Goal: Task Accomplishment & Management: Complete application form

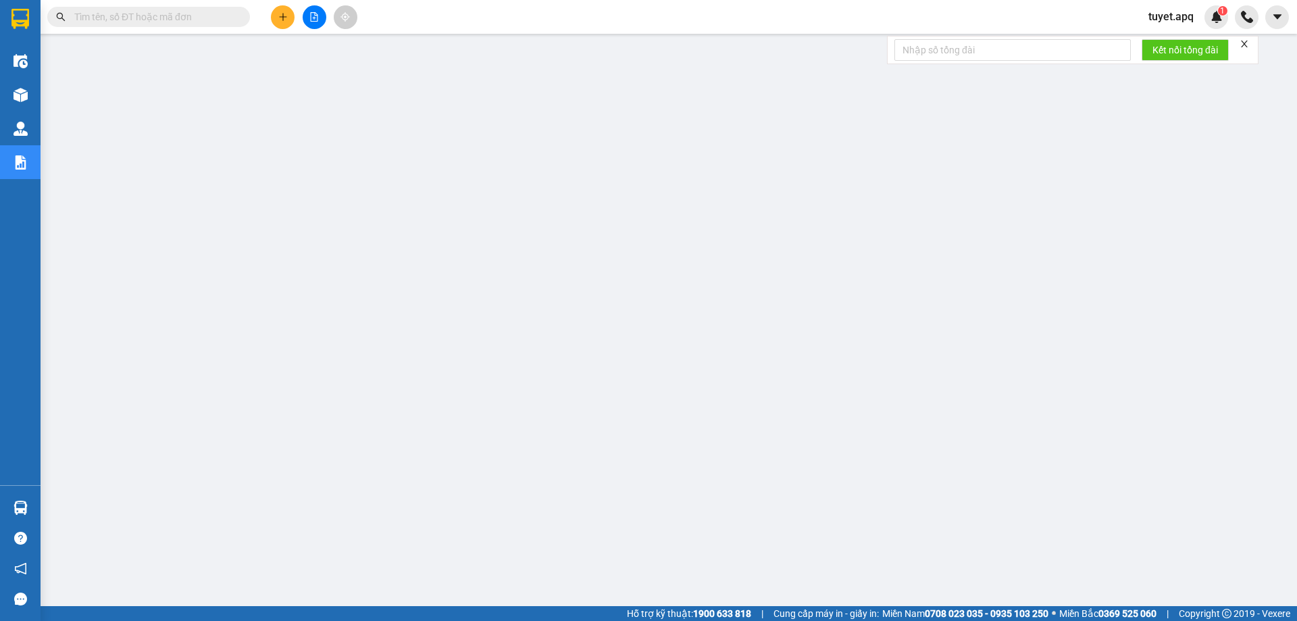
scroll to position [49, 0]
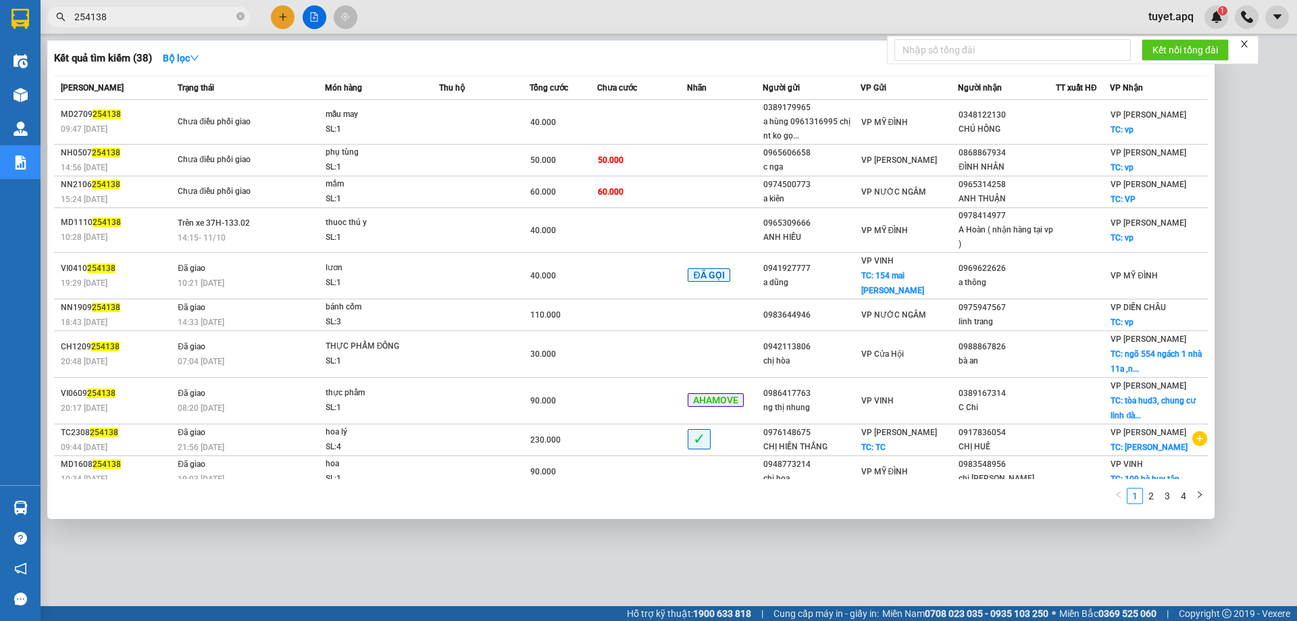
type input "254138"
click at [220, 543] on div at bounding box center [648, 310] width 1297 height 621
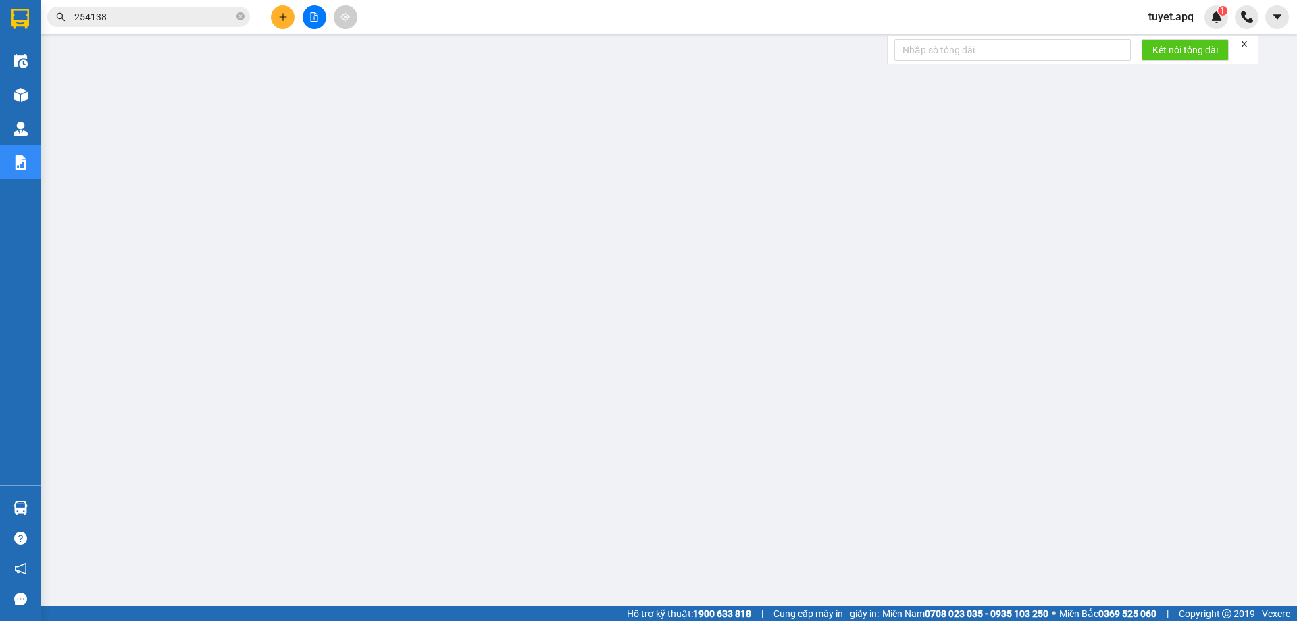
click at [292, 23] on button at bounding box center [283, 17] width 24 height 24
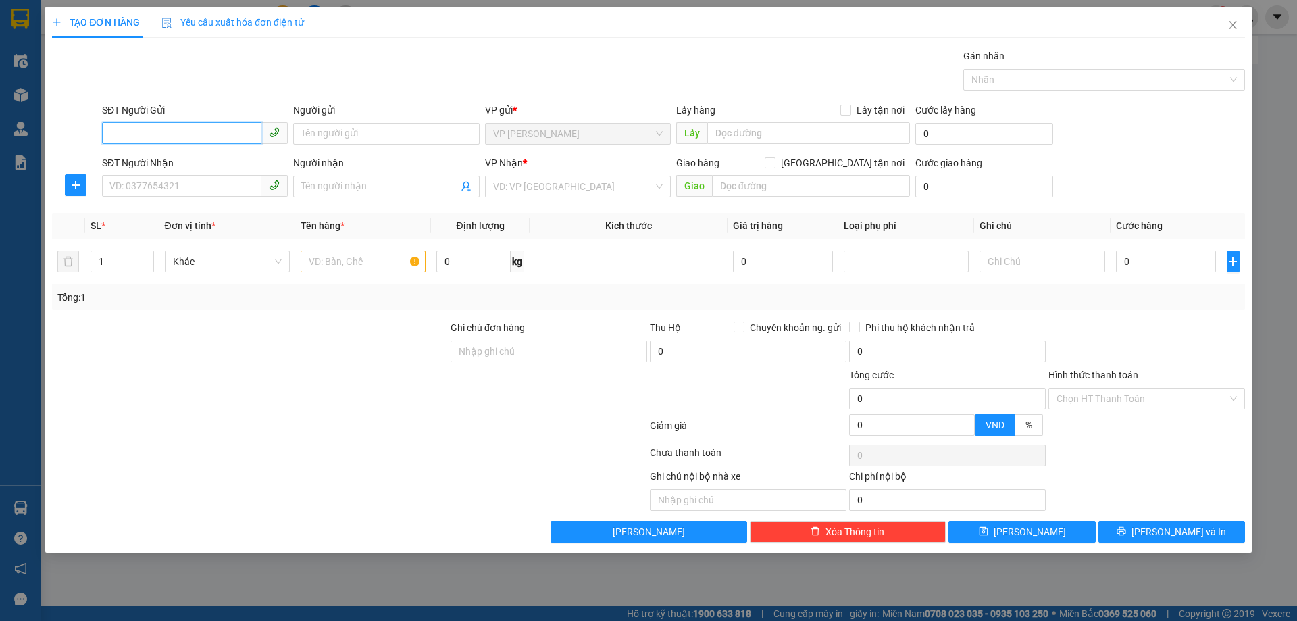
click at [214, 131] on input "SĐT Người Gửi" at bounding box center [181, 133] width 159 height 22
click at [192, 186] on input "SĐT Người Nhận" at bounding box center [181, 186] width 159 height 22
type input "0986854932"
click at [196, 134] on input "SĐT Người Gửi" at bounding box center [181, 133] width 159 height 22
type input "0986854932"
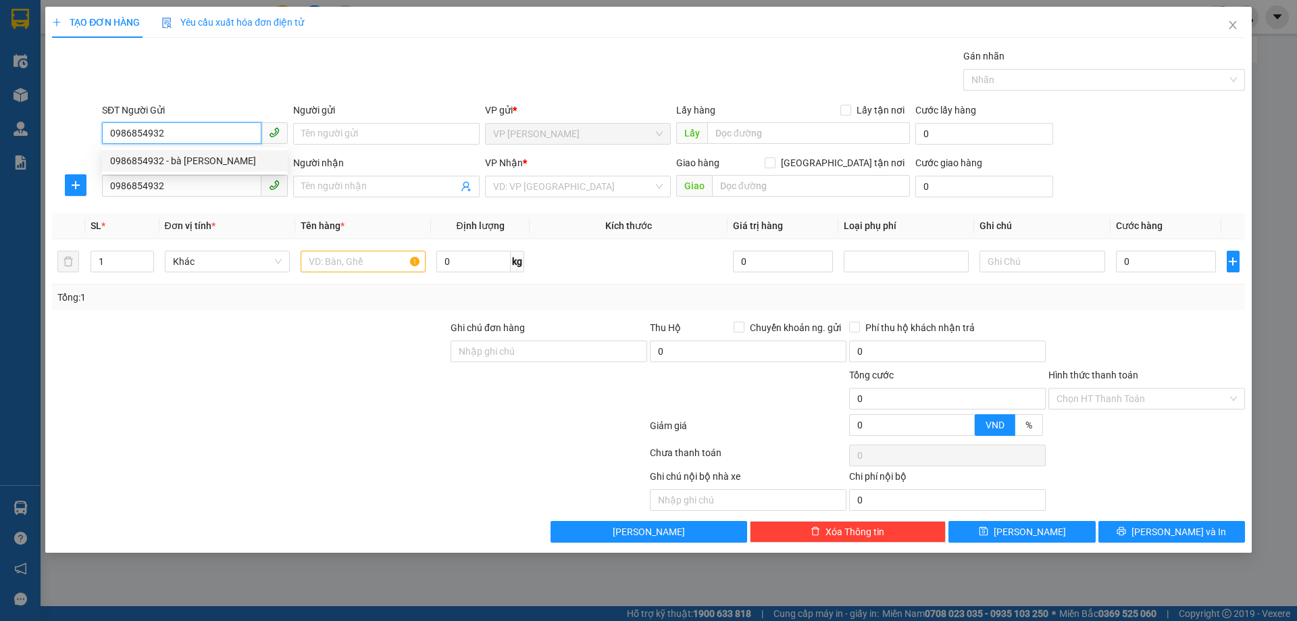
click at [205, 159] on div "0986854932 - bà [PERSON_NAME]" at bounding box center [195, 160] width 170 height 15
type input "bà [PERSON_NAME]"
checkbox input "true"
type input "VP [PERSON_NAME]"
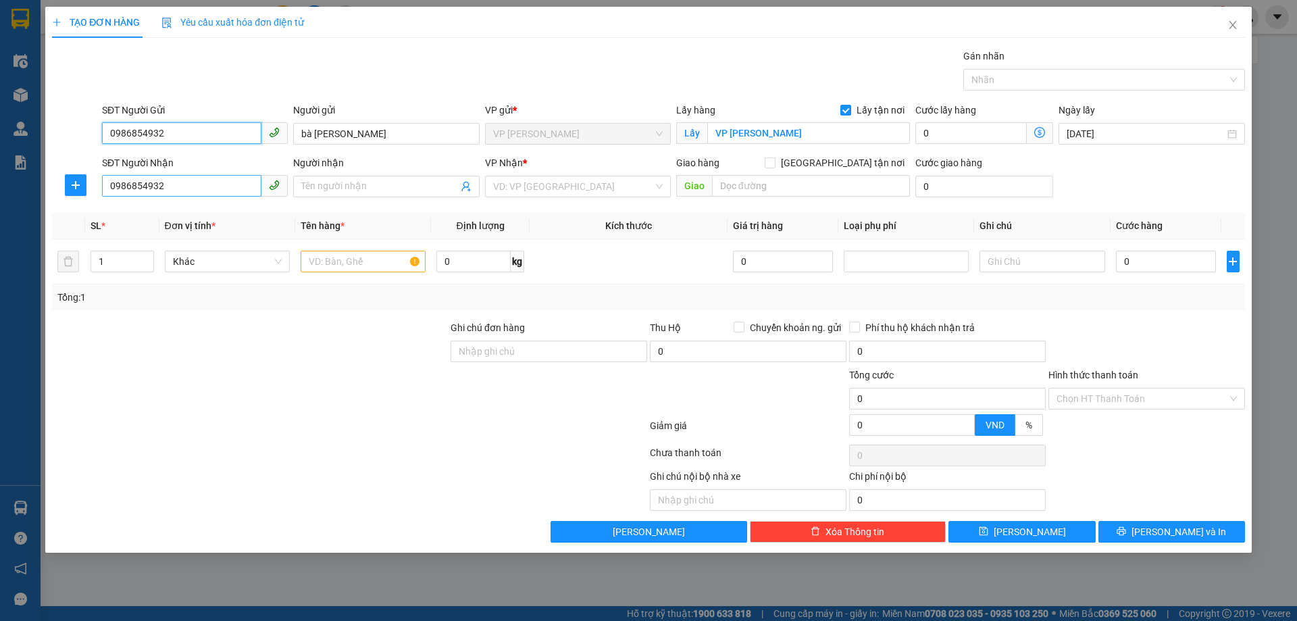
type input "0986854932"
click at [203, 188] on input "0986854932" at bounding box center [181, 186] width 159 height 22
type input "0"
type input "0912872802"
click at [372, 190] on input "Người nhận" at bounding box center [379, 186] width 156 height 15
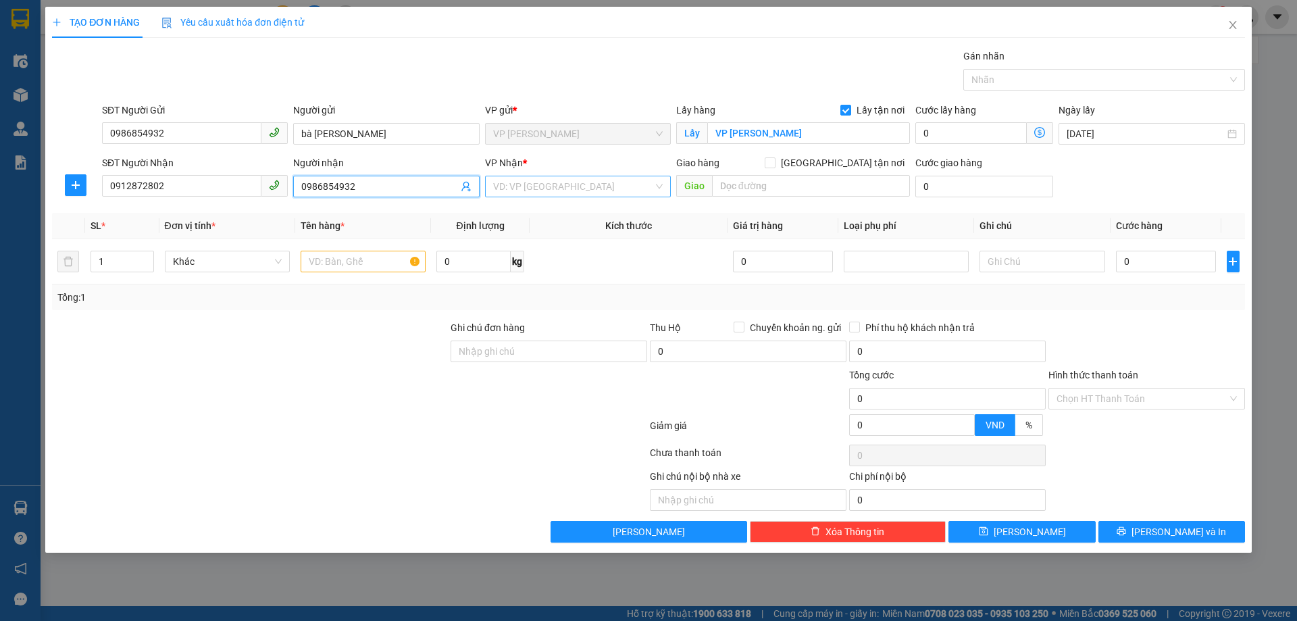
type input "0986854932"
click at [549, 185] on input "search" at bounding box center [573, 186] width 160 height 20
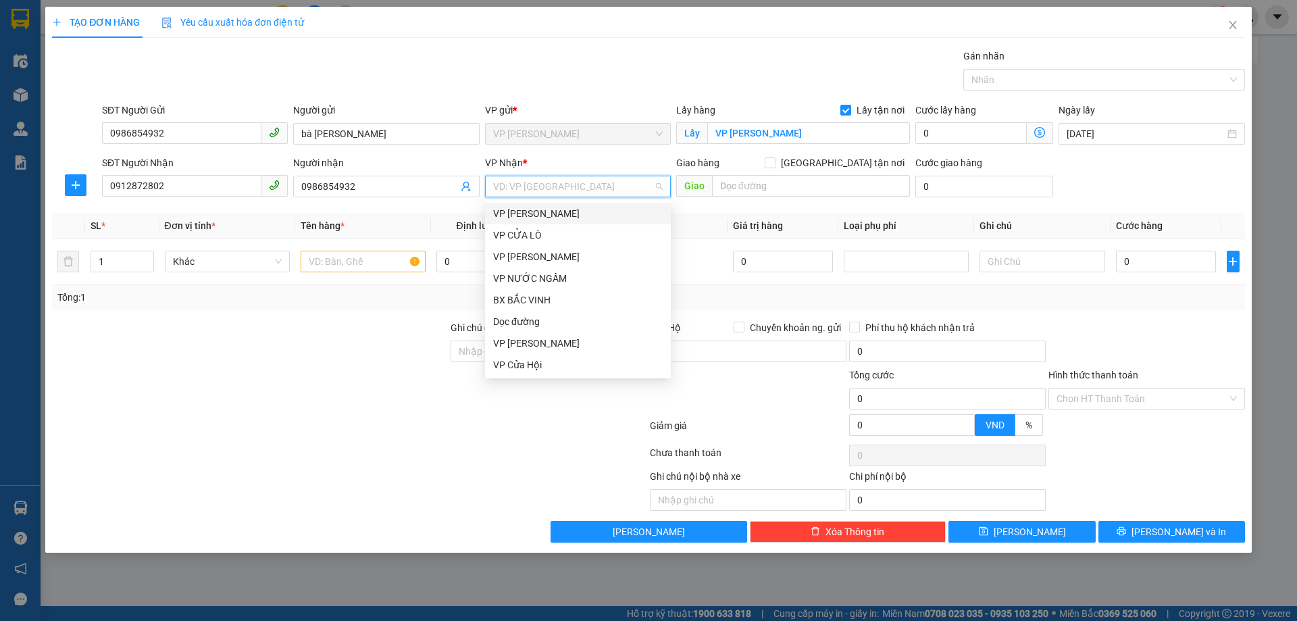
type input "M"
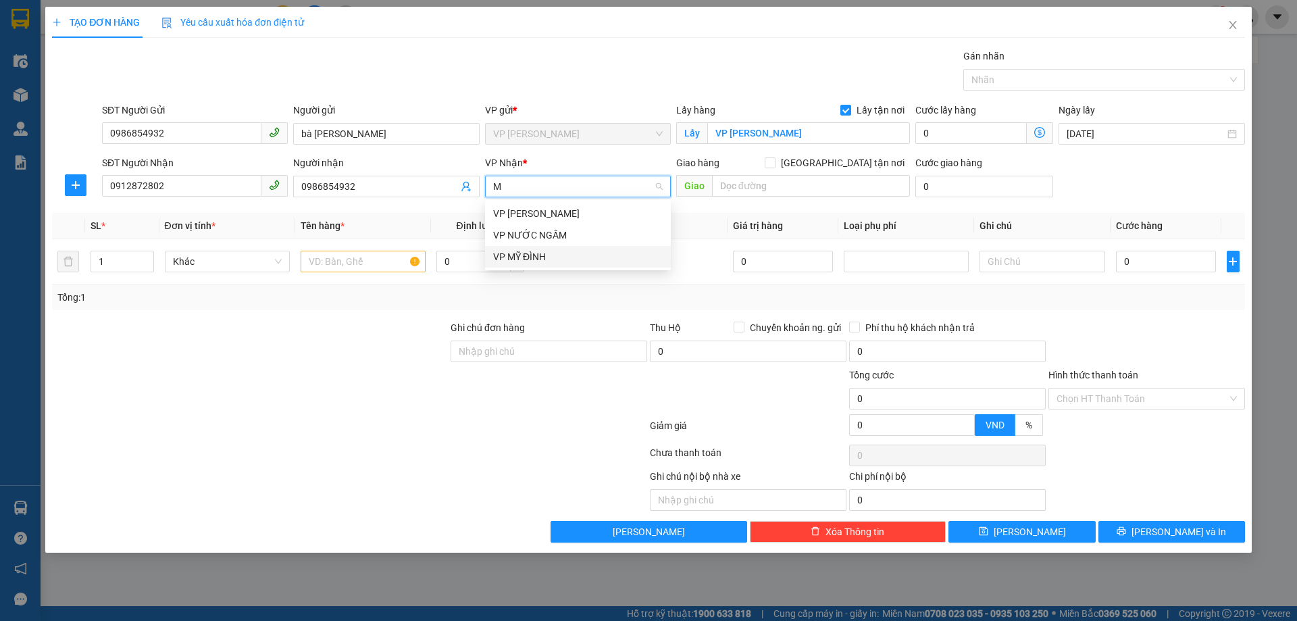
click at [555, 254] on div "VP MỸ ĐÌNH" at bounding box center [578, 256] width 170 height 15
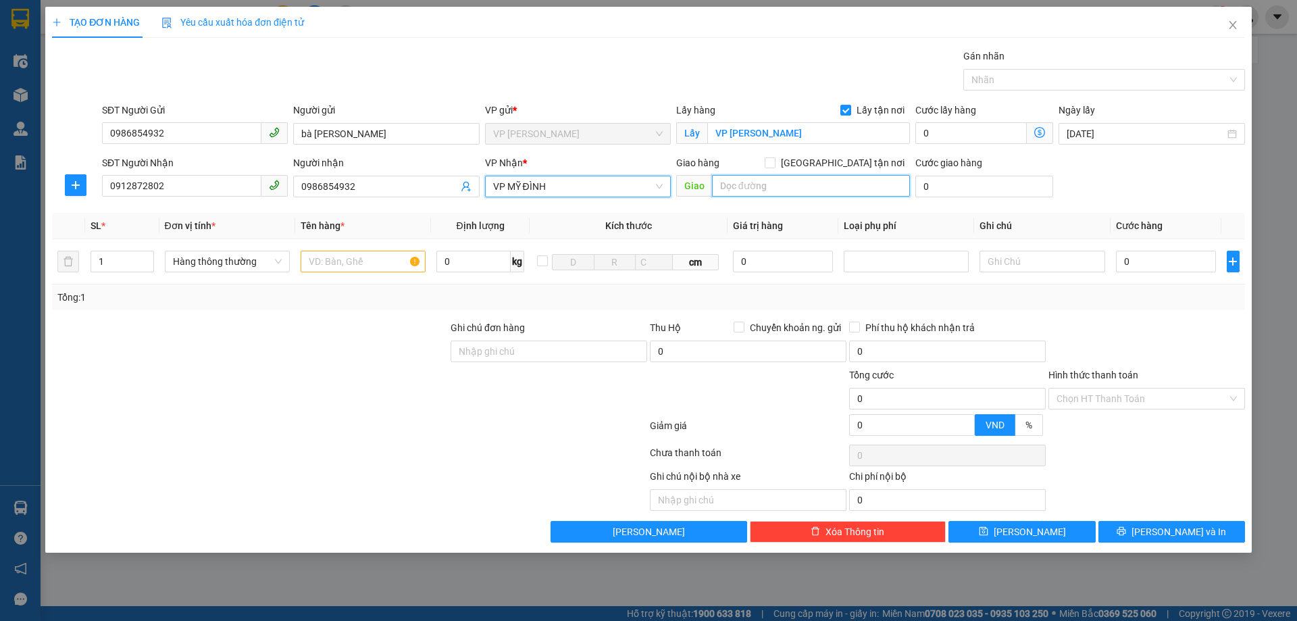
click at [753, 188] on input "text" at bounding box center [811, 186] width 198 height 22
type input "MỸ ĐÌNH"
click at [774, 157] on input "[GEOGRAPHIC_DATA] tận nơi" at bounding box center [769, 161] width 9 height 9
checkbox input "true"
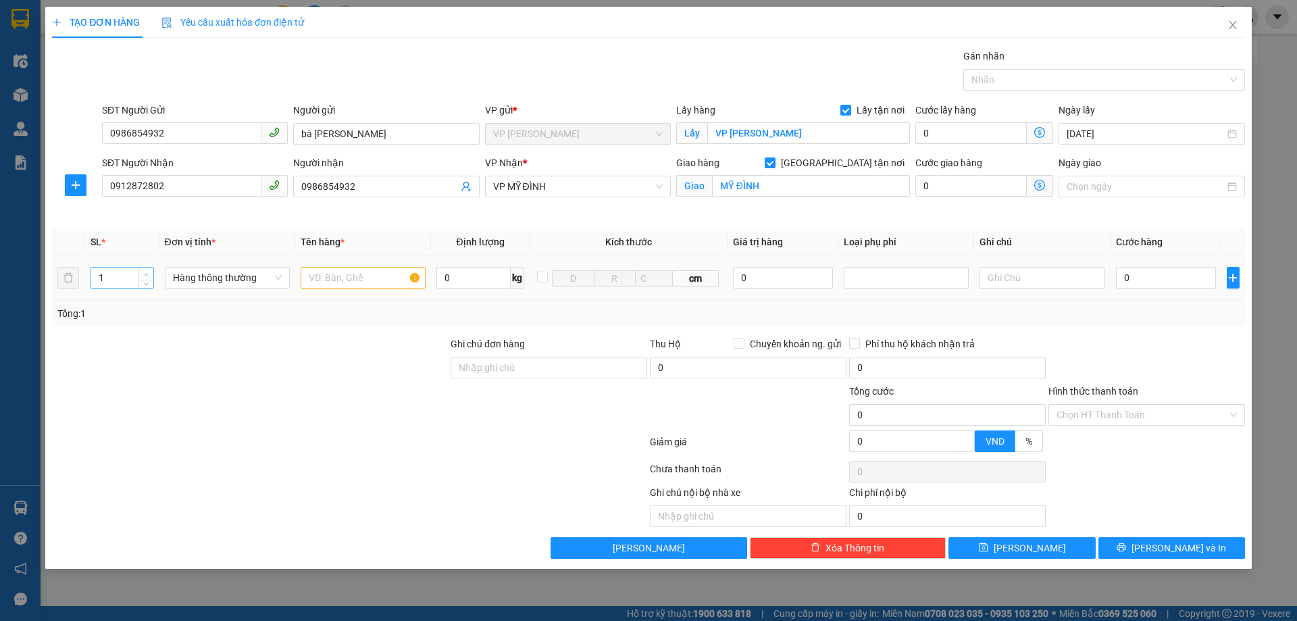
type input "2"
click at [149, 268] on span "Increase Value" at bounding box center [146, 274] width 15 height 12
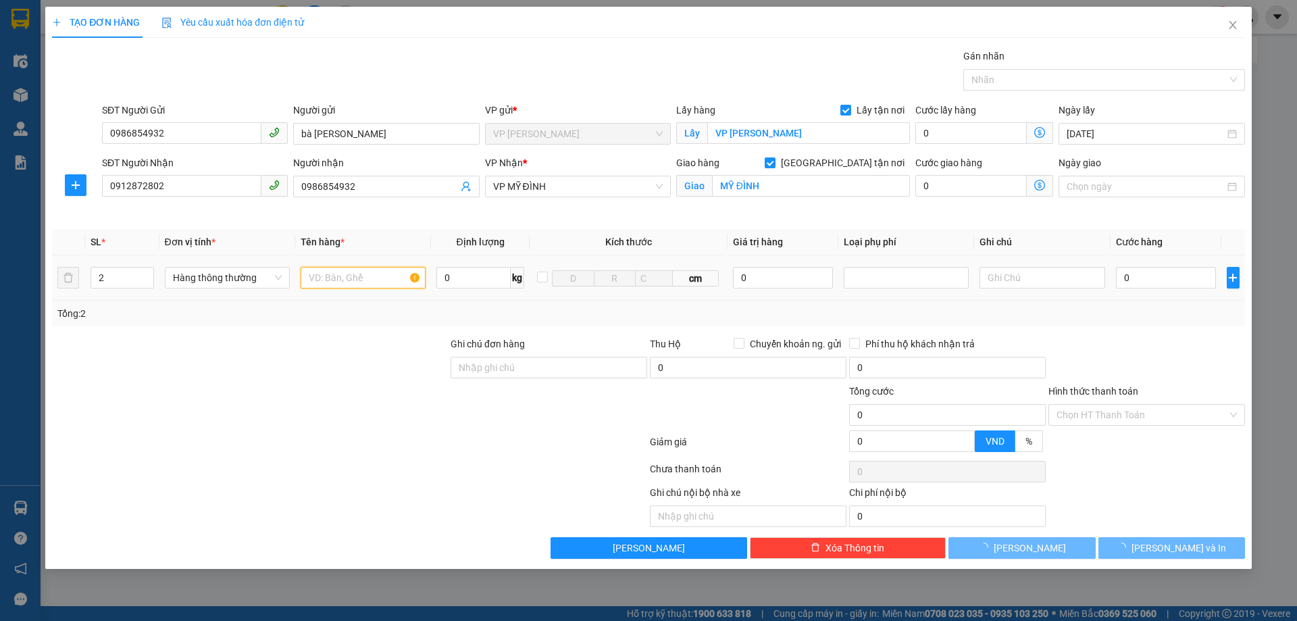
click at [372, 277] on input "text" at bounding box center [363, 278] width 125 height 22
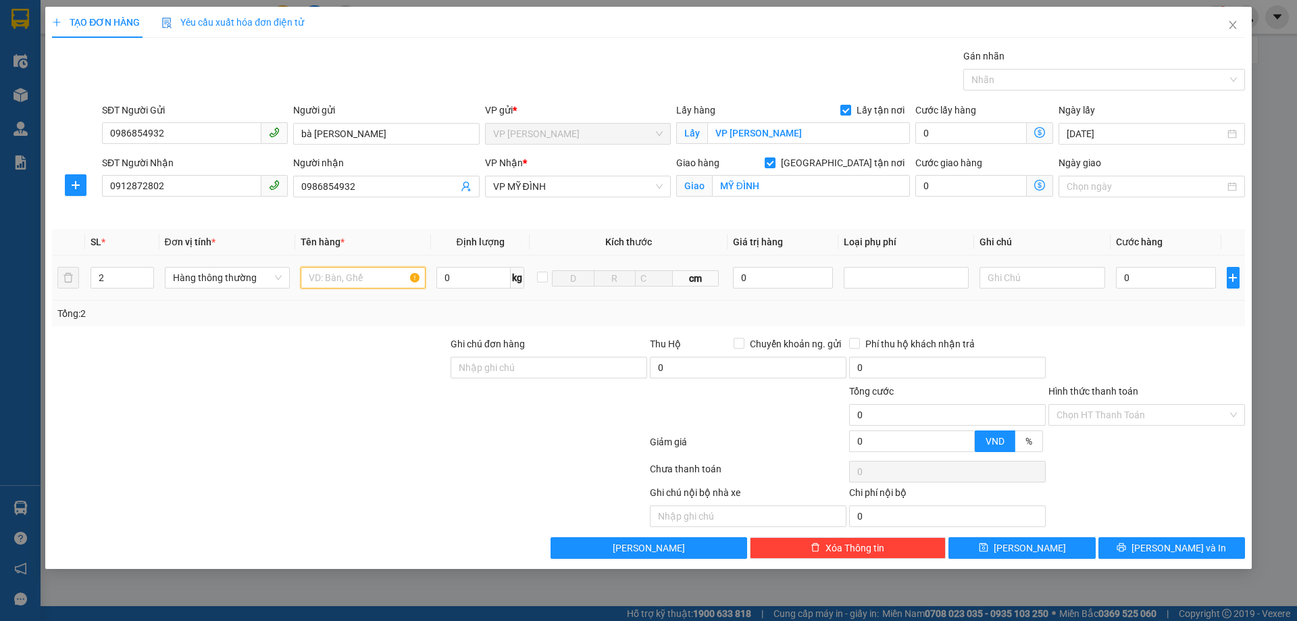
type input "D"
type input "ĐỒ ĂN"
click at [1166, 278] on input "0" at bounding box center [1166, 278] width 101 height 22
type input "9"
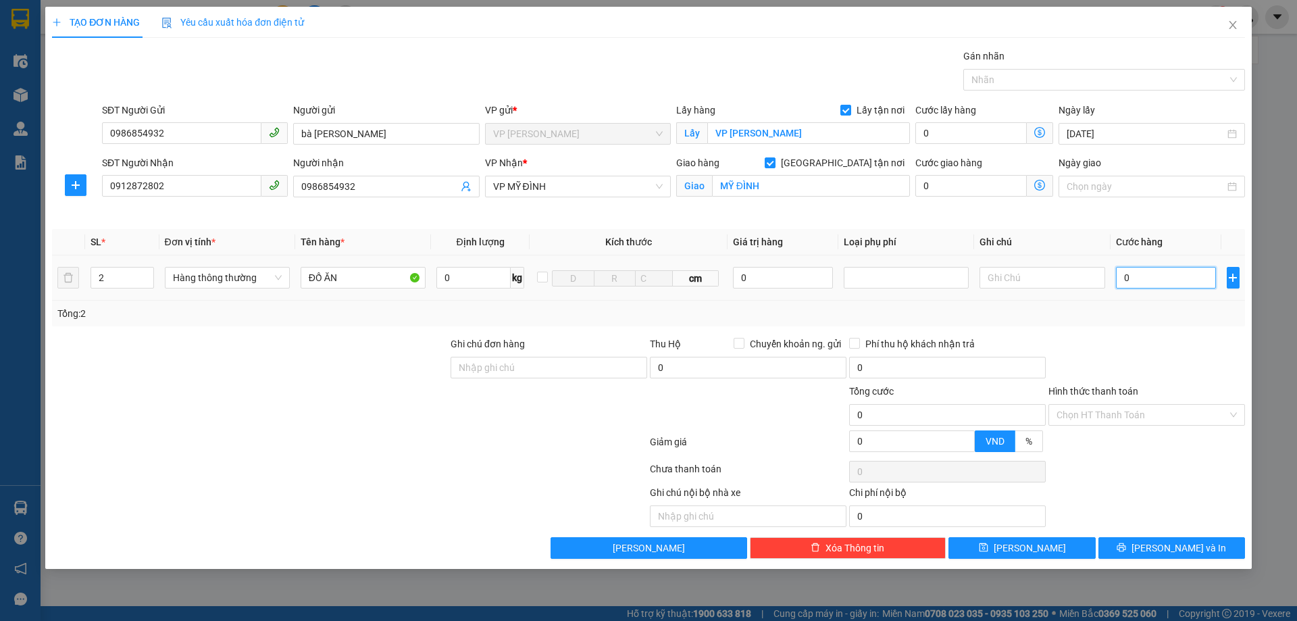
type input "9"
type input "90"
type input "900"
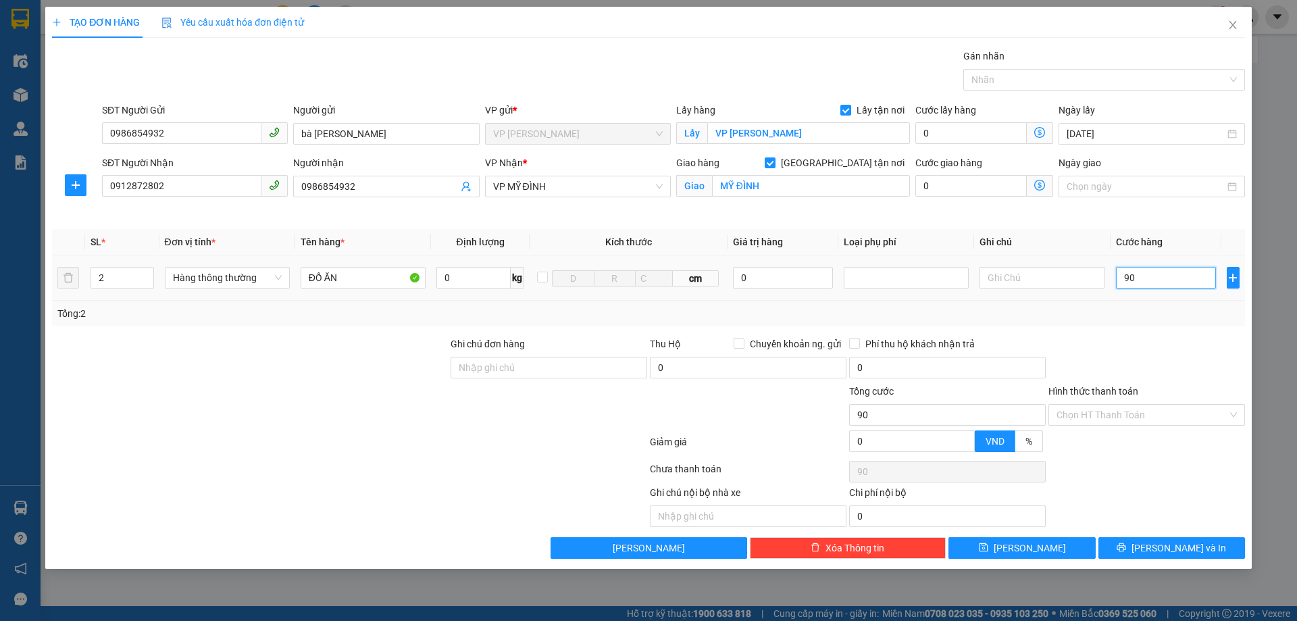
type input "900"
type input "9.000"
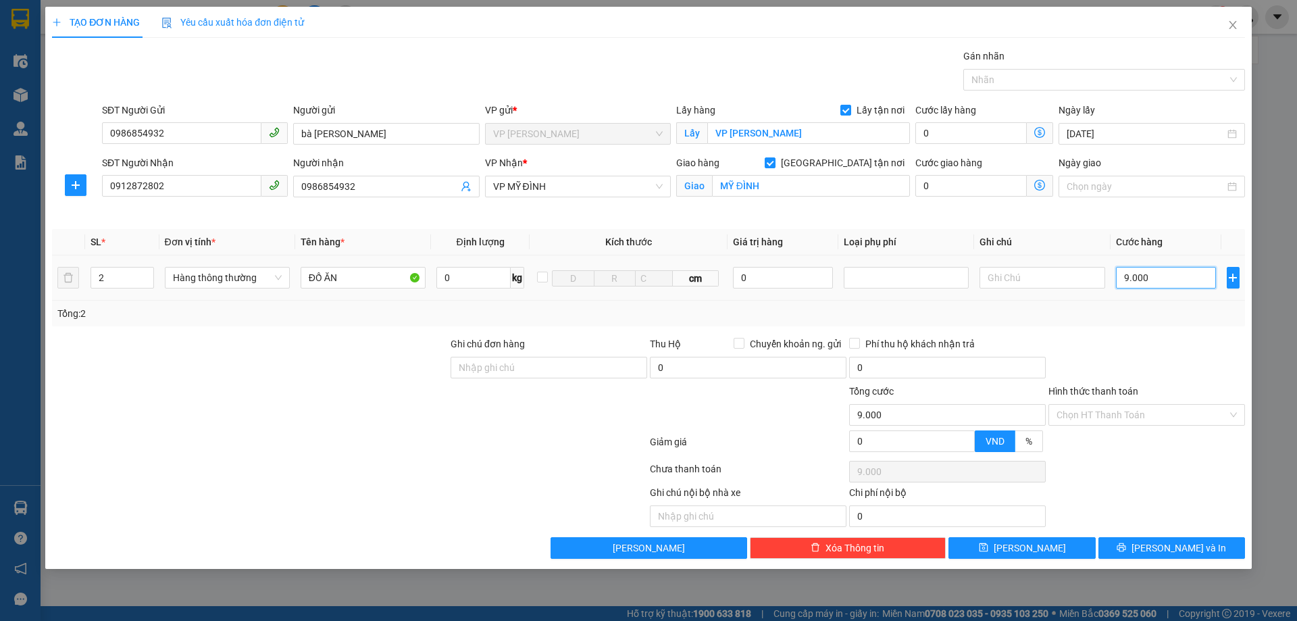
type input "90.000"
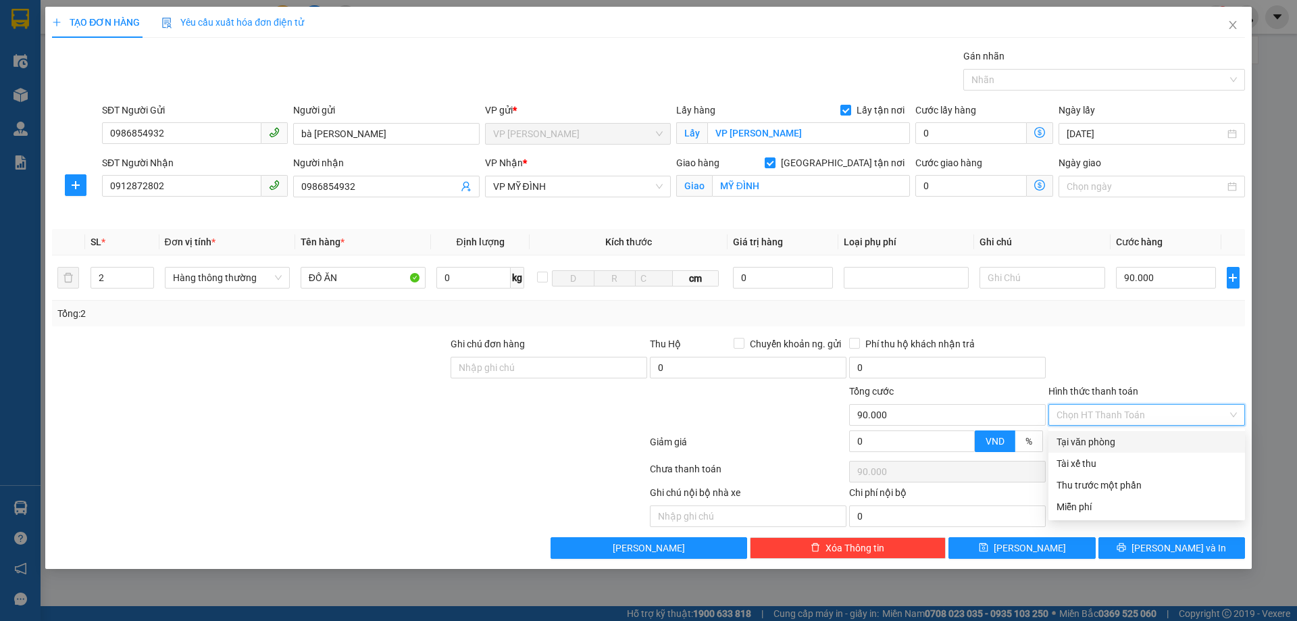
click at [1109, 418] on input "Hình thức thanh toán" at bounding box center [1142, 415] width 171 height 20
click at [1132, 438] on div "Tại văn phòng" at bounding box center [1147, 442] width 180 height 15
type input "0"
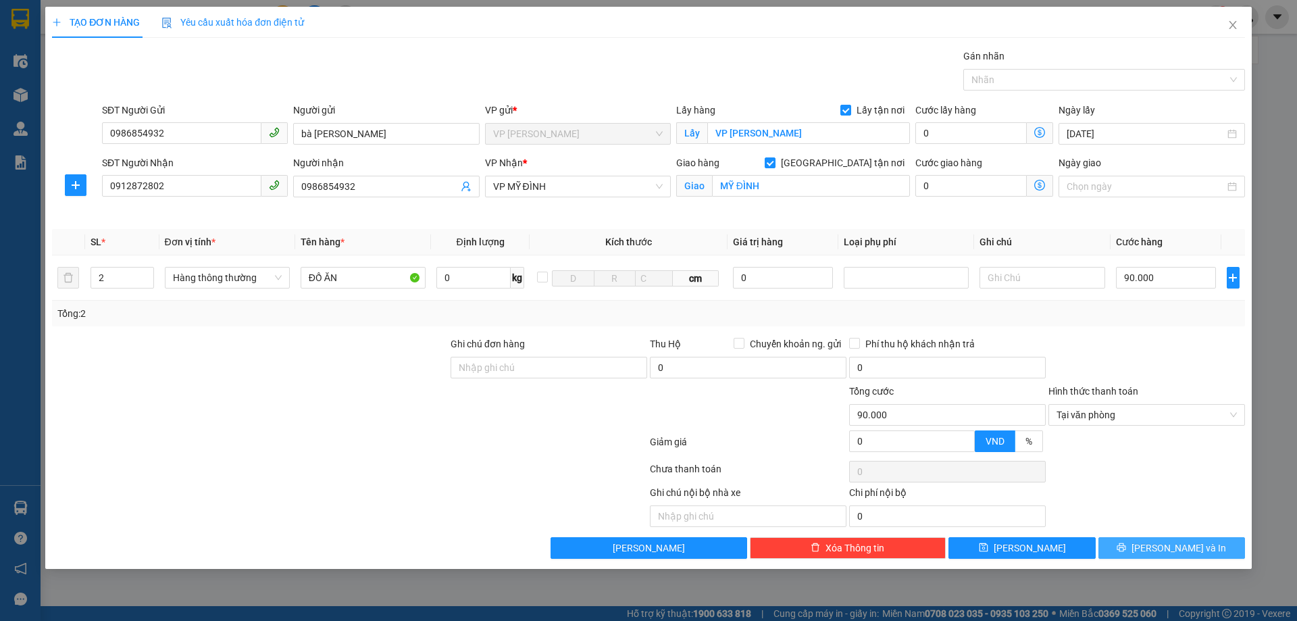
click at [1158, 553] on button "[PERSON_NAME] và In" at bounding box center [1172, 548] width 147 height 22
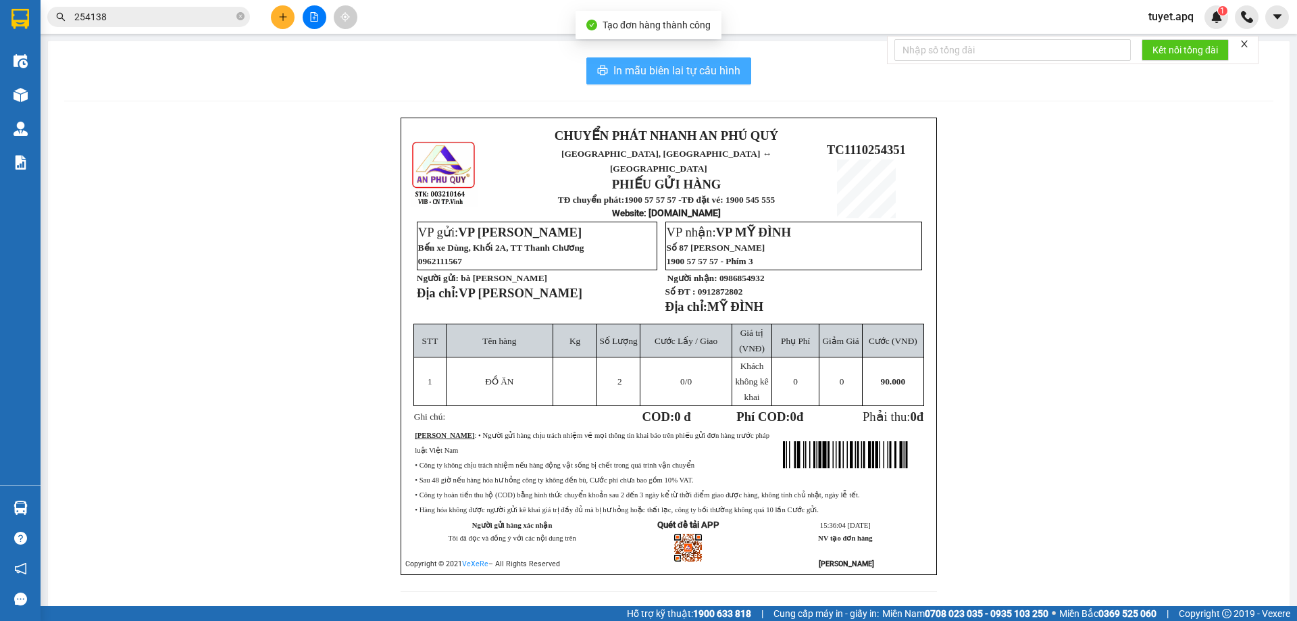
click at [724, 74] on span "In mẫu biên lai tự cấu hình" at bounding box center [677, 70] width 127 height 17
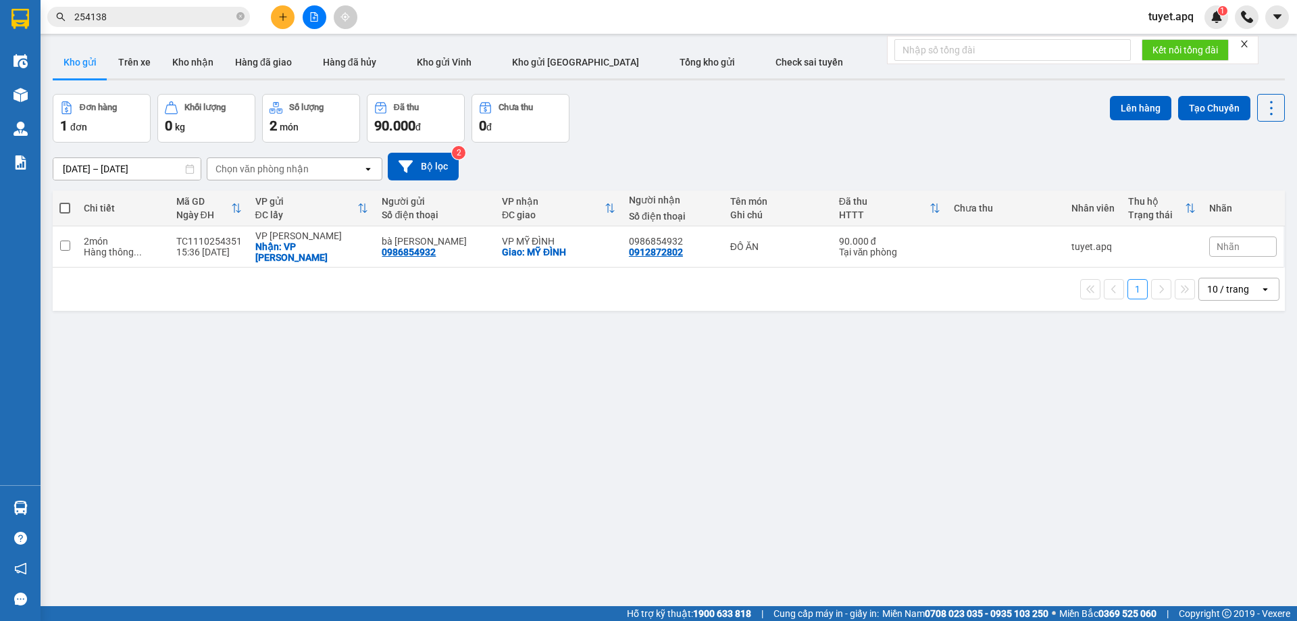
click at [1243, 280] on div "10 / trang" at bounding box center [1229, 289] width 61 height 22
click at [1245, 428] on span "100 / trang" at bounding box center [1223, 429] width 49 height 14
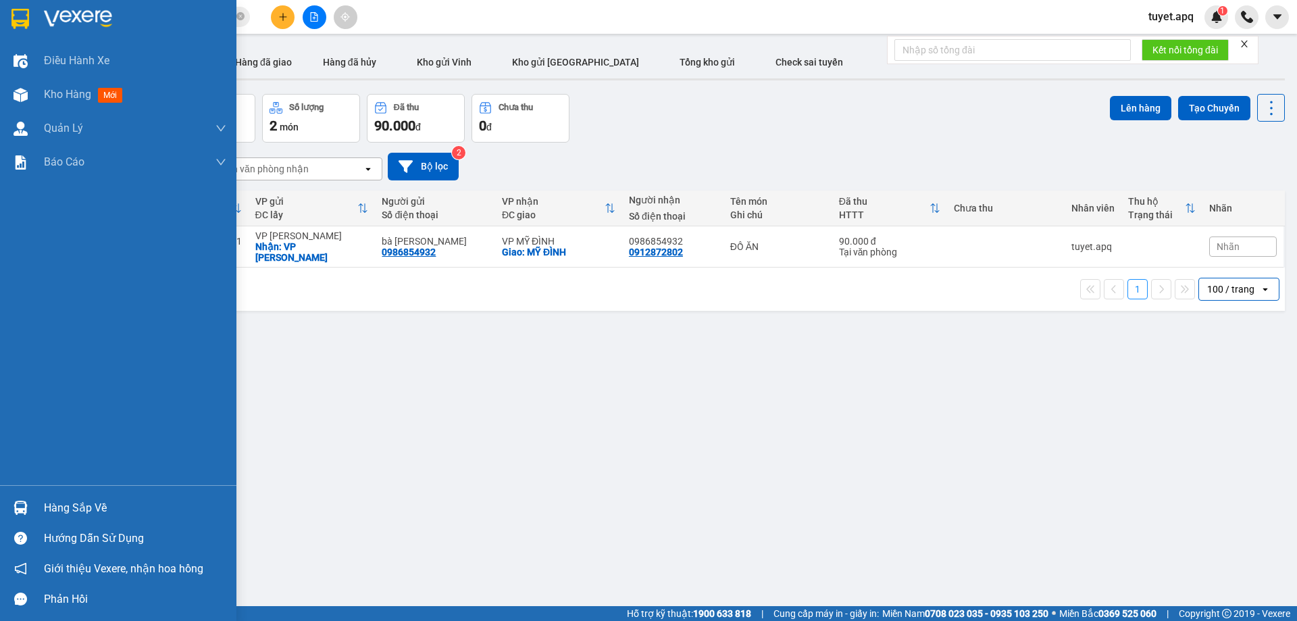
click at [16, 506] on img at bounding box center [21, 508] width 14 height 14
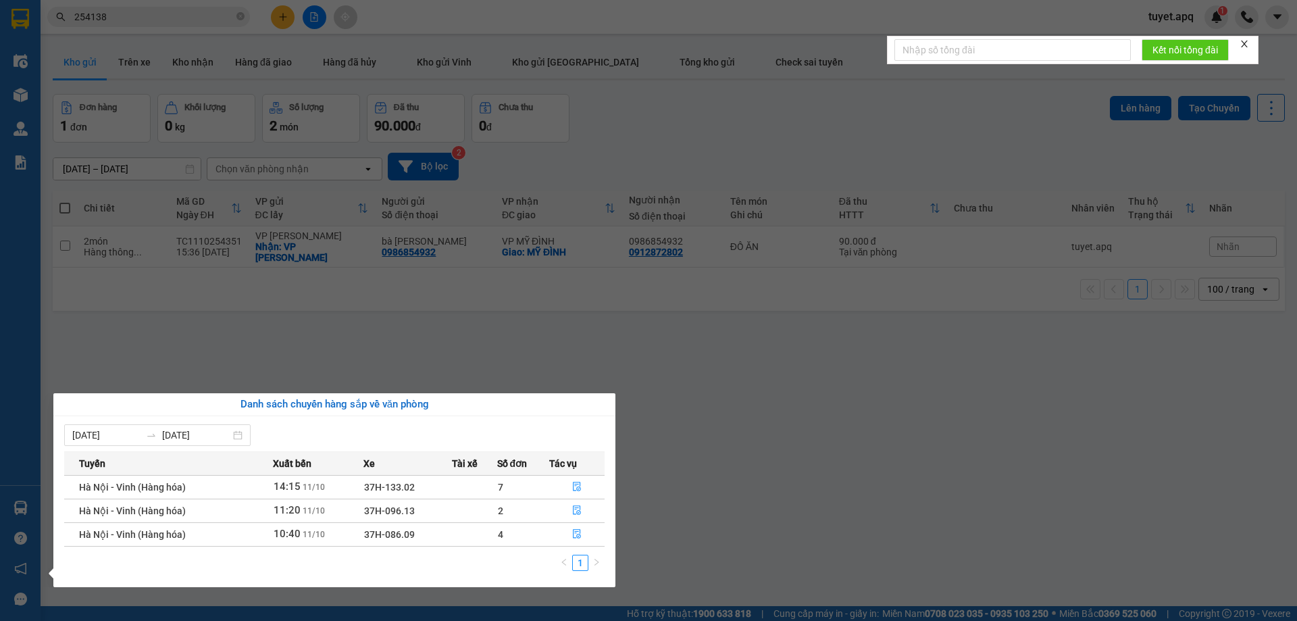
click at [647, 316] on section "Kết quả tìm kiếm ( 38 ) Bộ lọc Mã ĐH Trạng thái Món hàng Thu hộ Tổng cước Chưa …" at bounding box center [648, 310] width 1297 height 621
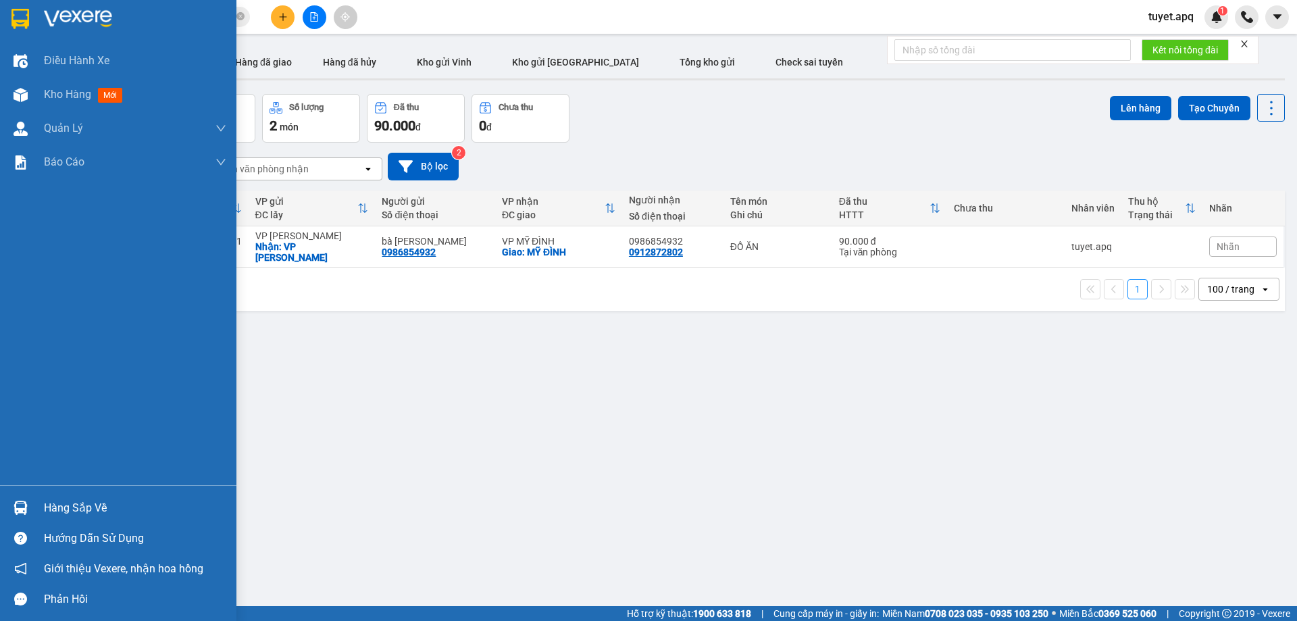
click at [22, 507] on img at bounding box center [21, 508] width 14 height 14
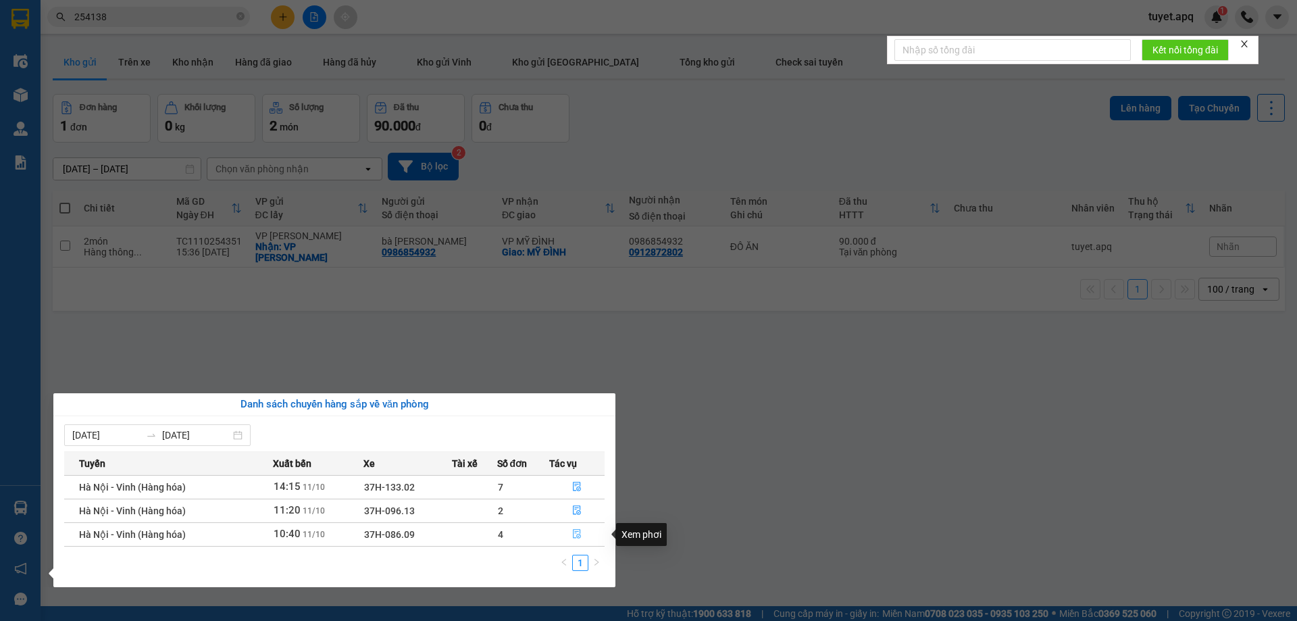
click at [572, 535] on button "button" at bounding box center [577, 535] width 54 height 22
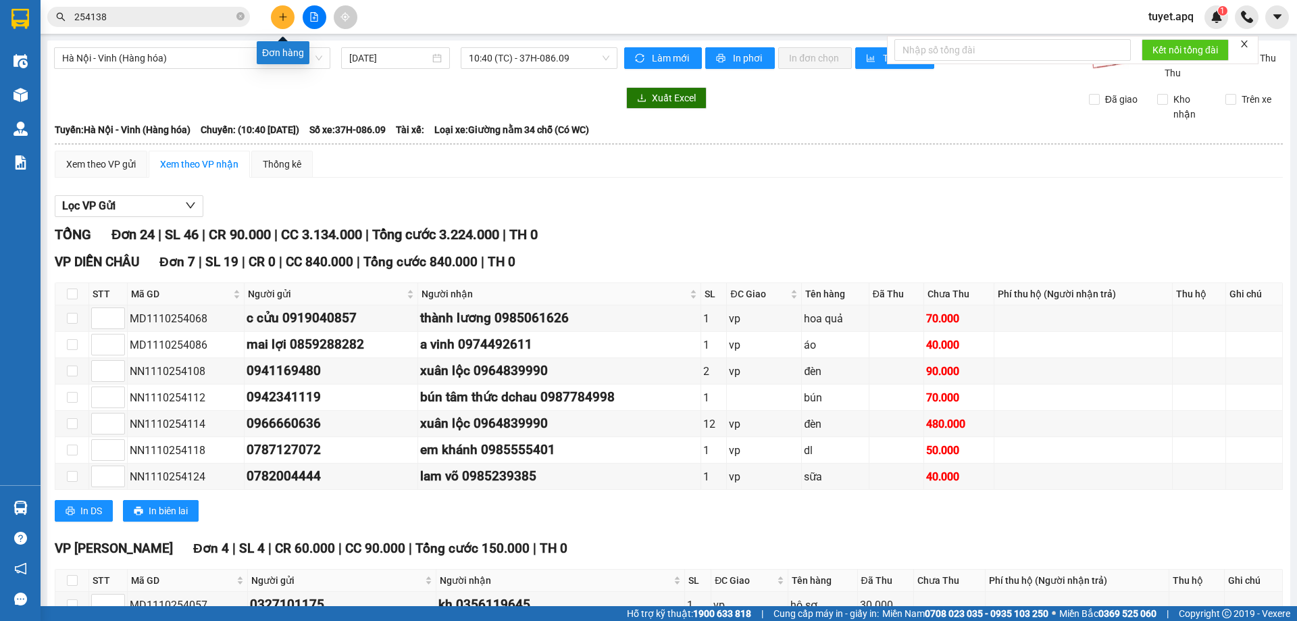
click at [284, 19] on icon "plus" at bounding box center [282, 16] width 9 height 9
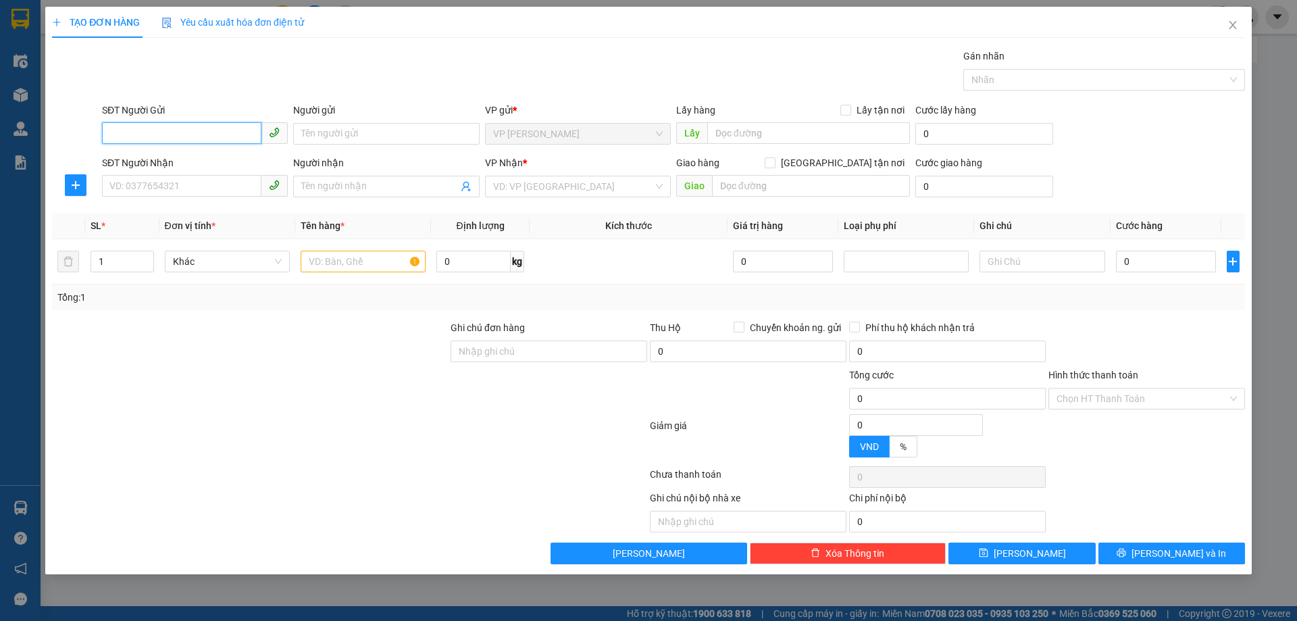
click at [197, 131] on input "SĐT Người Gửi" at bounding box center [181, 133] width 159 height 22
click at [212, 130] on input "SĐT Người Gửi" at bounding box center [181, 133] width 159 height 22
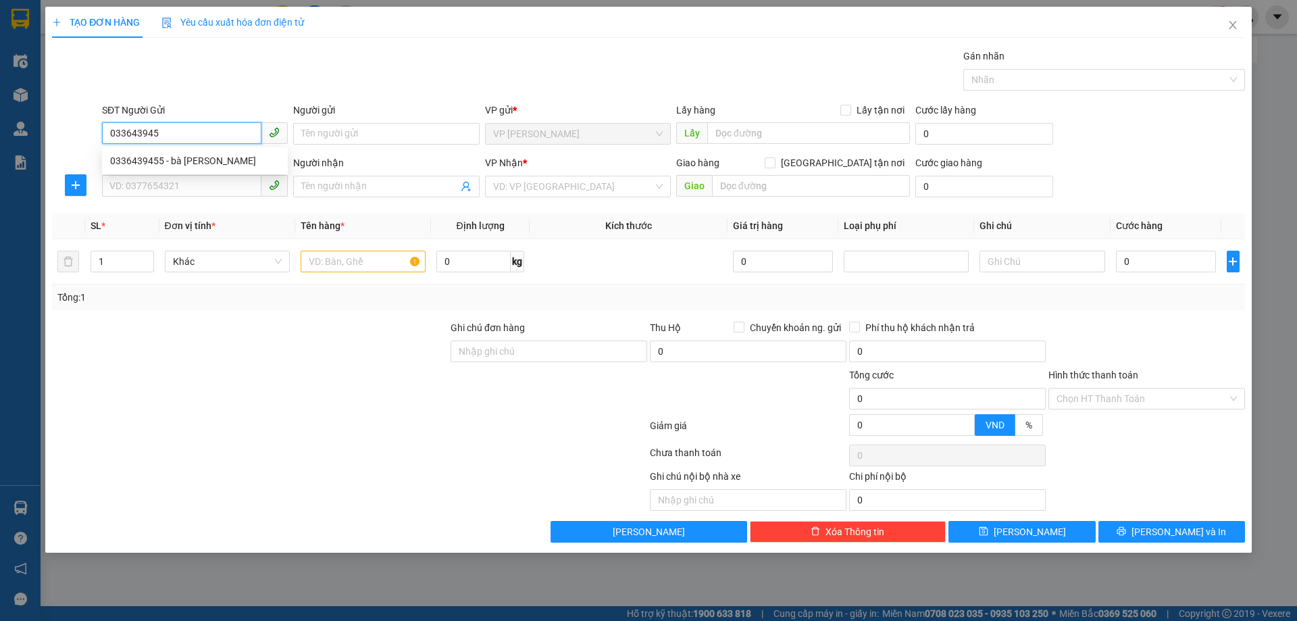
type input "0336439455"
click at [213, 163] on div "0336439455 - bà [PERSON_NAME]" at bounding box center [195, 160] width 170 height 15
type input "bà [PERSON_NAME]"
checkbox input "true"
type input "TC"
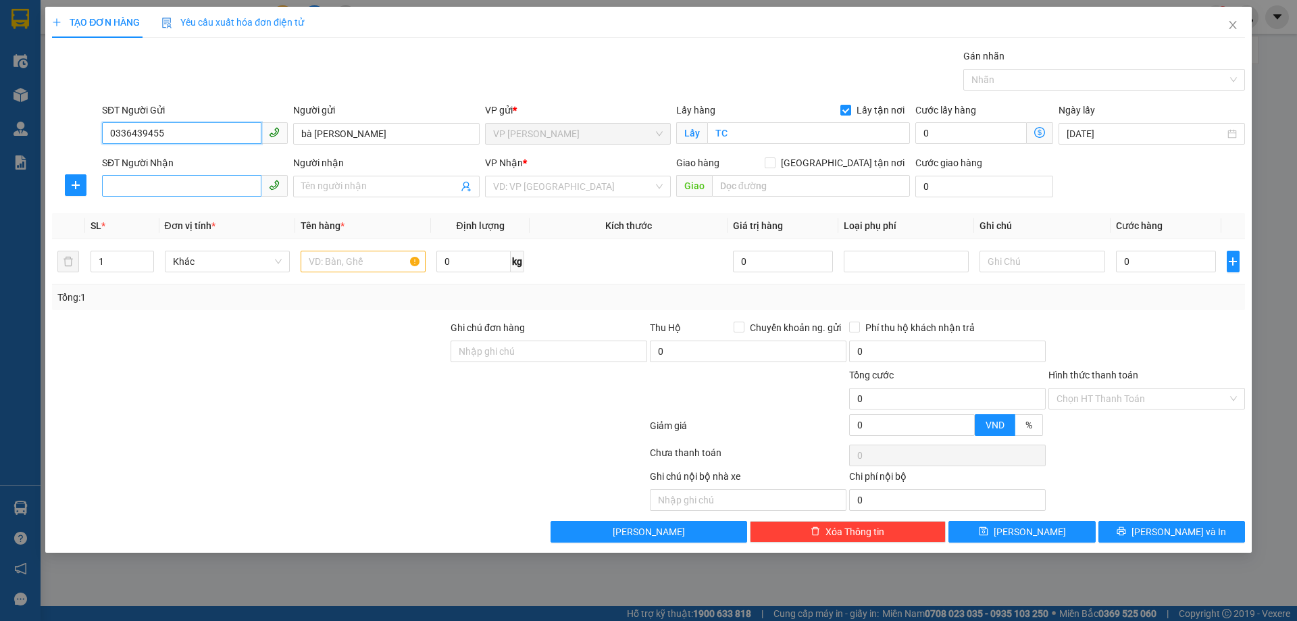
type input "0336439455"
click at [232, 195] on input "SĐT Người Nhận" at bounding box center [181, 186] width 159 height 22
click at [222, 209] on div "0978366221 - ANH [PERSON_NAME]" at bounding box center [195, 213] width 170 height 15
type input "0978366221"
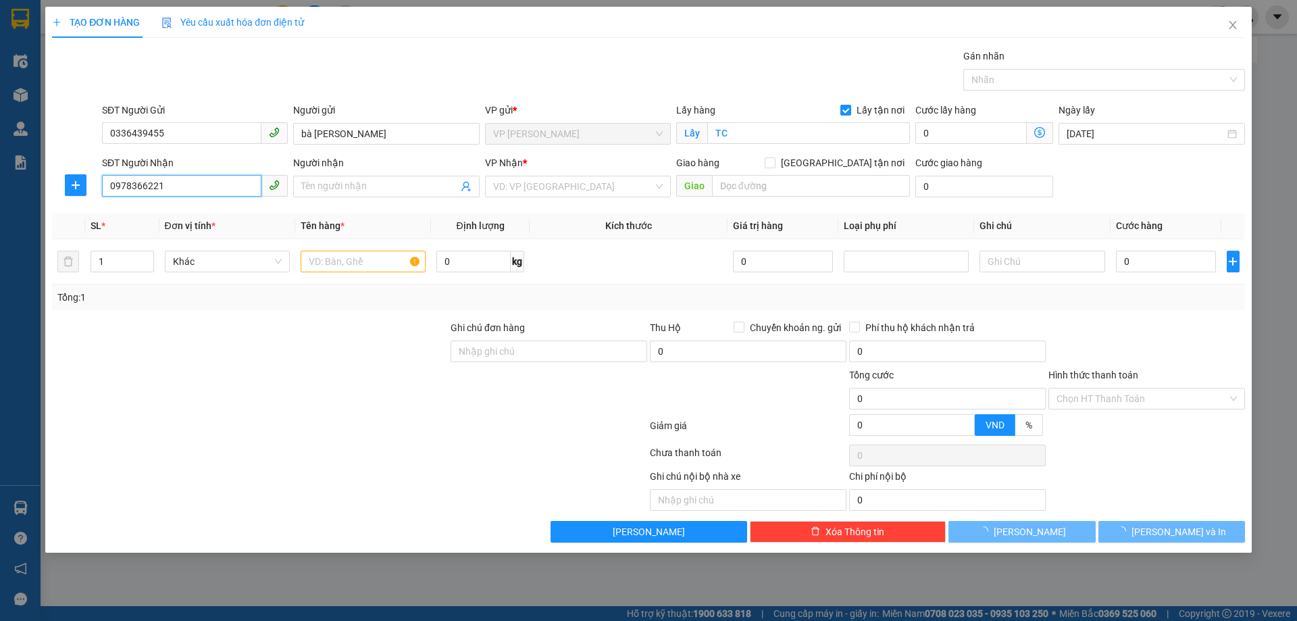
type input "ANH [PERSON_NAME]"
checkbox input "true"
type input "MĐ"
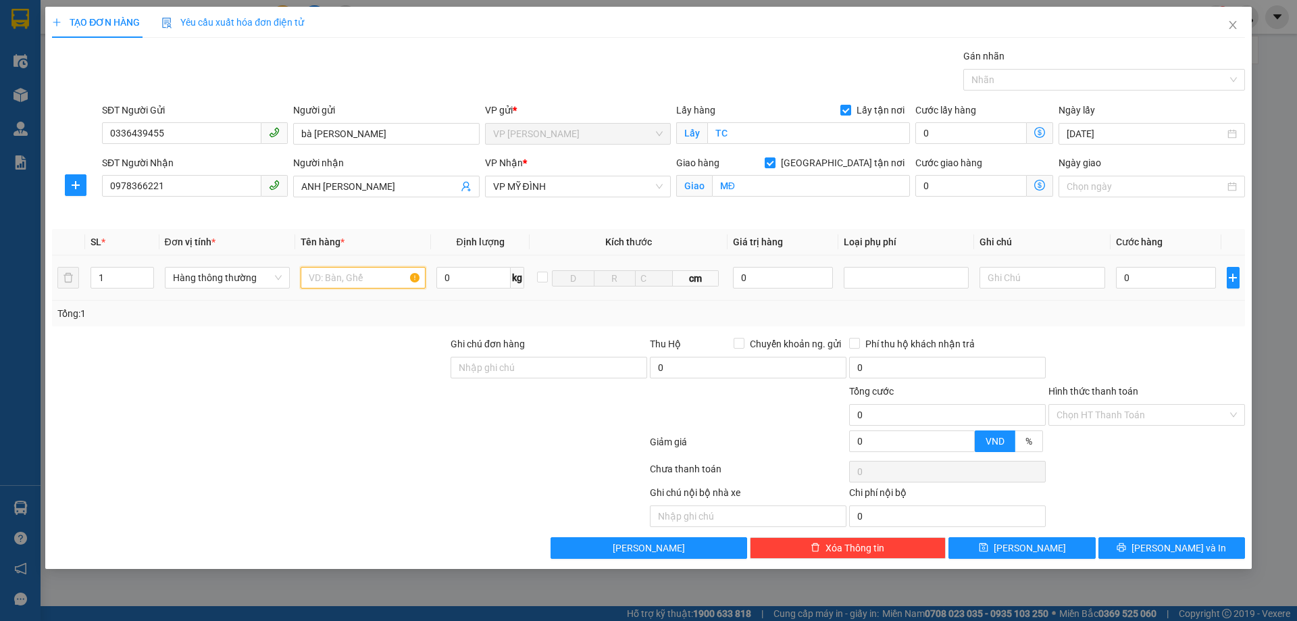
click at [351, 279] on input "text" at bounding box center [363, 278] width 125 height 22
type input "D"
type input "ĐỒ ĂN NHẬN NGUYÊN KIỆN"
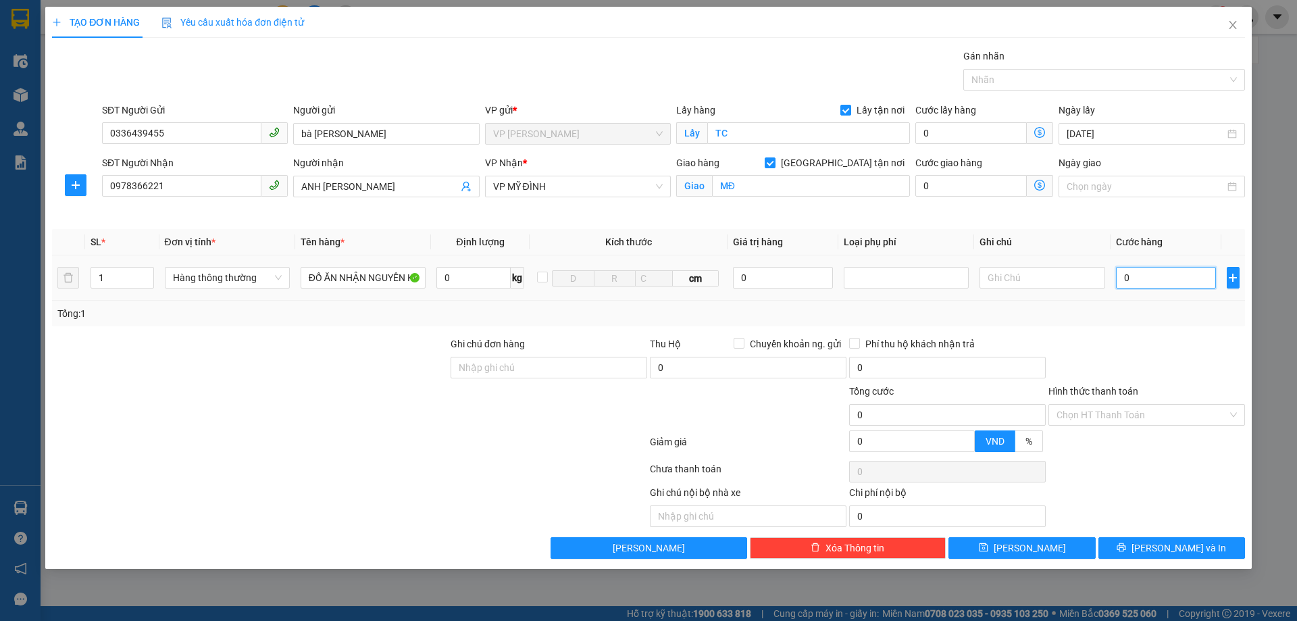
click at [1170, 280] on input "0" at bounding box center [1166, 278] width 101 height 22
type input "4"
type input "40"
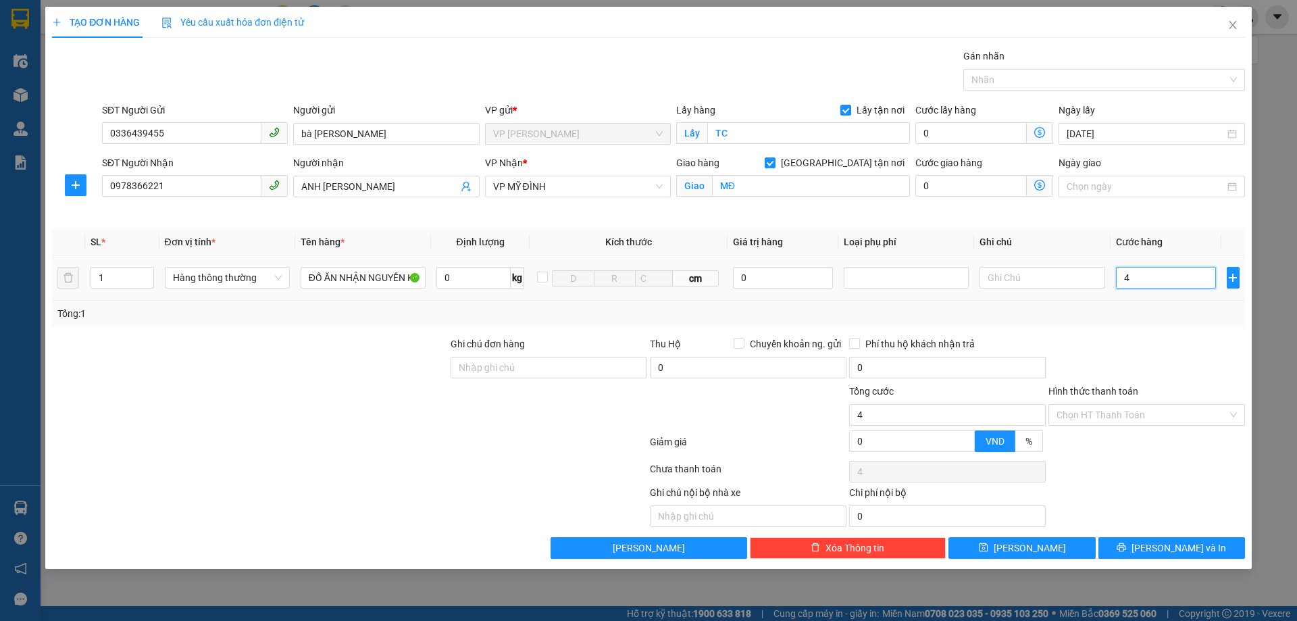
type input "40"
type input "400"
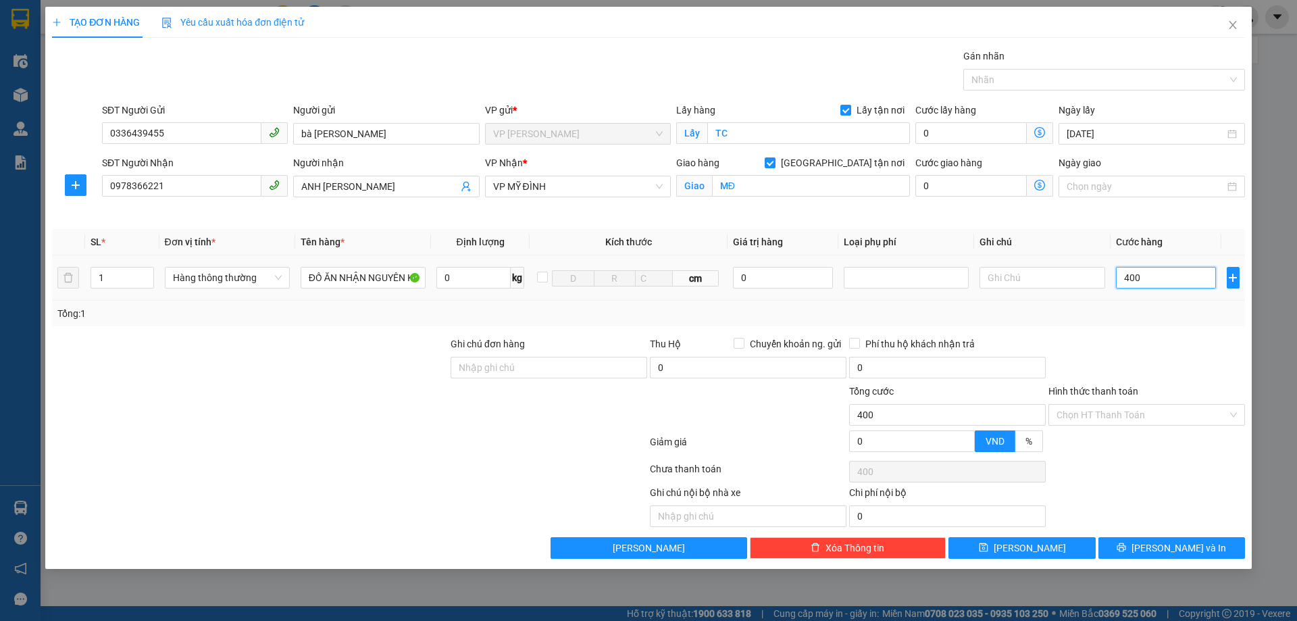
type input "4.000"
type input "40.000"
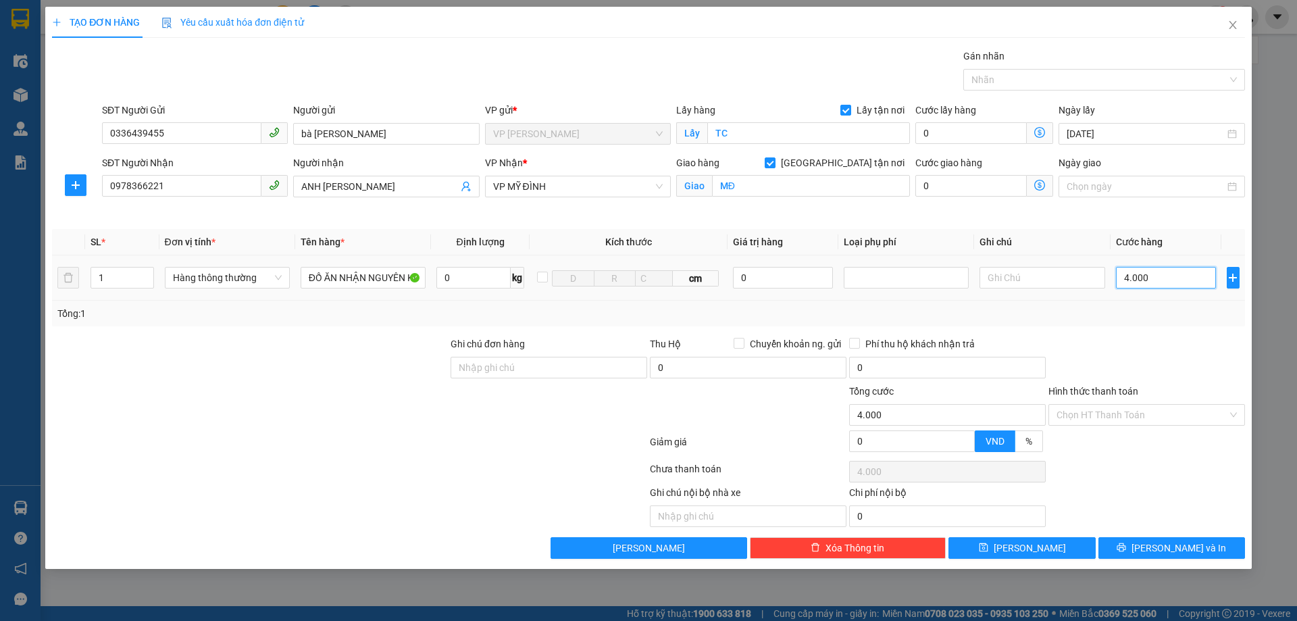
type input "40.000"
click at [1126, 415] on input "Hình thức thanh toán" at bounding box center [1142, 415] width 171 height 20
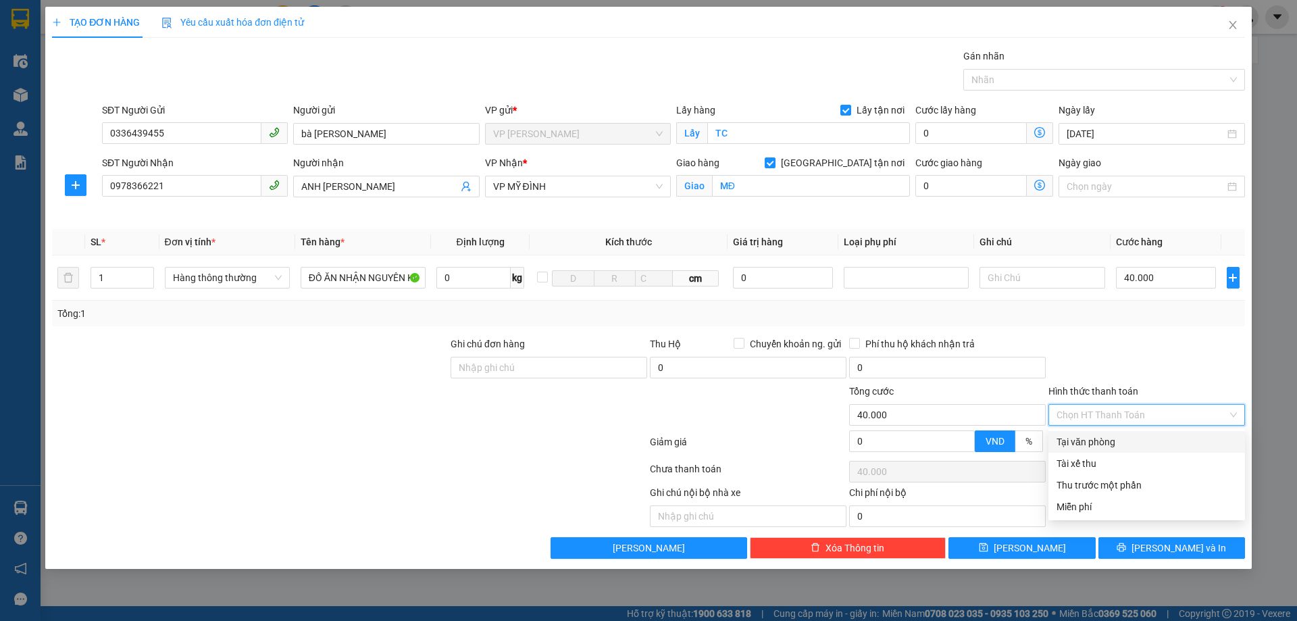
click at [1099, 443] on div "Tại văn phòng" at bounding box center [1147, 442] width 180 height 15
type input "0"
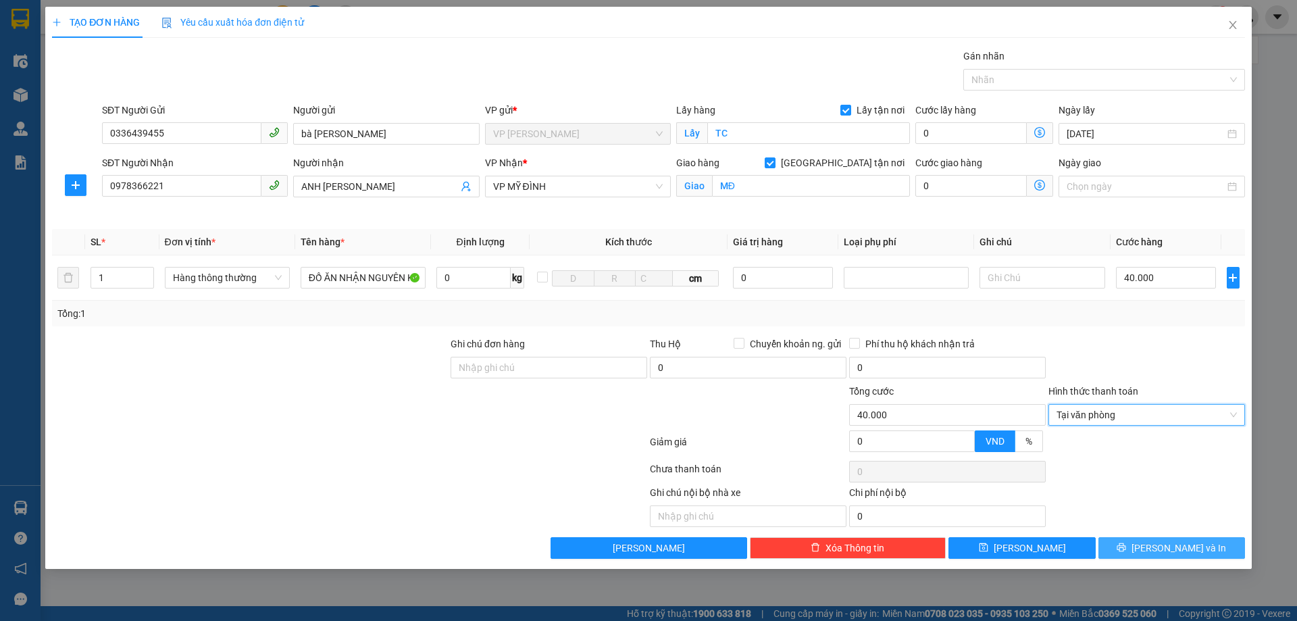
click at [1133, 545] on button "[PERSON_NAME] và In" at bounding box center [1172, 548] width 147 height 22
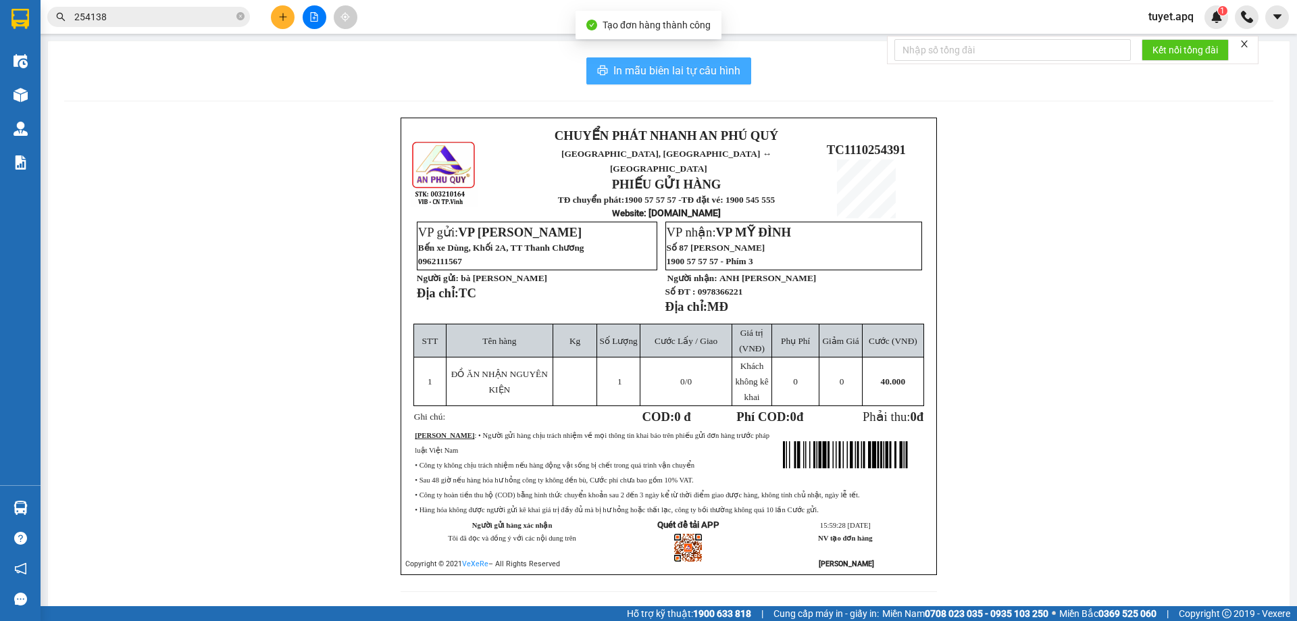
click at [667, 69] on span "In mẫu biên lai tự cấu hình" at bounding box center [677, 70] width 127 height 17
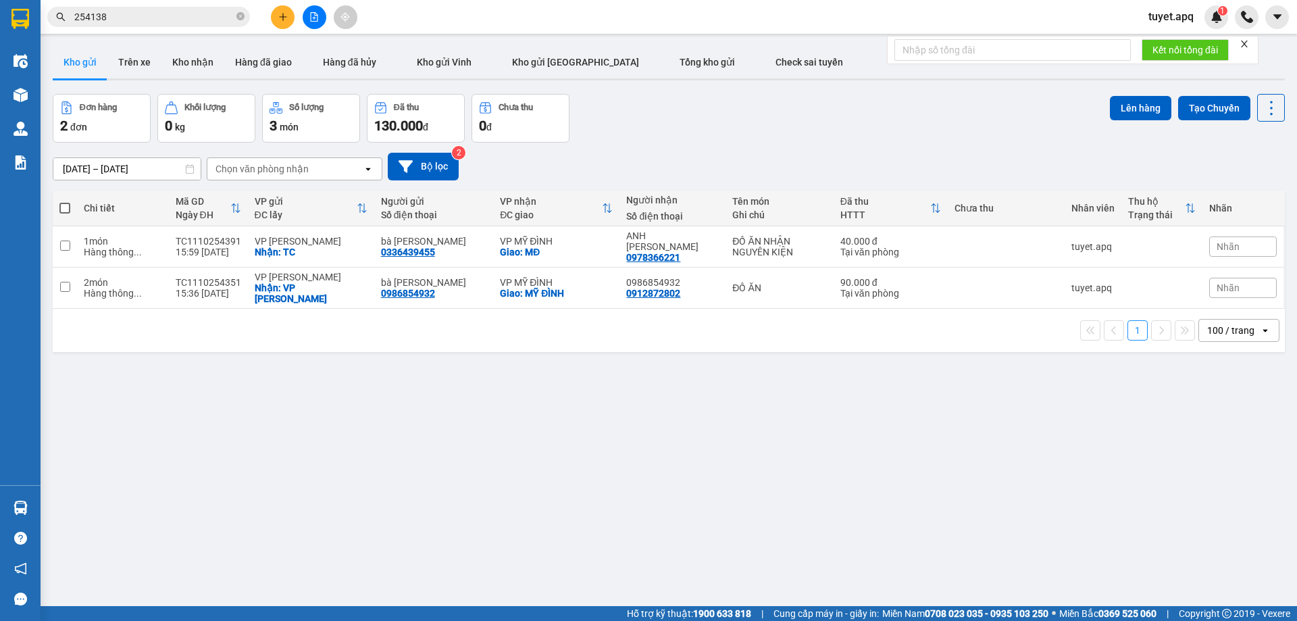
drag, startPoint x: 545, startPoint y: 487, endPoint x: 950, endPoint y: 473, distance: 405.0
click at [949, 474] on div "ver 1.8.146 Kho gửi Trên xe Kho nhận Hàng đã giao Hàng đã hủy Kho gửi Vinh Kho …" at bounding box center [668, 351] width 1243 height 621
click at [206, 18] on input "254138" at bounding box center [153, 16] width 159 height 15
type input "2"
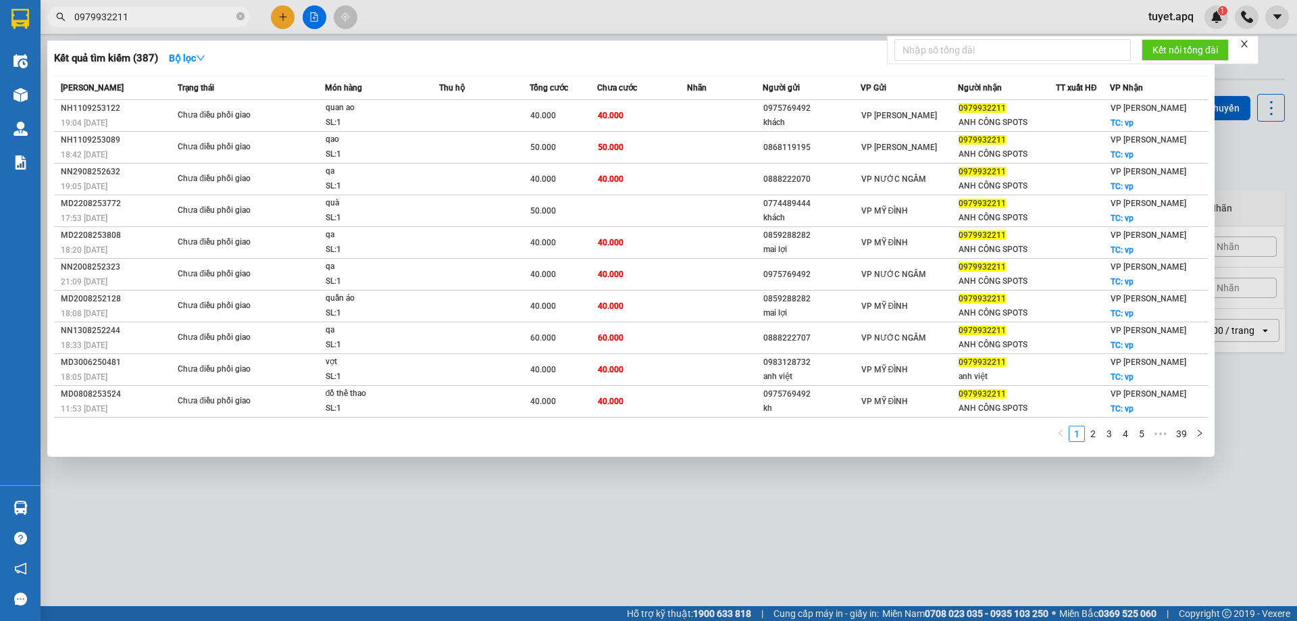
click at [1173, 484] on div at bounding box center [648, 310] width 1297 height 621
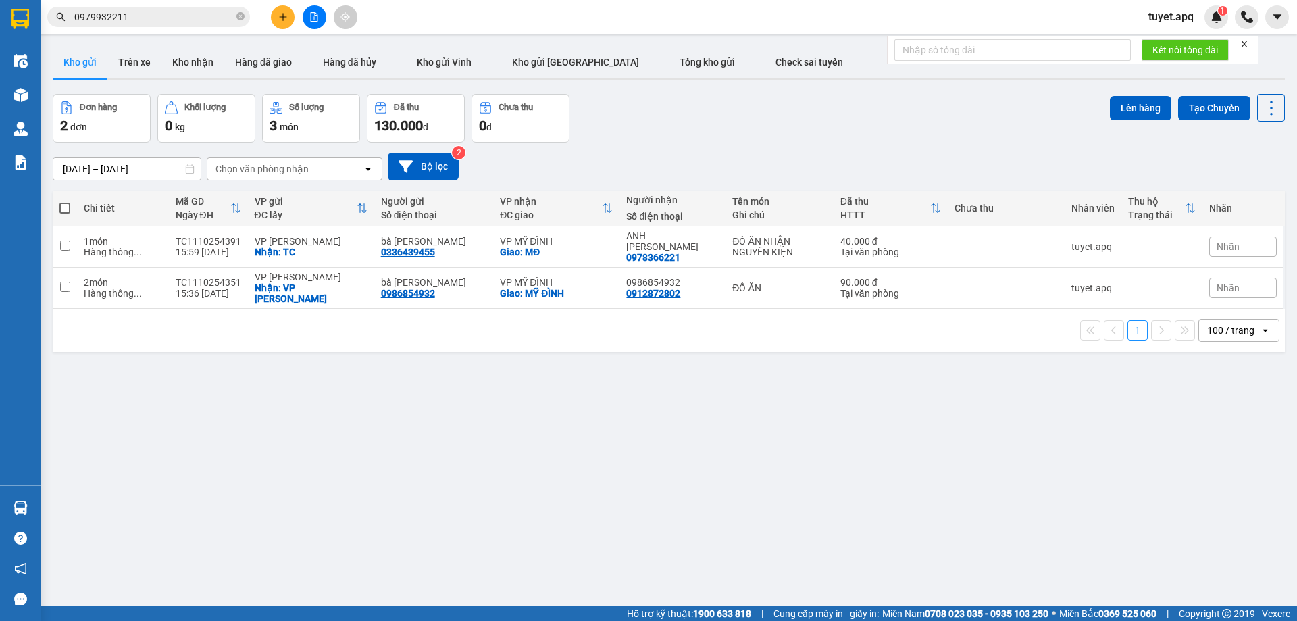
click at [149, 20] on input "0979932211" at bounding box center [153, 16] width 159 height 15
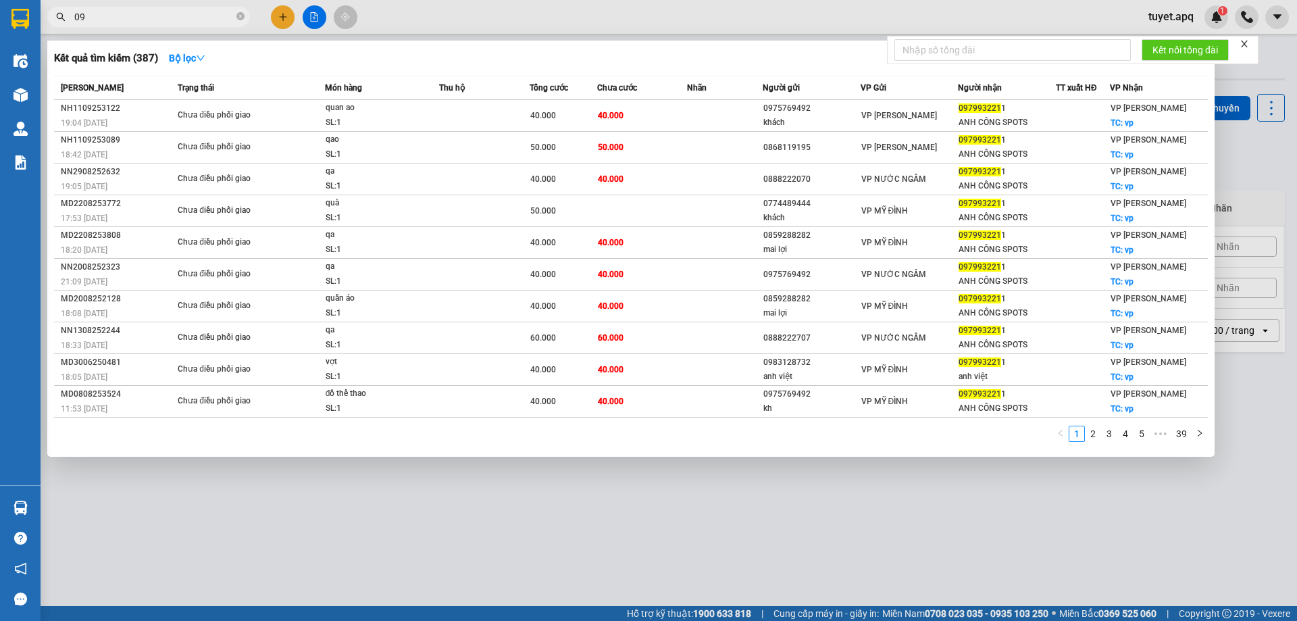
type input "0"
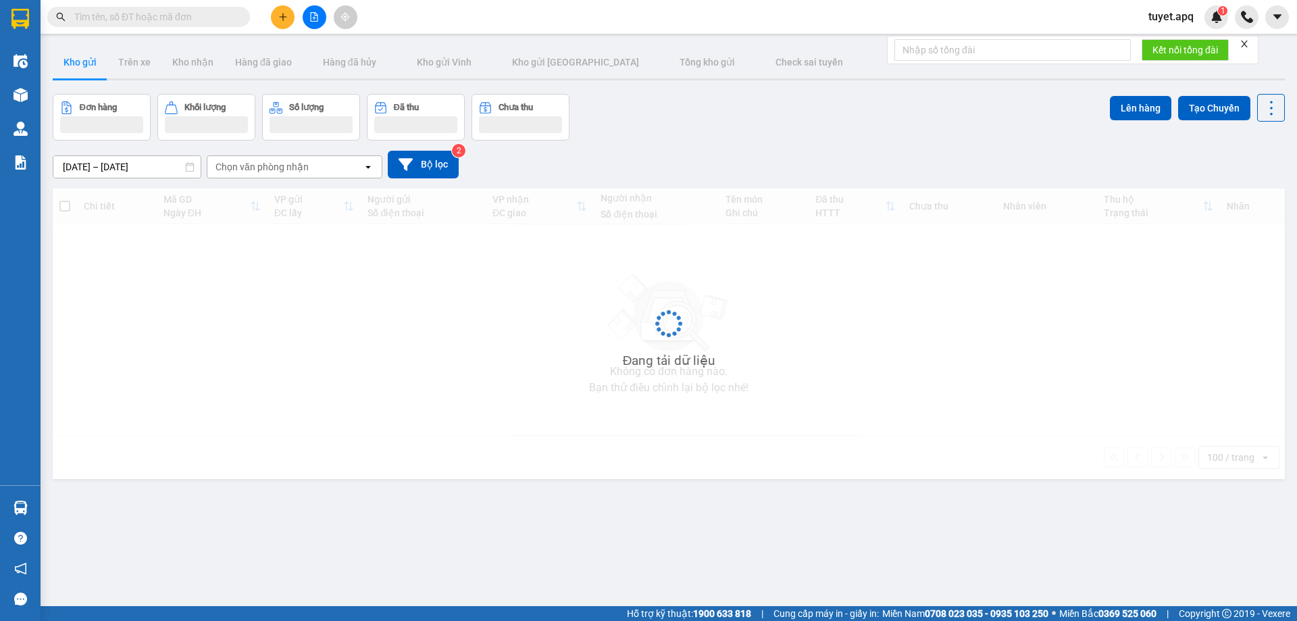
click at [180, 11] on input "text" at bounding box center [153, 16] width 159 height 15
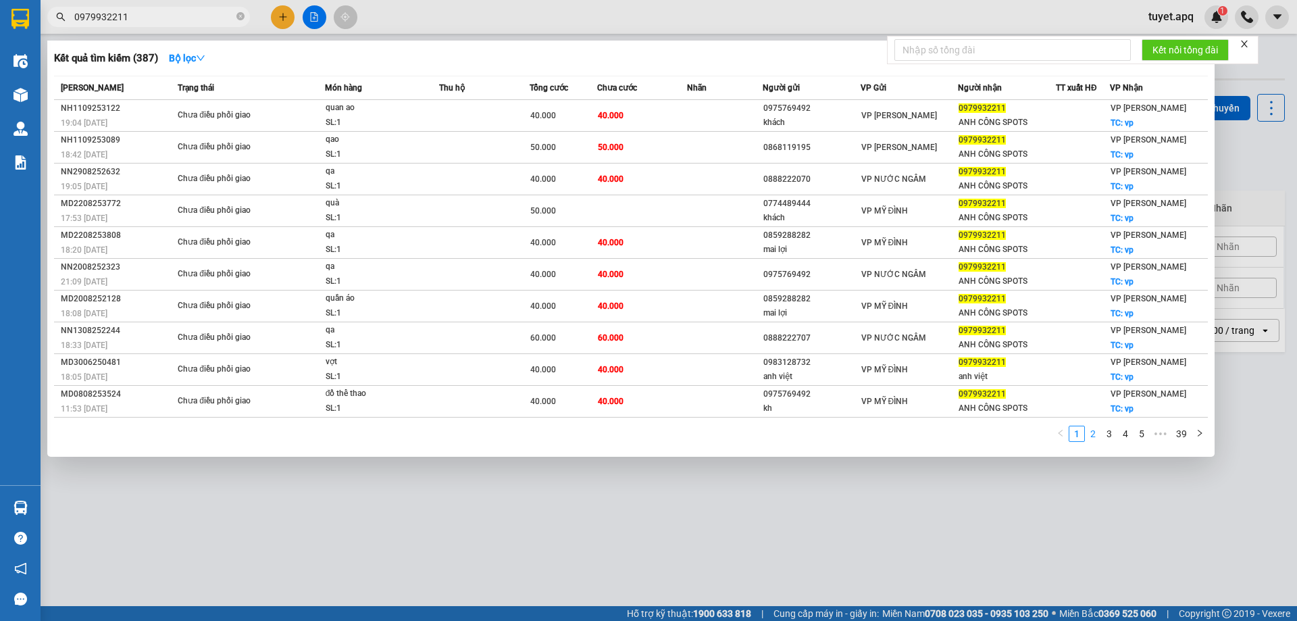
click at [1098, 435] on link "2" at bounding box center [1093, 433] width 15 height 15
click at [1118, 438] on li "4" at bounding box center [1126, 434] width 16 height 16
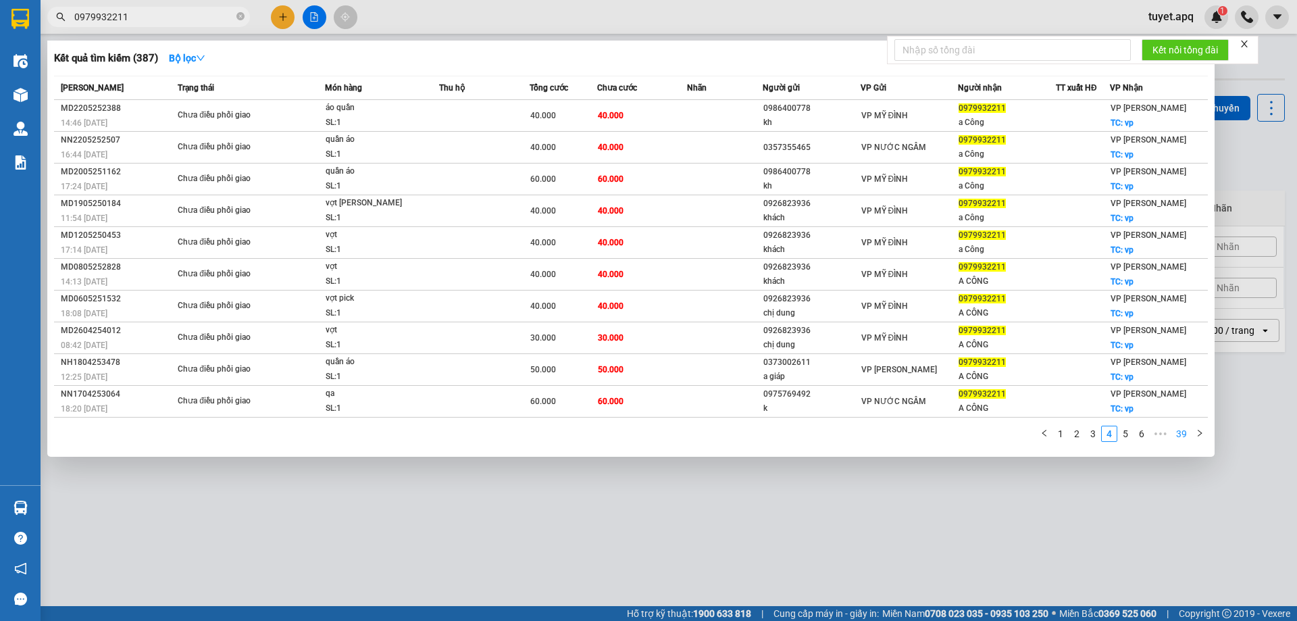
click at [1187, 435] on link "39" at bounding box center [1181, 433] width 19 height 15
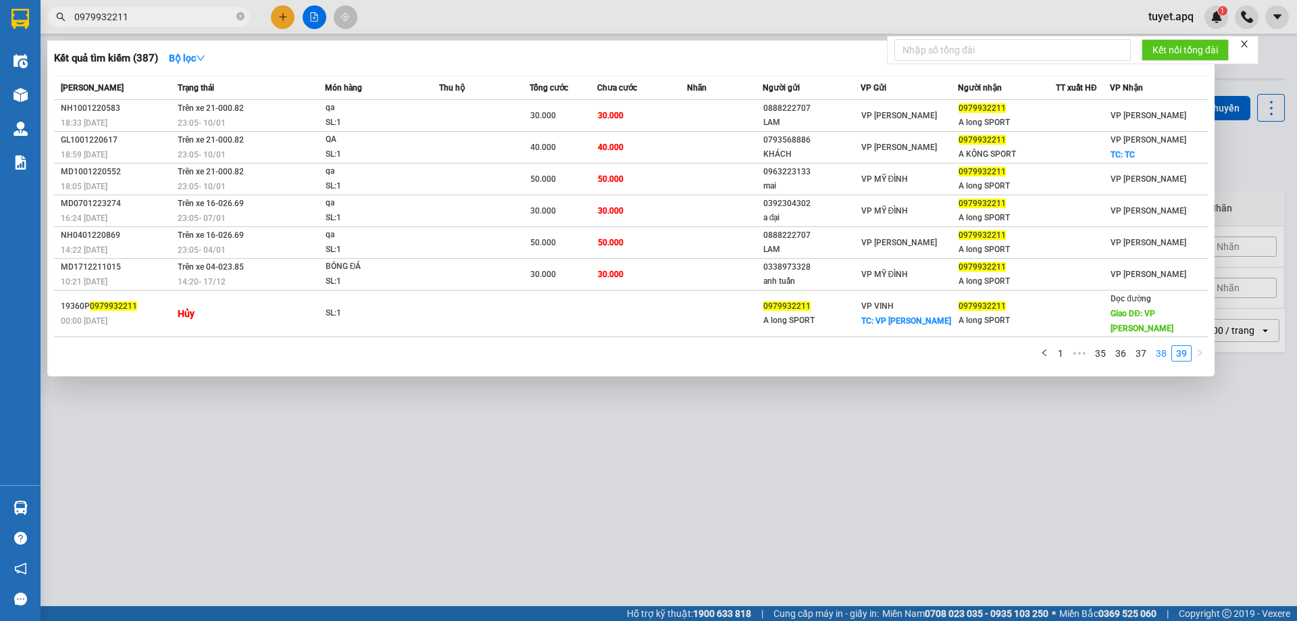
click at [1164, 354] on link "38" at bounding box center [1161, 353] width 19 height 15
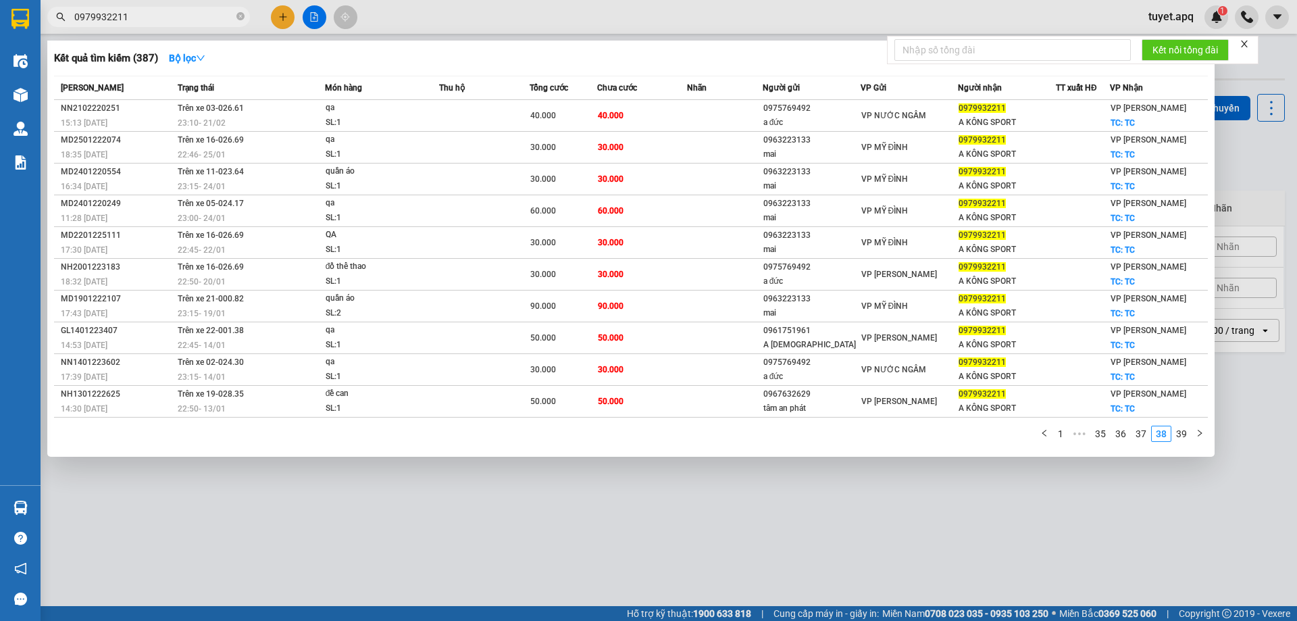
click at [153, 14] on input "0979932211" at bounding box center [153, 16] width 159 height 15
type input "0"
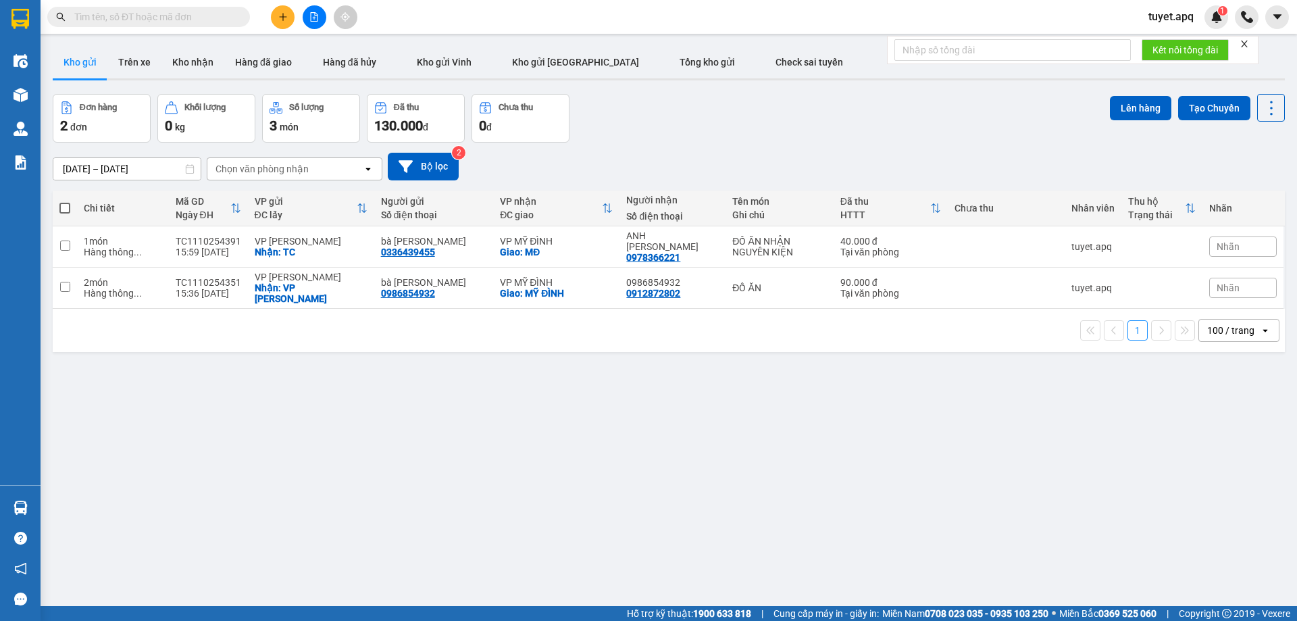
click at [178, 13] on input "text" at bounding box center [153, 16] width 159 height 15
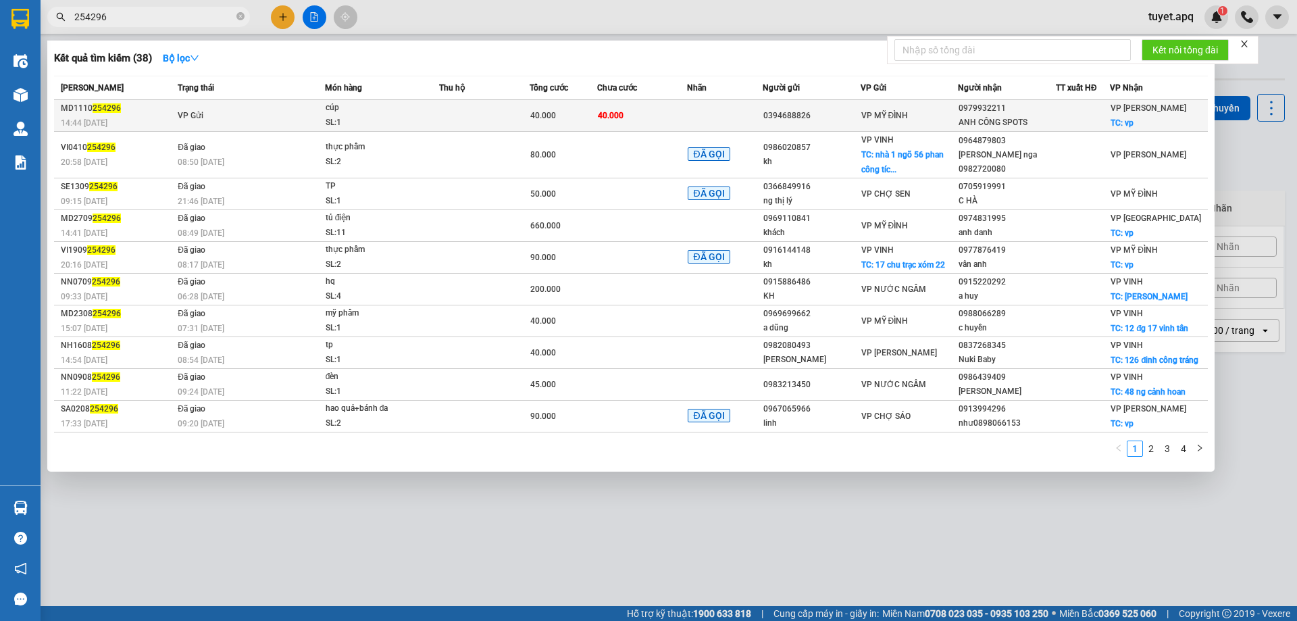
type input "254296"
click at [146, 121] on div "14:44 - 11/10" at bounding box center [117, 123] width 113 height 15
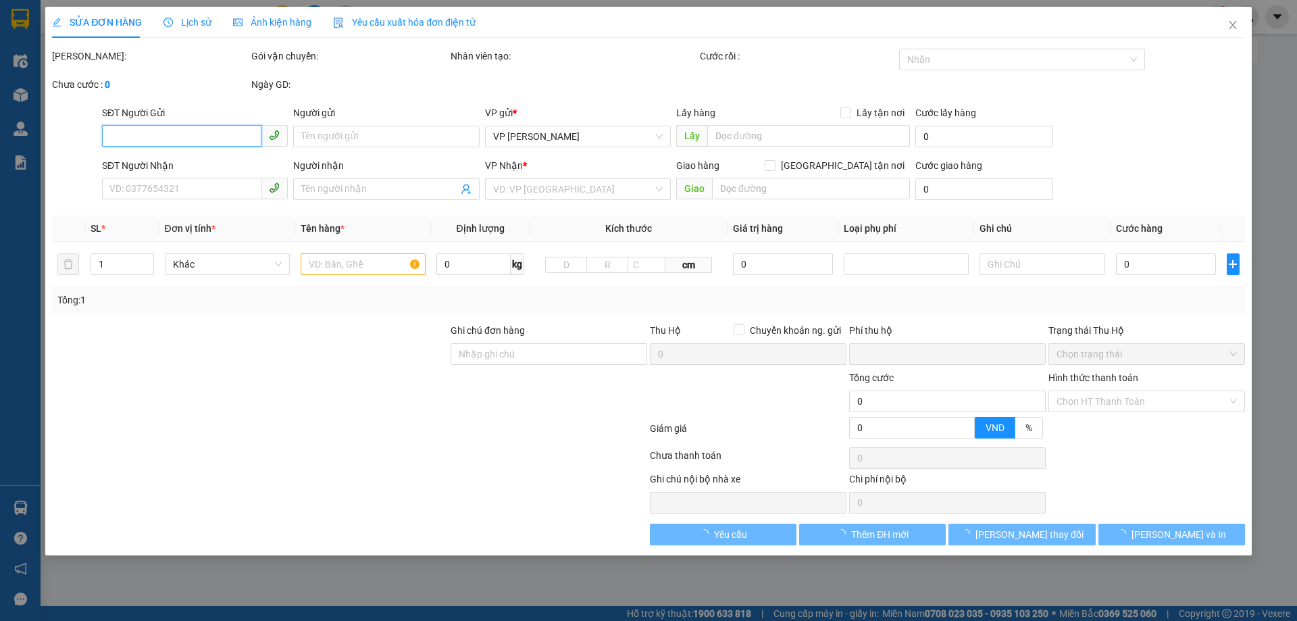
type input "0394688826"
type input "0979932211"
type input "ANH CÔNG SPOTS"
checkbox input "true"
type input "vp"
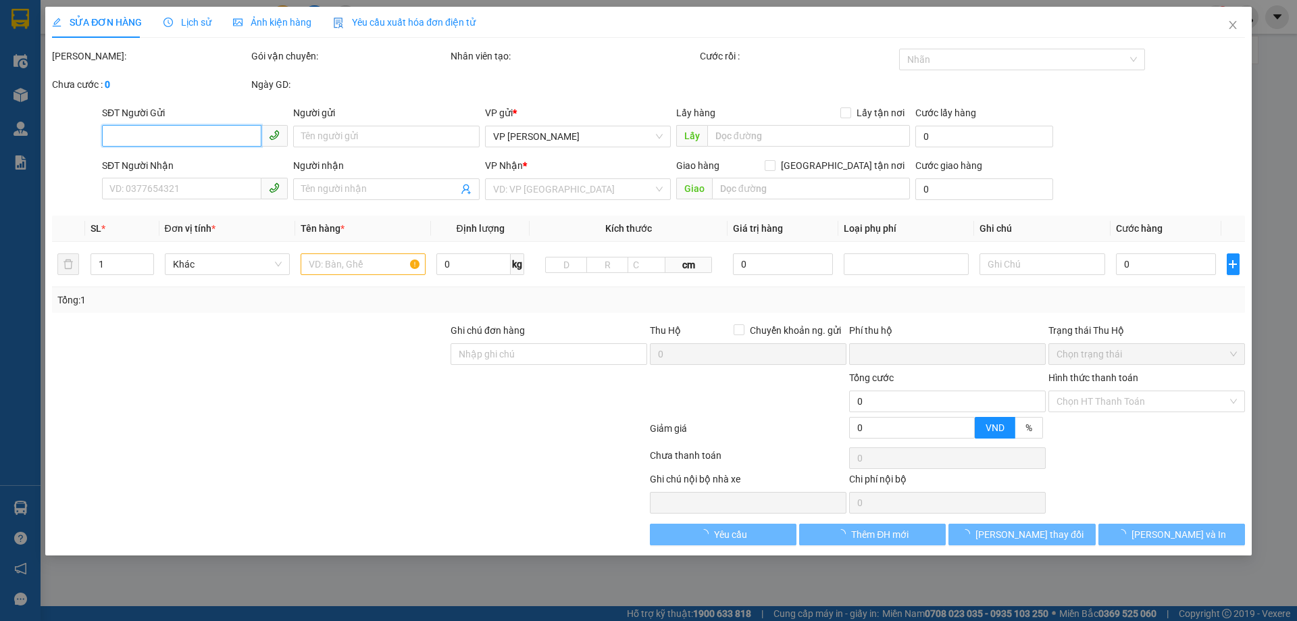
type input "0"
type input "40.000"
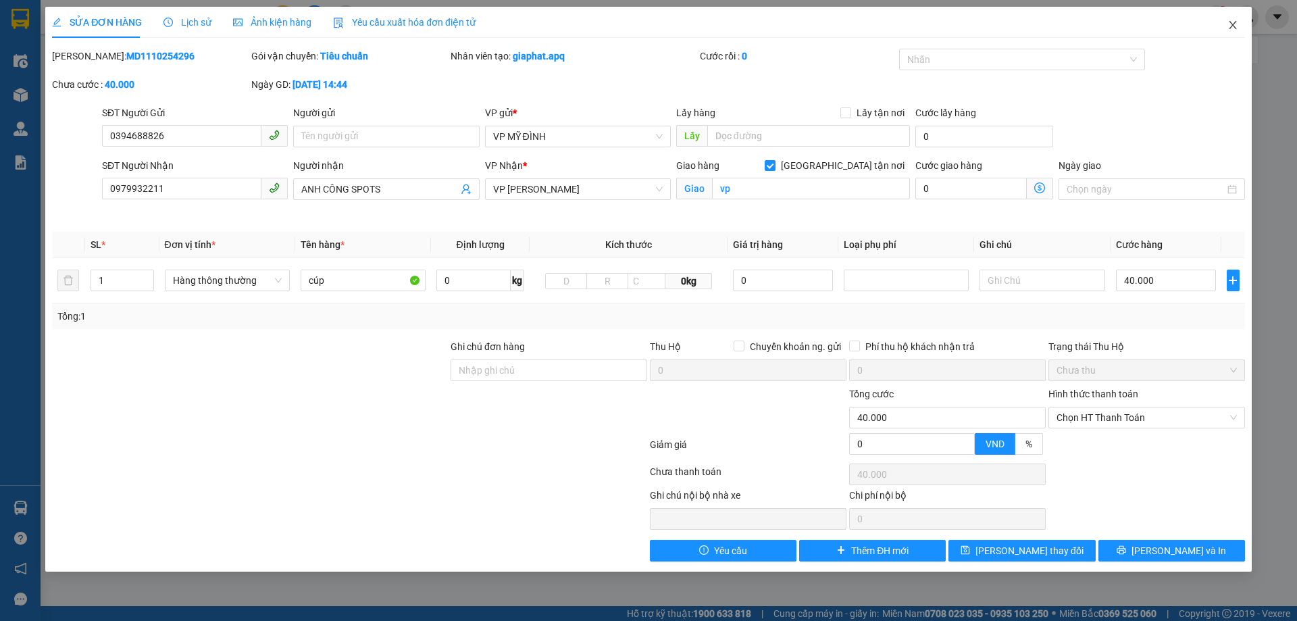
click at [1232, 25] on icon "close" at bounding box center [1233, 25] width 11 height 11
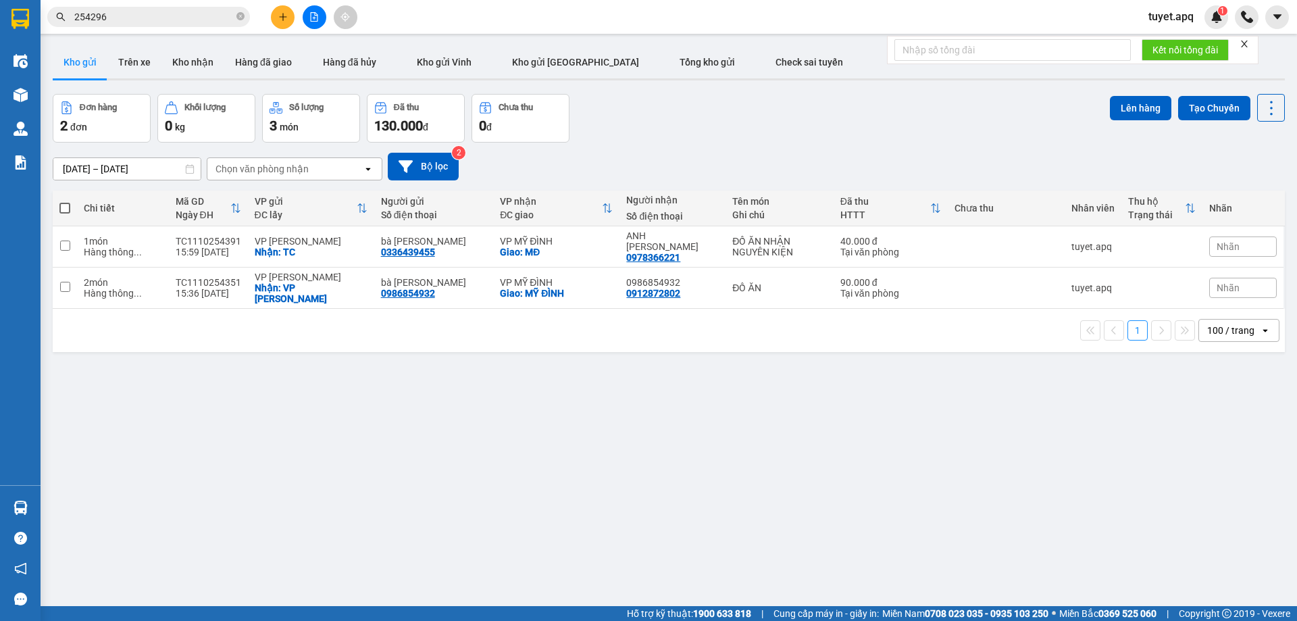
click at [145, 20] on input "254296" at bounding box center [153, 16] width 159 height 15
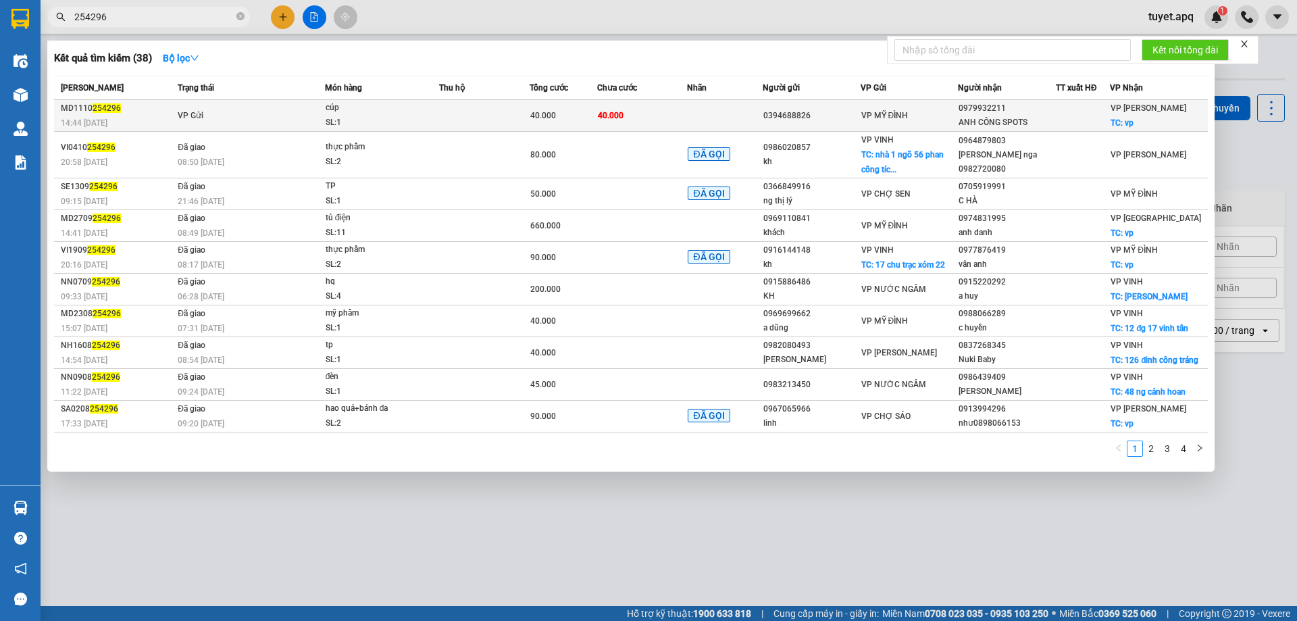
click at [372, 114] on div "cúp" at bounding box center [376, 108] width 101 height 15
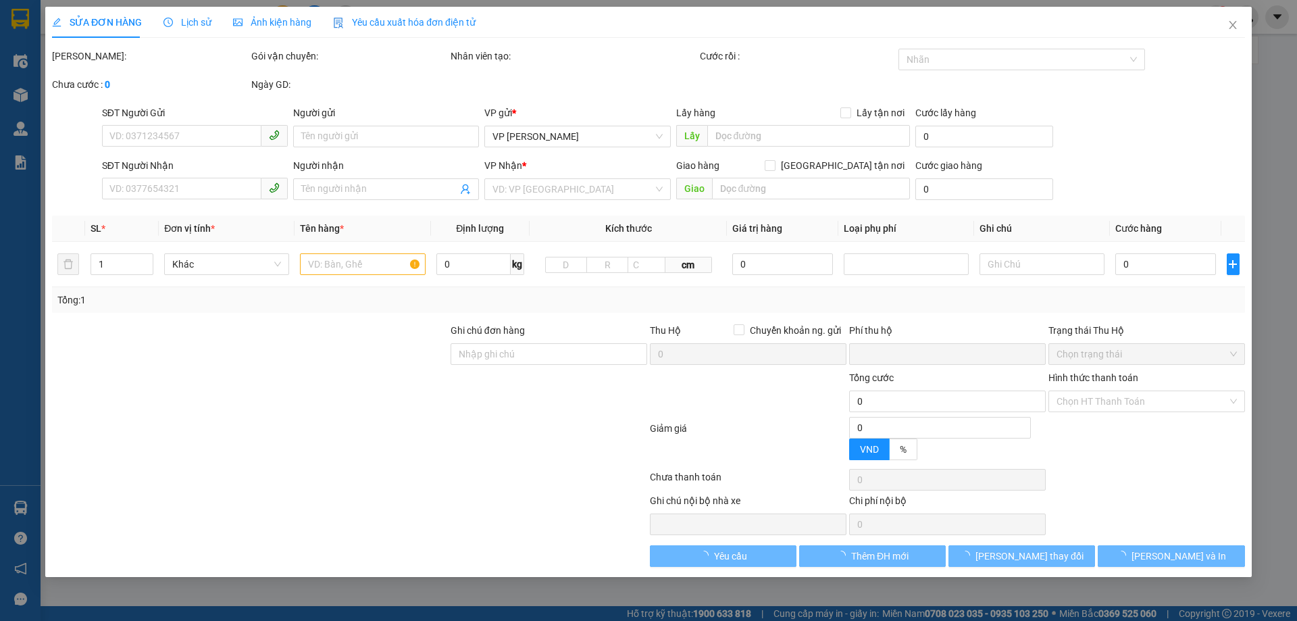
type input "0394688826"
type input "0979932211"
type input "ANH CÔNG SPOTS"
checkbox input "true"
type input "vp"
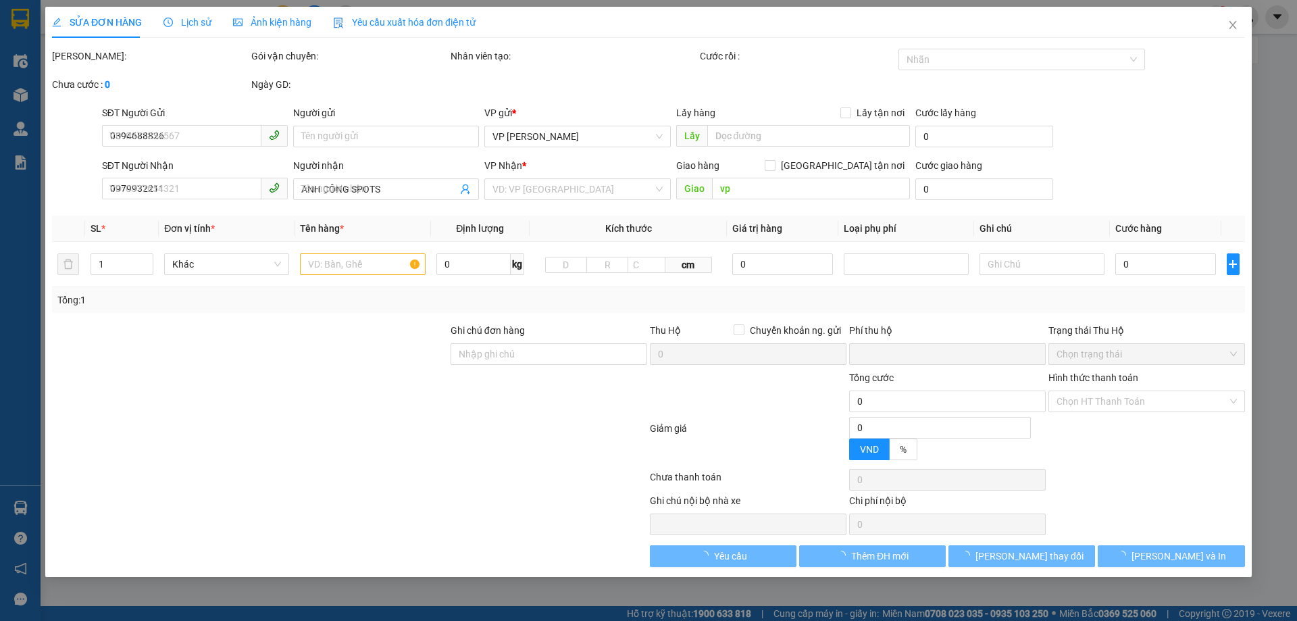
type input "0"
type input "40.000"
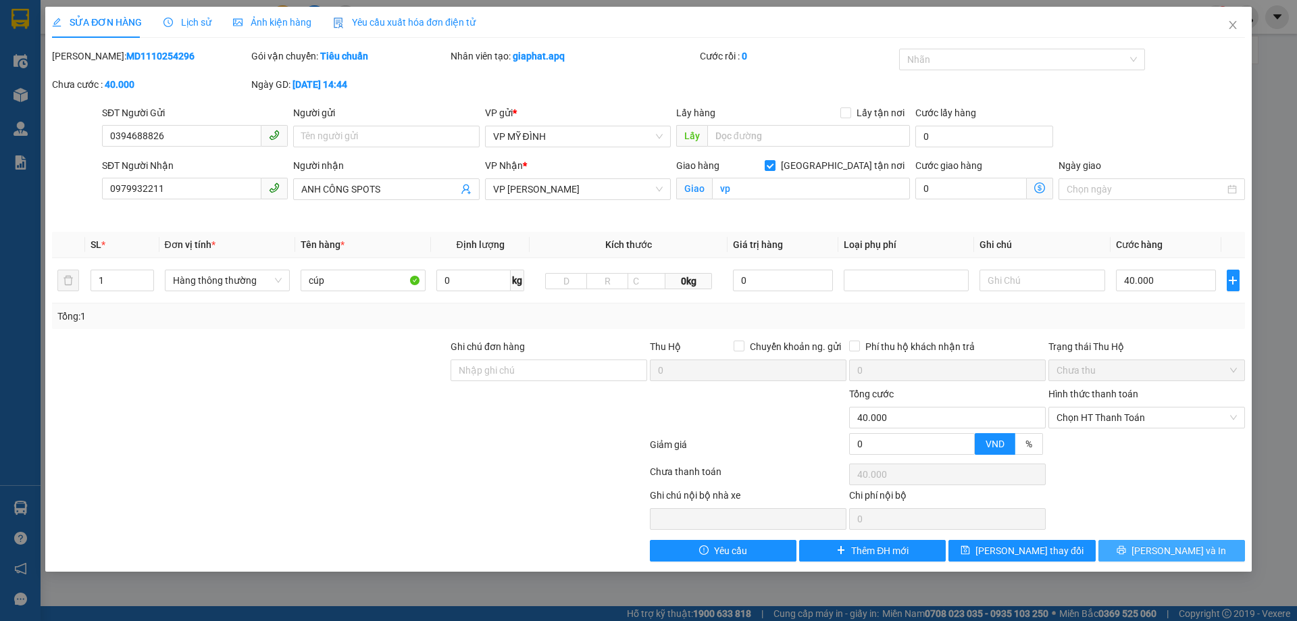
click at [1122, 557] on button "[PERSON_NAME] và In" at bounding box center [1172, 551] width 147 height 22
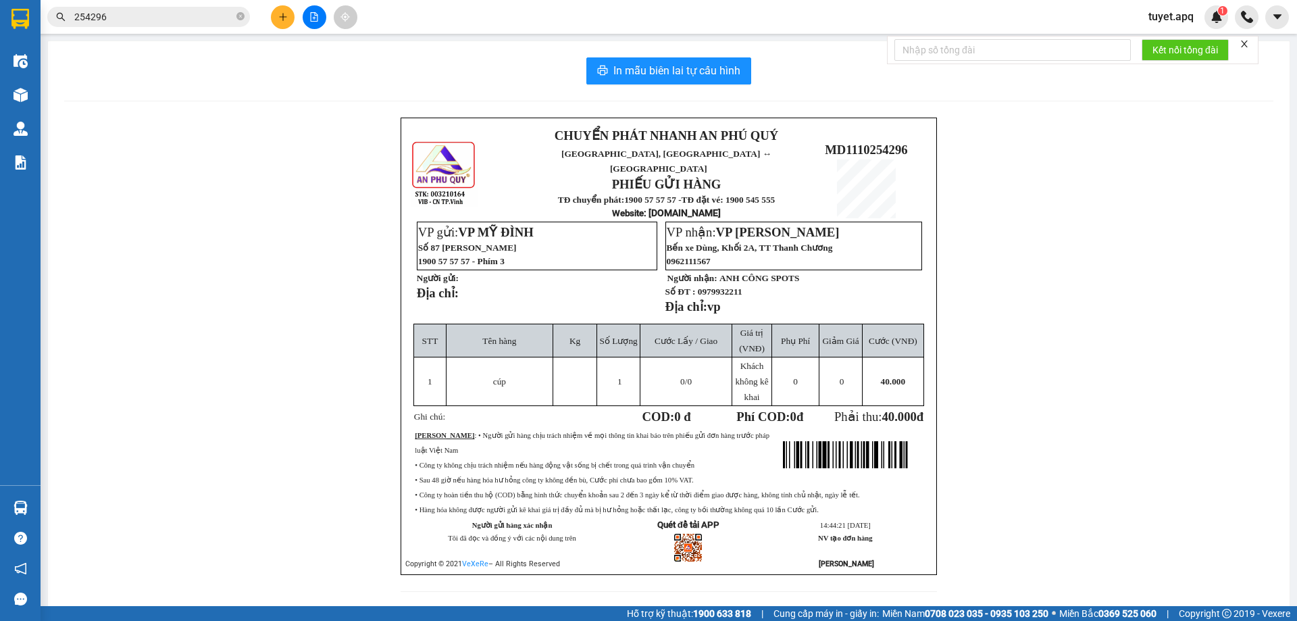
click at [135, 12] on input "254296" at bounding box center [153, 16] width 159 height 15
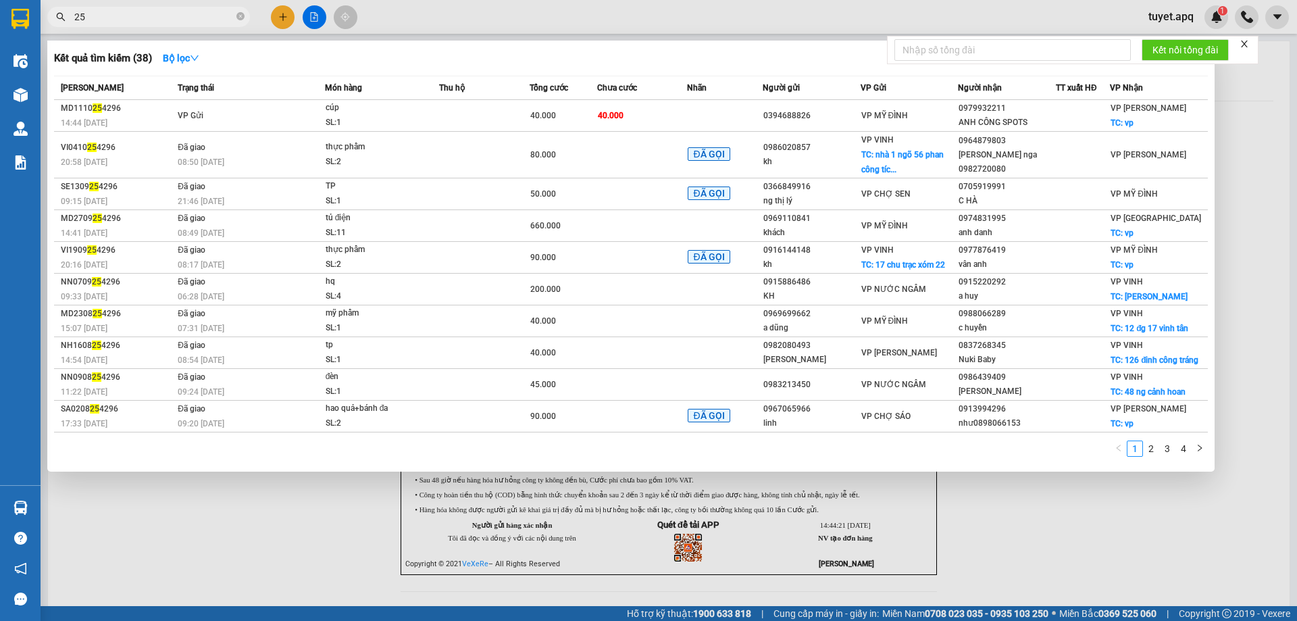
type input "2"
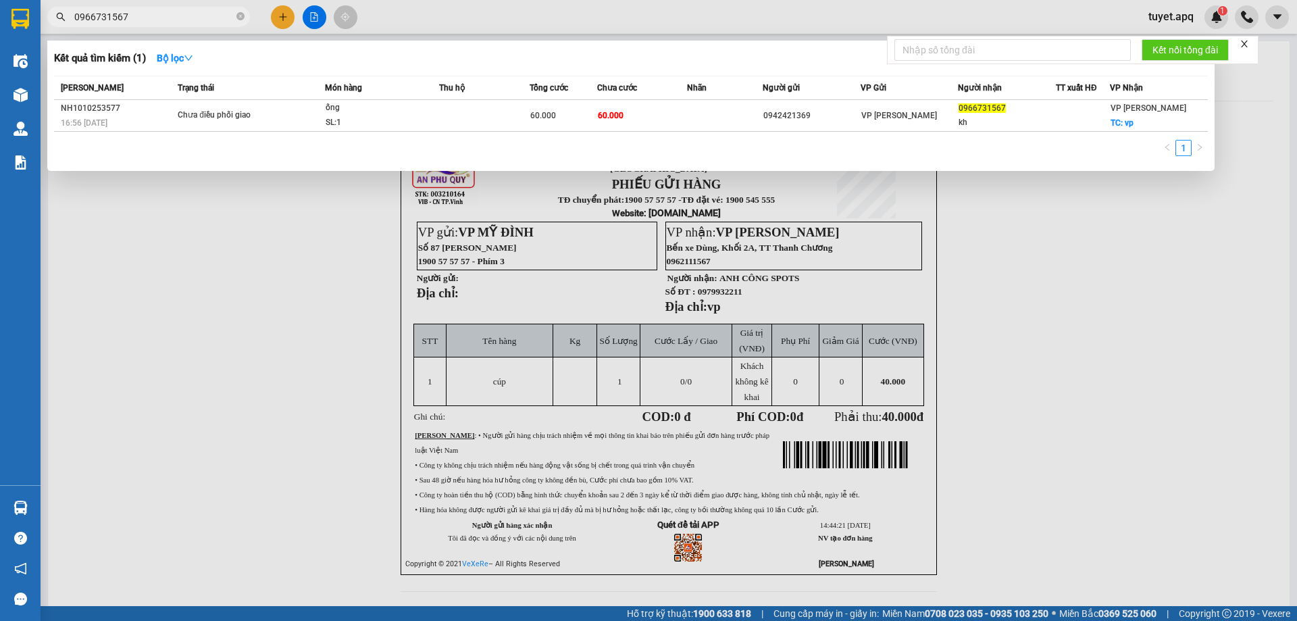
type input "0966731567"
click at [947, 247] on div at bounding box center [648, 310] width 1297 height 621
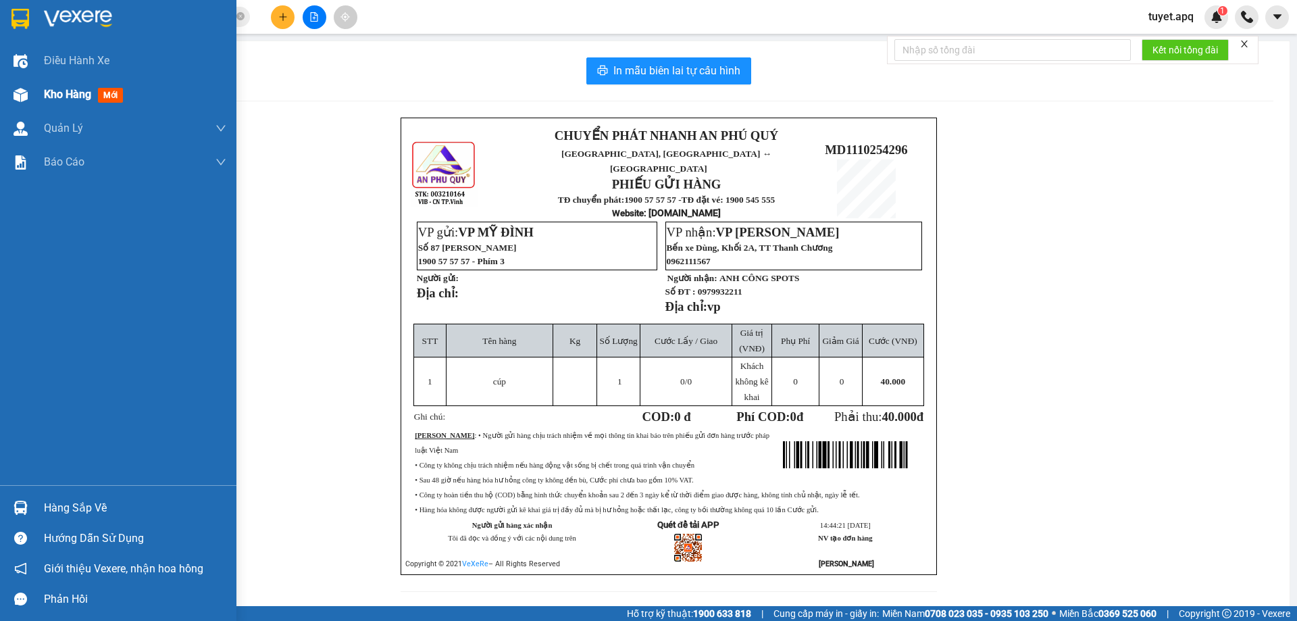
click at [44, 93] on span "Kho hàng" at bounding box center [67, 94] width 47 height 13
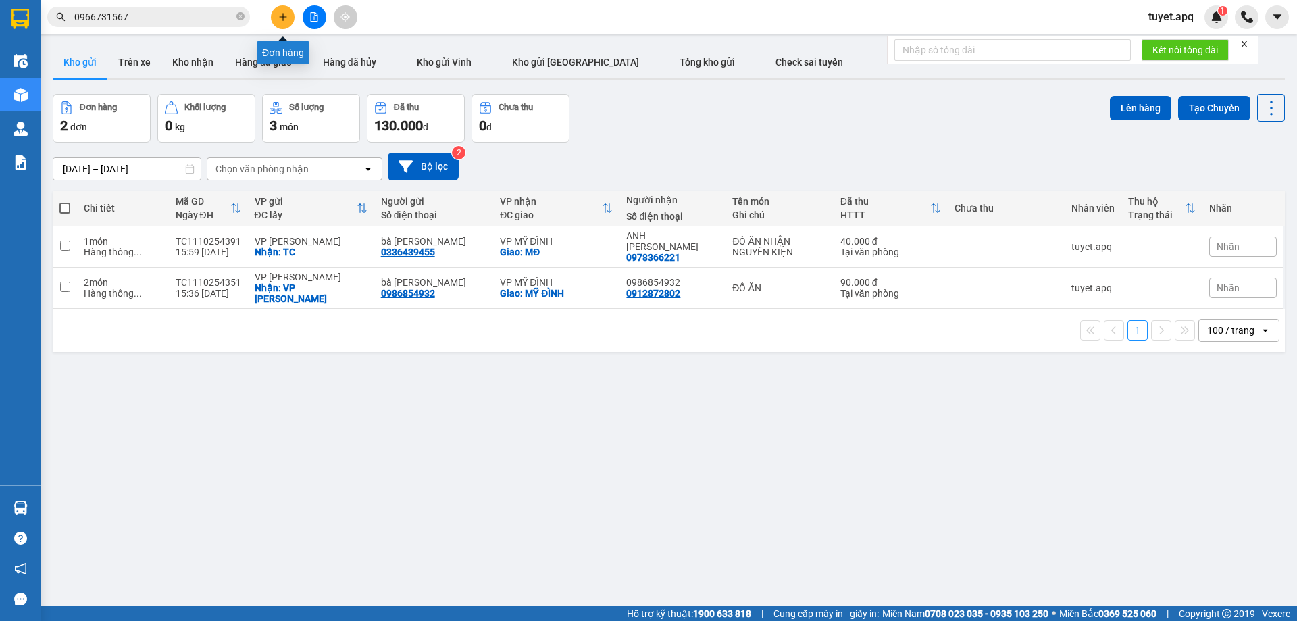
click at [284, 20] on icon "plus" at bounding box center [282, 16] width 9 height 9
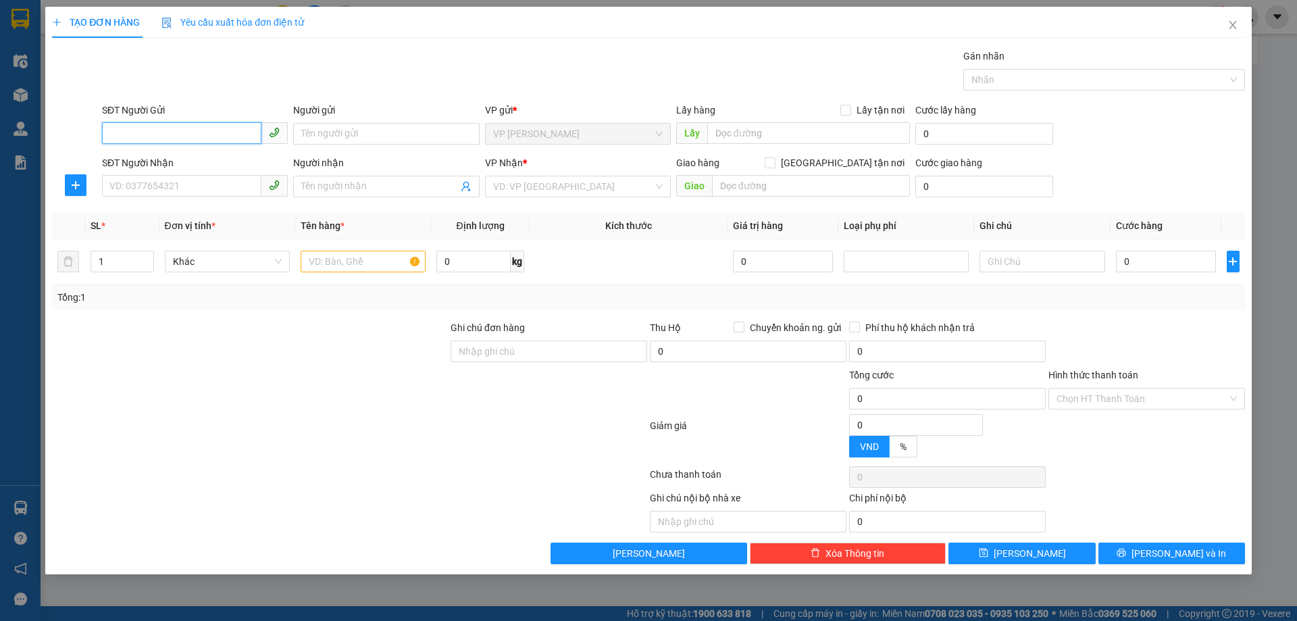
click at [187, 133] on input "SĐT Người Gửi" at bounding box center [181, 133] width 159 height 22
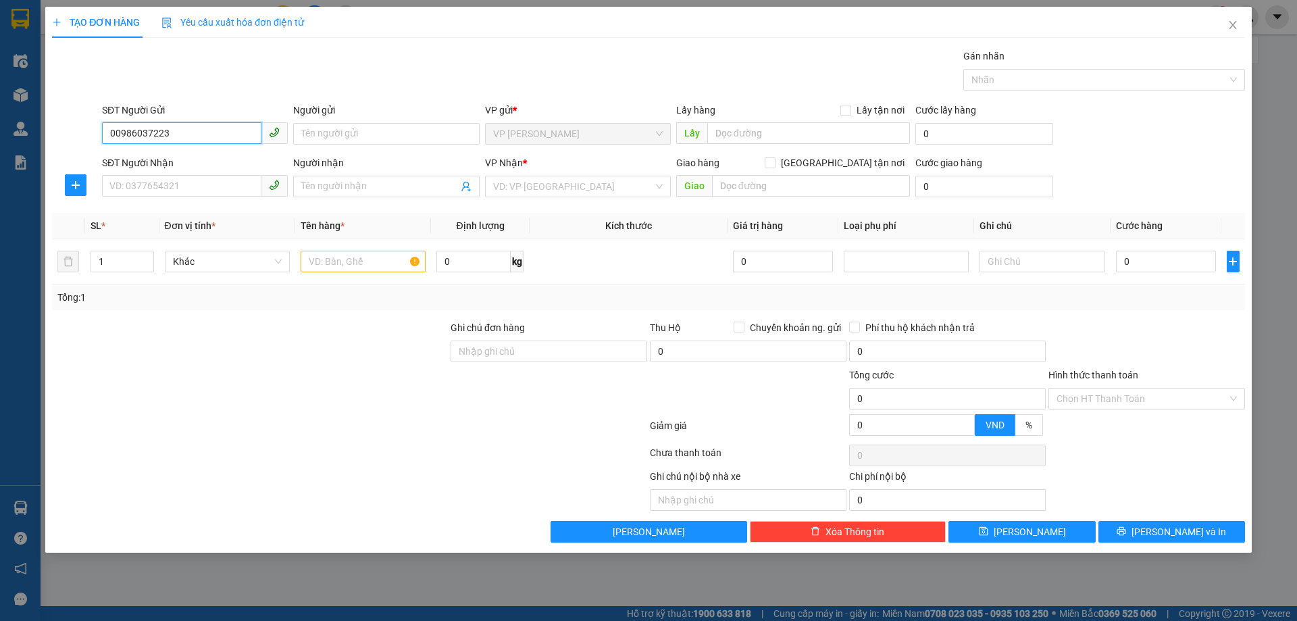
click at [118, 131] on input "00986037223" at bounding box center [181, 133] width 159 height 22
type input "0986037223"
click at [200, 161] on div "0986037223 - Cô Sâm" at bounding box center [195, 160] width 170 height 15
type input "Cô Sâm"
checkbox input "true"
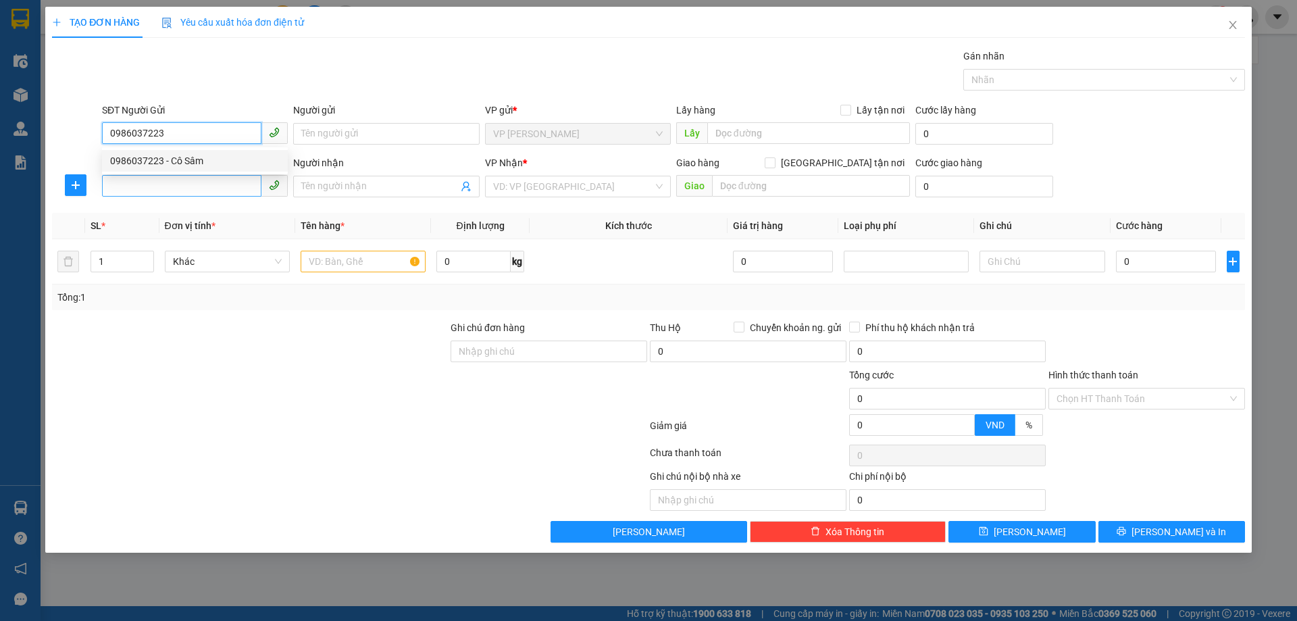
type input "TC"
type input "0986037223"
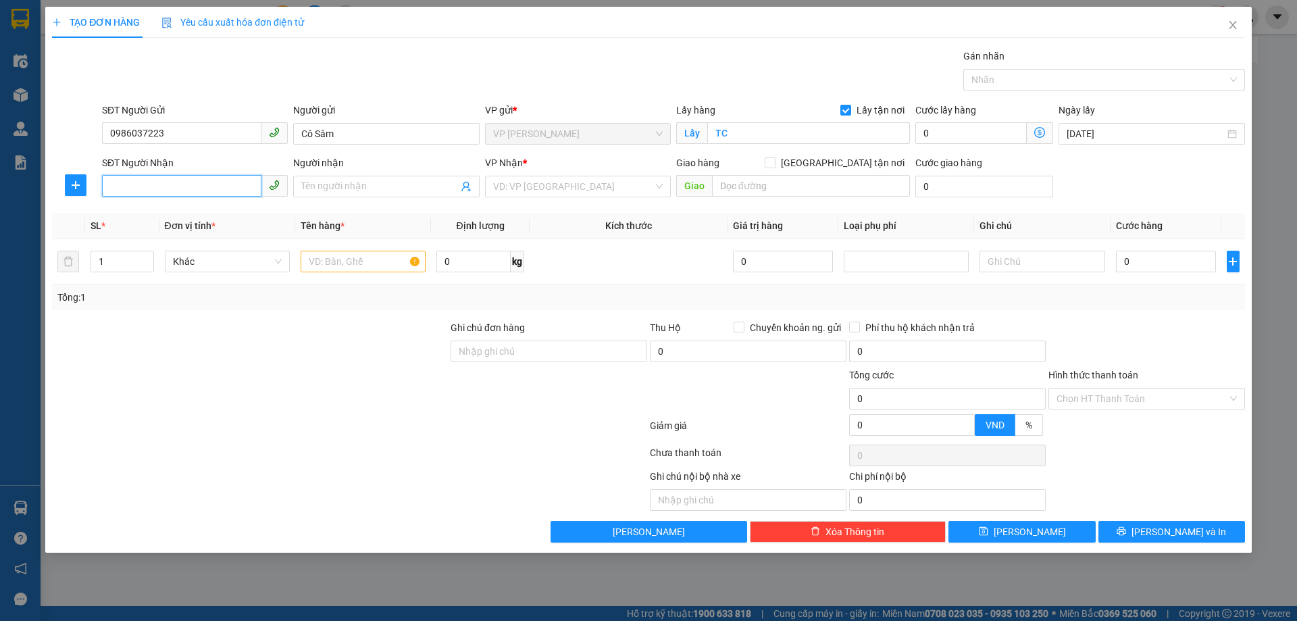
click at [196, 185] on input "SĐT Người Nhận" at bounding box center [181, 186] width 159 height 22
click at [224, 238] on div "0365073097 - CHỊ TRẦN THỊ MAI THƯƠNG" at bounding box center [195, 235] width 170 height 15
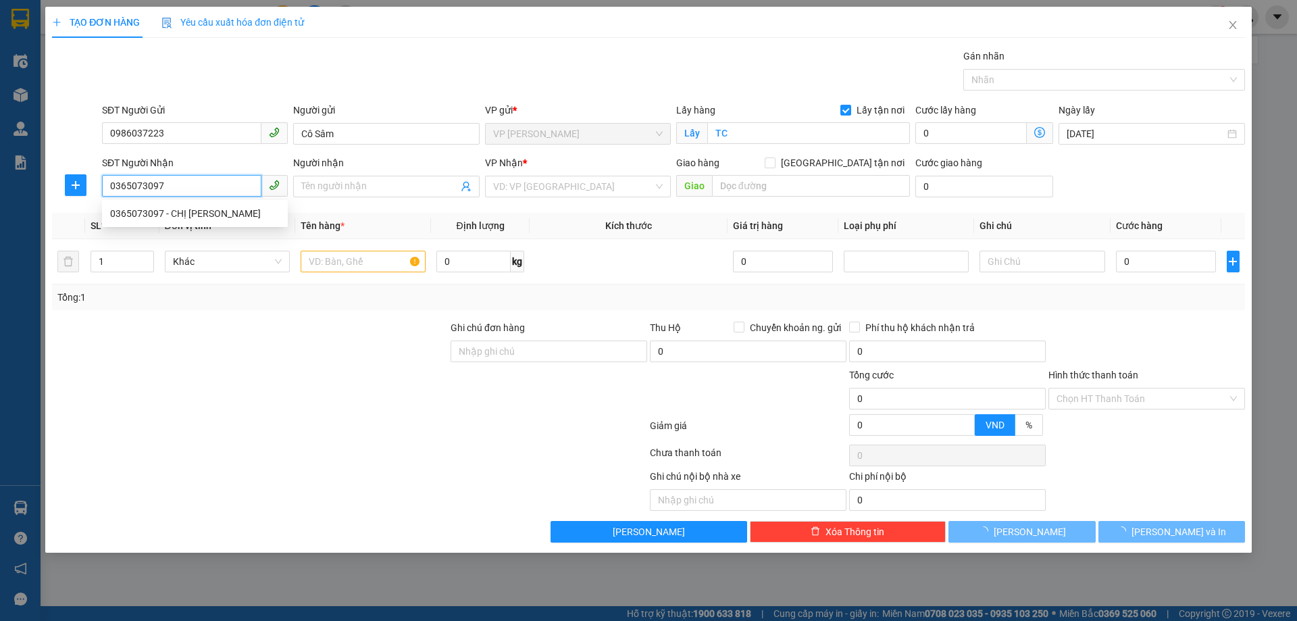
type input "0365073097"
type input "CHỊ TRẦN THỊ MAI THƯƠNG"
checkbox input "true"
type input "GL"
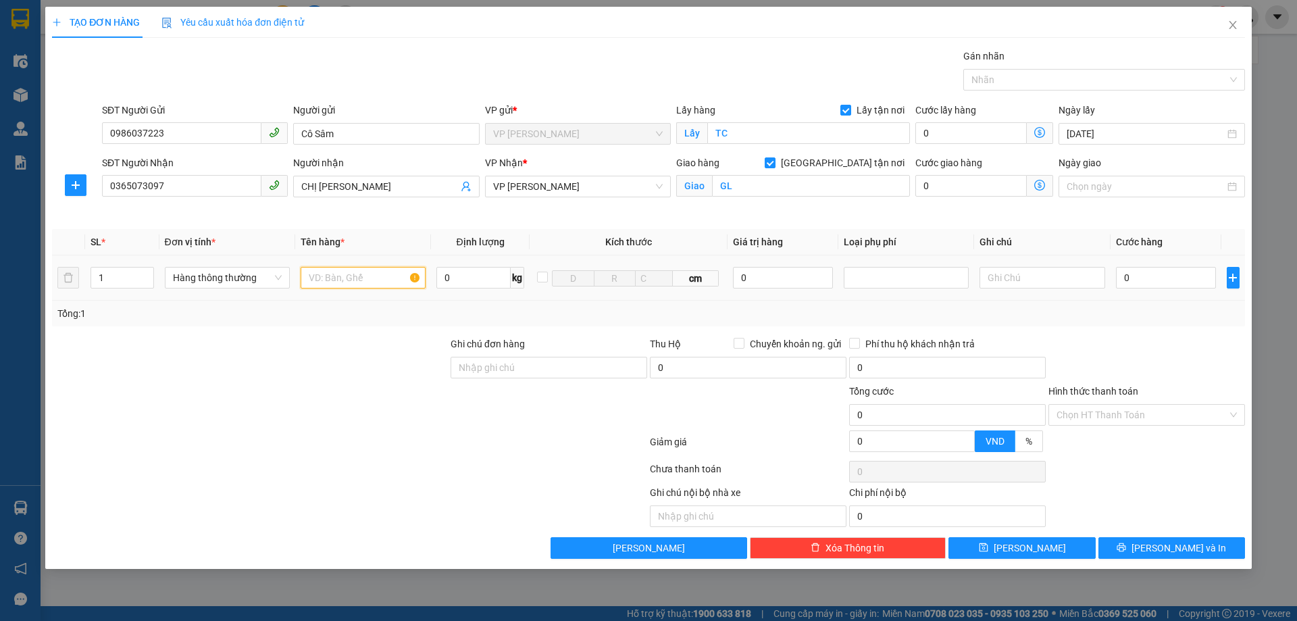
click at [357, 278] on input "text" at bounding box center [363, 278] width 125 height 22
type input "D"
type input "ĐỒ ĂN NHẬN NGUYÊN KIỆN"
click at [1142, 274] on input "0" at bounding box center [1166, 278] width 101 height 22
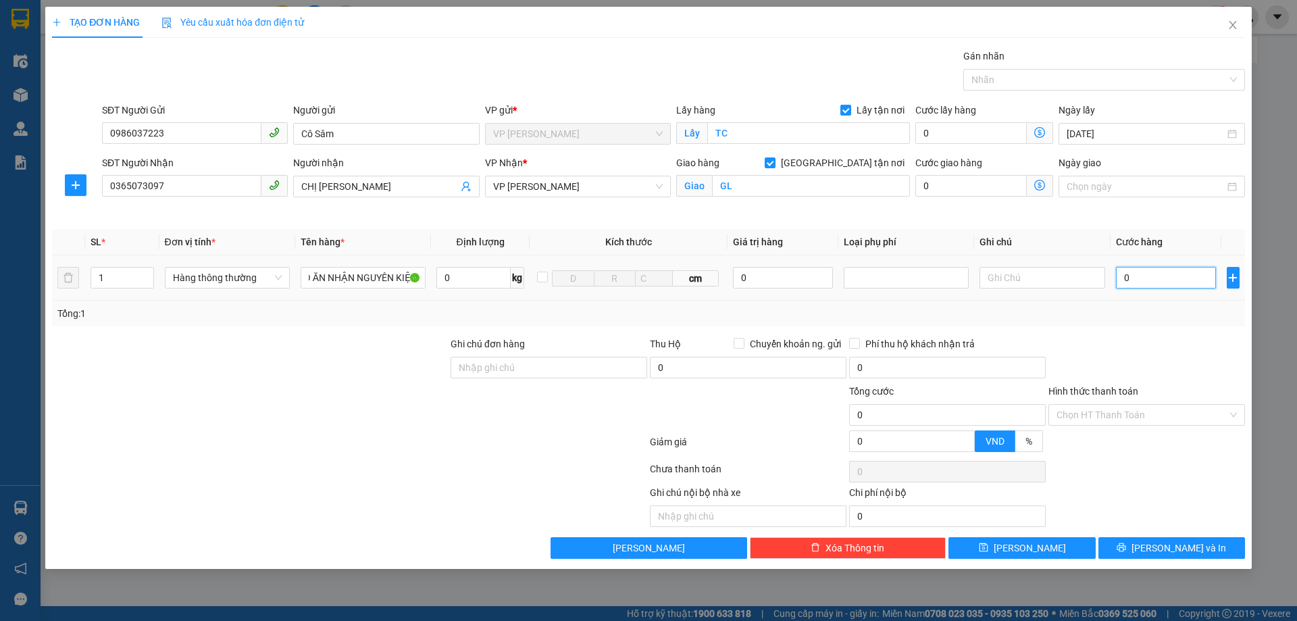
scroll to position [0, 0]
type input "4"
type input "40"
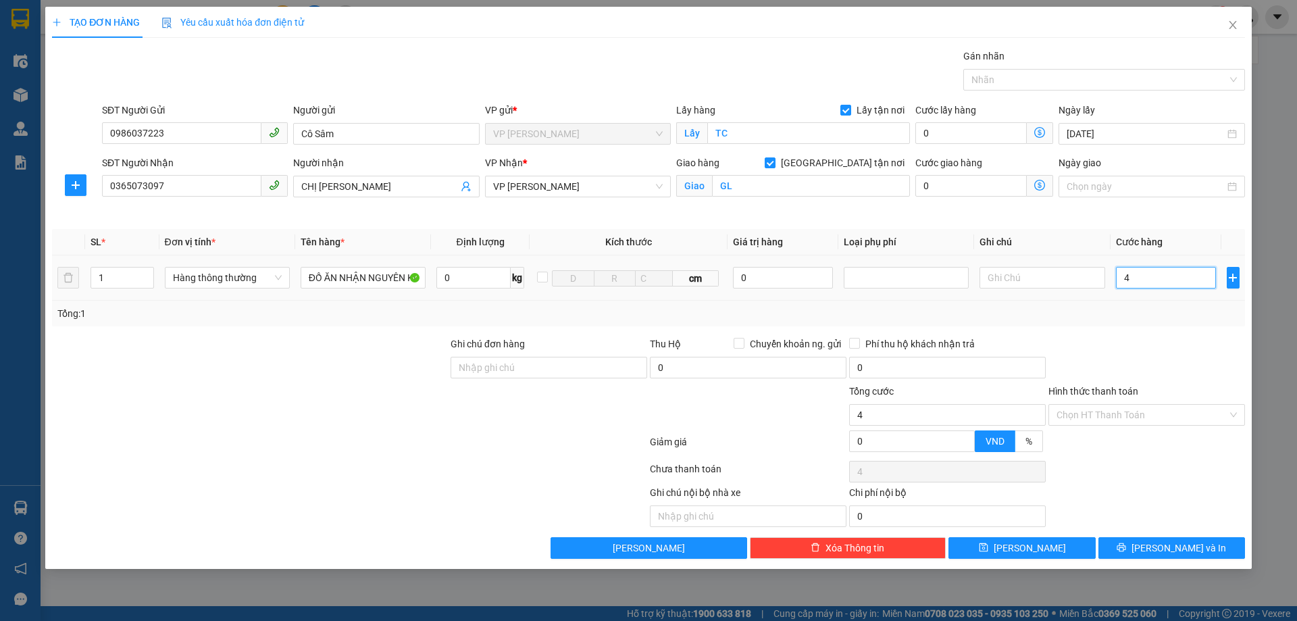
type input "40"
type input "400"
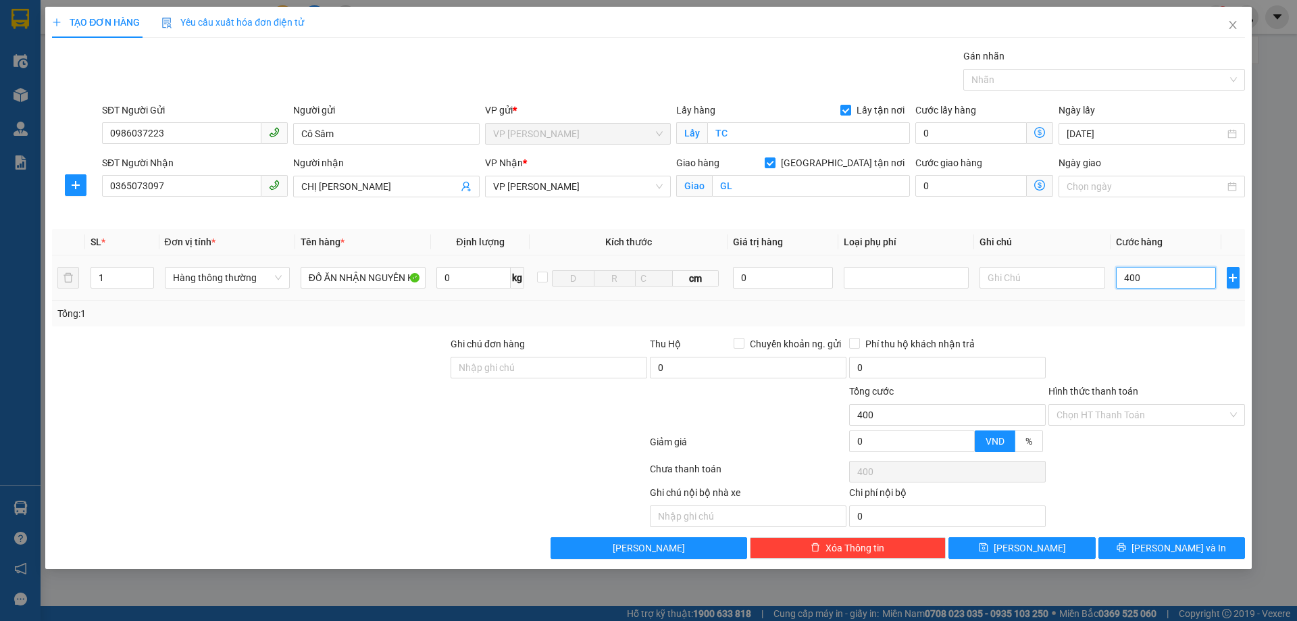
type input "4.000"
type input "40.000"
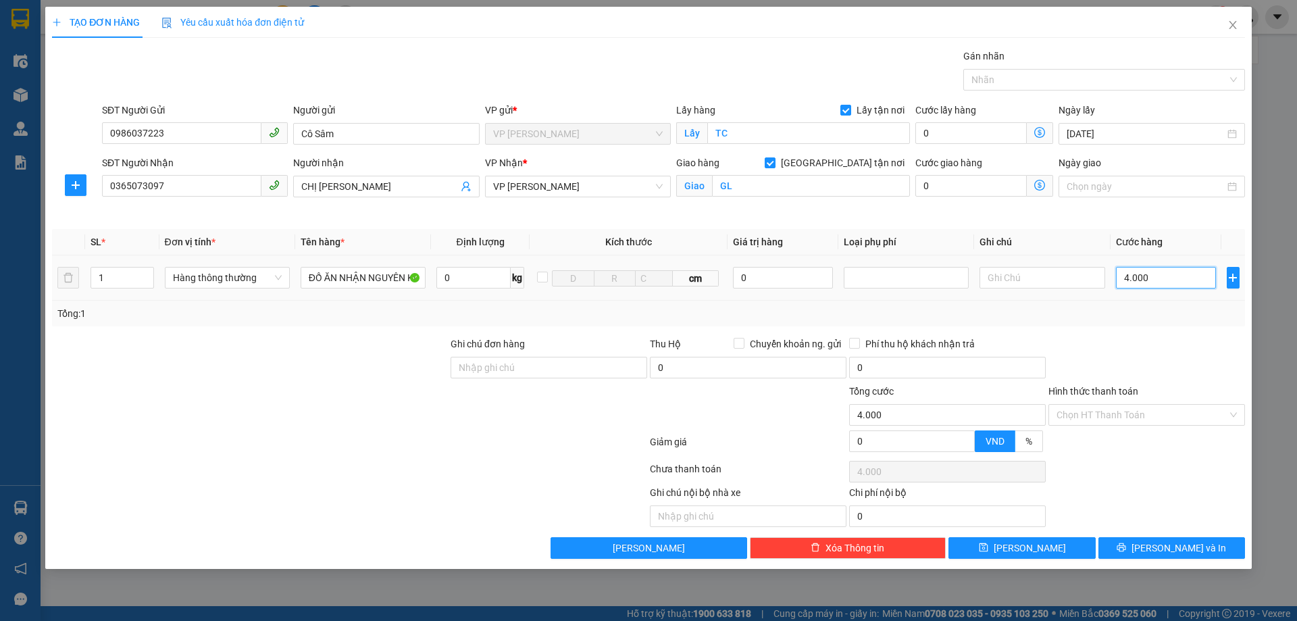
type input "40.000"
click at [1137, 414] on input "Hình thức thanh toán" at bounding box center [1142, 415] width 171 height 20
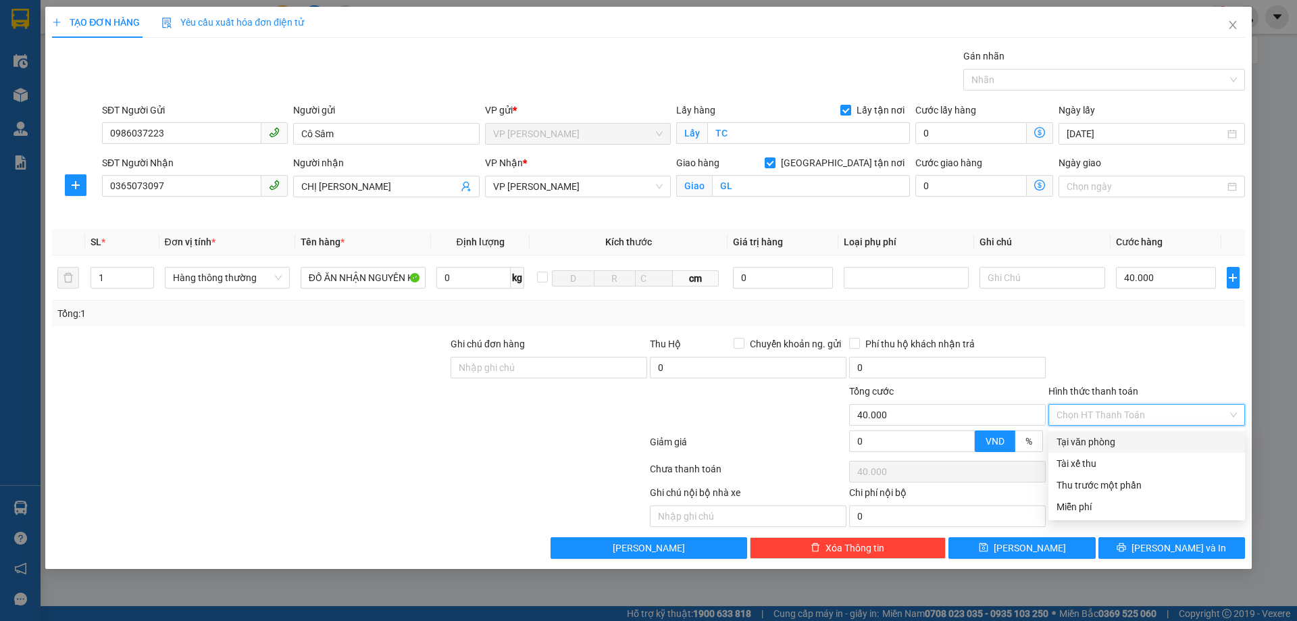
click at [1116, 435] on div "Tại văn phòng" at bounding box center [1147, 442] width 180 height 15
type input "0"
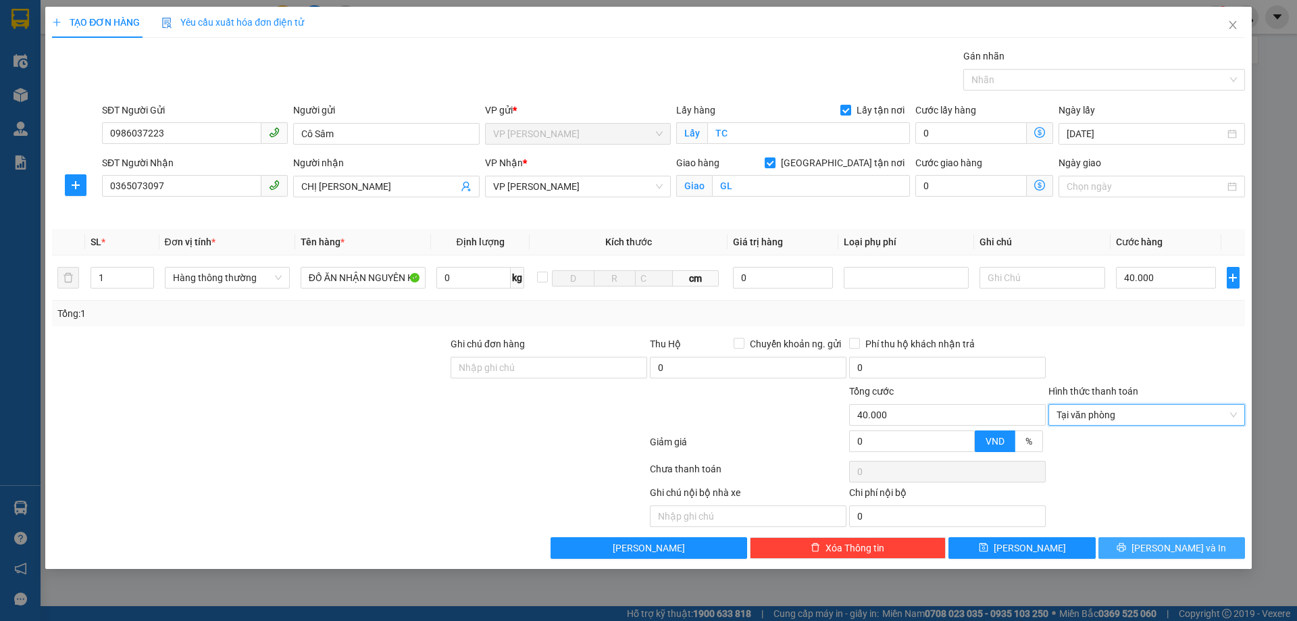
click at [1202, 546] on button "[PERSON_NAME] và In" at bounding box center [1172, 548] width 147 height 22
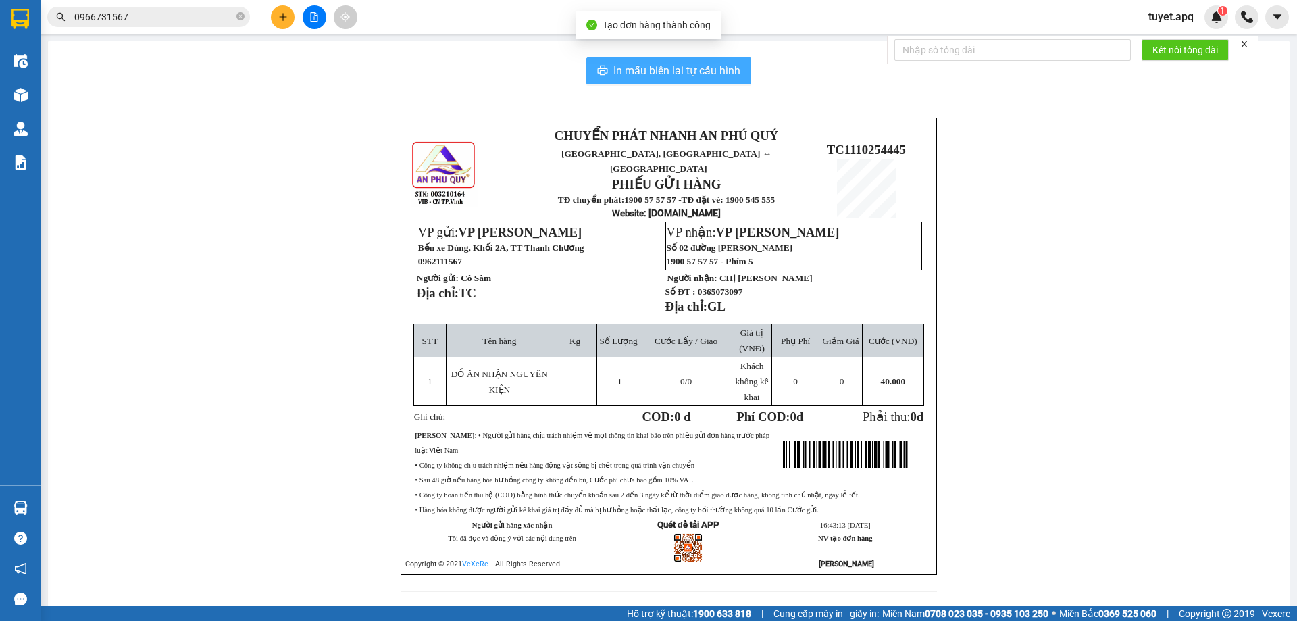
click at [695, 69] on span "In mẫu biên lai tự cấu hình" at bounding box center [677, 70] width 127 height 17
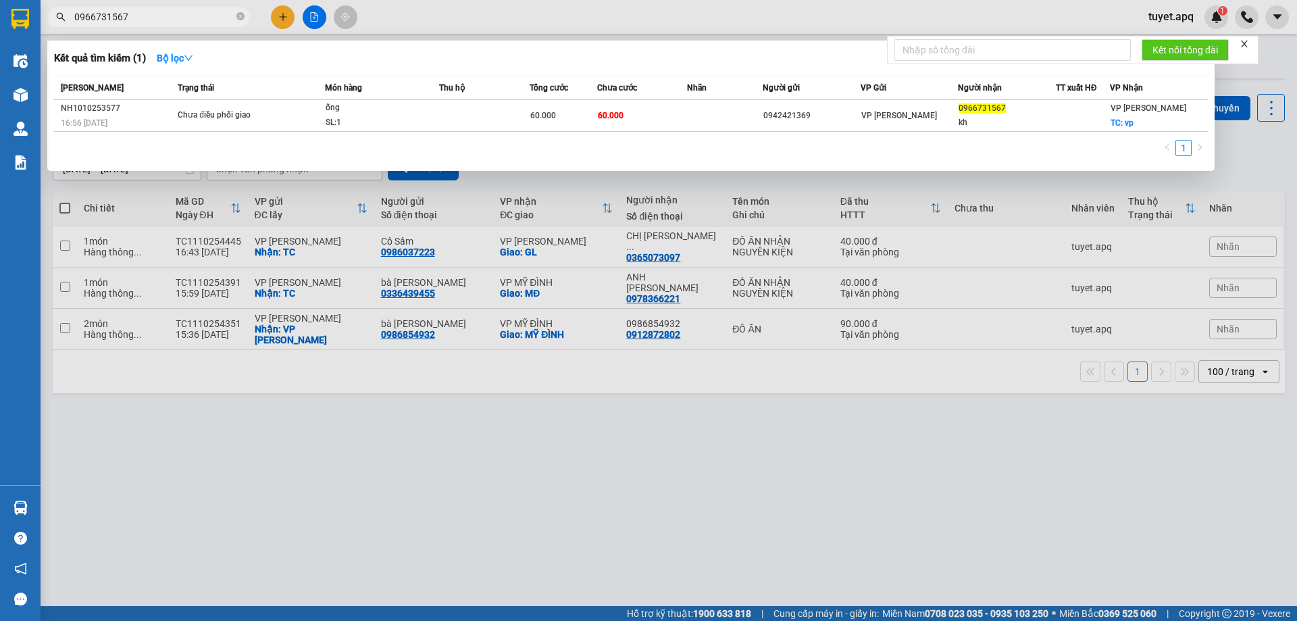
click at [203, 20] on input "0966731567" at bounding box center [153, 16] width 159 height 15
type input "0"
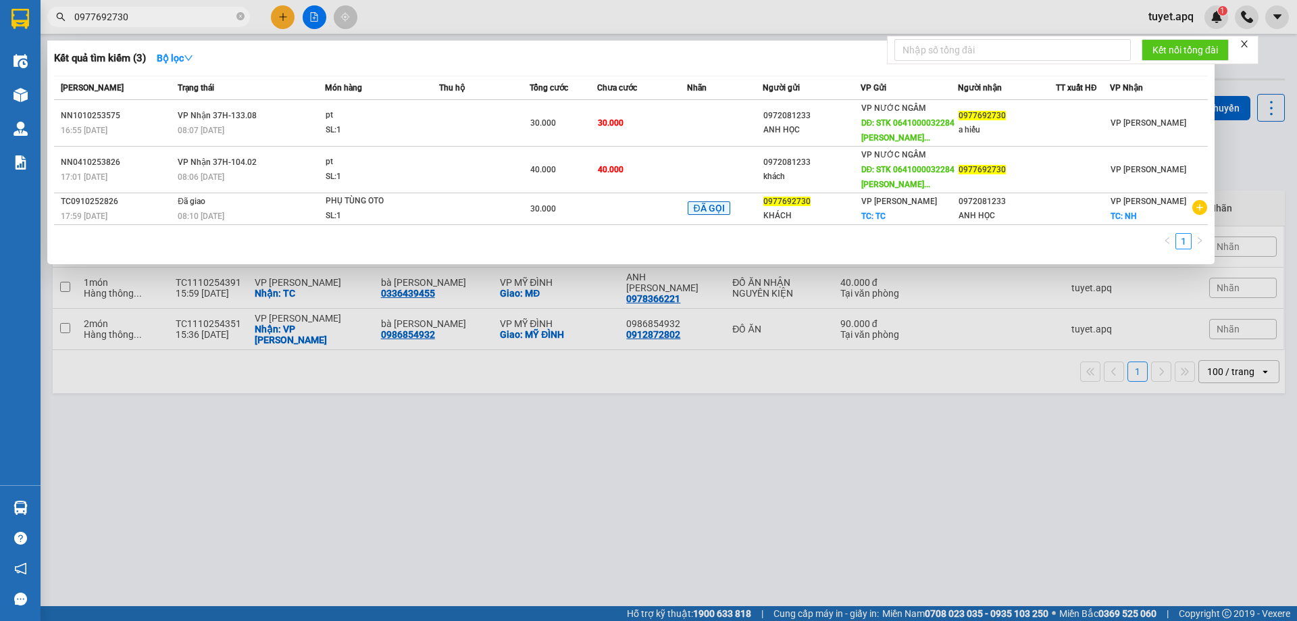
type input "0977692730"
click at [49, 12] on span "0977692730" at bounding box center [148, 17] width 203 height 20
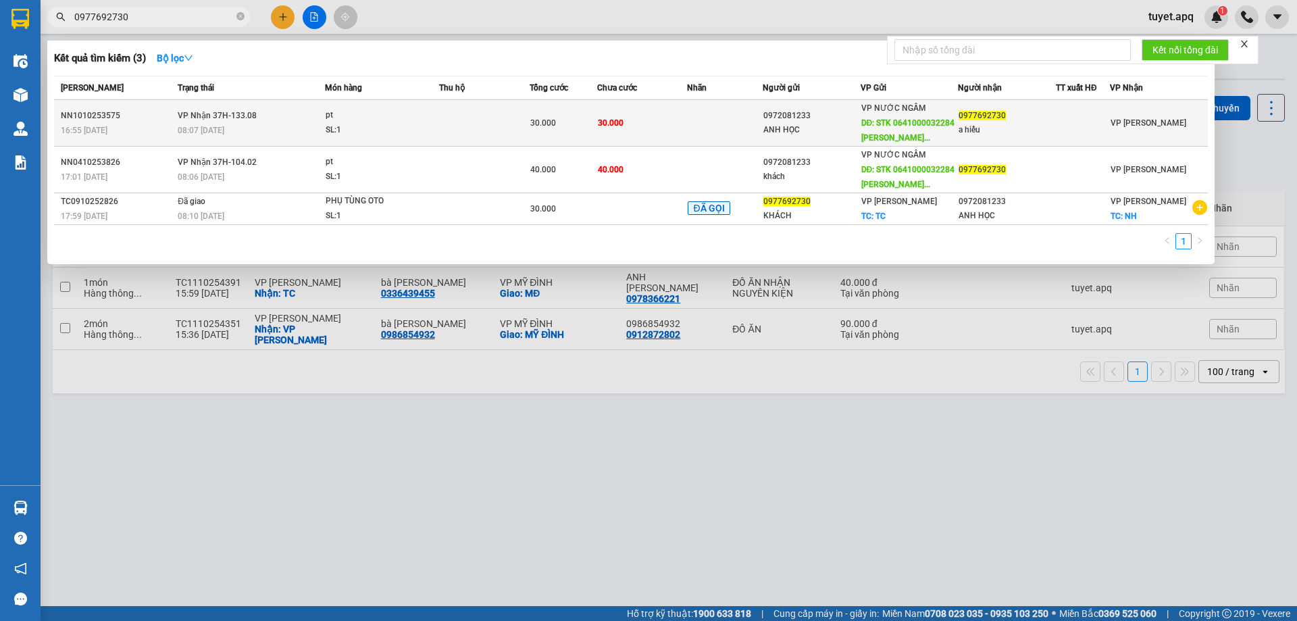
click at [432, 127] on span "pt SL: 1" at bounding box center [382, 122] width 113 height 29
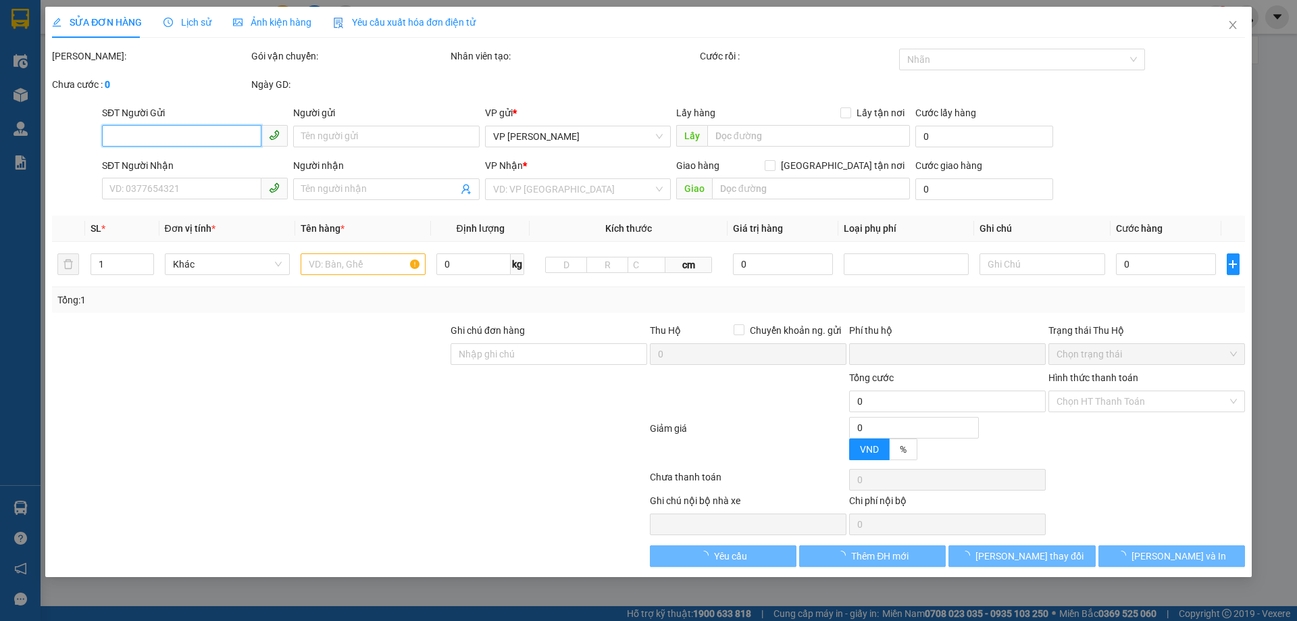
type input "0972081233"
type input "ANH HỌC"
type input "STK 0641000032284 Nguyễn Văn Hoàn ngân hàng Vietcombank"
type input "0977692730"
type input "a hiếu"
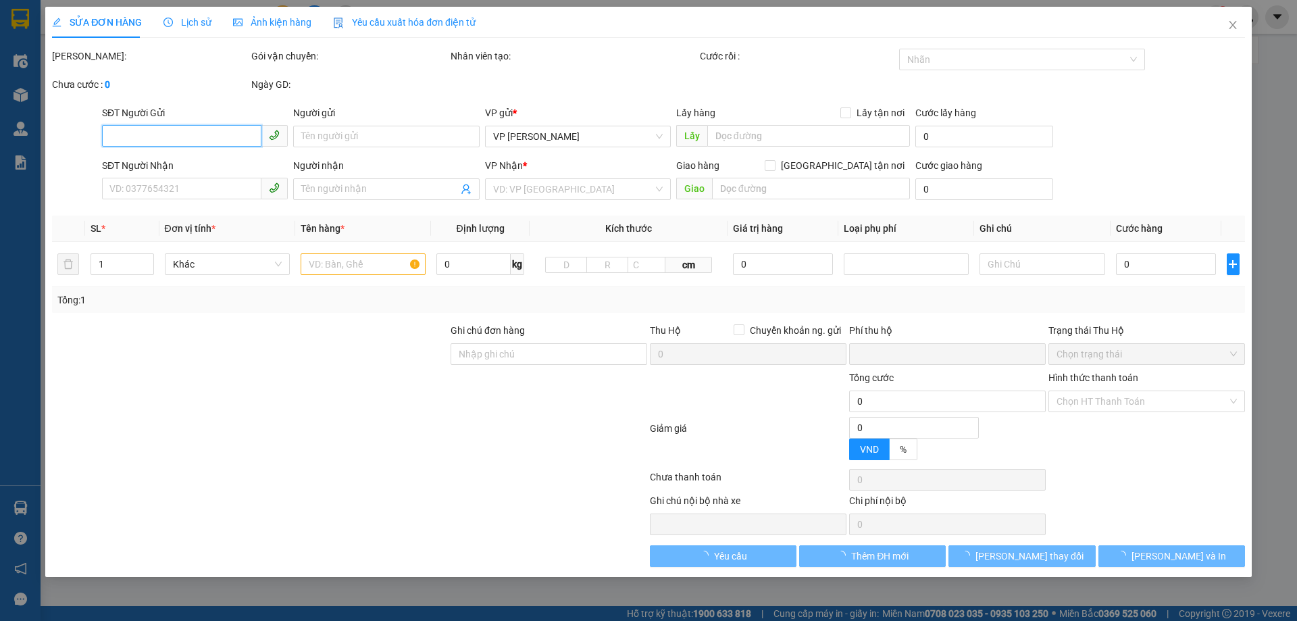
type input "0"
type input "30.000"
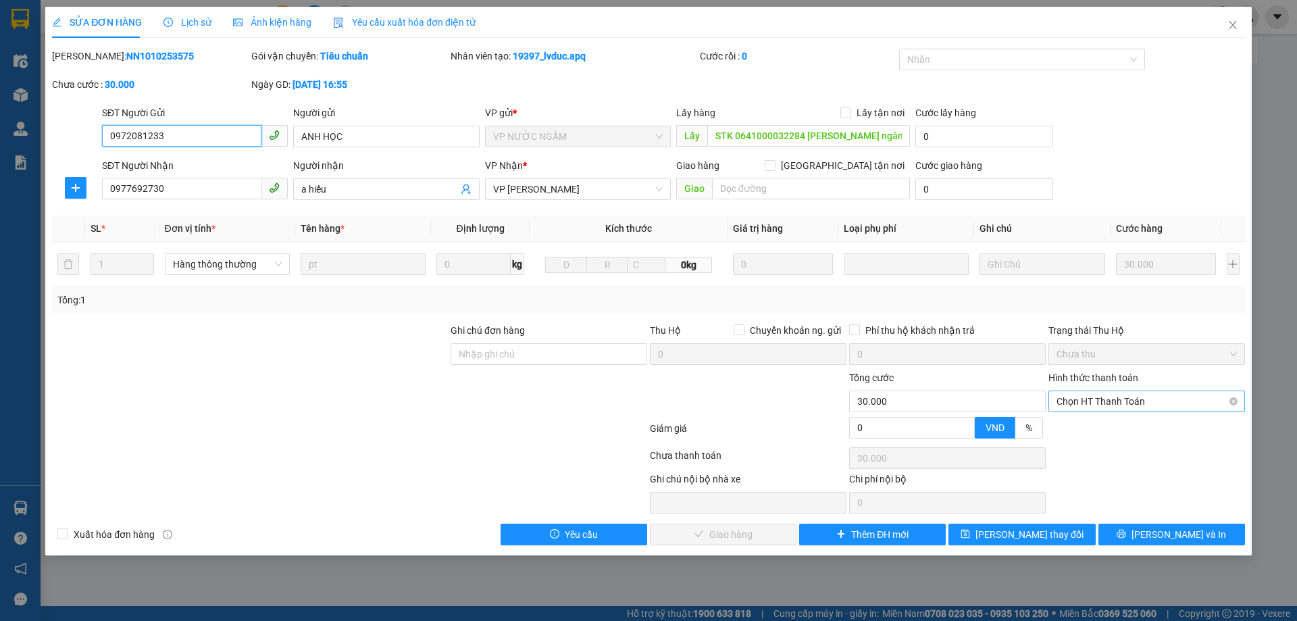
click at [1128, 394] on span "Chọn HT Thanh Toán" at bounding box center [1147, 401] width 180 height 20
click at [1097, 428] on div "Tại văn phòng" at bounding box center [1147, 428] width 180 height 15
type input "0"
click at [726, 537] on span "Lưu và Giao hàng" at bounding box center [741, 534] width 130 height 15
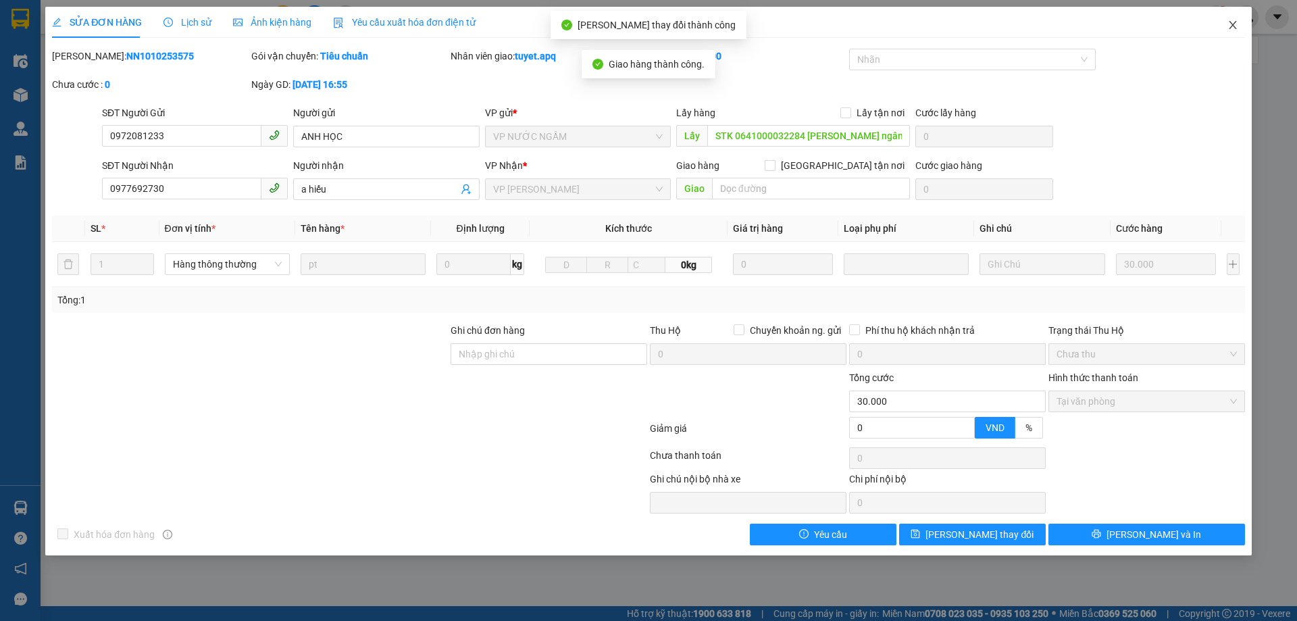
click at [1233, 21] on icon "close" at bounding box center [1233, 25] width 11 height 11
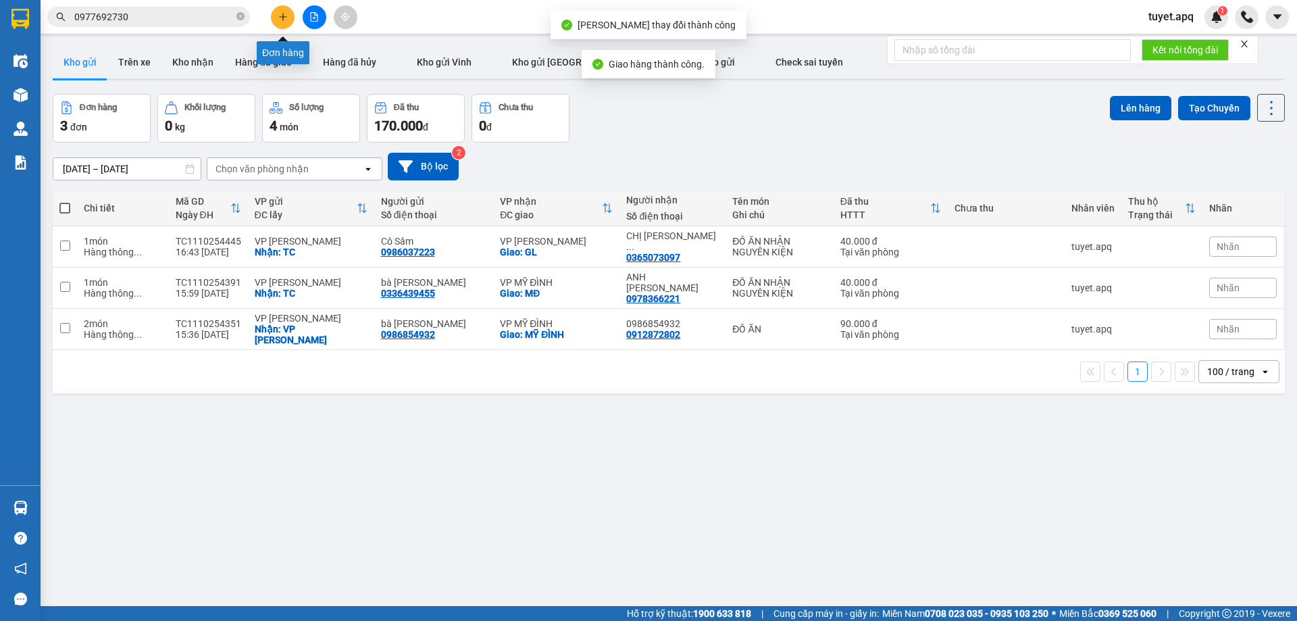
click at [279, 18] on icon "plus" at bounding box center [282, 16] width 9 height 9
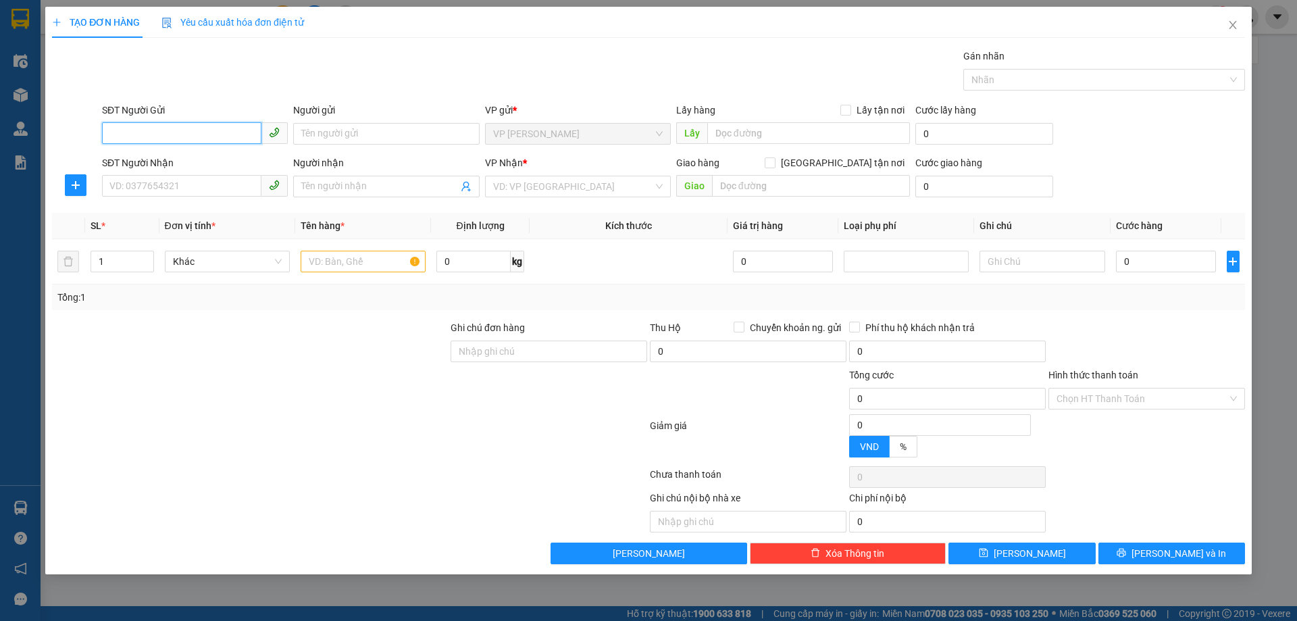
click at [184, 141] on input "SĐT Người Gửi" at bounding box center [181, 133] width 159 height 22
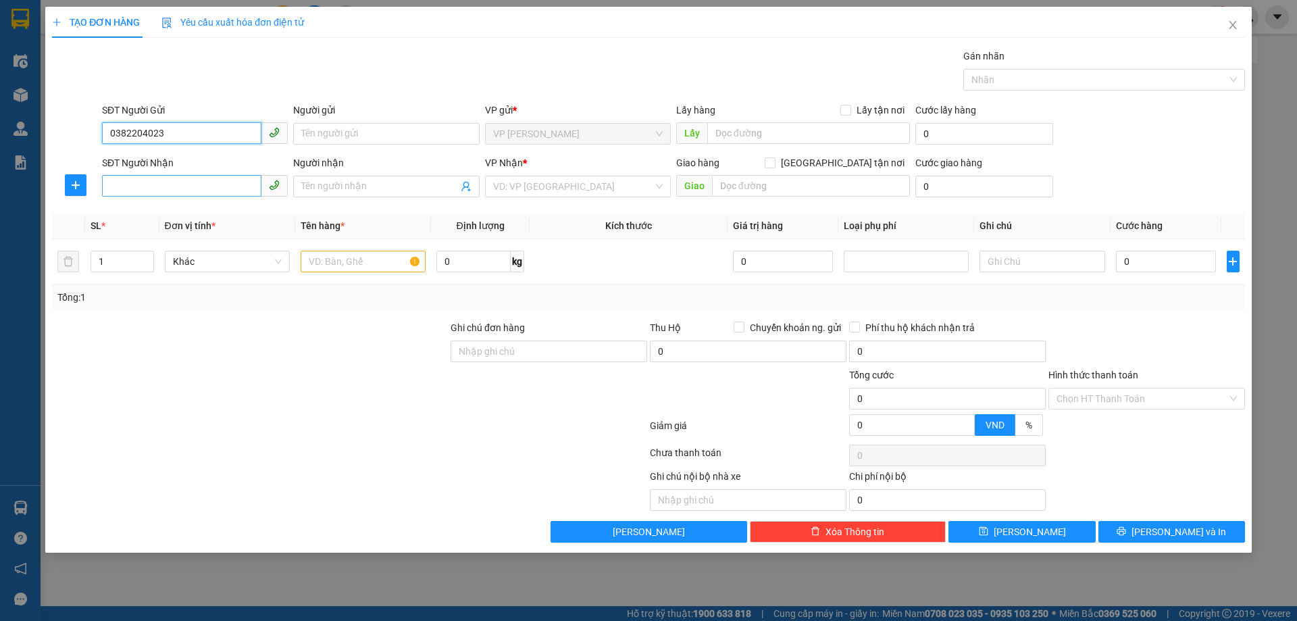
type input "0382204023"
click at [203, 191] on input "SĐT Người Nhận" at bounding box center [181, 186] width 159 height 22
click at [146, 188] on input "SĐT Người Nhận" at bounding box center [181, 186] width 159 height 22
type input "0978131609"
click at [180, 207] on div "0978131609 - hương" at bounding box center [195, 213] width 170 height 15
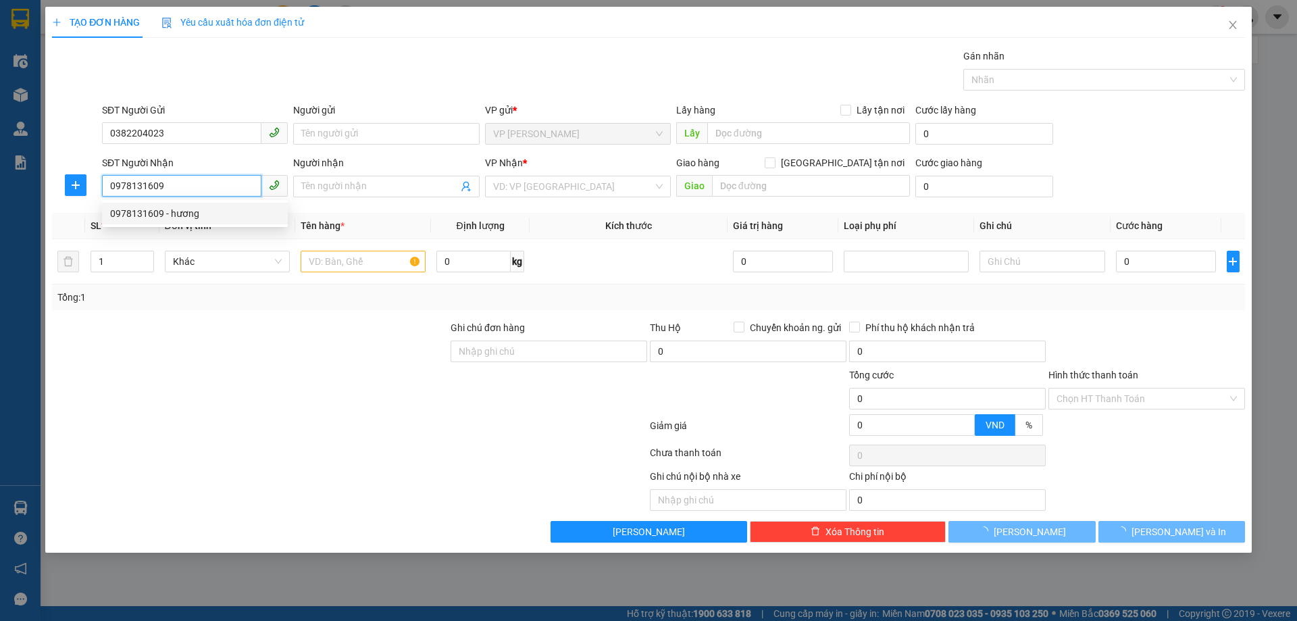
type input "hương"
checkbox input "true"
type input "MĐ"
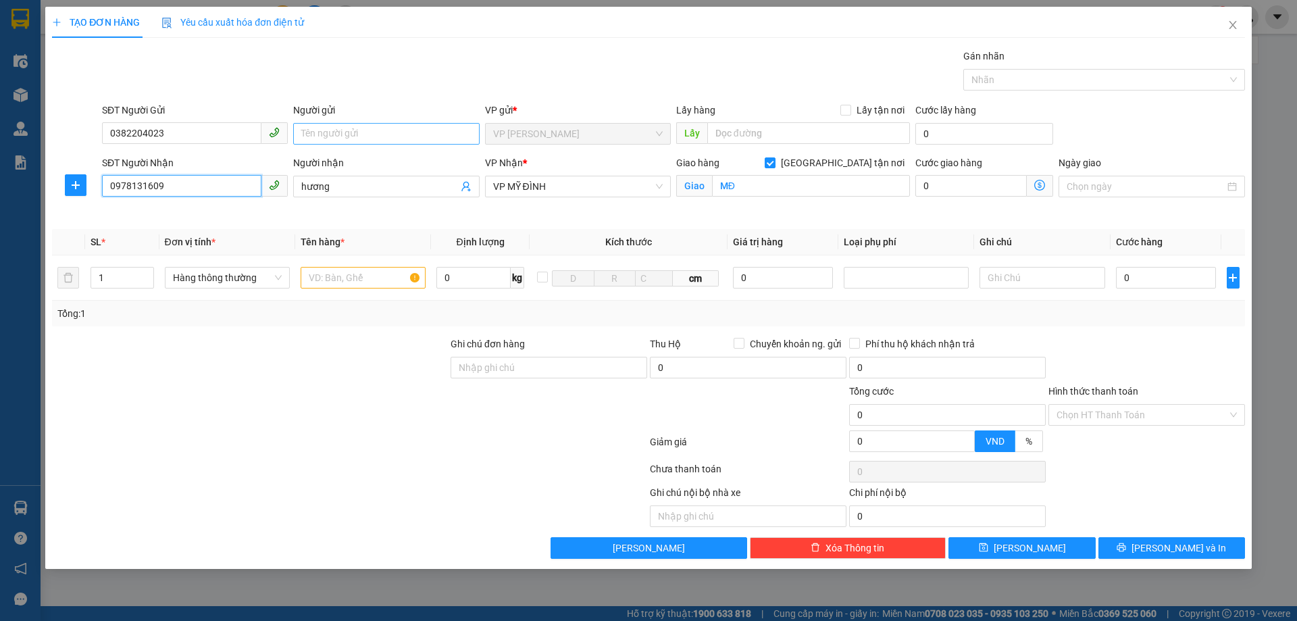
type input "0978131609"
click at [374, 127] on input "Người gửi" at bounding box center [386, 134] width 186 height 22
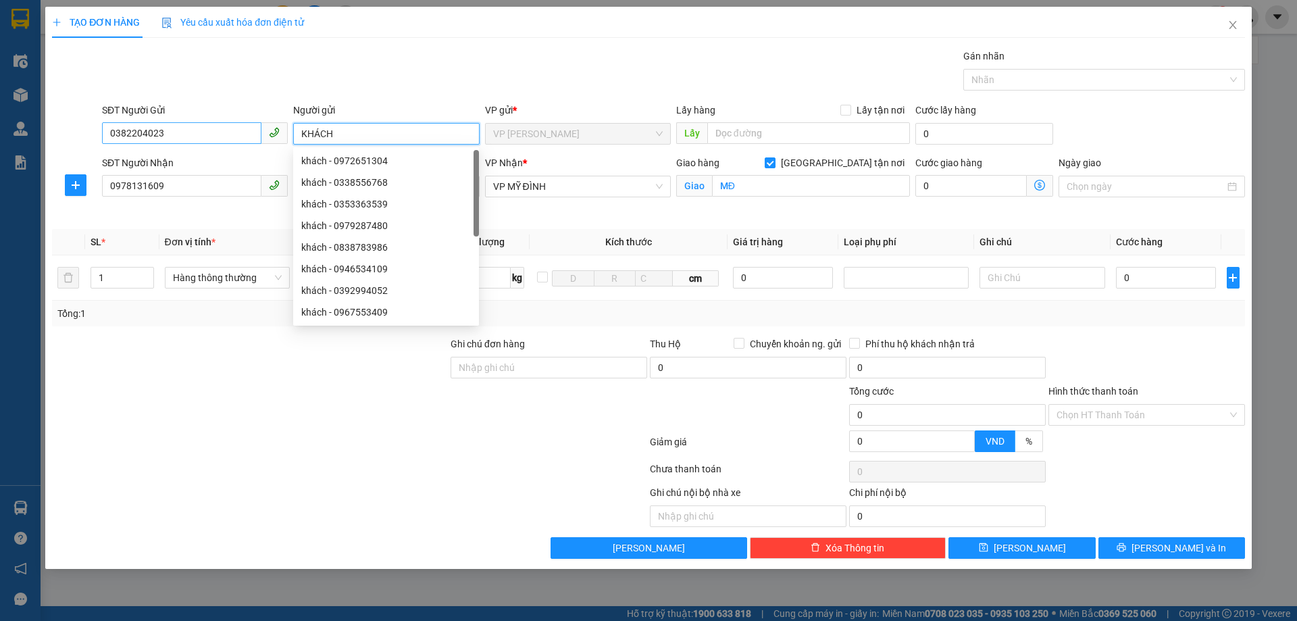
type input "KHÁCH"
drag, startPoint x: 172, startPoint y: 131, endPoint x: 24, endPoint y: 161, distance: 150.9
click at [25, 161] on div "TẠO ĐƠN HÀNG Yêu cầu xuất hóa đơn điện tử Transit Pickup Surcharge Ids Transit …" at bounding box center [648, 310] width 1297 height 621
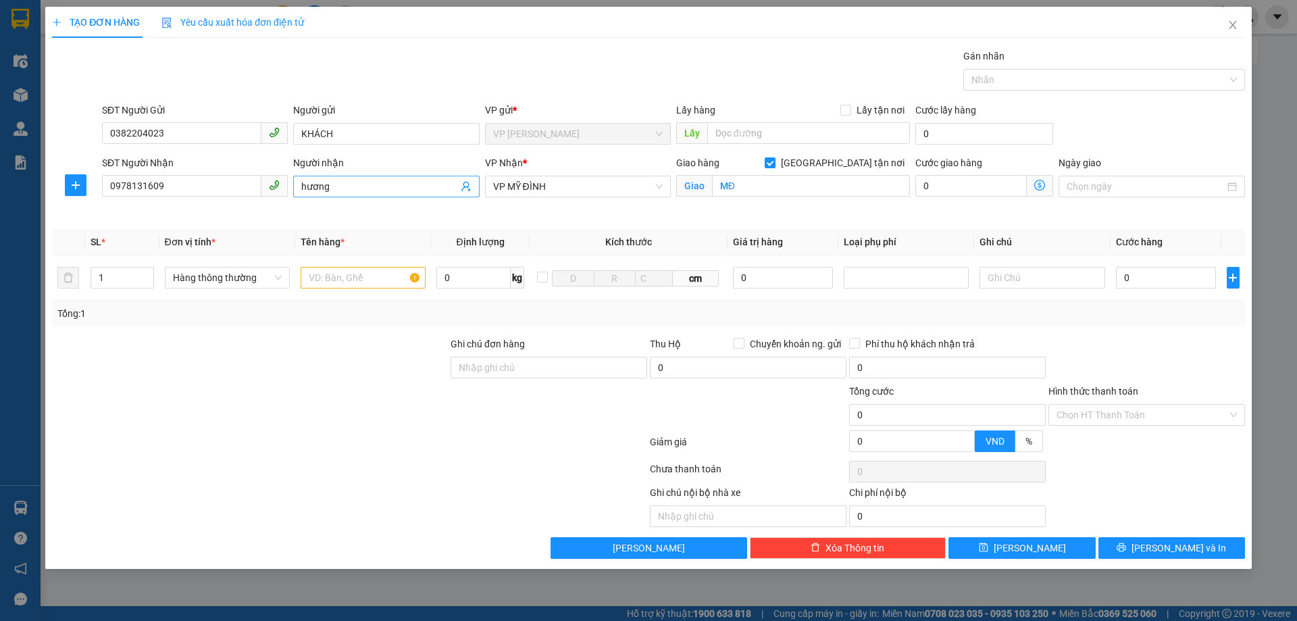
click at [356, 187] on input "hương" at bounding box center [379, 186] width 156 height 15
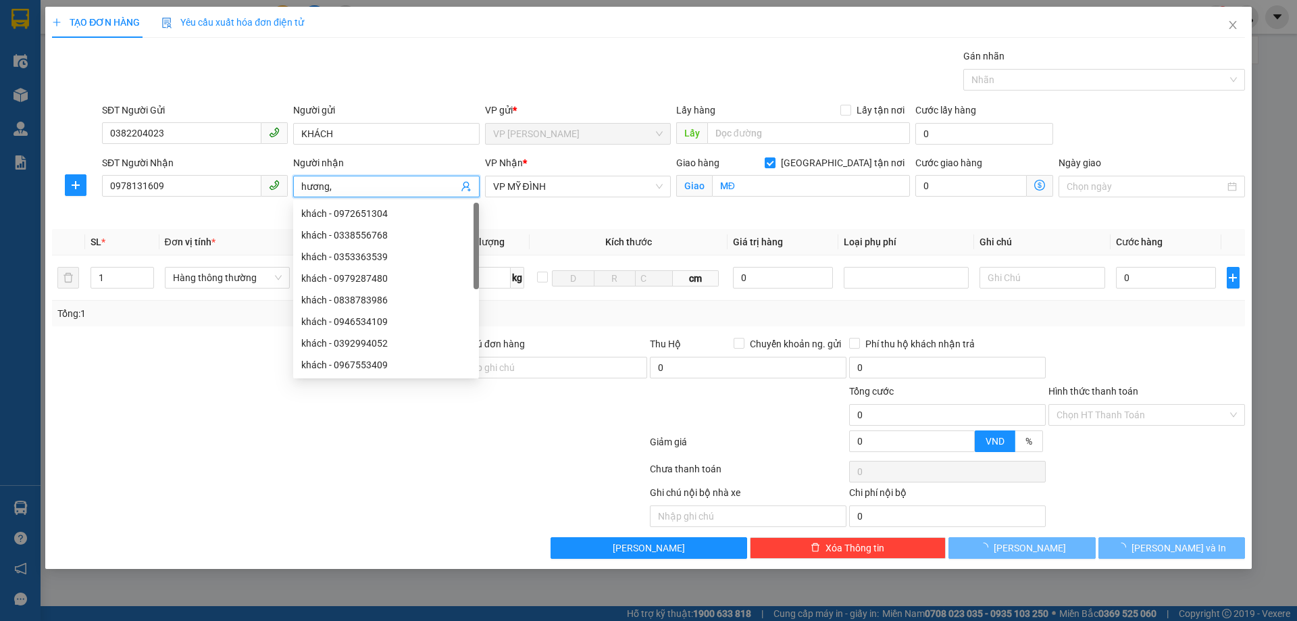
paste input "0382204023"
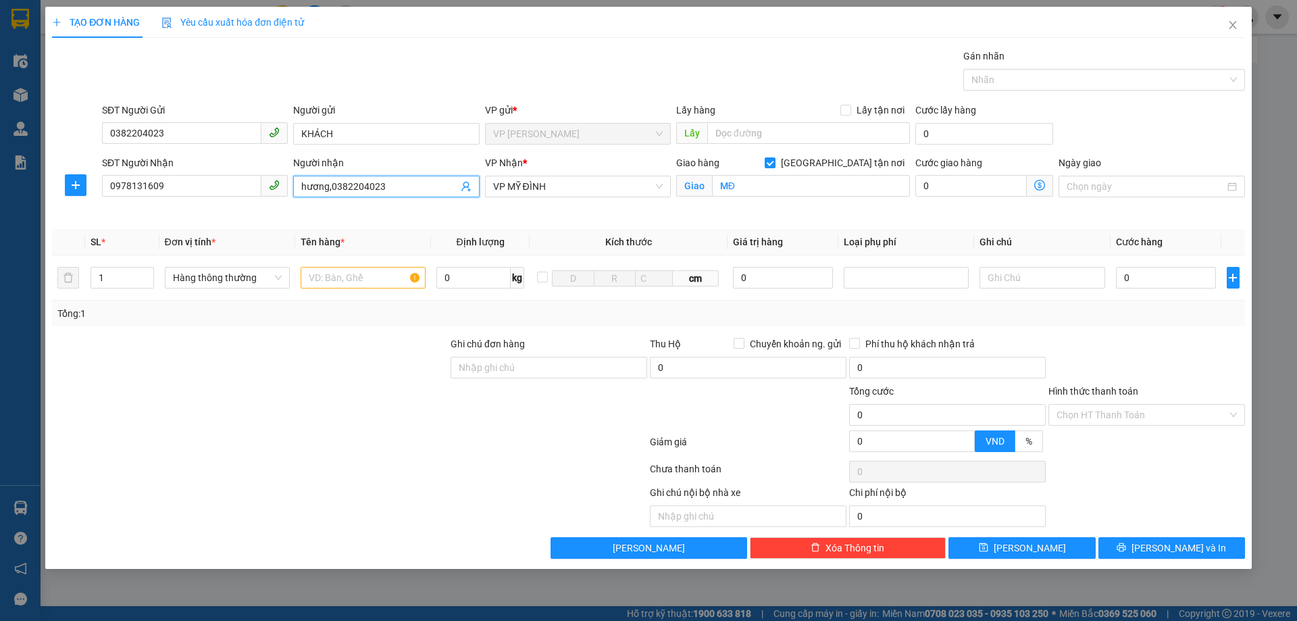
type input "hương,0382204023"
drag, startPoint x: 366, startPoint y: 424, endPoint x: 372, endPoint y: 403, distance: 21.2
click at [365, 424] on div at bounding box center [250, 407] width 399 height 47
click at [758, 125] on input "text" at bounding box center [809, 133] width 203 height 22
type input "TC"
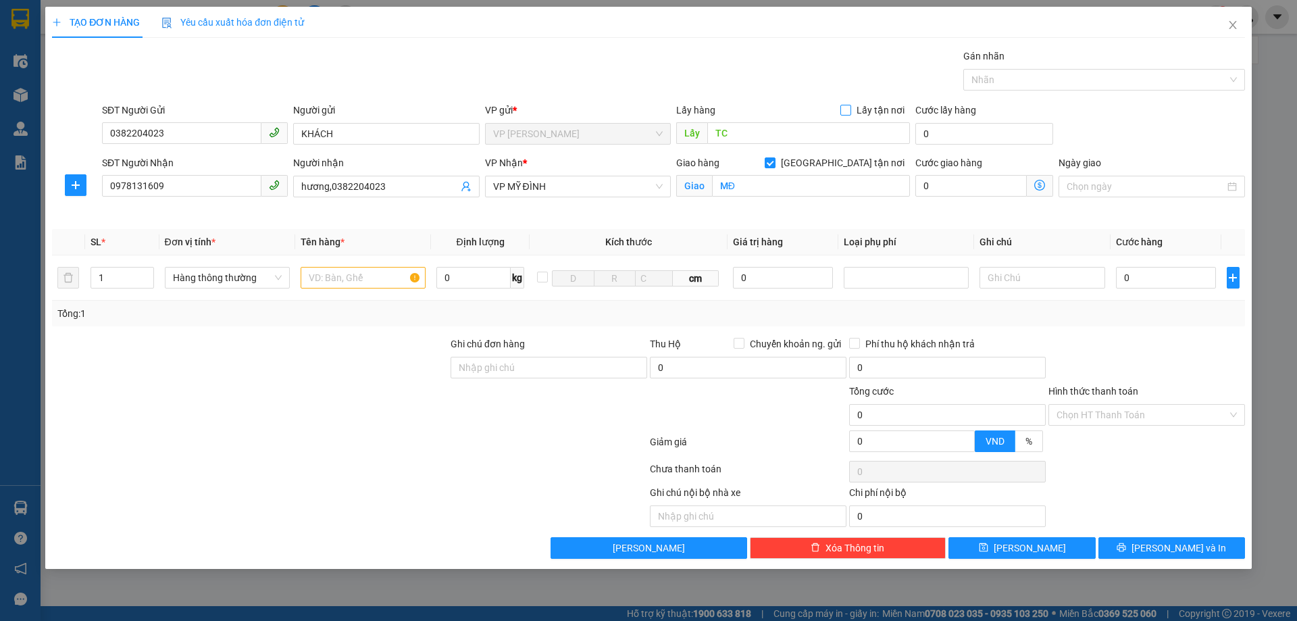
click at [849, 107] on input "Lấy tận nơi" at bounding box center [845, 109] width 9 height 9
checkbox input "true"
click at [360, 277] on input "text" at bounding box center [363, 278] width 125 height 22
type input "D"
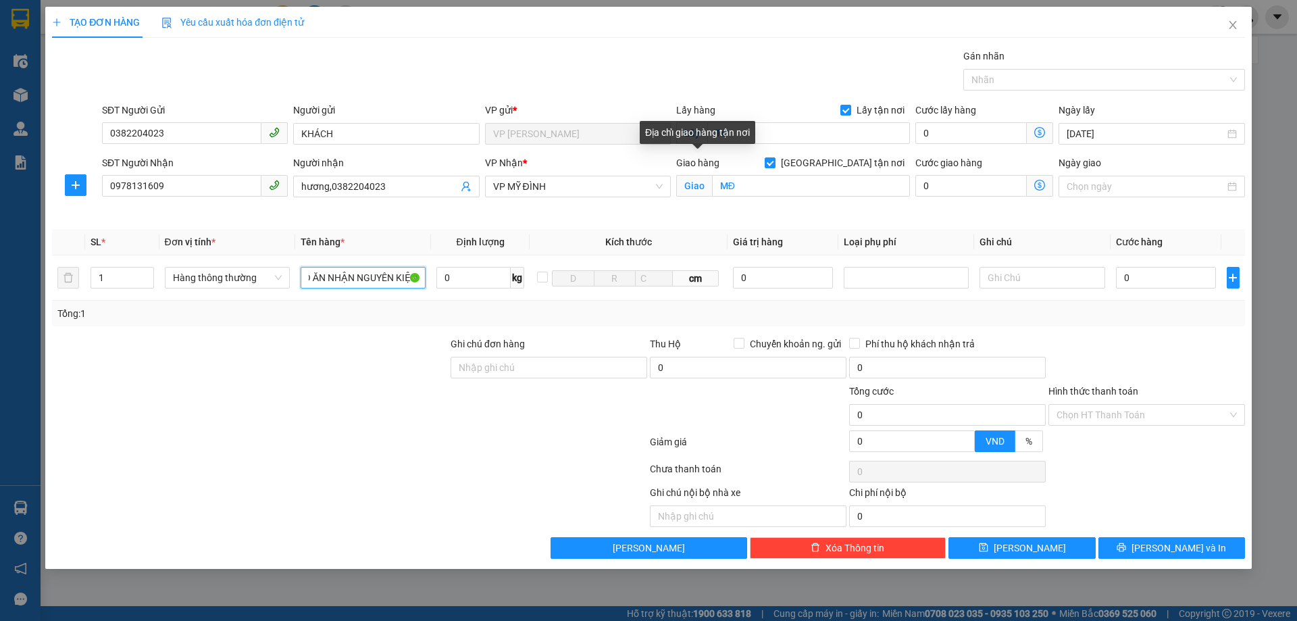
scroll to position [0, 12]
type input "ĐỒ ĂN NHẬN NGUYÊN KIỆN"
click at [1158, 279] on input "0" at bounding box center [1166, 278] width 101 height 22
type input "4"
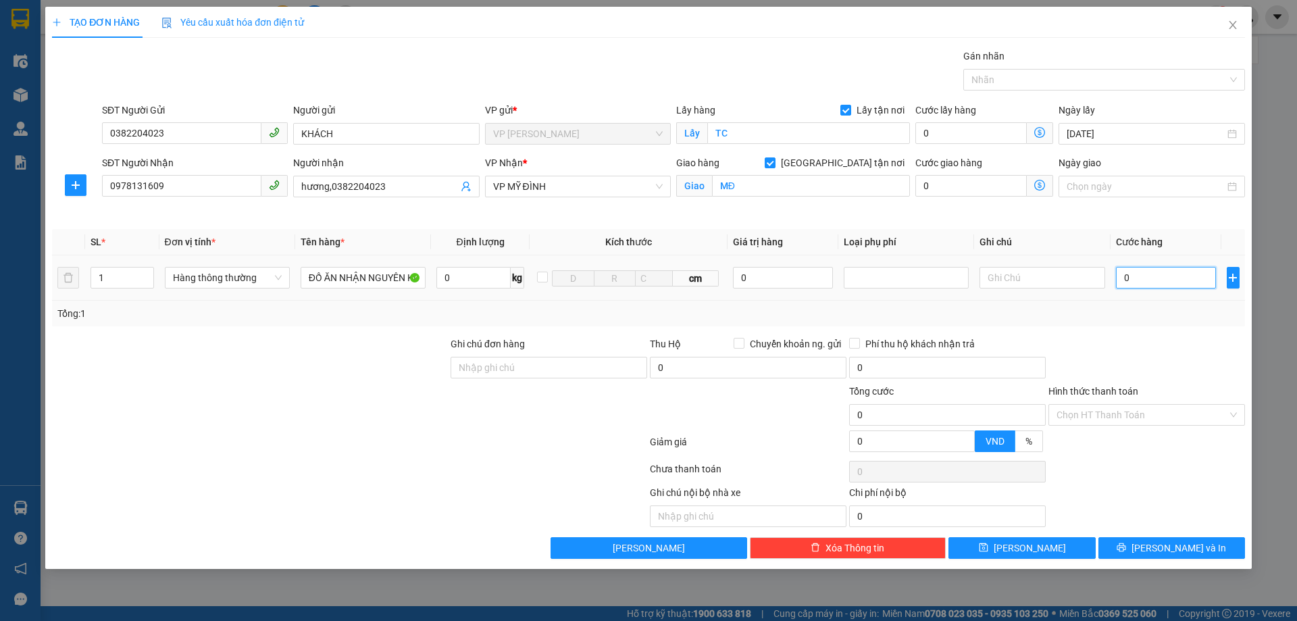
type input "4"
type input "40"
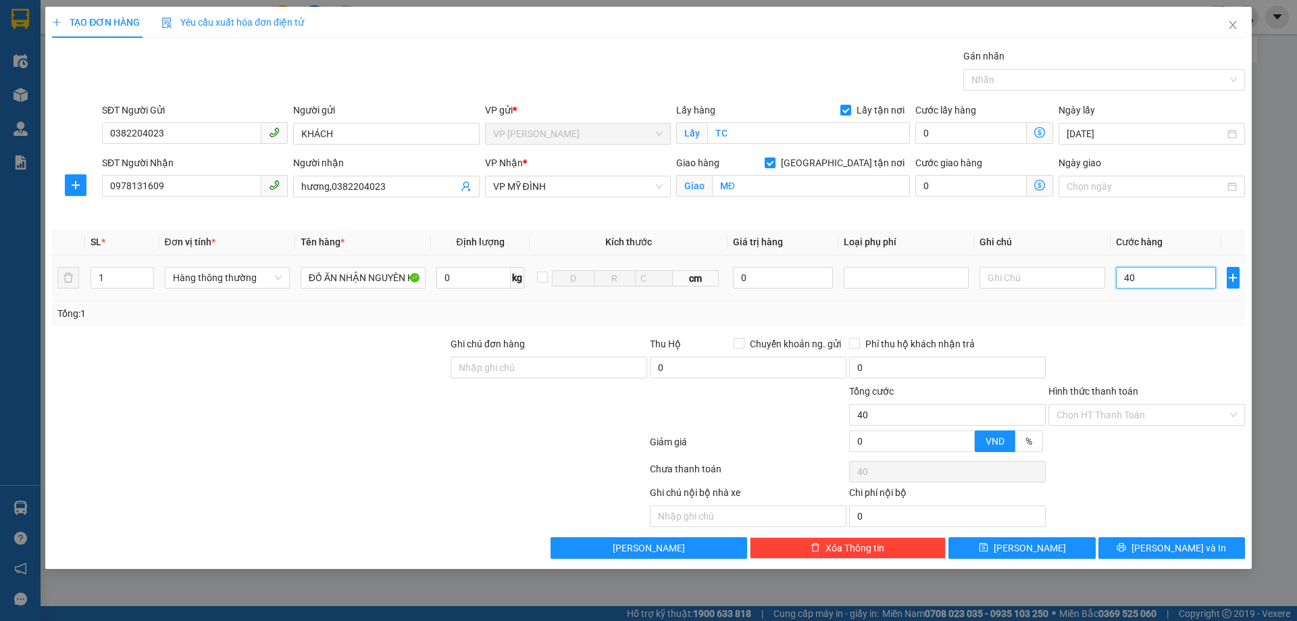
type input "400"
type input "4.000"
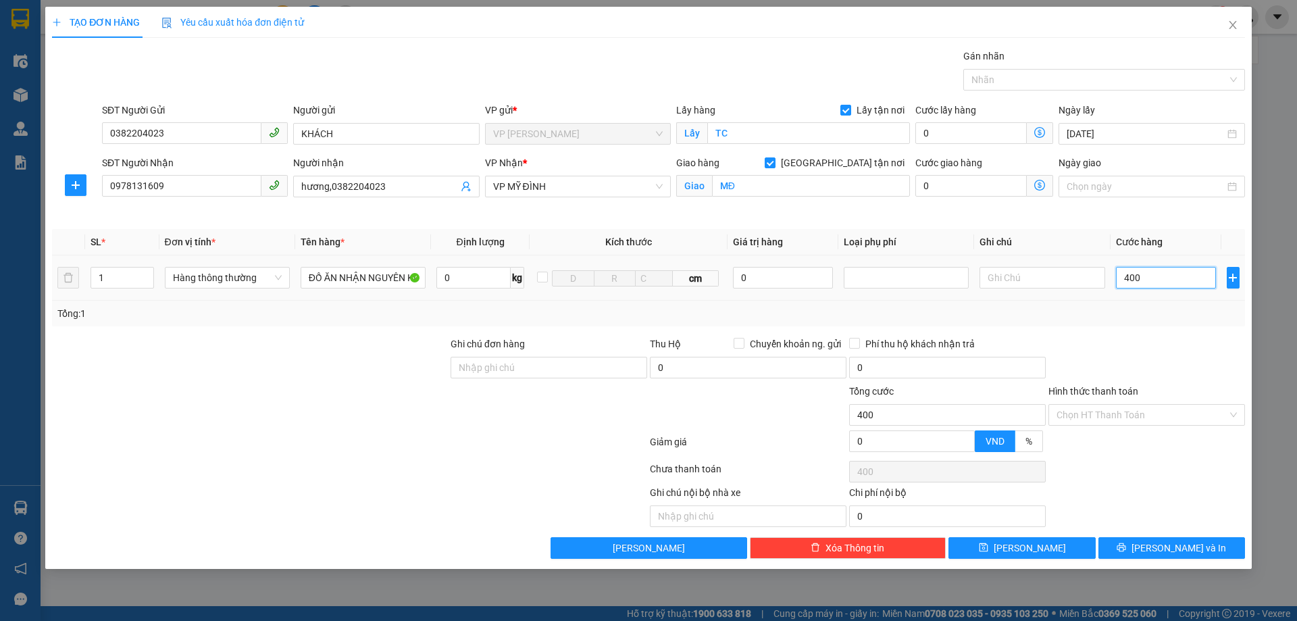
type input "4.000"
type input "40.000"
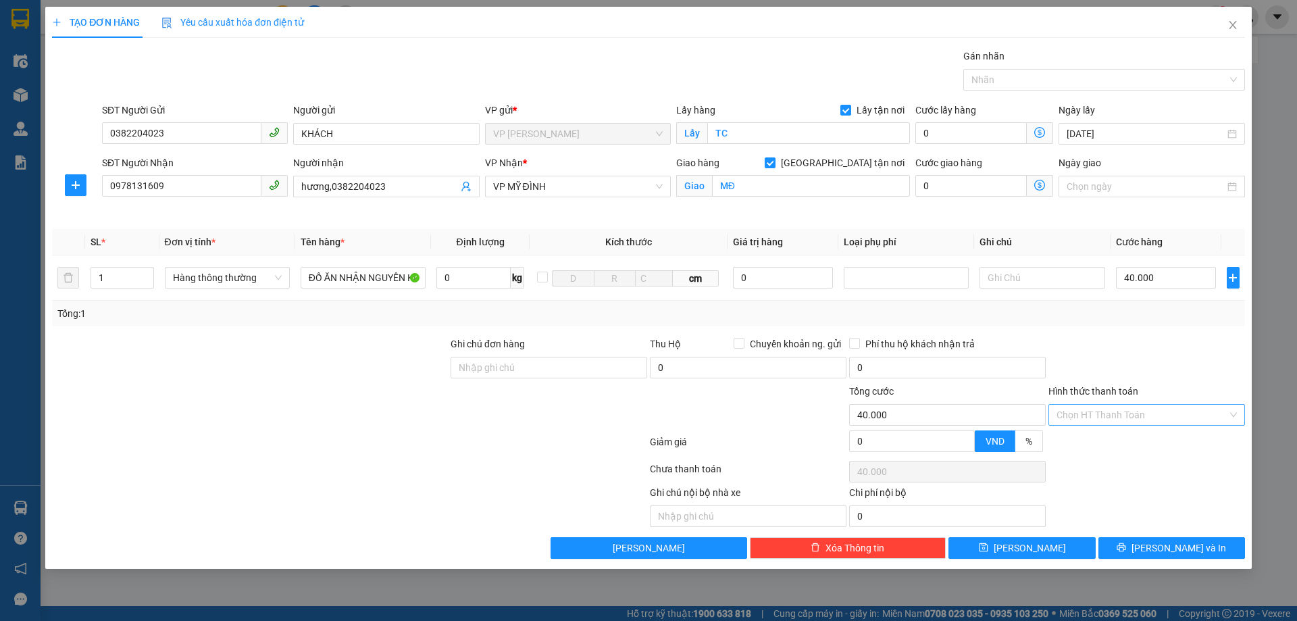
click at [1102, 414] on input "Hình thức thanh toán" at bounding box center [1142, 415] width 171 height 20
click at [1132, 428] on div "Hình thức thanh toán Chọn HT Thanh Toán" at bounding box center [1147, 407] width 197 height 47
drag, startPoint x: 1136, startPoint y: 435, endPoint x: 1135, endPoint y: 409, distance: 26.4
click at [1136, 432] on div "Giảm giá 0 VND %" at bounding box center [649, 444] width 1196 height 27
click at [1135, 409] on input "Hình thức thanh toán" at bounding box center [1142, 415] width 171 height 20
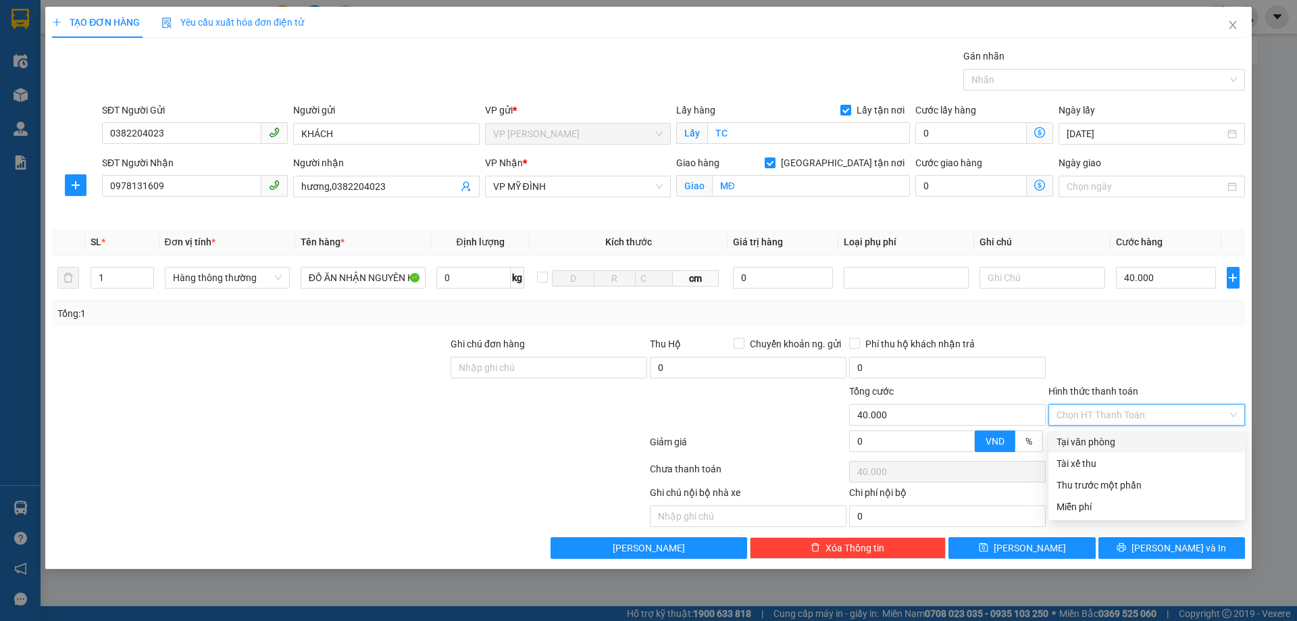
click at [1126, 446] on div "Tại văn phòng" at bounding box center [1147, 442] width 180 height 15
type input "0"
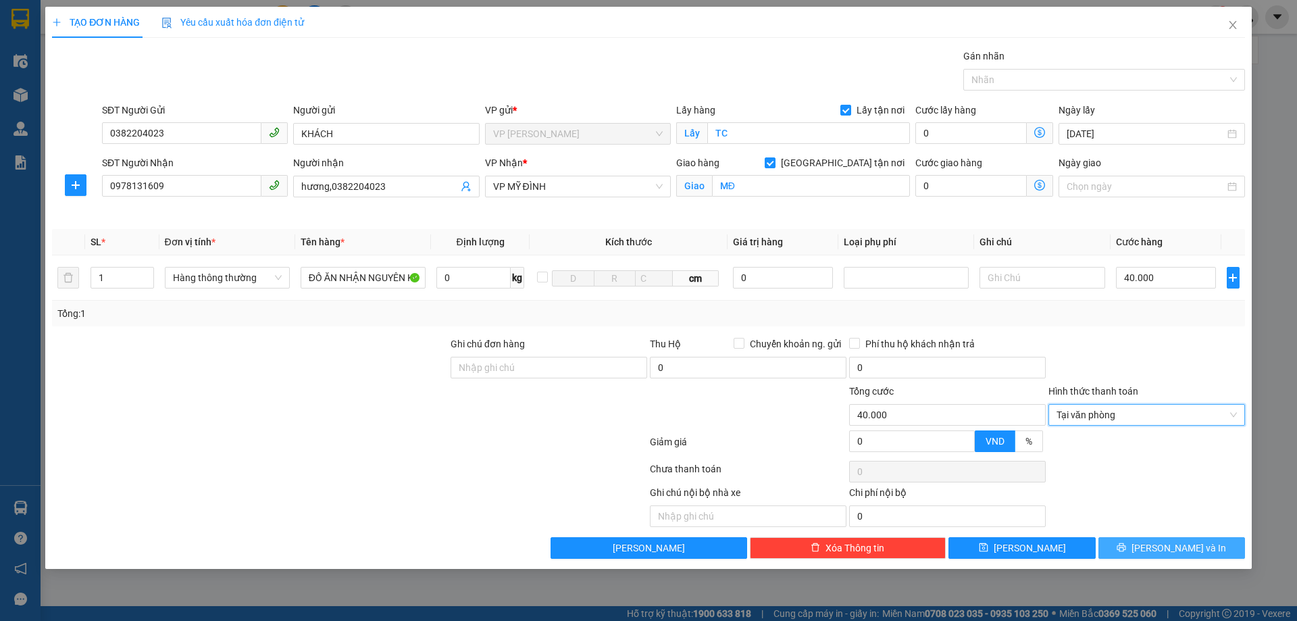
click at [1160, 554] on button "[PERSON_NAME] và In" at bounding box center [1172, 548] width 147 height 22
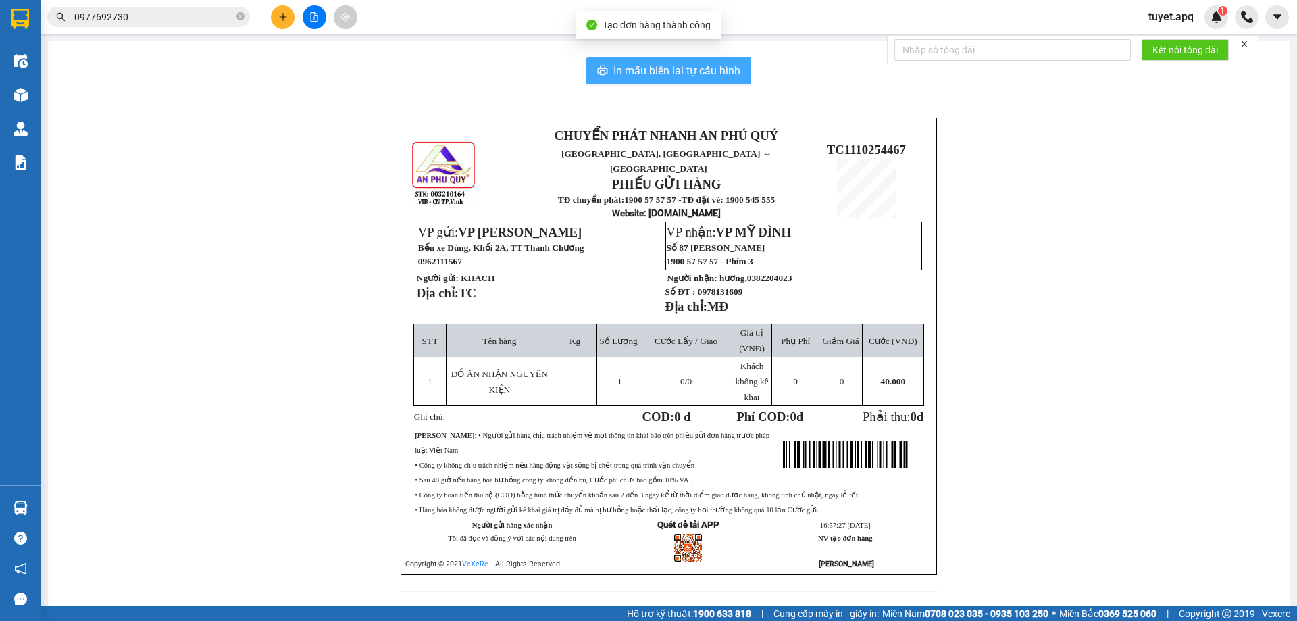
click at [655, 76] on span "In mẫu biên lai tự cấu hình" at bounding box center [677, 70] width 127 height 17
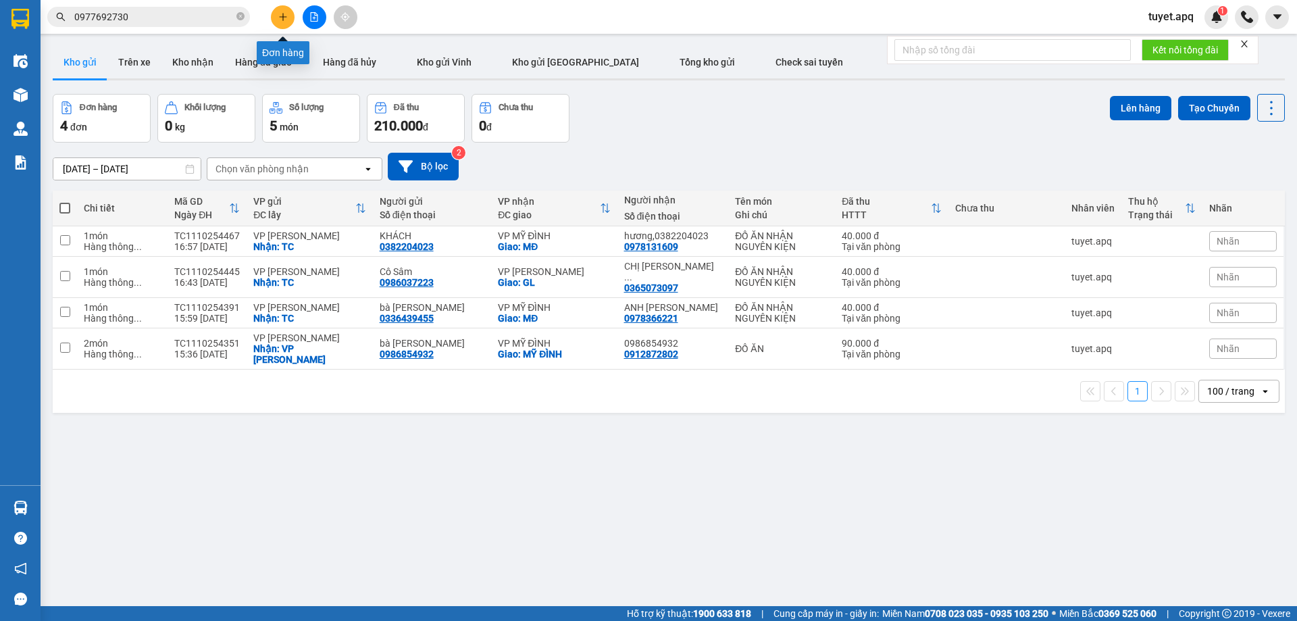
click at [282, 20] on icon "plus" at bounding box center [282, 16] width 9 height 9
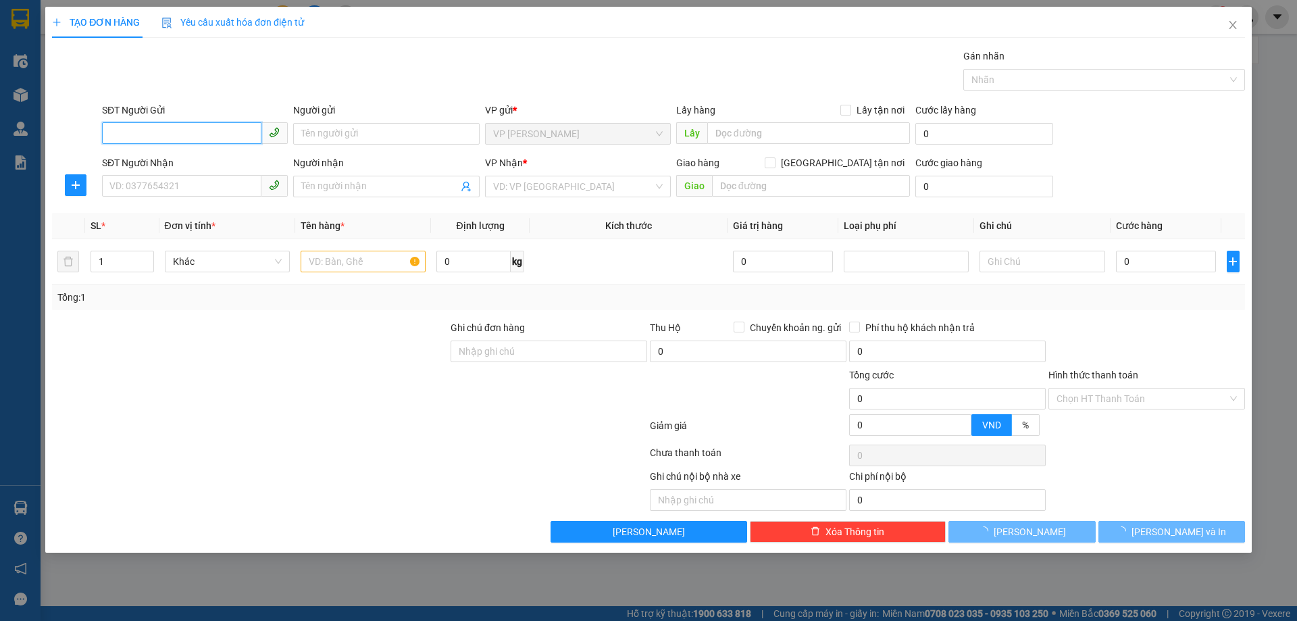
click at [188, 131] on input "SĐT Người Gửi" at bounding box center [181, 133] width 159 height 22
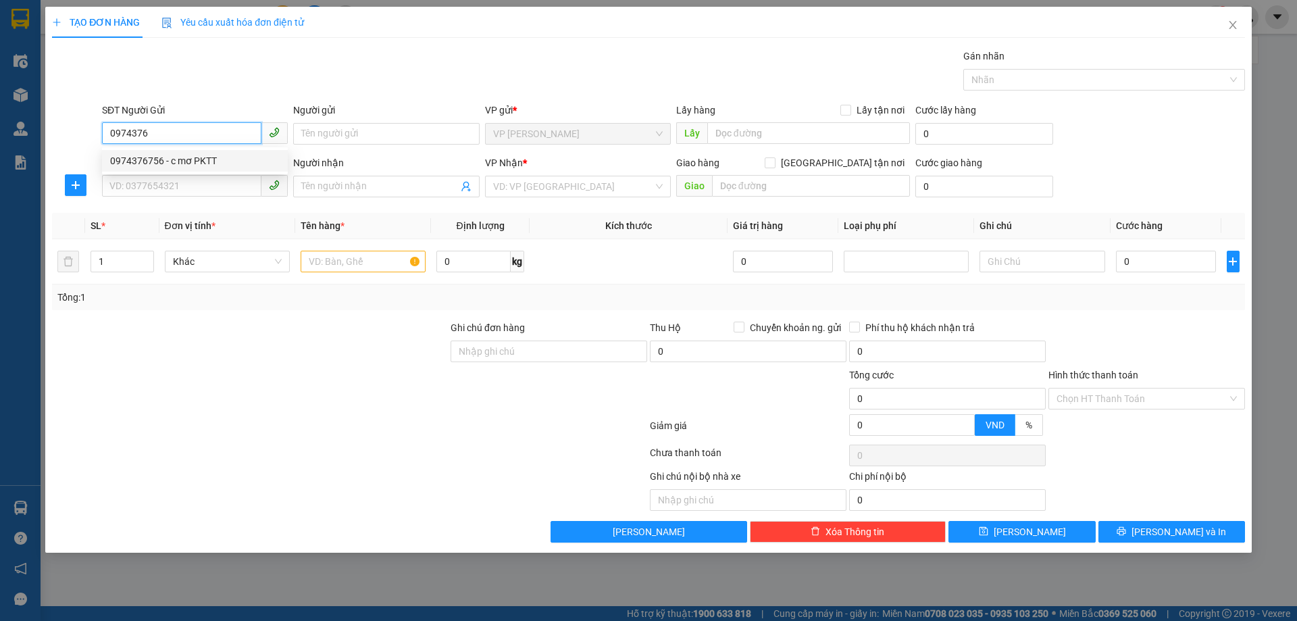
click at [210, 159] on div "0974376756 - c mơ PKTT" at bounding box center [195, 160] width 170 height 15
type input "0974376756"
type input "c mơ PKTT"
checkbox input "true"
type input "TC"
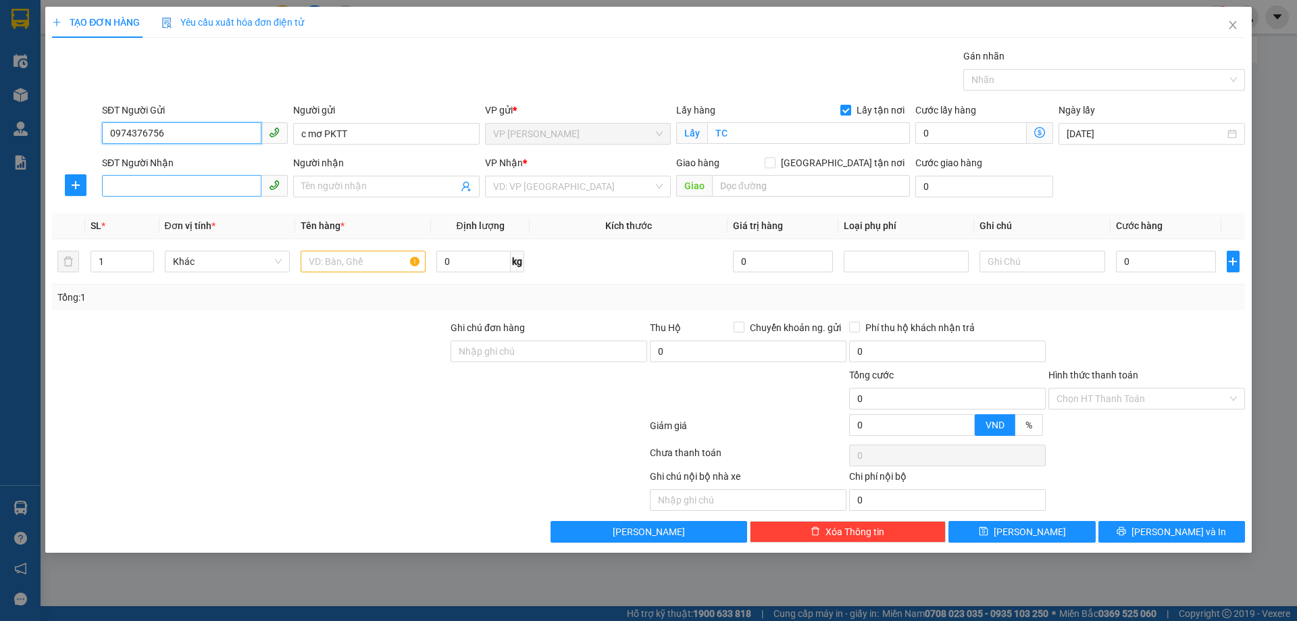
type input "0974376756"
click at [212, 179] on input "SĐT Người Nhận" at bounding box center [181, 186] width 159 height 22
click at [210, 214] on div "0965524209 - C YẾN XÉT NGHIỆM" at bounding box center [195, 213] width 170 height 15
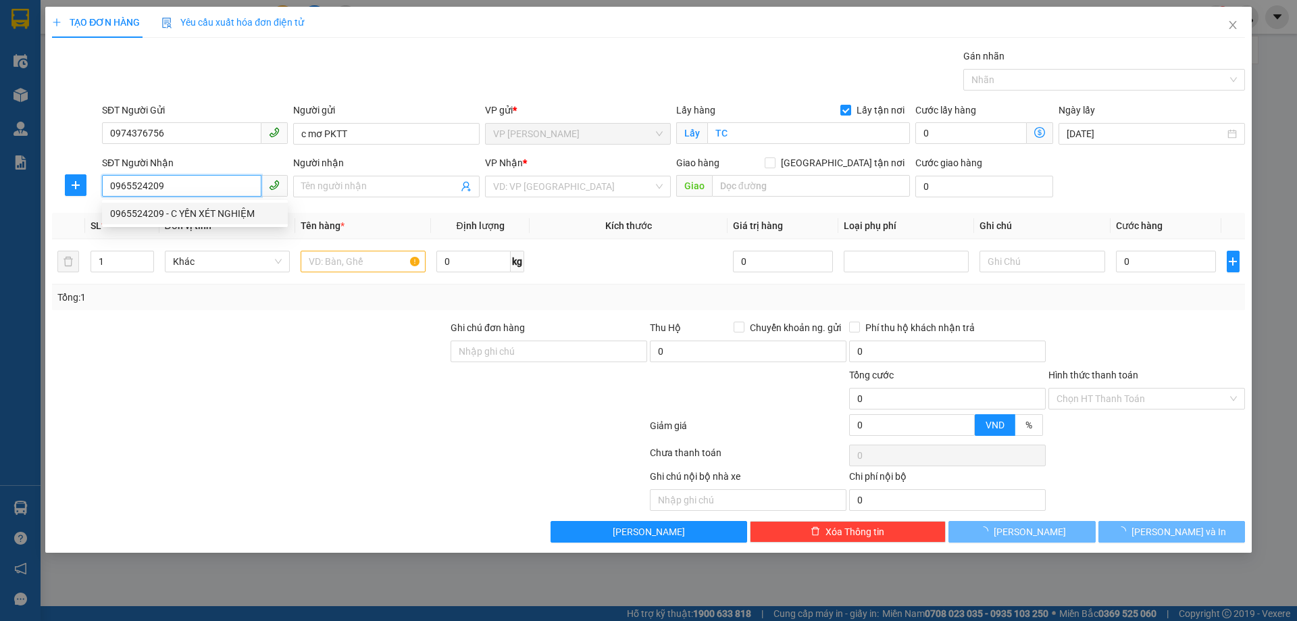
type input "0965524209"
type input "C YẾN XÉT NGHIỆM"
checkbox input "true"
type input "214 hào nam, phường cát linh, quận đống đa, hà nội"
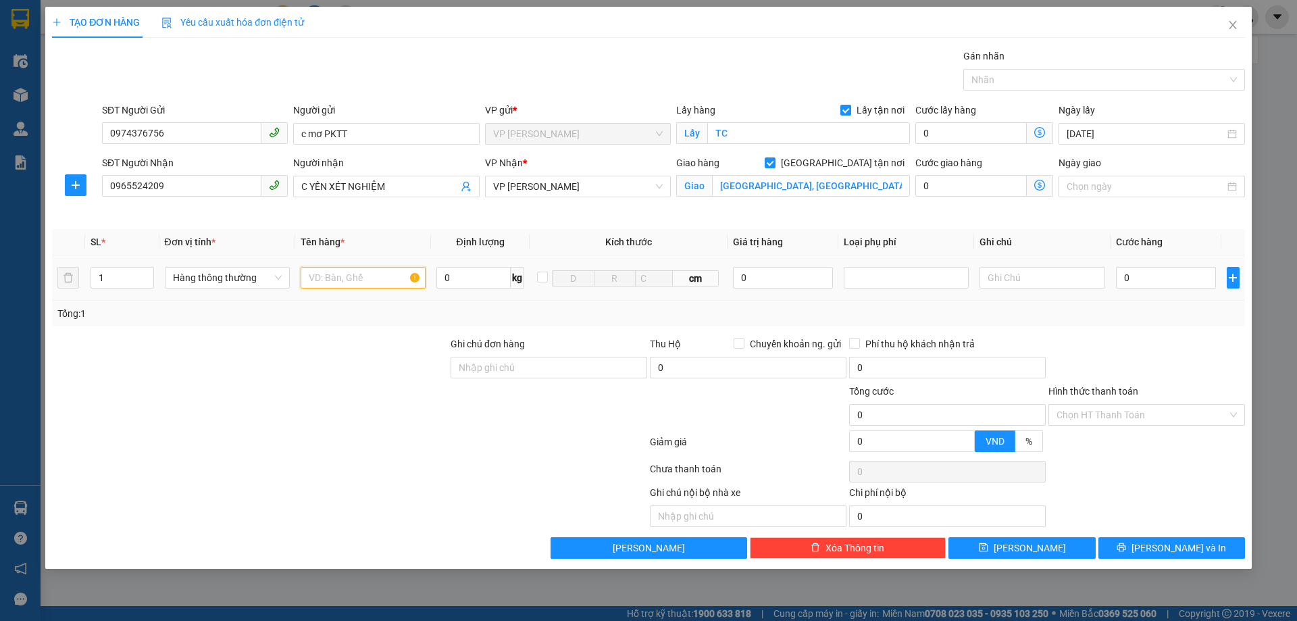
click at [351, 278] on input "text" at bounding box center [363, 278] width 125 height 22
type input "MẪU XÉT NGHIỆM"
click at [1170, 284] on input "0" at bounding box center [1166, 278] width 101 height 22
type input "3"
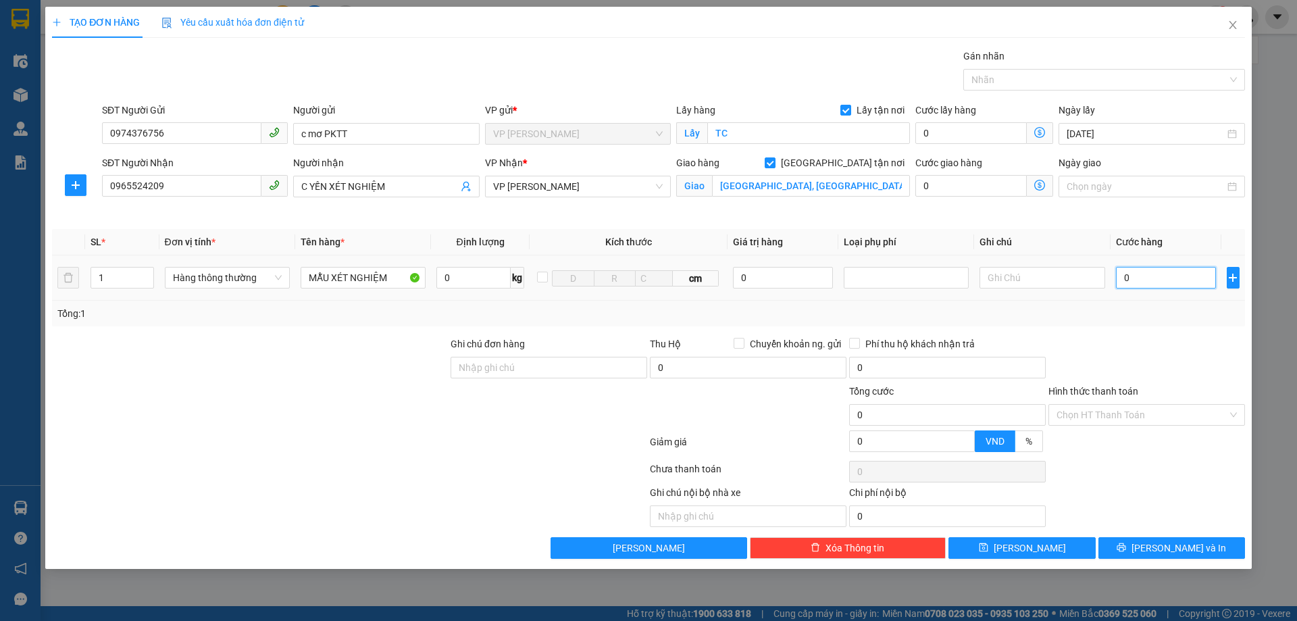
type input "3"
type input "30"
type input "300"
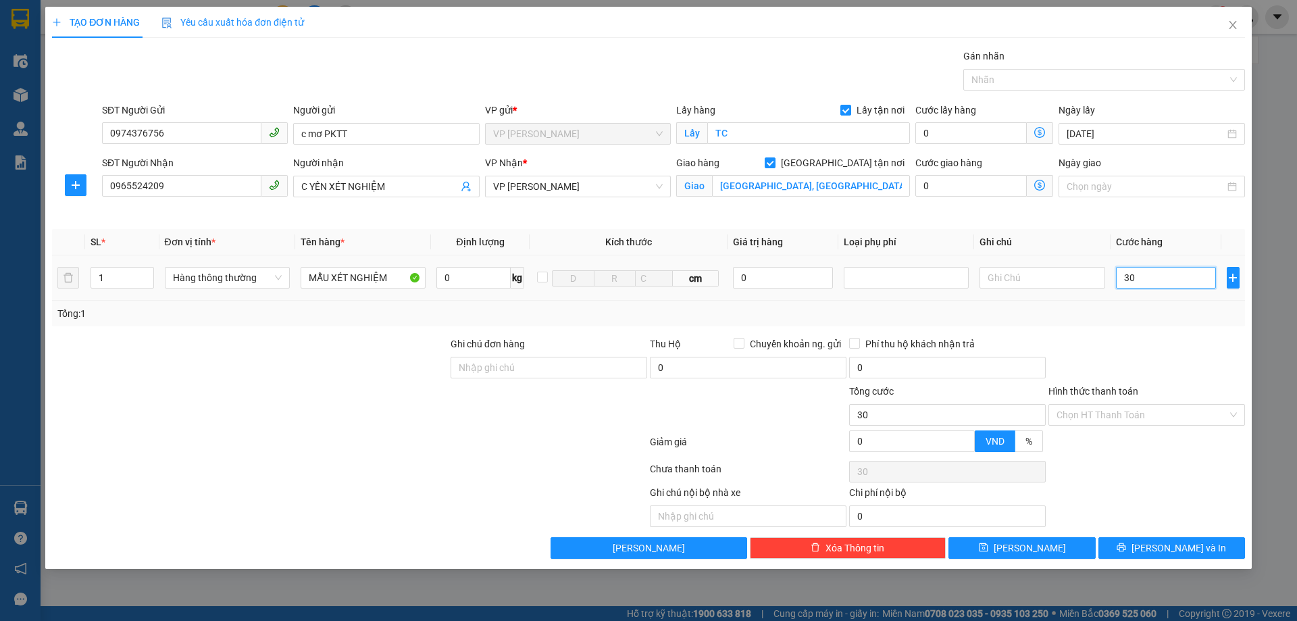
type input "300"
type input "3.000"
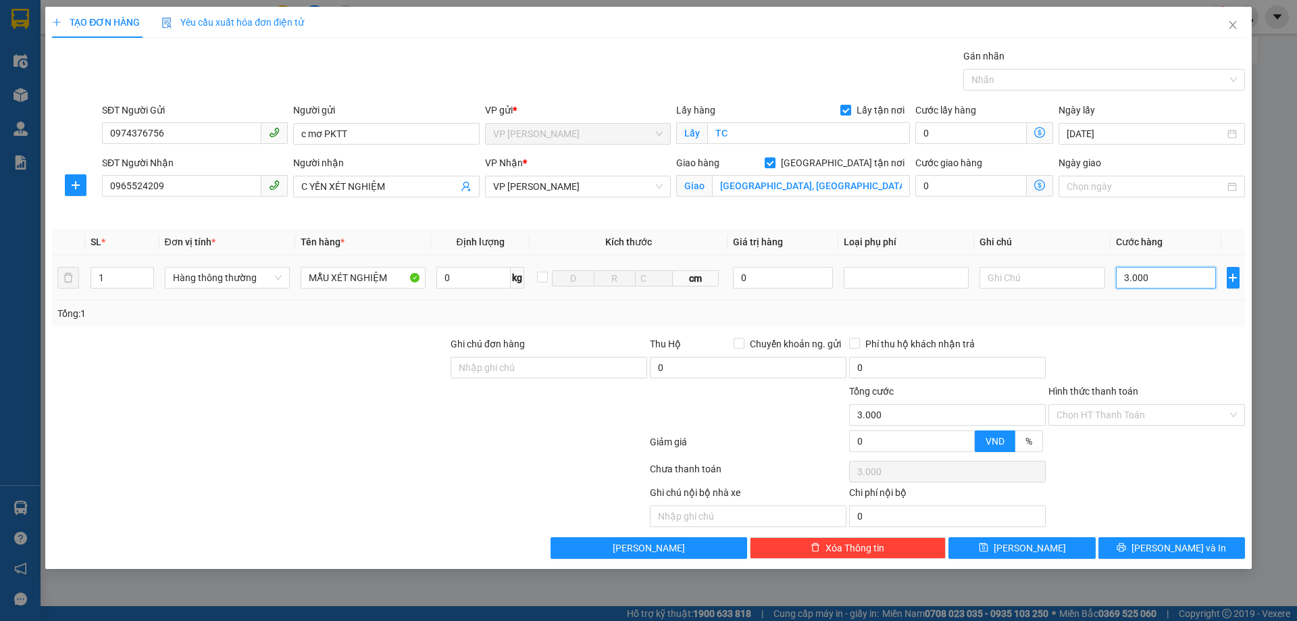
type input "30.000"
click at [1170, 544] on span "[PERSON_NAME] và In" at bounding box center [1179, 548] width 95 height 15
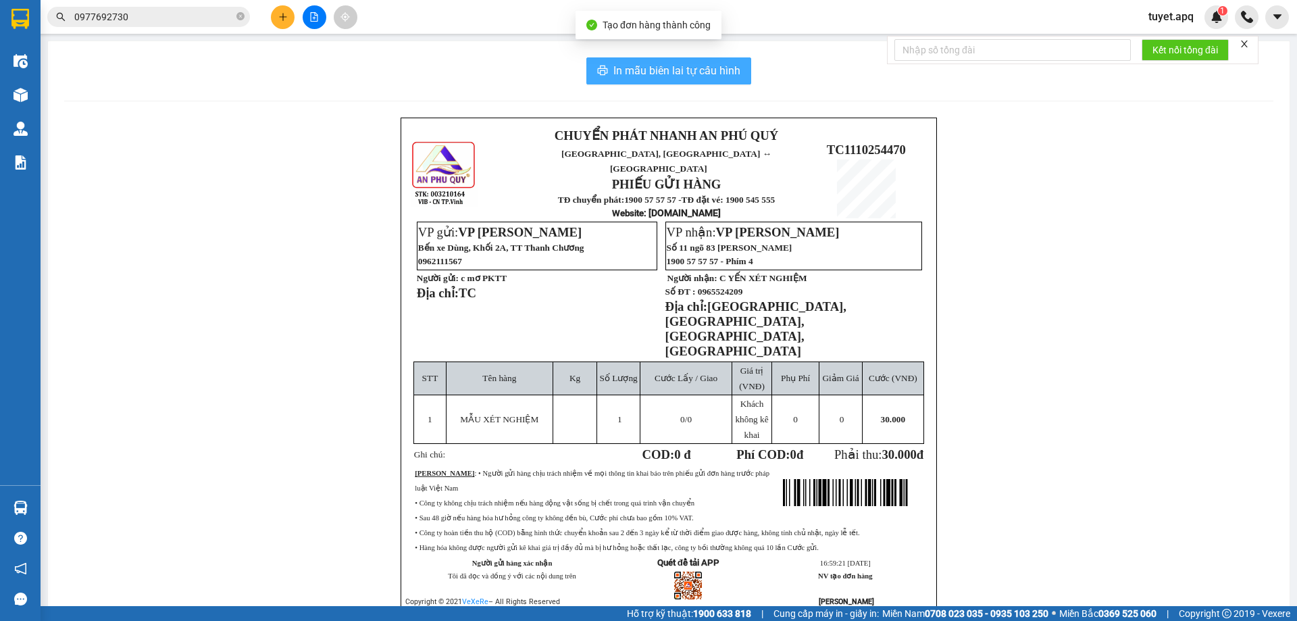
click at [691, 76] on span "In mẫu biên lai tự cấu hình" at bounding box center [677, 70] width 127 height 17
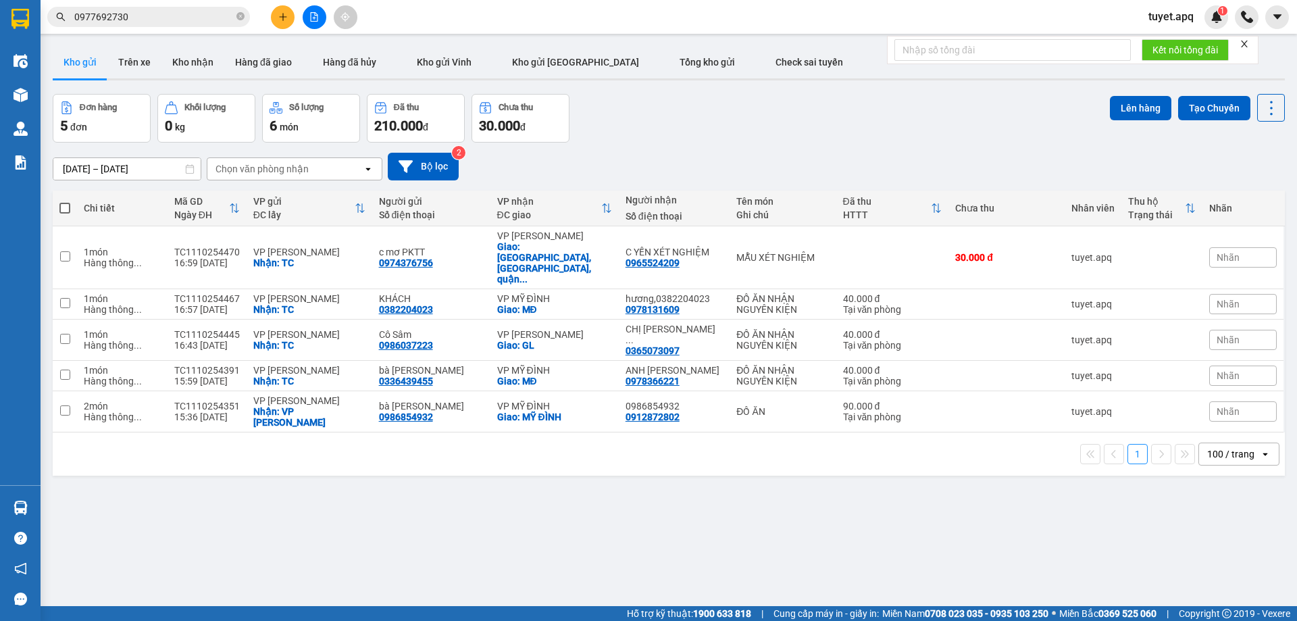
click at [285, 18] on icon "plus" at bounding box center [282, 16] width 9 height 9
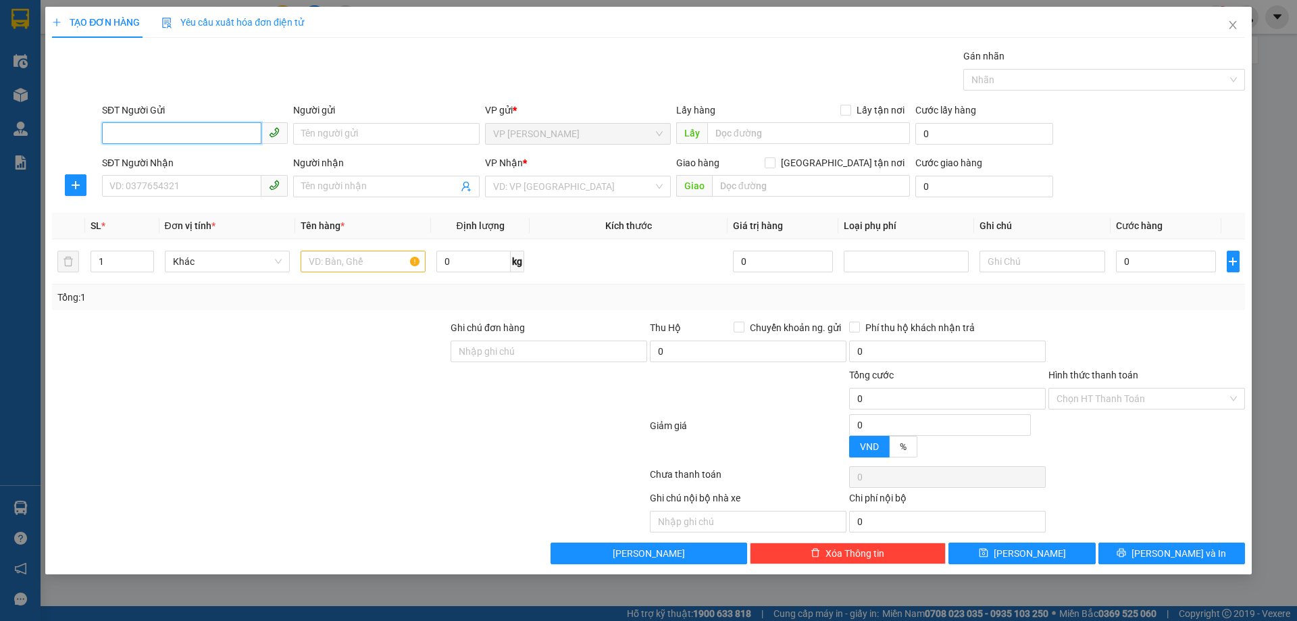
click at [213, 132] on input "SĐT Người Gửi" at bounding box center [181, 133] width 159 height 22
click at [193, 125] on input "SĐT Người Gửi" at bounding box center [181, 133] width 159 height 22
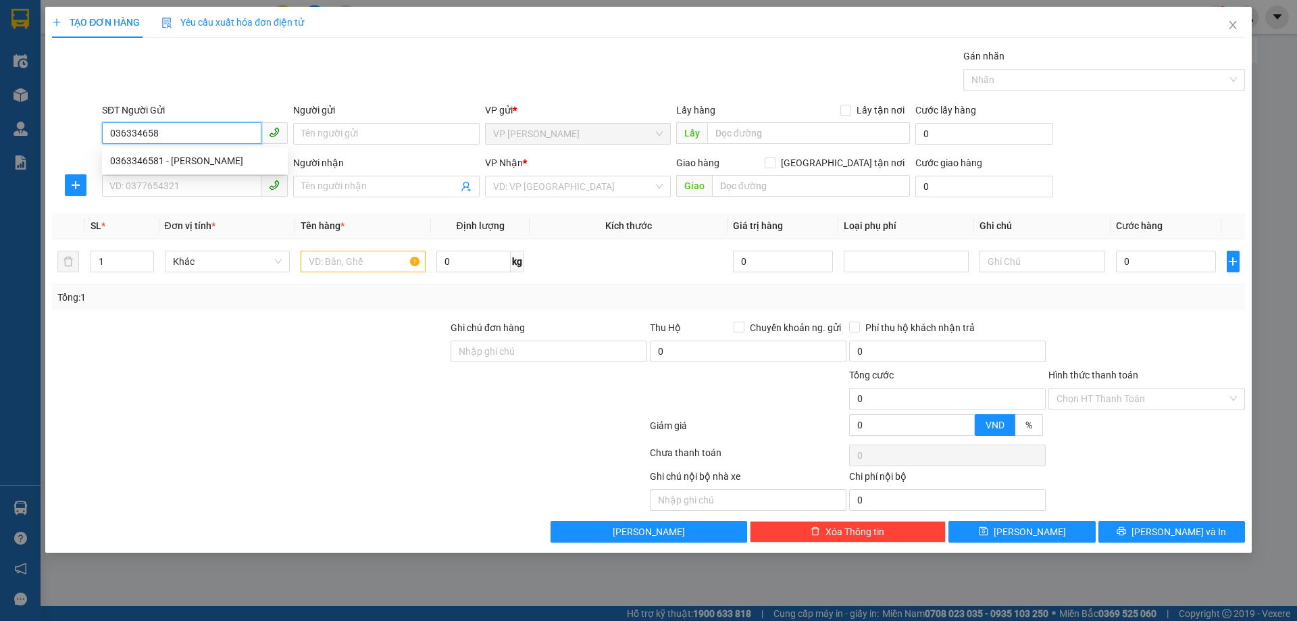
type input "0363346581"
click at [214, 162] on div "0363346581 - BÁC Ng HỮU TƯ" at bounding box center [195, 160] width 170 height 15
type input "BÁC Ng HỮU TƯ"
checkbox input "true"
type input "VP [PERSON_NAME]"
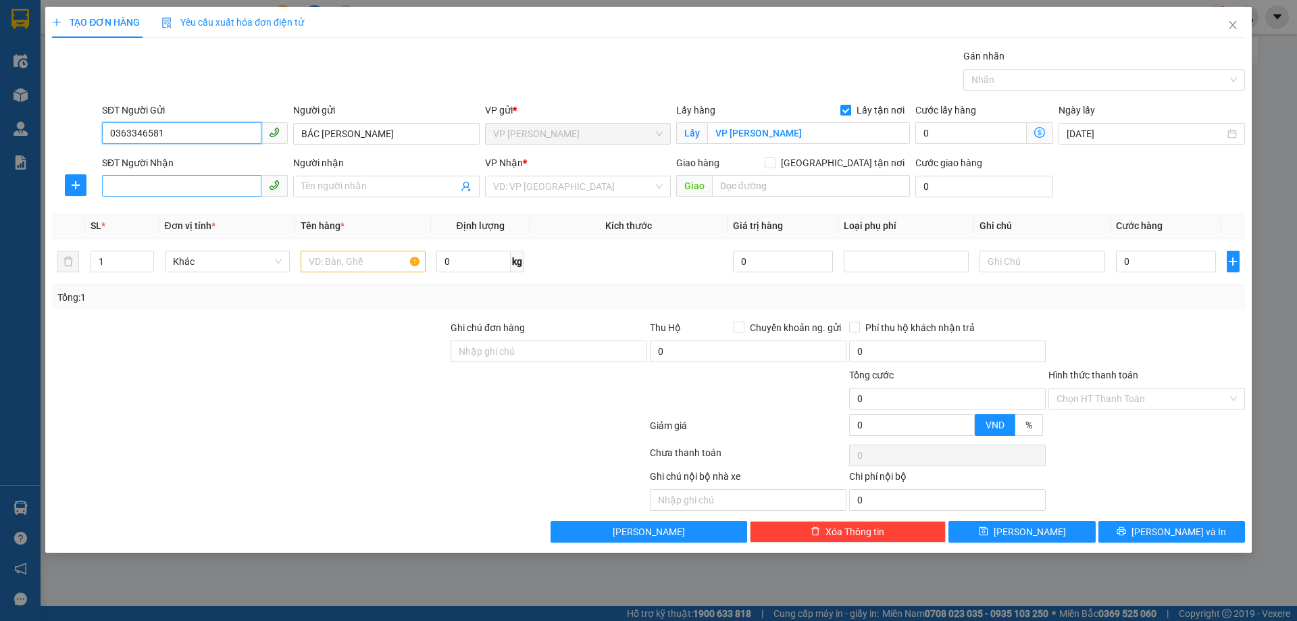
type input "0363346581"
click at [218, 189] on input "SĐT Người Nhận" at bounding box center [181, 186] width 159 height 22
type input "0349733124"
click at [247, 210] on div "0349733124 - a Dũng 0982883563" at bounding box center [195, 213] width 170 height 15
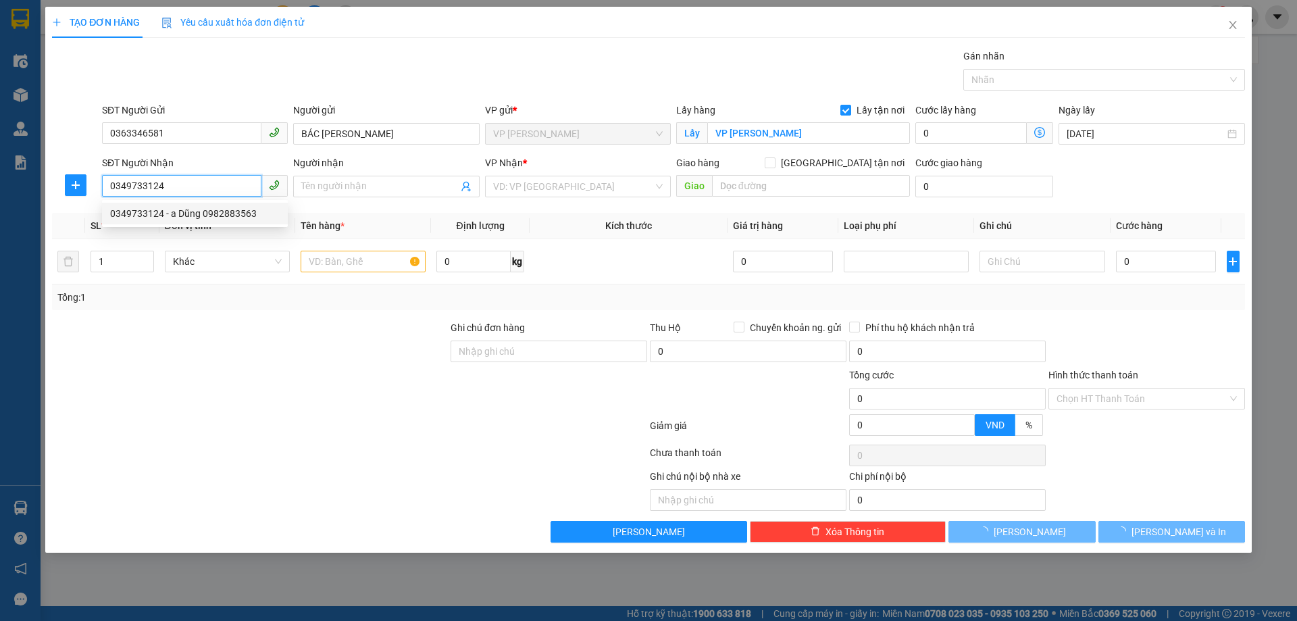
type input "a Dũng 0982883563"
checkbox input "true"
type input "MĐ"
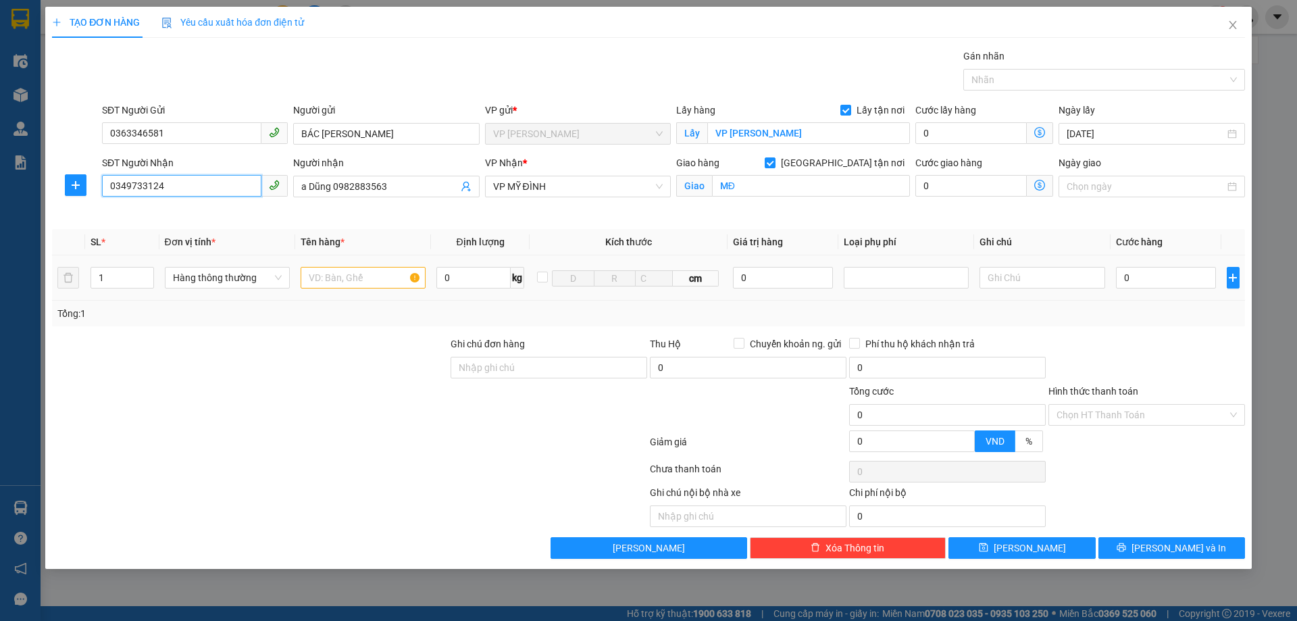
type input "0349733124"
click at [351, 281] on input "text" at bounding box center [363, 278] width 125 height 22
type input "D"
type input "ĐỒ ĂN NHẬN NGUYÊN KIỆN"
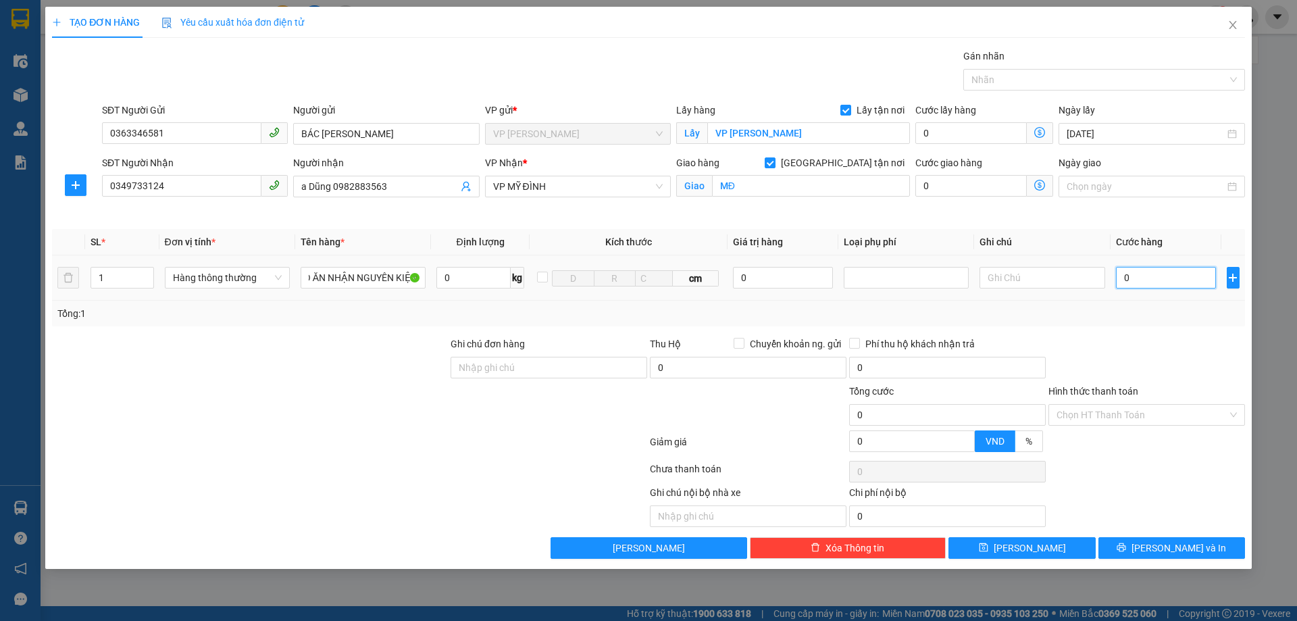
click at [1179, 280] on input "0" at bounding box center [1166, 278] width 101 height 22
type input "4"
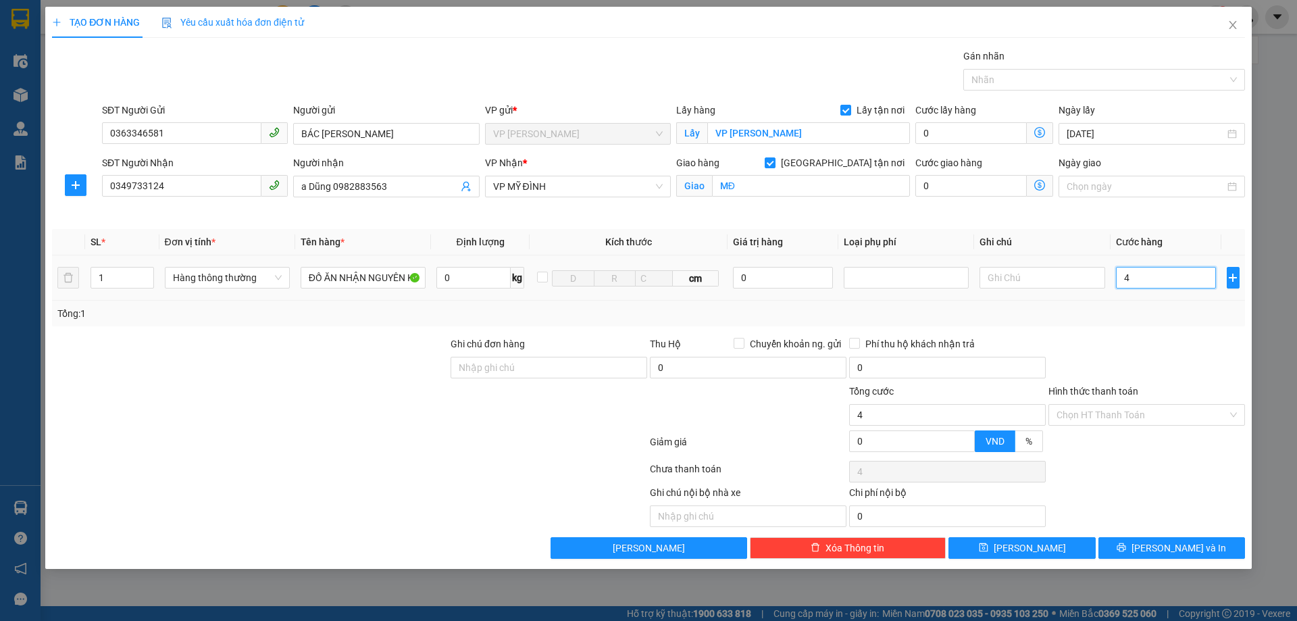
type input "40"
type input "400"
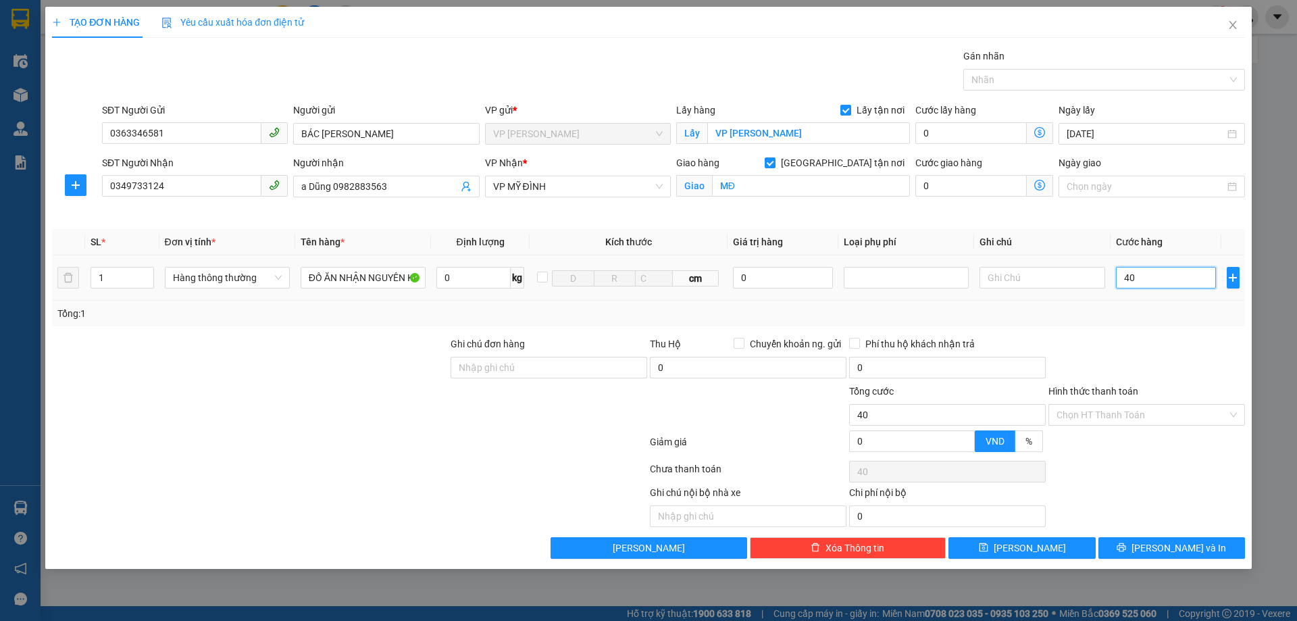
type input "400"
type input "4.000"
type input "40.000"
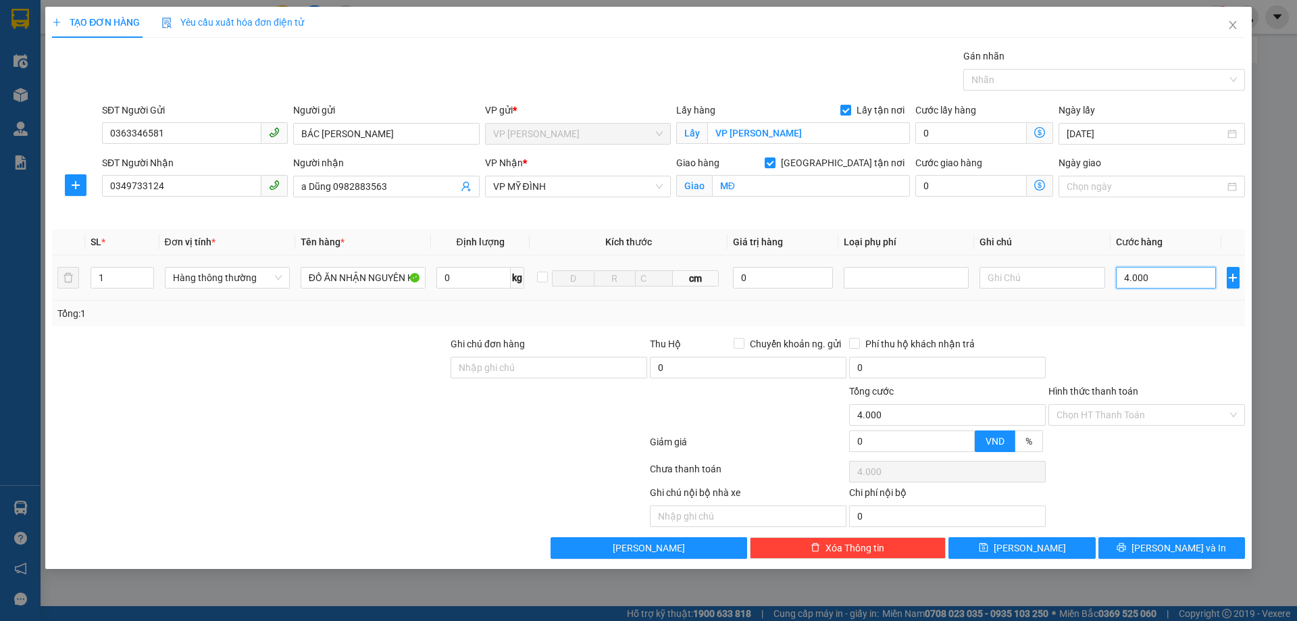
type input "40.000"
click at [1114, 412] on input "Hình thức thanh toán" at bounding box center [1142, 415] width 171 height 20
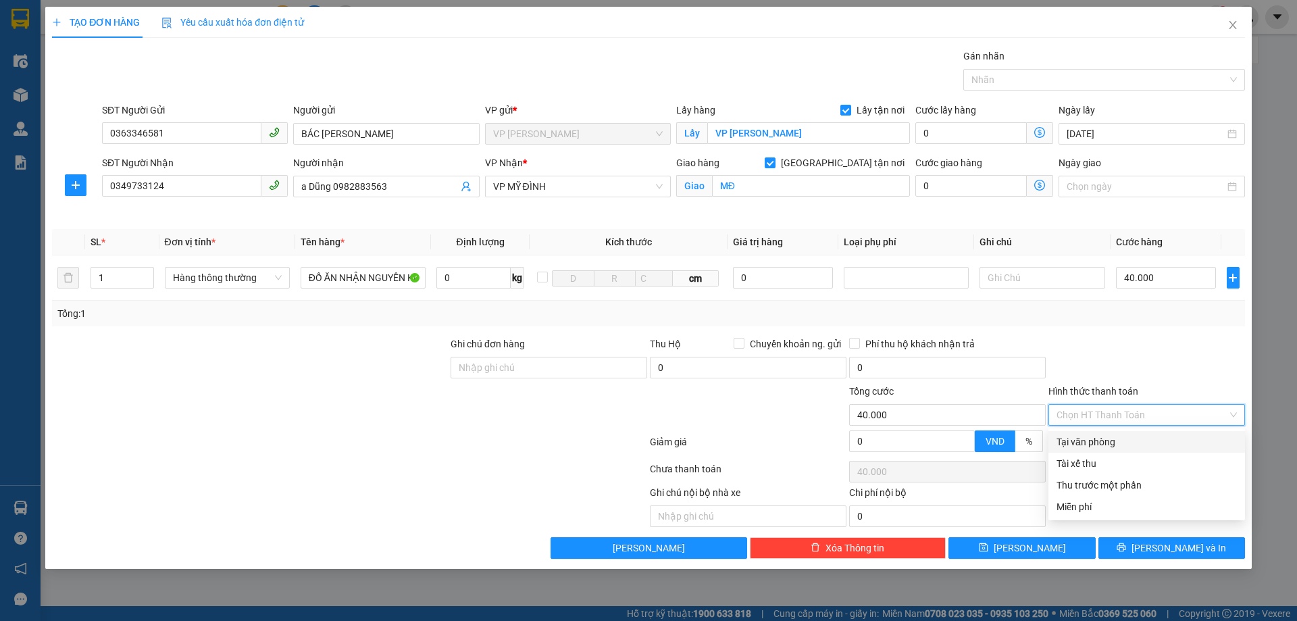
click at [1097, 440] on div "Tại văn phòng" at bounding box center [1147, 442] width 180 height 15
type input "0"
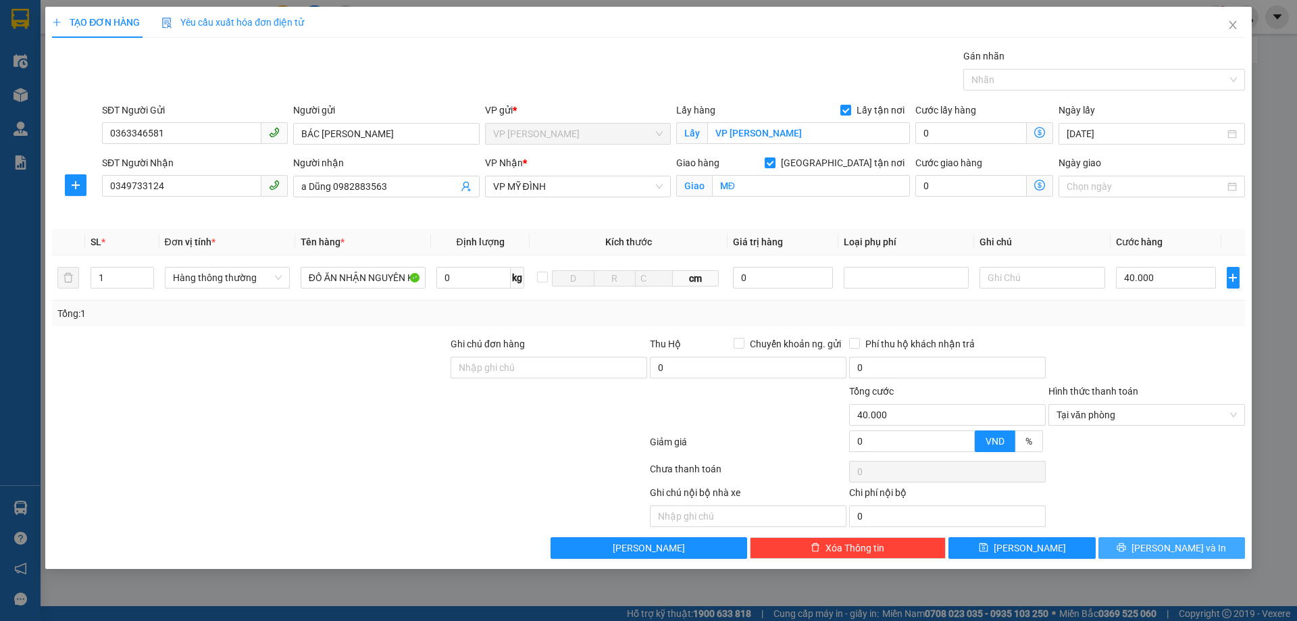
click at [1160, 554] on span "[PERSON_NAME] và In" at bounding box center [1179, 548] width 95 height 15
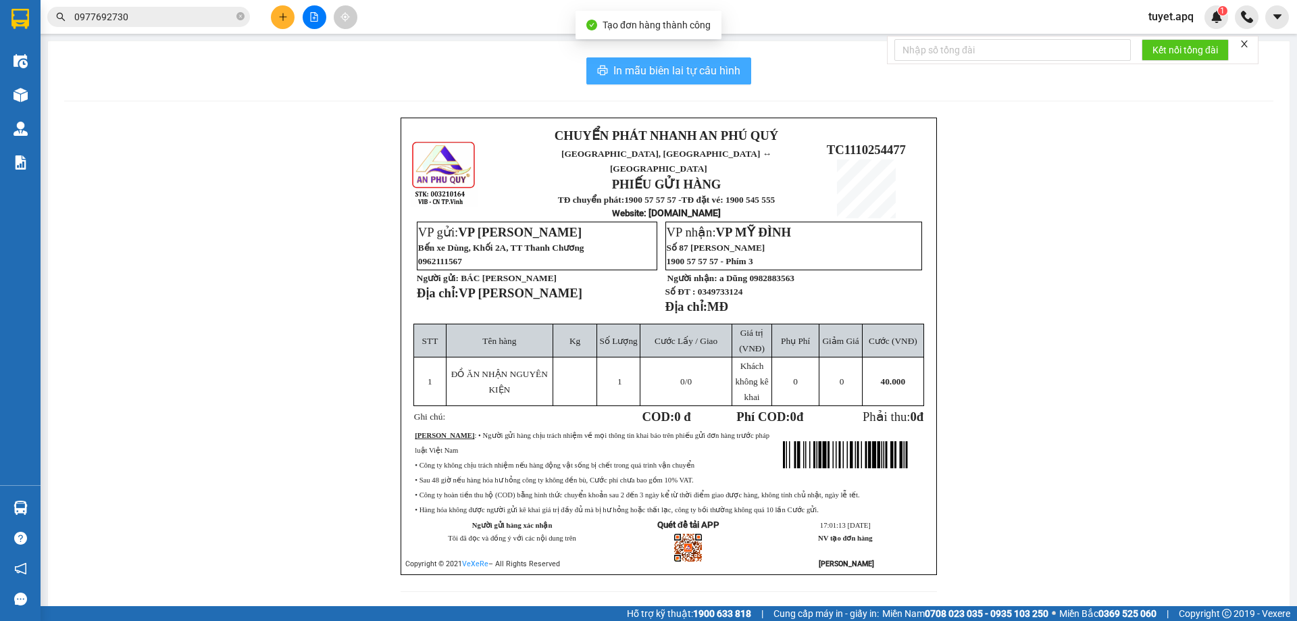
click at [663, 64] on span "In mẫu biên lai tự cấu hình" at bounding box center [677, 70] width 127 height 17
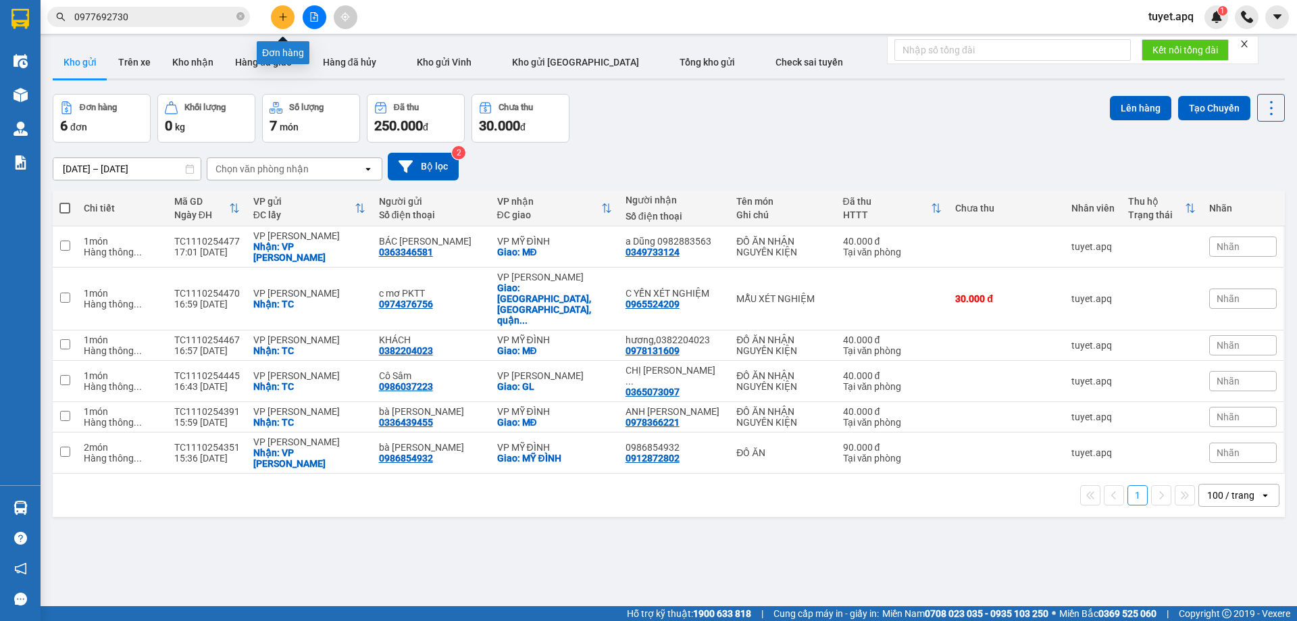
click at [286, 23] on button at bounding box center [283, 17] width 24 height 24
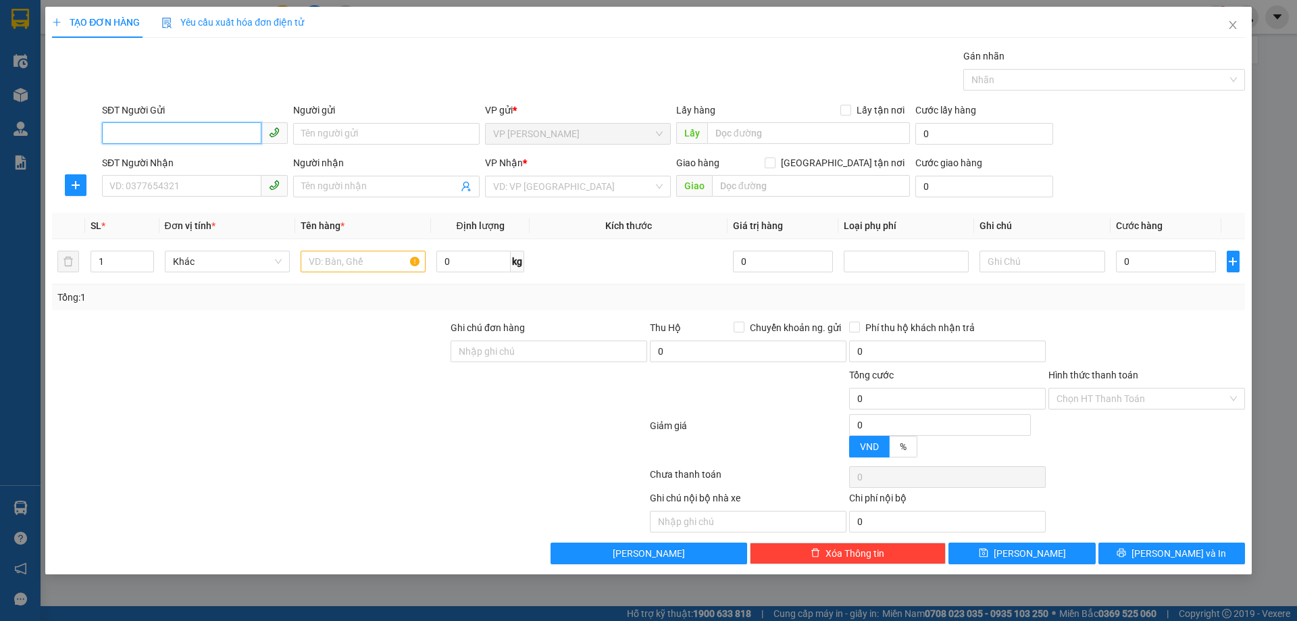
click at [201, 134] on input "SĐT Người Gửi" at bounding box center [181, 133] width 159 height 22
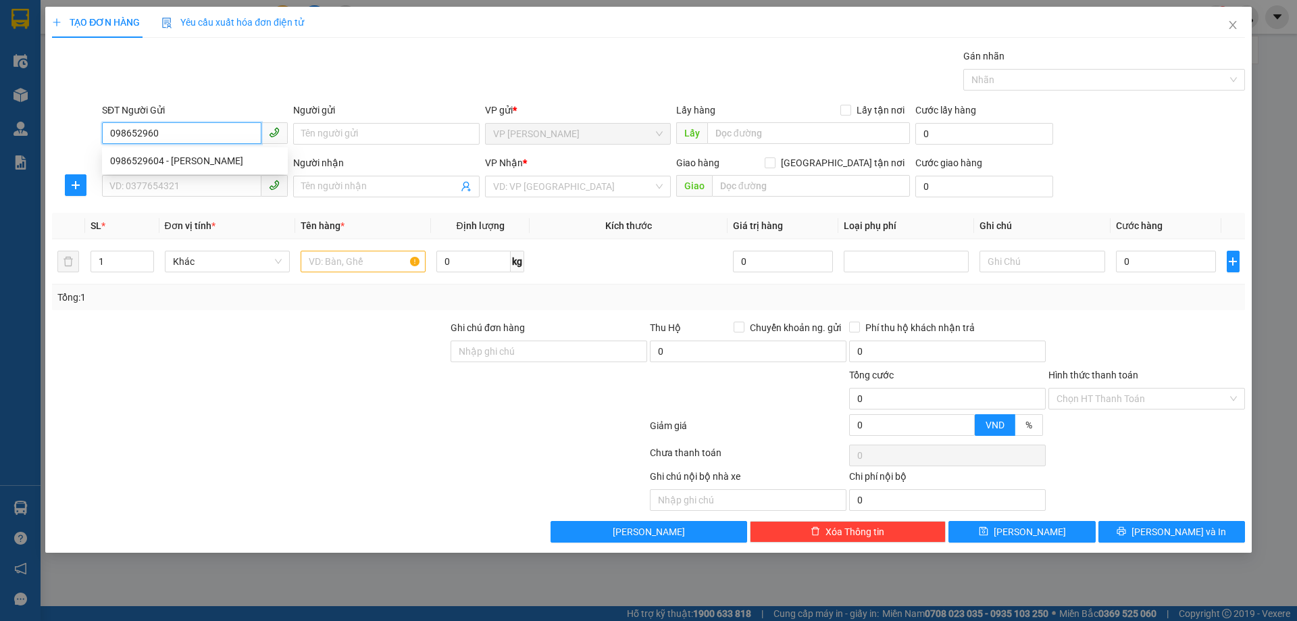
type input "0986529604"
click at [205, 156] on div "0986529604 - CHÚ QUANG THẮNG" at bounding box center [195, 160] width 170 height 15
type input "CHÚ QUANG THẮNG"
checkbox input "true"
type input "VPTC"
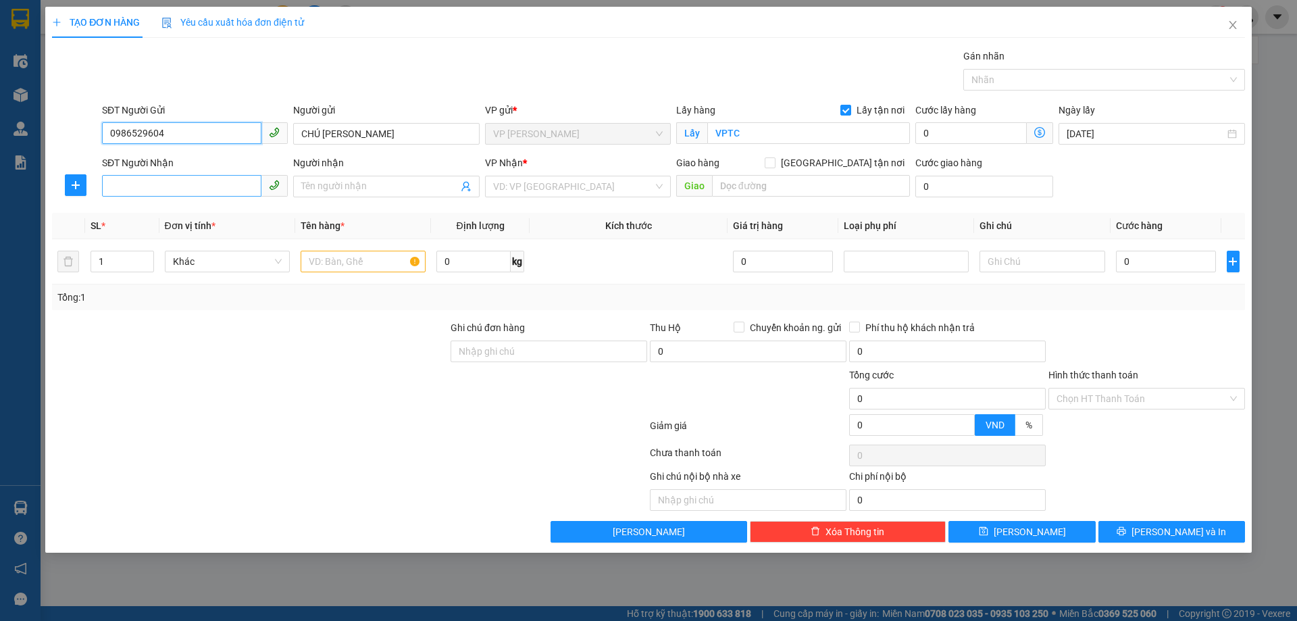
type input "0986529604"
click at [232, 191] on input "SĐT Người Nhận" at bounding box center [181, 186] width 159 height 22
type input "0967771668"
click at [347, 183] on input "Người nhận" at bounding box center [379, 186] width 156 height 15
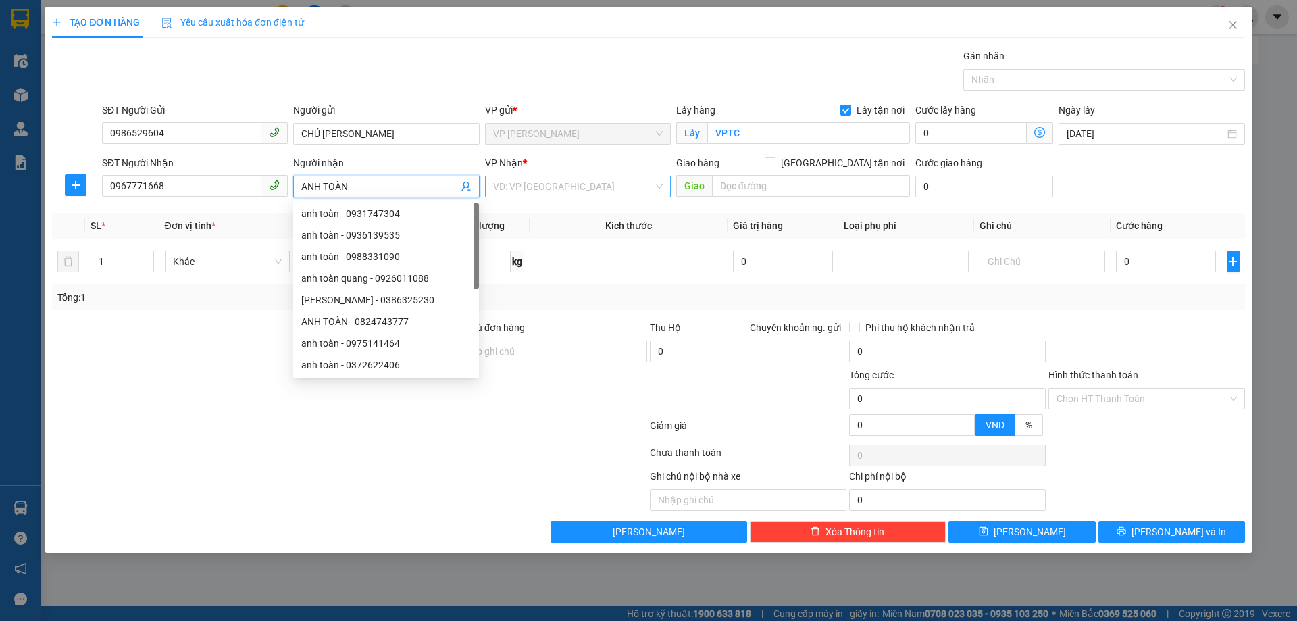
type input "ANH TOÀN"
click at [564, 187] on input "search" at bounding box center [573, 186] width 160 height 20
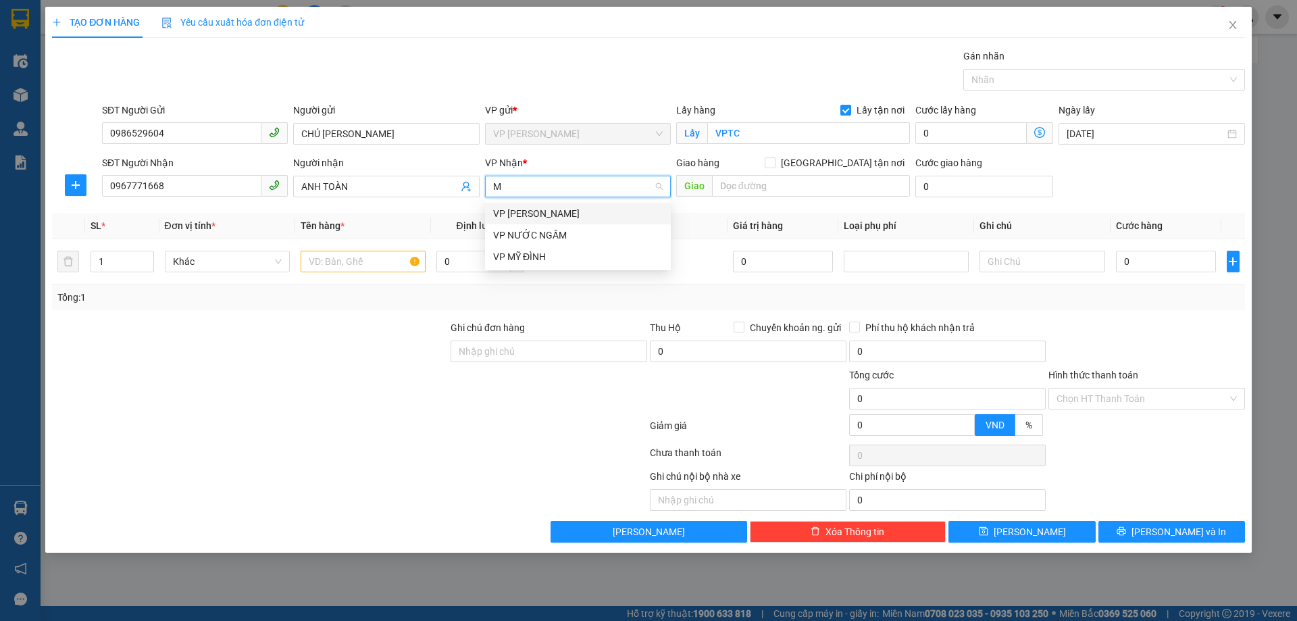
type input "MY"
click at [561, 218] on div "VP MỸ ĐÌNH" at bounding box center [578, 213] width 170 height 15
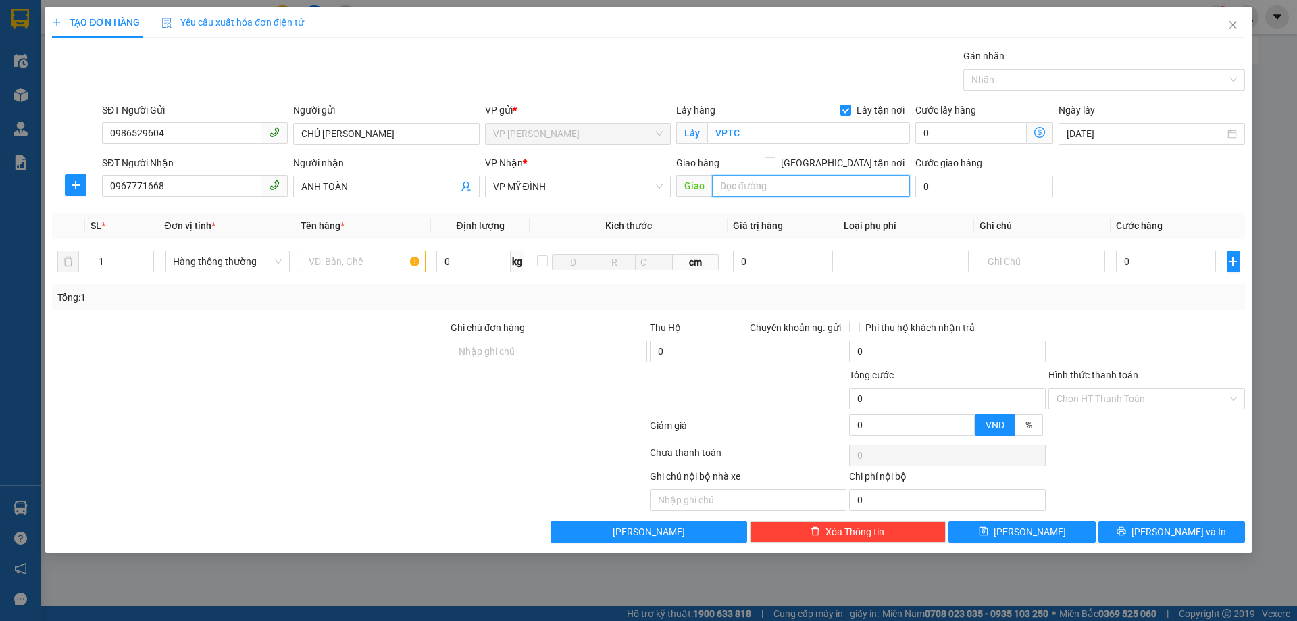
click at [739, 188] on input "text" at bounding box center [811, 186] width 198 height 22
type input "MĐ"
click at [774, 161] on input "[GEOGRAPHIC_DATA] tận nơi" at bounding box center [769, 161] width 9 height 9
checkbox input "true"
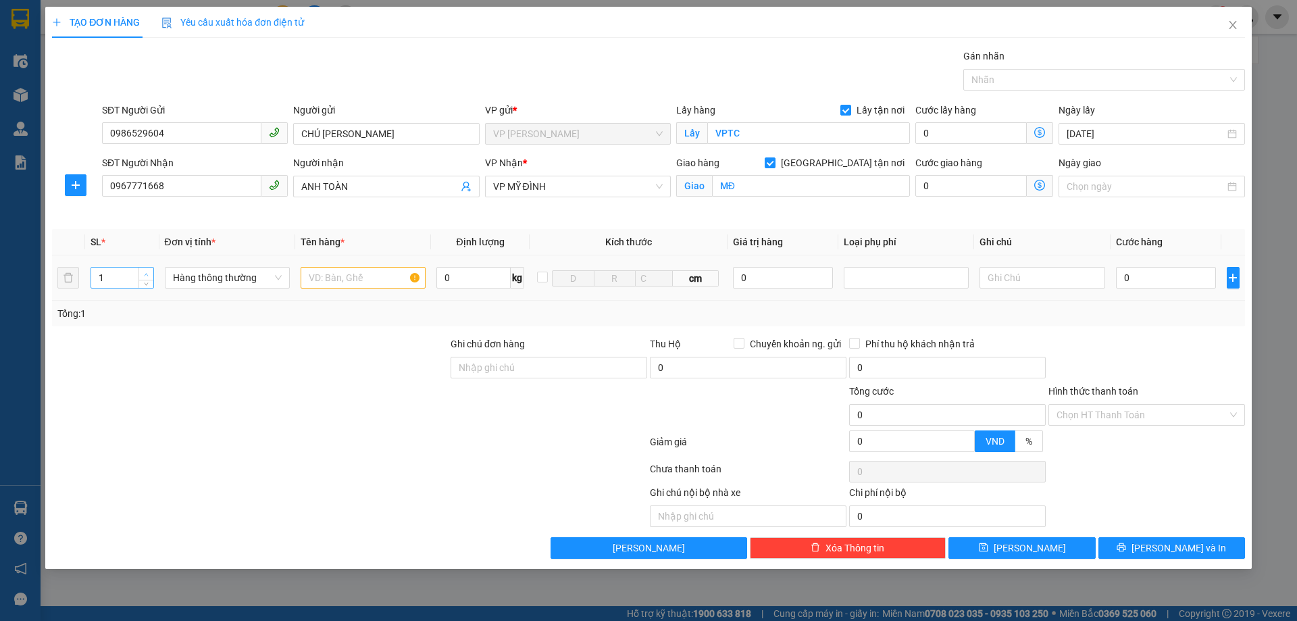
type input "2"
click at [144, 272] on icon "up" at bounding box center [146, 274] width 5 height 5
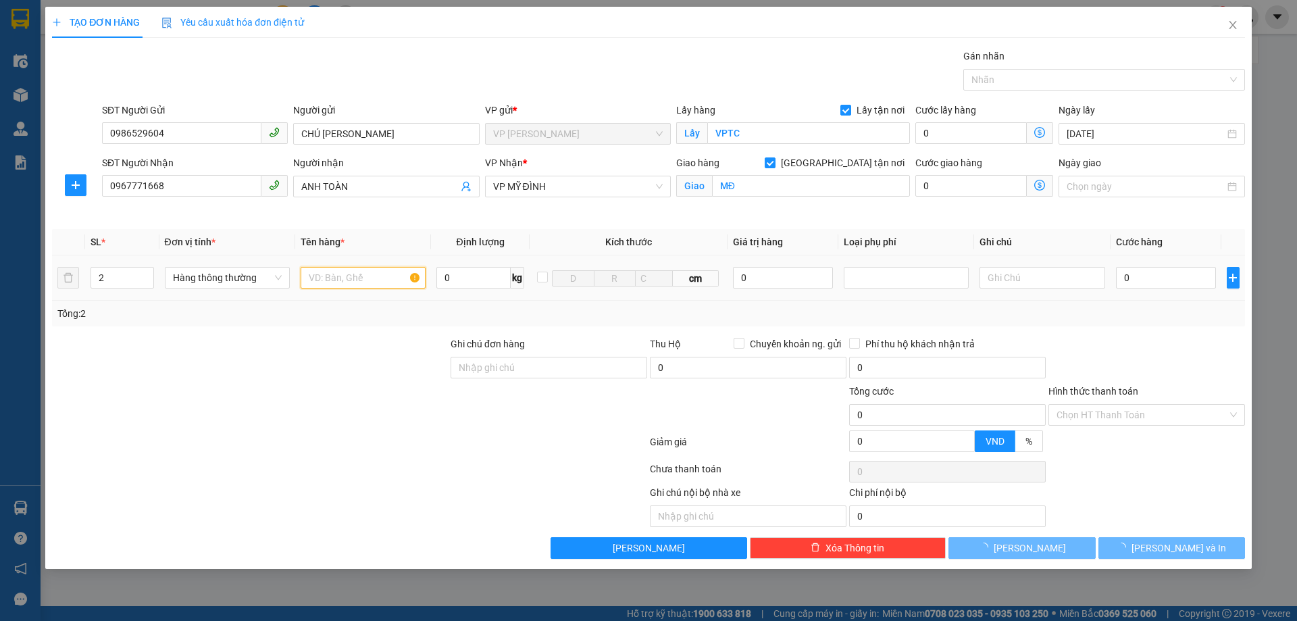
click at [357, 279] on input "text" at bounding box center [363, 278] width 125 height 22
type input "D"
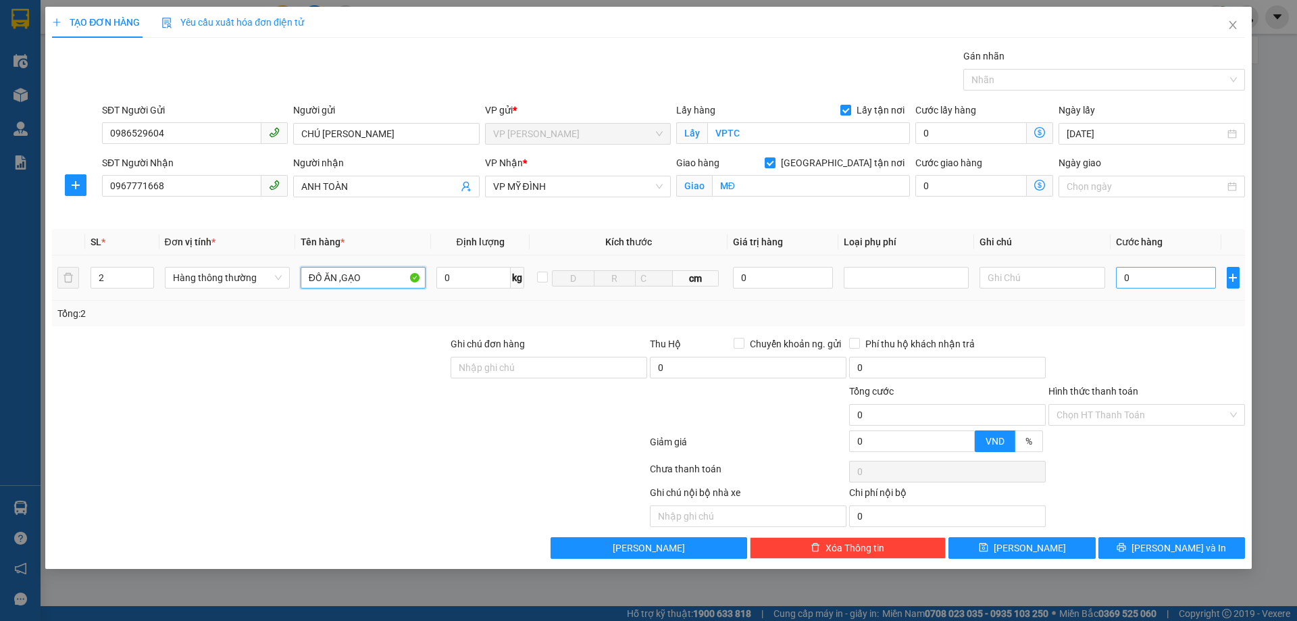
type input "ĐỒ ĂN ,GẠO"
click at [1166, 276] on input "0" at bounding box center [1166, 278] width 101 height 22
type input "8"
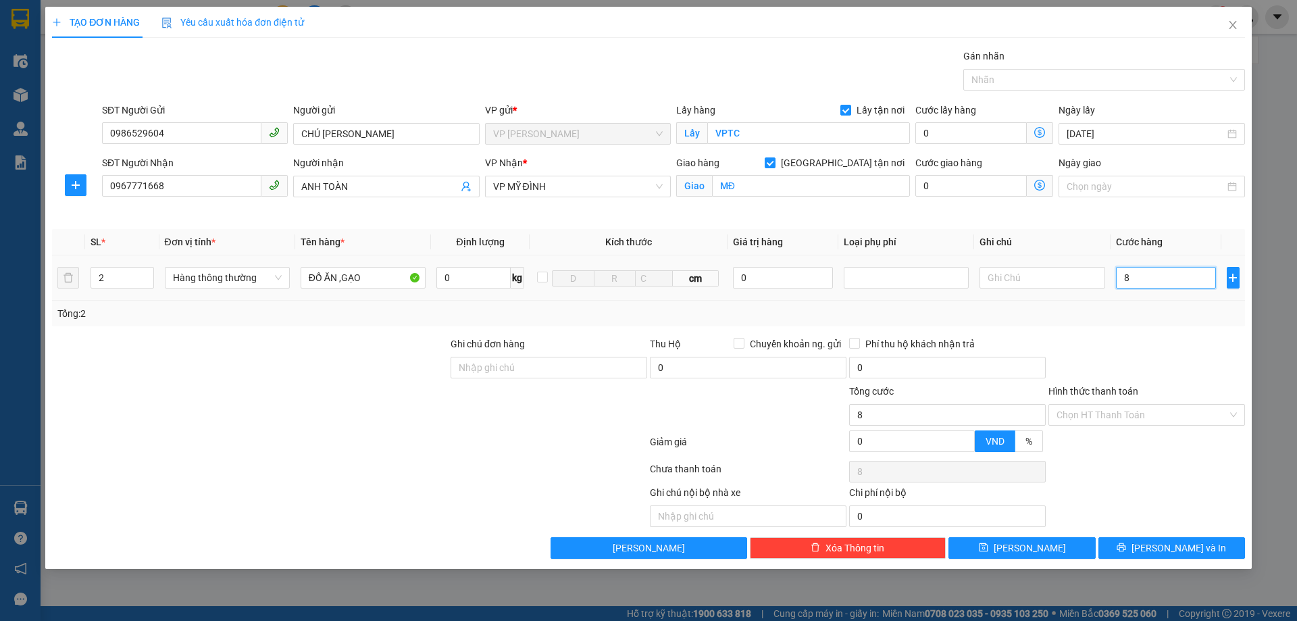
type input "0"
type input "09"
type input "9"
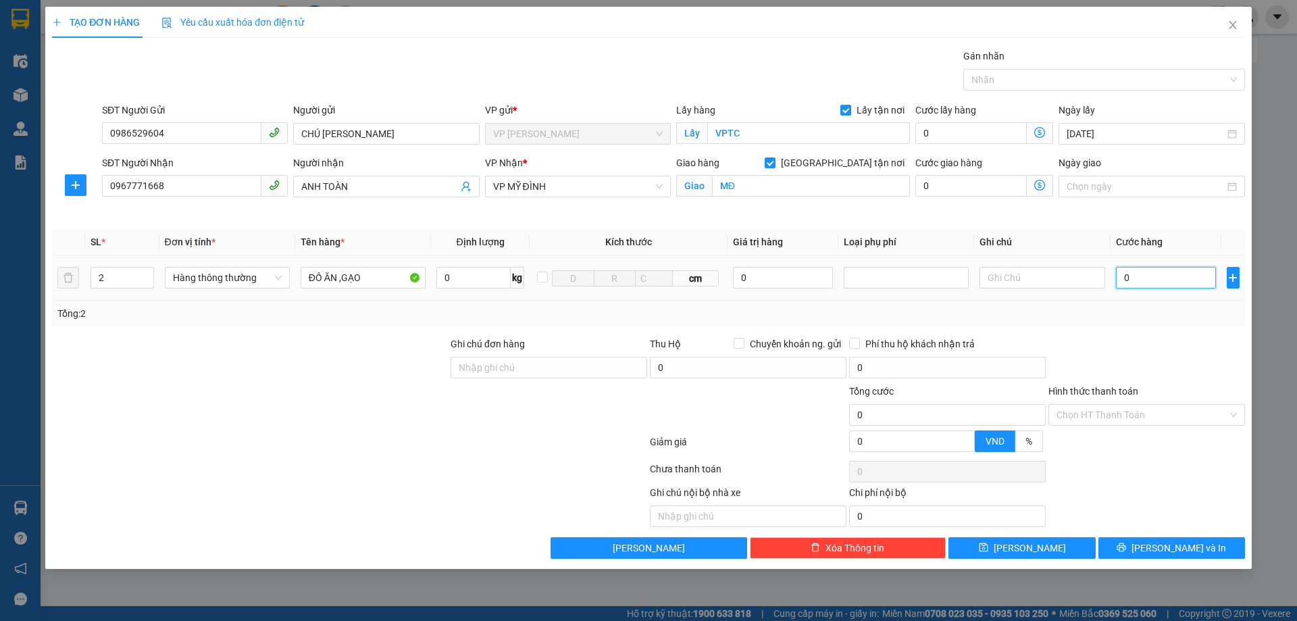
type input "9"
drag, startPoint x: 1165, startPoint y: 276, endPoint x: 1096, endPoint y: 289, distance: 70.1
click at [1096, 289] on tr "2 Hàng thông thường ĐỒ ĂN ,GẠO 0 kg cm 0 09" at bounding box center [648, 277] width 1193 height 45
type input "90"
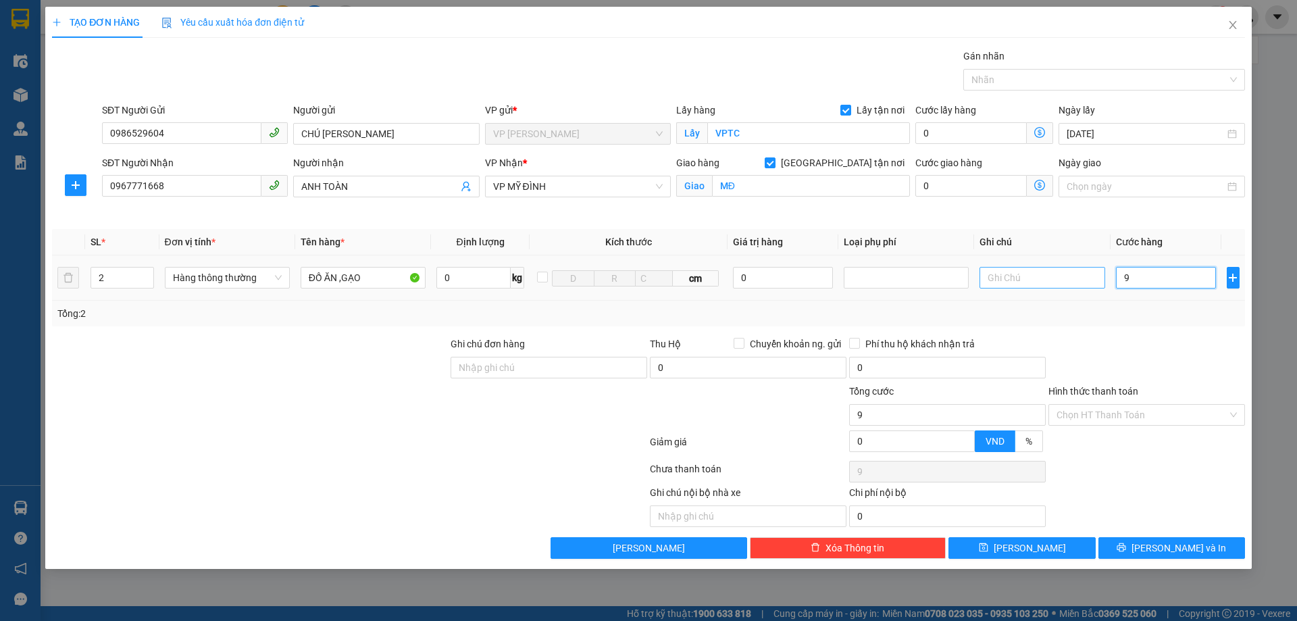
type input "90"
type input "900"
type input "9.000"
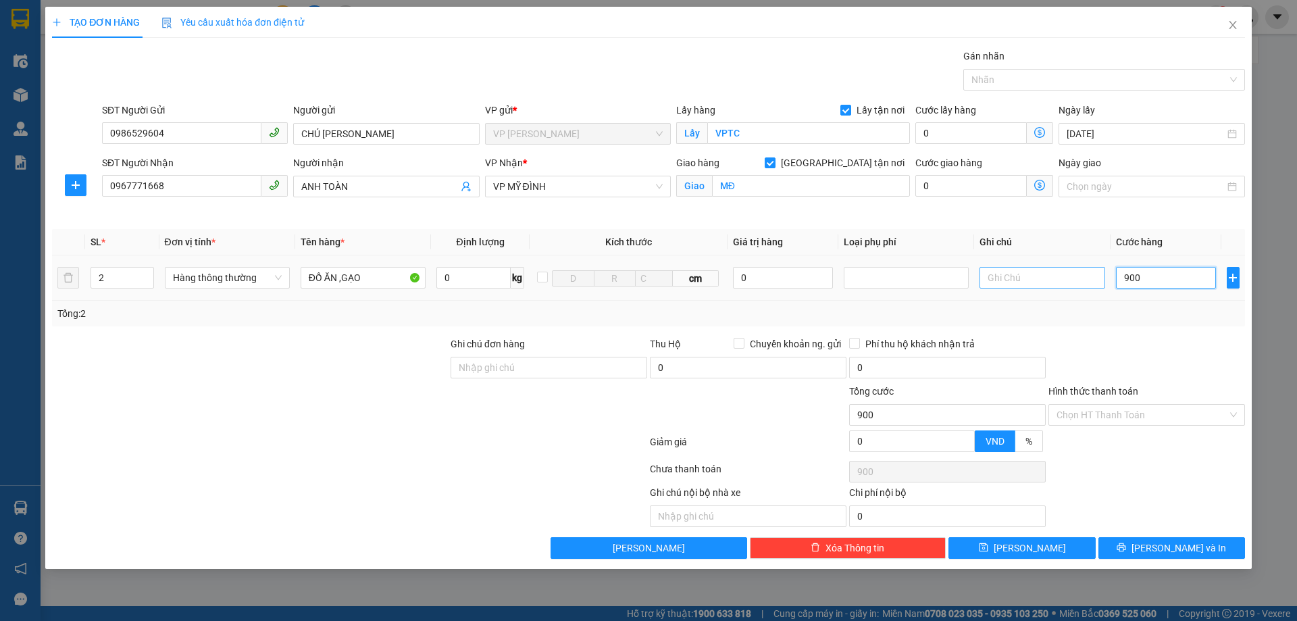
type input "9.000"
type input "90.000"
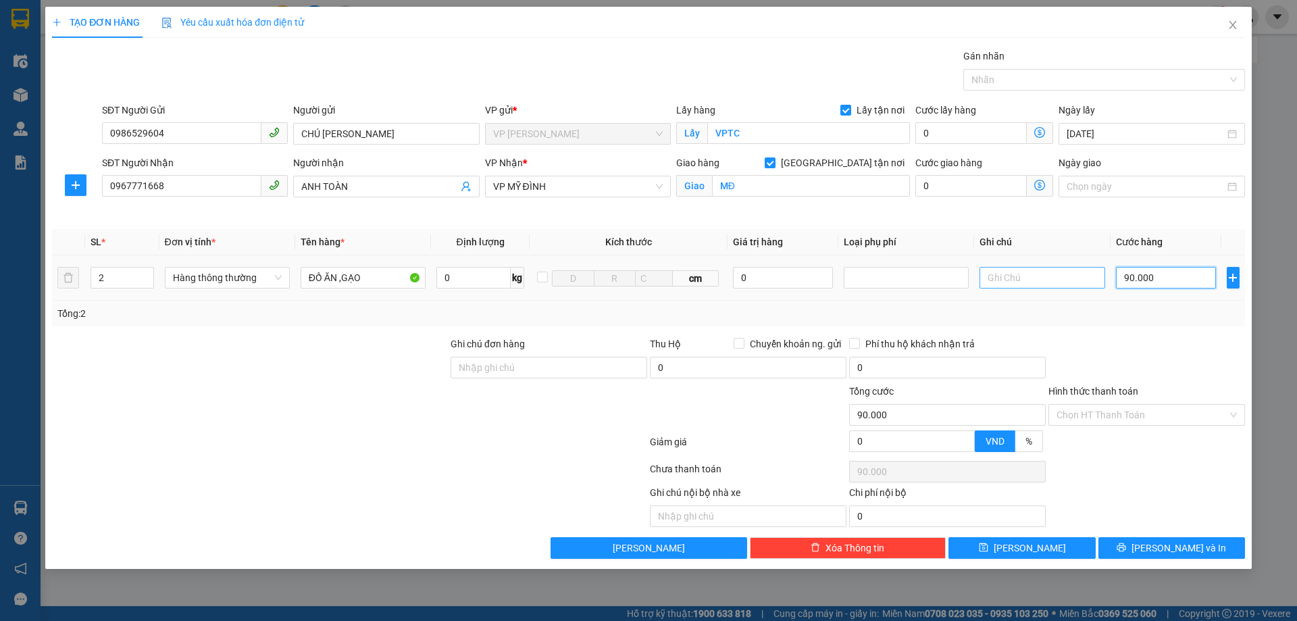
type input "900.000"
type input "90.000"
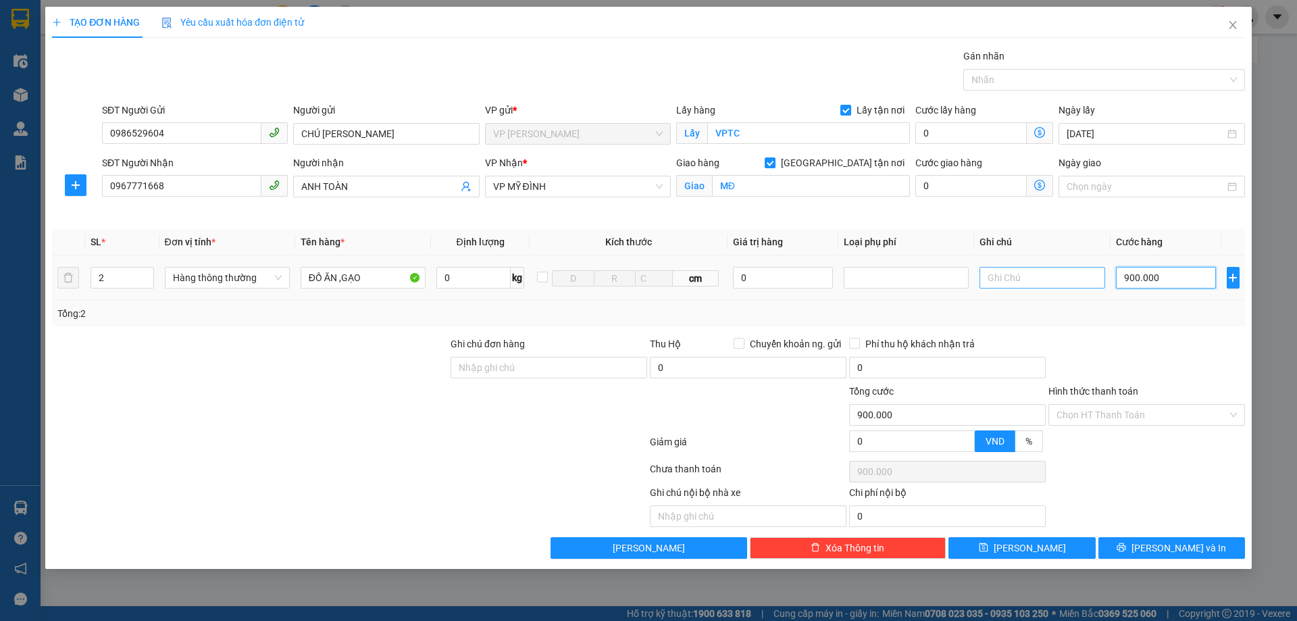
type input "90.000"
click at [1120, 415] on input "Hình thức thanh toán" at bounding box center [1142, 415] width 171 height 20
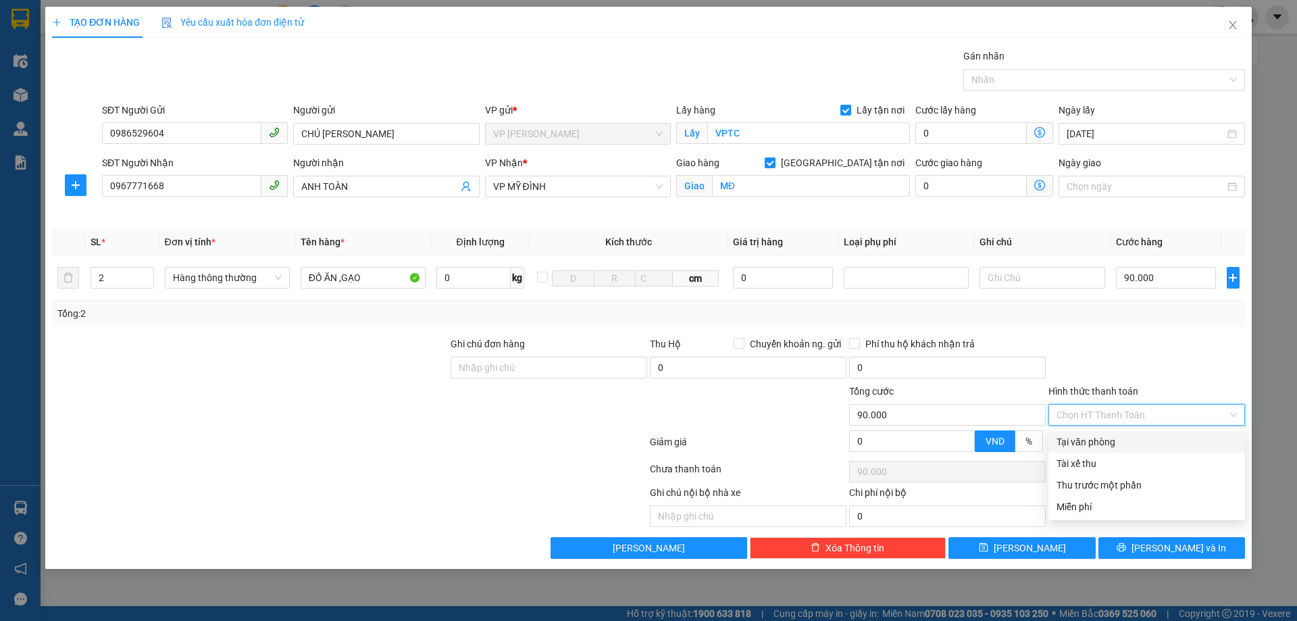
click at [1112, 442] on div "Tại văn phòng" at bounding box center [1147, 442] width 180 height 15
type input "0"
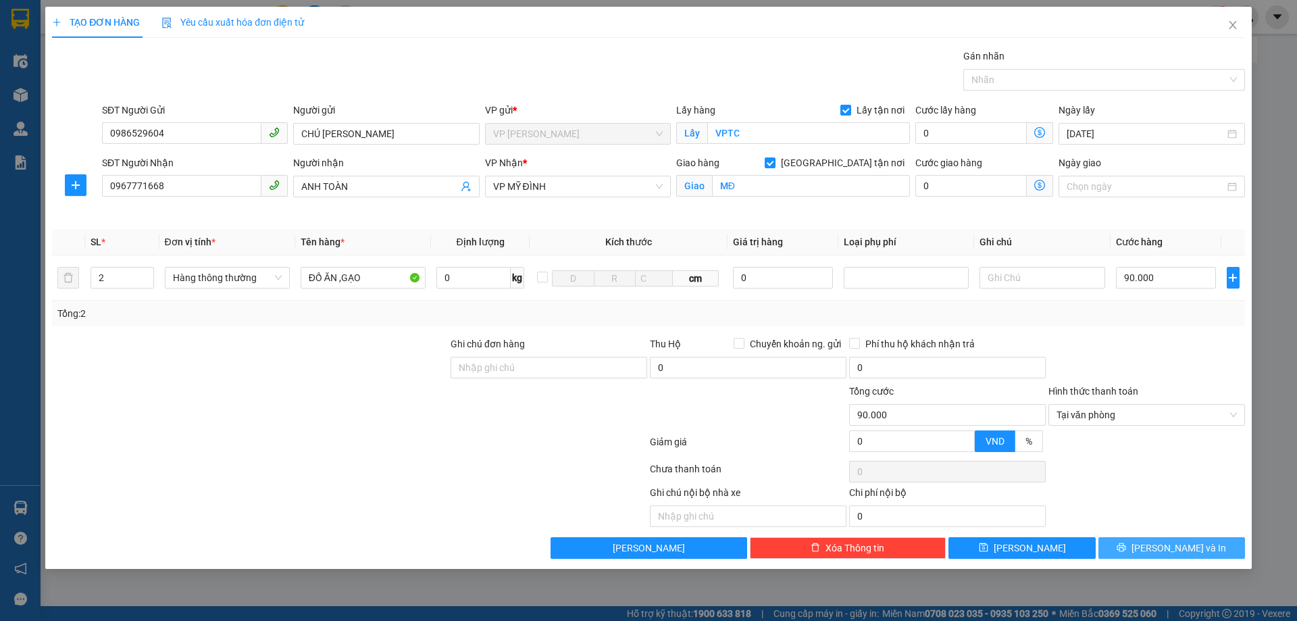
click at [1210, 542] on button "[PERSON_NAME] và In" at bounding box center [1172, 548] width 147 height 22
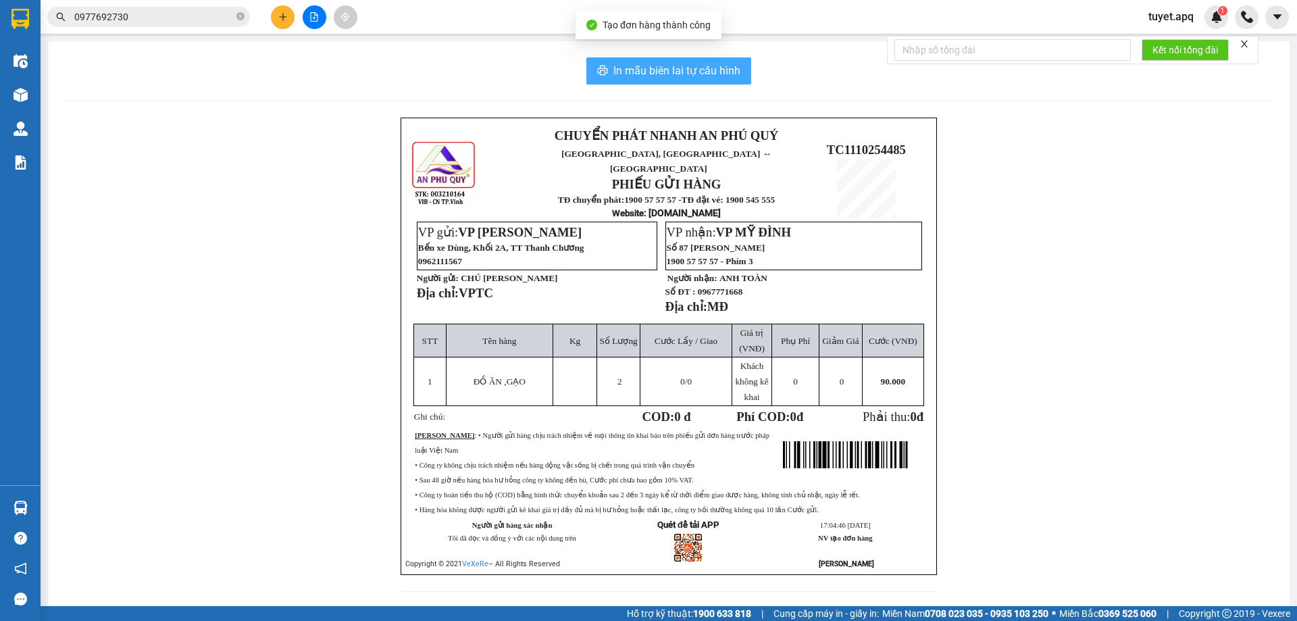
click at [633, 63] on span "In mẫu biên lai tự cấu hình" at bounding box center [677, 70] width 127 height 17
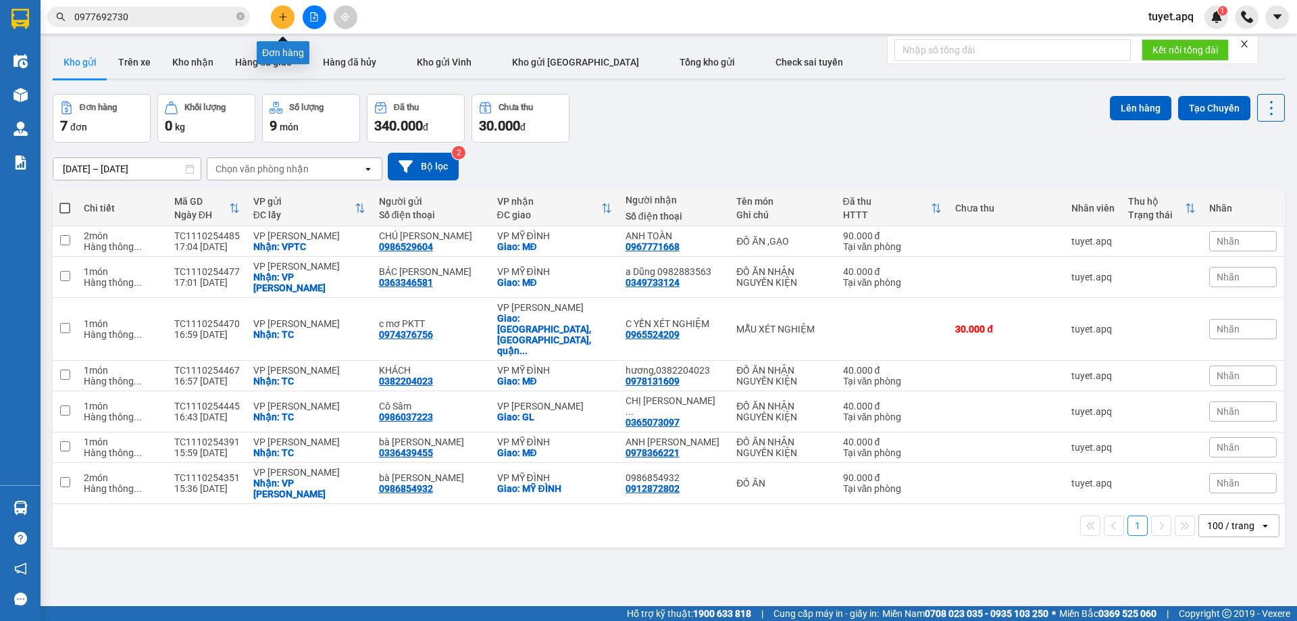
click at [287, 16] on icon "plus" at bounding box center [282, 16] width 9 height 9
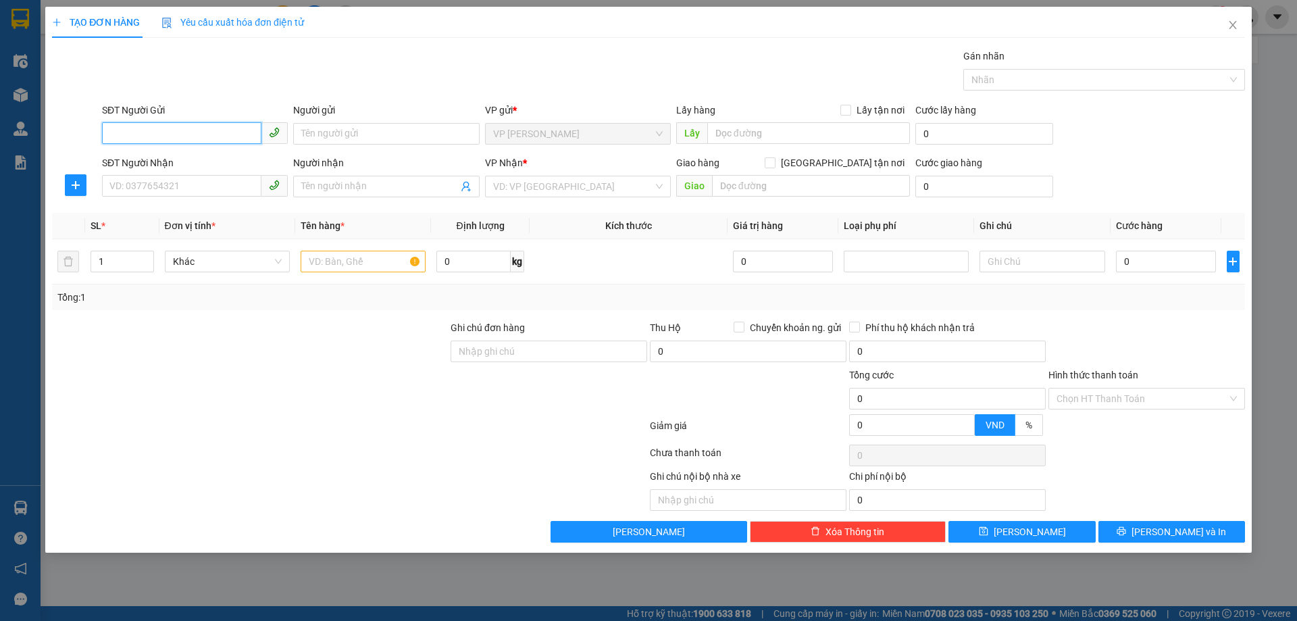
click at [215, 136] on input "SĐT Người Gửi" at bounding box center [181, 133] width 159 height 22
type input "0342345139"
click at [203, 164] on div "0342345139 - CHÚ TRẦN VĂN MAI" at bounding box center [195, 160] width 170 height 15
type input "CHÚ TRẦN VĂN MAI"
checkbox input "true"
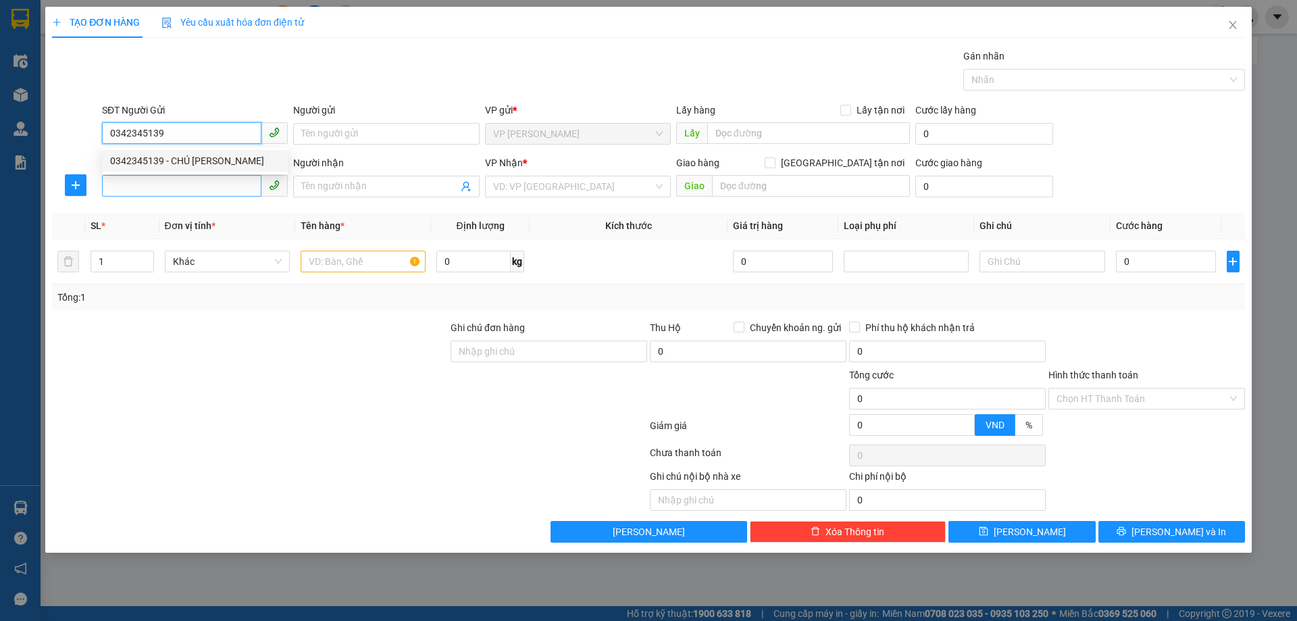
type input "TC"
type input "0342345139"
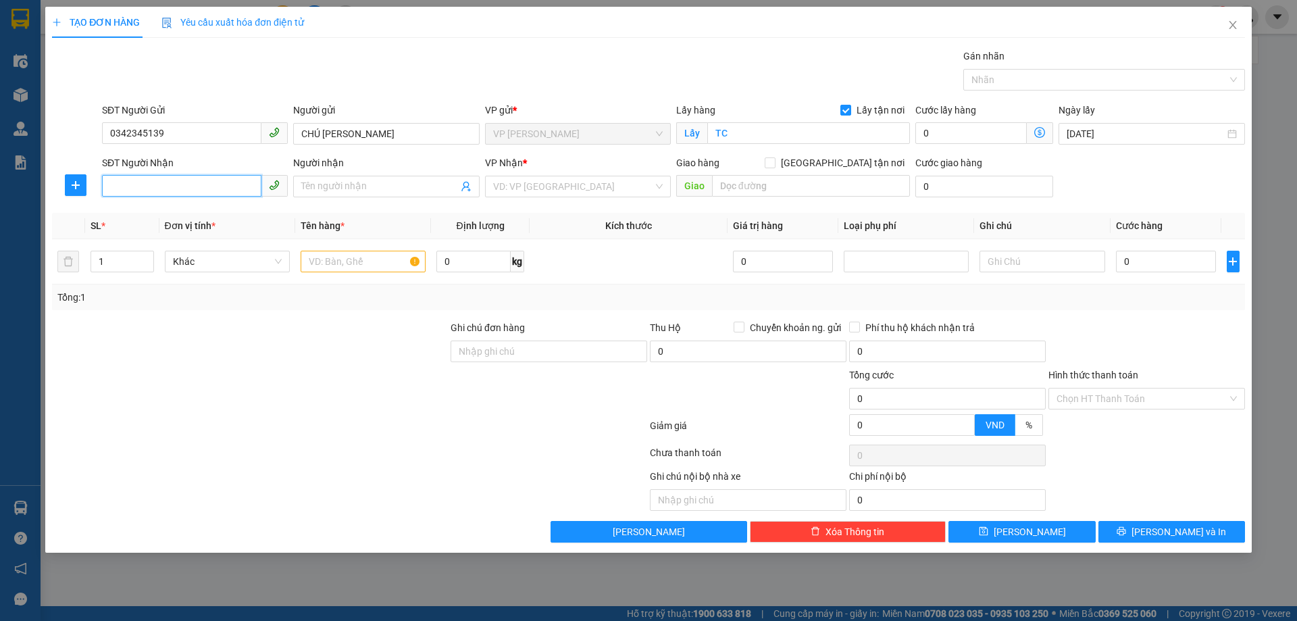
click at [212, 189] on input "SĐT Người Nhận" at bounding box center [181, 186] width 159 height 22
click at [156, 212] on div "0971948302 - C thuỷ hà" at bounding box center [195, 213] width 170 height 15
type input "0971948302"
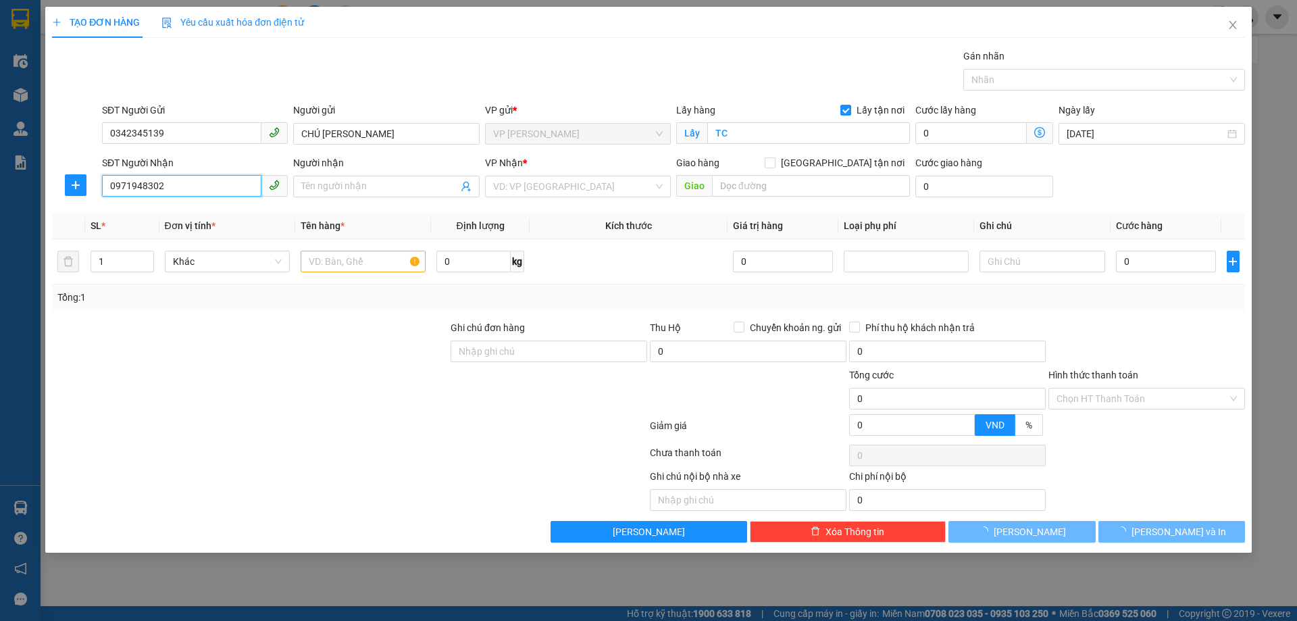
type input "C thuỷ hà"
checkbox input "true"
type input "MĐ"
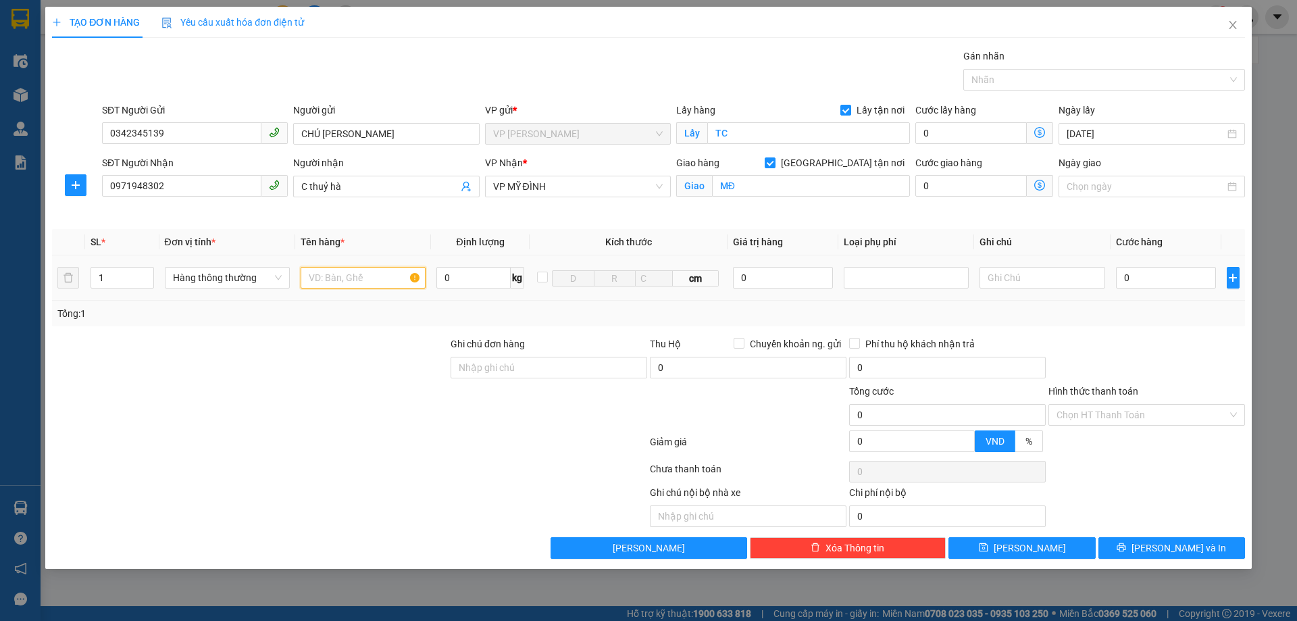
click at [355, 278] on input "text" at bounding box center [363, 278] width 125 height 22
type input "GẠO"
click at [1201, 278] on input "0" at bounding box center [1166, 278] width 101 height 22
type input "4"
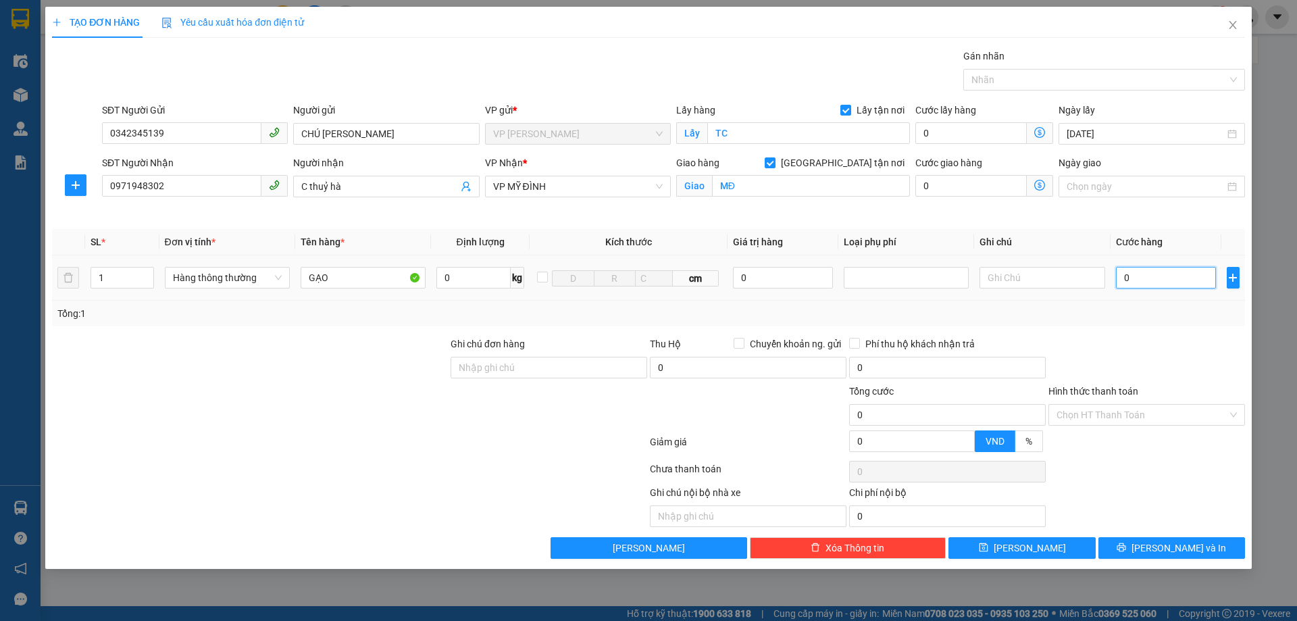
type input "4"
type input "40"
click at [1131, 405] on input "Hình thức thanh toán" at bounding box center [1142, 415] width 171 height 20
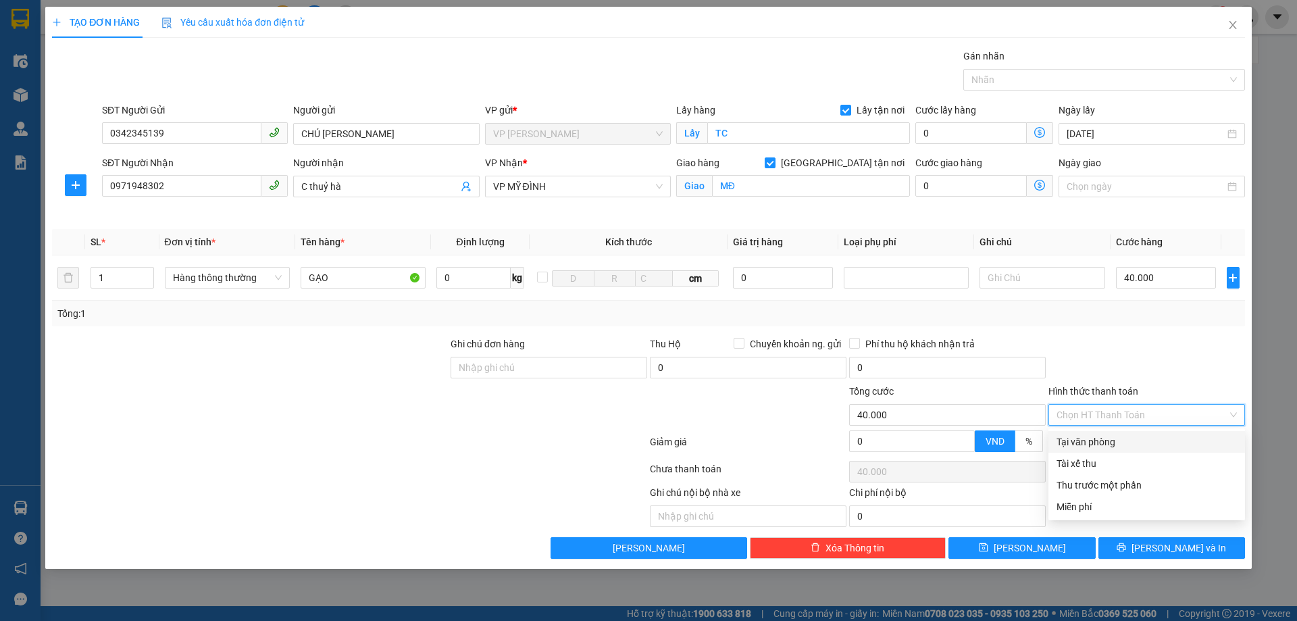
click at [1128, 437] on div "Tại văn phòng" at bounding box center [1147, 442] width 180 height 15
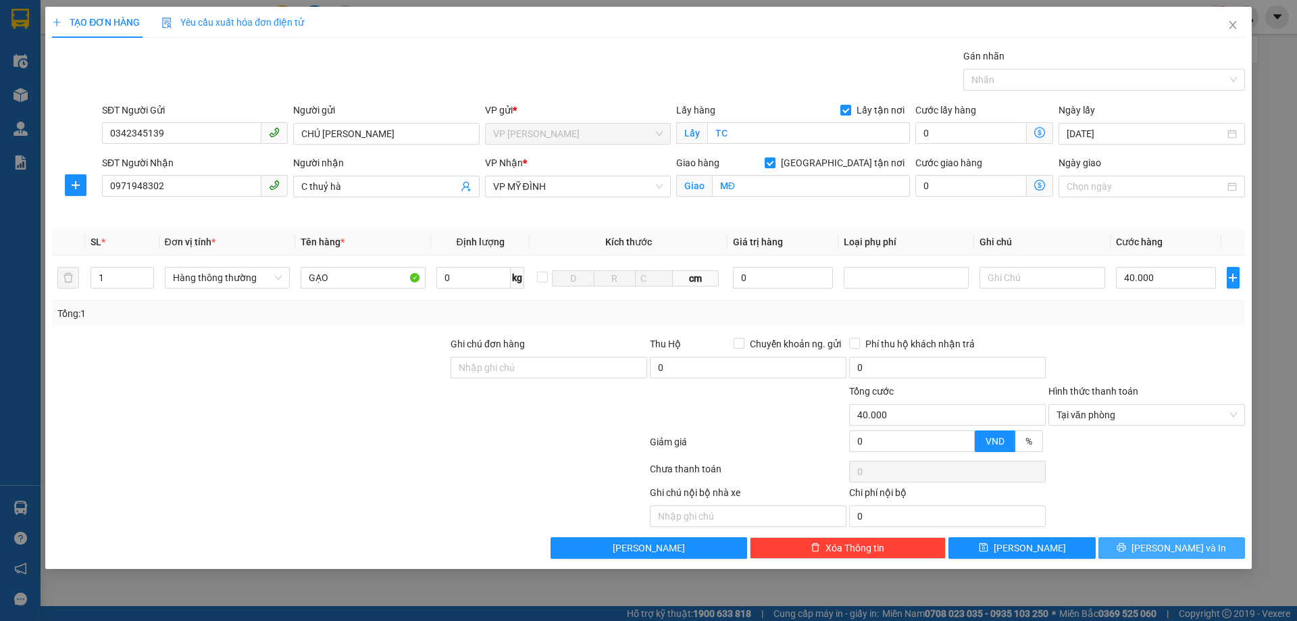
click at [1162, 545] on span "[PERSON_NAME] và In" at bounding box center [1179, 548] width 95 height 15
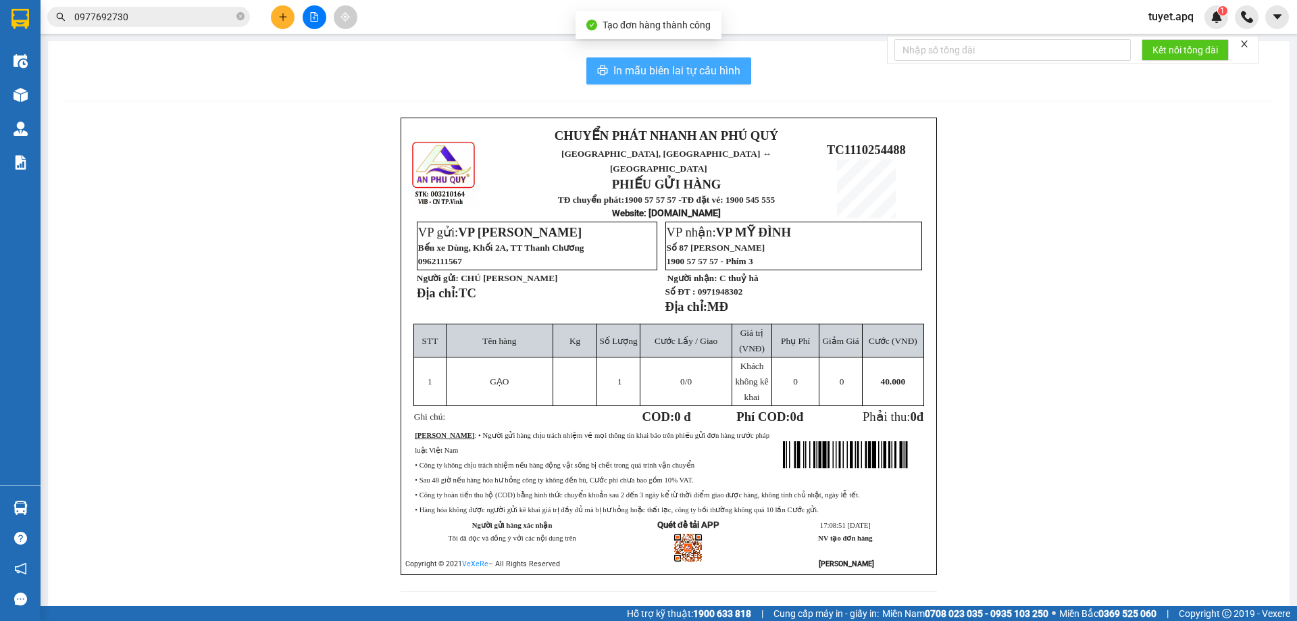
click at [635, 61] on button "In mẫu biên lai tự cấu hình" at bounding box center [669, 70] width 165 height 27
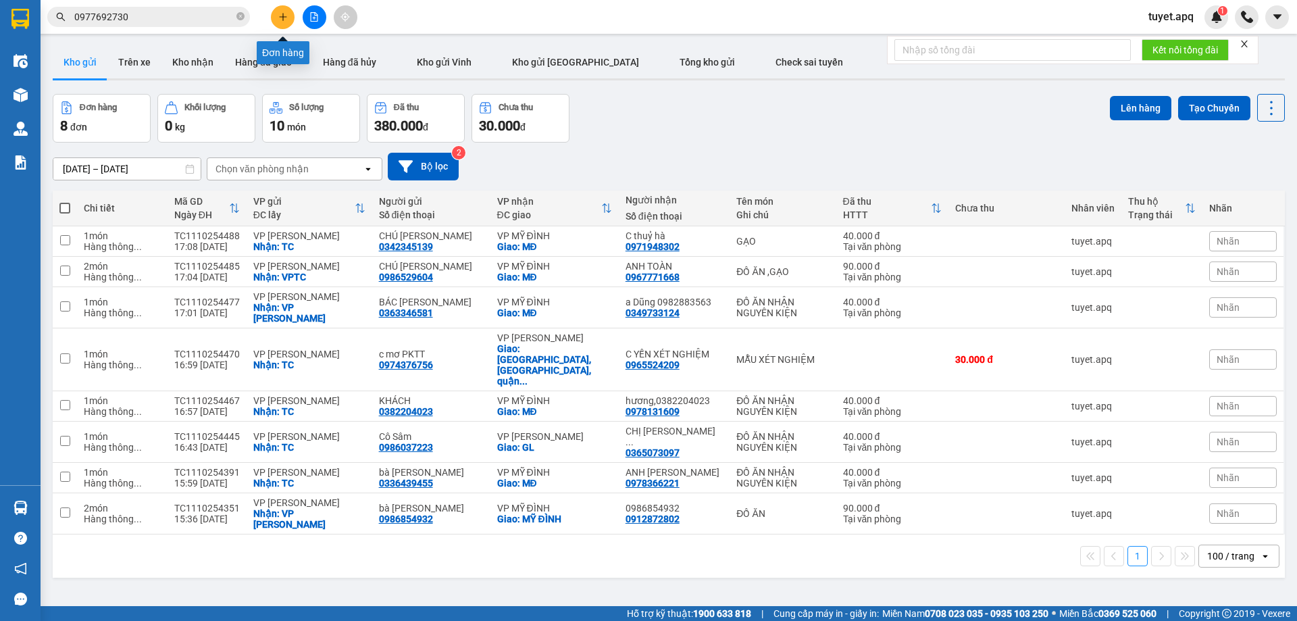
click at [285, 20] on icon "plus" at bounding box center [282, 16] width 9 height 9
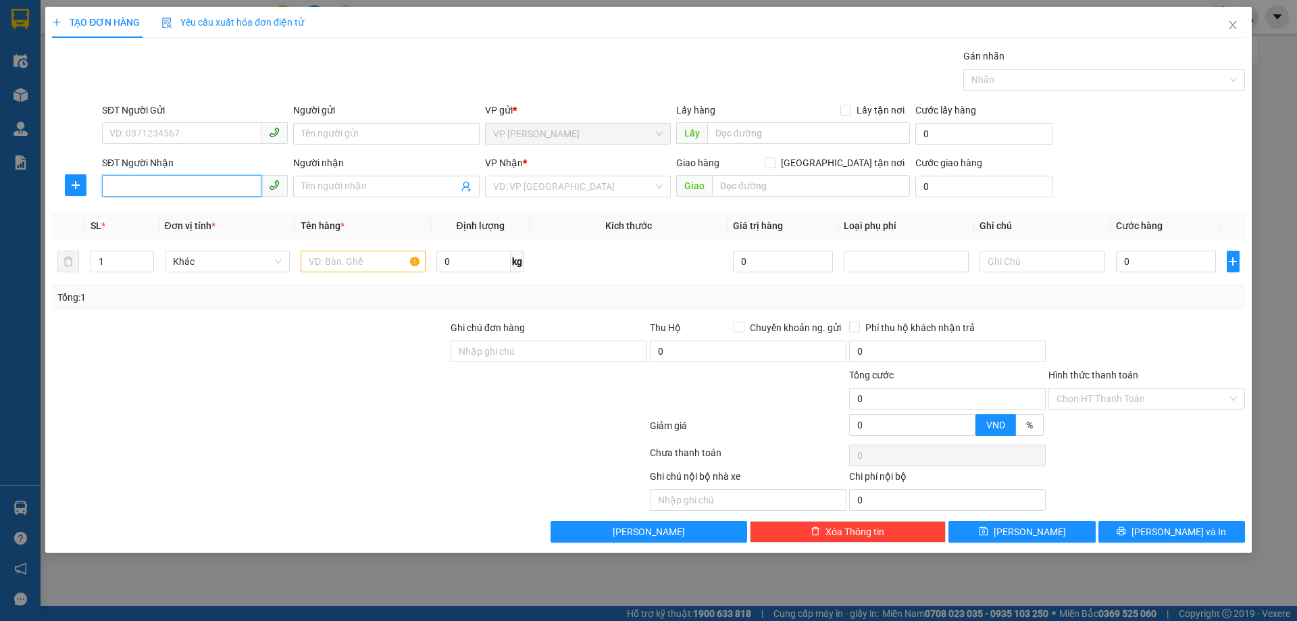
click at [199, 189] on input "SĐT Người Nhận" at bounding box center [181, 186] width 159 height 22
click at [195, 220] on div "0979168948 - A LÊ NGỌC PHƯƠNG,0393865896" at bounding box center [208, 213] width 197 height 15
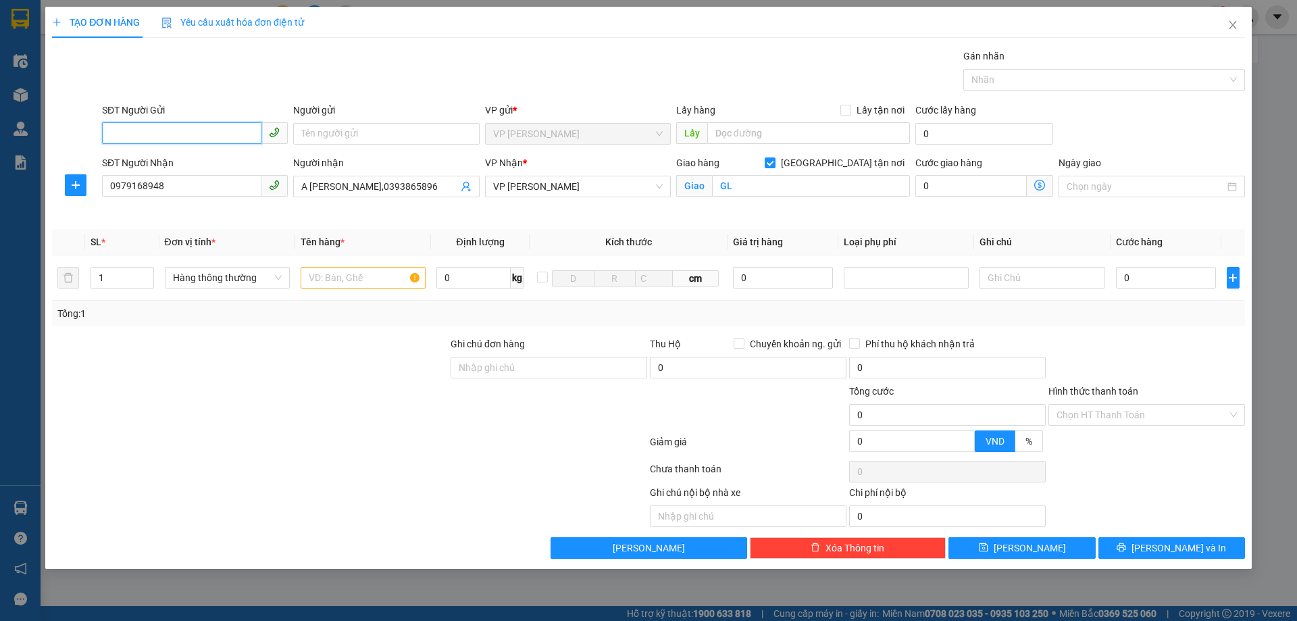
click at [189, 132] on input "SĐT Người Gửi" at bounding box center [181, 133] width 159 height 22
click at [184, 162] on div "0339345597 - bác Năm0967648914" at bounding box center [208, 160] width 197 height 15
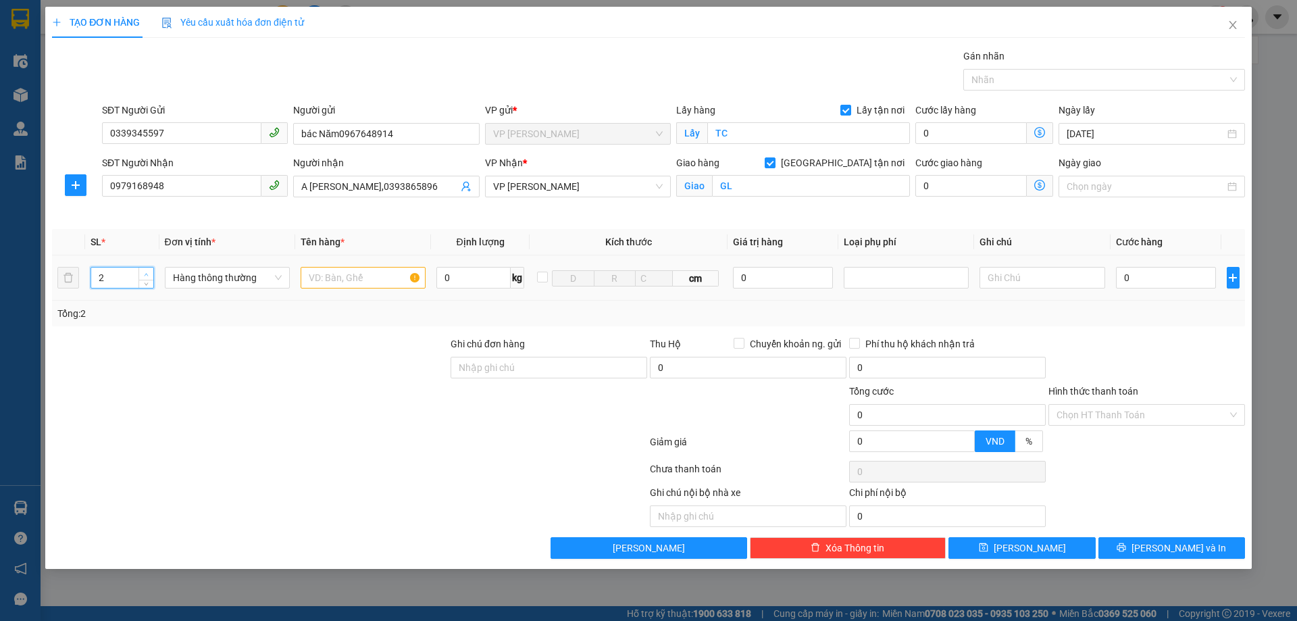
click at [149, 271] on span "up" at bounding box center [147, 274] width 8 height 8
click at [370, 276] on input "text" at bounding box center [363, 278] width 125 height 22
click at [1163, 277] on input "0" at bounding box center [1166, 278] width 101 height 22
click at [1111, 418] on input "Hình thức thanh toán" at bounding box center [1142, 415] width 171 height 20
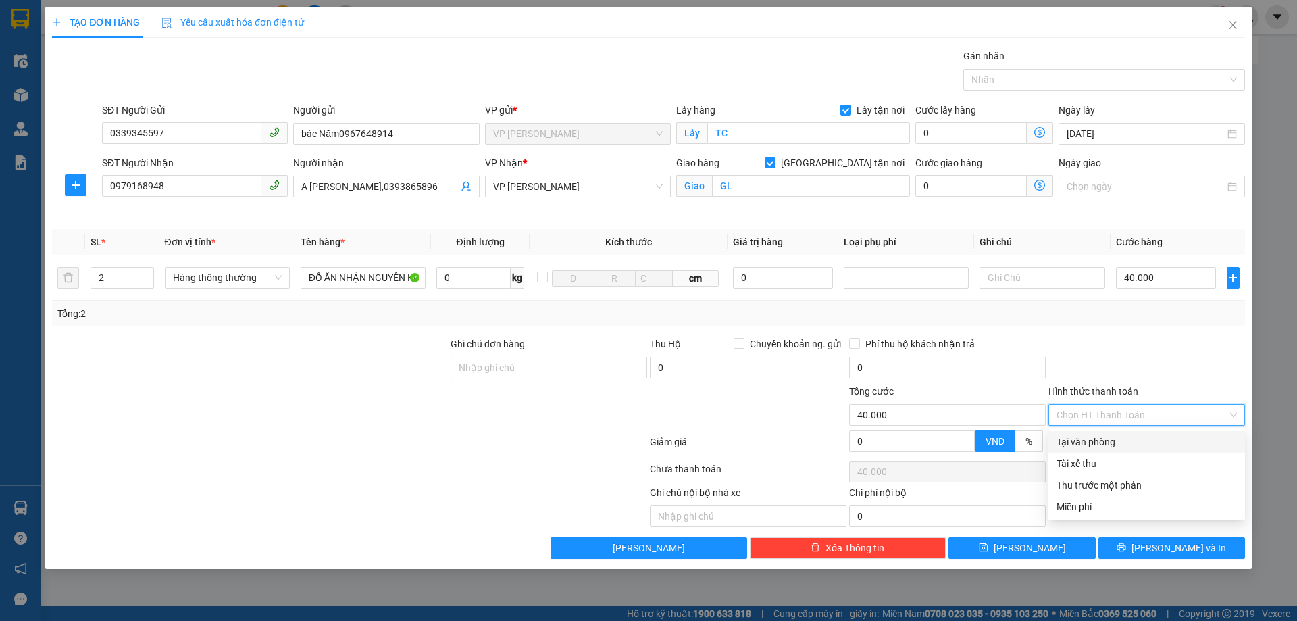
click at [1099, 440] on div "Tại văn phòng" at bounding box center [1147, 442] width 180 height 15
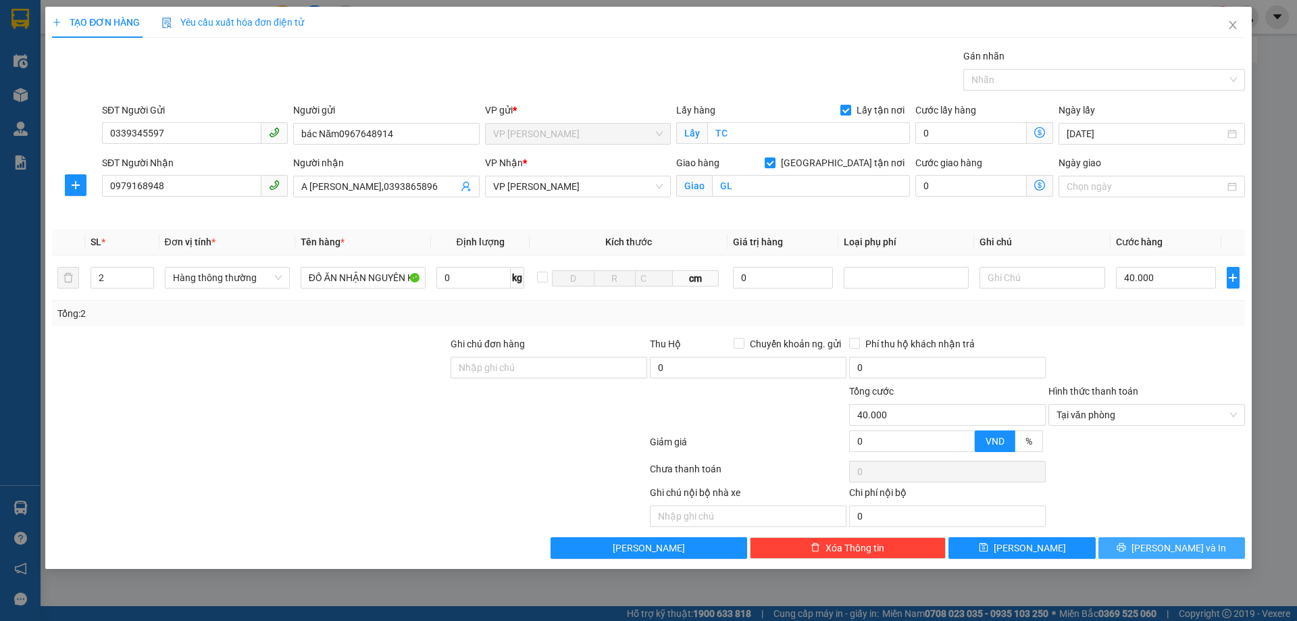
click at [1170, 548] on span "[PERSON_NAME] và In" at bounding box center [1179, 548] width 95 height 15
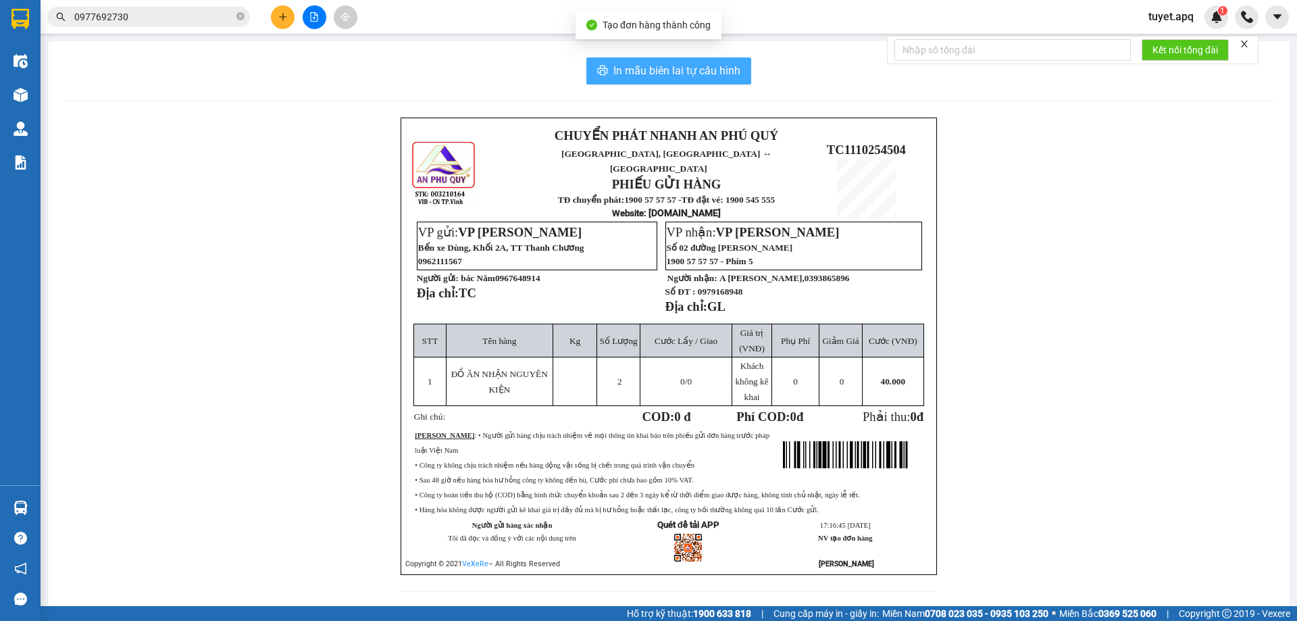
click at [709, 74] on span "In mẫu biên lai tự cấu hình" at bounding box center [677, 70] width 127 height 17
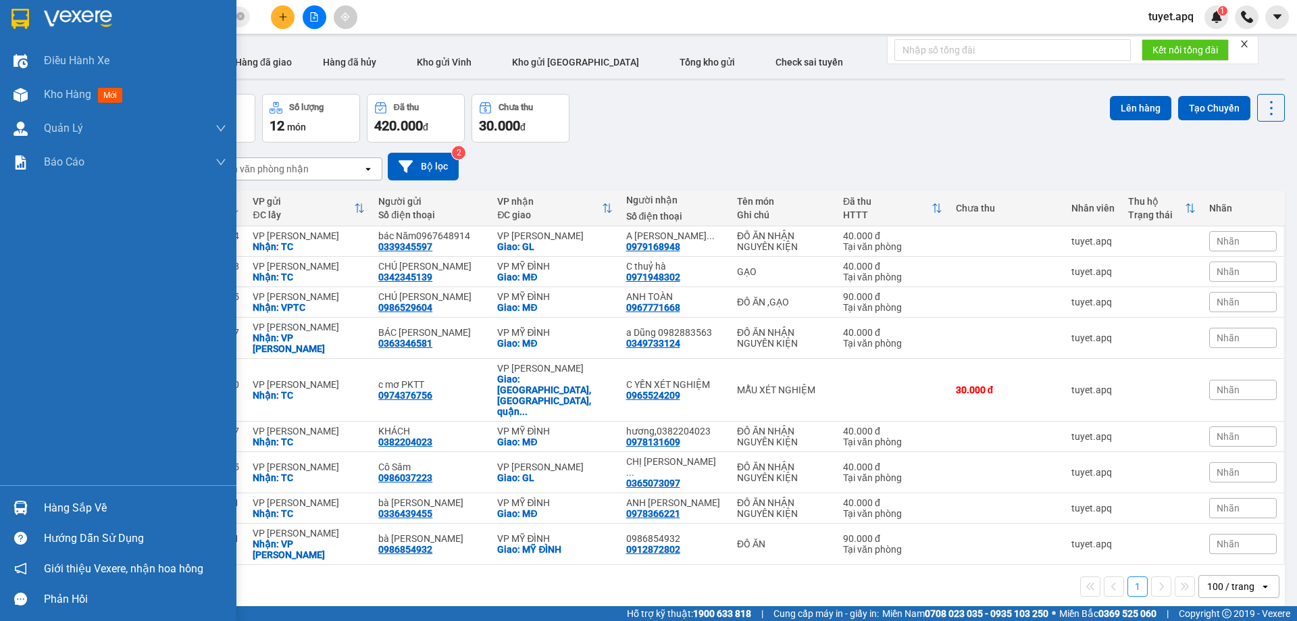
click at [24, 507] on img at bounding box center [21, 508] width 14 height 14
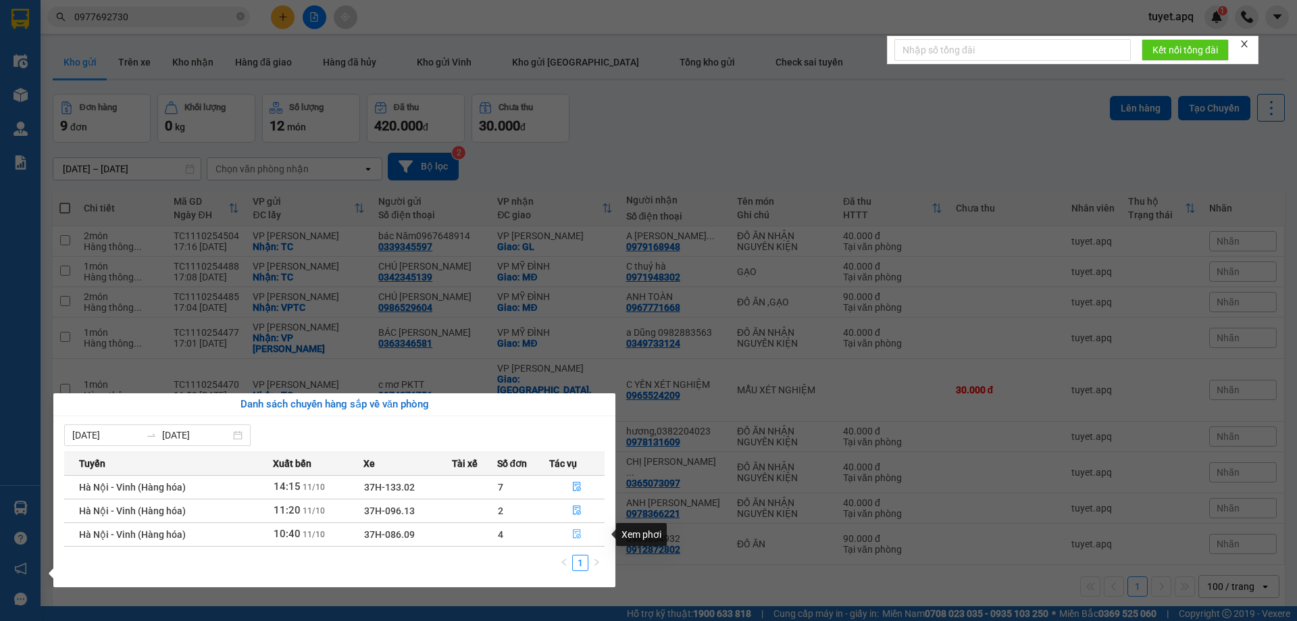
click at [580, 538] on icon "file-done" at bounding box center [577, 534] width 8 height 9
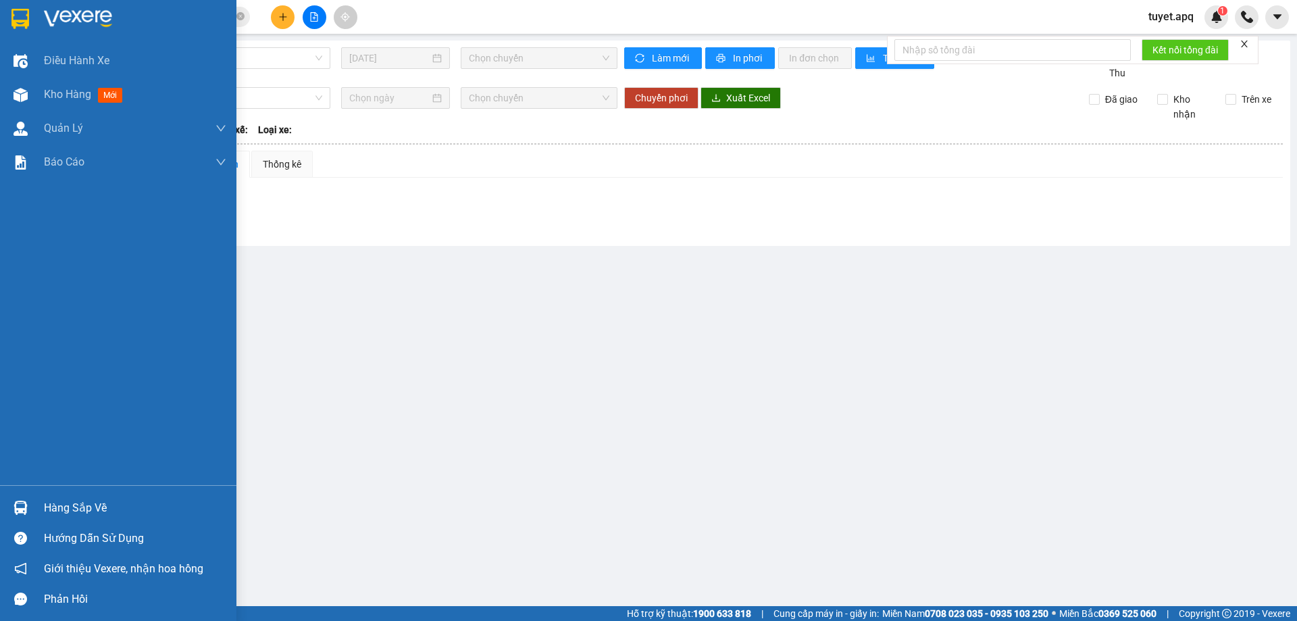
click at [22, 502] on img at bounding box center [21, 508] width 14 height 14
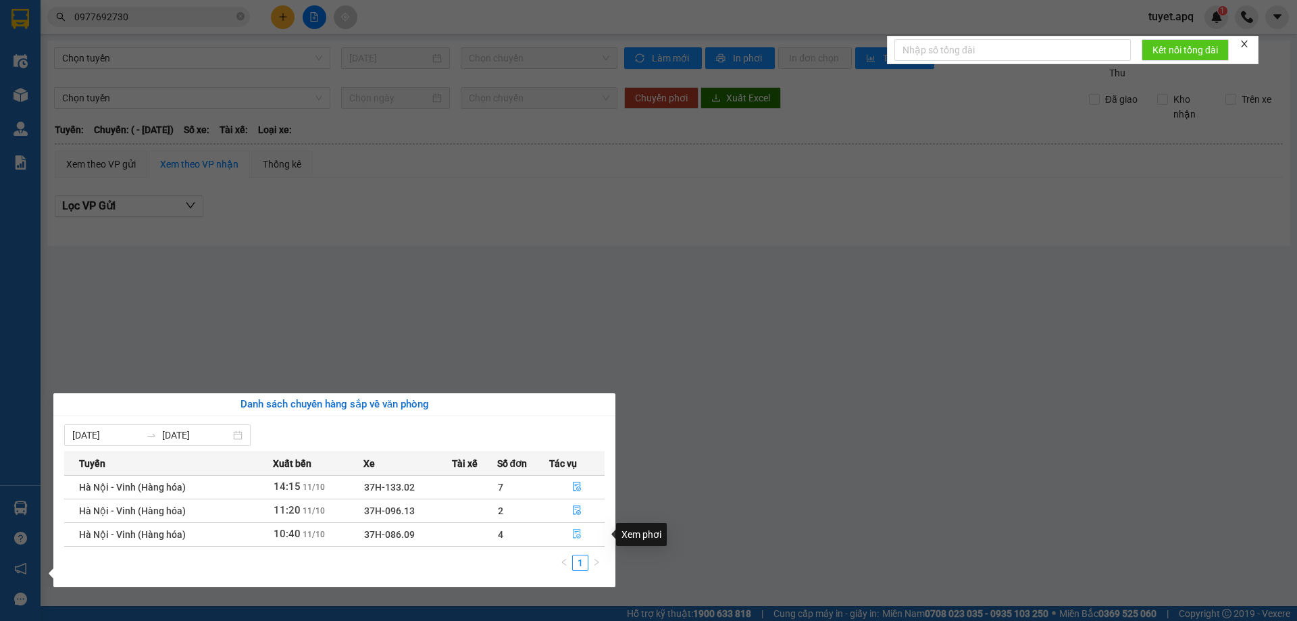
click at [573, 531] on icon "file-done" at bounding box center [576, 533] width 9 height 9
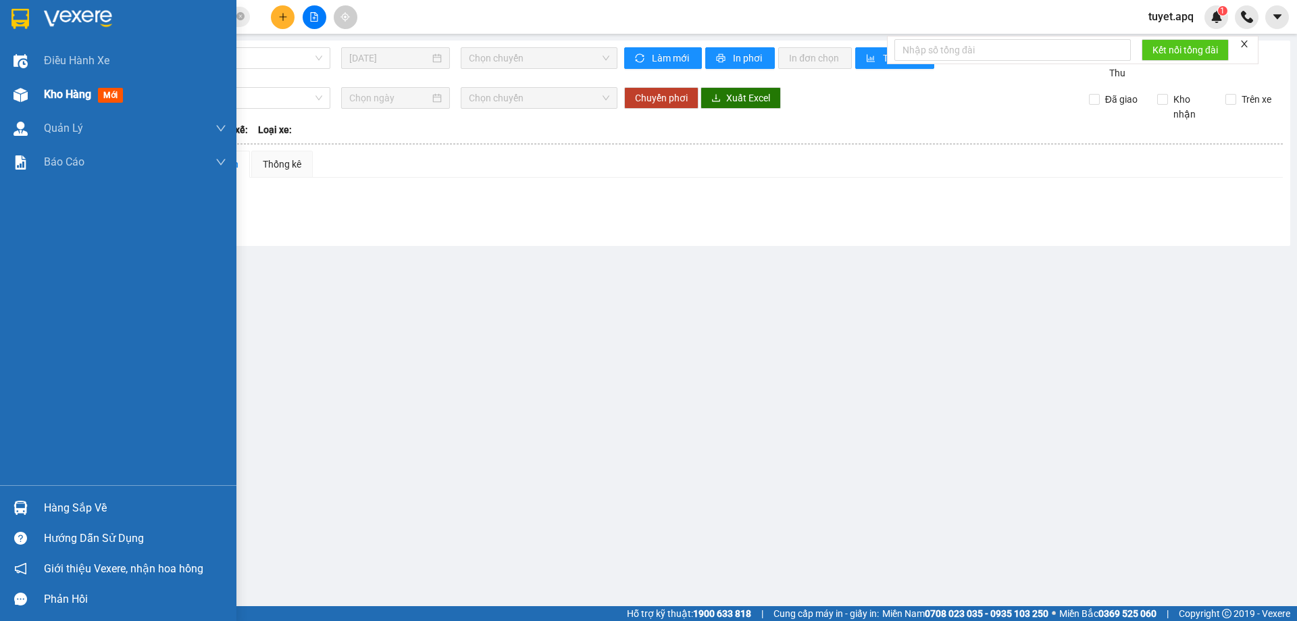
click at [19, 93] on img at bounding box center [21, 95] width 14 height 14
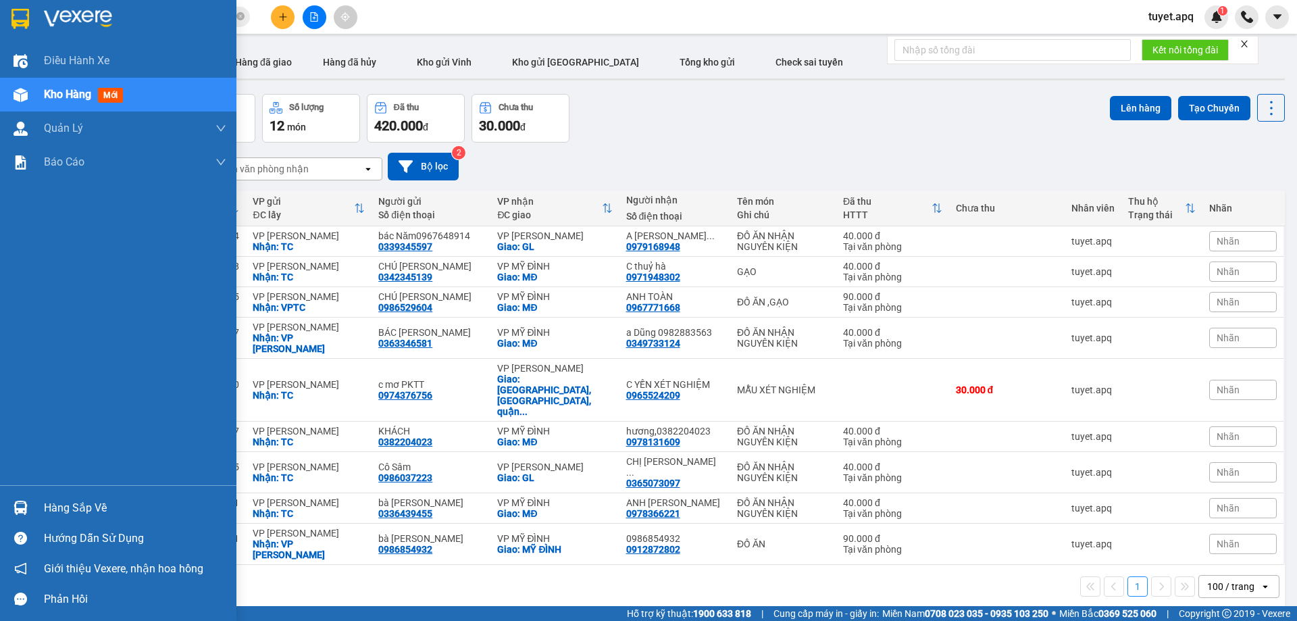
click at [23, 512] on img at bounding box center [21, 508] width 14 height 14
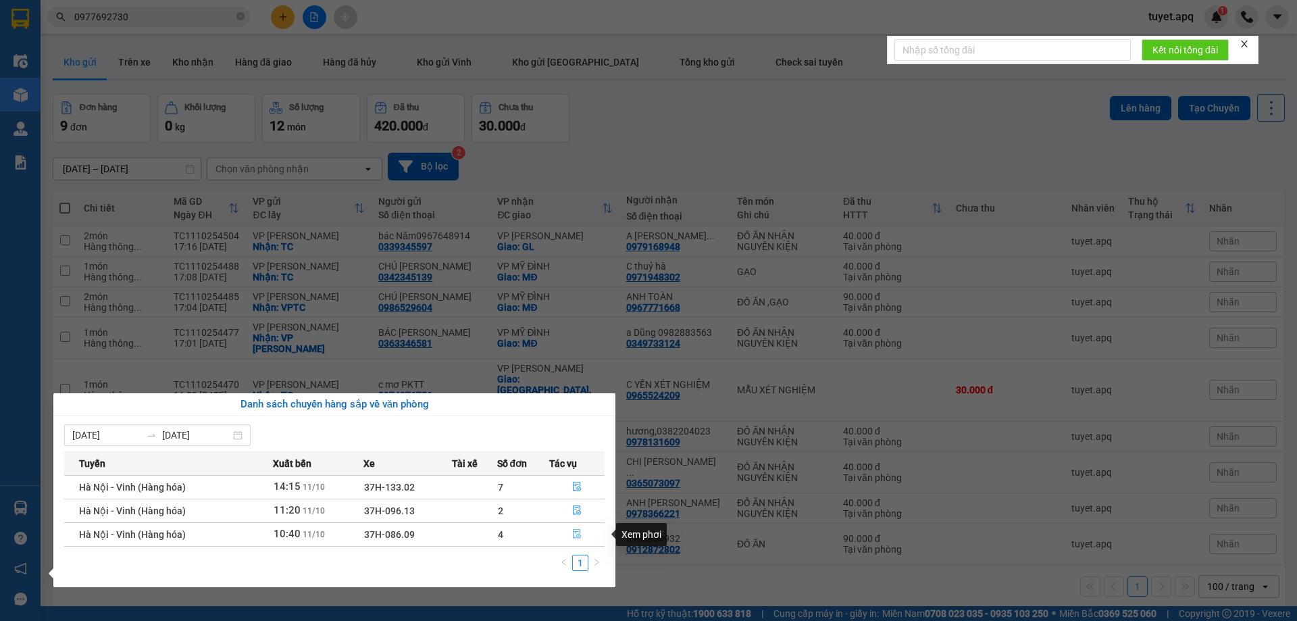
click at [576, 532] on icon "file-done" at bounding box center [576, 533] width 9 height 9
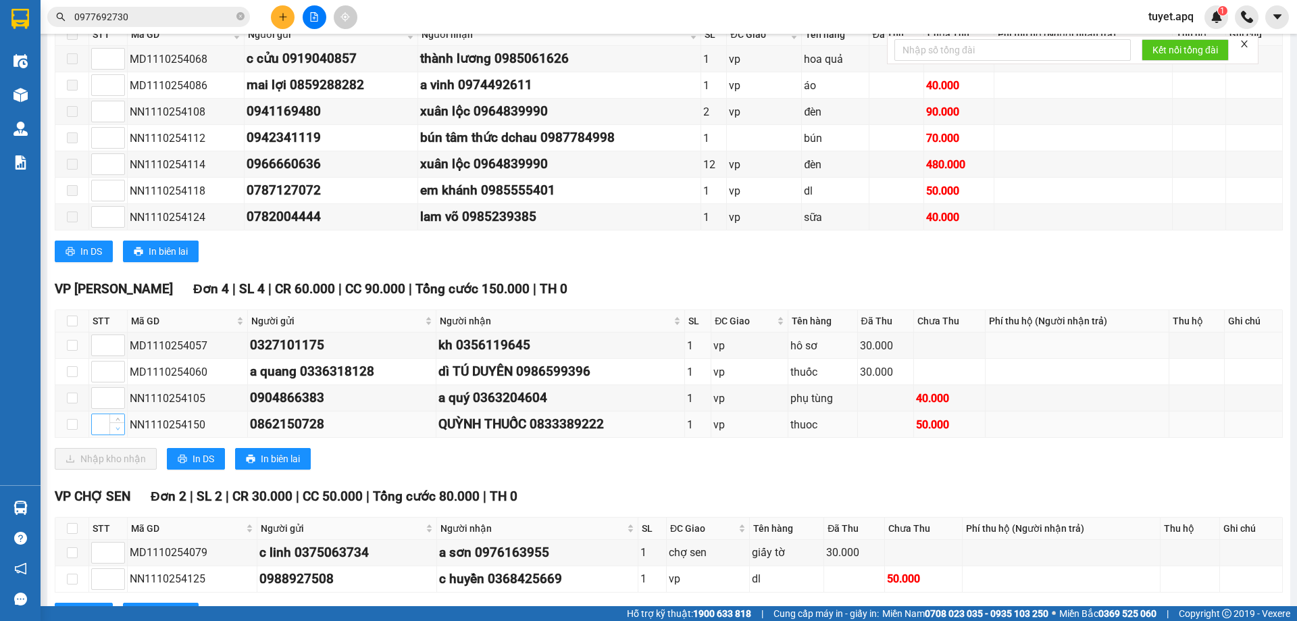
scroll to position [270, 0]
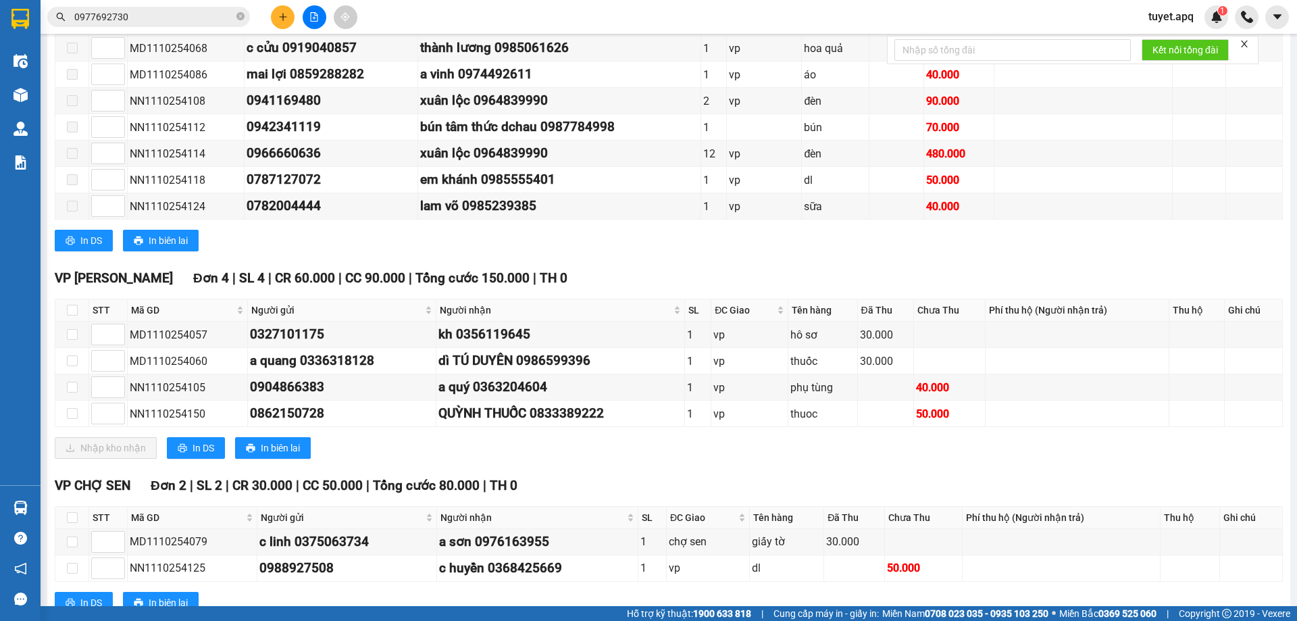
click at [80, 308] on th at bounding box center [72, 310] width 34 height 22
click at [72, 306] on input "checkbox" at bounding box center [72, 310] width 11 height 11
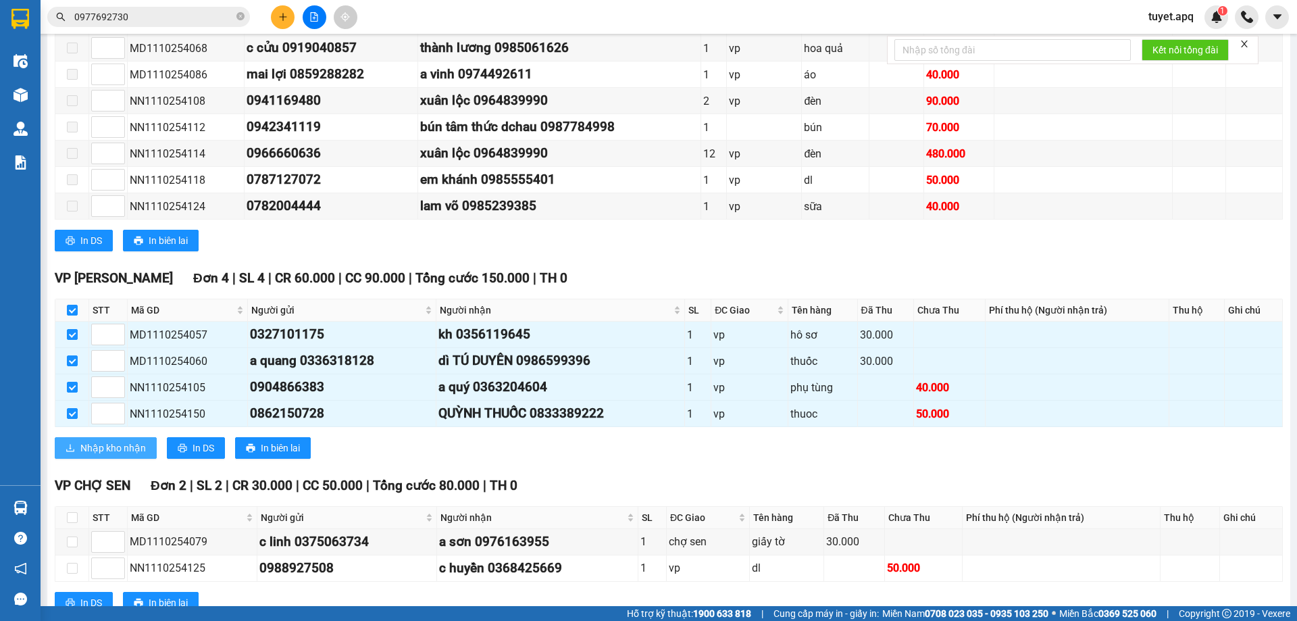
click at [127, 445] on span "Nhập kho nhận" at bounding box center [113, 448] width 66 height 15
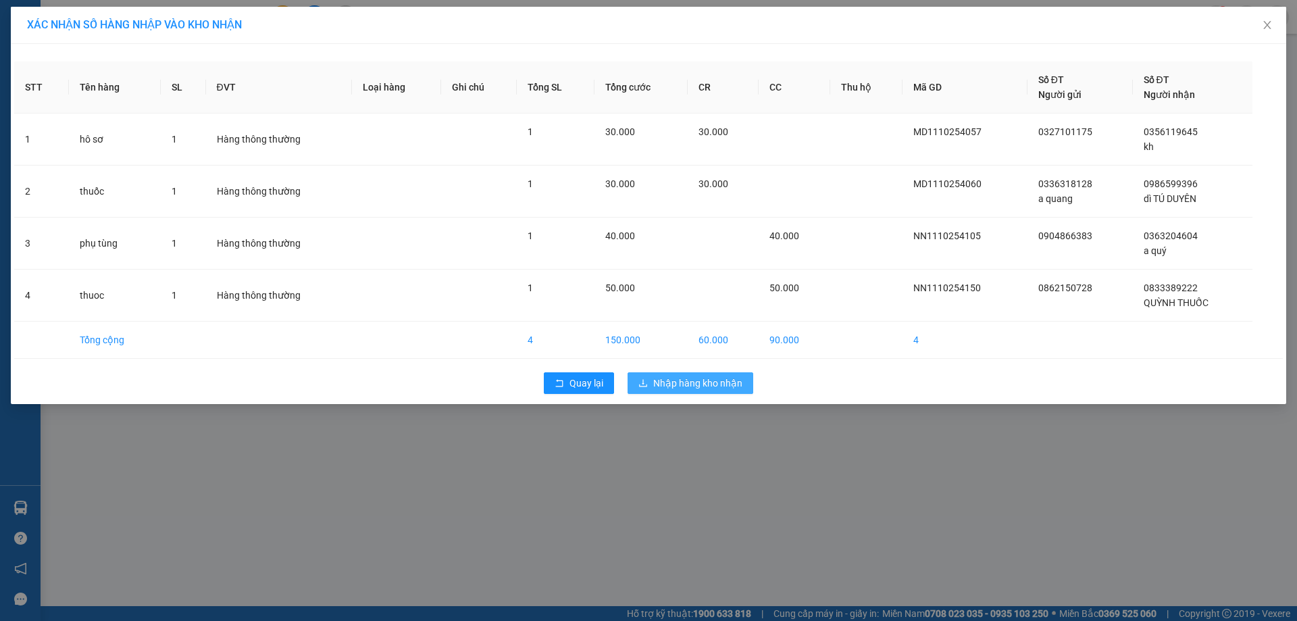
click at [713, 390] on span "Nhập hàng kho nhận" at bounding box center [697, 383] width 89 height 15
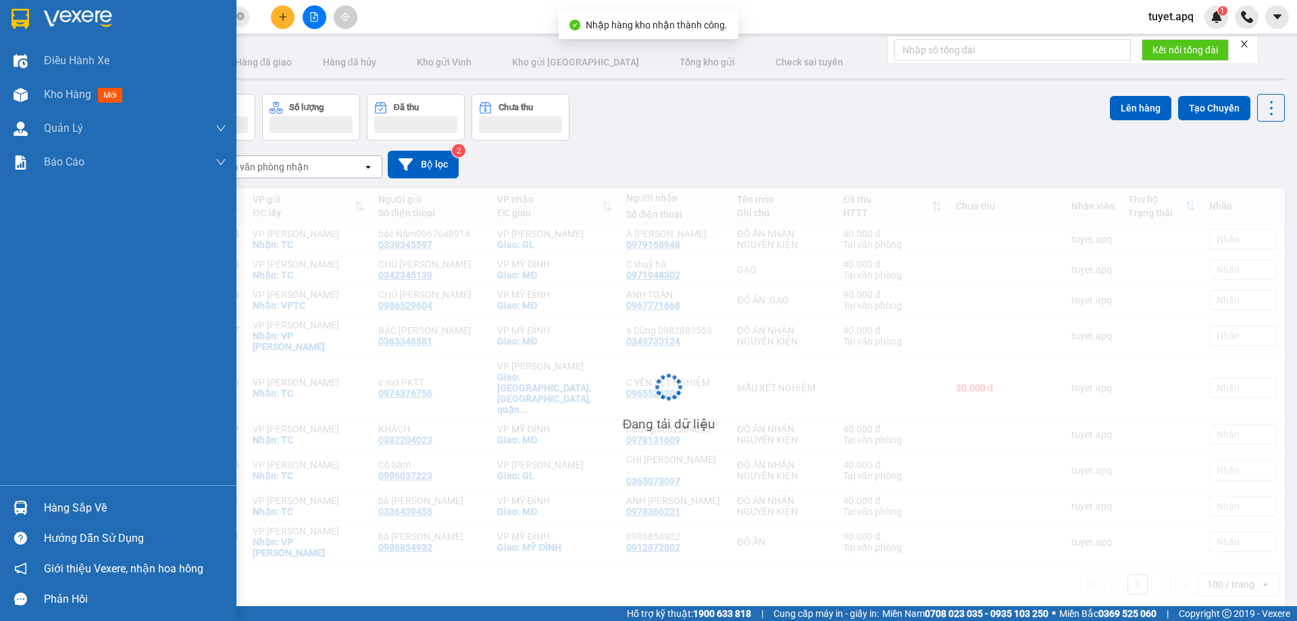
click at [18, 507] on img at bounding box center [21, 508] width 14 height 14
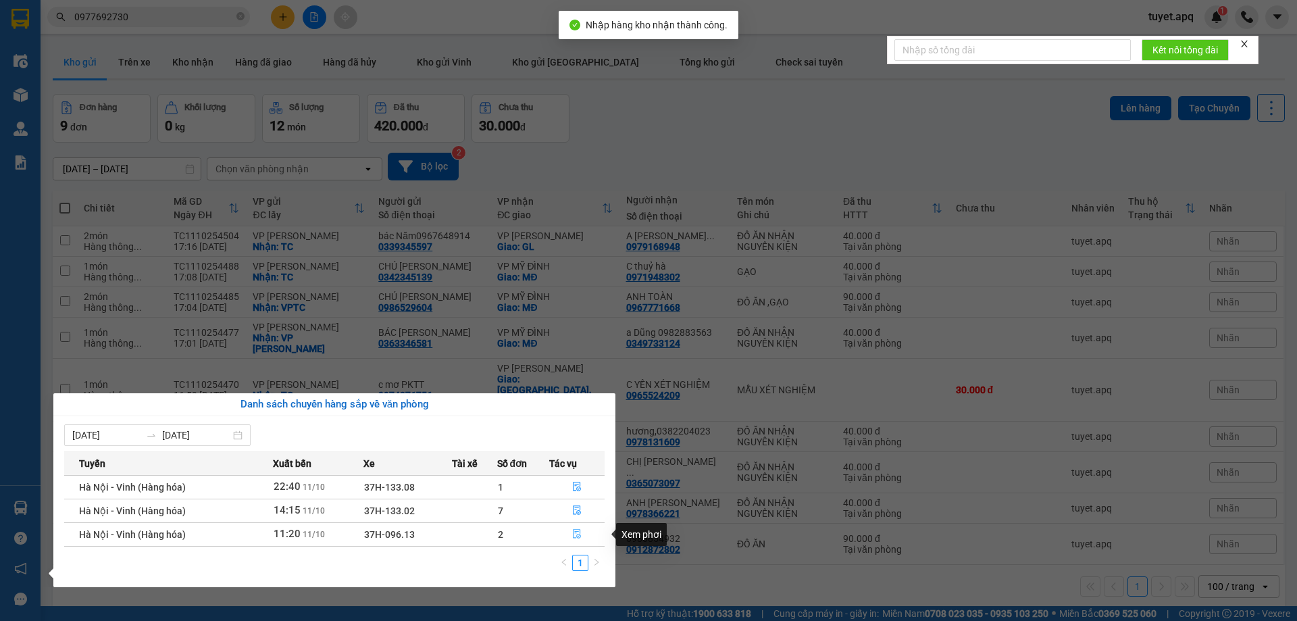
click at [576, 532] on icon "file-done" at bounding box center [576, 533] width 9 height 9
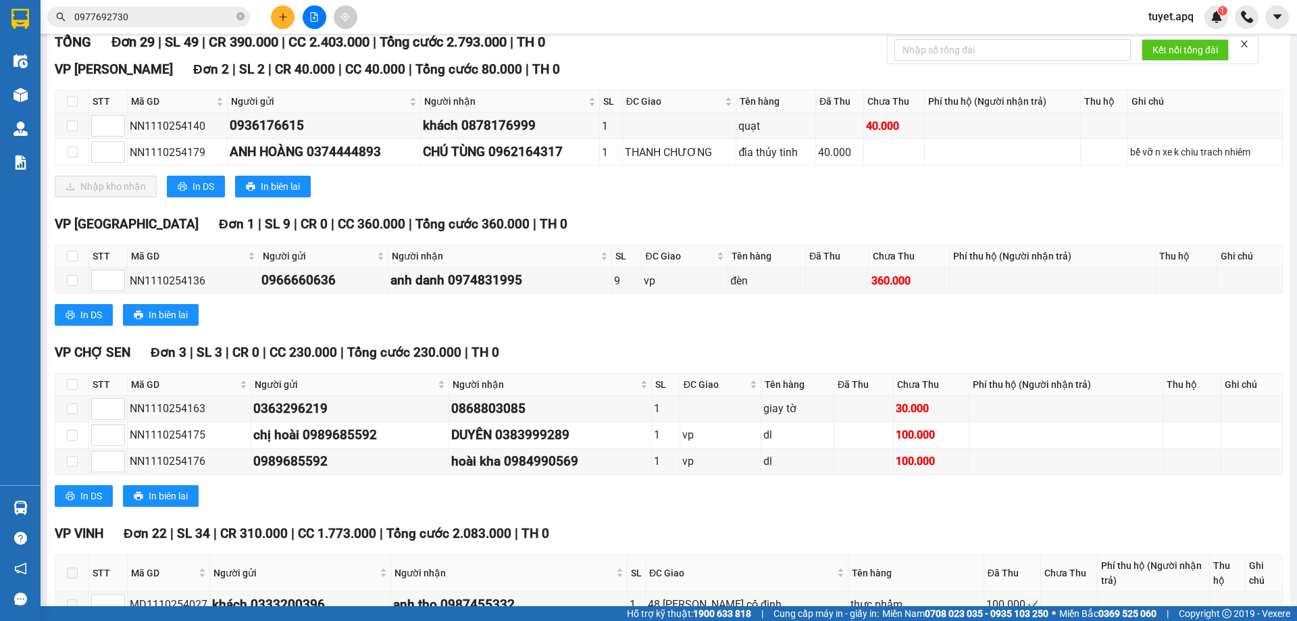
scroll to position [68, 0]
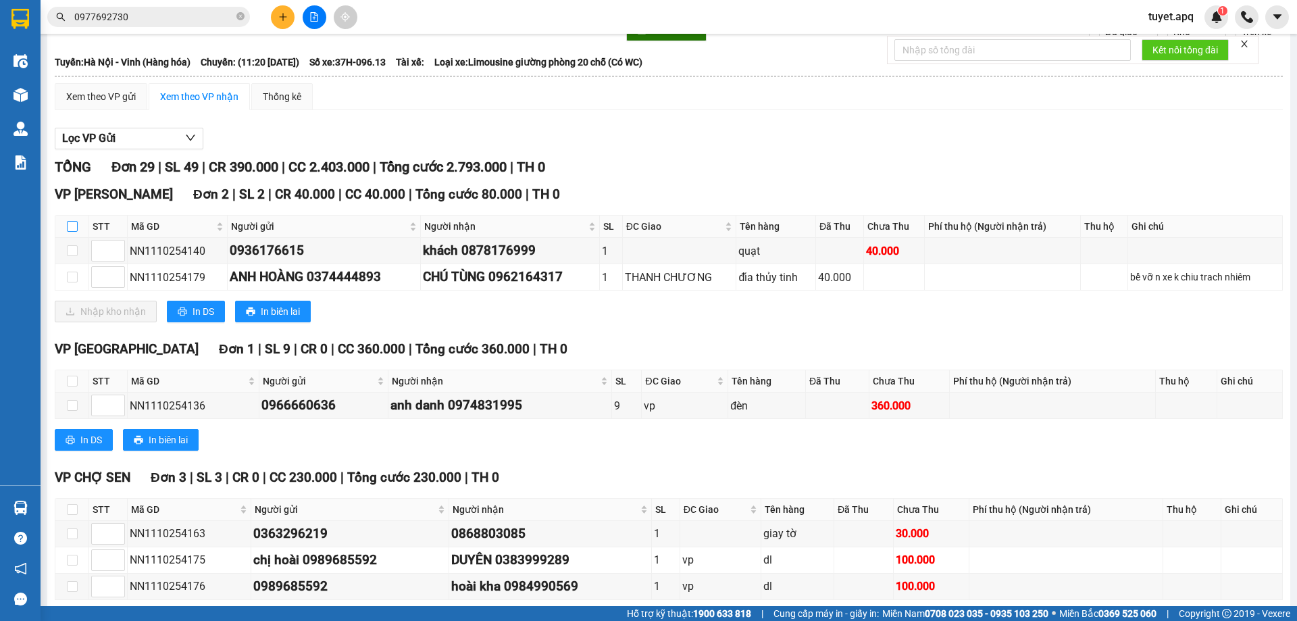
click at [73, 223] on input "checkbox" at bounding box center [72, 226] width 11 height 11
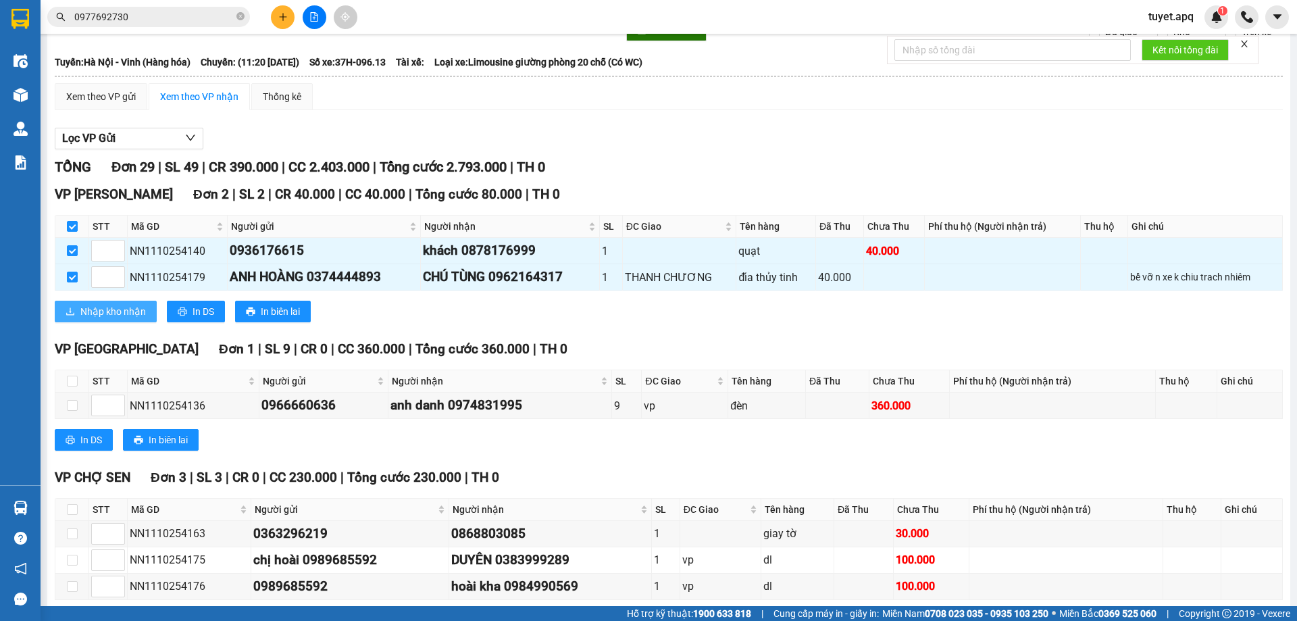
click at [149, 309] on button "Nhập kho nhận" at bounding box center [106, 312] width 102 height 22
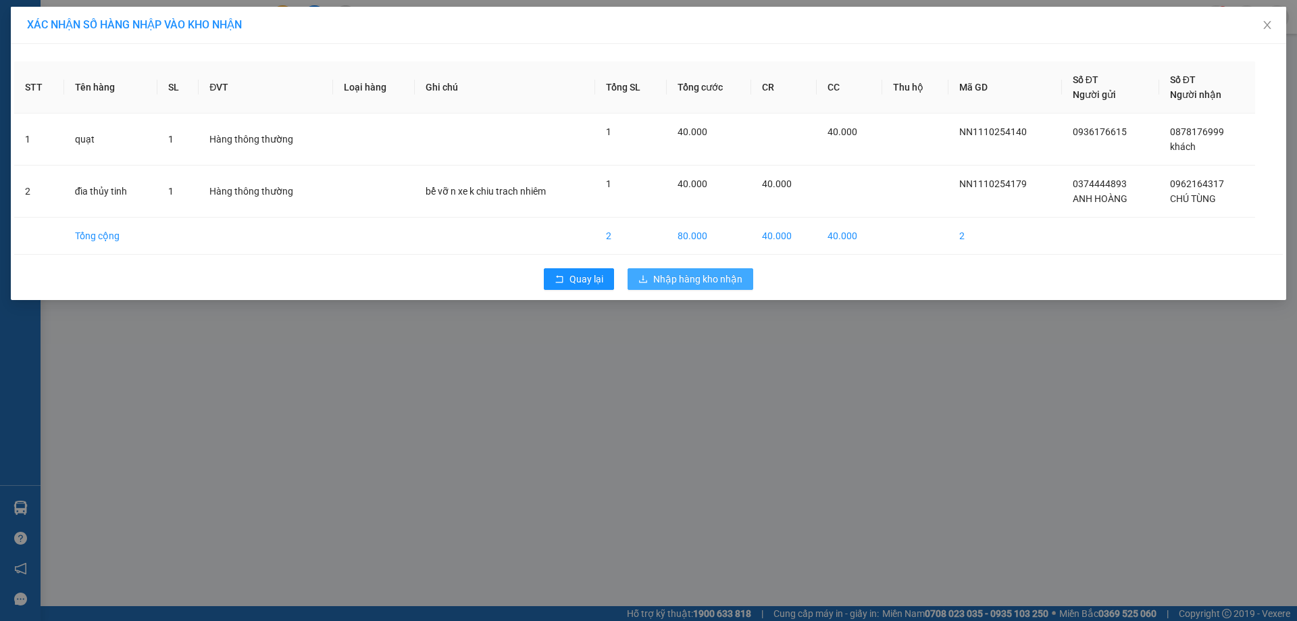
click at [687, 279] on span "Nhập hàng kho nhận" at bounding box center [697, 279] width 89 height 15
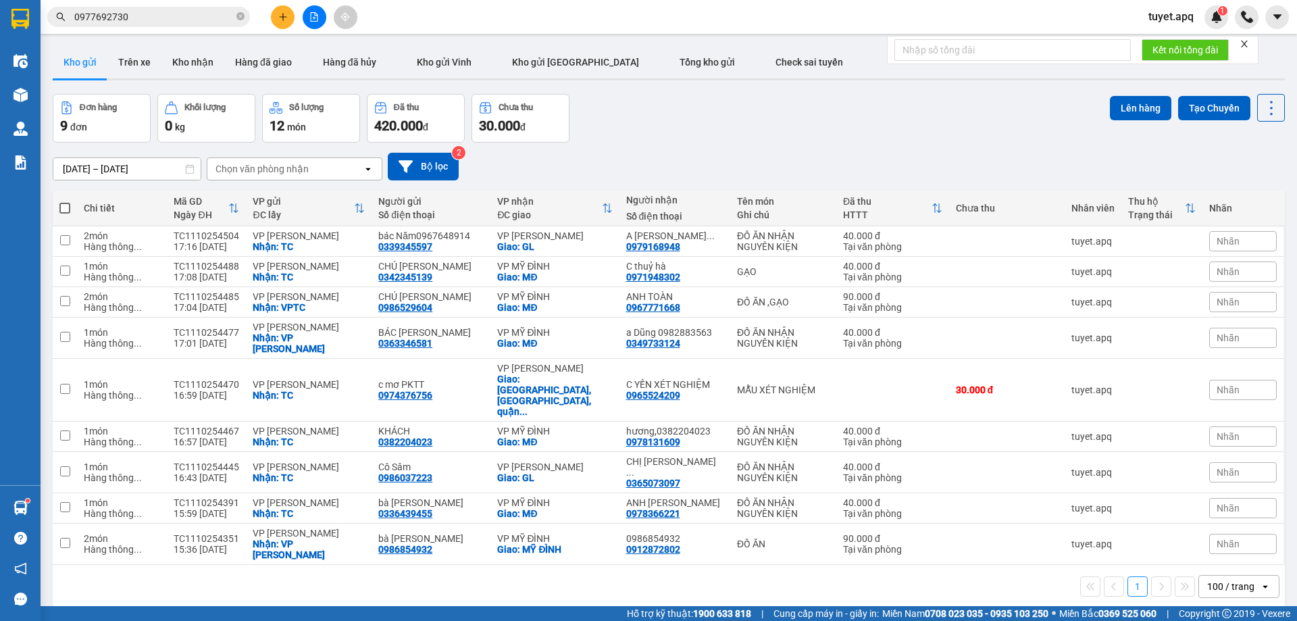
click at [183, 23] on input "0977692730" at bounding box center [153, 16] width 159 height 15
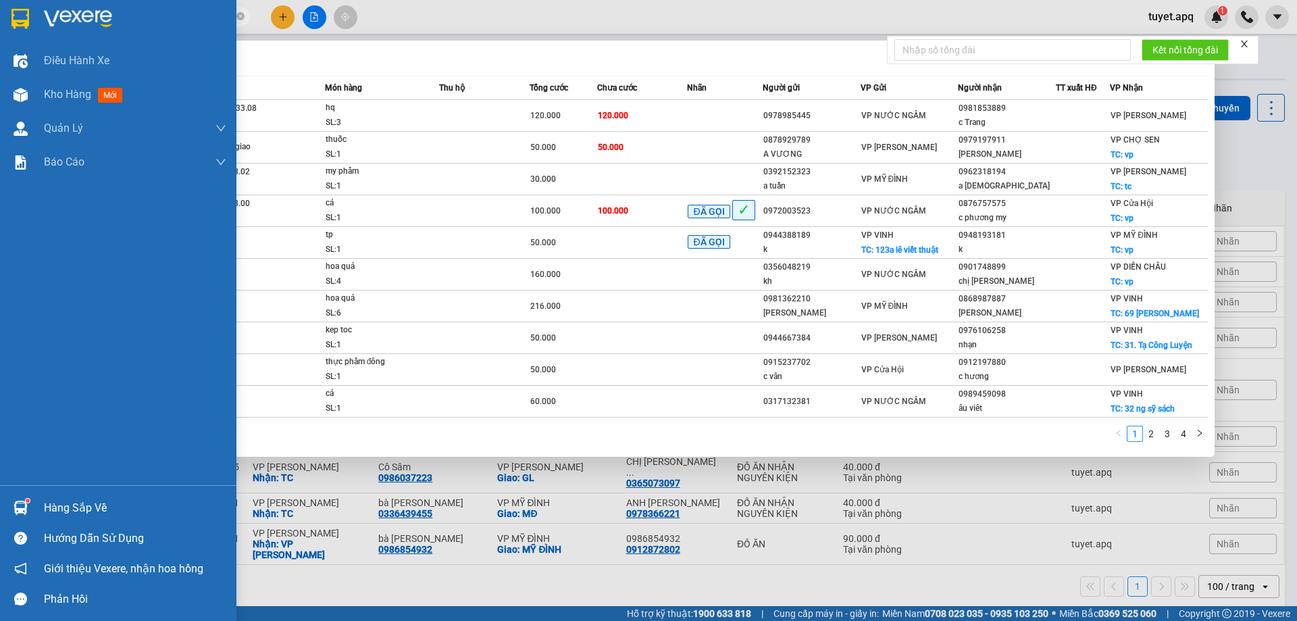
click at [30, 505] on div at bounding box center [21, 508] width 24 height 24
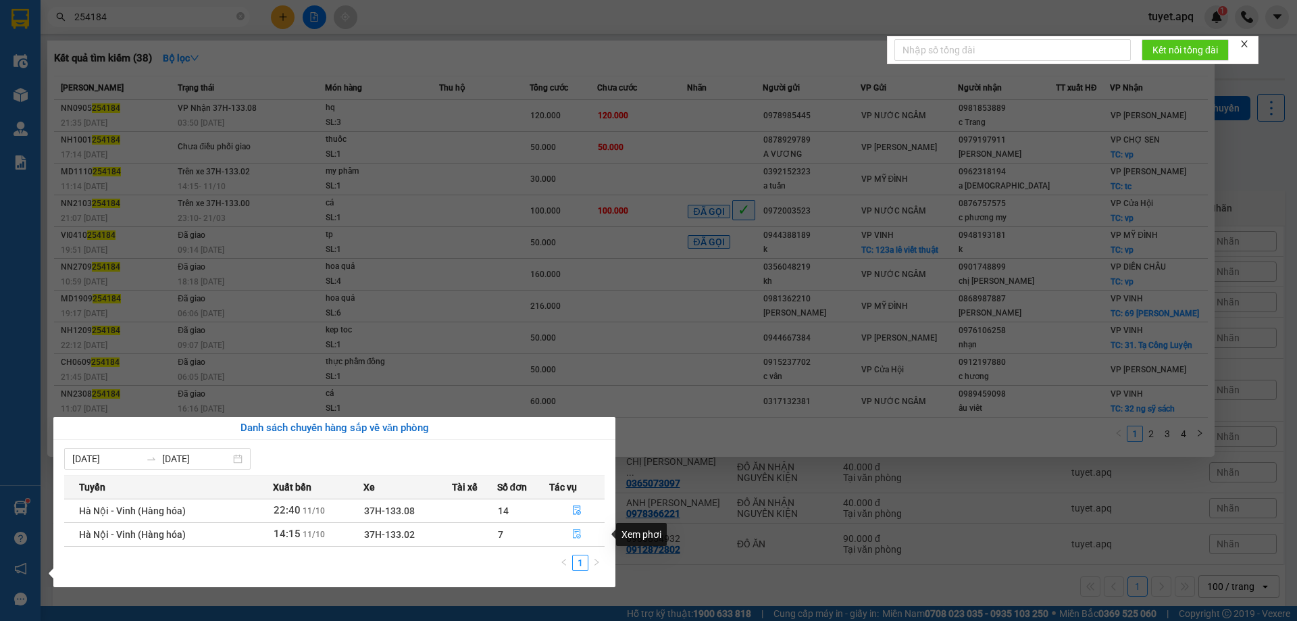
click at [574, 538] on icon "file-done" at bounding box center [577, 534] width 8 height 9
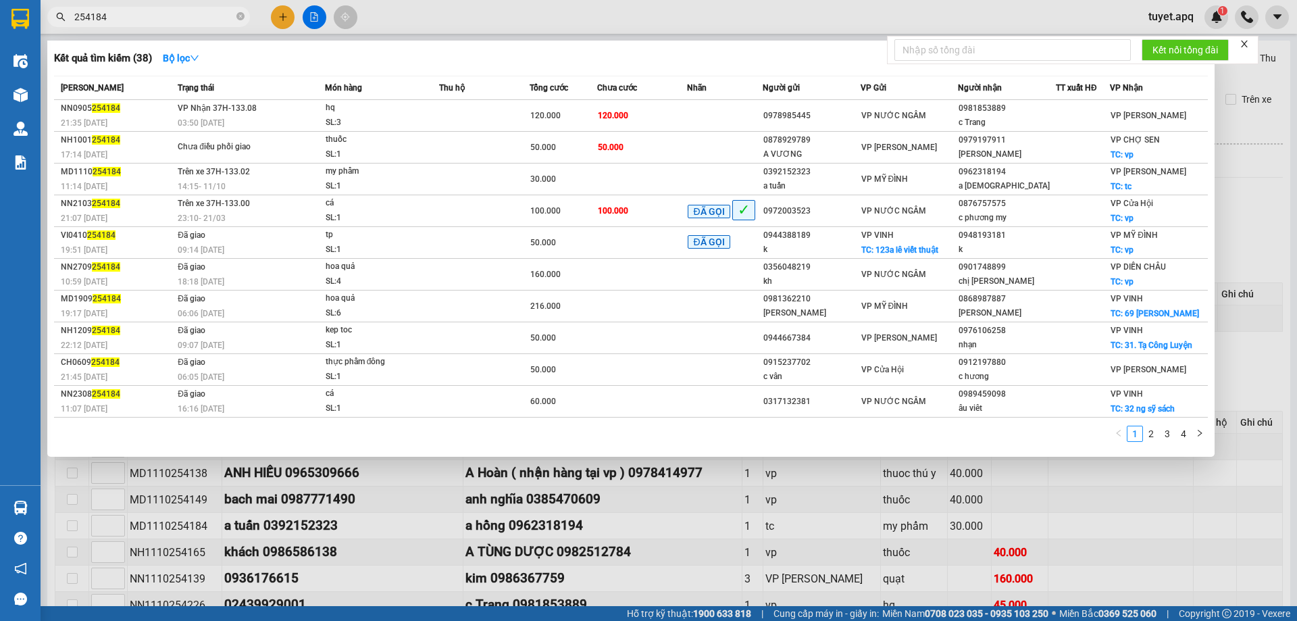
click at [677, 530] on div at bounding box center [648, 310] width 1297 height 621
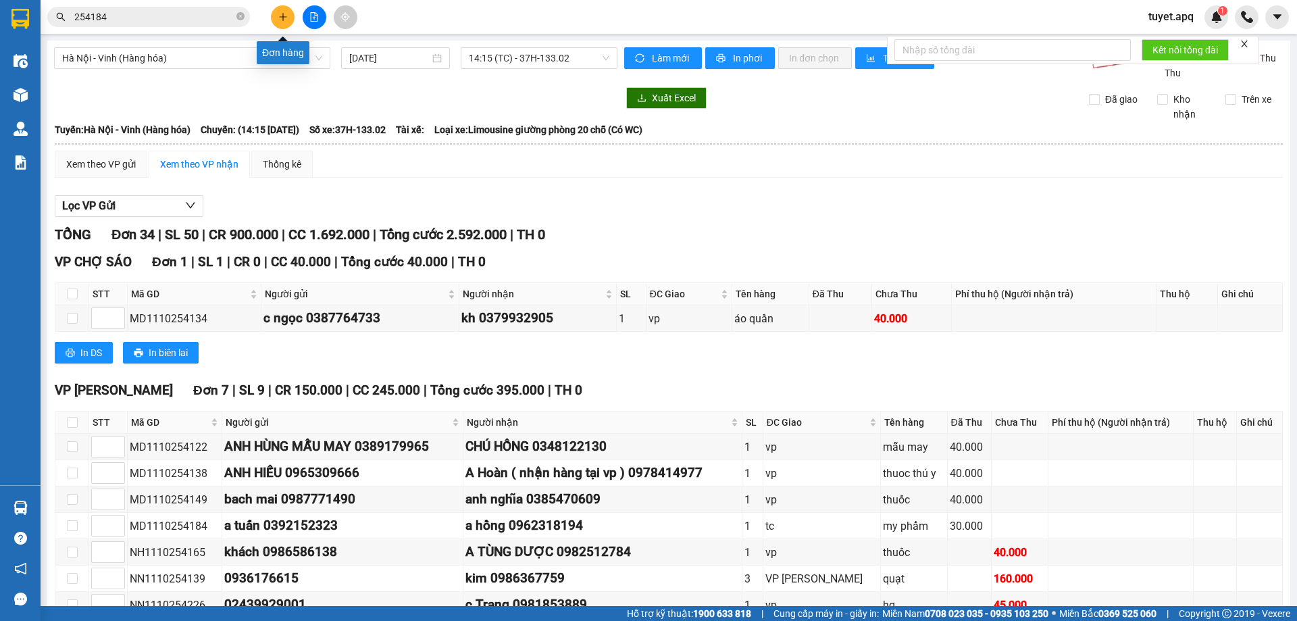
click at [287, 18] on icon "plus" at bounding box center [282, 16] width 9 height 9
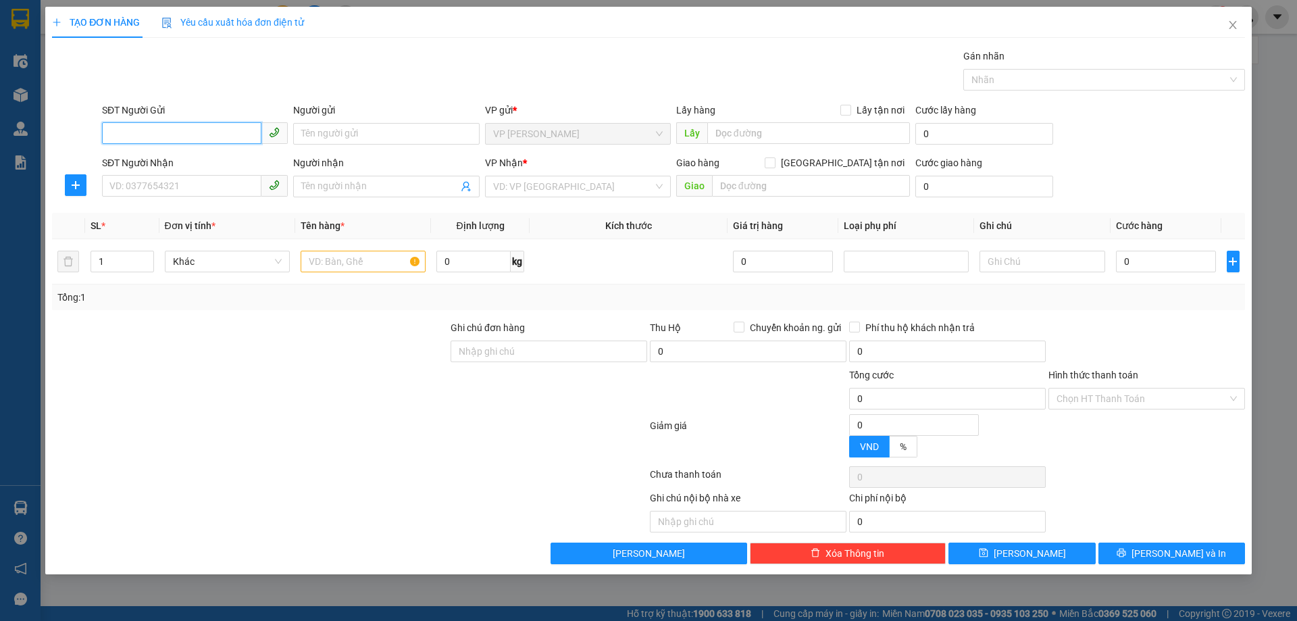
click at [192, 133] on input "SĐT Người Gửi" at bounding box center [181, 133] width 159 height 22
click at [148, 139] on input "SĐT Người Gửi" at bounding box center [181, 133] width 159 height 22
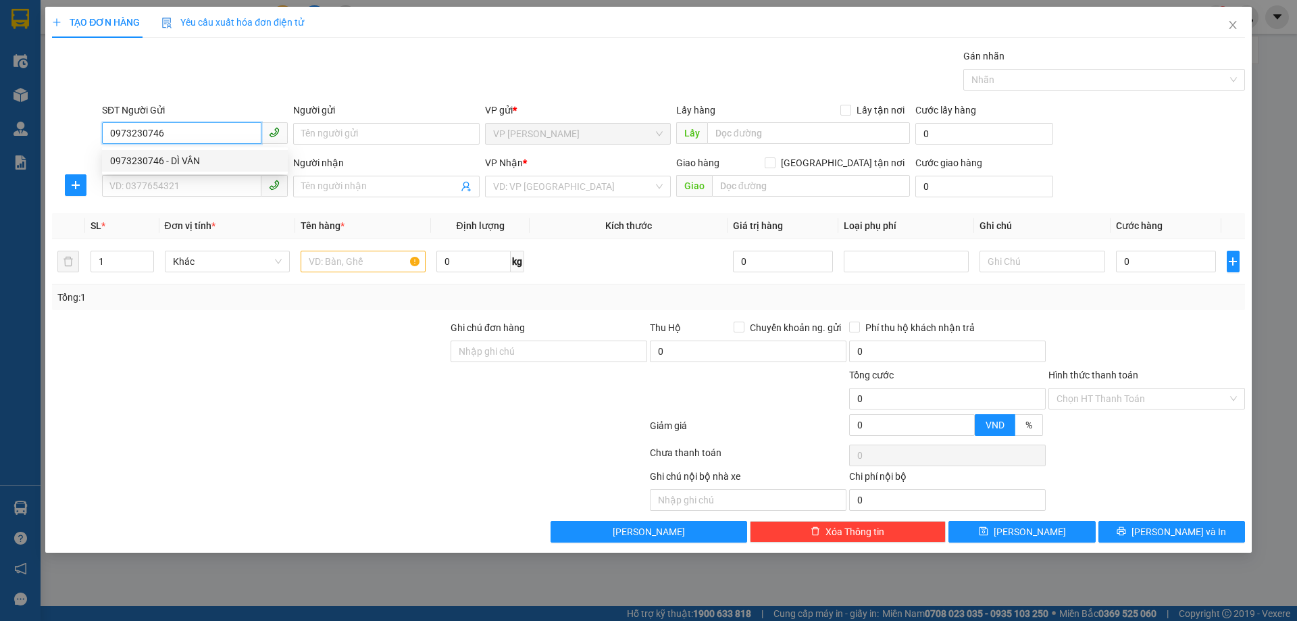
click at [149, 163] on div "0973230746 - DÌ VÂN" at bounding box center [195, 160] width 170 height 15
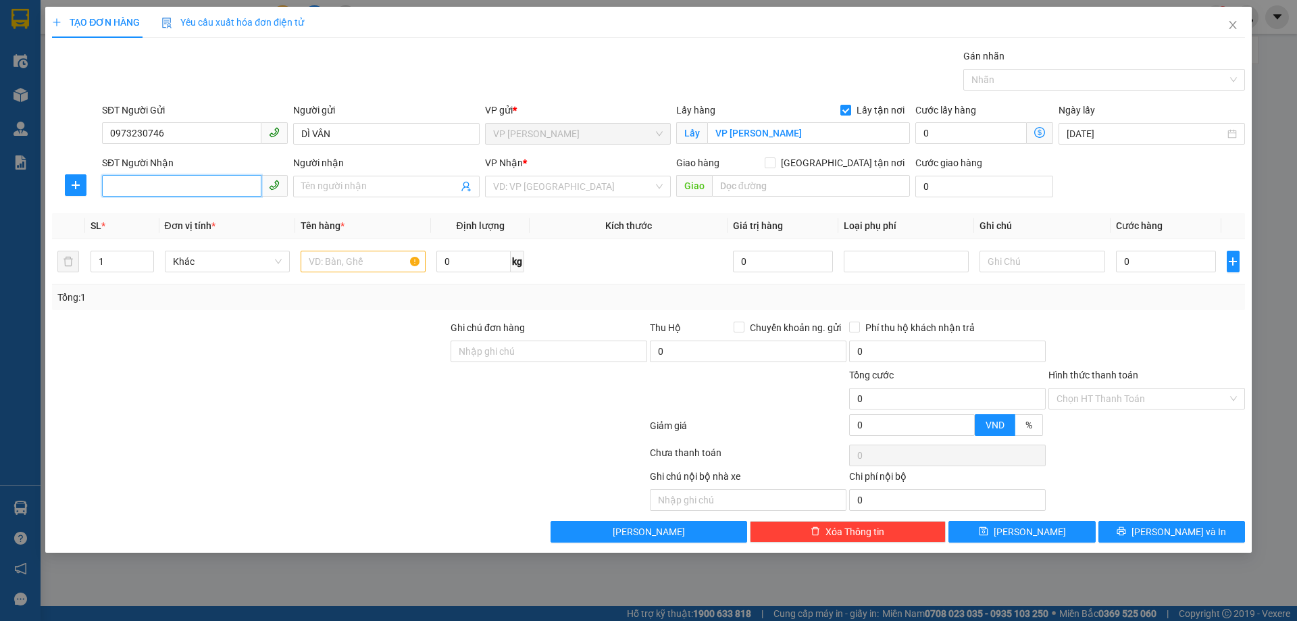
click at [156, 189] on input "SĐT Người Nhận" at bounding box center [181, 186] width 159 height 22
click at [233, 217] on div "0379183572 - C HÀ THỊ NGUYỆT" at bounding box center [195, 213] width 170 height 15
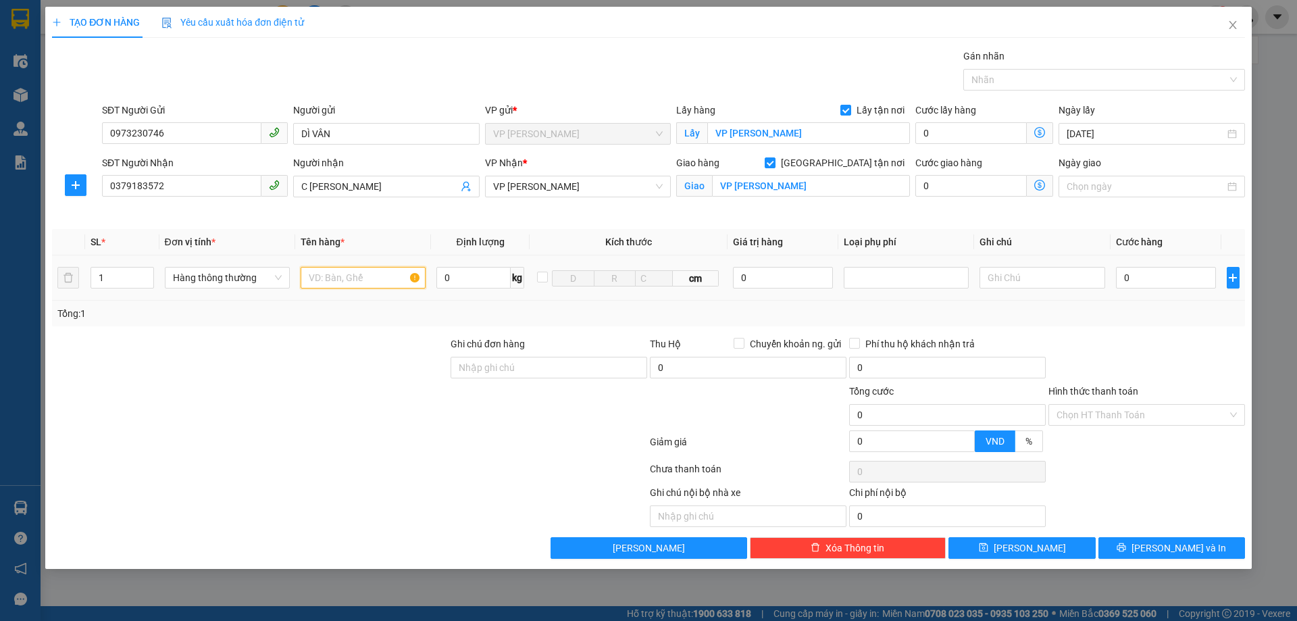
click at [378, 282] on input "text" at bounding box center [363, 278] width 125 height 22
click at [148, 273] on icon "up" at bounding box center [146, 274] width 5 height 5
click at [1154, 280] on input "0" at bounding box center [1166, 278] width 101 height 22
click at [1191, 543] on span "[PERSON_NAME] và In" at bounding box center [1179, 548] width 95 height 15
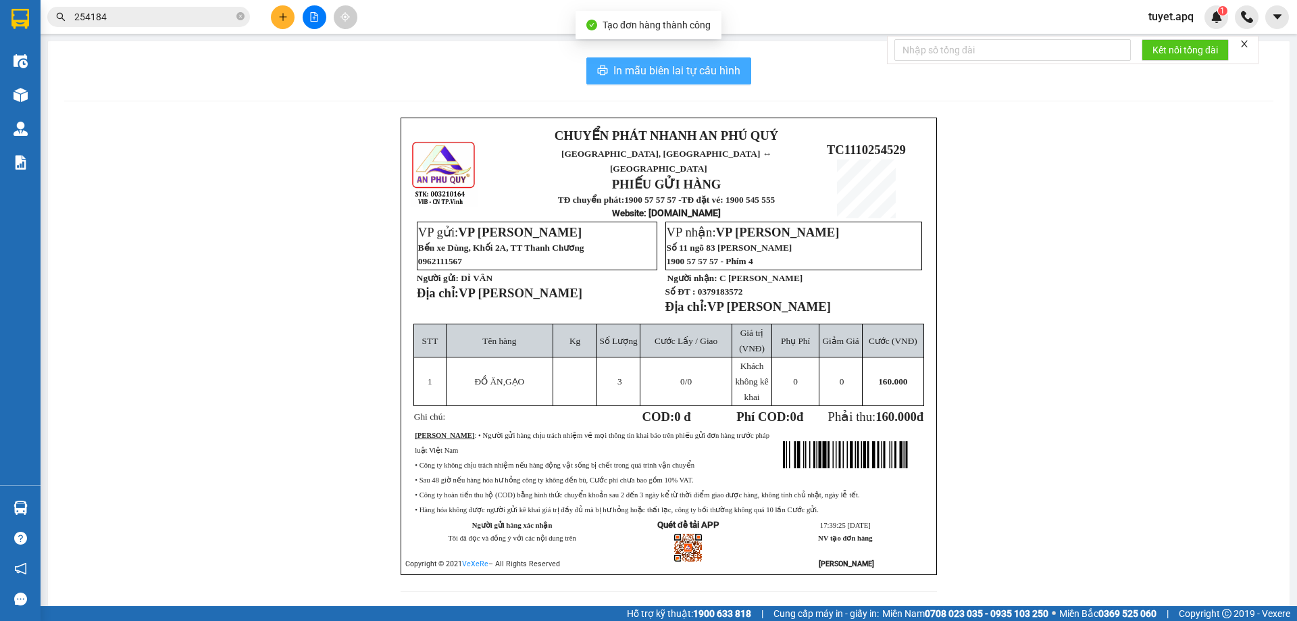
click at [679, 70] on span "In mẫu biên lai tự cấu hình" at bounding box center [677, 70] width 127 height 17
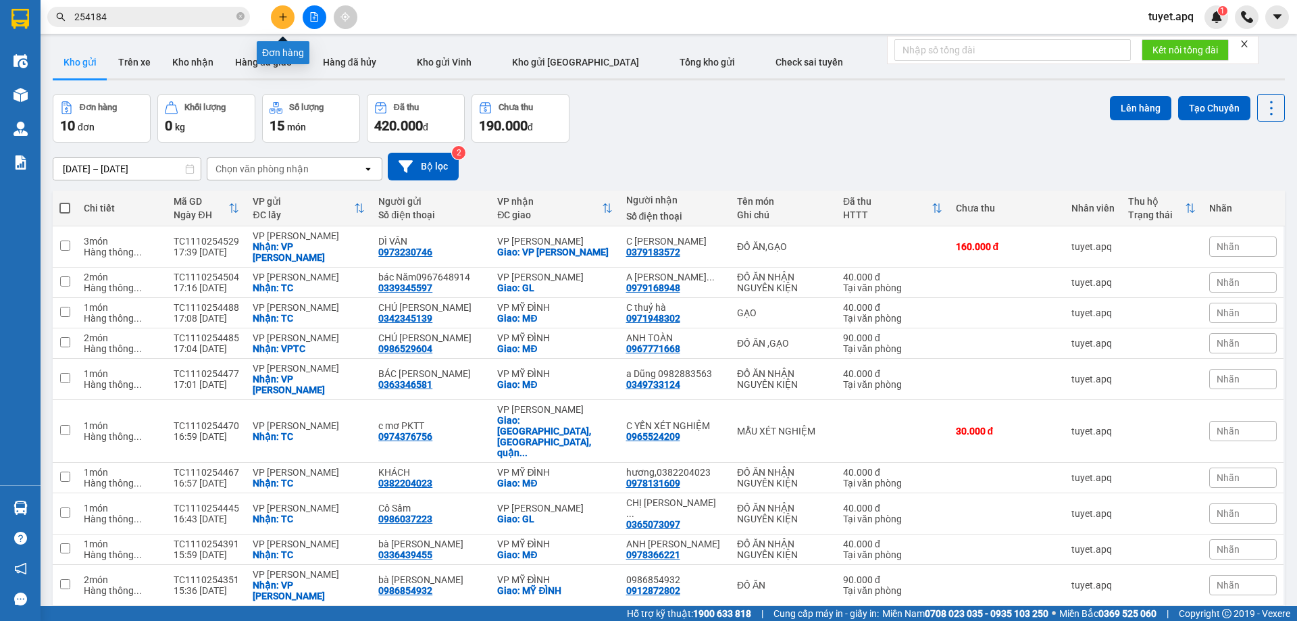
click at [276, 11] on button at bounding box center [283, 17] width 24 height 24
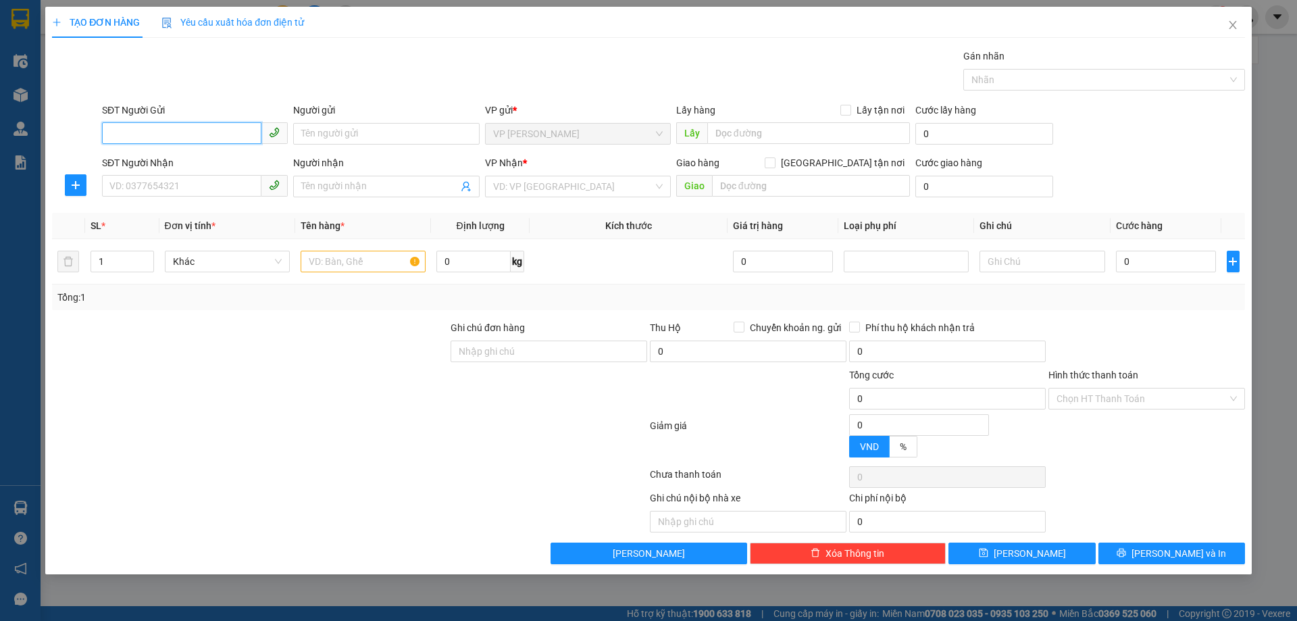
click at [188, 132] on input "SĐT Người Gửi" at bounding box center [181, 133] width 159 height 22
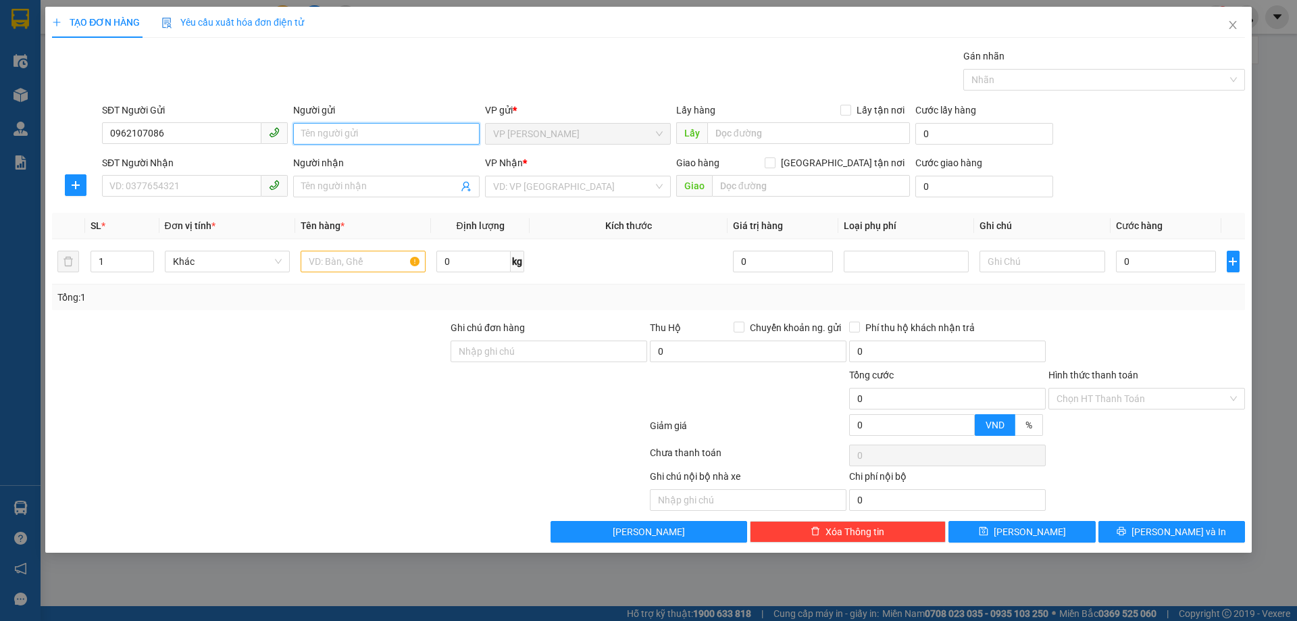
click at [362, 132] on input "Người gửi" at bounding box center [386, 134] width 186 height 22
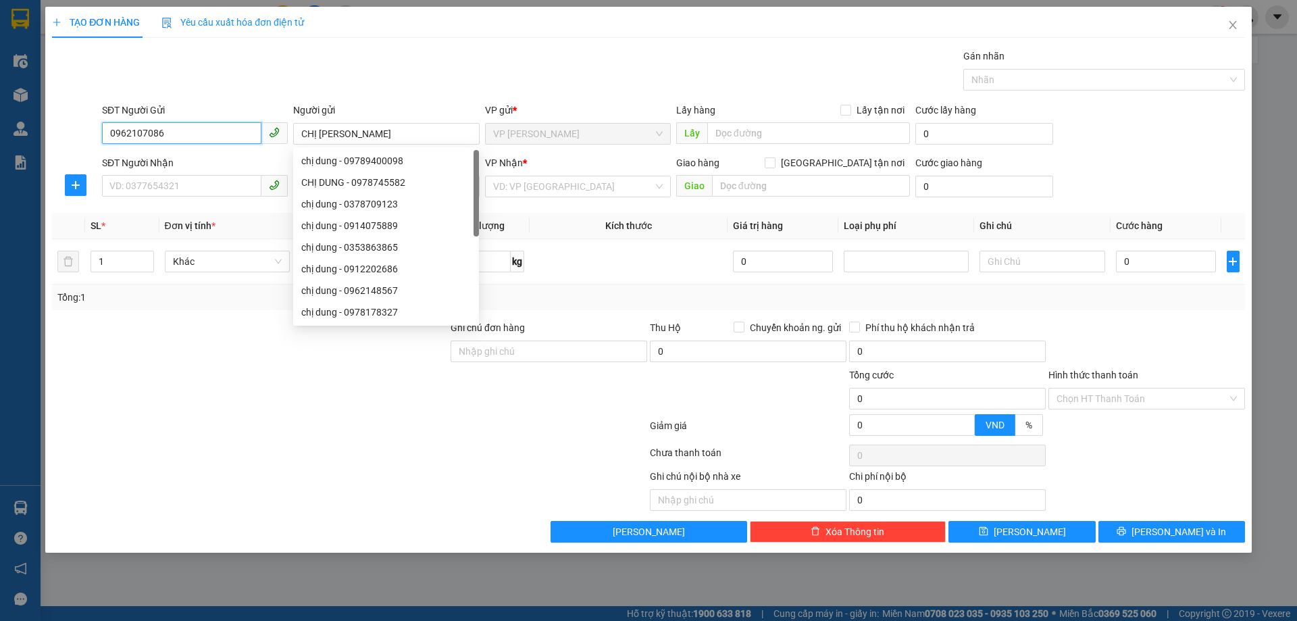
drag, startPoint x: 182, startPoint y: 137, endPoint x: 51, endPoint y: 173, distance: 136.7
click at [52, 173] on form "SĐT Người Gửi 0962107086 0962107086 Người gửi CHỊ DUNG VP gửi * VP THANH CHƯƠNG…" at bounding box center [648, 153] width 1193 height 100
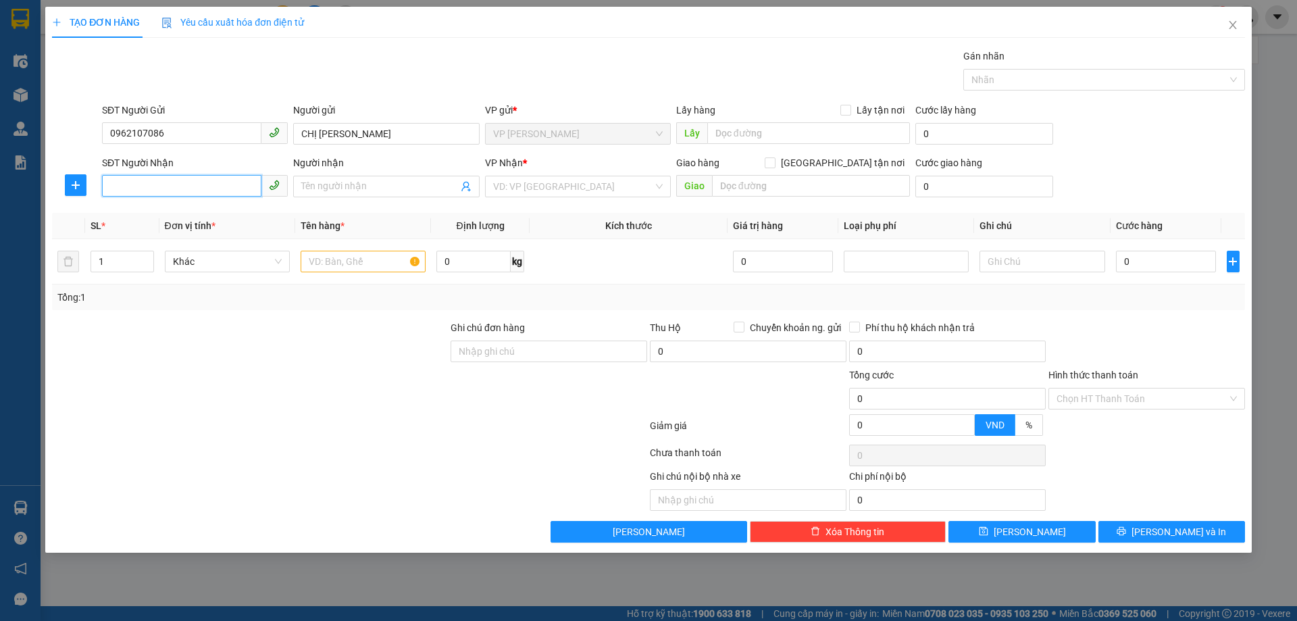
click at [174, 189] on input "SĐT Người Nhận" at bounding box center [181, 186] width 159 height 22
paste input "0962107086"
click at [347, 186] on input "Người nhận" at bounding box center [379, 186] width 156 height 15
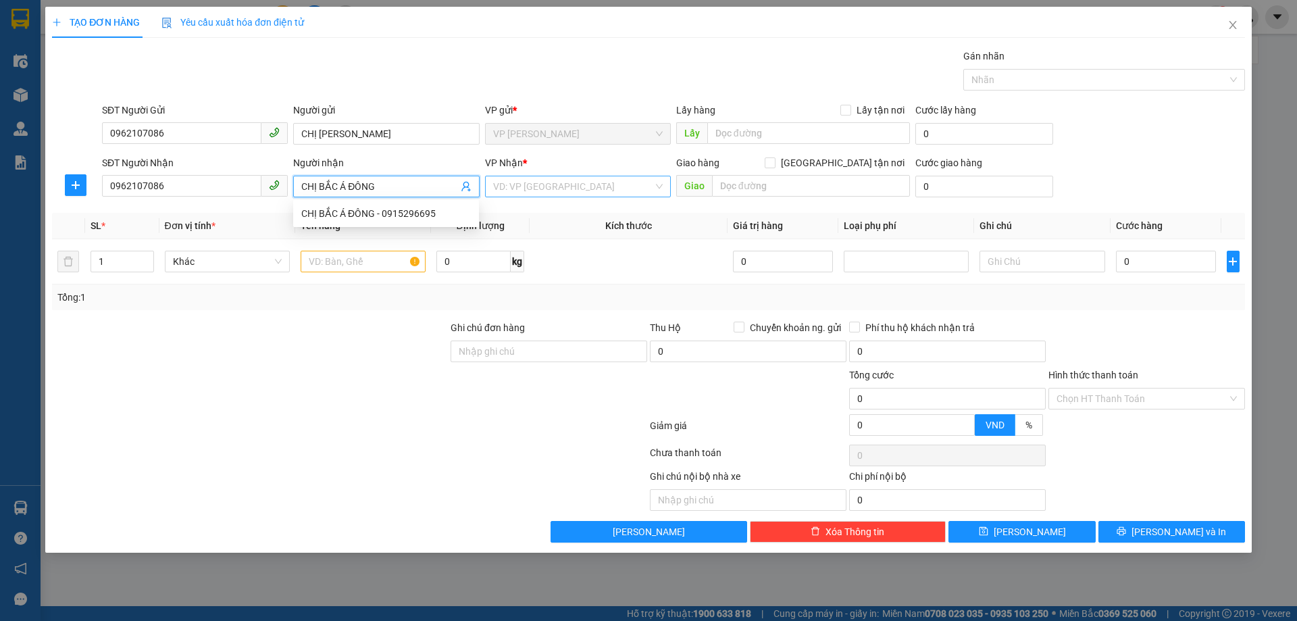
click at [628, 189] on input "search" at bounding box center [573, 186] width 160 height 20
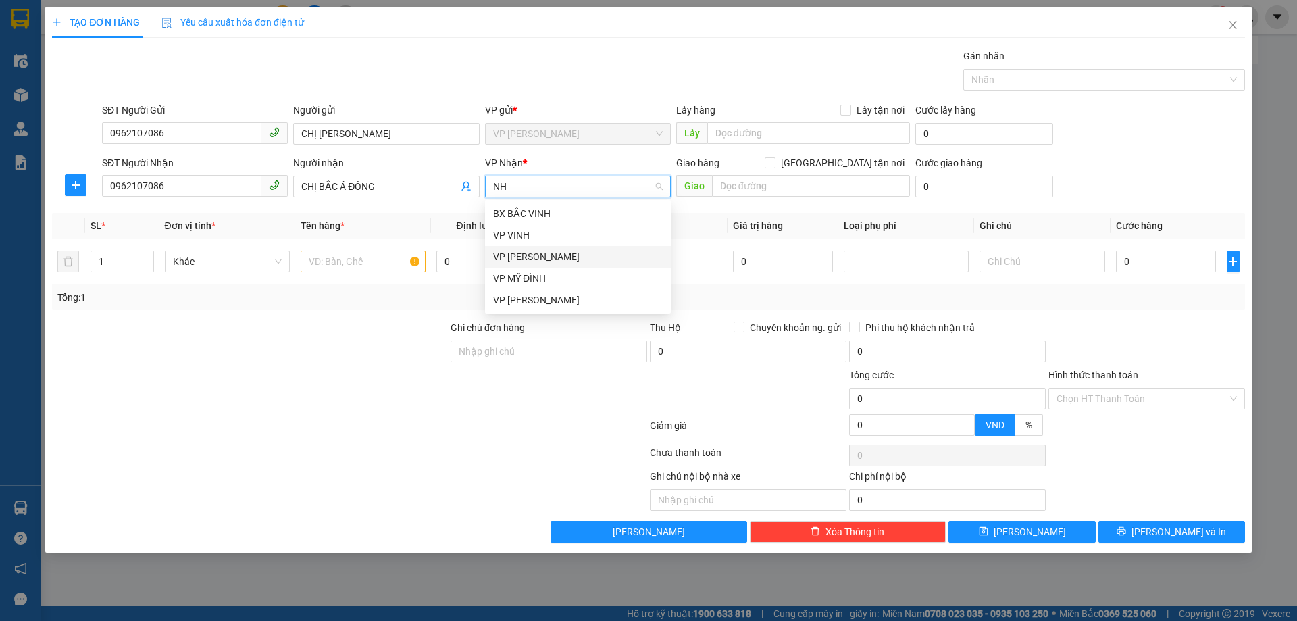
click at [555, 254] on div "VP [PERSON_NAME]" at bounding box center [578, 256] width 170 height 15
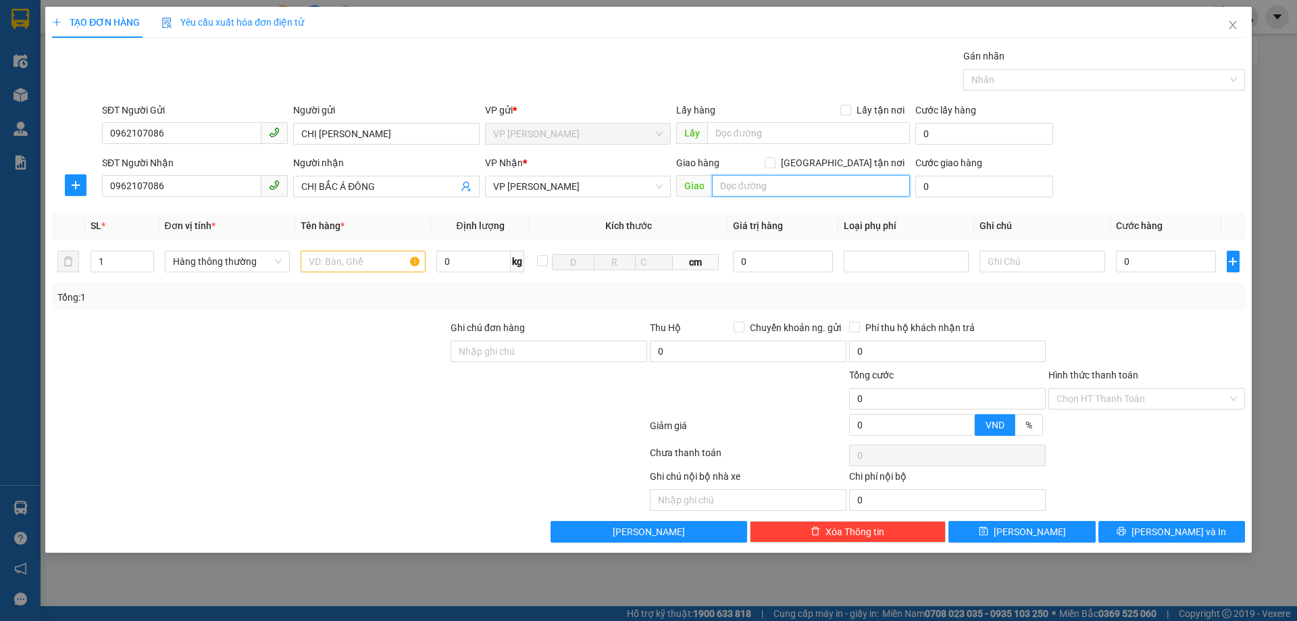
click at [753, 188] on input "text" at bounding box center [811, 186] width 198 height 22
click at [774, 162] on input "[GEOGRAPHIC_DATA] tận nơi" at bounding box center [769, 161] width 9 height 9
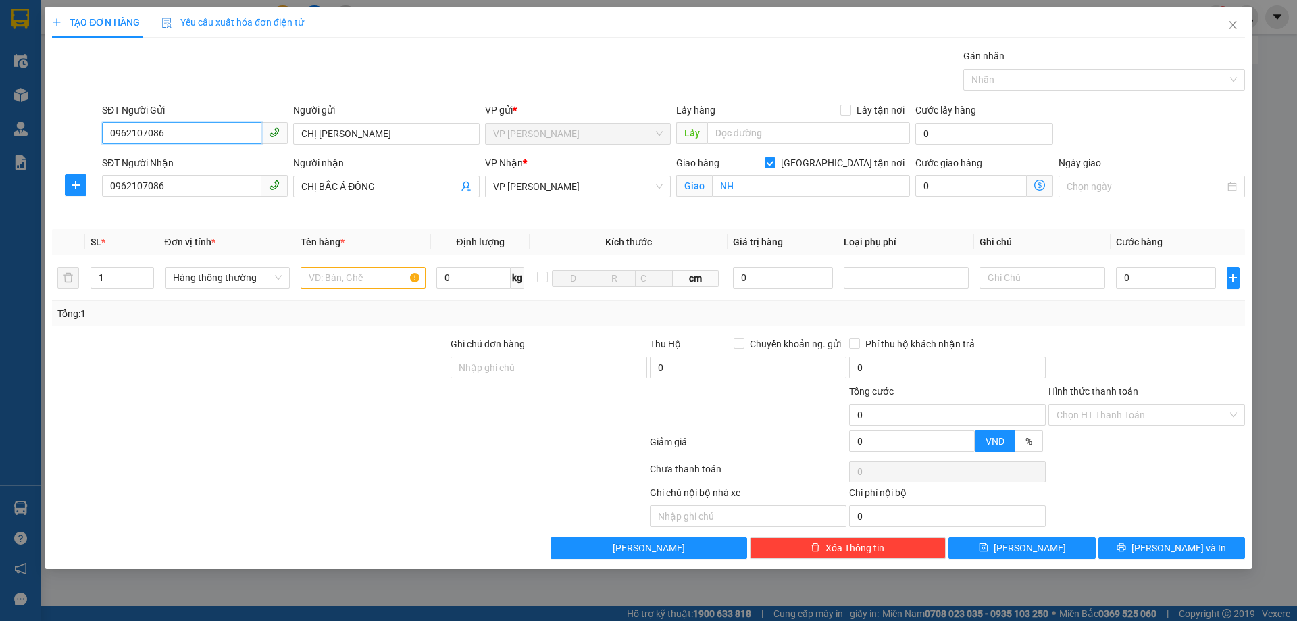
click at [180, 135] on input "0962107086" at bounding box center [181, 133] width 159 height 22
click at [762, 132] on input "text" at bounding box center [809, 133] width 203 height 22
click at [848, 108] on input "Lấy tận nơi" at bounding box center [845, 109] width 9 height 9
drag, startPoint x: 177, startPoint y: 130, endPoint x: 51, endPoint y: 156, distance: 128.3
click at [53, 156] on form "SĐT Người Gửi 0326289586 Người gửi CHỊ DUNG VP gửi * VP THANH CHƯƠNG Lấy hàng L…" at bounding box center [648, 161] width 1193 height 116
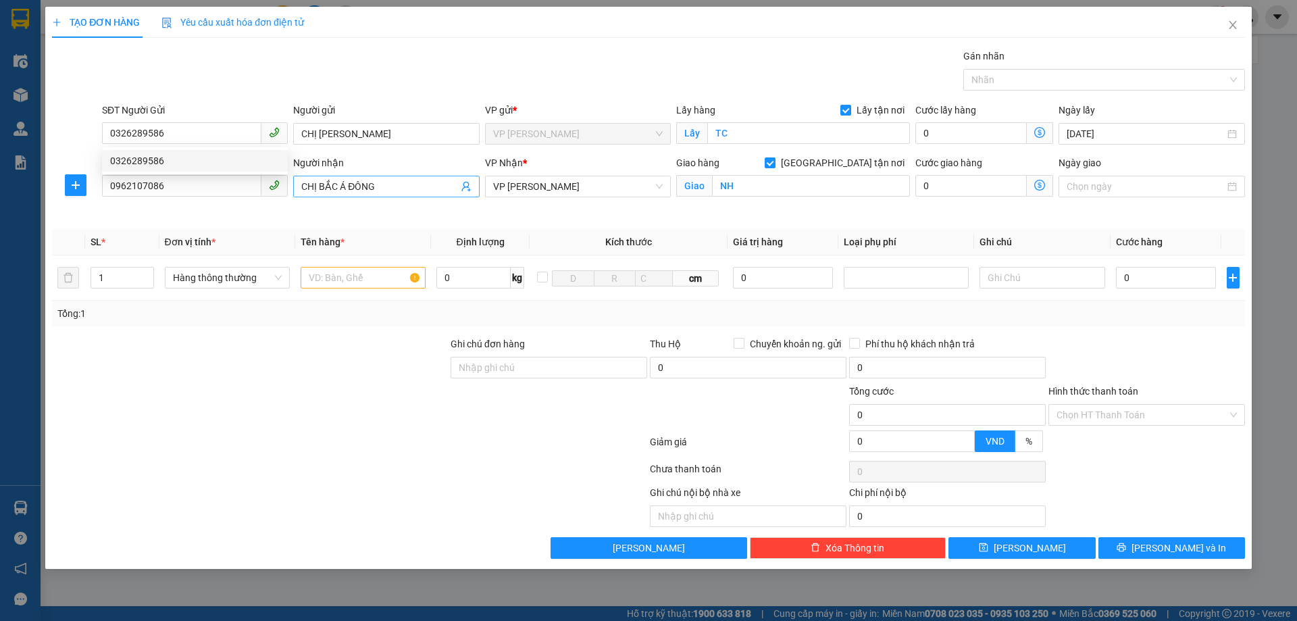
click at [406, 187] on input "CHỊ BẮC Á ĐÔNG" at bounding box center [379, 186] width 156 height 15
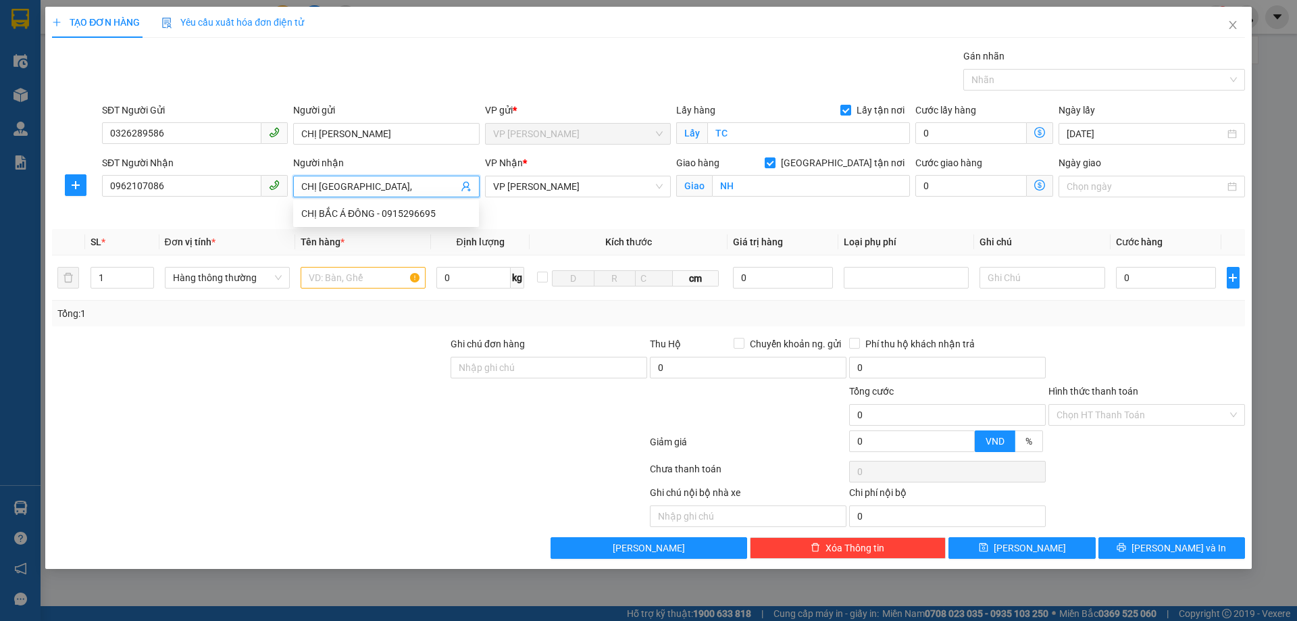
paste input "0326289586"
click at [329, 274] on input "text" at bounding box center [363, 278] width 125 height 22
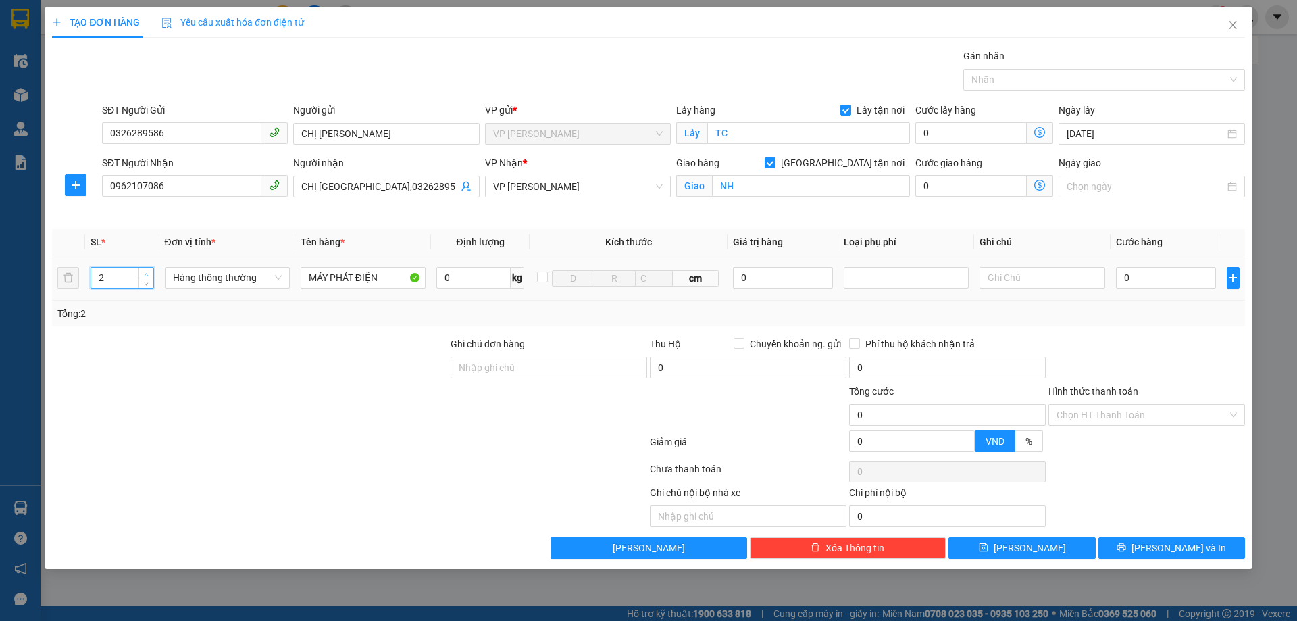
click at [147, 270] on span "up" at bounding box center [147, 274] width 8 height 8
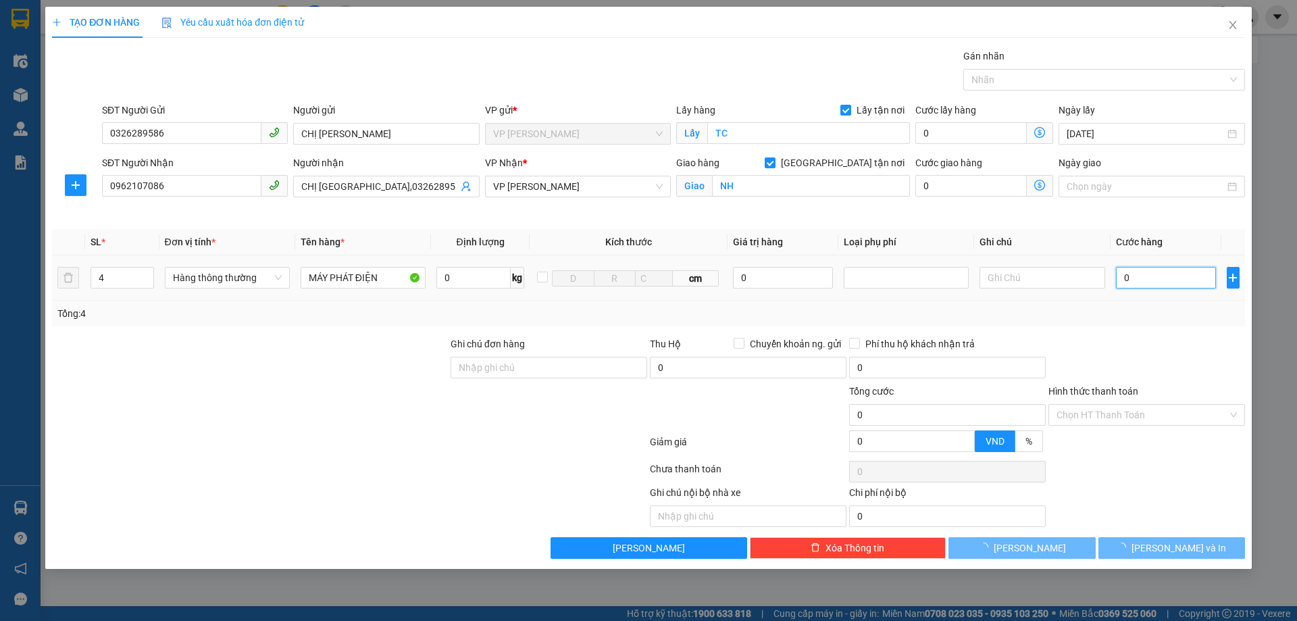
click at [1161, 275] on input "0" at bounding box center [1166, 278] width 101 height 22
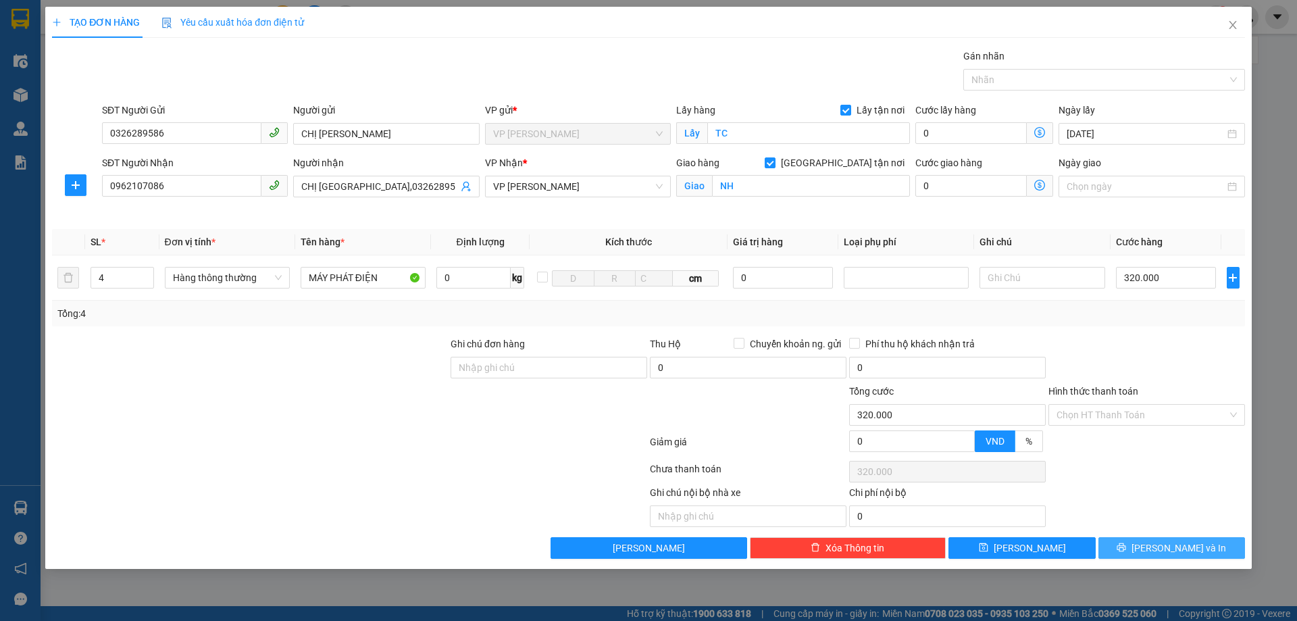
click at [1198, 545] on span "[PERSON_NAME] và In" at bounding box center [1179, 548] width 95 height 15
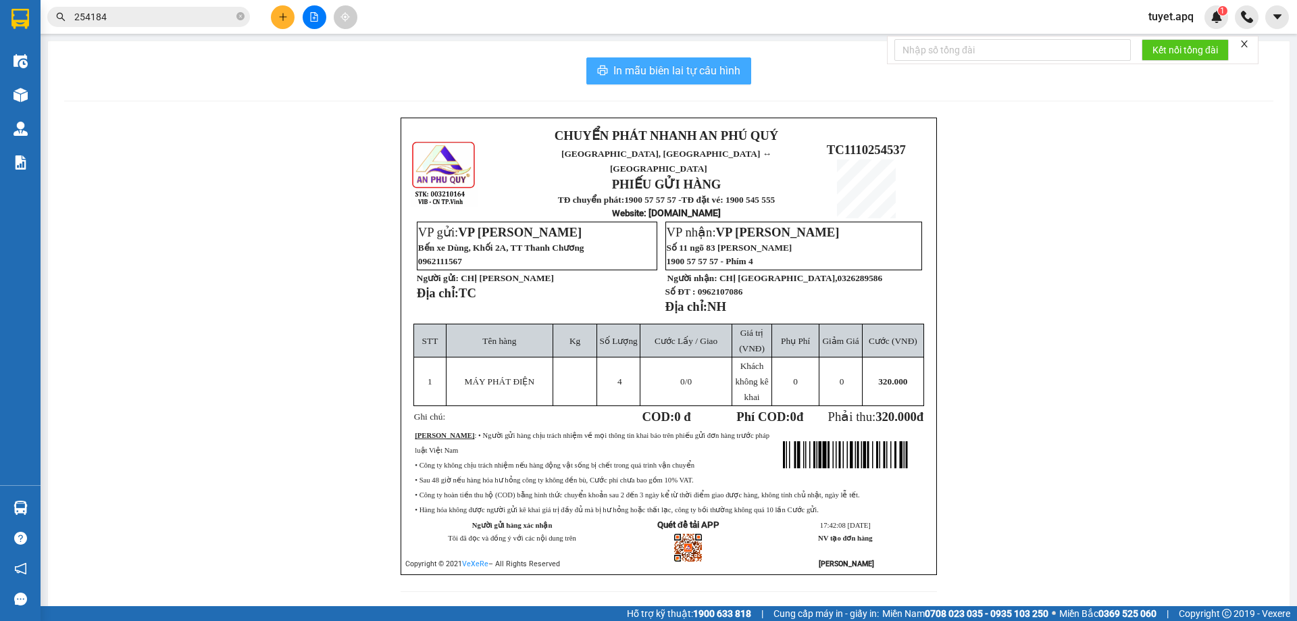
click at [726, 63] on span "In mẫu biên lai tự cấu hình" at bounding box center [677, 70] width 127 height 17
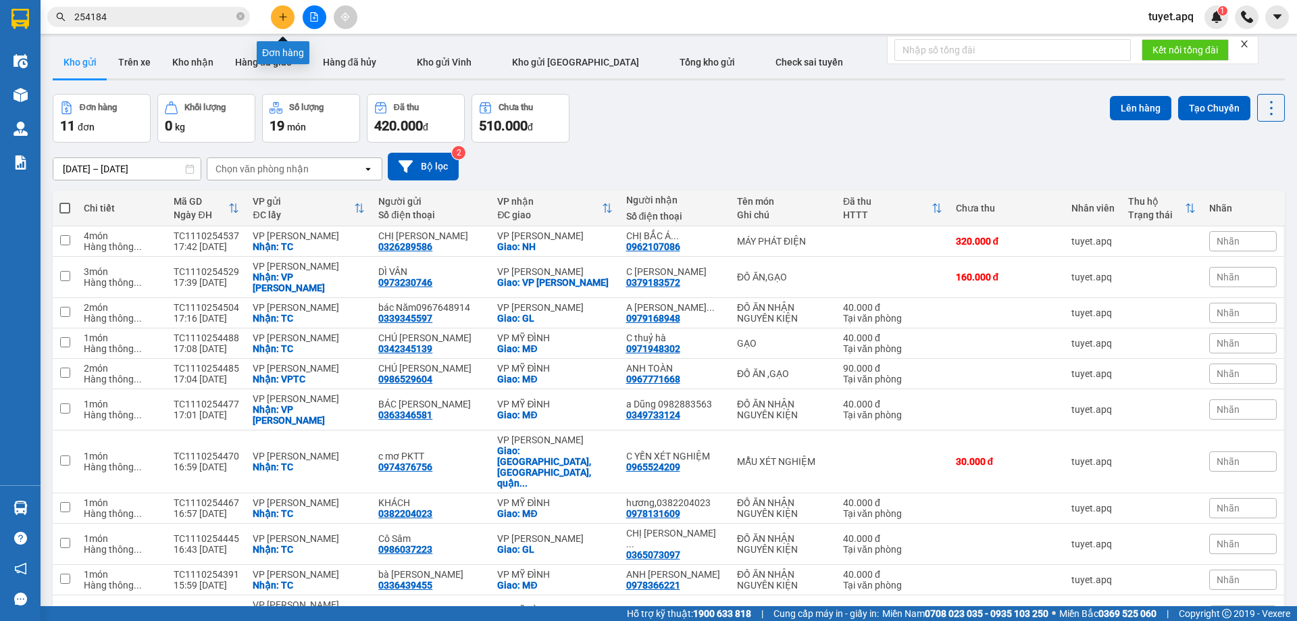
click at [277, 19] on button at bounding box center [283, 17] width 24 height 24
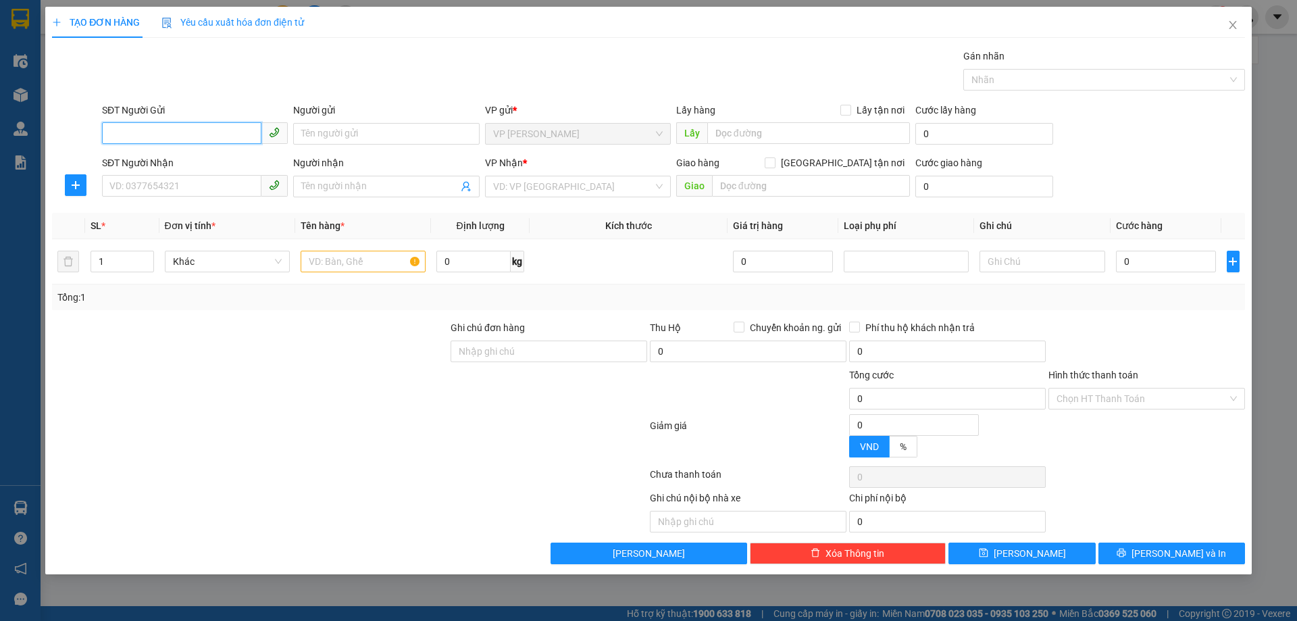
click at [143, 136] on input "SĐT Người Gửi" at bounding box center [181, 133] width 159 height 22
click at [227, 137] on input "SĐT Người Gửi" at bounding box center [181, 133] width 159 height 22
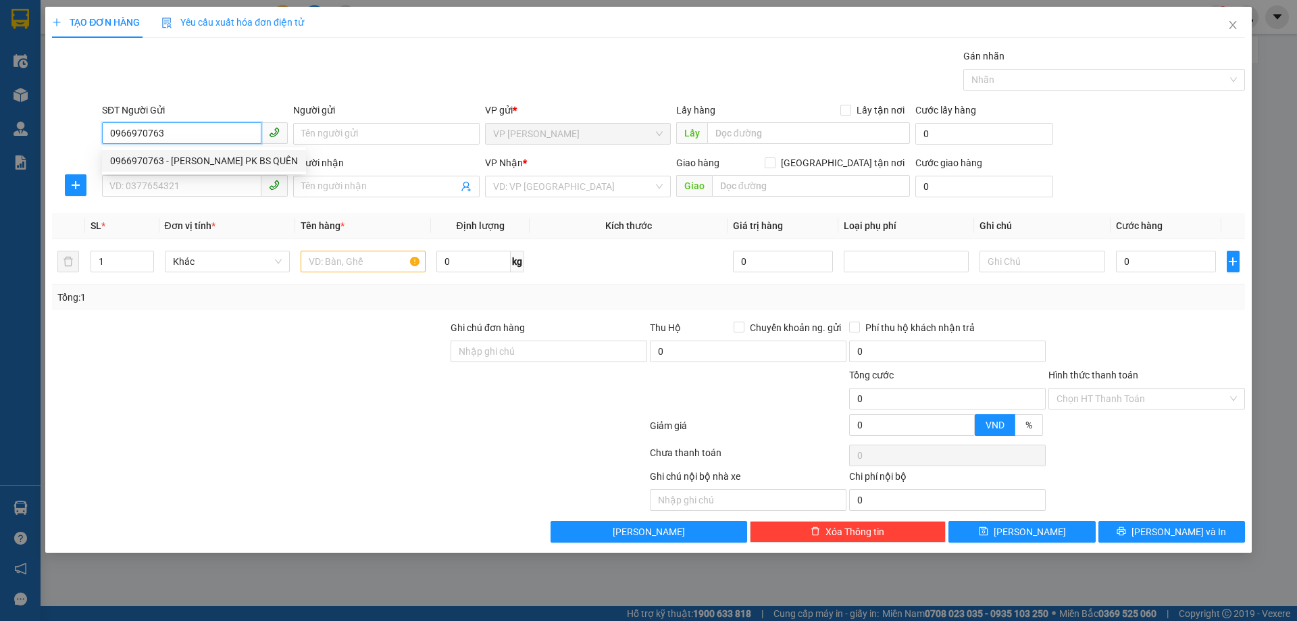
click at [253, 154] on div "0966970763 - KHÁNH VÂN PK BS QUÊN" at bounding box center [204, 160] width 188 height 15
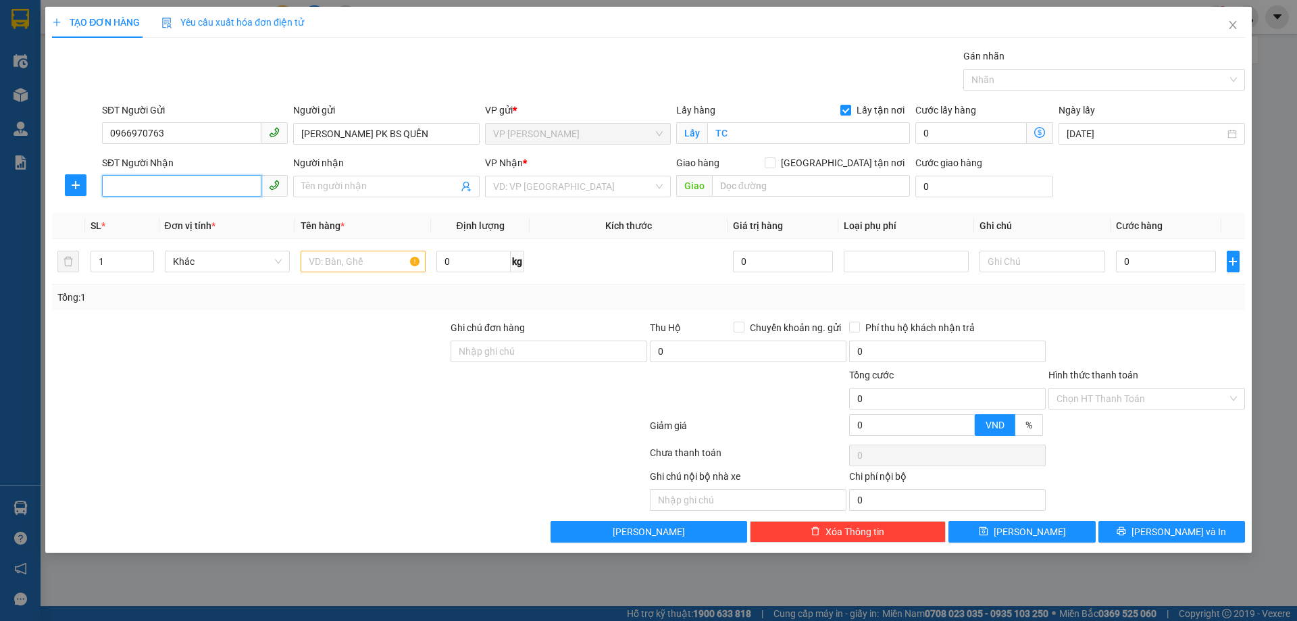
click at [241, 188] on input "SĐT Người Nhận" at bounding box center [181, 186] width 159 height 22
click at [214, 212] on div "0965524209 - C YẾN XÉT NGHIỆM" at bounding box center [204, 213] width 188 height 15
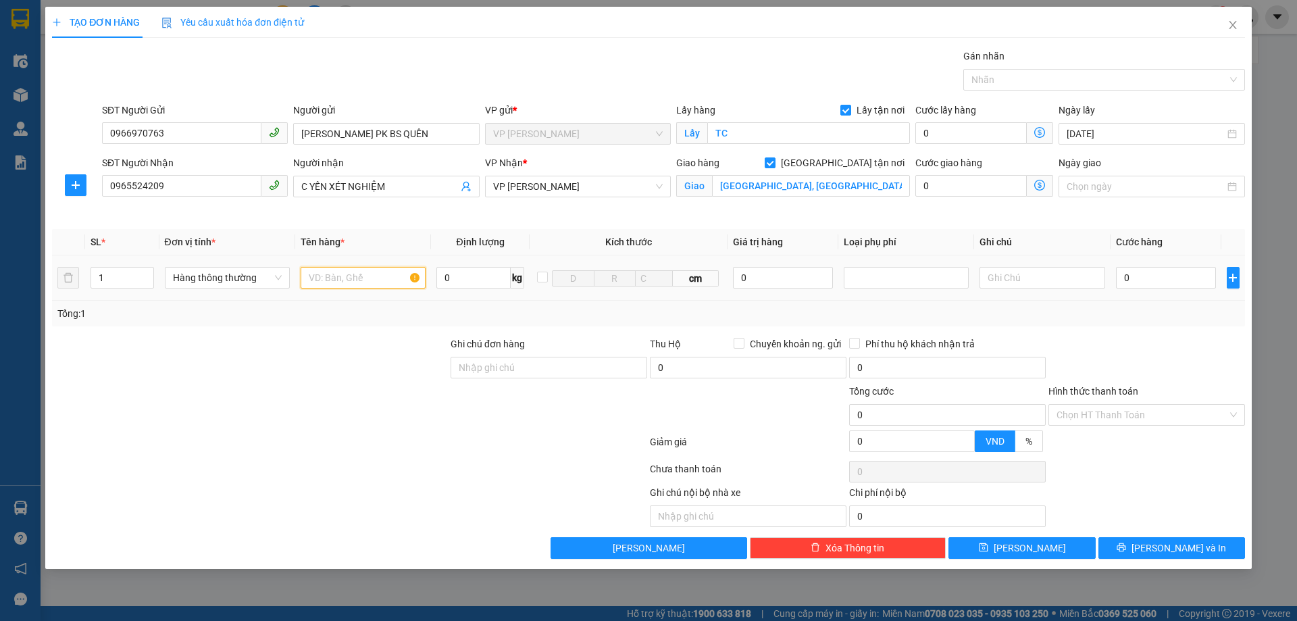
click at [333, 278] on input "text" at bounding box center [363, 278] width 125 height 22
click at [1170, 275] on input "0" at bounding box center [1166, 278] width 101 height 22
click at [1134, 549] on button "[PERSON_NAME] và In" at bounding box center [1172, 548] width 147 height 22
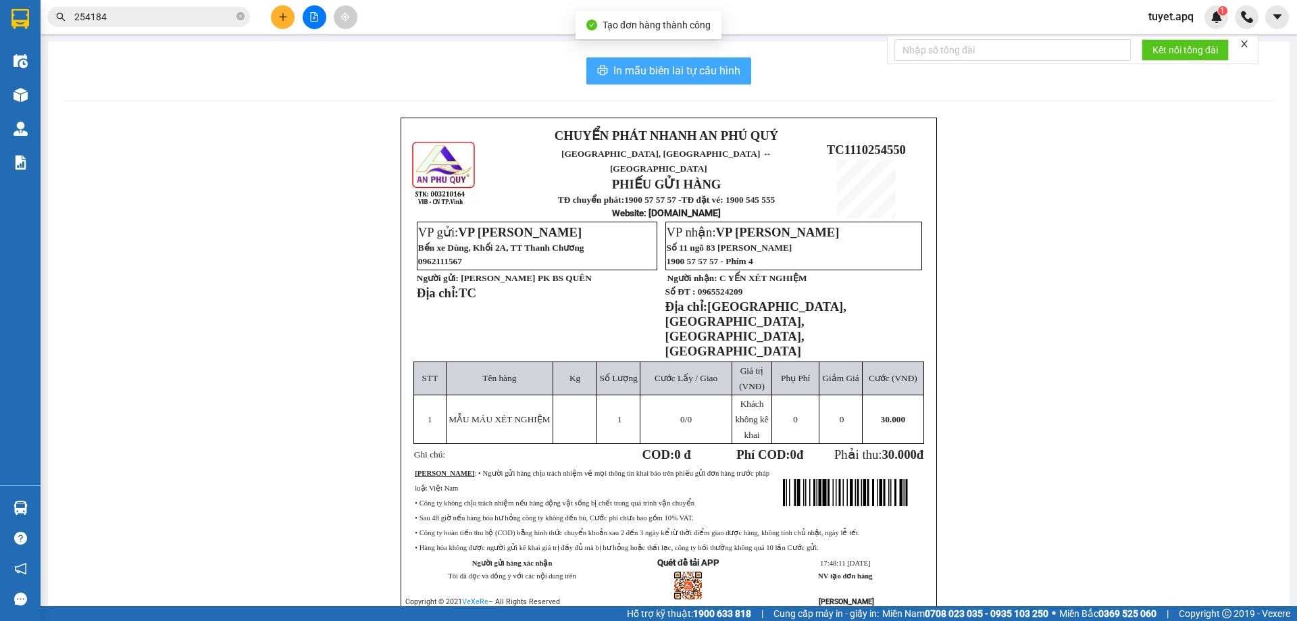
click at [642, 76] on span "In mẫu biên lai tự cấu hình" at bounding box center [677, 70] width 127 height 17
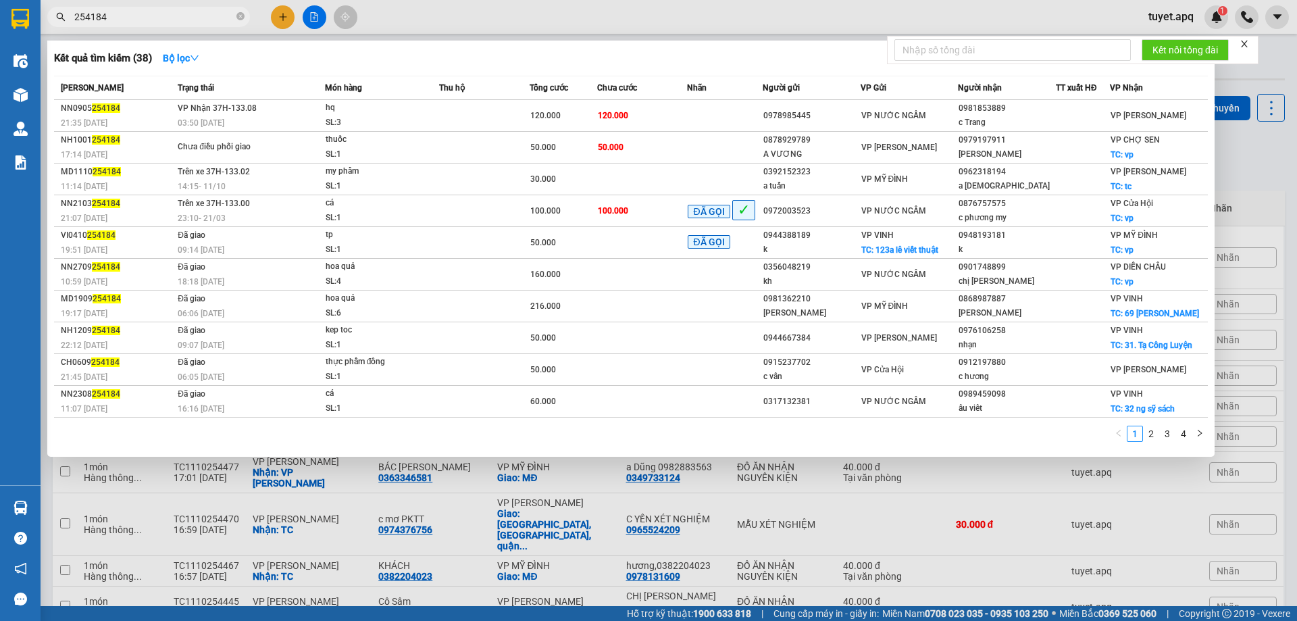
click at [163, 18] on input "254184" at bounding box center [153, 16] width 159 height 15
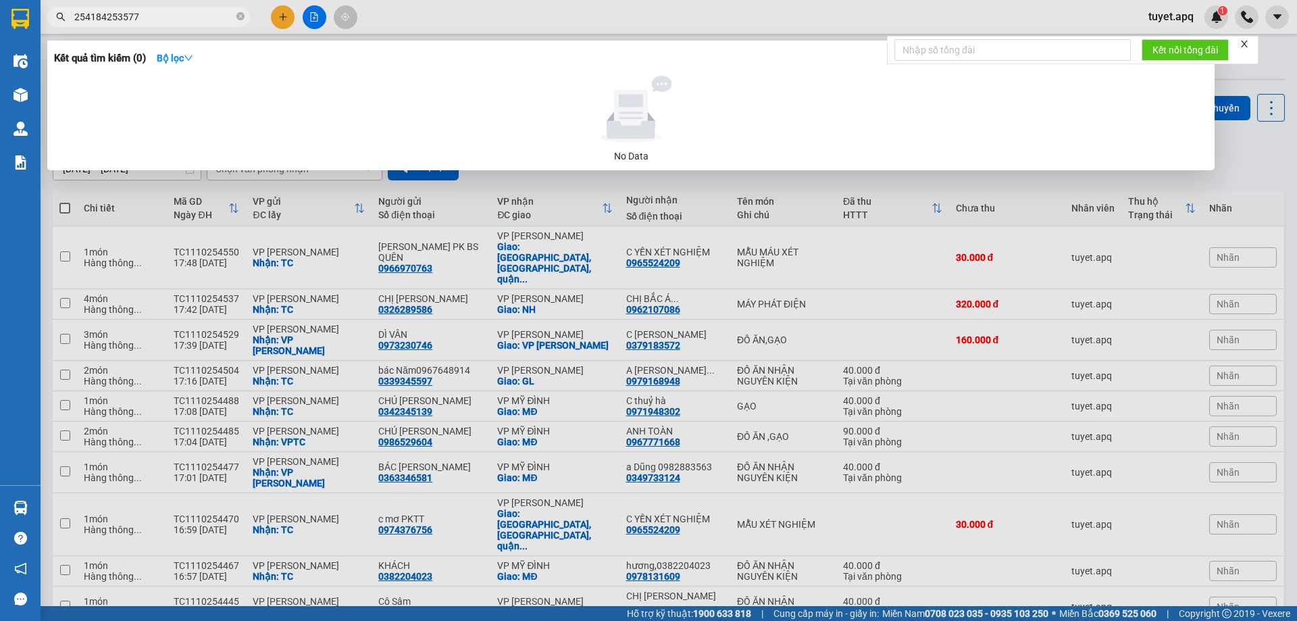
click at [106, 15] on input "254184253577" at bounding box center [153, 16] width 159 height 15
drag, startPoint x: 106, startPoint y: 15, endPoint x: 61, endPoint y: 36, distance: 49.9
click at [61, 29] on div "Kết quả tìm kiếm ( 0 ) Bộ lọc No Data 254184253577" at bounding box center [132, 17] width 264 height 24
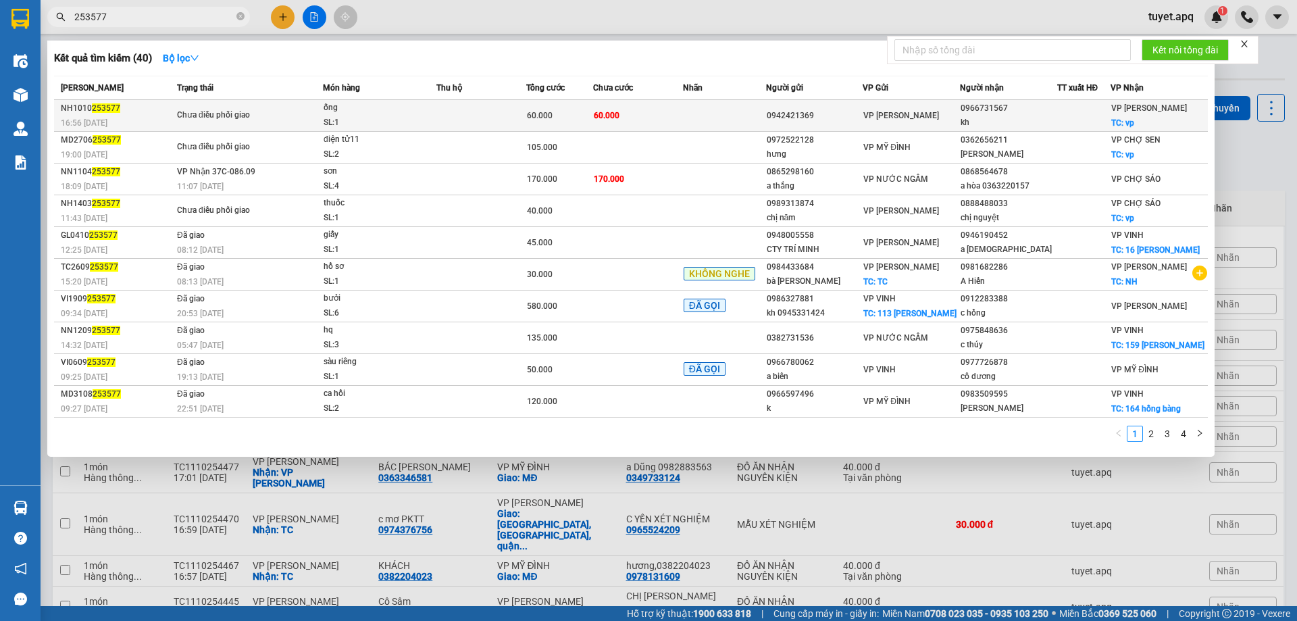
click at [625, 113] on td "60.000" at bounding box center [638, 116] width 90 height 32
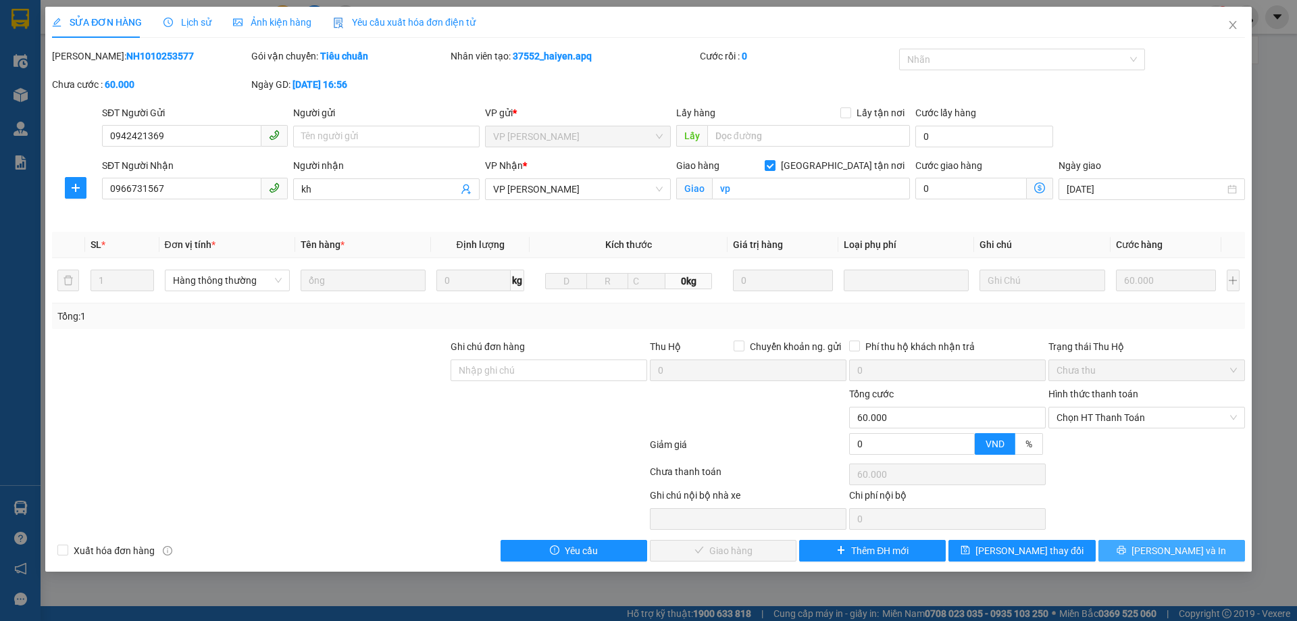
click at [1133, 555] on button "[PERSON_NAME] và In" at bounding box center [1172, 551] width 147 height 22
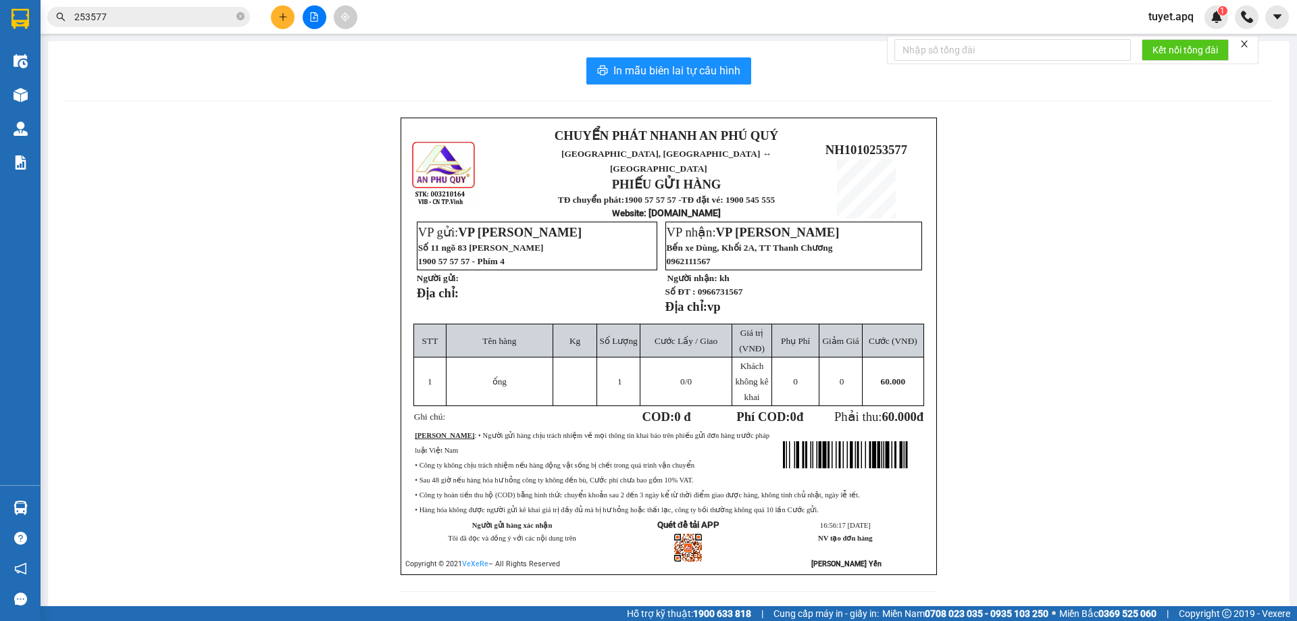
click at [247, 226] on div "CHUYỂN PHÁT NHANH AN PHÚ QUÝ NGHỆ AN, HÀ TĨNH ↔ HÀ NỘI PHIẾU GỬI HÀNG TĐ chuyển…" at bounding box center [669, 363] width 1210 height 491
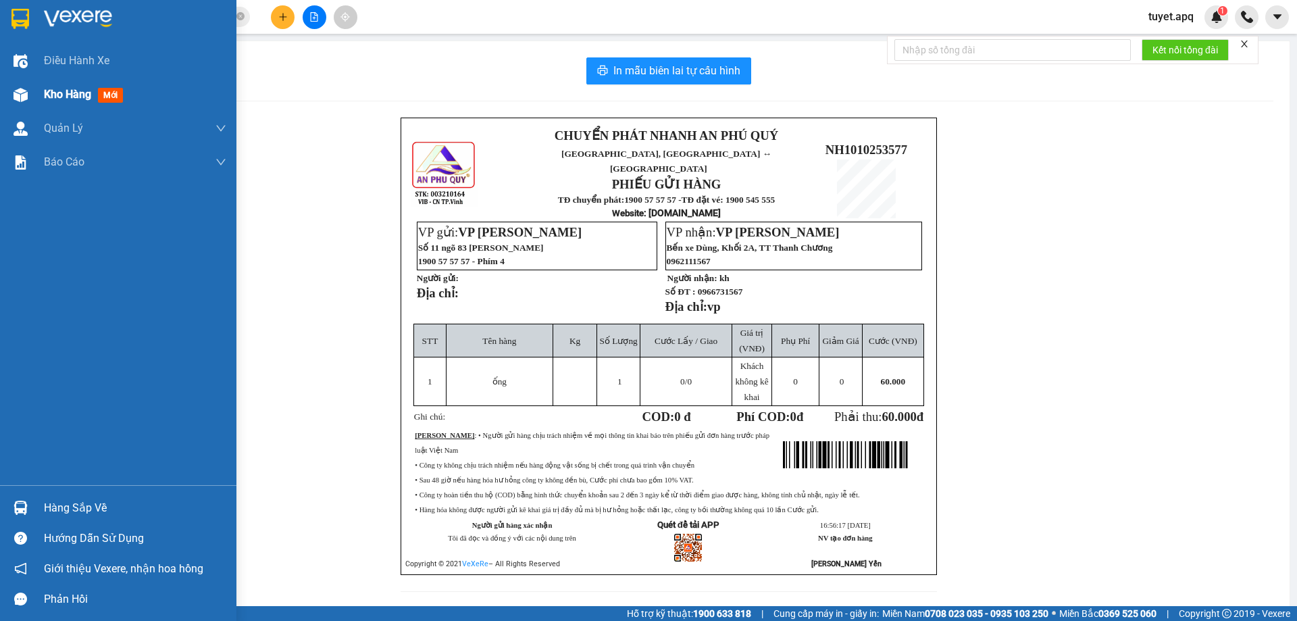
click at [24, 93] on img at bounding box center [21, 95] width 14 height 14
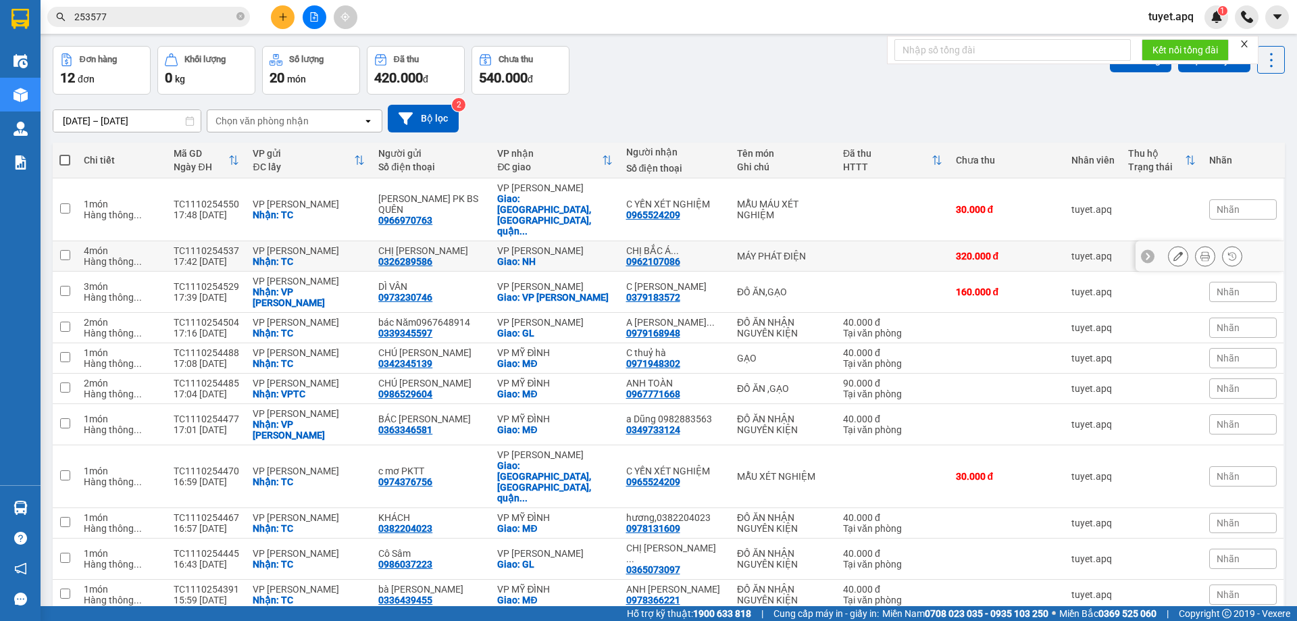
scroll to position [62, 0]
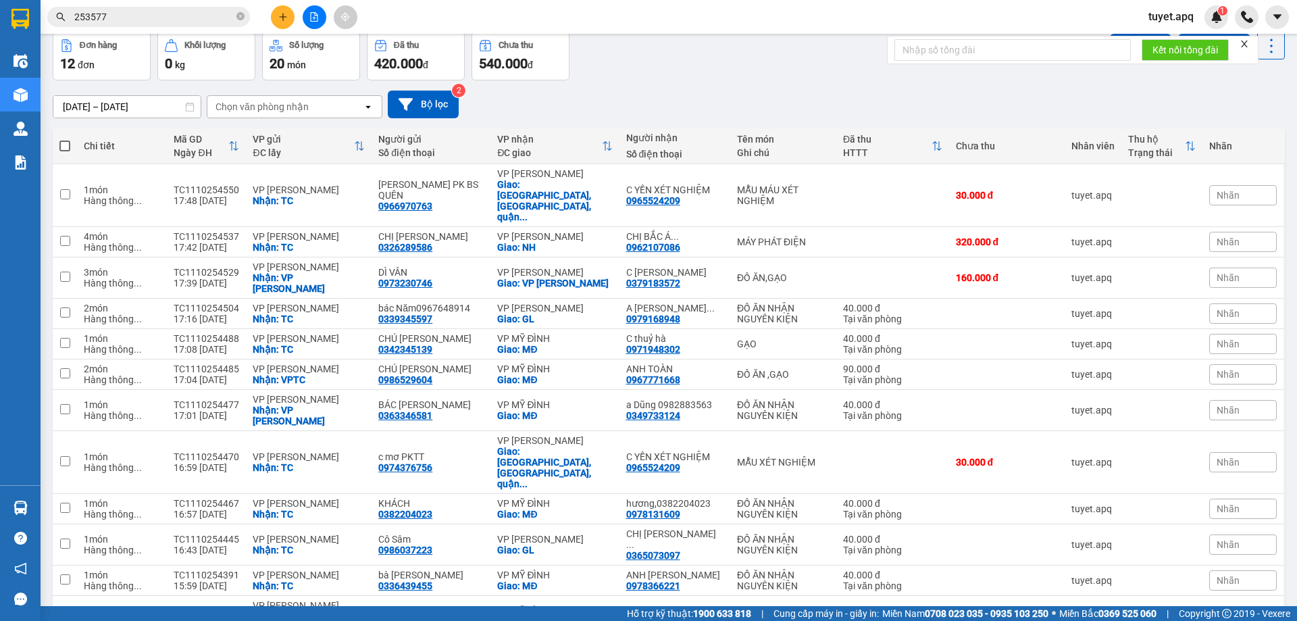
click at [313, 102] on div "Chọn văn phòng nhận" at bounding box center [284, 107] width 155 height 22
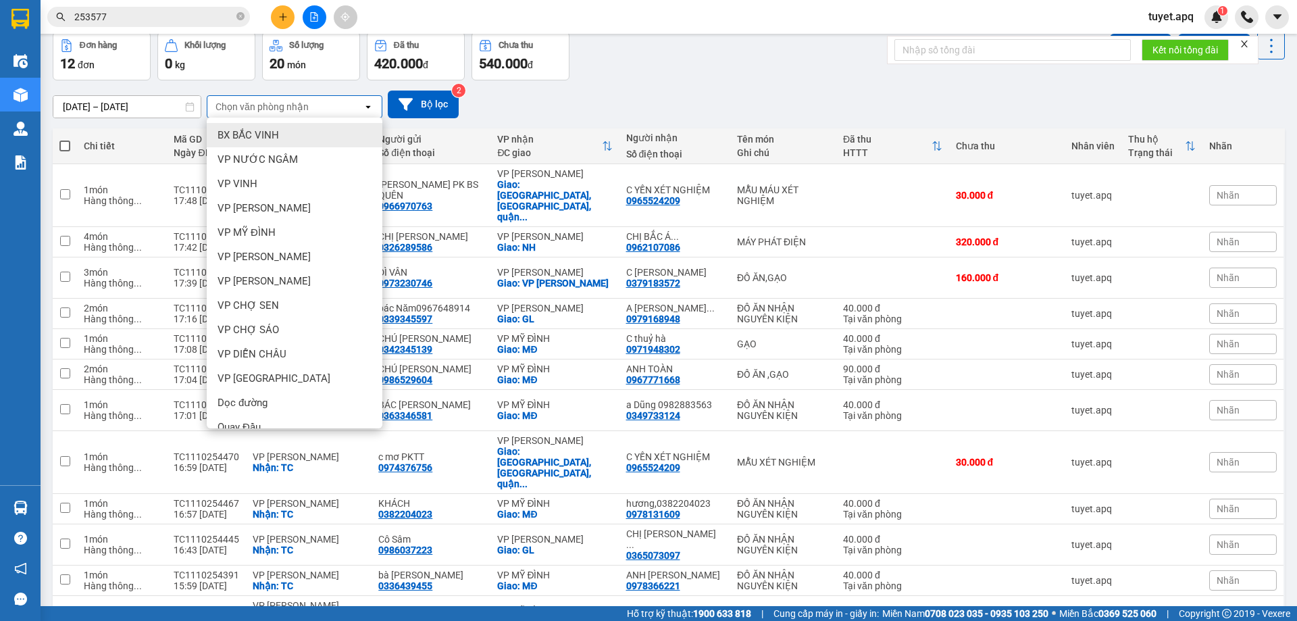
click at [144, 20] on input "253577" at bounding box center [153, 16] width 159 height 15
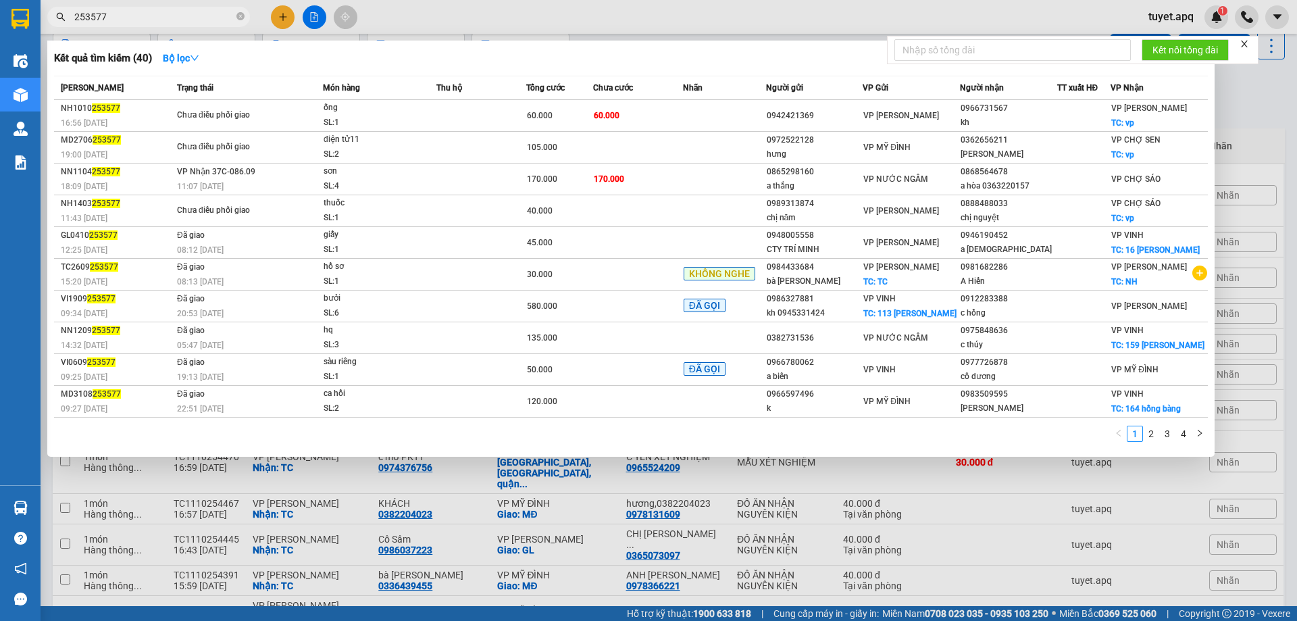
click at [338, 560] on div at bounding box center [648, 310] width 1297 height 621
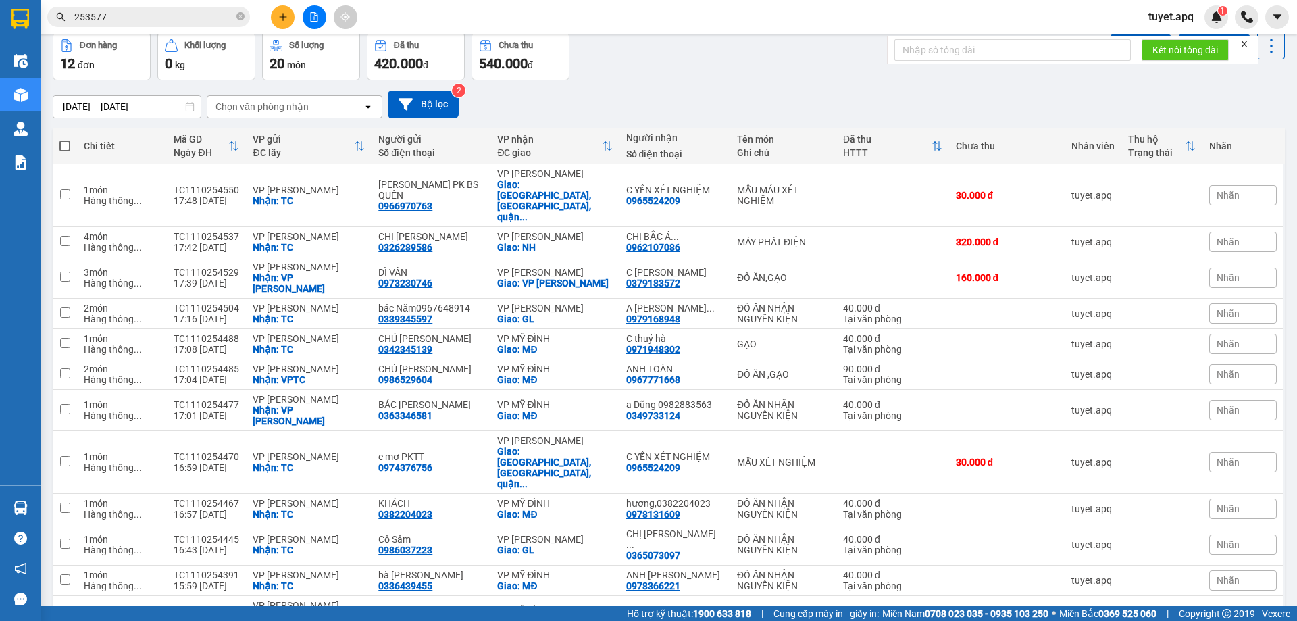
click at [189, 19] on input "253577" at bounding box center [153, 16] width 159 height 15
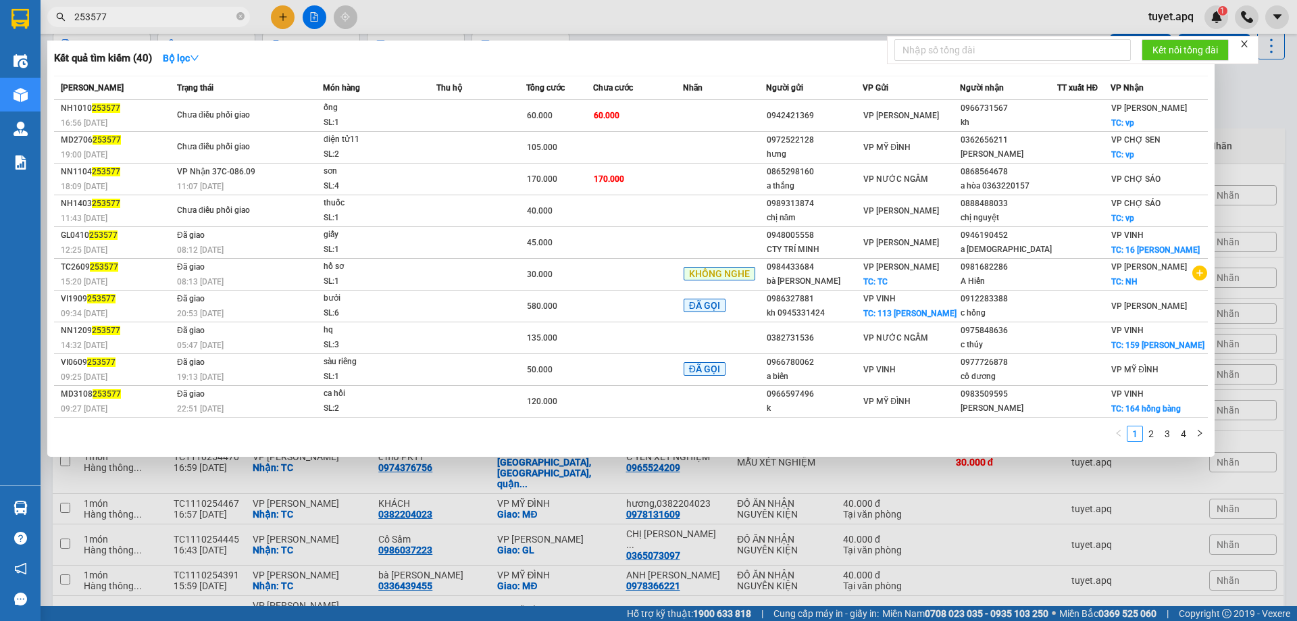
click at [170, 20] on input "253577" at bounding box center [153, 16] width 159 height 15
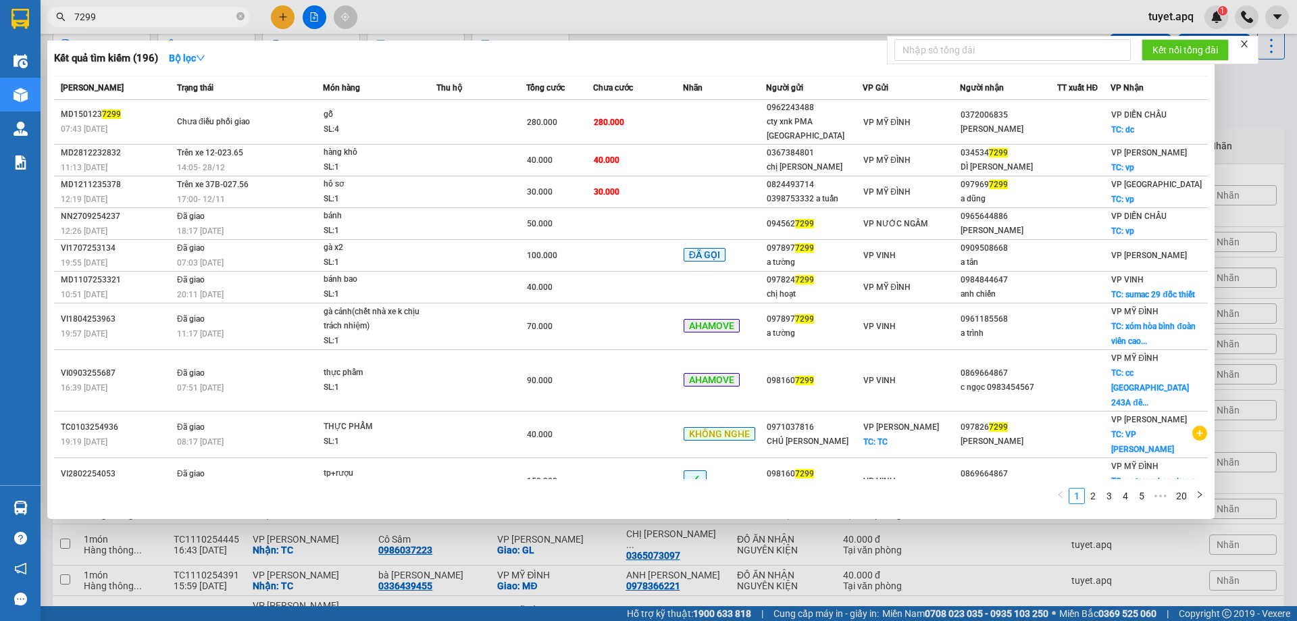
click at [129, 19] on input "7299" at bounding box center [153, 16] width 159 height 15
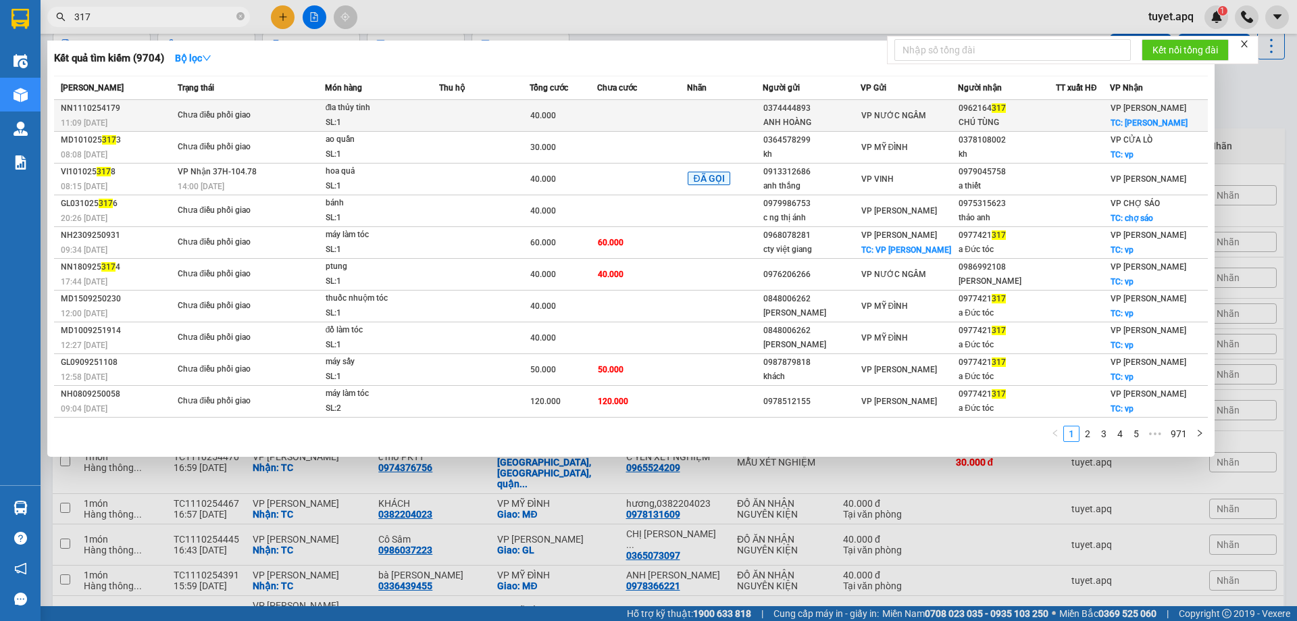
click at [454, 118] on td at bounding box center [484, 116] width 91 height 32
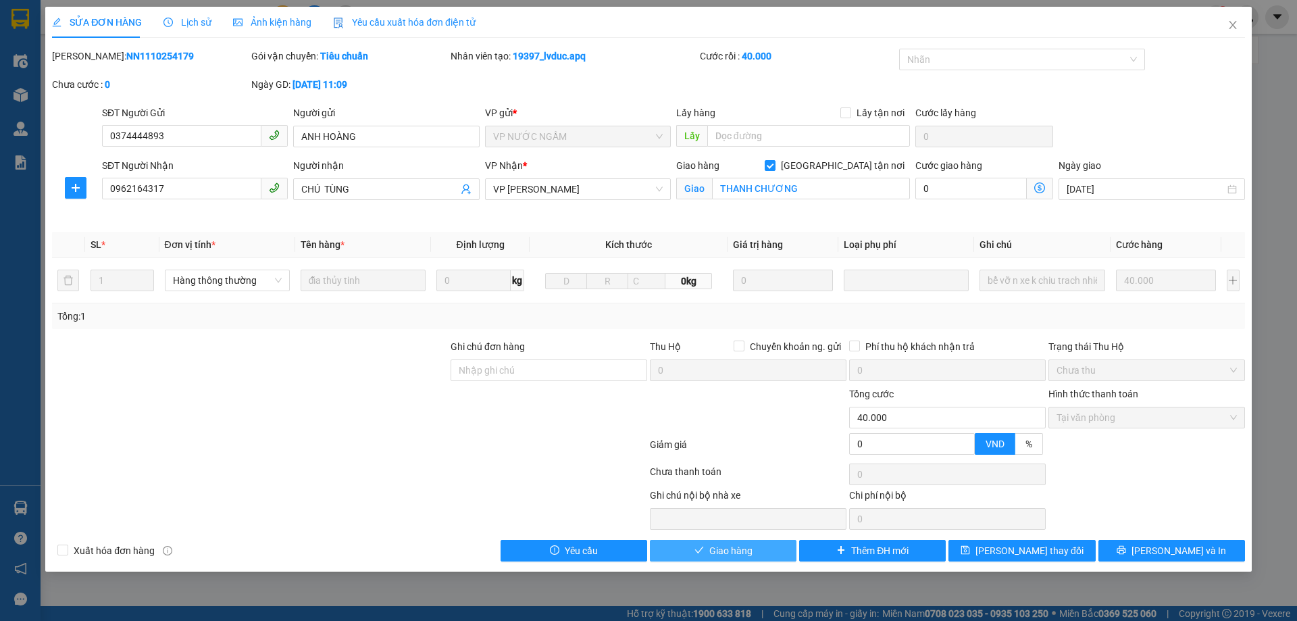
click at [693, 553] on button "Giao hàng" at bounding box center [723, 551] width 147 height 22
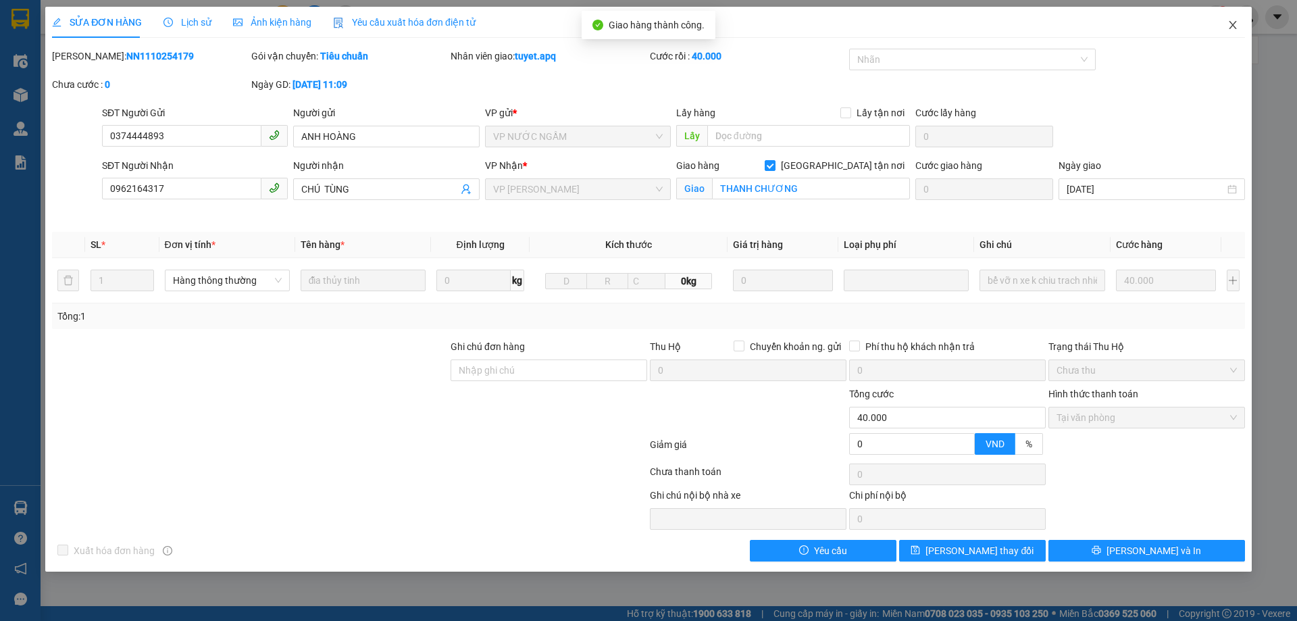
click at [1239, 26] on span "Close" at bounding box center [1233, 26] width 38 height 38
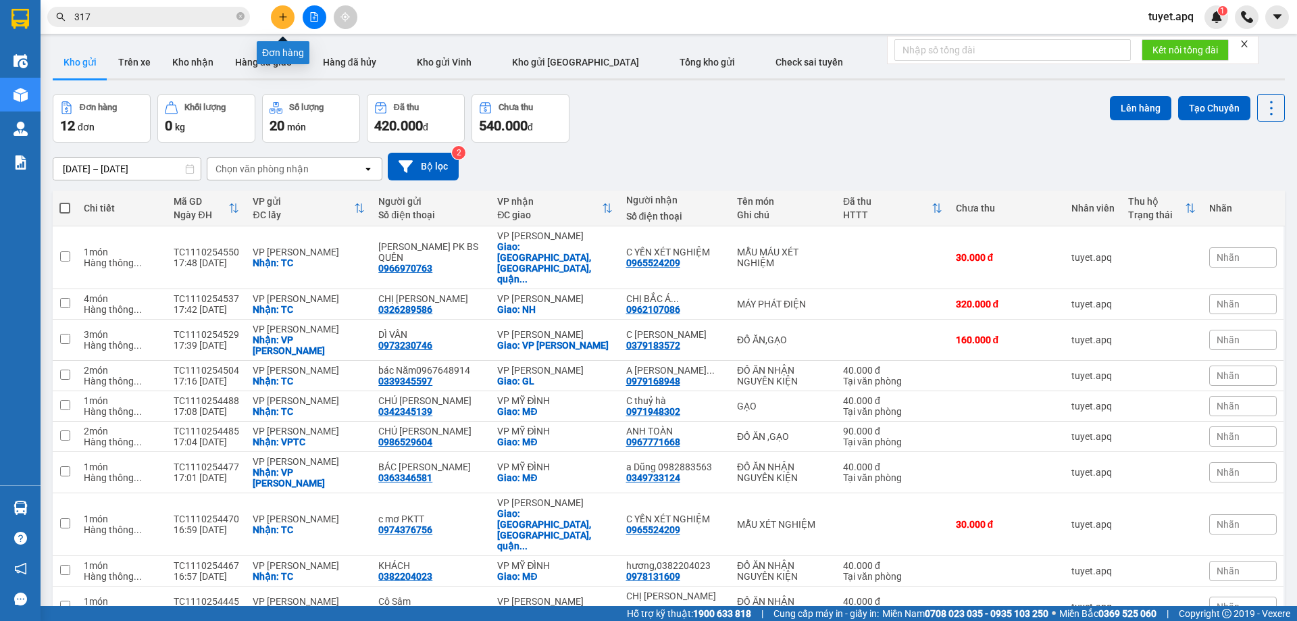
click at [280, 22] on button at bounding box center [283, 17] width 24 height 24
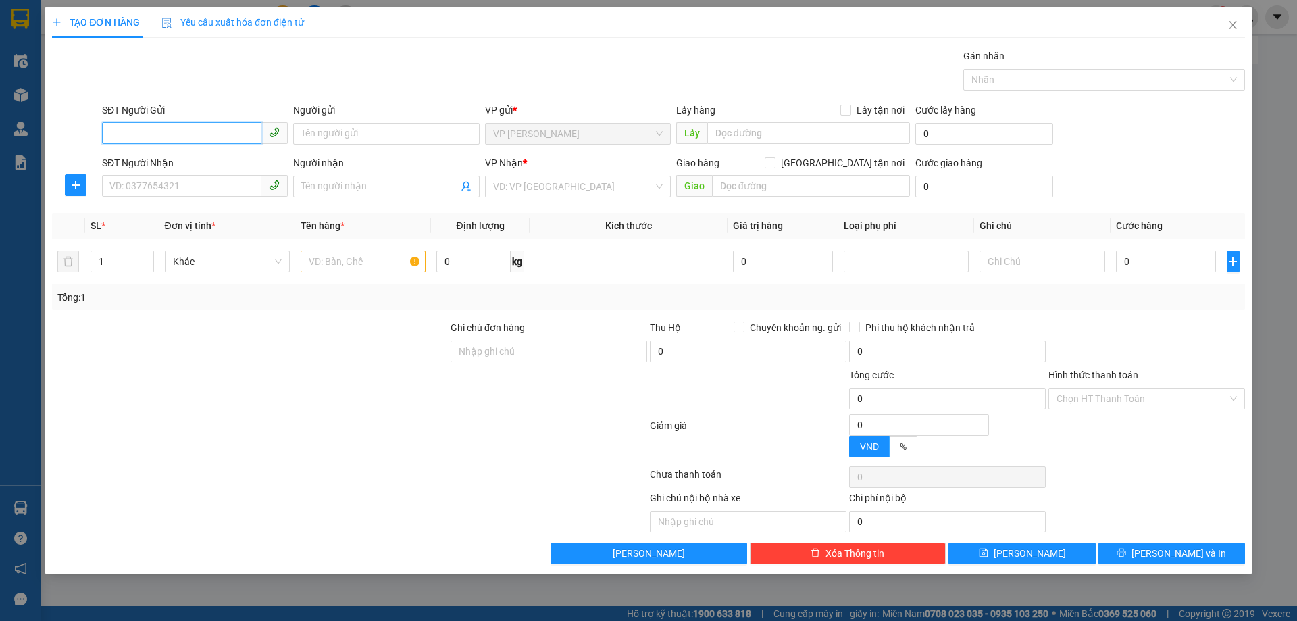
click at [205, 137] on input "SĐT Người Gửi" at bounding box center [181, 133] width 159 height 22
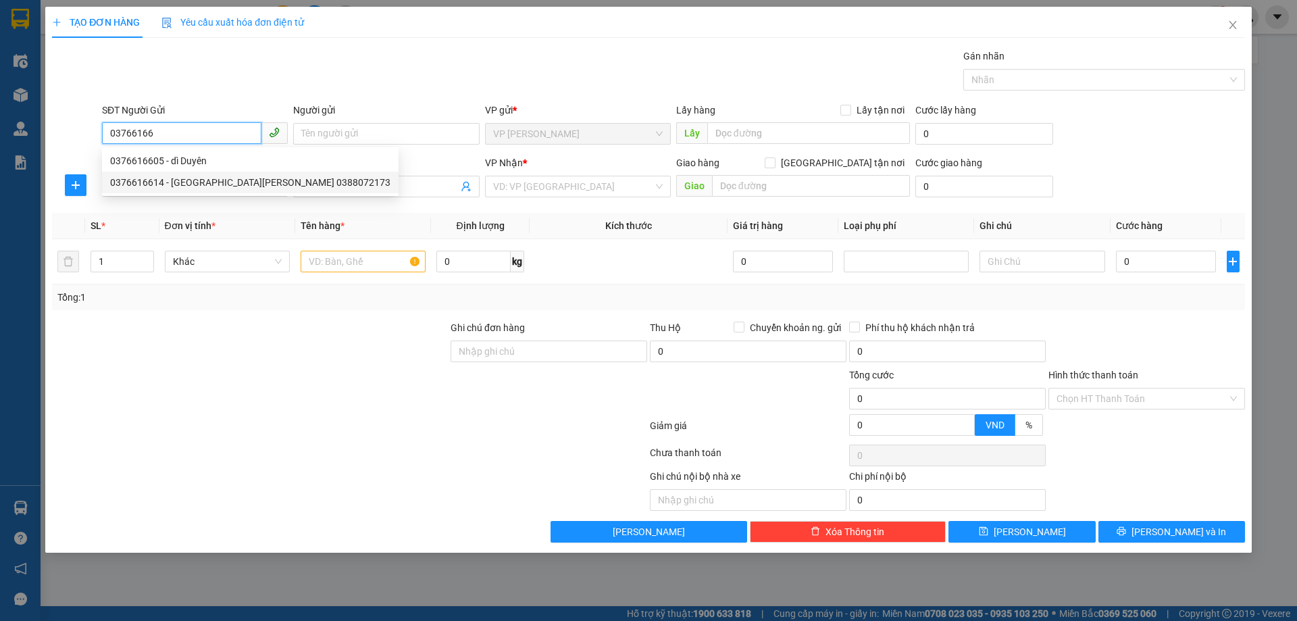
click at [226, 189] on div "0376616614 - BÁC PHAN Thành 0388072173" at bounding box center [250, 182] width 280 height 15
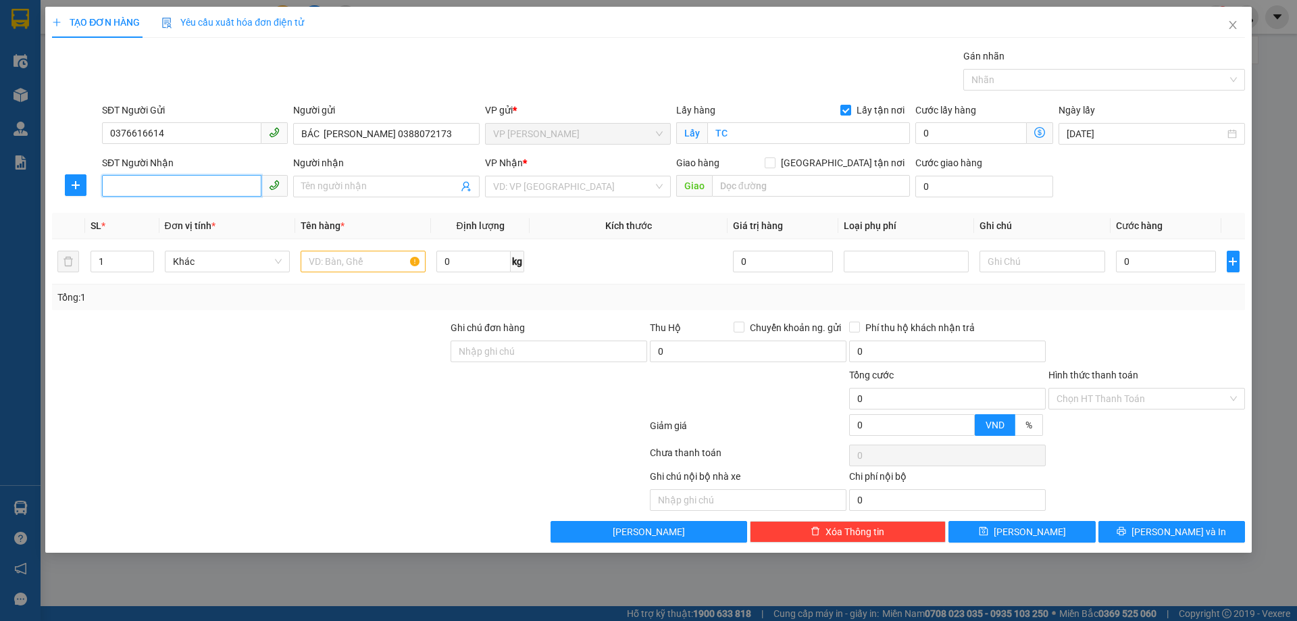
click at [225, 191] on input "SĐT Người Nhận" at bounding box center [181, 186] width 159 height 22
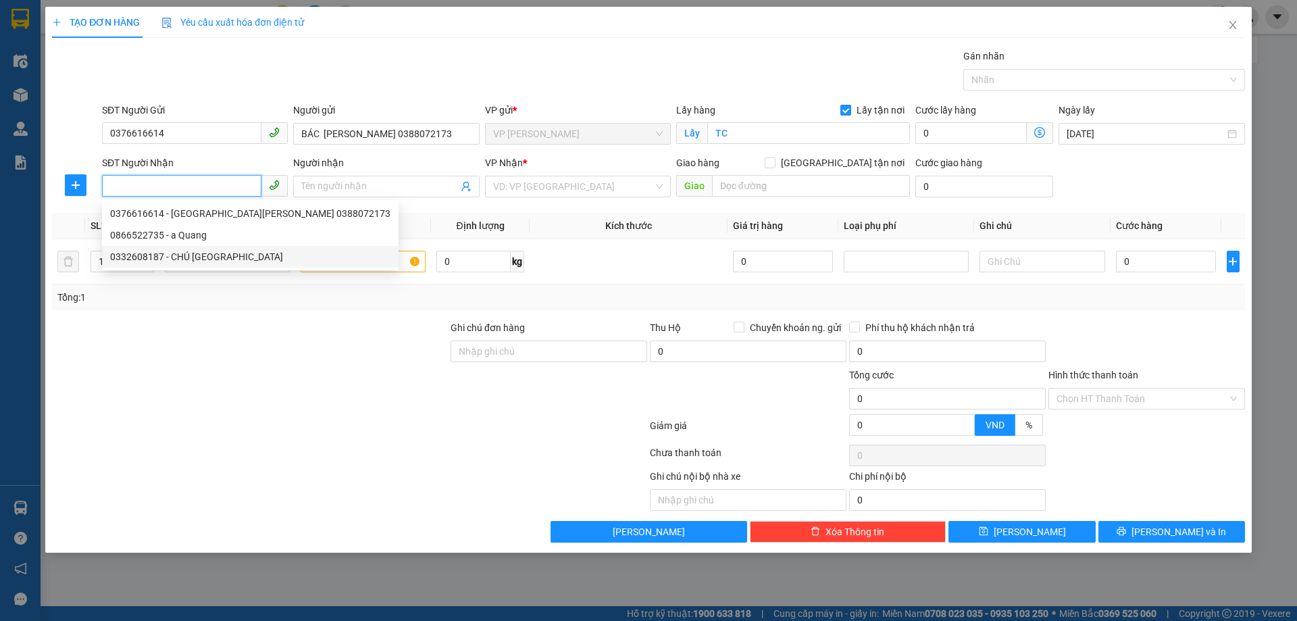
click at [189, 259] on div "0332608187 - CHÚ PHAN HÒA" at bounding box center [250, 256] width 280 height 15
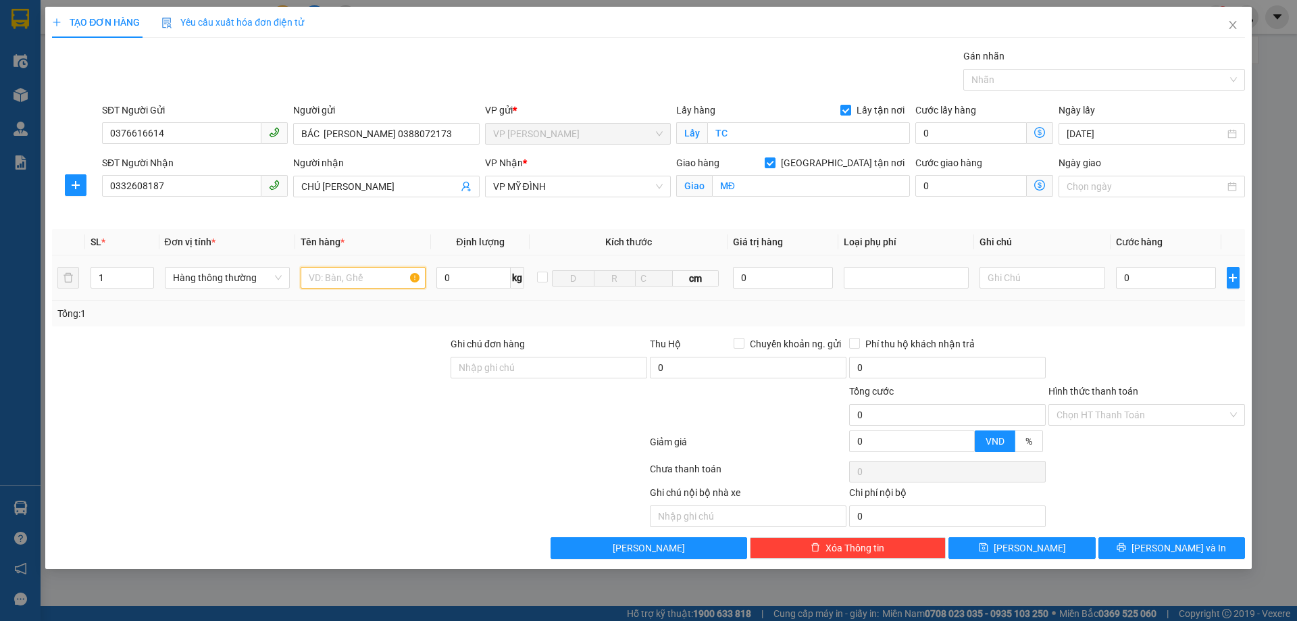
click at [336, 274] on input "text" at bounding box center [363, 278] width 125 height 22
click at [1164, 280] on input "0" at bounding box center [1166, 278] width 101 height 22
click at [1174, 545] on span "[PERSON_NAME] và In" at bounding box center [1179, 548] width 95 height 15
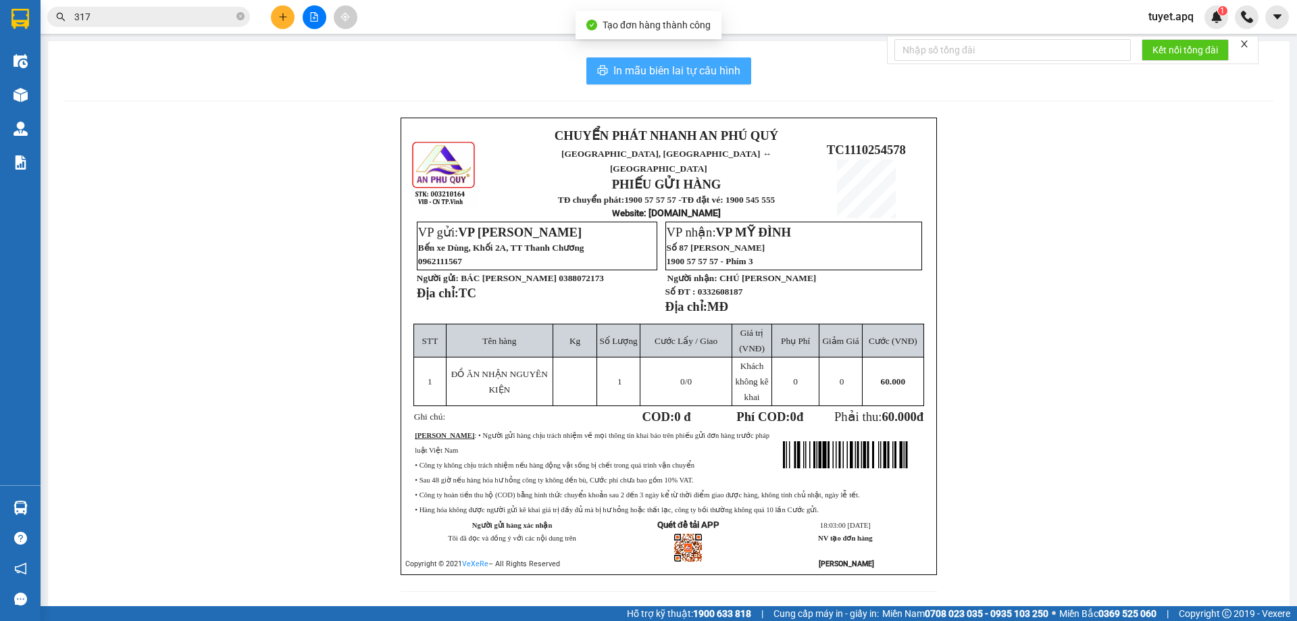
click at [691, 70] on span "In mẫu biên lai tự cấu hình" at bounding box center [677, 70] width 127 height 17
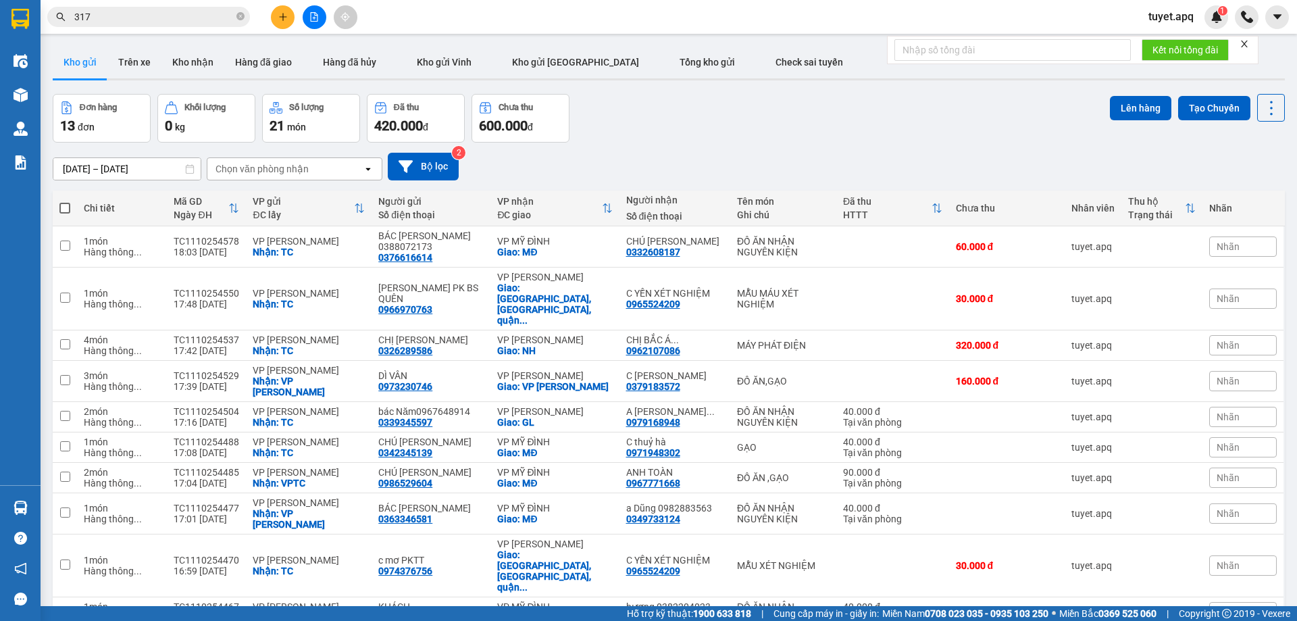
click at [192, 24] on input "317" at bounding box center [153, 16] width 159 height 15
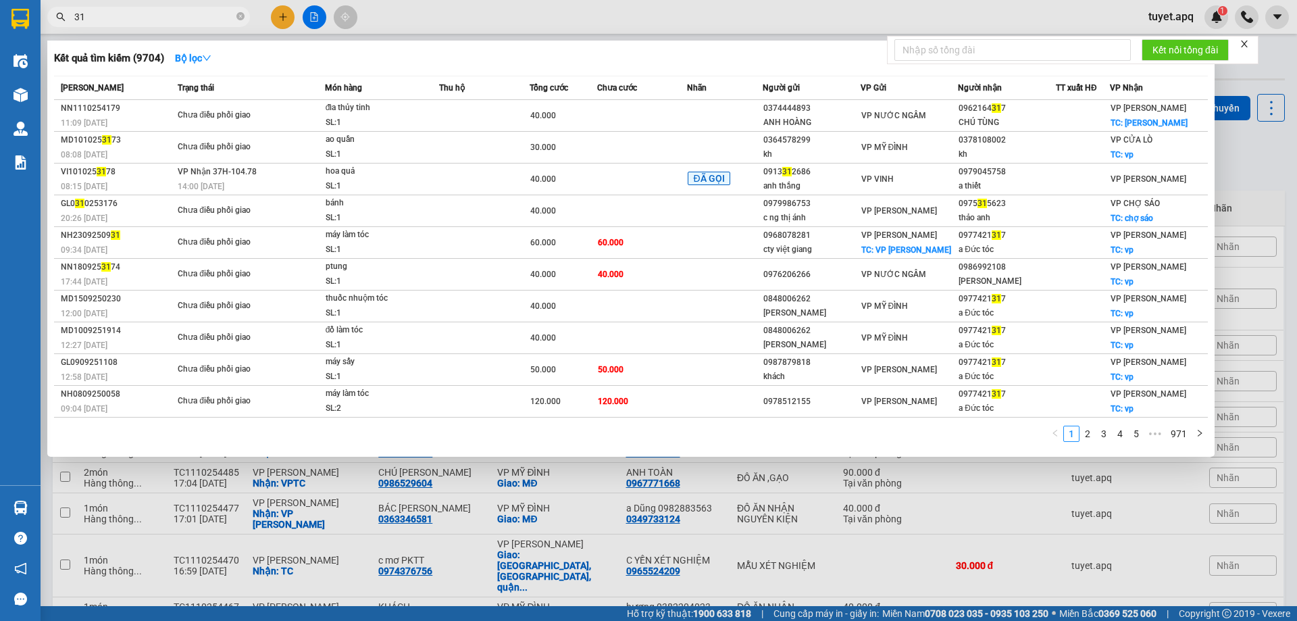
type input "3"
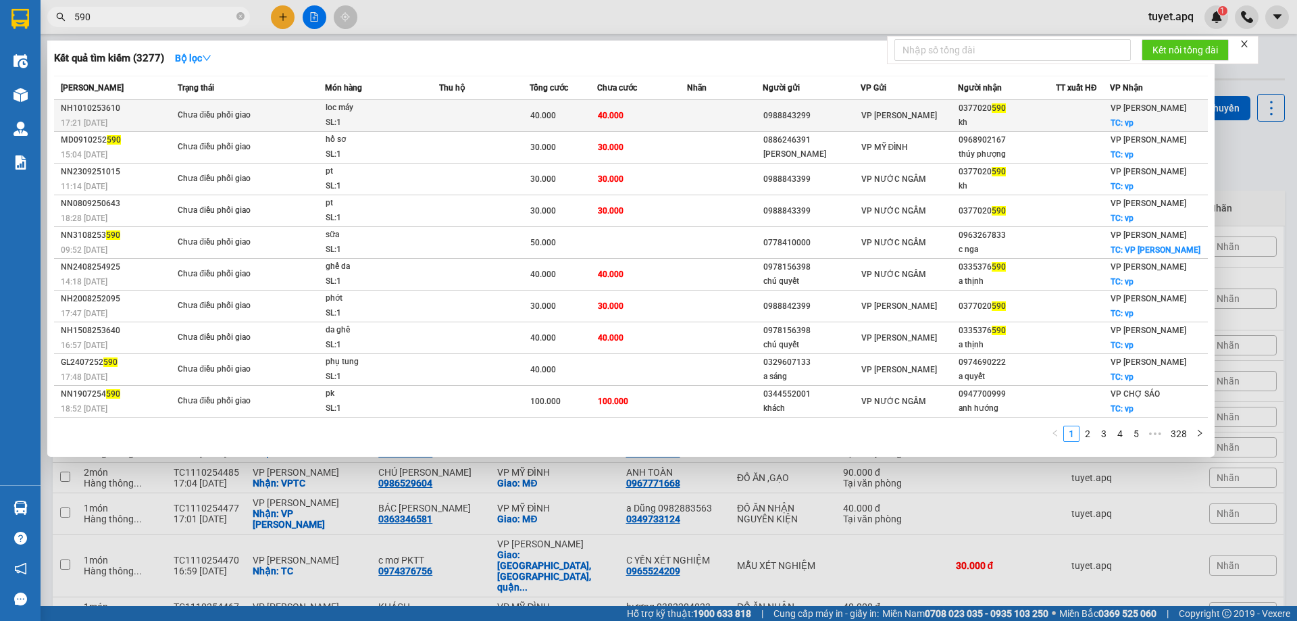
type input "590"
click at [474, 112] on td at bounding box center [484, 116] width 91 height 32
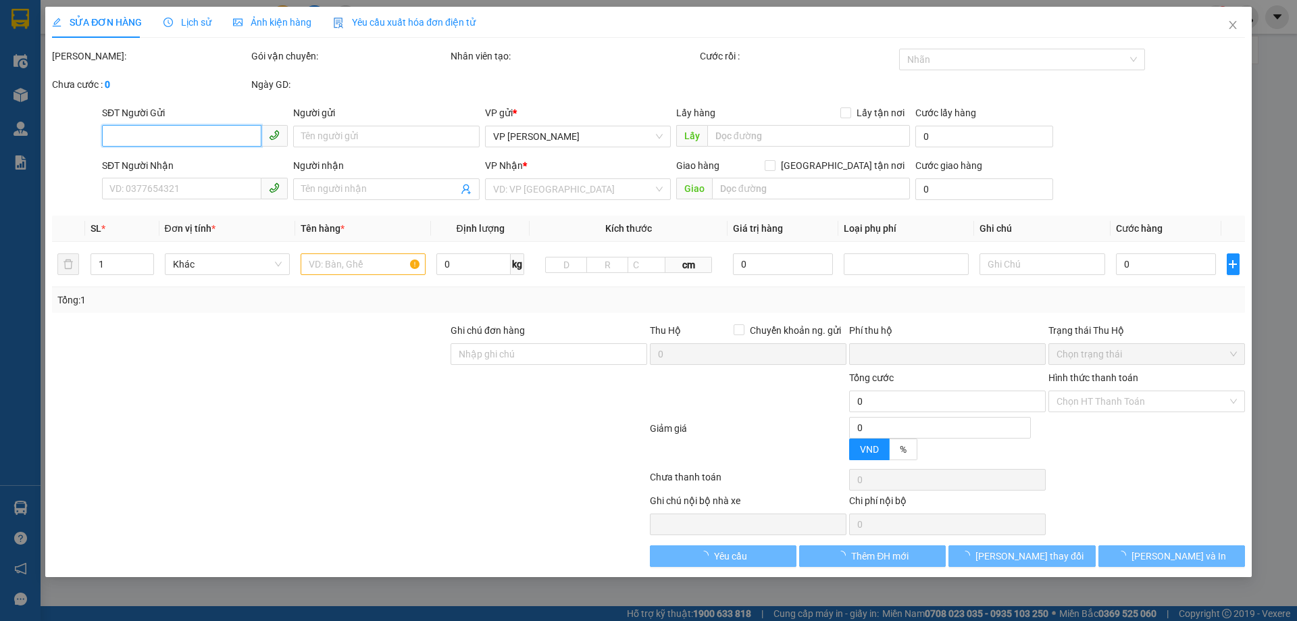
type input "0988843299"
type input "0377020590"
type input "kh"
checkbox input "true"
type input "vp"
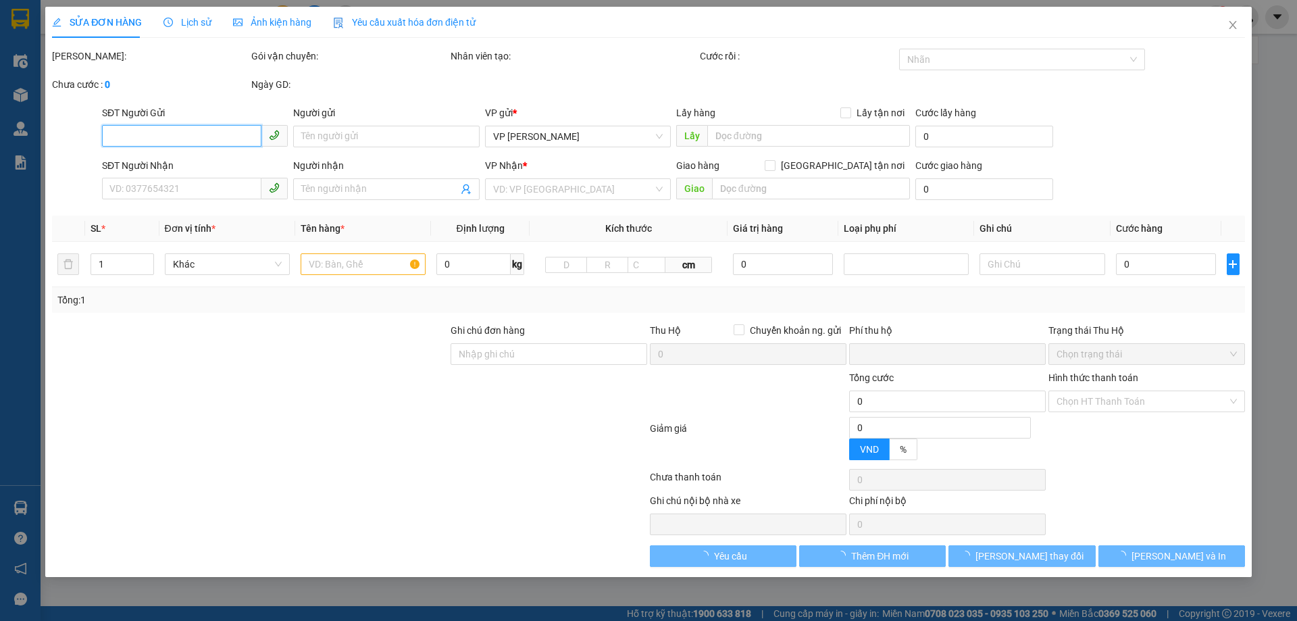
type input "0"
type input "40.000"
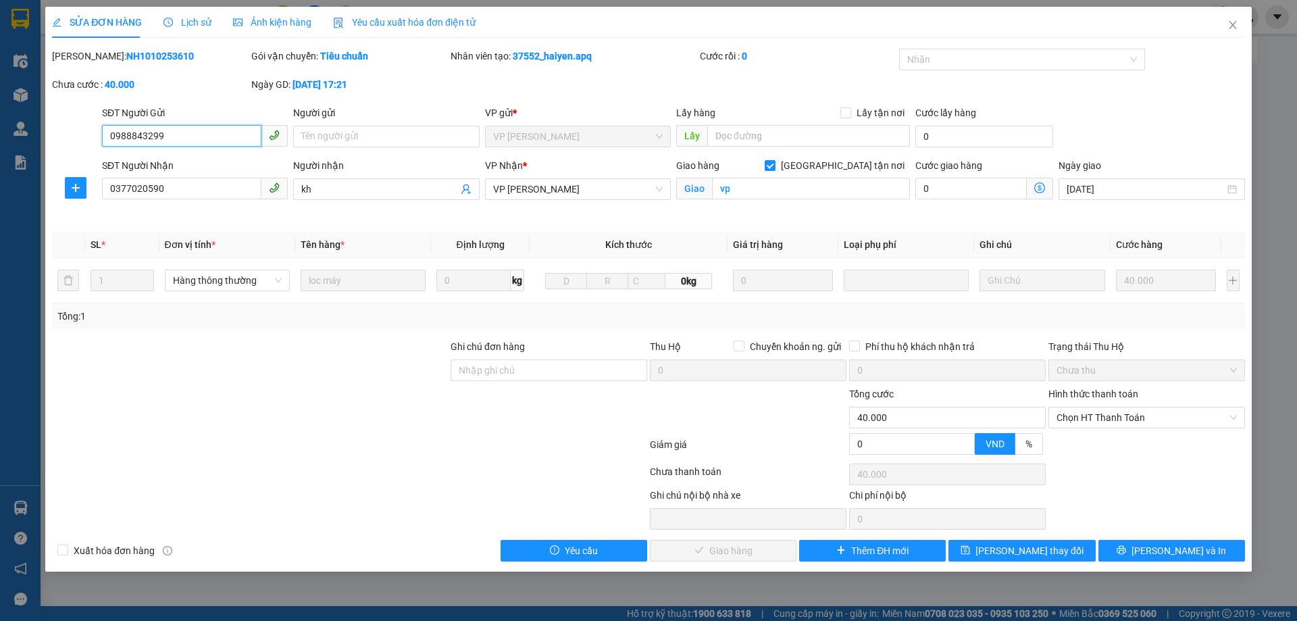
drag, startPoint x: 1114, startPoint y: 410, endPoint x: 1121, endPoint y: 437, distance: 27.9
click at [1116, 417] on span "Chọn HT Thanh Toán" at bounding box center [1147, 417] width 180 height 20
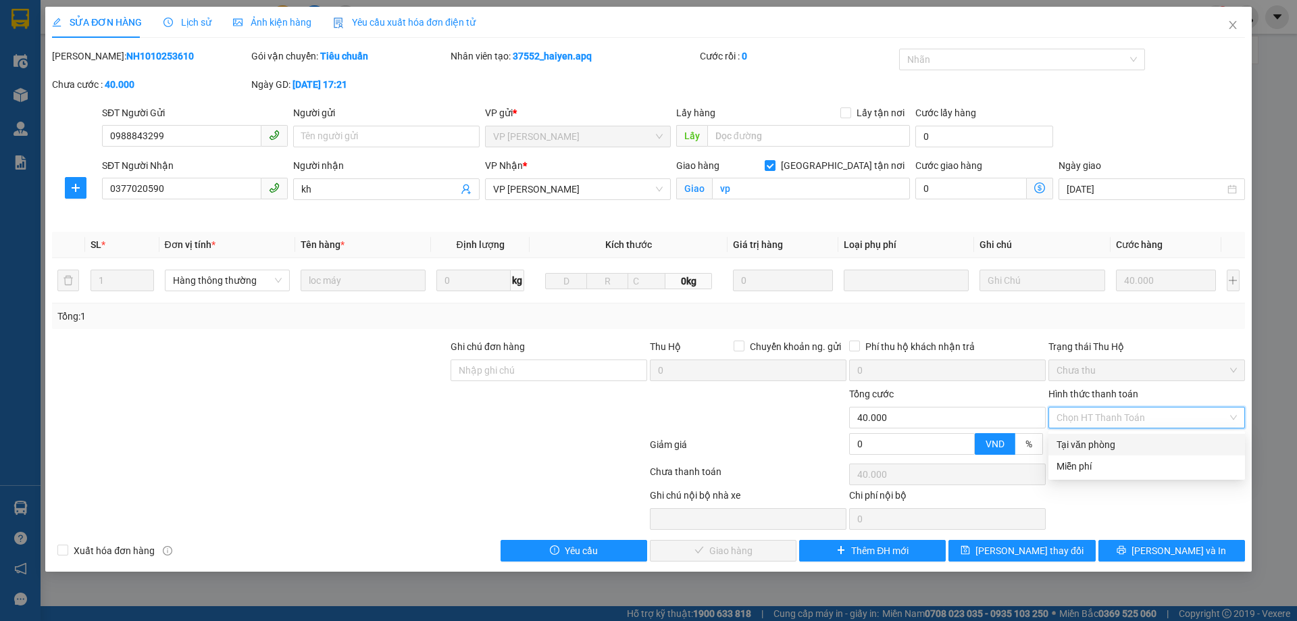
click at [1113, 437] on div "Tại văn phòng" at bounding box center [1147, 444] width 180 height 15
type input "0"
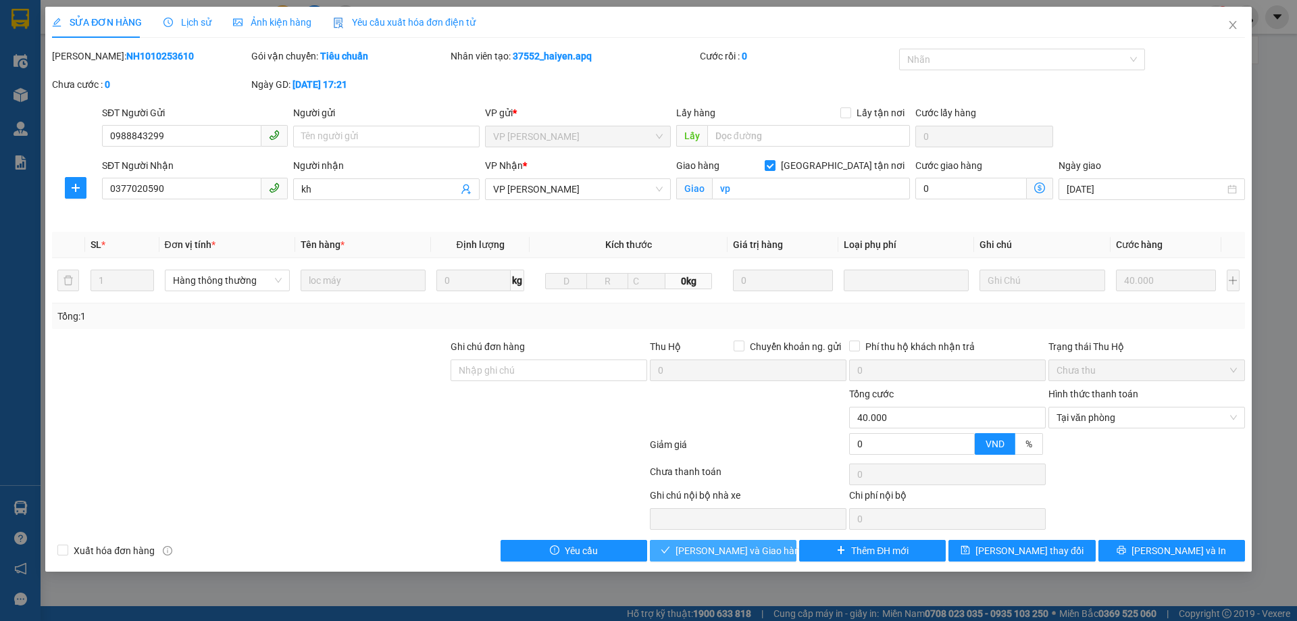
click at [708, 549] on span "Lưu và Giao hàng" at bounding box center [741, 550] width 130 height 15
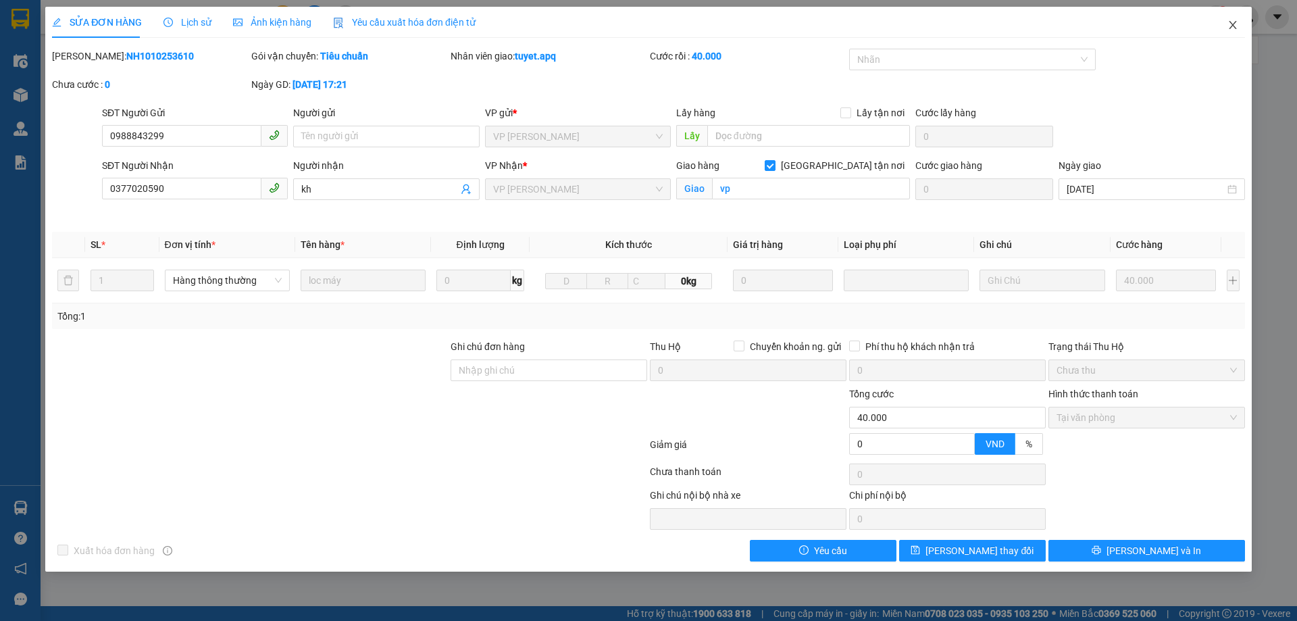
click at [1238, 26] on icon "close" at bounding box center [1233, 25] width 11 height 11
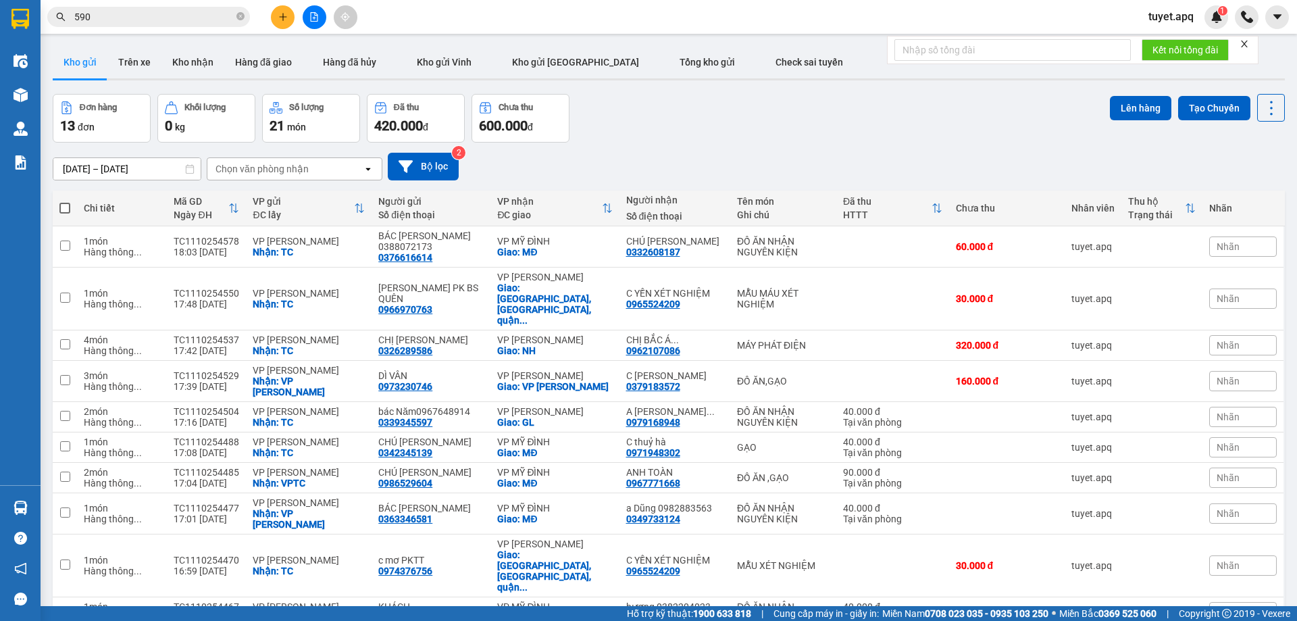
click at [177, 19] on input "590" at bounding box center [153, 16] width 159 height 15
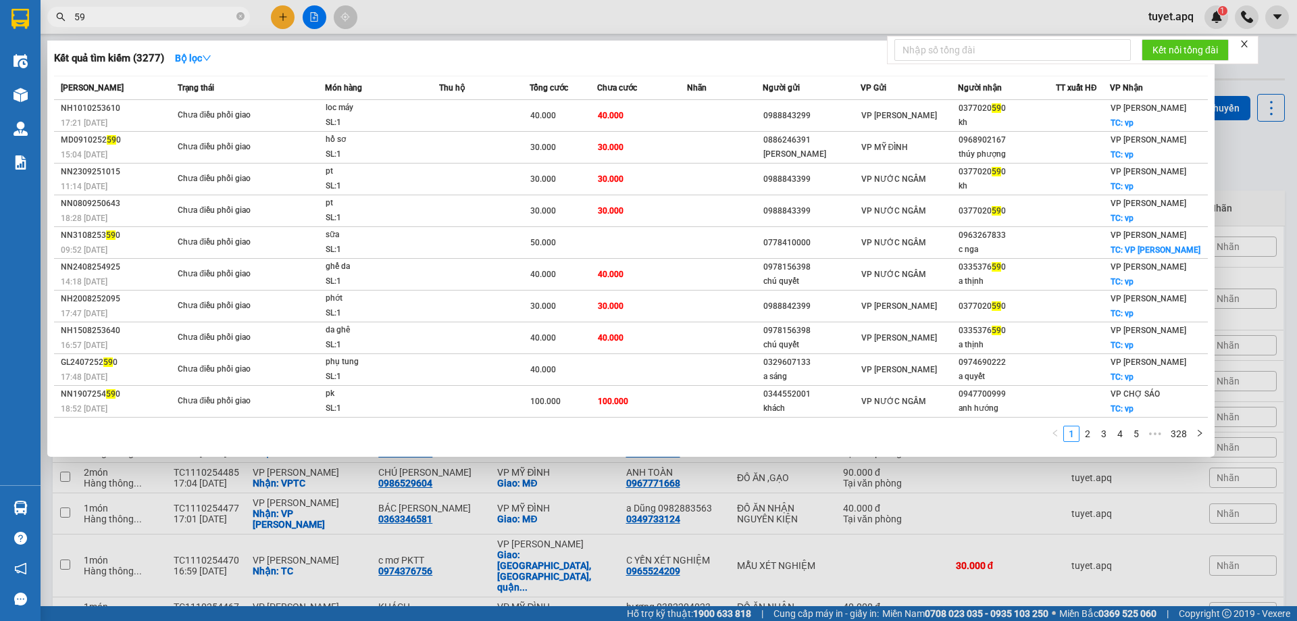
type input "5"
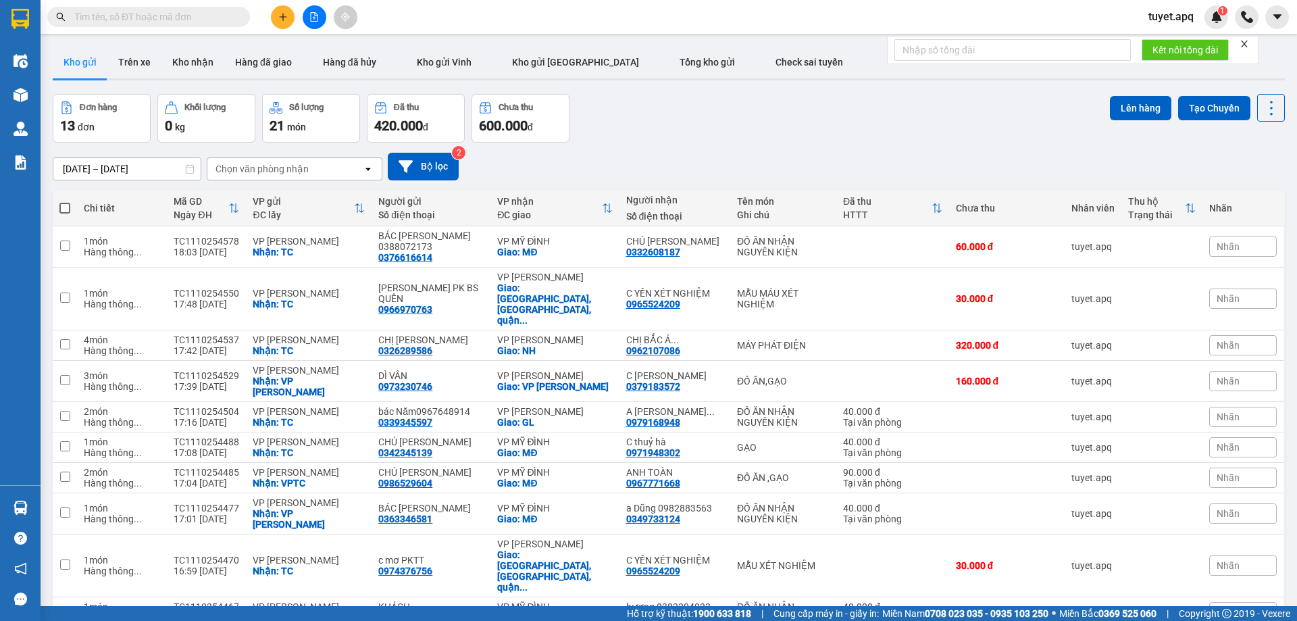
click at [284, 13] on icon "plus" at bounding box center [282, 16] width 9 height 9
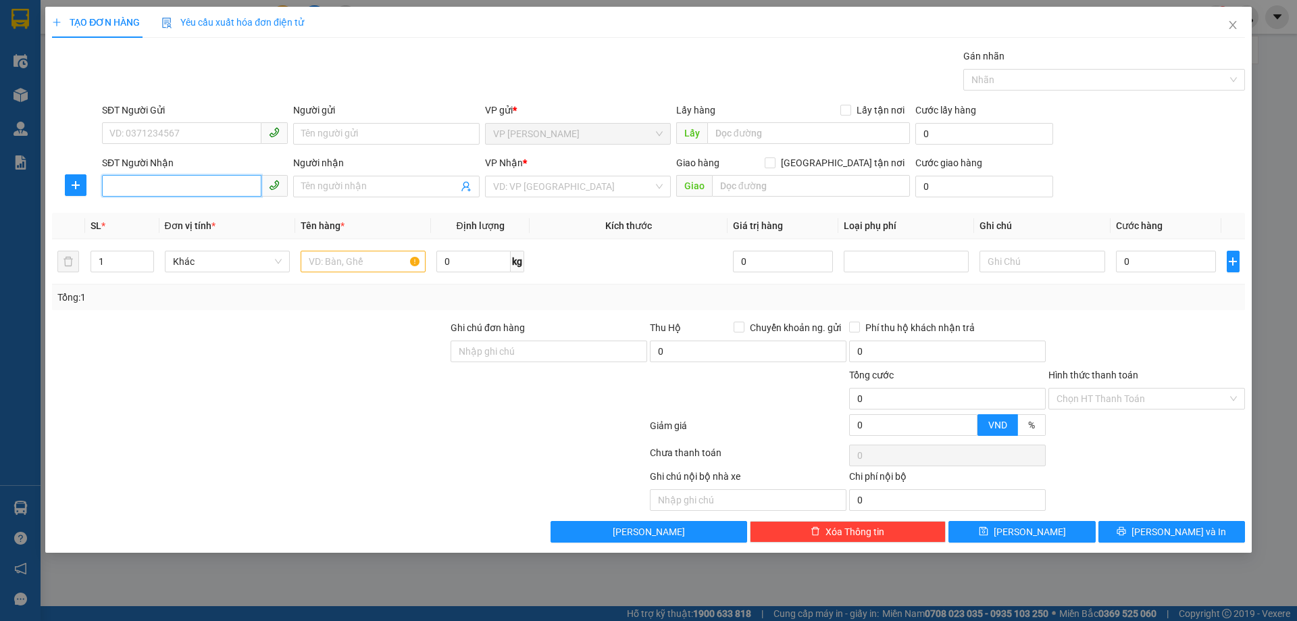
click at [184, 187] on input "SĐT Người Nhận" at bounding box center [181, 186] width 159 height 22
click at [172, 133] on input "SĐT Người Gửi" at bounding box center [181, 133] width 159 height 22
type input "0989959757"
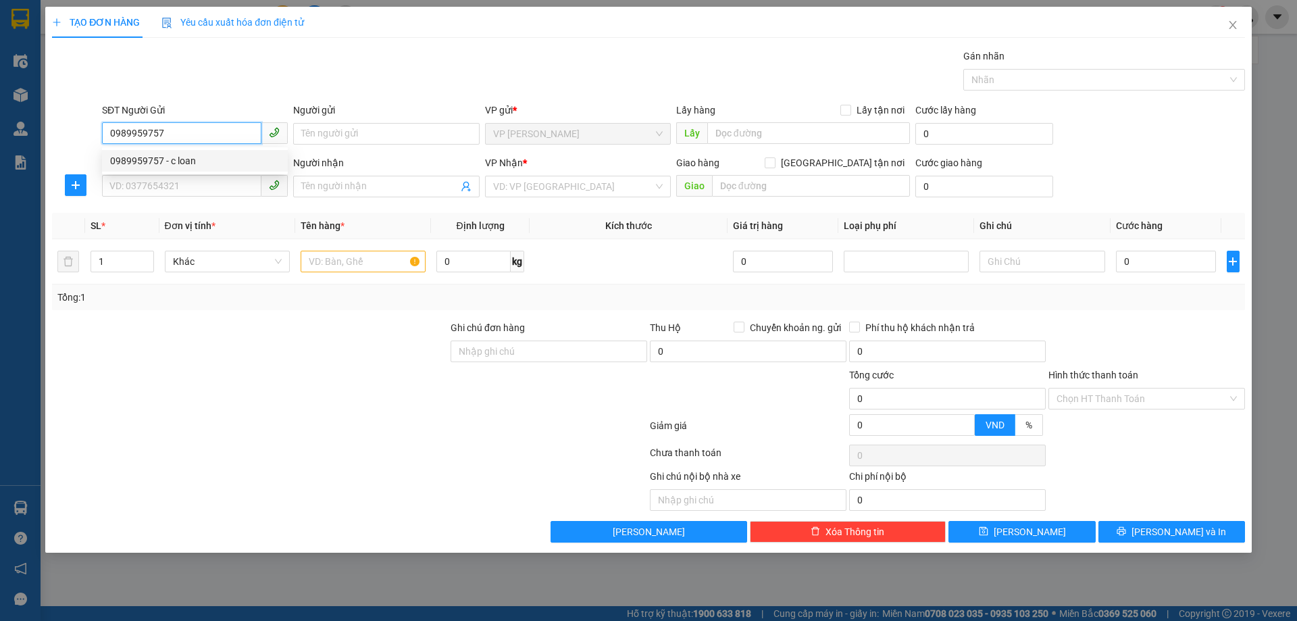
click at [186, 163] on div "0989959757 - c loan" at bounding box center [195, 160] width 170 height 15
type input "c loan"
checkbox input "true"
type input "TC"
type input "0989959757"
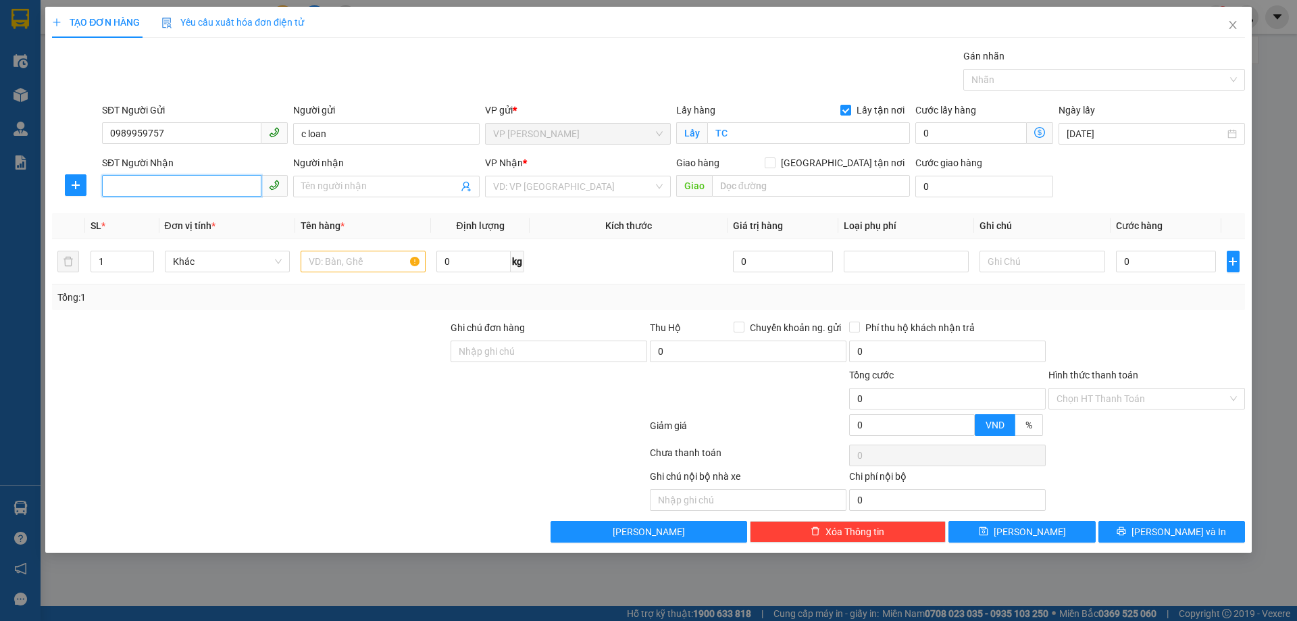
click at [193, 191] on input "SĐT Người Nhận" at bounding box center [181, 186] width 159 height 22
click at [179, 185] on input "SĐT Người Nhận" at bounding box center [181, 186] width 159 height 22
type input "0329920801"
click at [377, 178] on span at bounding box center [386, 187] width 186 height 22
type input "ANH PHAN ĐÌNH KHẢI"
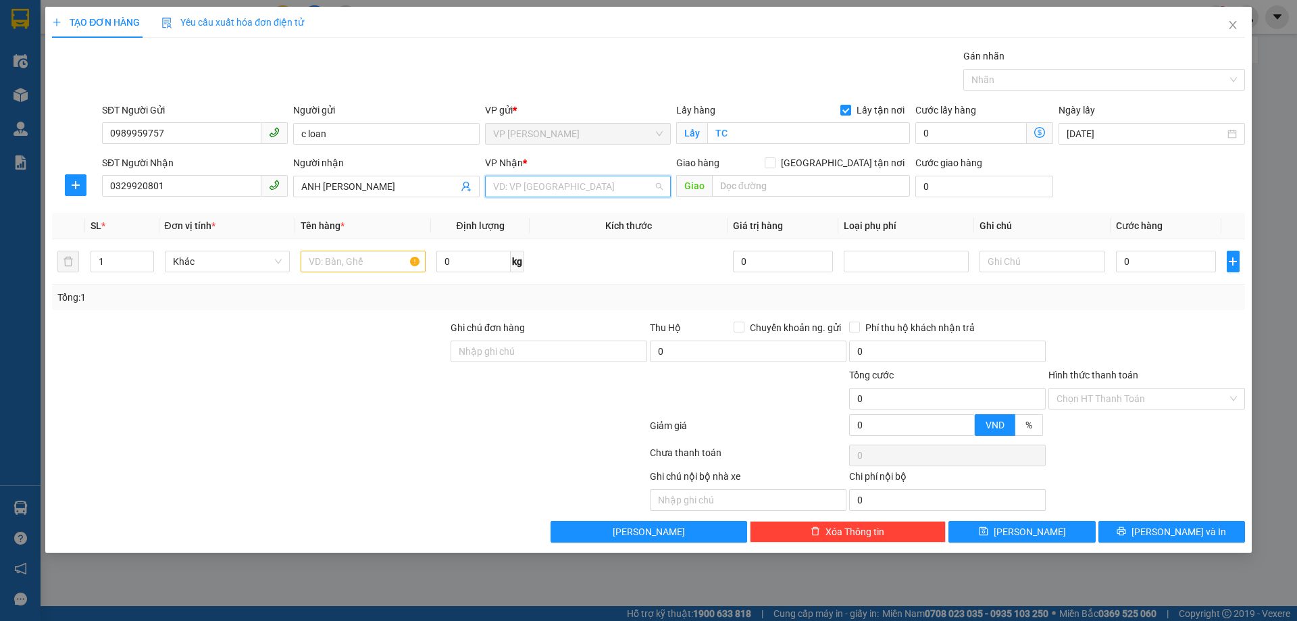
click at [574, 191] on input "search" at bounding box center [573, 186] width 160 height 20
type input "MY"
click at [564, 214] on div "VP MỸ ĐÌNH" at bounding box center [578, 213] width 170 height 15
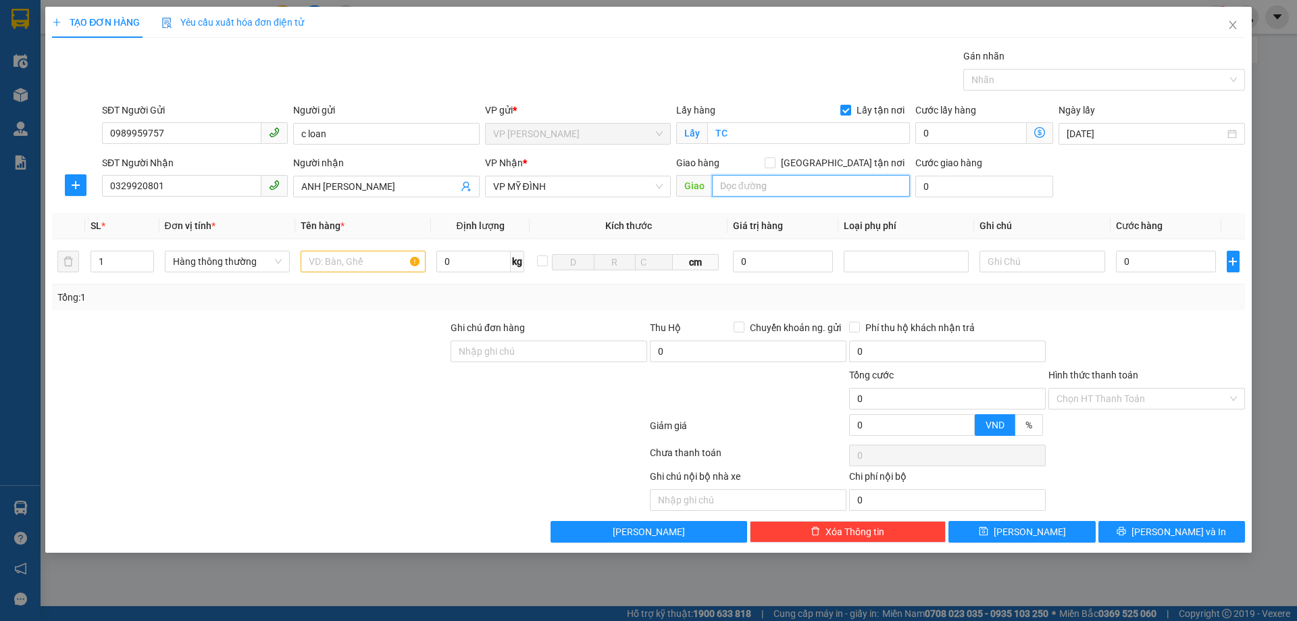
click at [741, 188] on input "text" at bounding box center [811, 186] width 198 height 22
type input "MĐ"
click at [774, 162] on input "[GEOGRAPHIC_DATA] tận nơi" at bounding box center [769, 161] width 9 height 9
checkbox input "true"
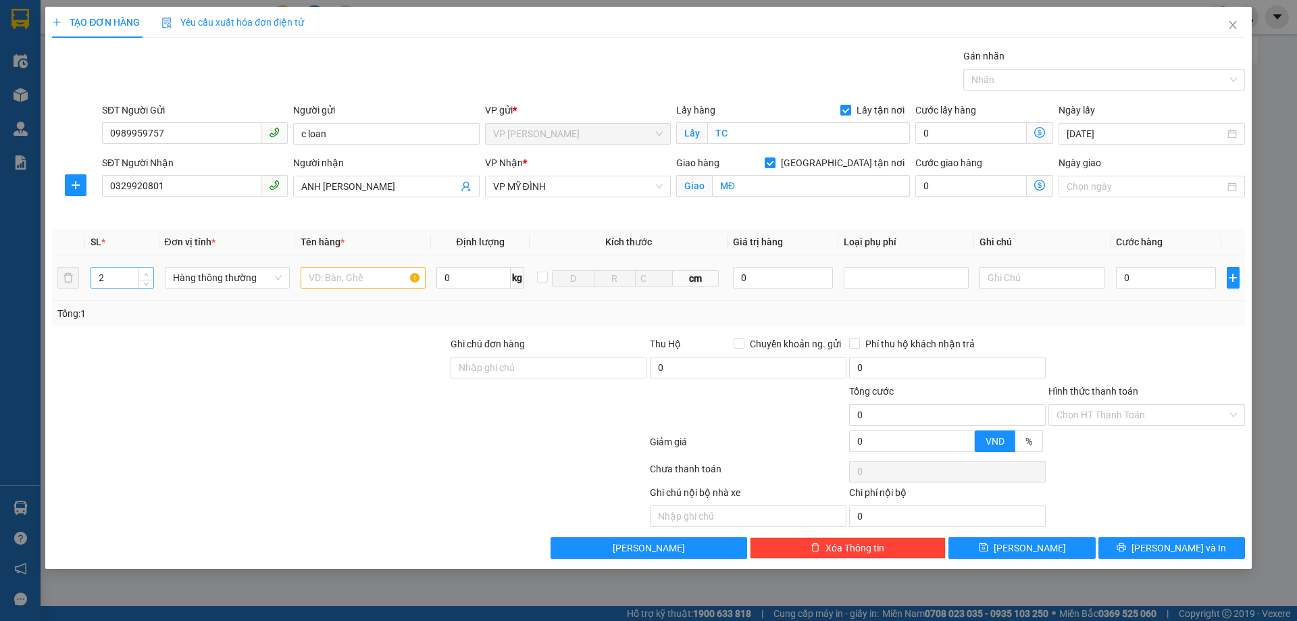
click at [149, 270] on span "up" at bounding box center [147, 274] width 8 height 8
type input "3"
click at [149, 270] on span "up" at bounding box center [147, 274] width 8 height 8
click at [365, 279] on input "text" at bounding box center [363, 278] width 125 height 22
type input "D"
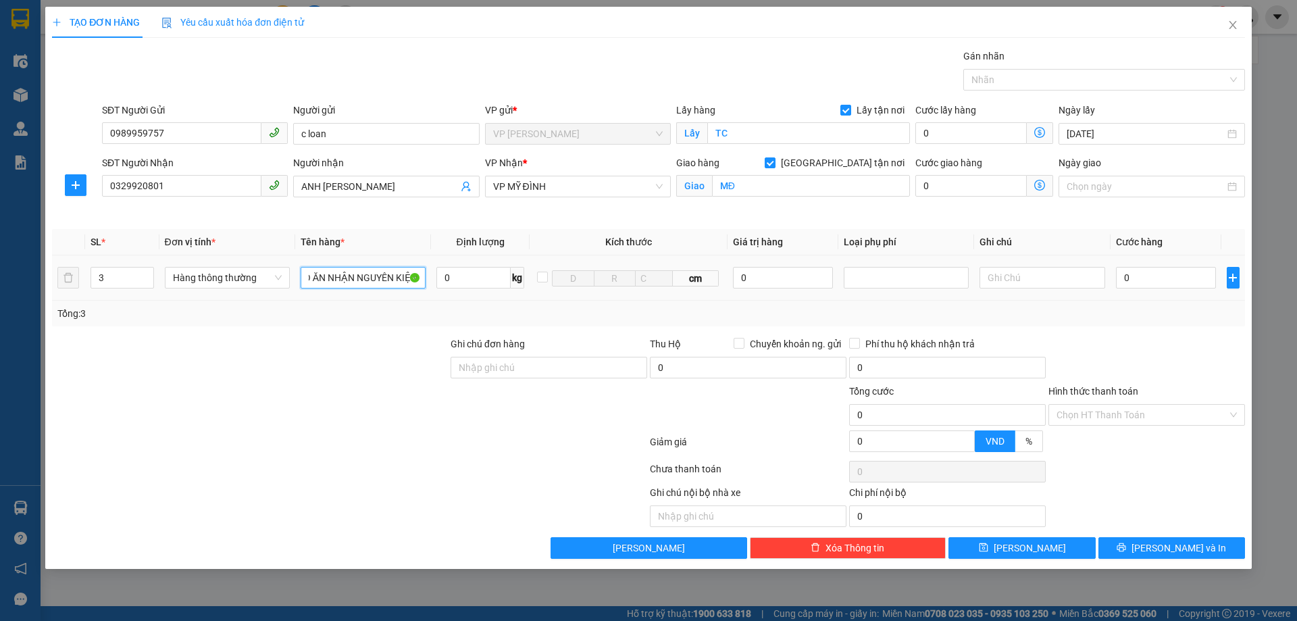
scroll to position [0, 12]
type input "ĐỒ ĂN NHẬN NGUYÊN KIỆN"
click at [1154, 280] on input "0" at bounding box center [1166, 278] width 101 height 22
type input "1"
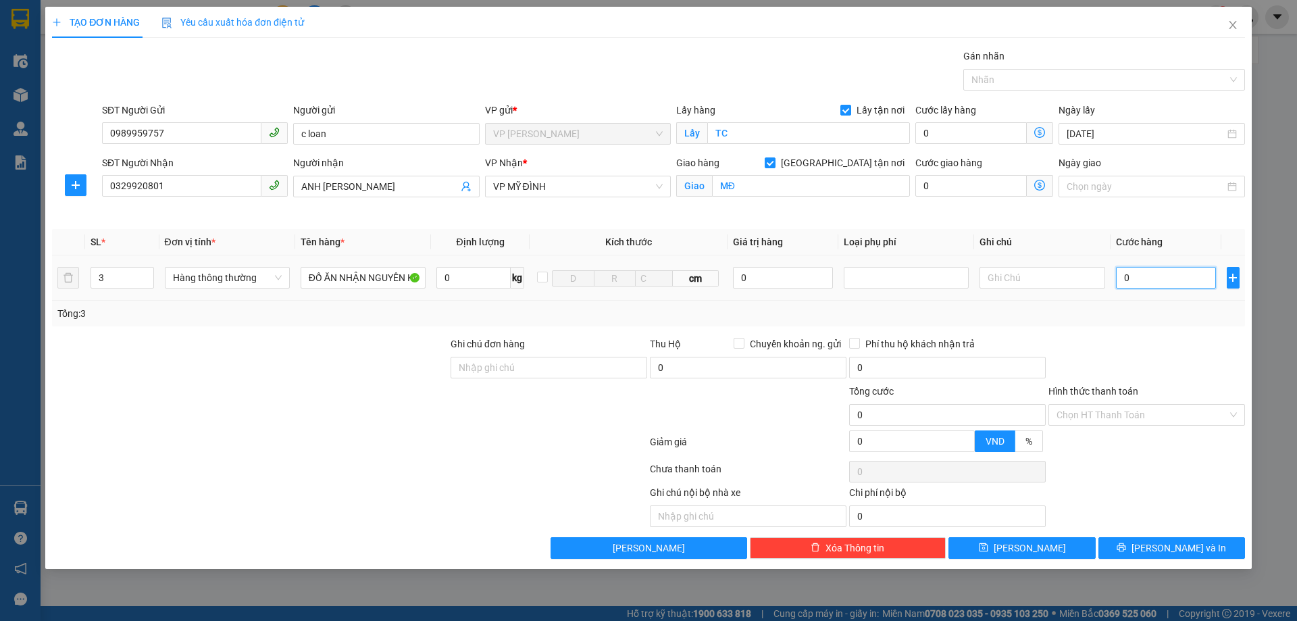
type input "1"
type input "14"
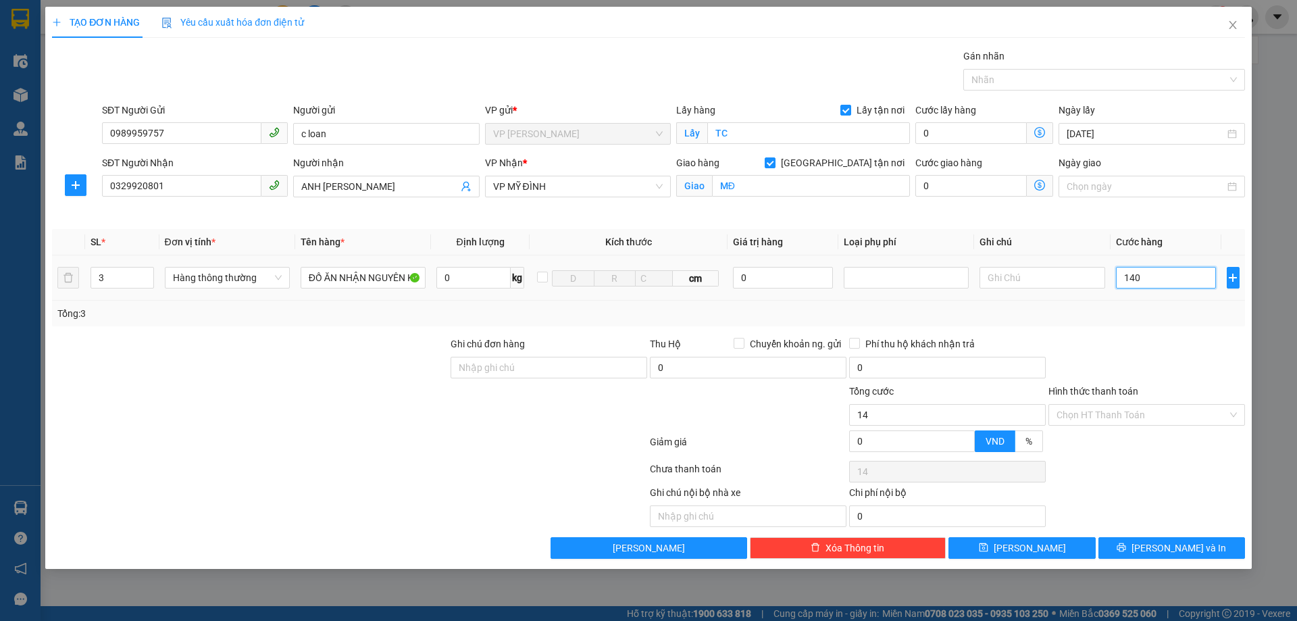
type input "1.400"
type input "14.000"
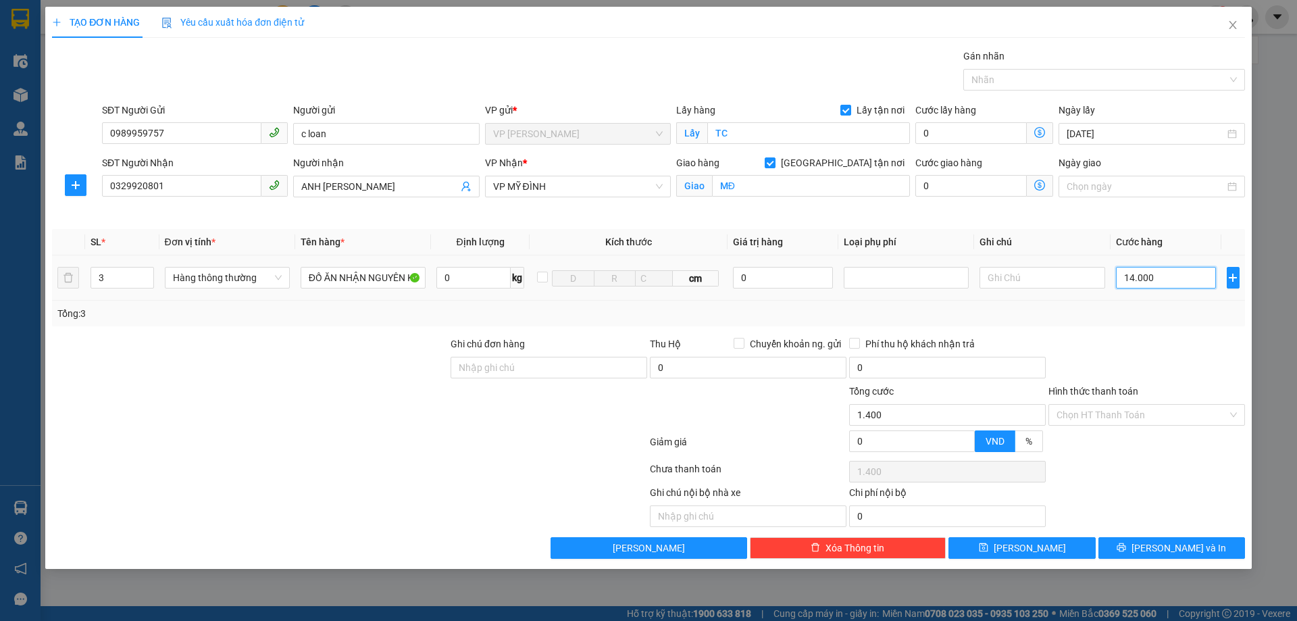
type input "14.000"
type input "140.000"
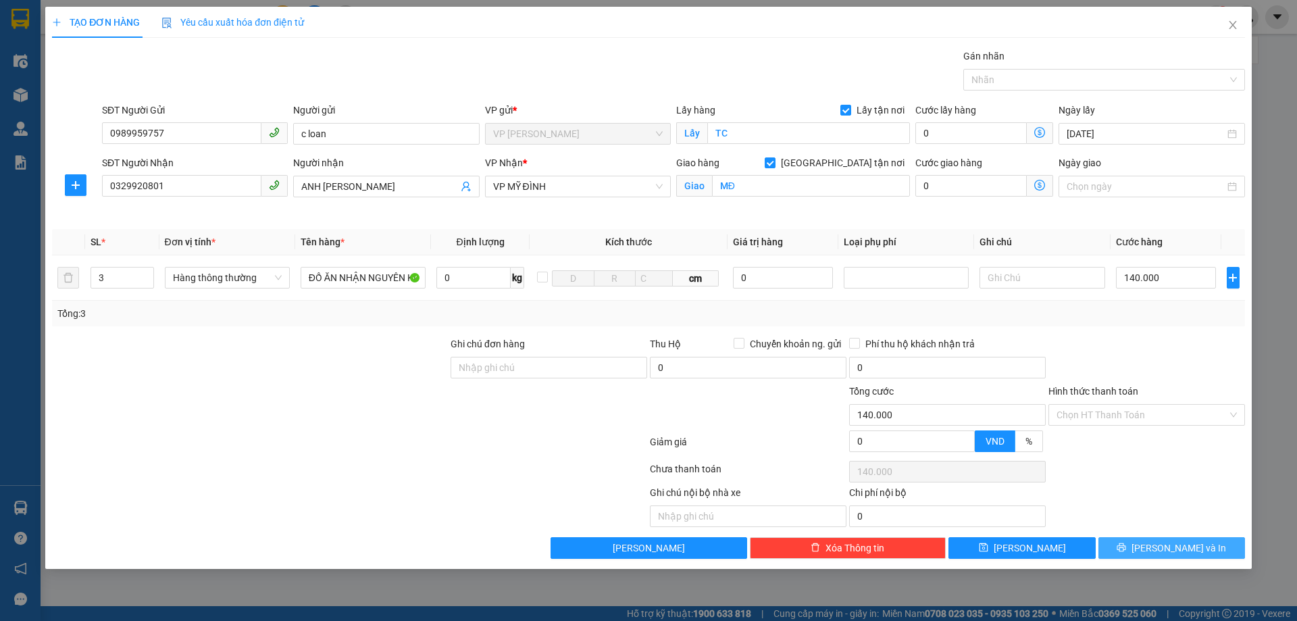
click at [1226, 551] on button "[PERSON_NAME] và In" at bounding box center [1172, 548] width 147 height 22
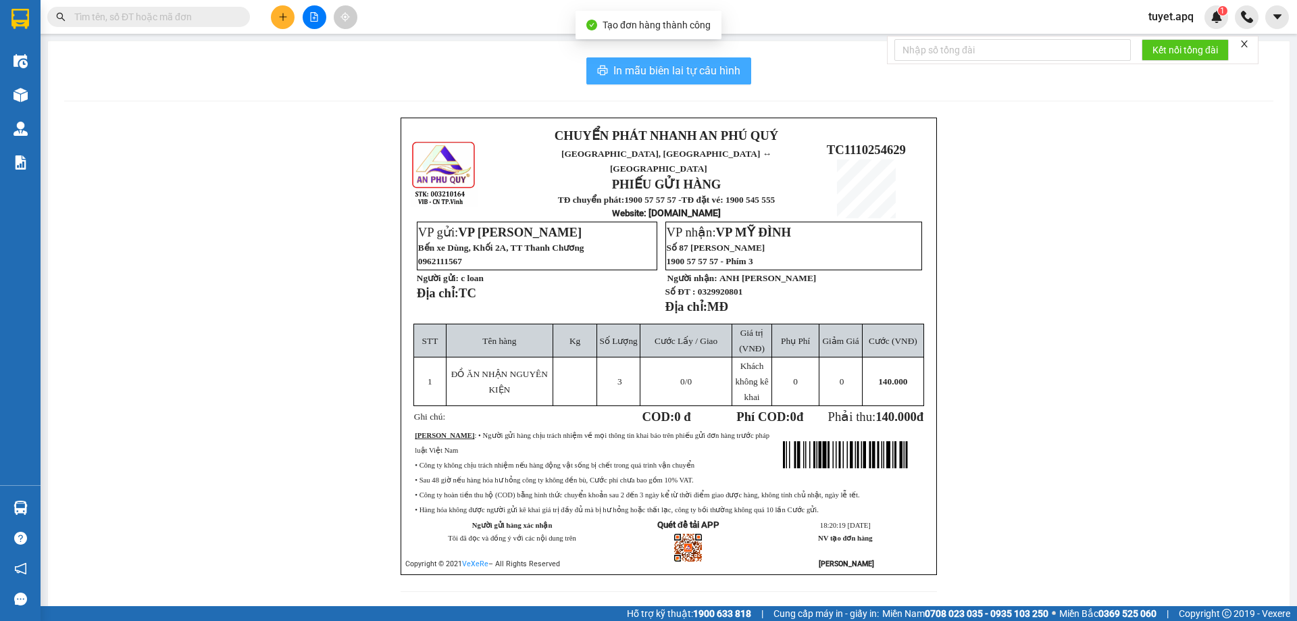
click at [706, 76] on span "In mẫu biên lai tự cấu hình" at bounding box center [677, 70] width 127 height 17
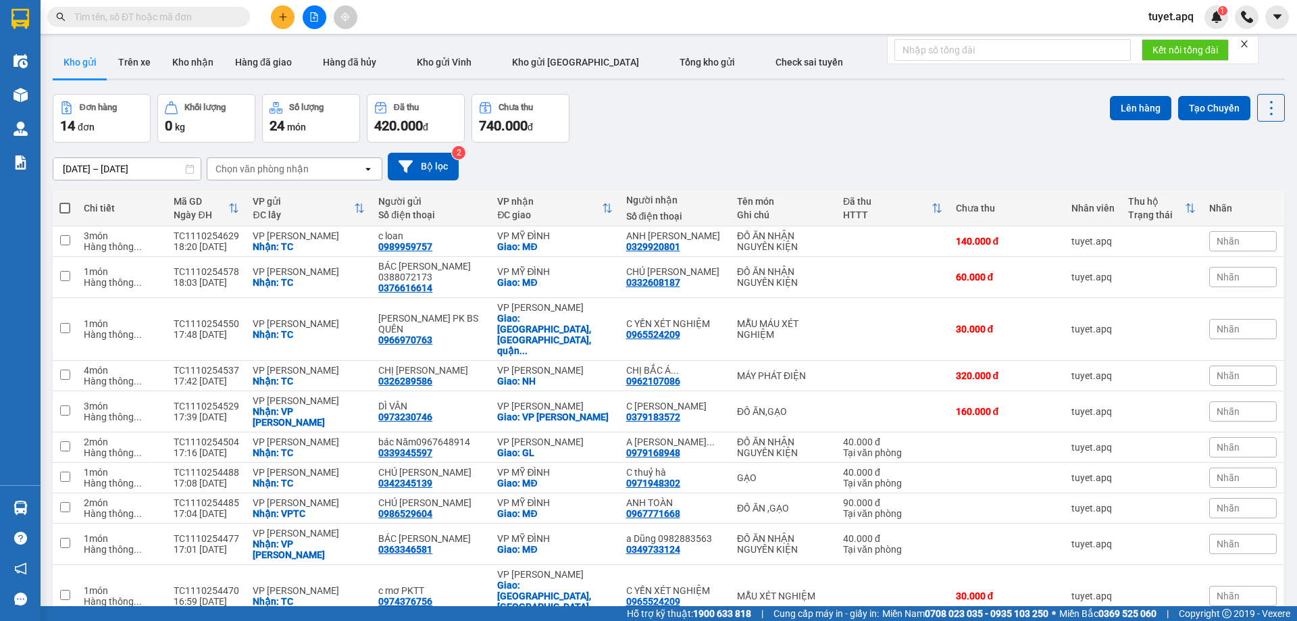
click at [313, 166] on div "Chọn văn phòng nhận" at bounding box center [284, 169] width 155 height 22
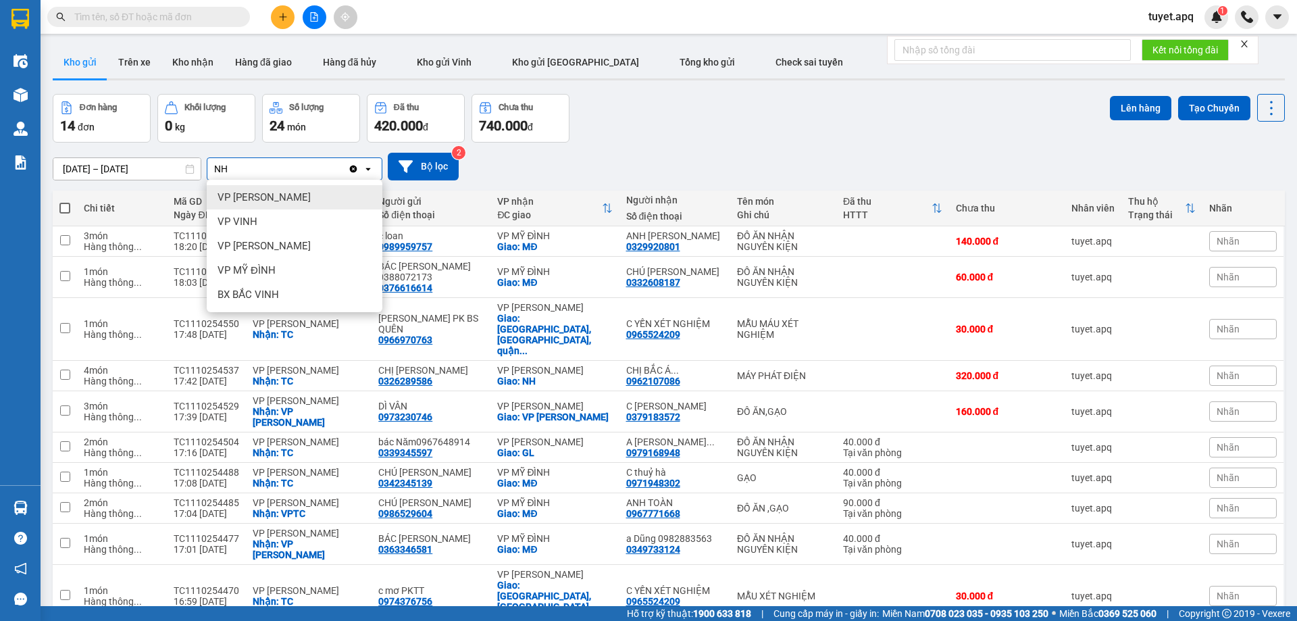
type input "NH"
click at [275, 197] on span "VP [PERSON_NAME]" at bounding box center [264, 198] width 93 height 14
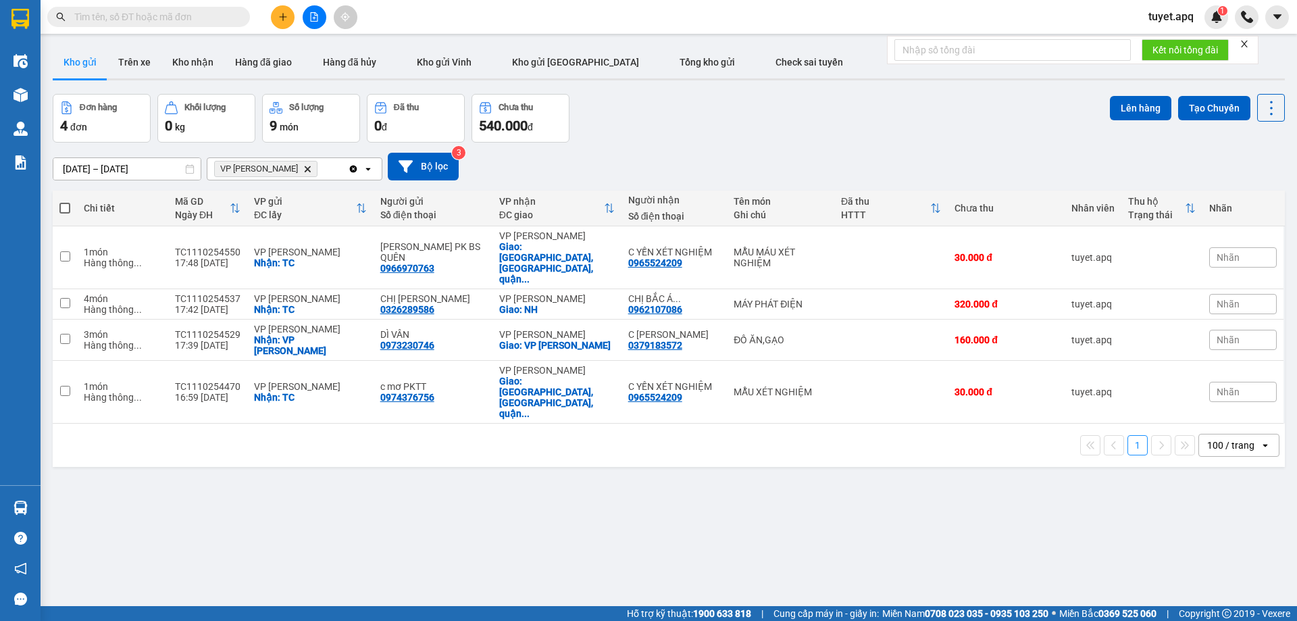
click at [303, 166] on icon "Delete" at bounding box center [307, 169] width 8 height 8
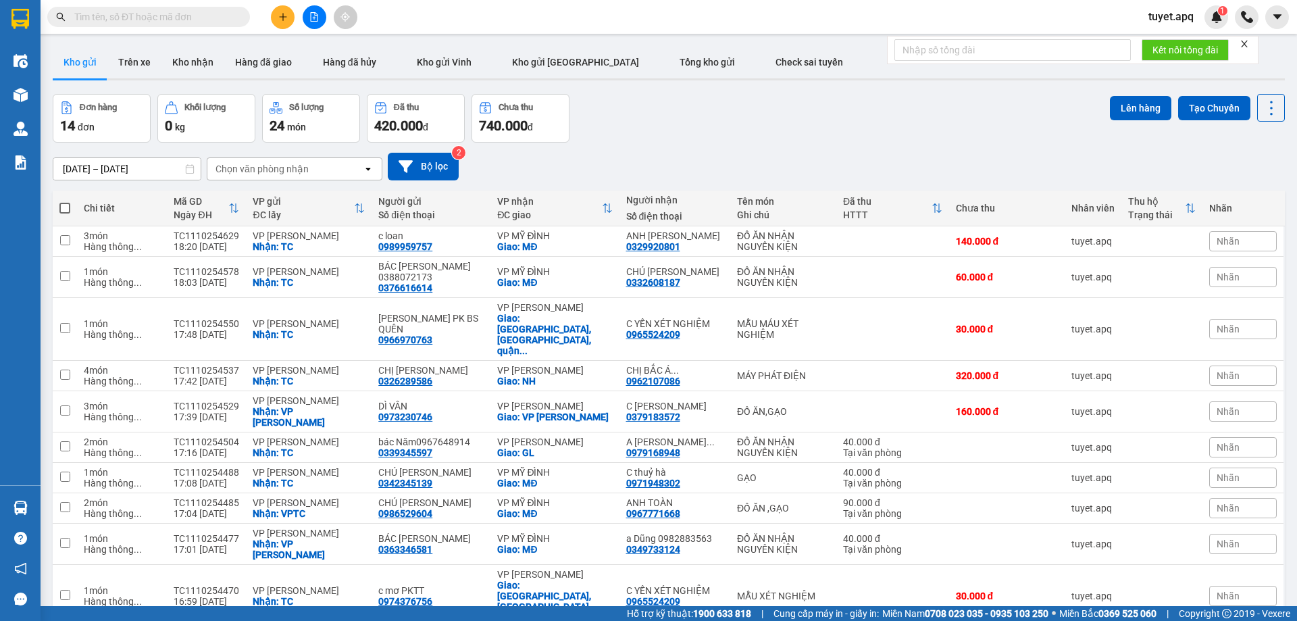
click at [300, 166] on div "Chọn văn phòng nhận" at bounding box center [262, 169] width 93 height 14
click at [262, 171] on div "M M" at bounding box center [277, 169] width 141 height 22
type input "M"
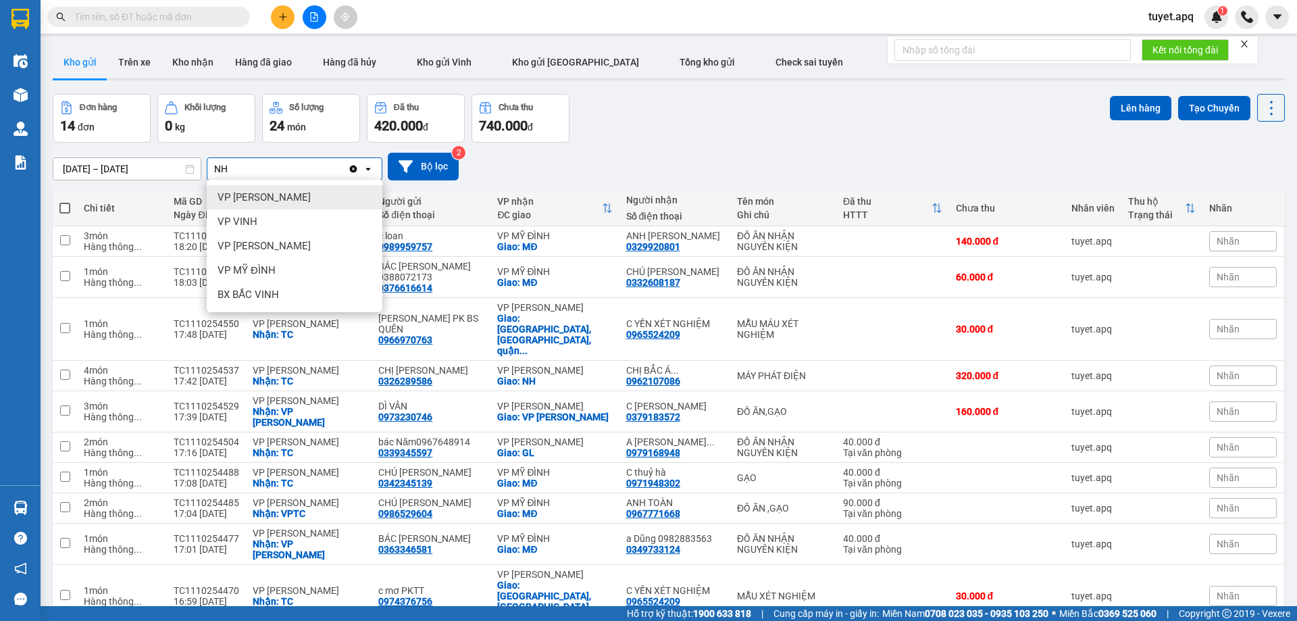
type input "NH"
click at [274, 189] on div "VP [PERSON_NAME]" at bounding box center [295, 197] width 176 height 24
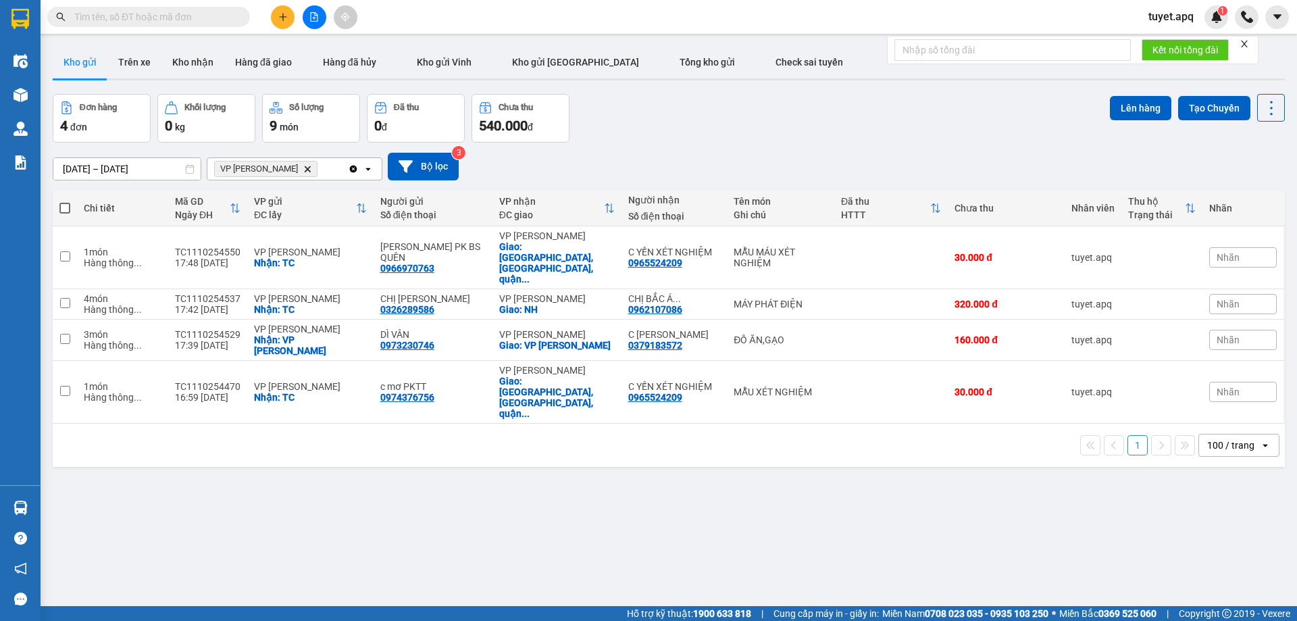
click at [320, 166] on div "VP NGỌC HỒI Delete" at bounding box center [277, 169] width 141 height 22
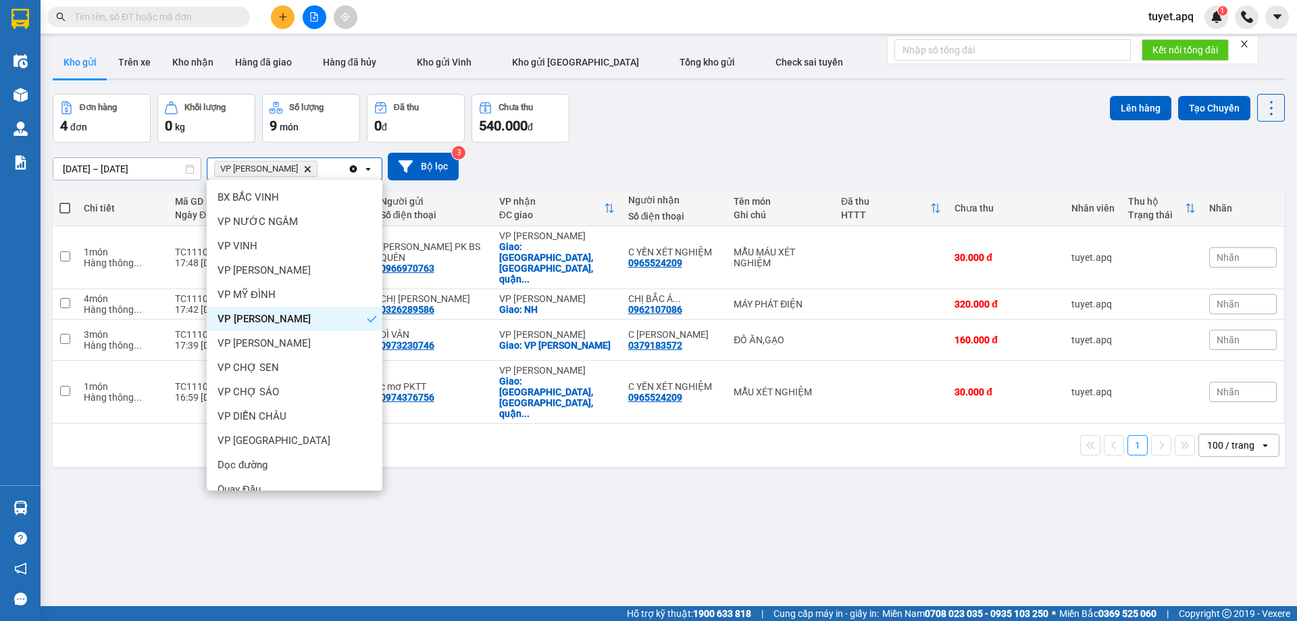
click at [305, 168] on icon "VP NGỌC HỒI, close by backspace" at bounding box center [308, 169] width 6 height 6
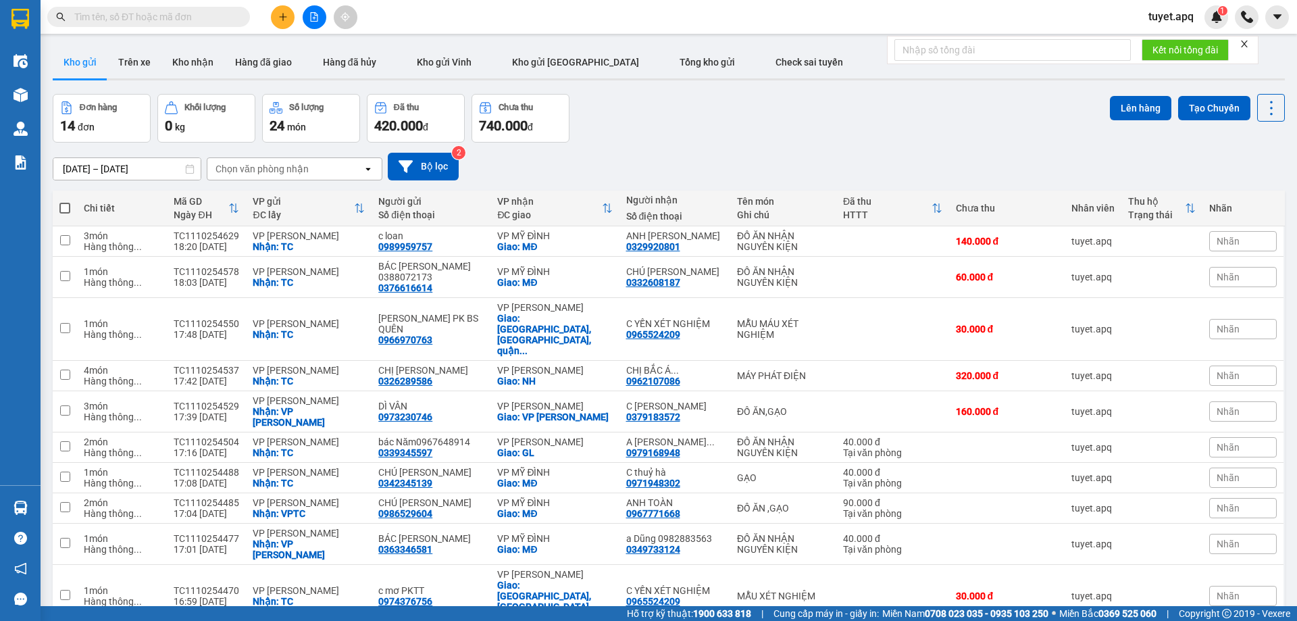
click at [293, 173] on div "Chọn văn phòng nhận" at bounding box center [262, 169] width 93 height 14
type input "MY"
click at [272, 195] on span "VP MỸ ĐÌNH" at bounding box center [247, 198] width 58 height 14
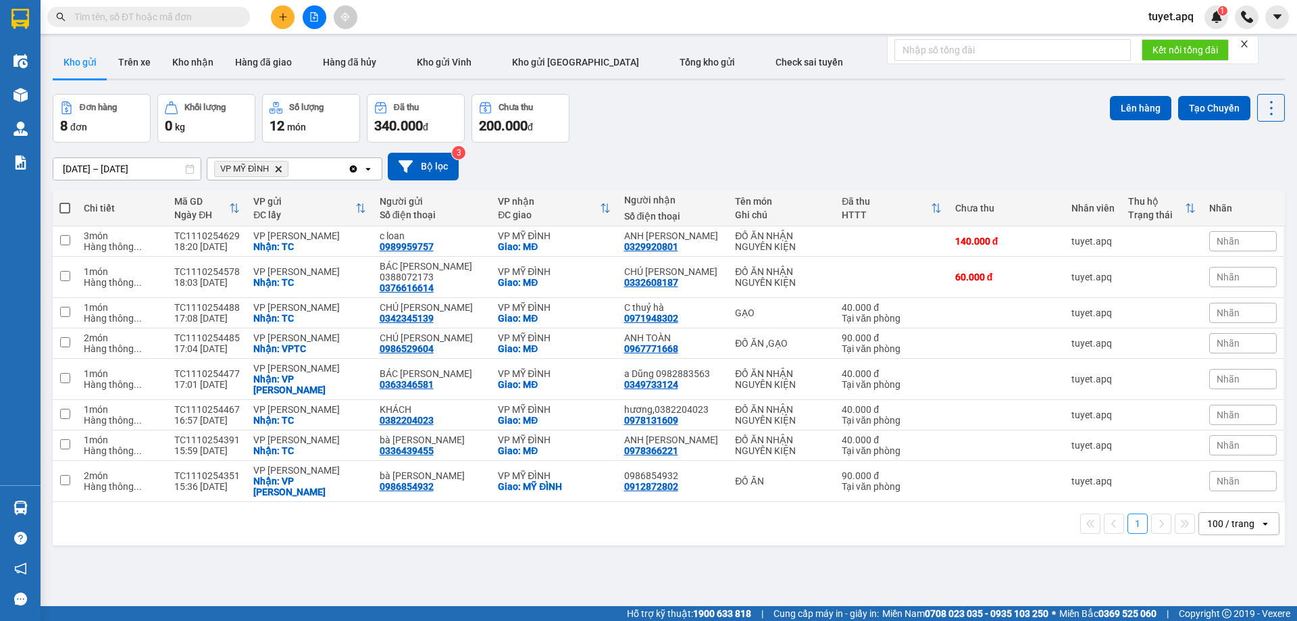
click at [282, 168] on icon "Delete" at bounding box center [278, 169] width 8 height 8
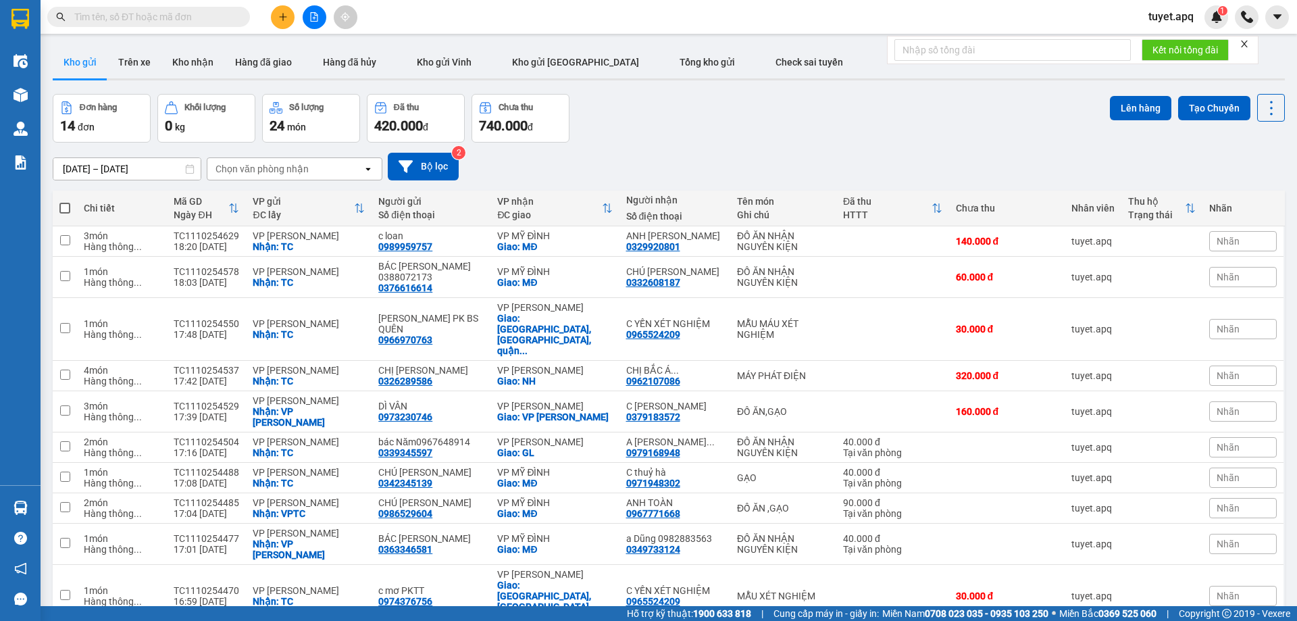
click at [282, 168] on div "Chọn văn phòng nhận" at bounding box center [262, 169] width 93 height 14
type input "GI"
click at [280, 195] on div "VP [PERSON_NAME]" at bounding box center [295, 197] width 176 height 24
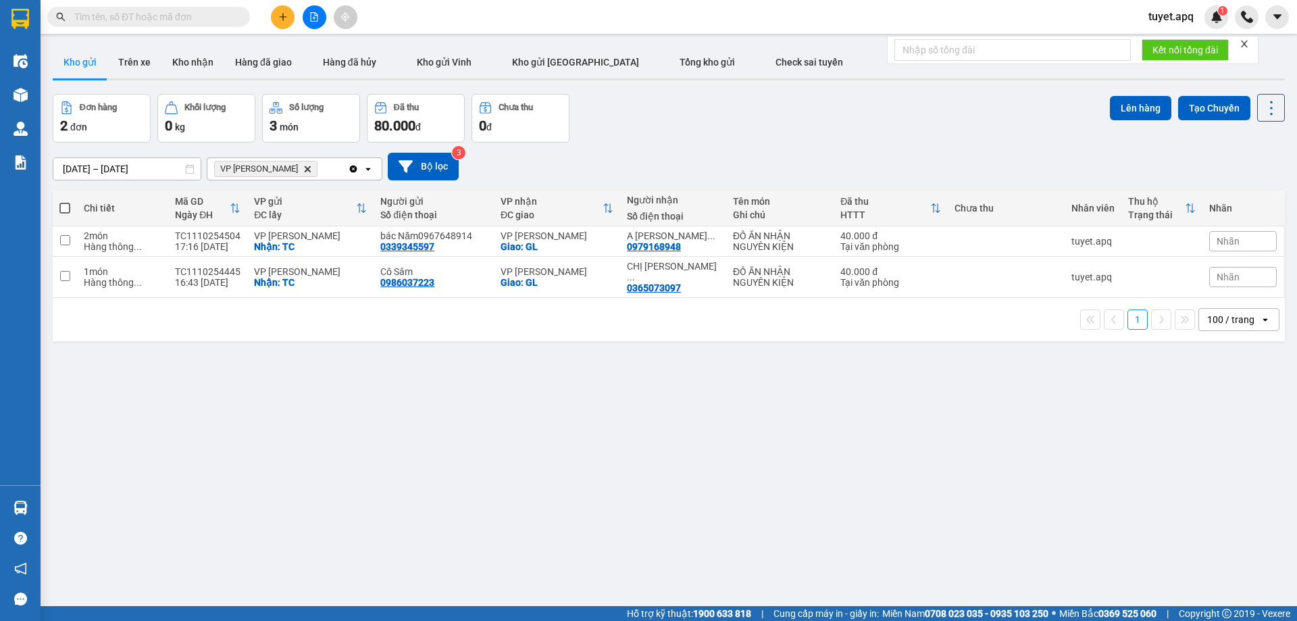
click at [284, 168] on span "VP GIA LÂM Delete" at bounding box center [265, 169] width 103 height 16
click at [303, 168] on icon "Delete" at bounding box center [307, 169] width 8 height 8
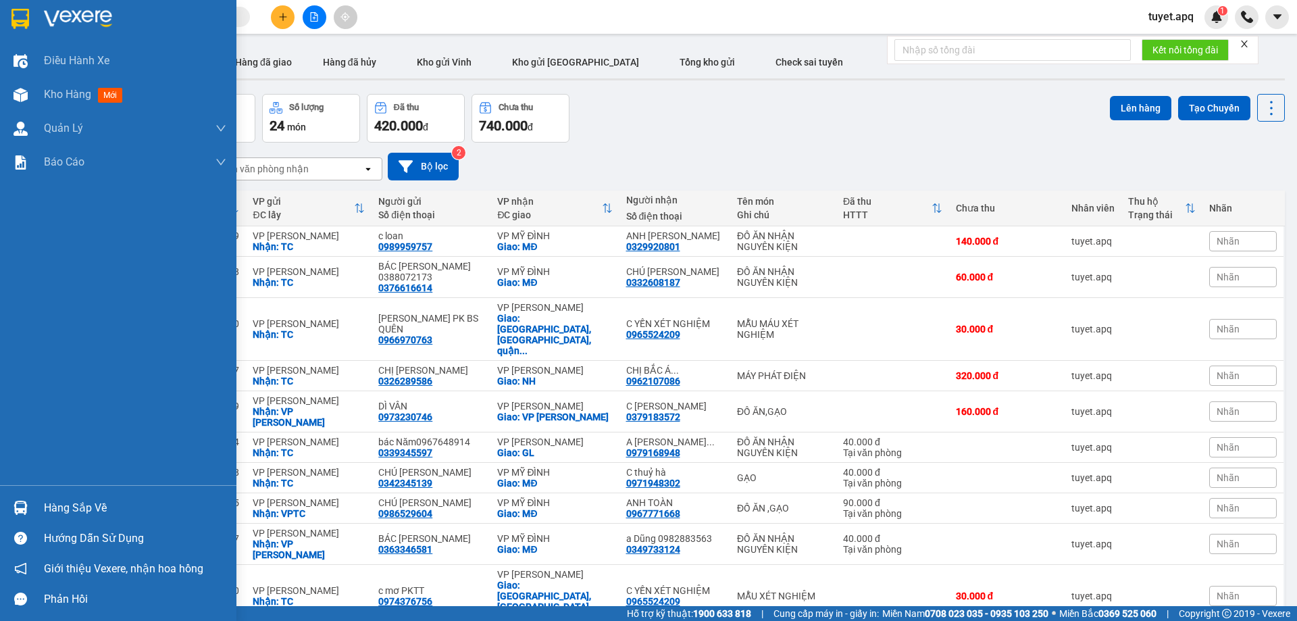
click at [49, 510] on div "Hàng sắp về" at bounding box center [135, 508] width 182 height 20
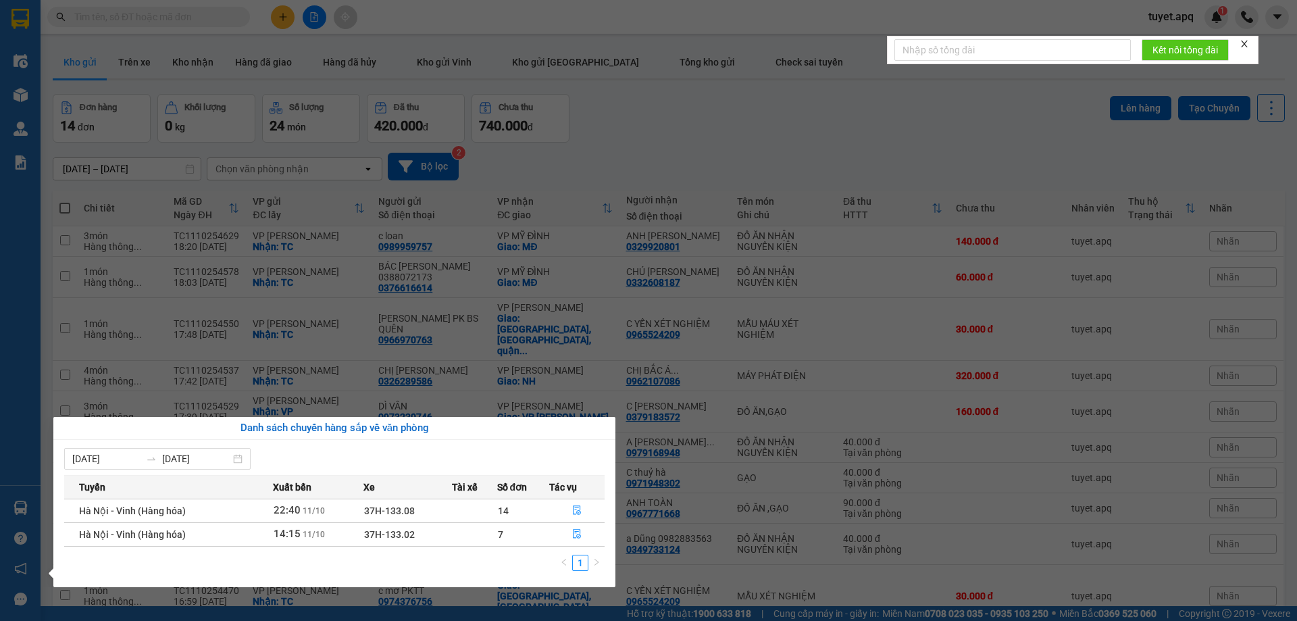
click at [888, 249] on section "Kết quả tìm kiếm ( 3277 ) Bộ lọc Mã ĐH Trạng thái Món hàng Thu hộ Tổng cước Chư…" at bounding box center [648, 310] width 1297 height 621
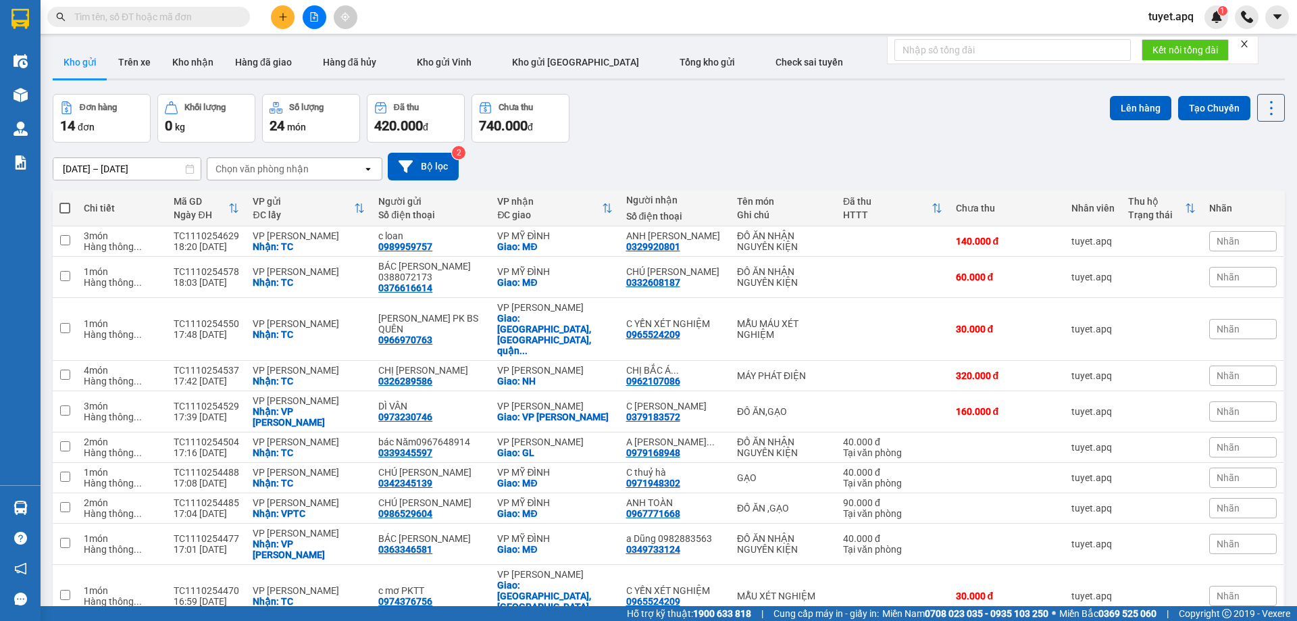
click at [167, 20] on input "text" at bounding box center [153, 16] width 159 height 15
click at [289, 165] on div "Chọn văn phòng nhận" at bounding box center [262, 169] width 93 height 14
type input "GI"
click at [277, 189] on div "VP [PERSON_NAME]" at bounding box center [295, 197] width 176 height 24
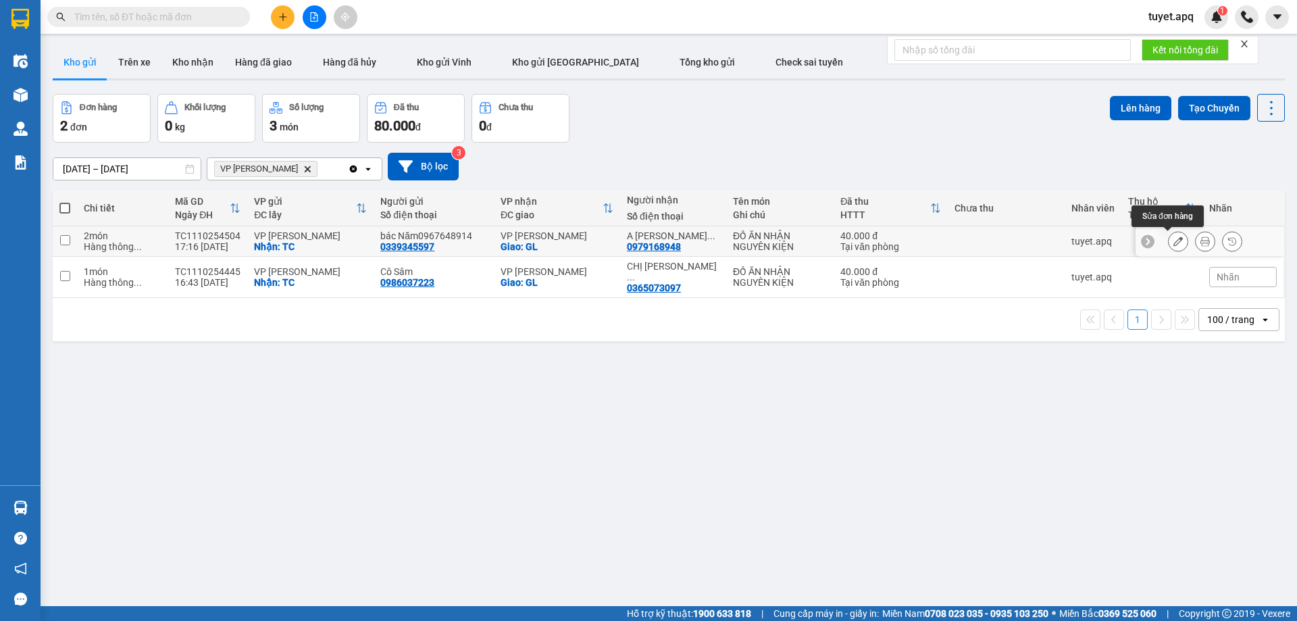
click at [1174, 239] on button at bounding box center [1178, 242] width 19 height 24
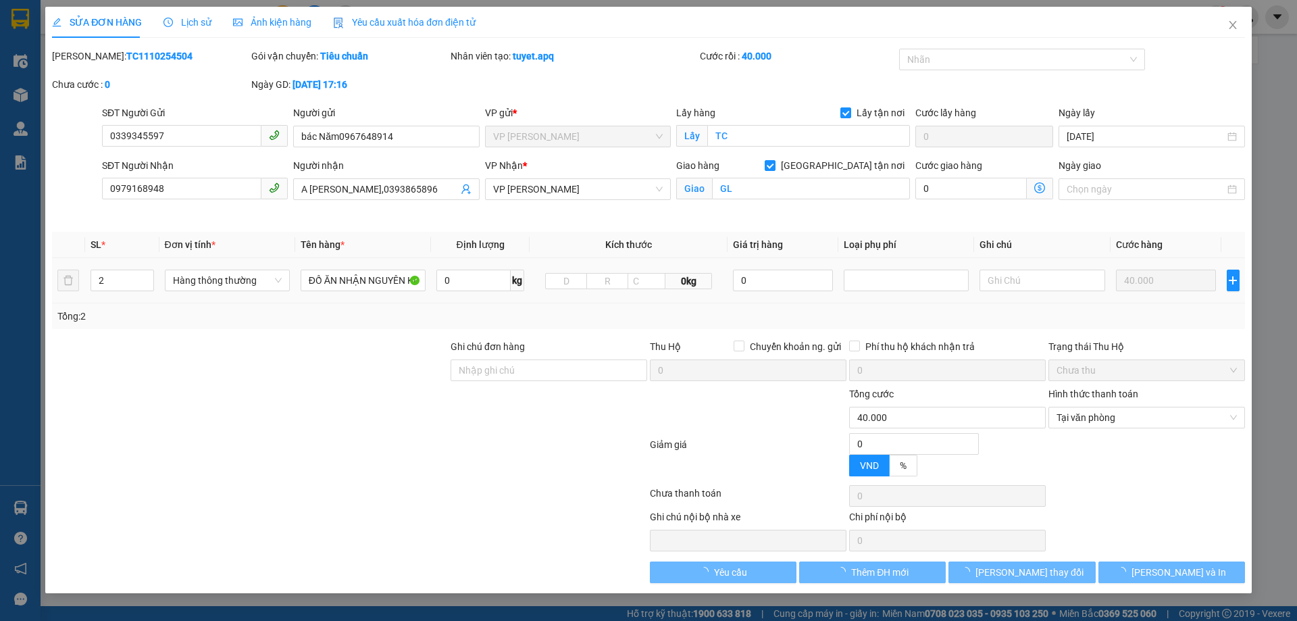
type input "0339345597"
type input "bác Năm0967648914"
checkbox input "true"
type input "TC"
type input "0979168948"
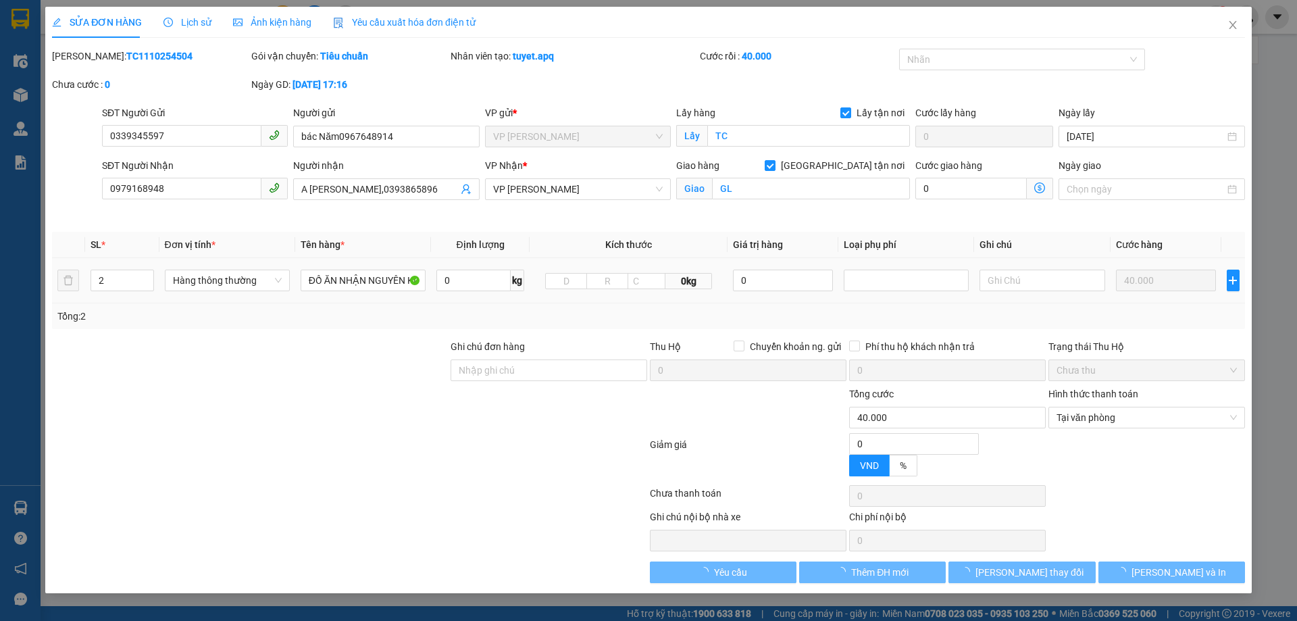
type input "A LÊ NGỌC PHƯƠNG,0393865896"
checkbox input "true"
type input "GL"
type input "0"
type input "40.000"
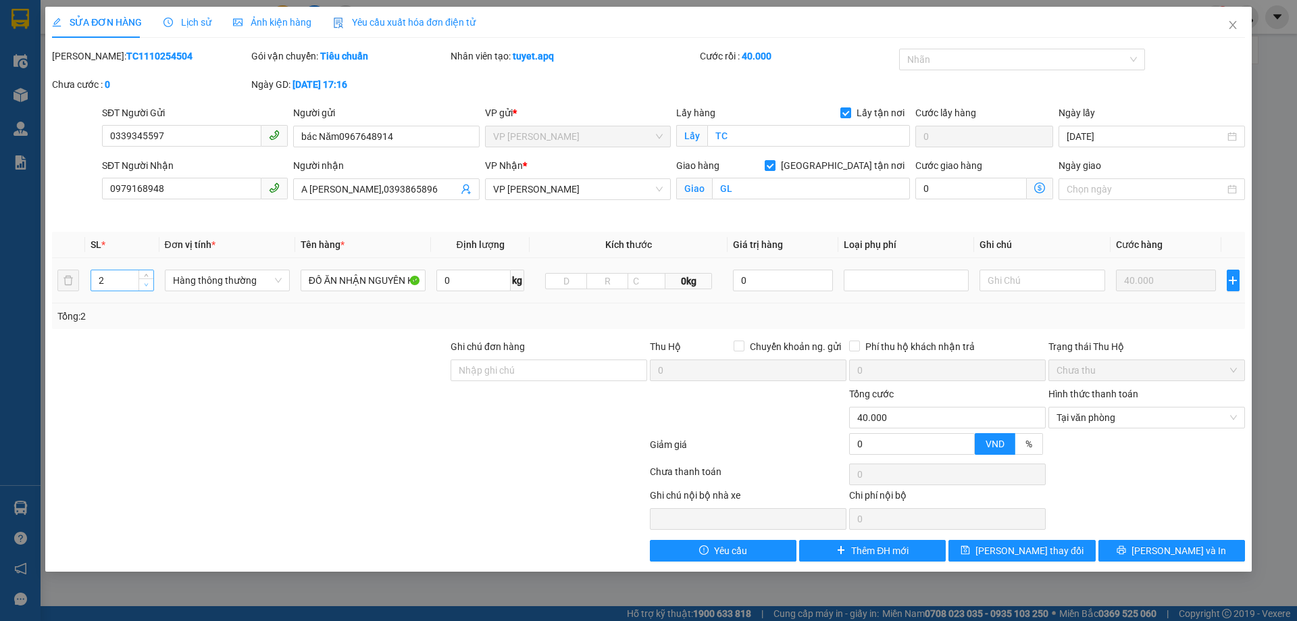
type input "1"
click at [147, 287] on span "down" at bounding box center [147, 285] width 8 height 8
click at [1191, 553] on span "[PERSON_NAME] và In" at bounding box center [1179, 550] width 95 height 15
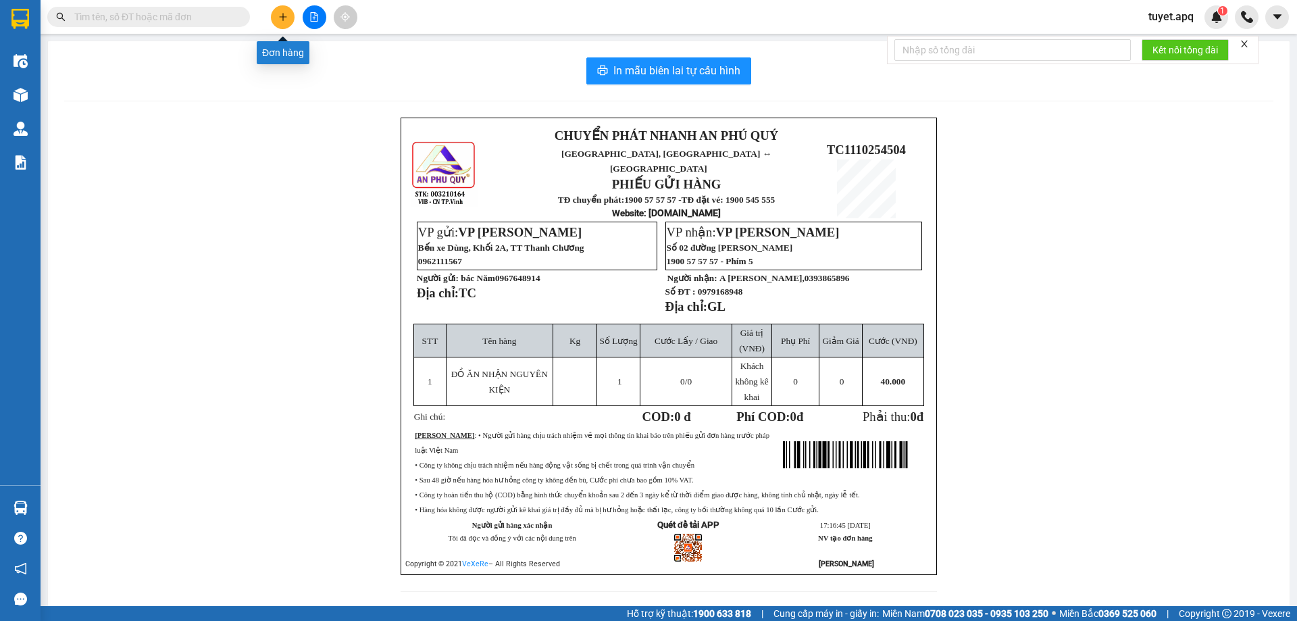
click at [280, 19] on icon "plus" at bounding box center [282, 16] width 9 height 9
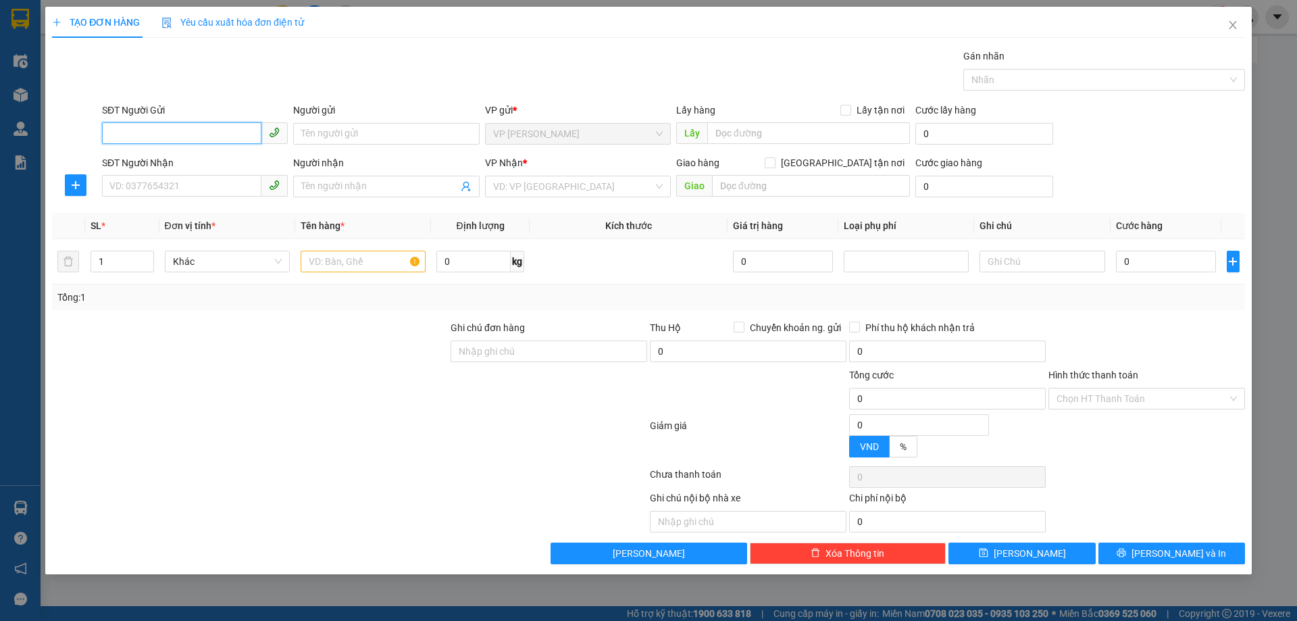
click at [212, 124] on input "SĐT Người Gửi" at bounding box center [181, 133] width 159 height 22
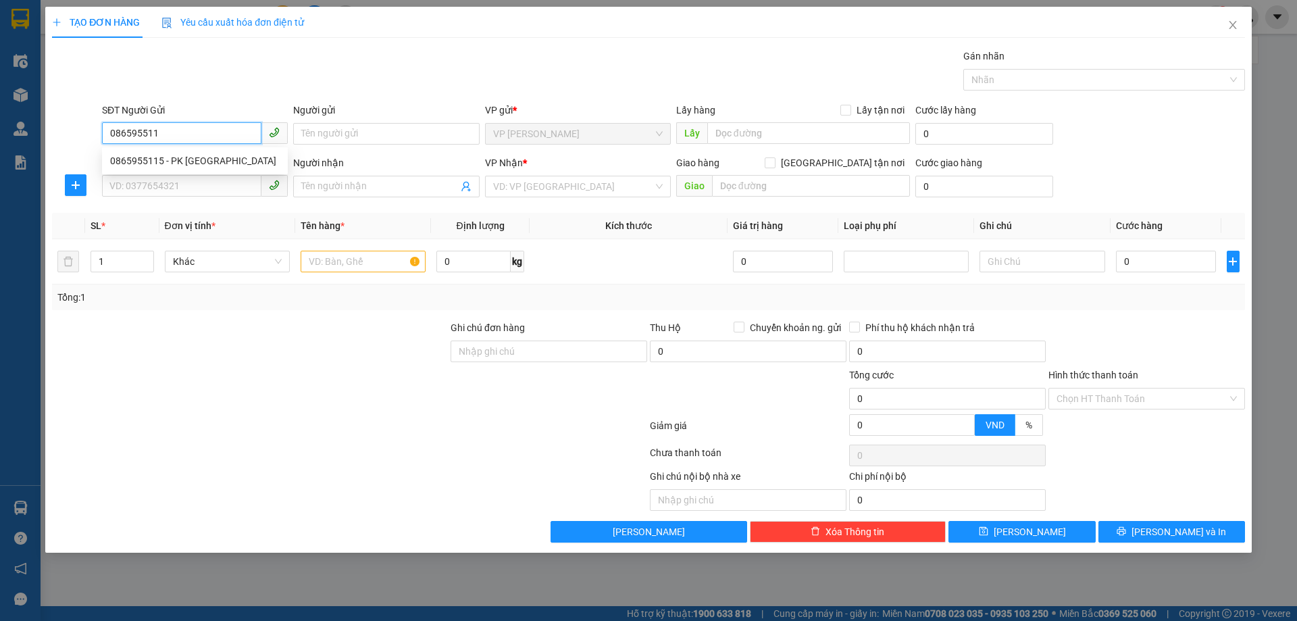
type input "0865955115"
click at [191, 156] on div "0865955115 - PK VIỆT THANH" at bounding box center [195, 160] width 170 height 15
type input "PK VIỆT THANH"
checkbox input "true"
type input "TC"
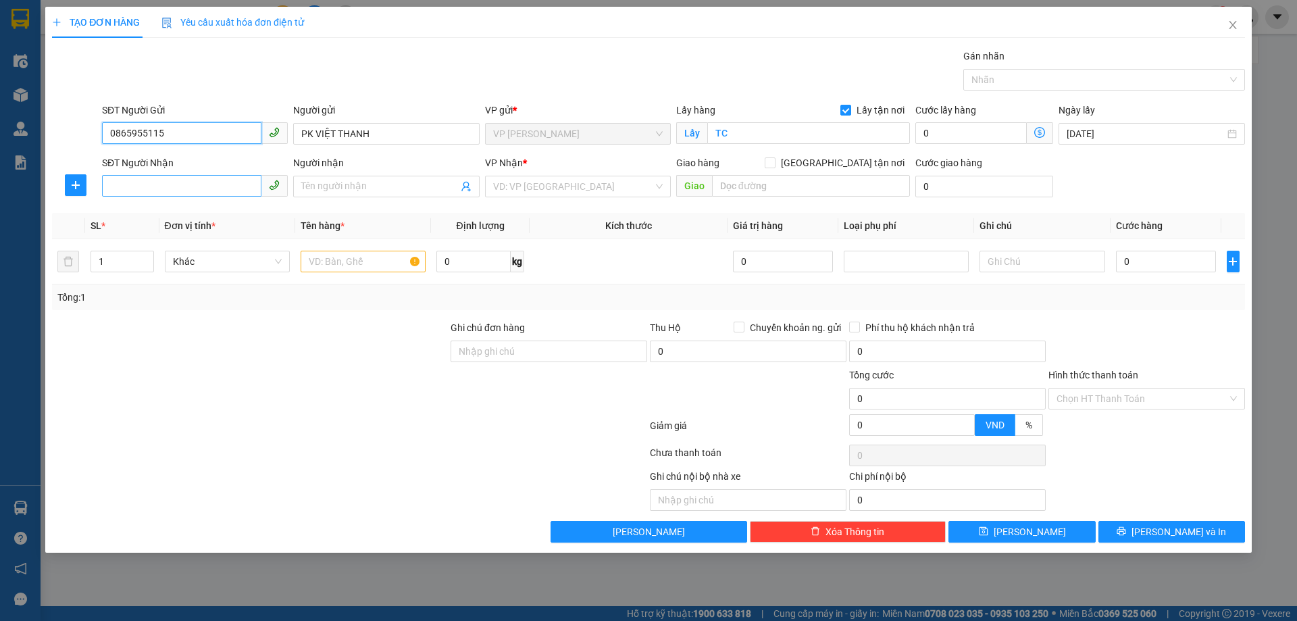
type input "0865955115"
click at [214, 186] on input "SĐT Người Nhận" at bounding box center [181, 186] width 159 height 22
click at [213, 216] on div "0965524209 - C YẾN XÉT NGHIỆM" at bounding box center [195, 213] width 170 height 15
type input "0965524209"
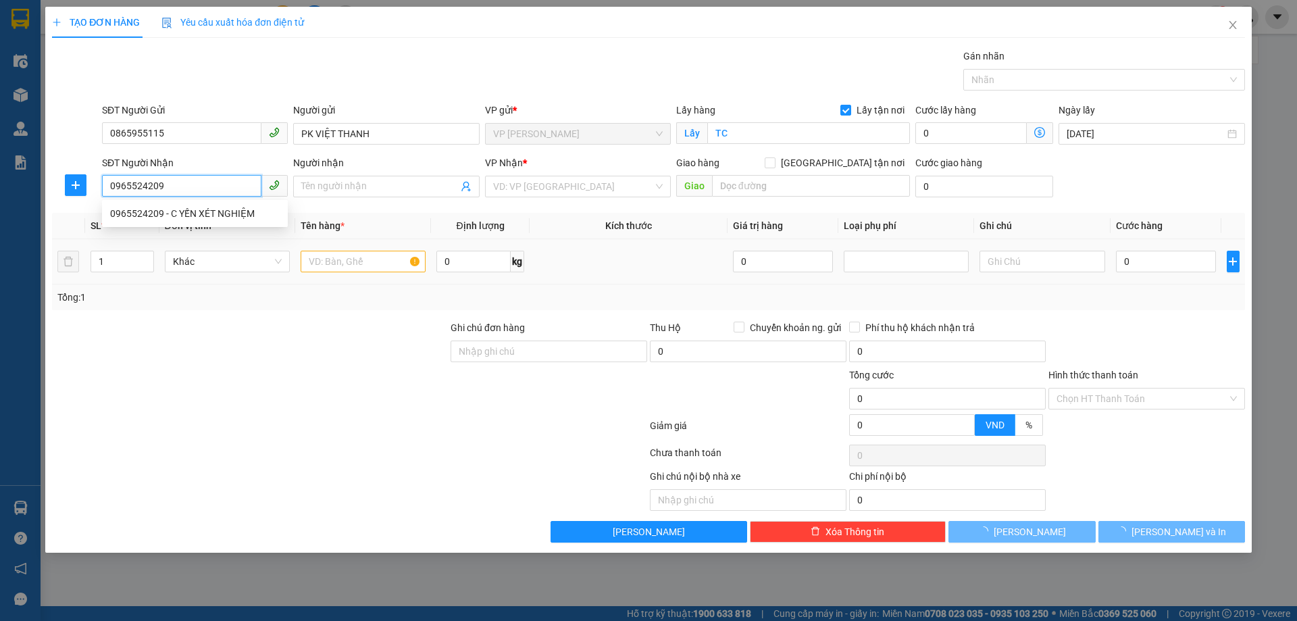
type input "C YẾN XÉT NGHIỆM"
checkbox input "true"
type input "214 hào nam, phường cát linh, quận đống đa, hà nội"
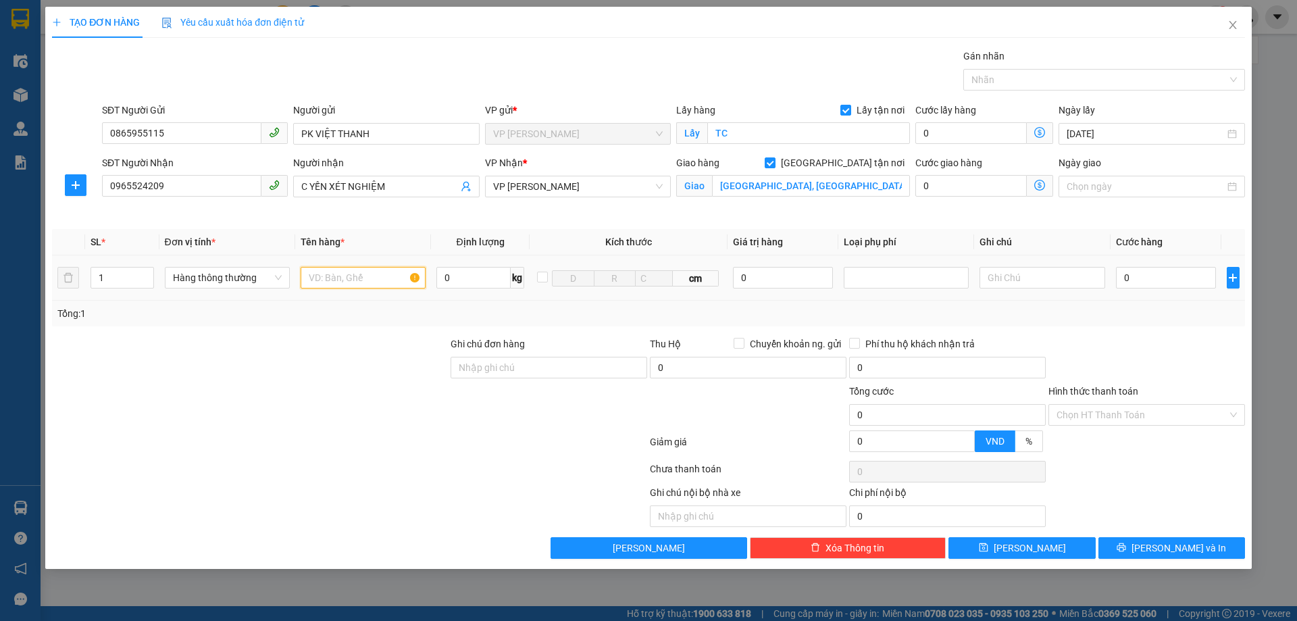
click at [355, 276] on input "text" at bounding box center [363, 278] width 125 height 22
type input "MẪU XÉT NGHIỆM"
click at [1145, 271] on input "0" at bounding box center [1166, 278] width 101 height 22
type input "3"
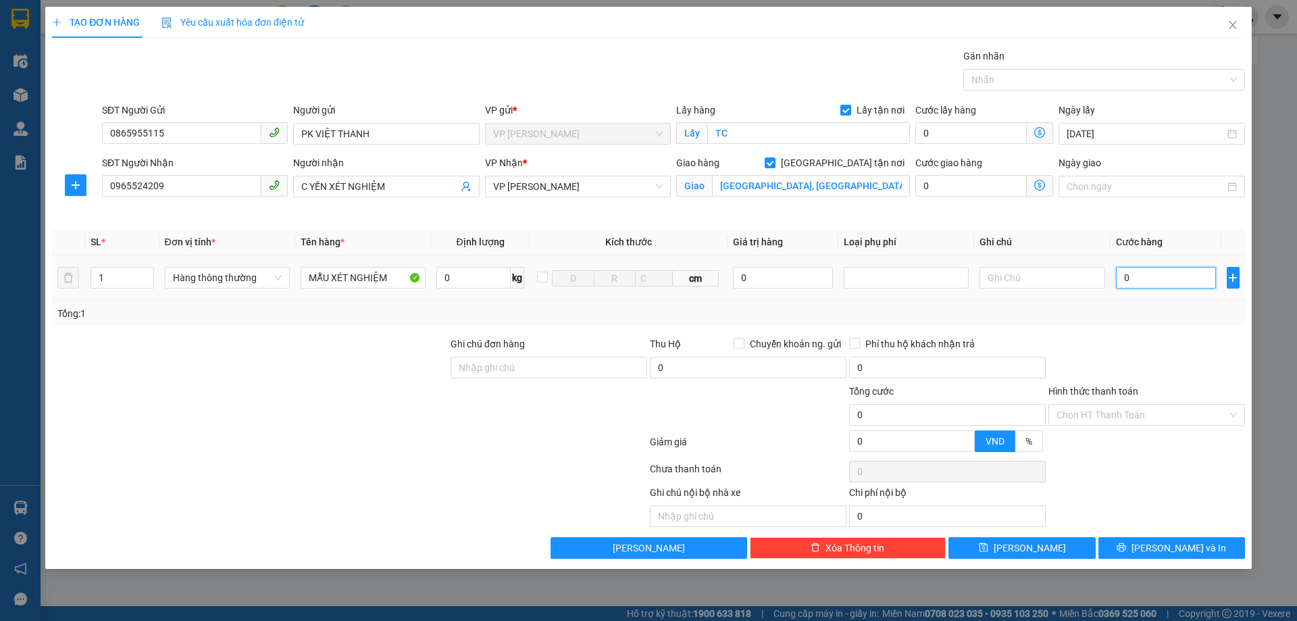
type input "3"
type input "30"
type input "300"
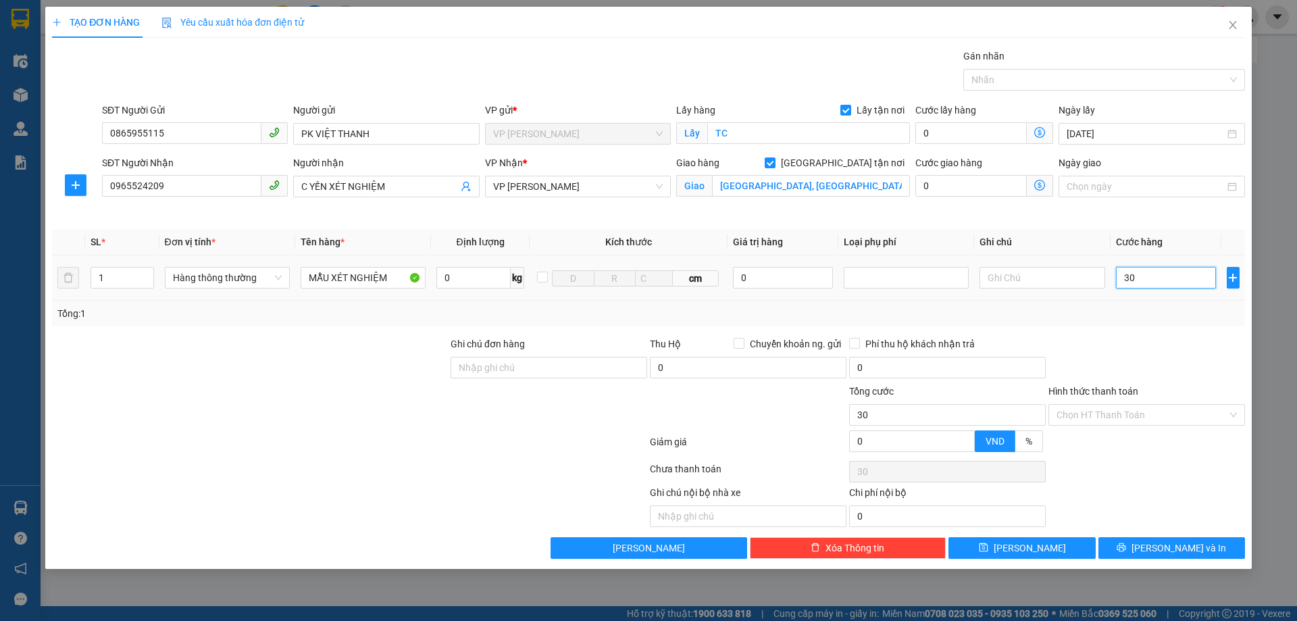
type input "300"
type input "3.000"
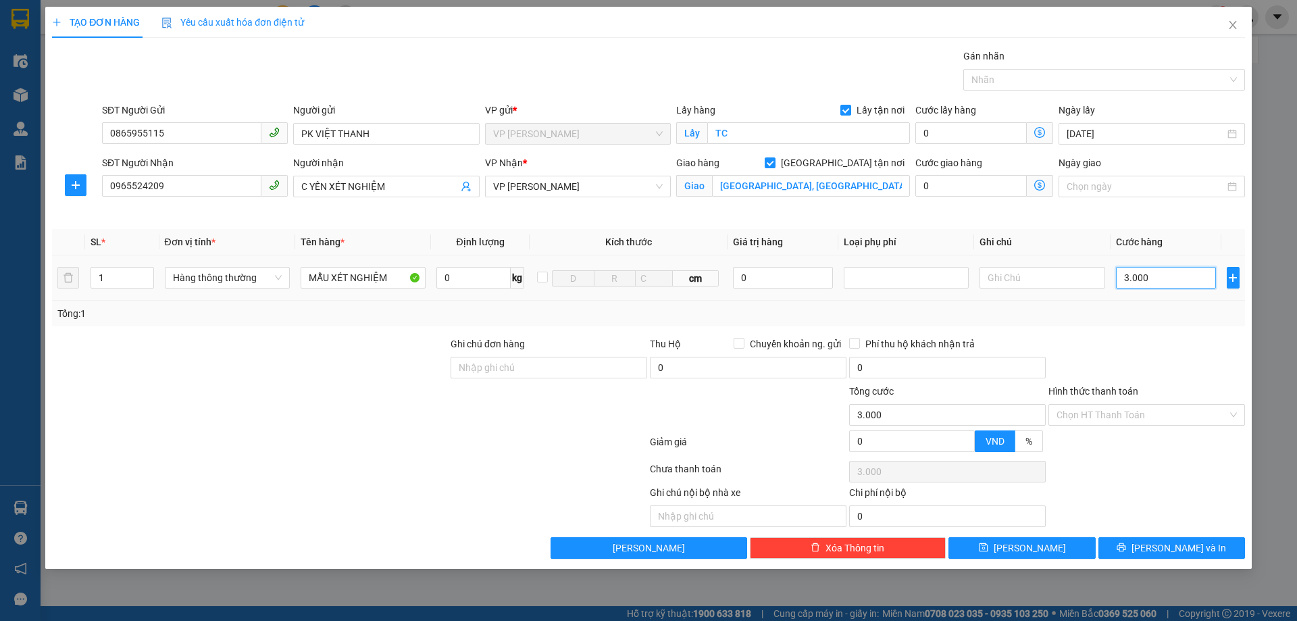
type input "30.000"
click at [1170, 546] on span "[PERSON_NAME] và In" at bounding box center [1179, 548] width 95 height 15
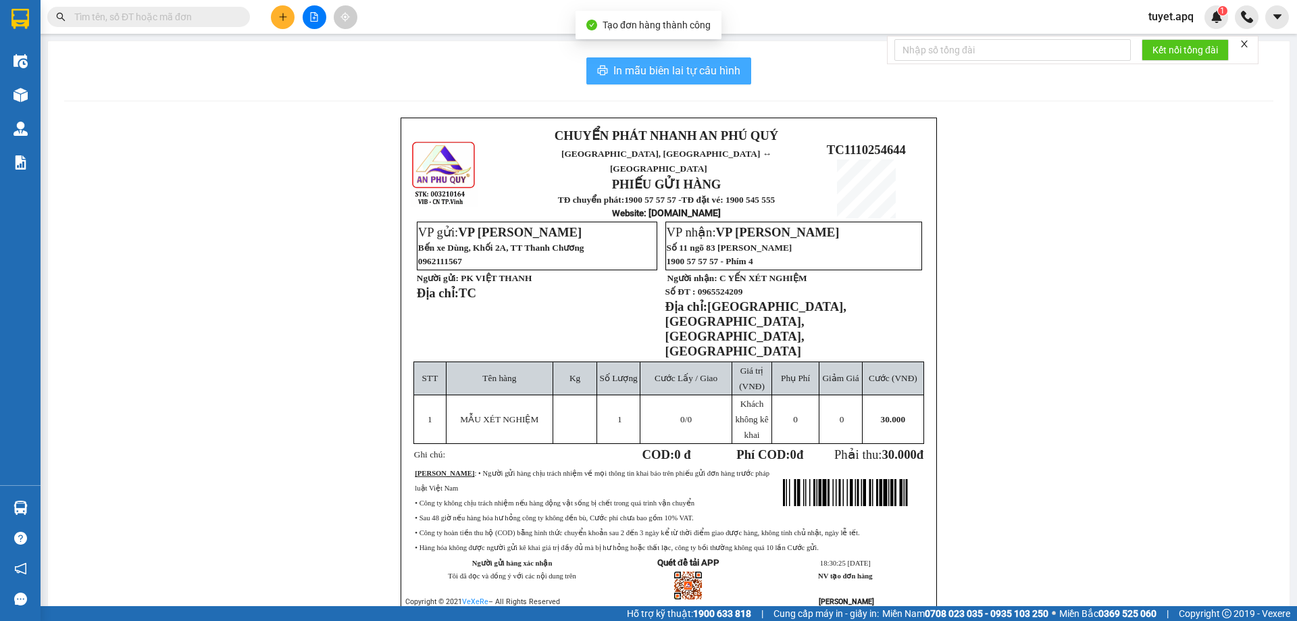
click at [638, 66] on span "In mẫu biên lai tự cấu hình" at bounding box center [677, 70] width 127 height 17
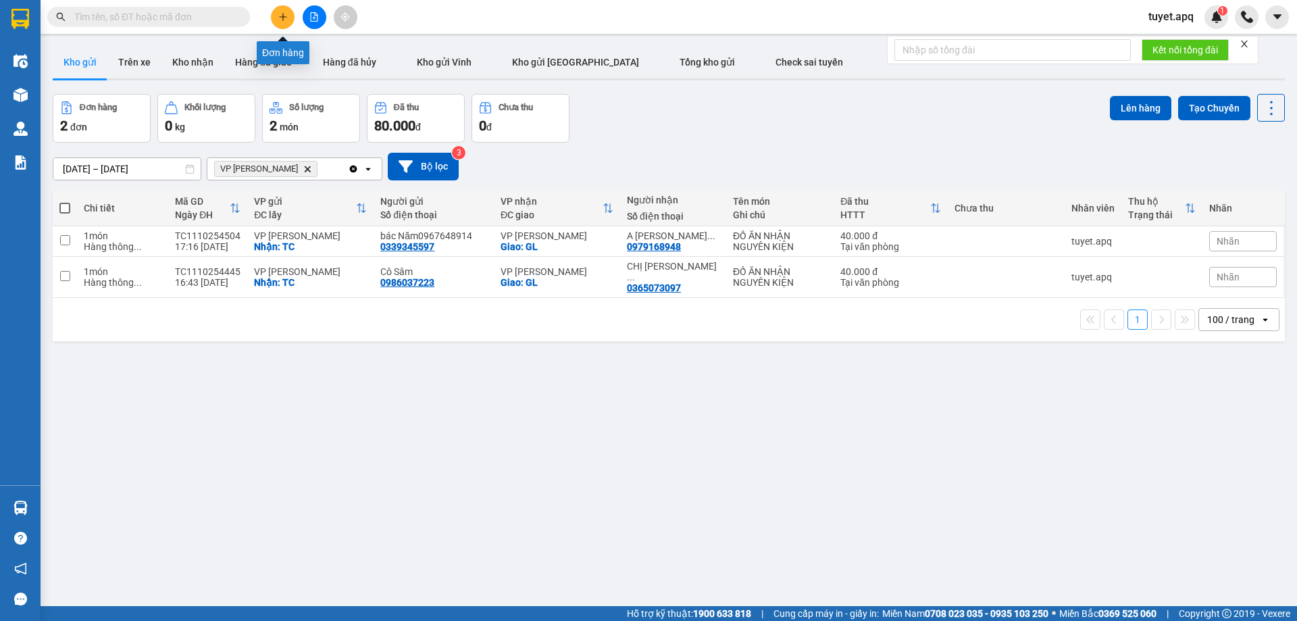
click at [279, 14] on button at bounding box center [283, 17] width 24 height 24
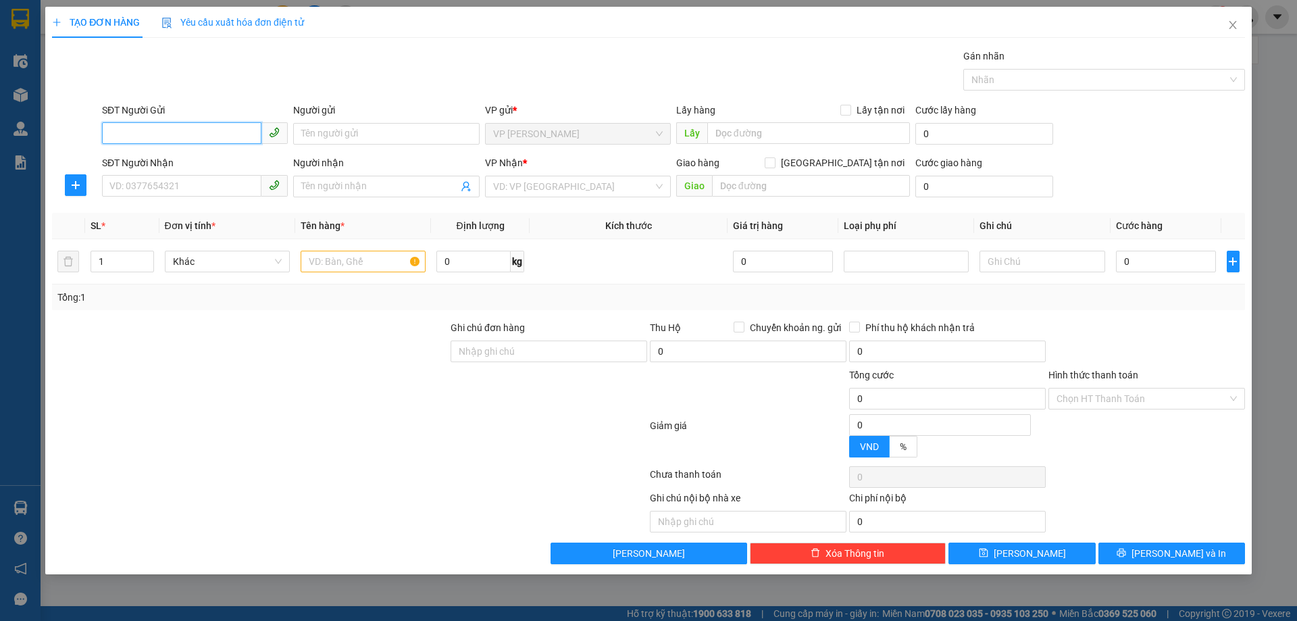
click at [195, 130] on input "SĐT Người Gửi" at bounding box center [181, 133] width 159 height 22
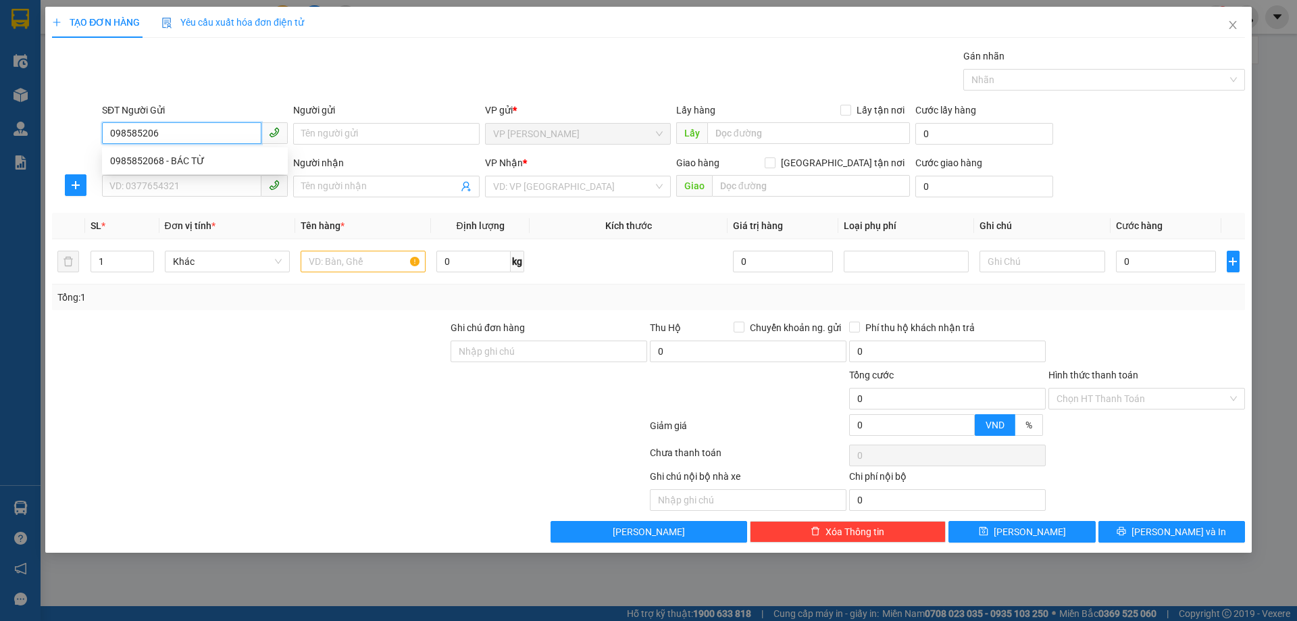
type input "0985852068"
click at [166, 153] on div "0985852068 - BÁC TỪ" at bounding box center [195, 161] width 186 height 22
type input "BÁC TỪ"
checkbox input "true"
type input "TC"
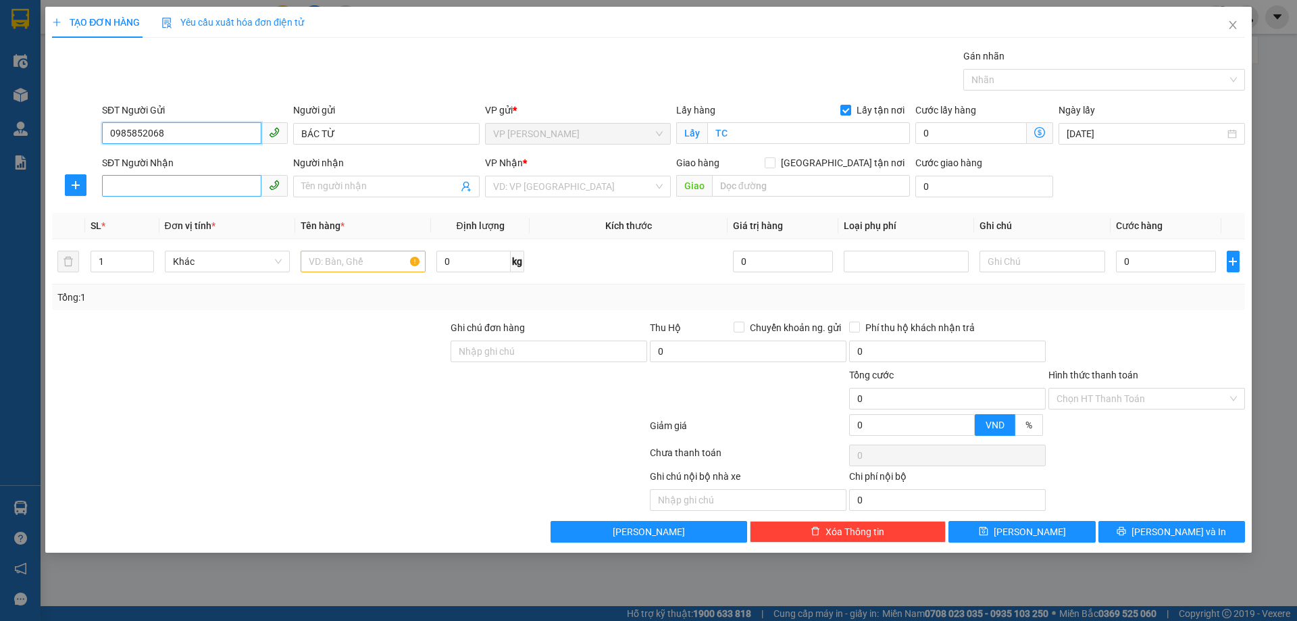
type input "0985852068"
click at [168, 184] on input "SĐT Người Nhận" at bounding box center [181, 186] width 159 height 22
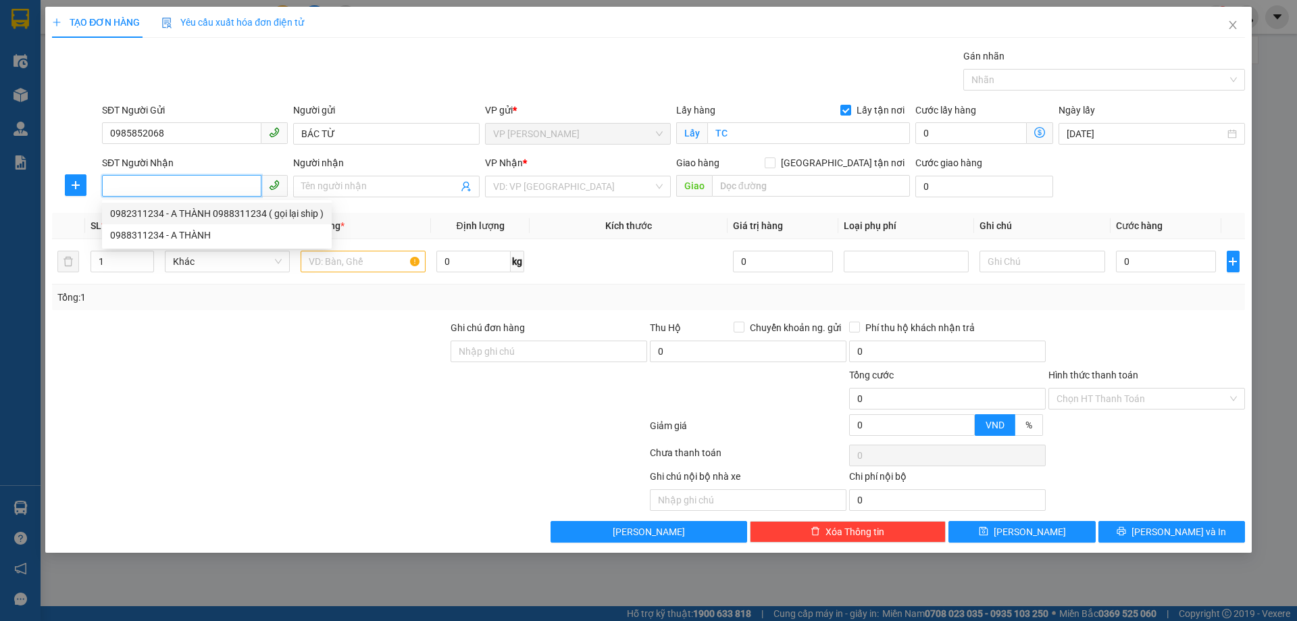
click at [176, 219] on div "0982311234 - A THÀNH 0988311234 ( gọi lại ship )" at bounding box center [217, 213] width 214 height 15
type input "0982311234"
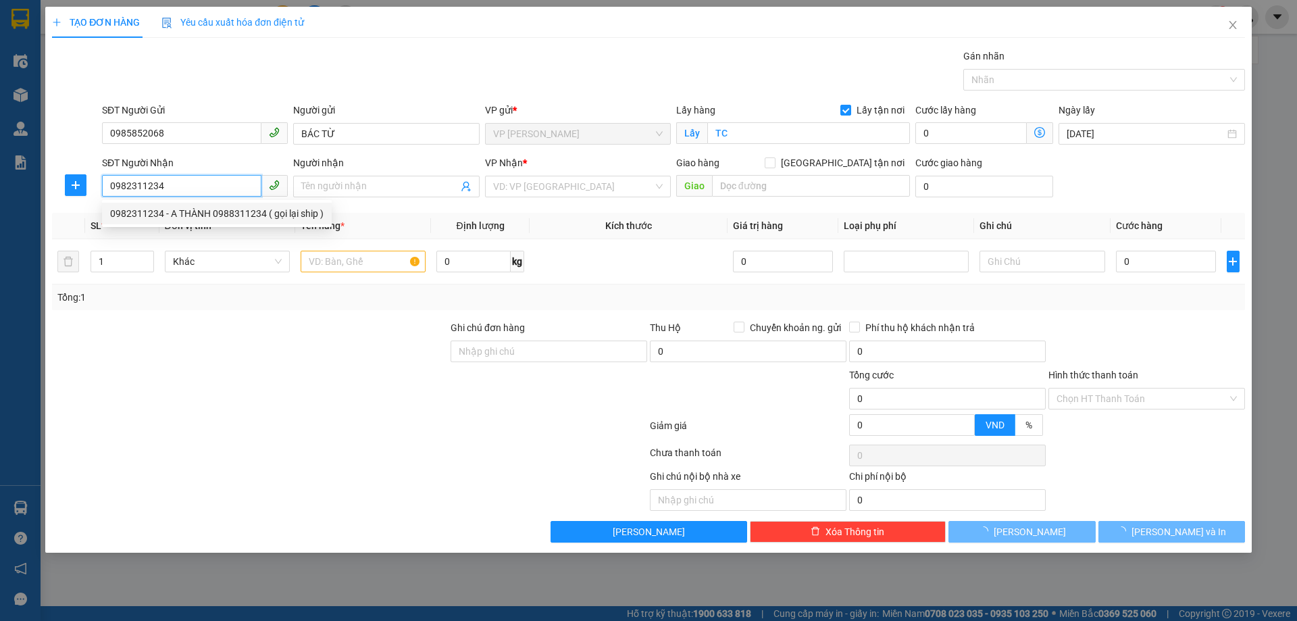
type input "A THÀNH 0988311234 ( gọi lại ship )"
type input "NHÀ D3,CẦU THANG 1.NGÕ 233 ĐƯỜNG TÔ HIỆU,QUẬN CẦU GIẤY HÀ NỘI,SHIP ĐỊA CHỈ NÀY …"
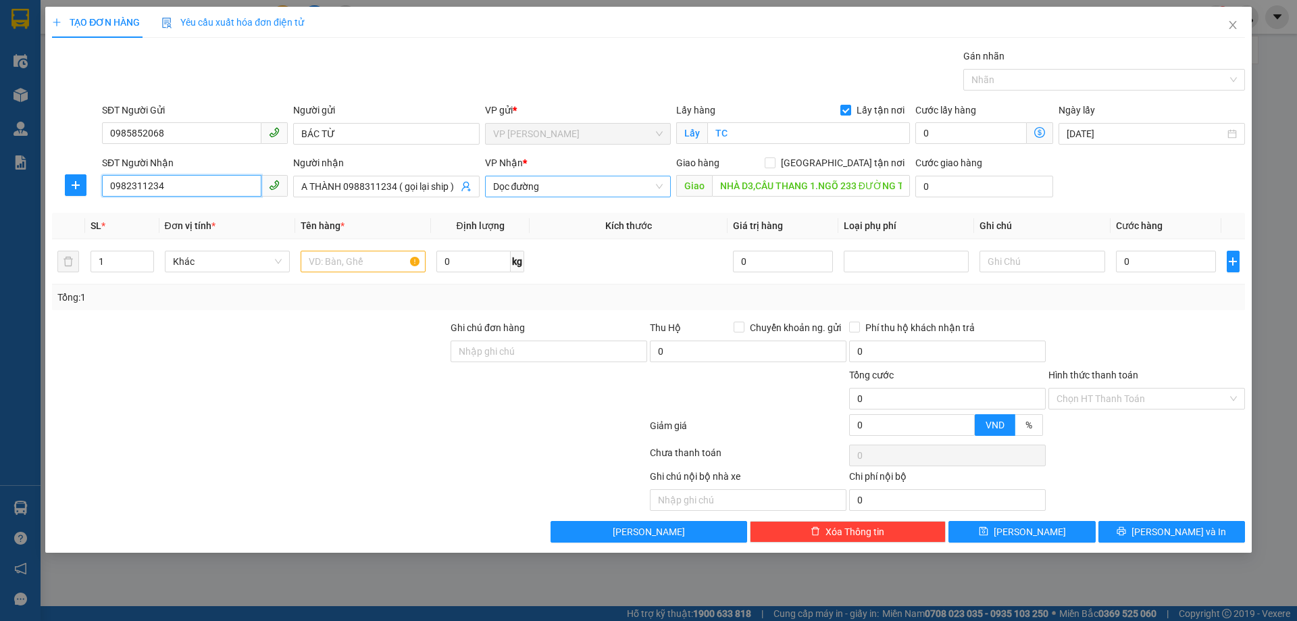
click at [572, 182] on span "Dọc đường" at bounding box center [578, 186] width 170 height 20
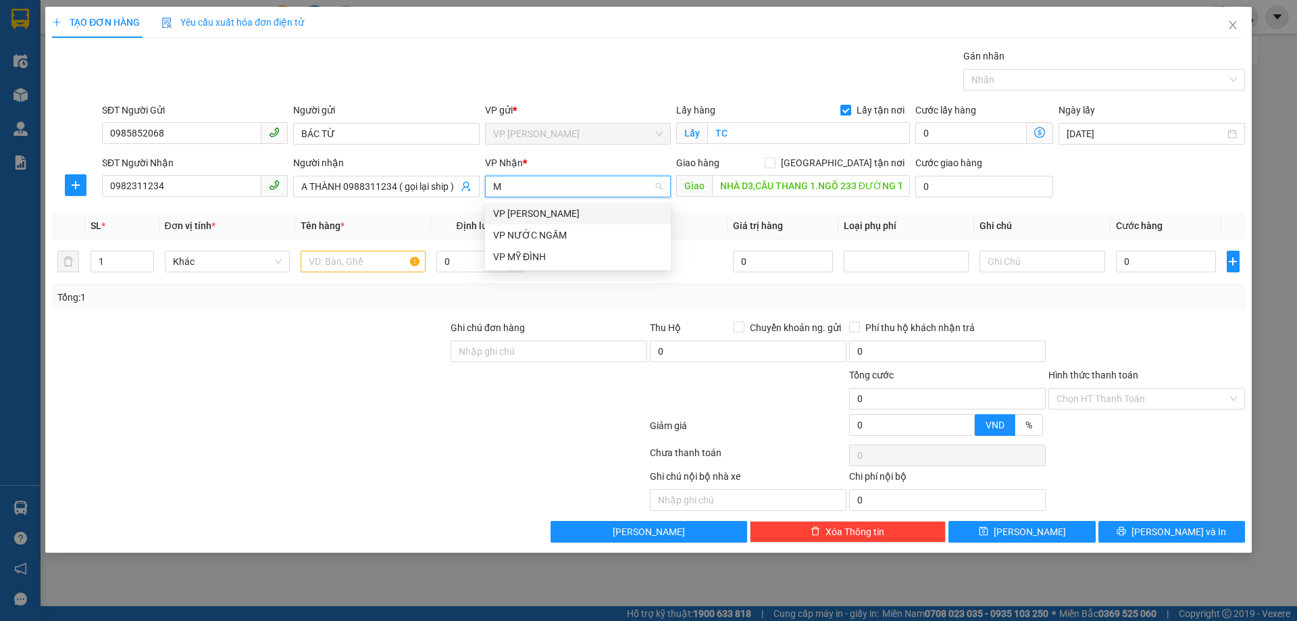
type input "MY"
click at [566, 214] on div "VP MỸ ĐÌNH" at bounding box center [578, 213] width 170 height 15
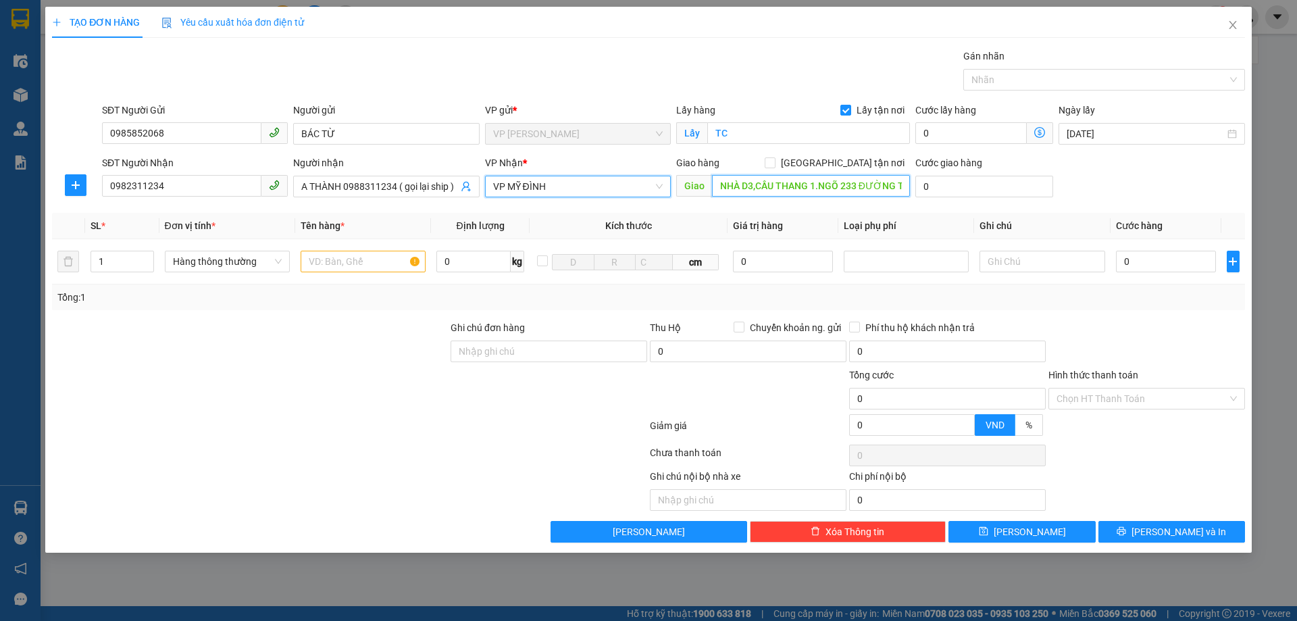
click at [903, 188] on input "NHÀ D3,CẦU THANG 1.NGÕ 233 ĐƯỜNG TÔ HIỆU,QUẬN CẦU GIẤY HÀ NỘI,SHIP ĐỊA CHỈ NÀY …" at bounding box center [811, 186] width 198 height 22
click at [774, 162] on input "[GEOGRAPHIC_DATA] tận nơi" at bounding box center [769, 161] width 9 height 9
checkbox input "true"
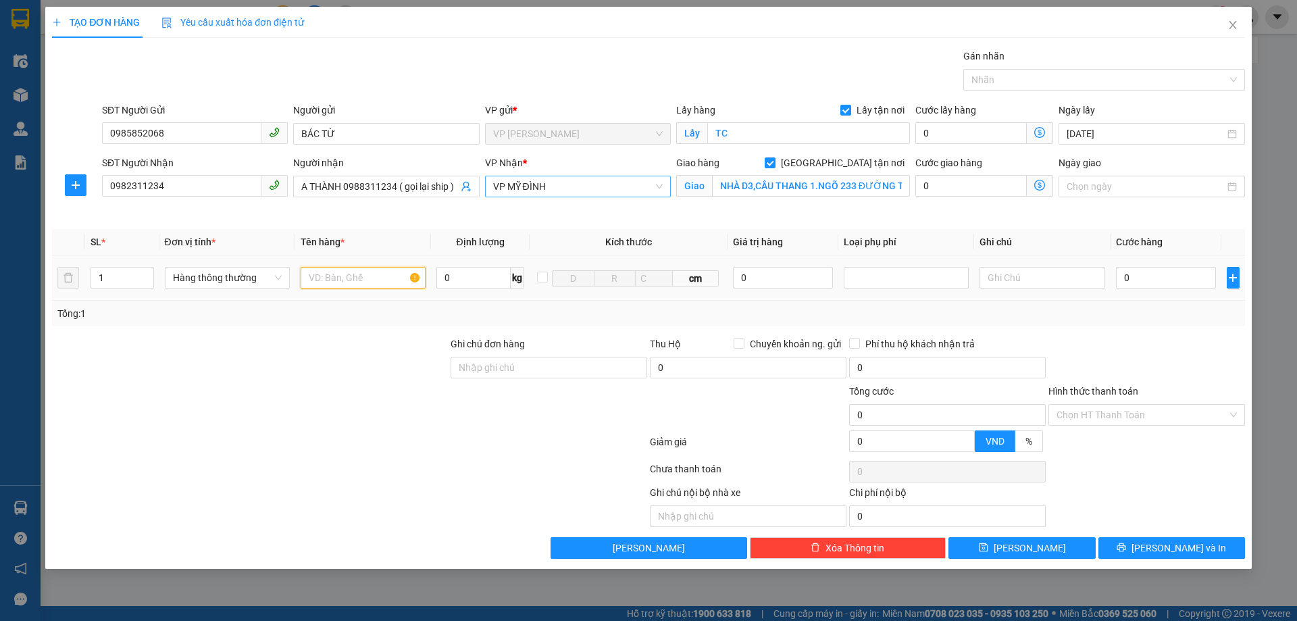
click at [357, 280] on input "text" at bounding box center [363, 278] width 125 height 22
type input "D"
type input "ĐỒ ĂN NHẬN NGUYÊN KIỆN"
click at [1124, 276] on input "0" at bounding box center [1166, 278] width 101 height 22
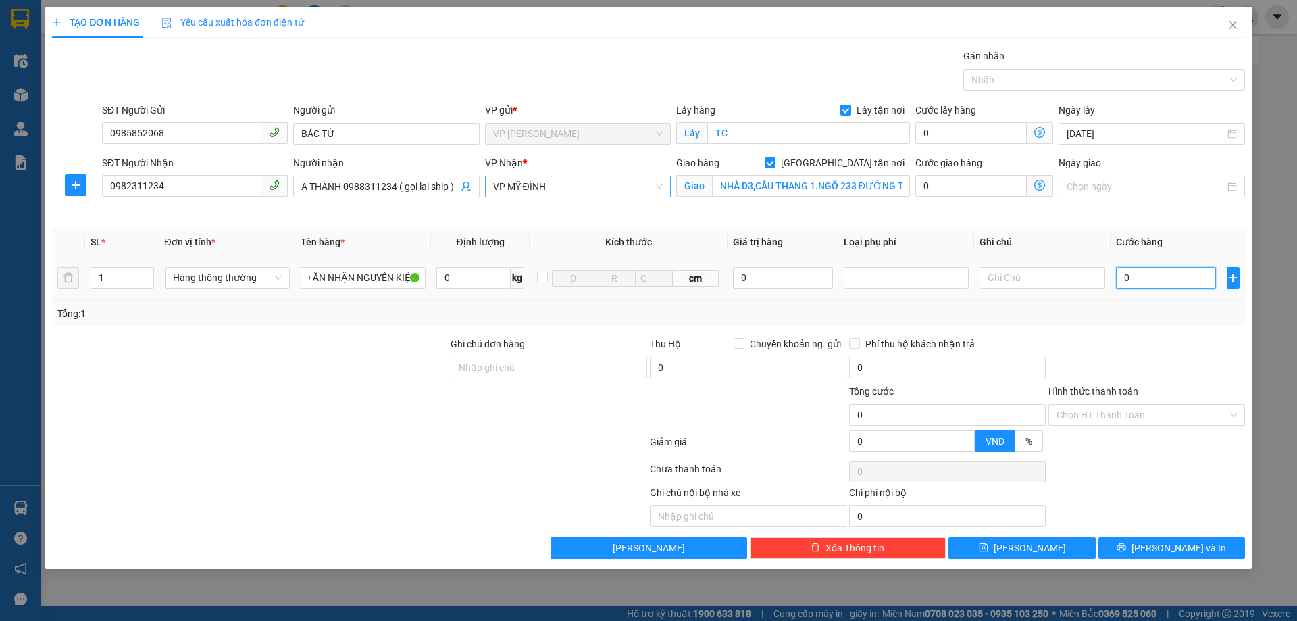
scroll to position [0, 0]
type input "6"
type input "60"
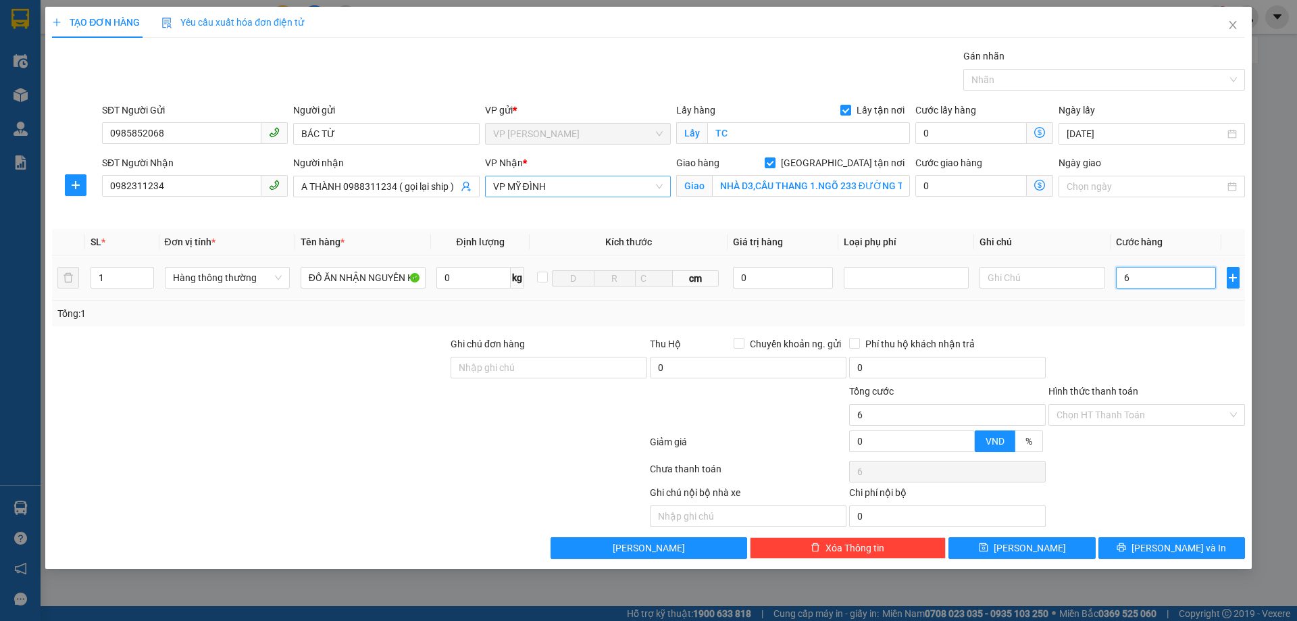
type input "60"
type input "600"
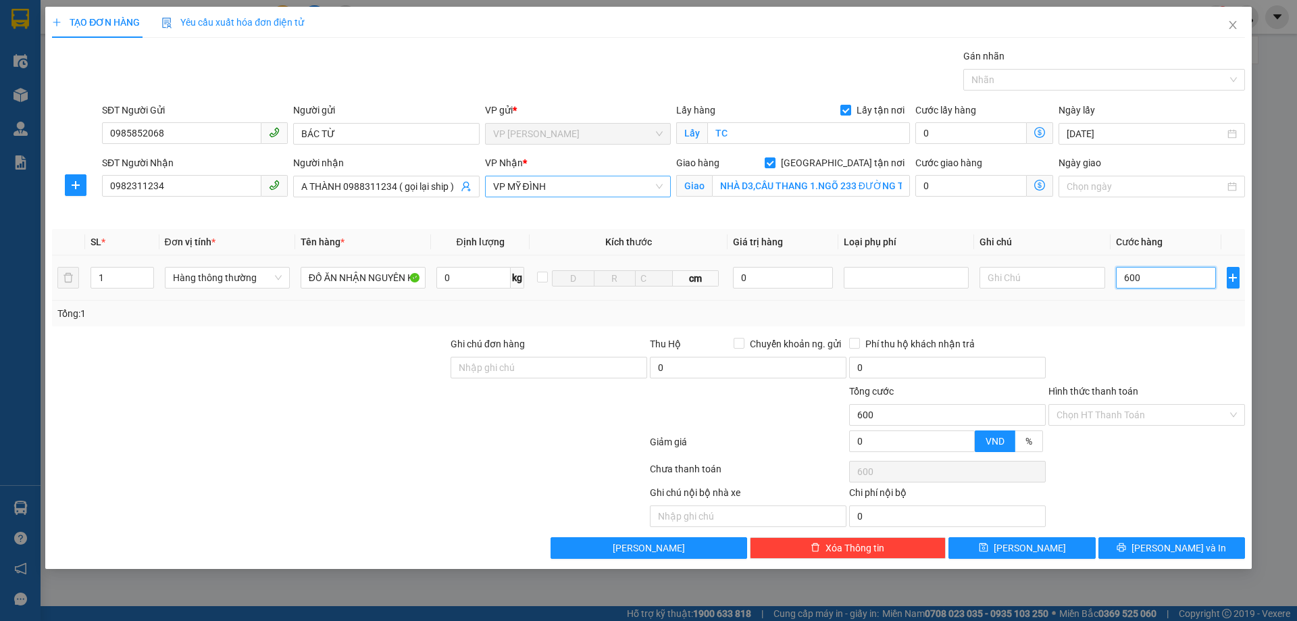
type input "6.000"
type input "60.000"
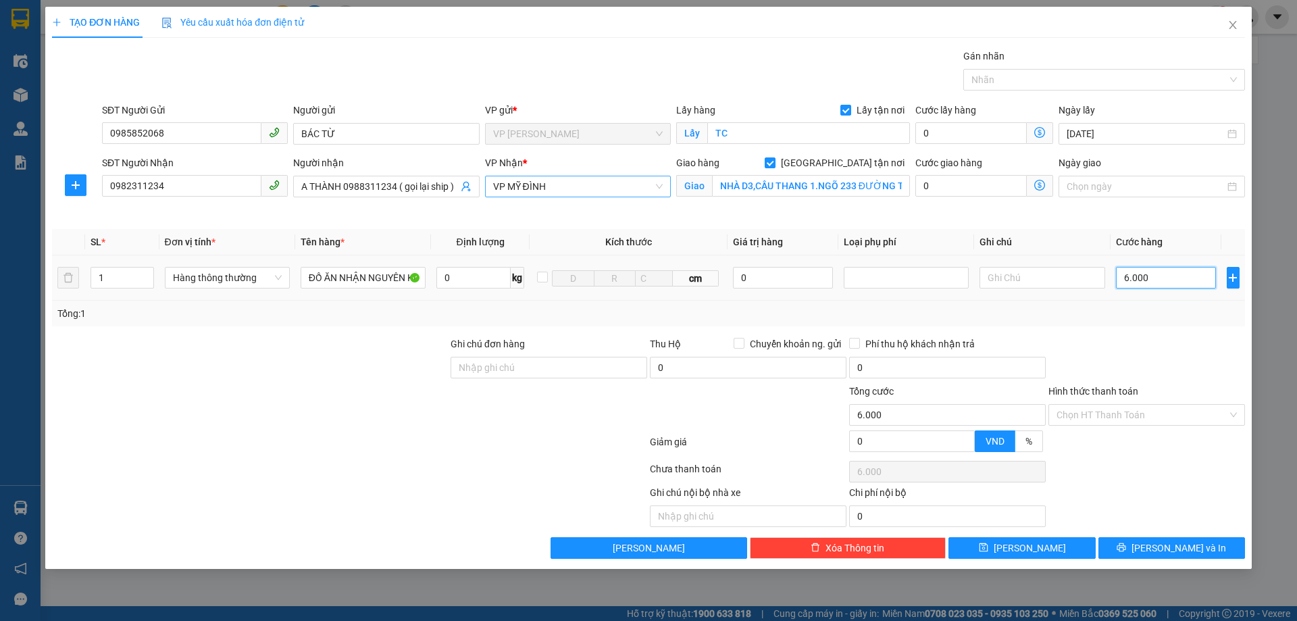
type input "60.000"
click at [1124, 416] on input "Hình thức thanh toán" at bounding box center [1142, 415] width 171 height 20
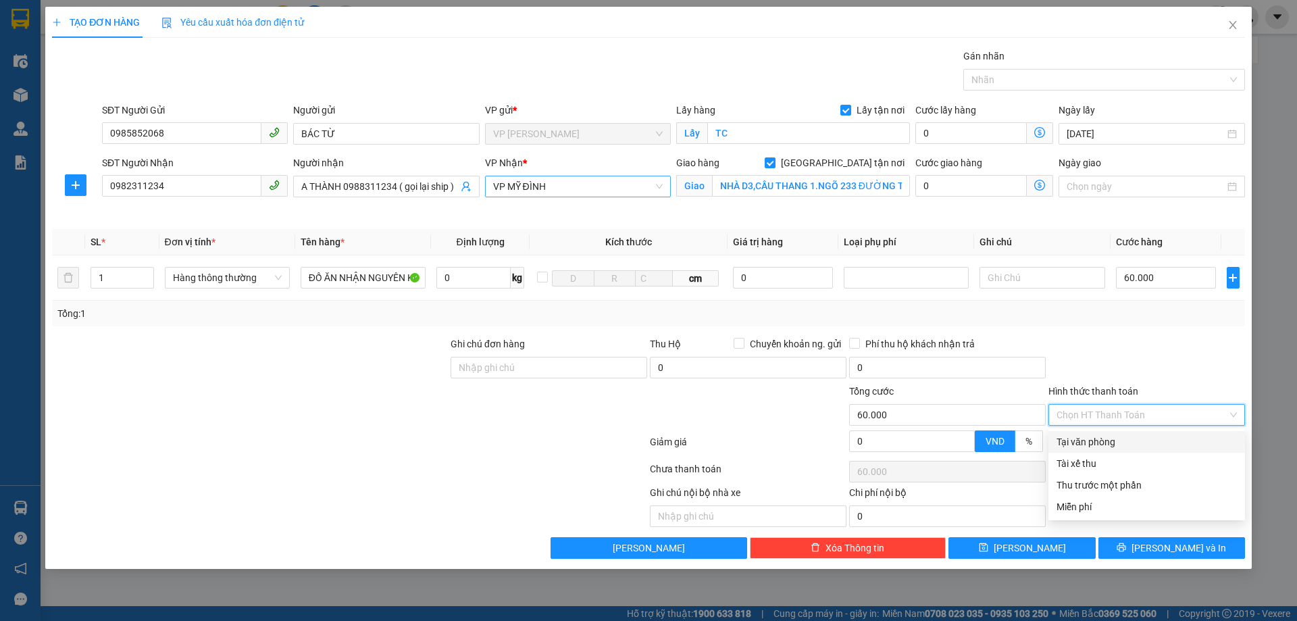
click at [1109, 439] on div "Tại văn phòng" at bounding box center [1147, 442] width 180 height 15
type input "0"
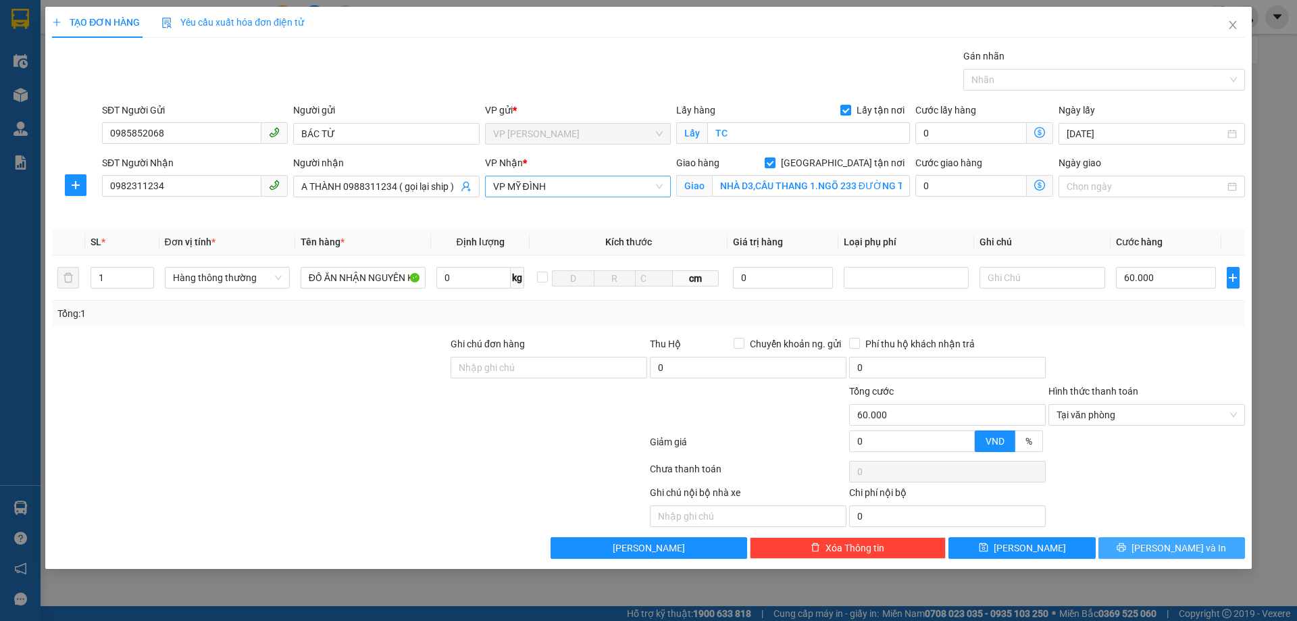
click at [1139, 545] on button "[PERSON_NAME] và In" at bounding box center [1172, 548] width 147 height 22
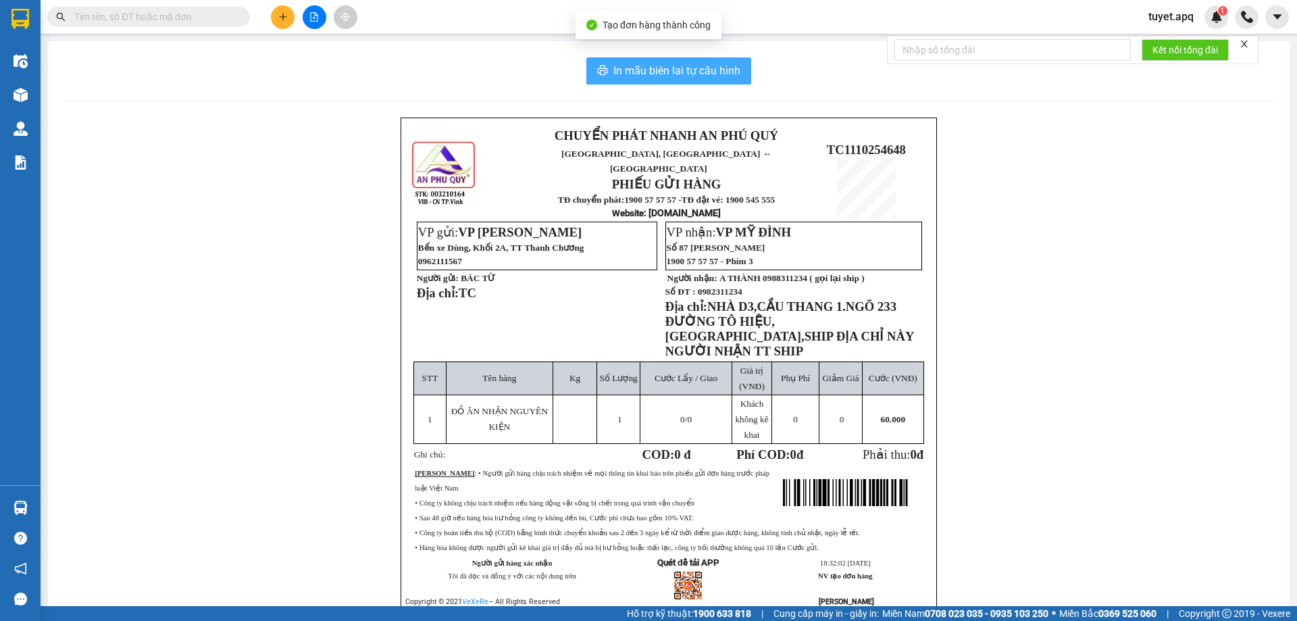
click at [687, 75] on span "In mẫu biên lai tự cấu hình" at bounding box center [677, 70] width 127 height 17
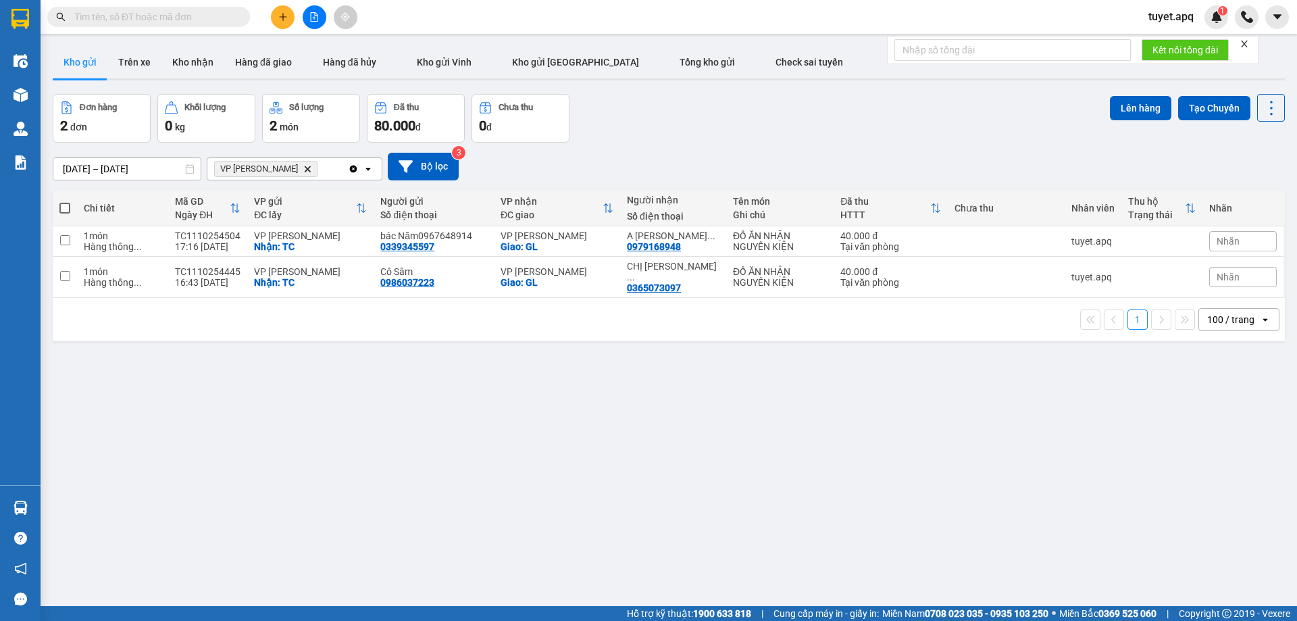
click at [189, 21] on input "text" at bounding box center [153, 16] width 159 height 15
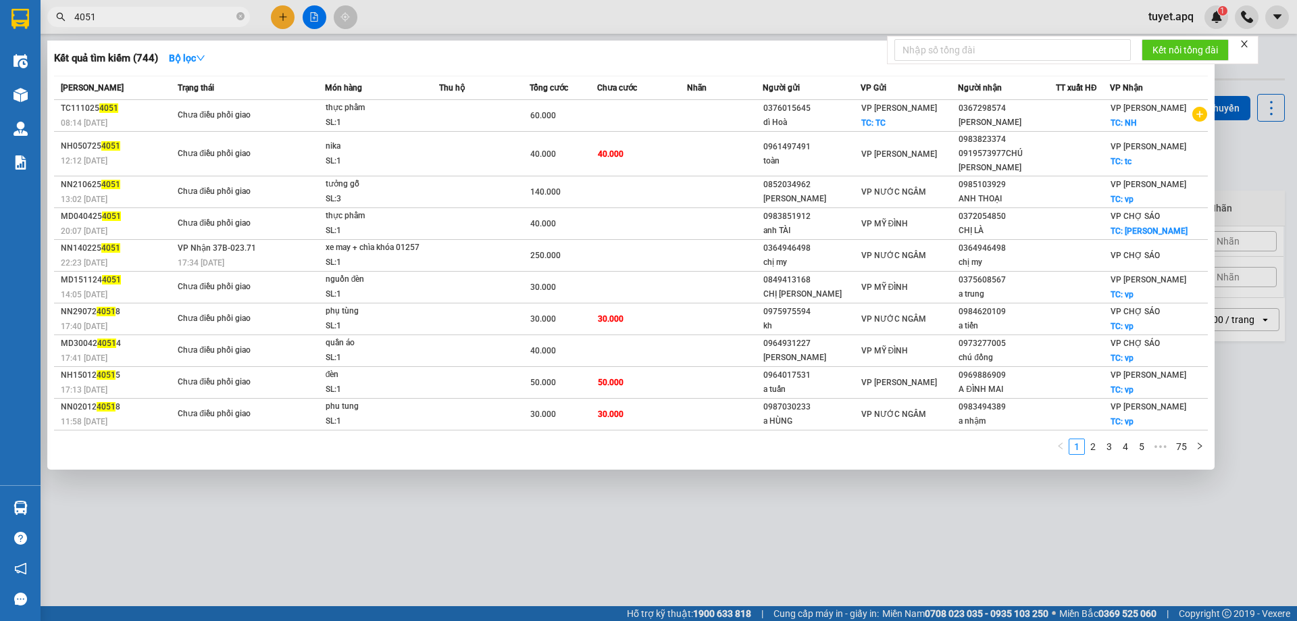
type input "4051"
click at [284, 22] on div at bounding box center [648, 310] width 1297 height 621
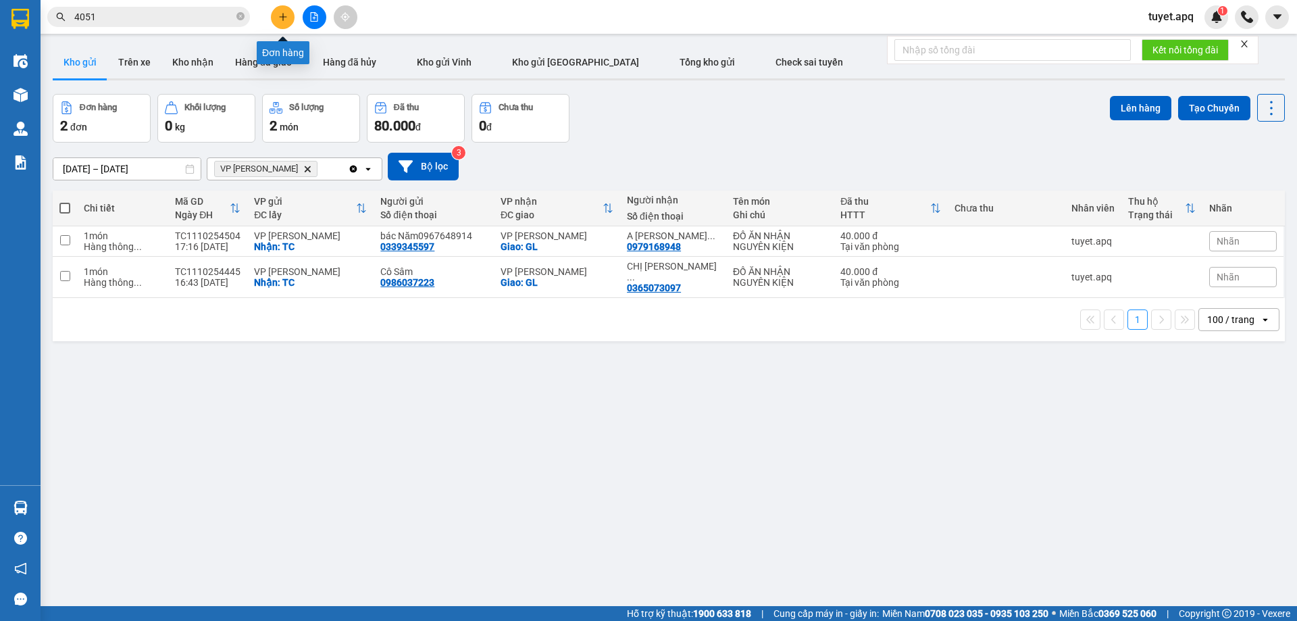
click at [283, 10] on button at bounding box center [283, 17] width 24 height 24
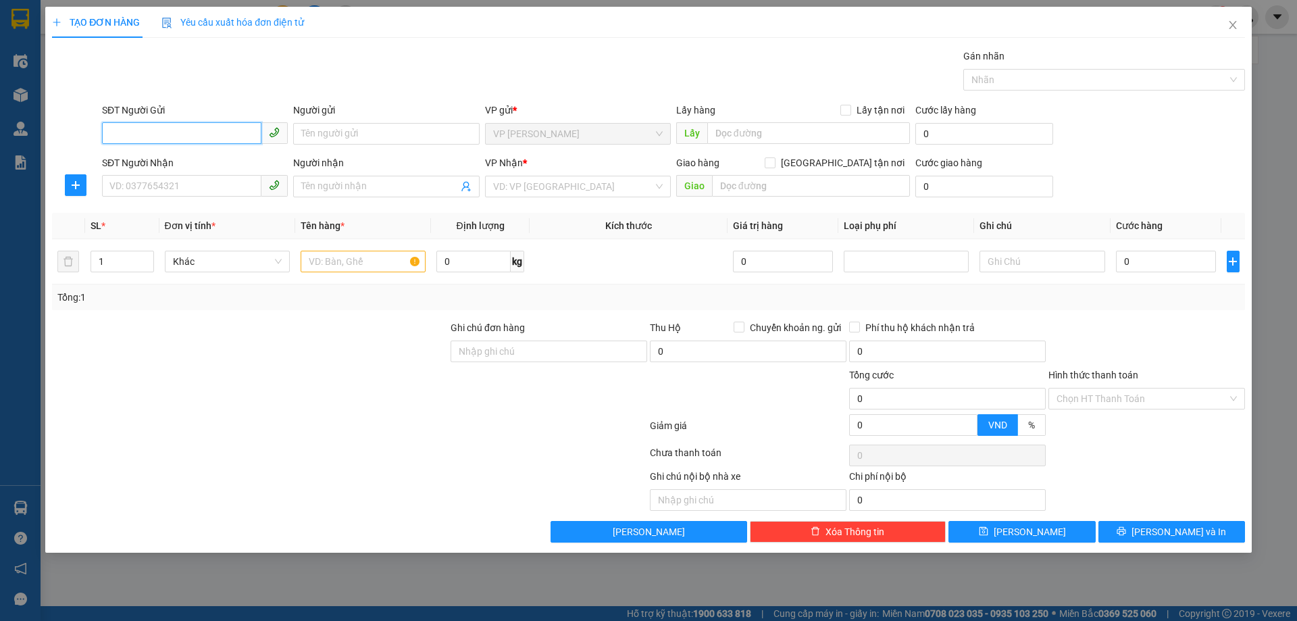
click at [201, 133] on input "SĐT Người Gửi" at bounding box center [181, 133] width 159 height 22
click at [219, 165] on div "0368147366 - BÁC LÊ CẢNH THANH" at bounding box center [195, 160] width 170 height 15
type input "0368147366"
type input "BÁC LÊ CẢNH THANH"
checkbox input "true"
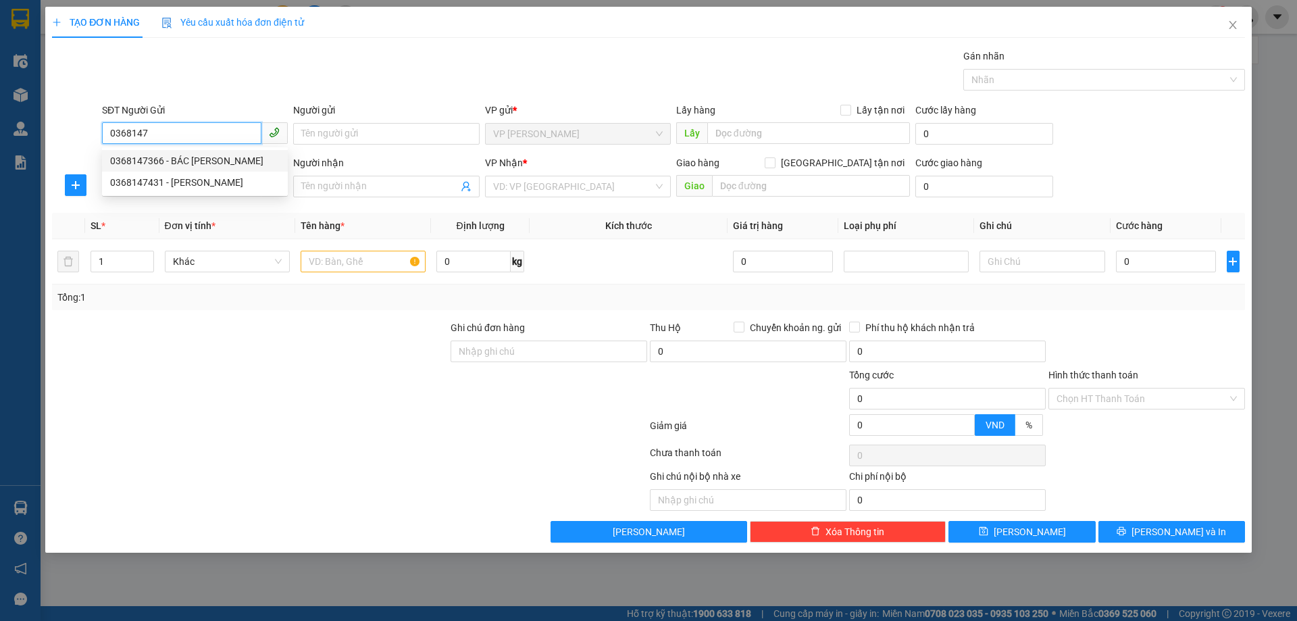
type input "TC"
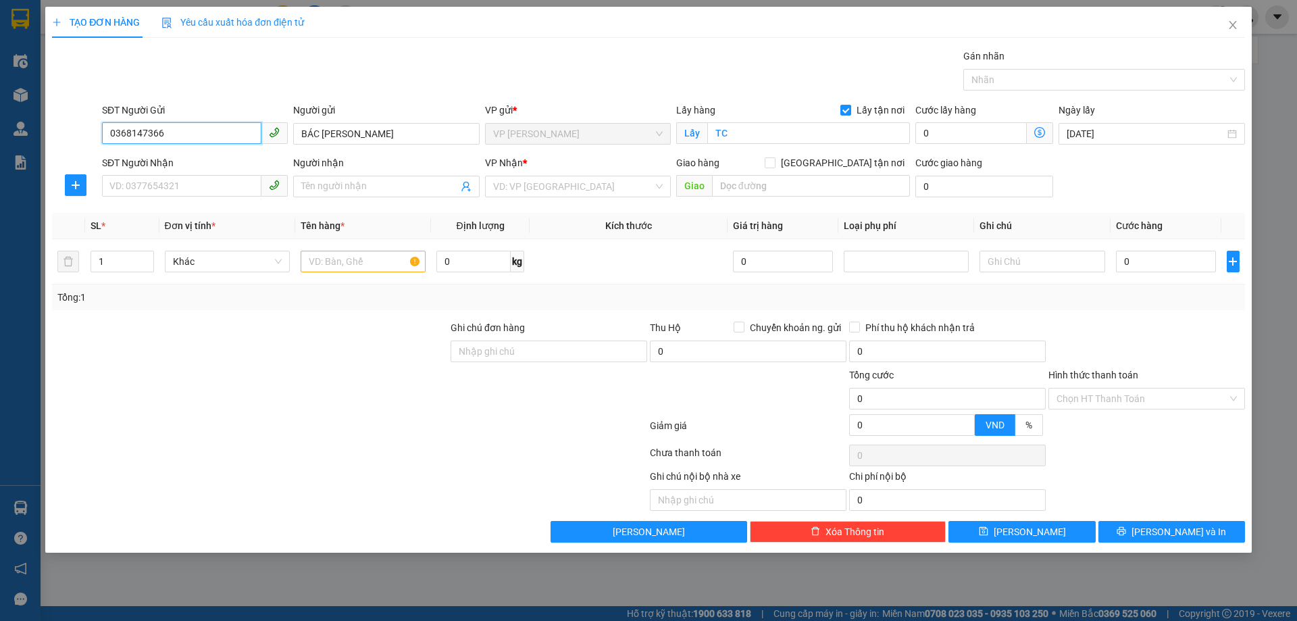
type input "0368147366"
click at [196, 197] on div "SĐT Người Nhận VD: 0377654321" at bounding box center [195, 178] width 186 height 47
click at [201, 190] on input "SĐT Người Nhận" at bounding box center [181, 186] width 159 height 22
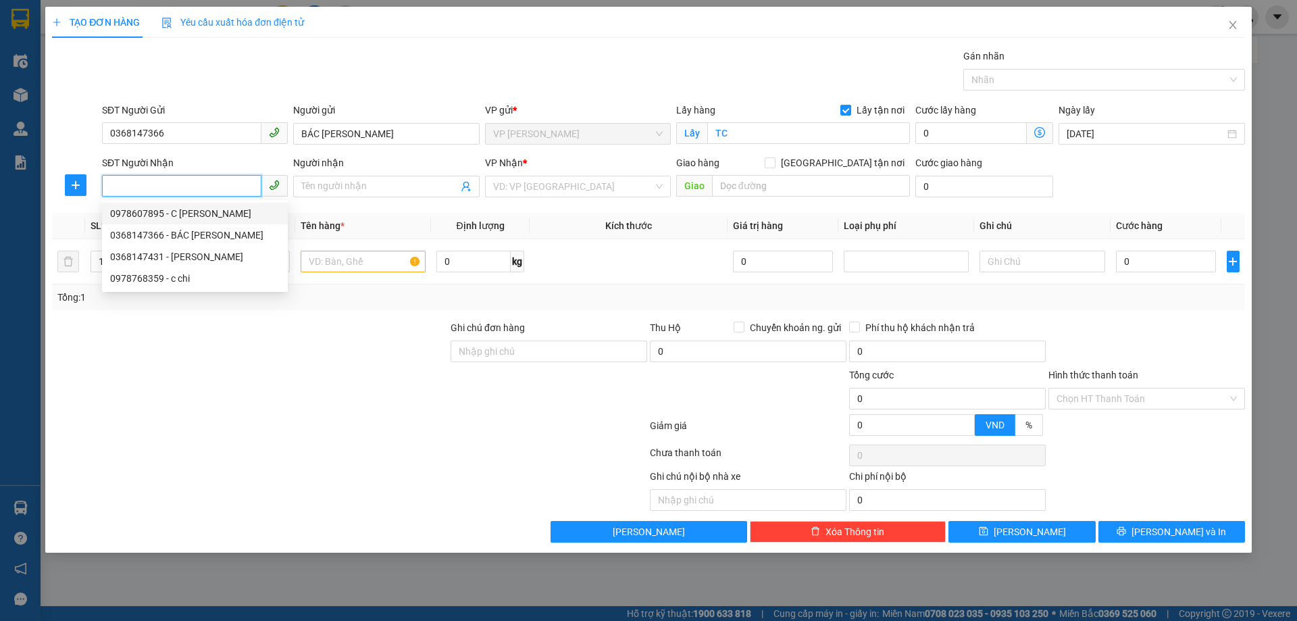
click at [194, 217] on div "0978607895 - C LÊ THỊ HOA" at bounding box center [195, 213] width 170 height 15
type input "0978607895"
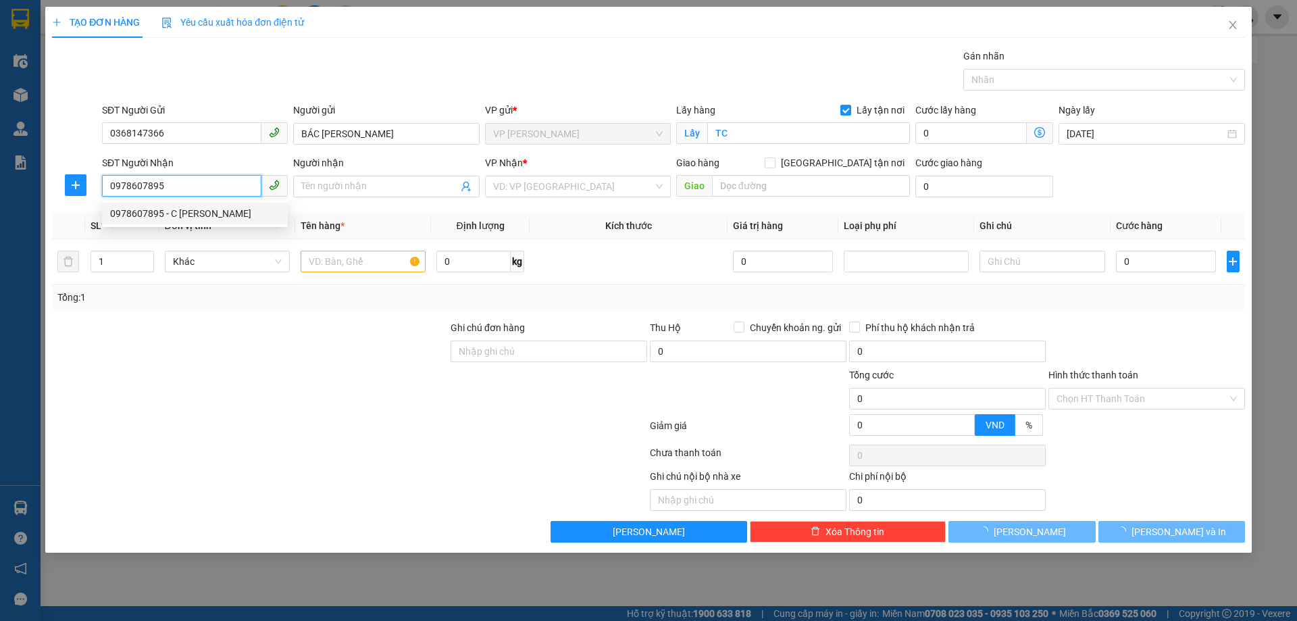
type input "C LÊ THỊ HOA"
checkbox input "true"
type input "NH"
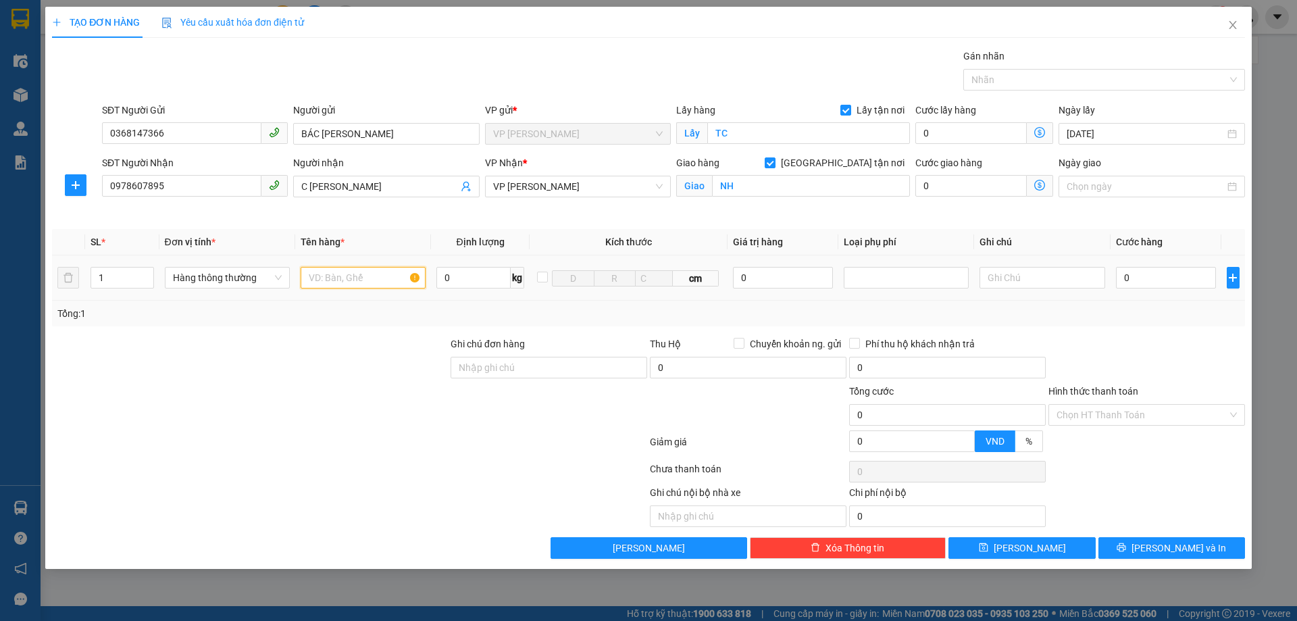
click at [364, 278] on input "text" at bounding box center [363, 278] width 125 height 22
type input "D"
type input "ĐỒ ĂN NHẬN NGUYÊN KIỆN"
click at [1139, 280] on input "0" at bounding box center [1166, 278] width 101 height 22
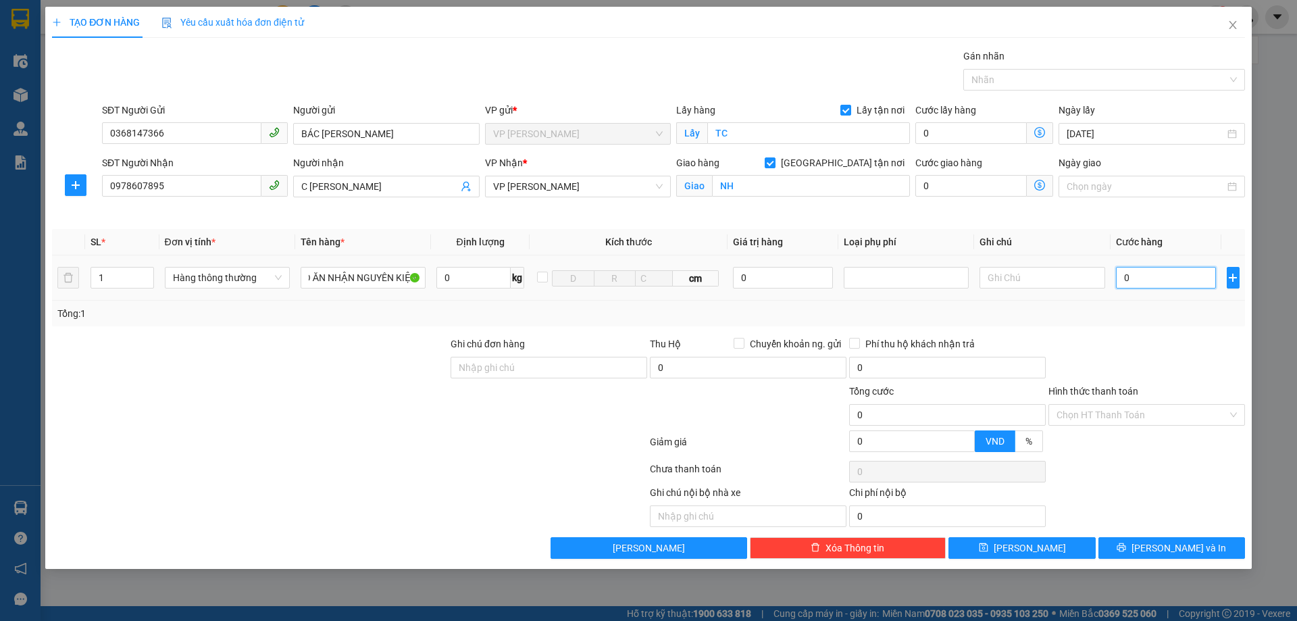
scroll to position [0, 0]
type input "5"
type input "50"
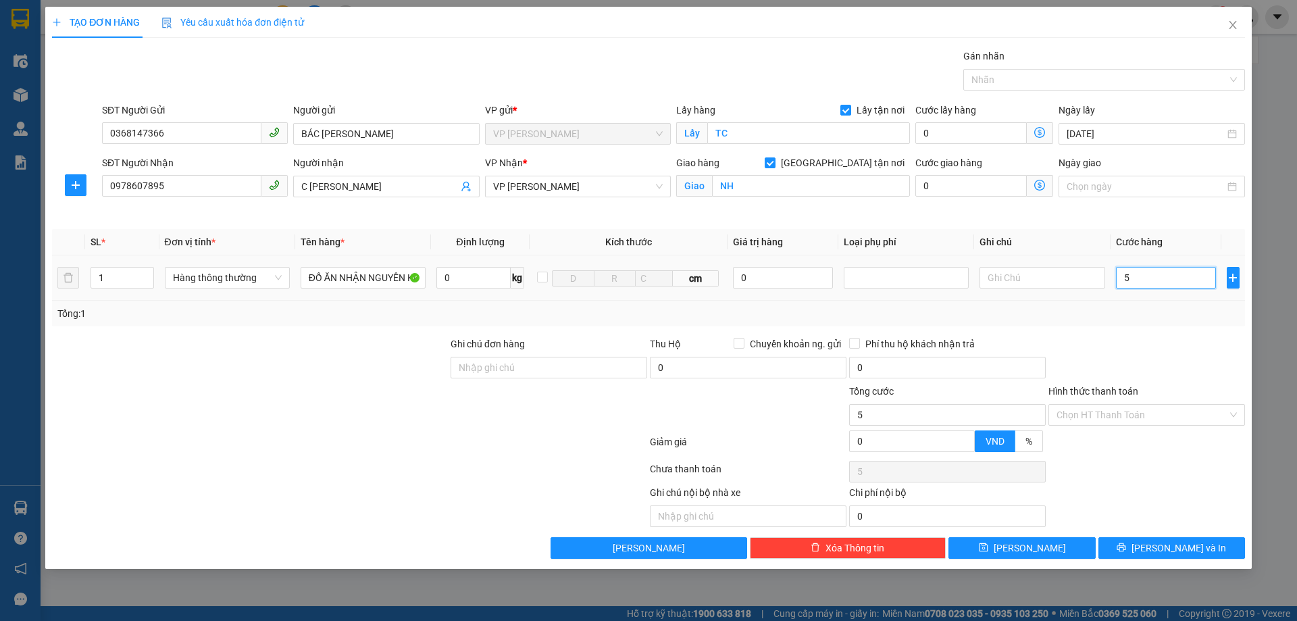
type input "50"
type input "500"
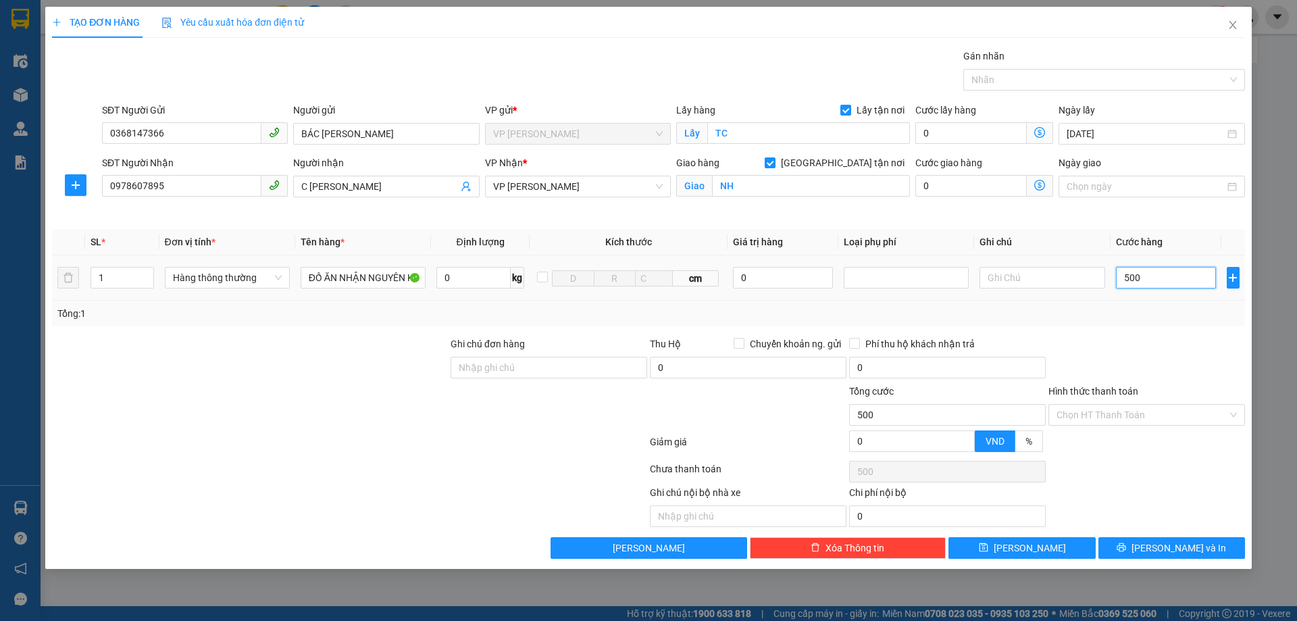
type input "5.000"
type input "50.000"
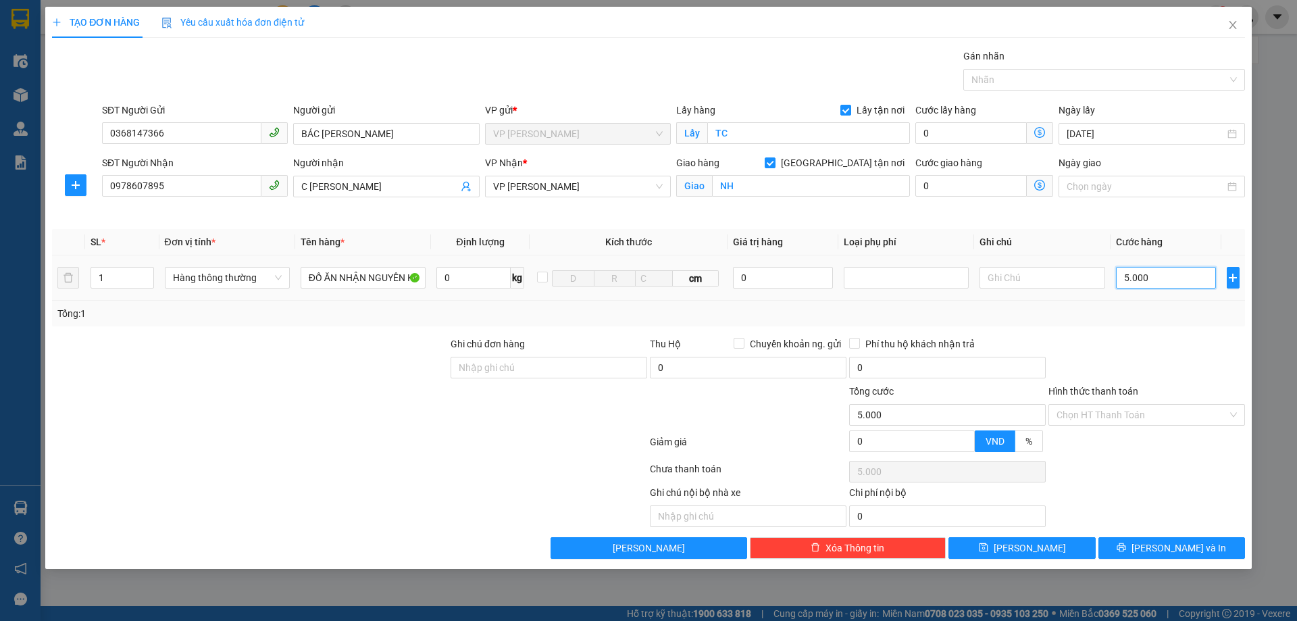
type input "50.000"
click at [1168, 545] on span "[PERSON_NAME] và In" at bounding box center [1179, 548] width 95 height 15
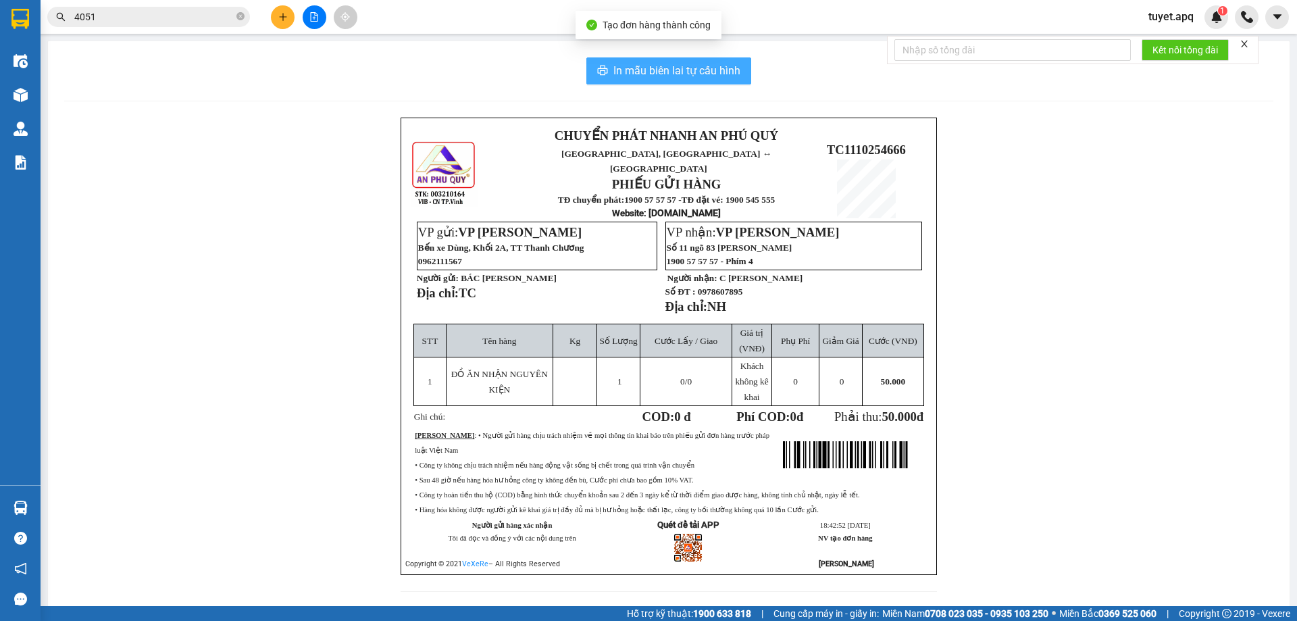
click at [675, 74] on span "In mẫu biên lai tự cấu hình" at bounding box center [677, 70] width 127 height 17
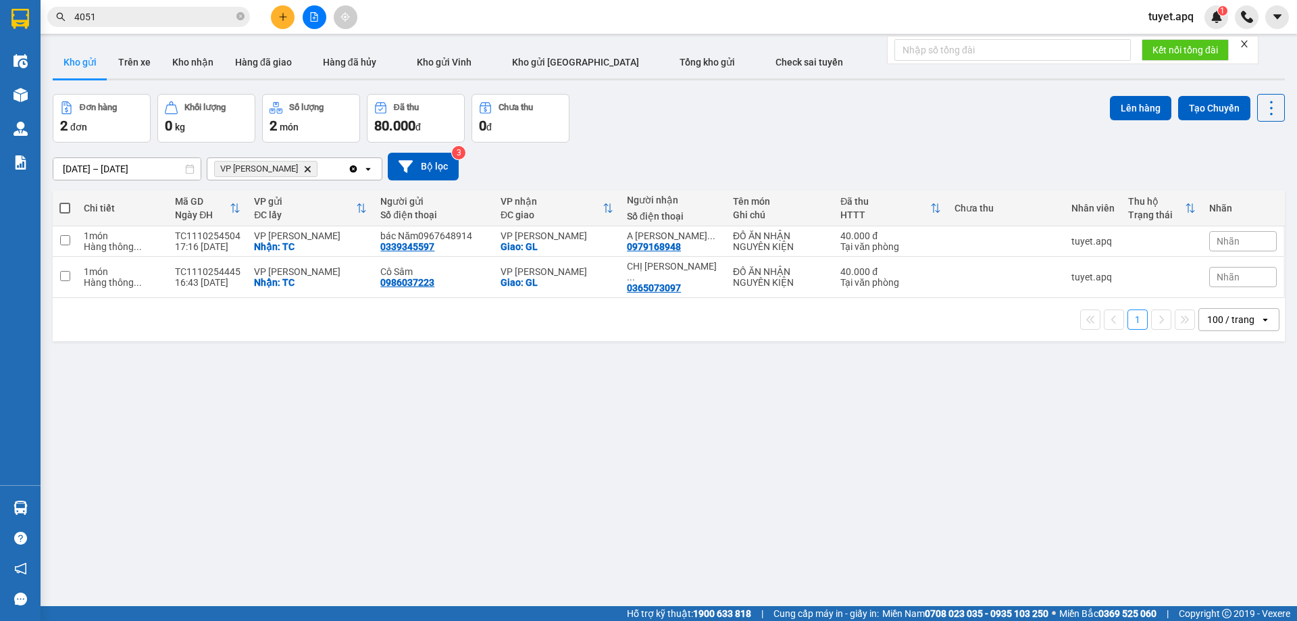
click at [305, 166] on icon "VP GIA LÂM, close by backspace" at bounding box center [308, 169] width 6 height 6
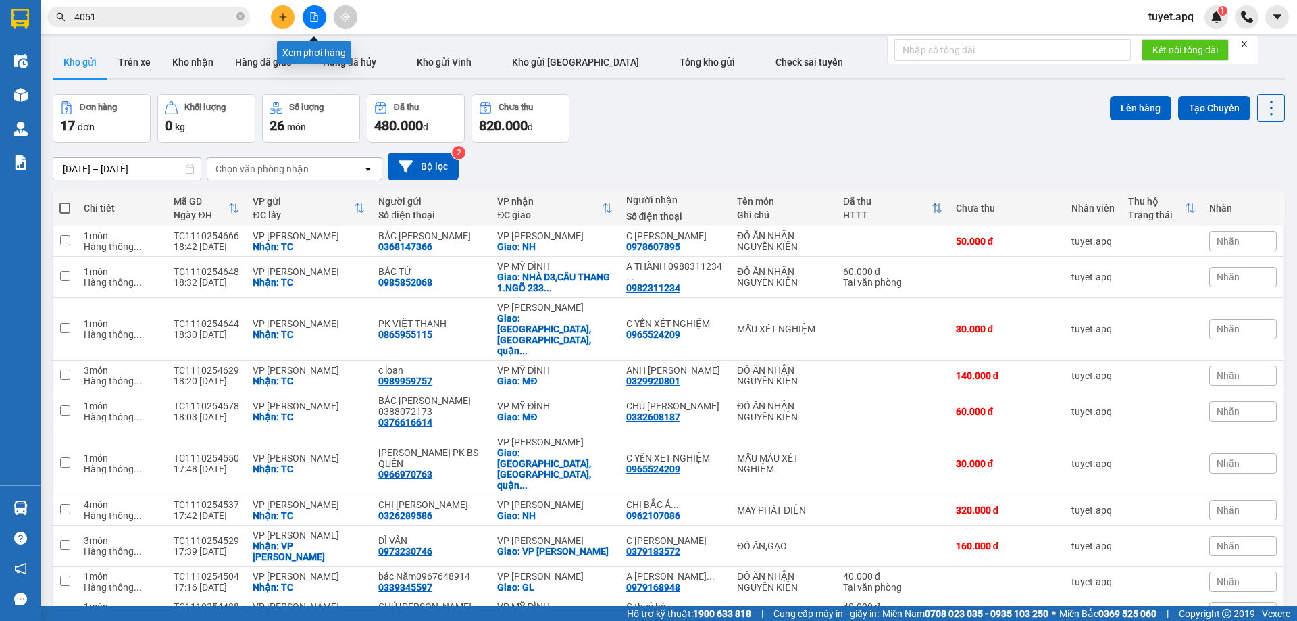
click at [314, 15] on icon "file-add" at bounding box center [313, 16] width 9 height 9
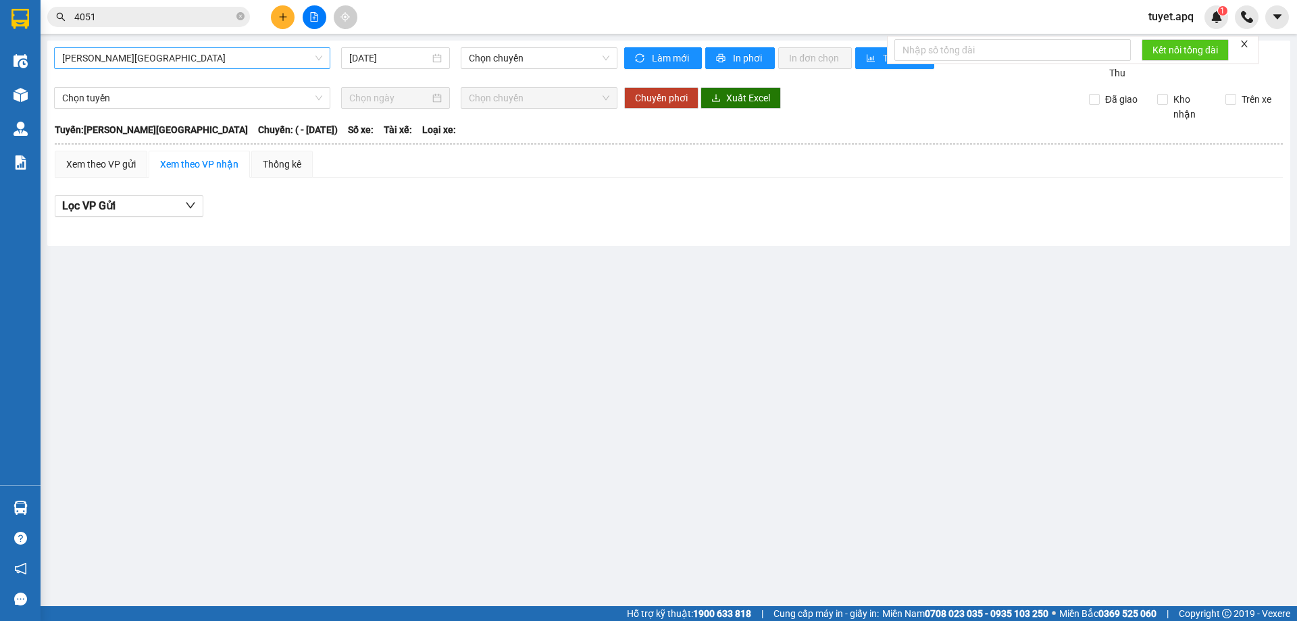
click at [239, 51] on span "Gia Lâm - Mỹ Đình" at bounding box center [192, 58] width 260 height 20
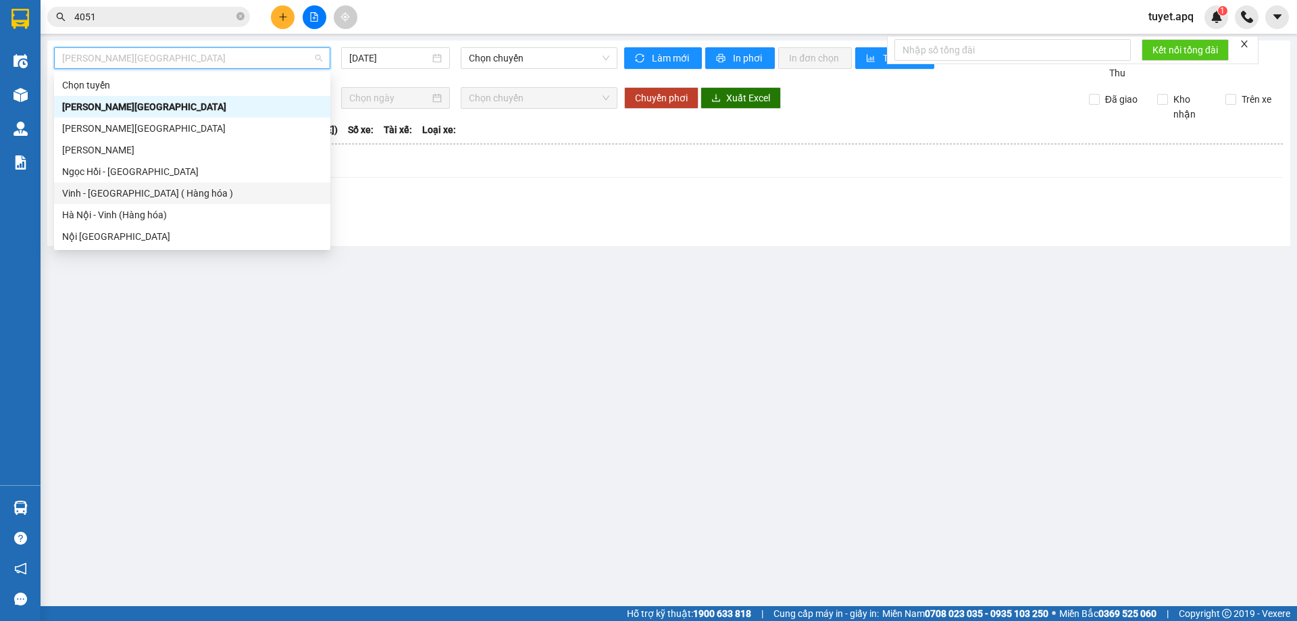
click at [170, 197] on div "Vinh - Hà Nội ( Hàng hóa )" at bounding box center [192, 193] width 260 height 15
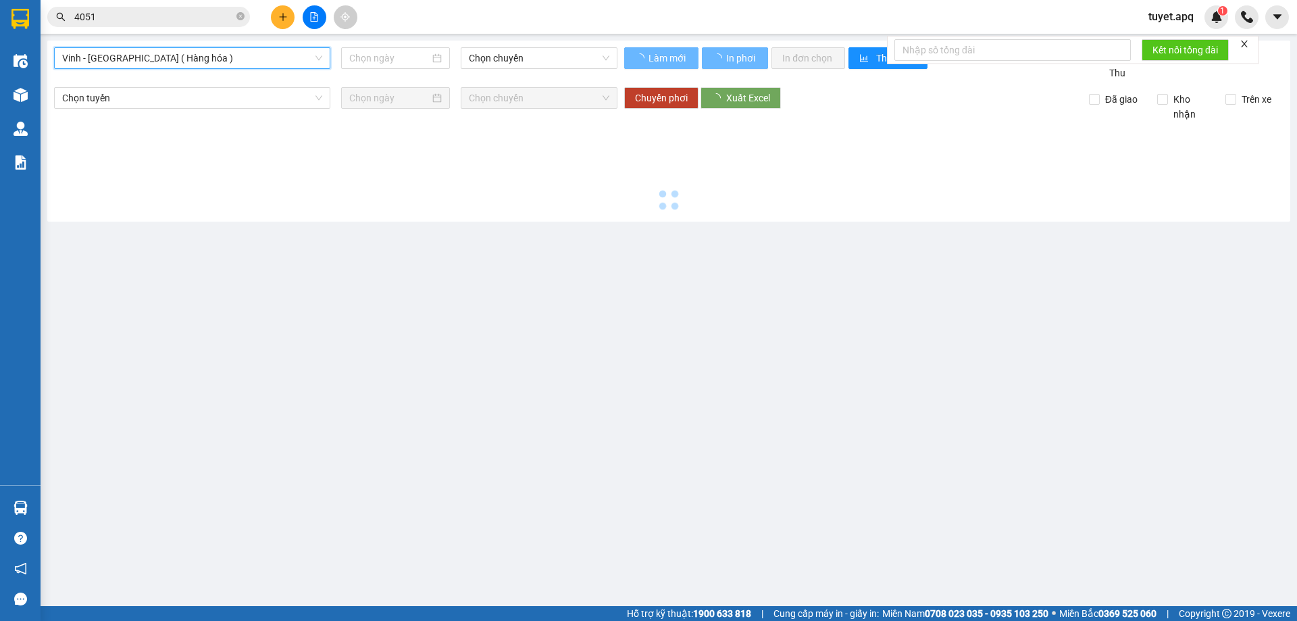
type input "[DATE]"
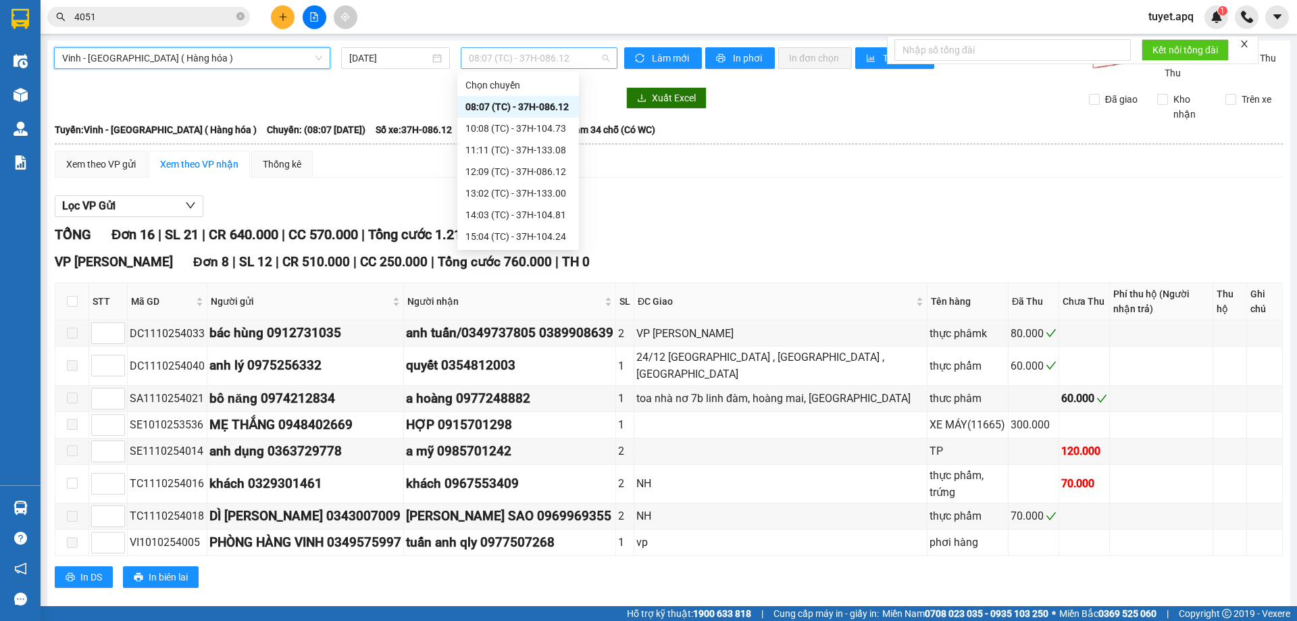
click at [581, 55] on span "08:07 (TC) - 37H-086.12" at bounding box center [539, 58] width 141 height 20
click at [548, 146] on div "11:11 (TC) - 37H-133.08" at bounding box center [518, 150] width 105 height 15
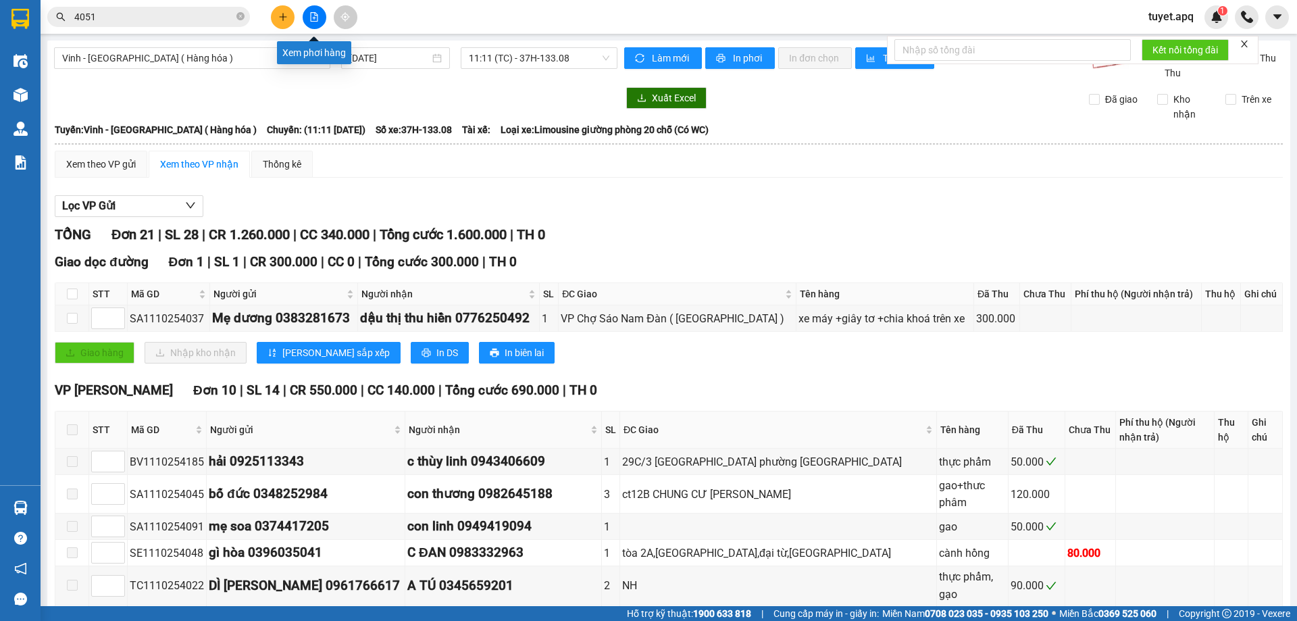
click at [313, 18] on icon "file-add" at bounding box center [314, 16] width 7 height 9
click at [311, 10] on button at bounding box center [315, 17] width 24 height 24
click at [314, 14] on icon "file-add" at bounding box center [313, 16] width 9 height 9
click at [318, 19] on icon "file-add" at bounding box center [314, 16] width 7 height 9
click at [605, 65] on div "11:11 (TC) - 37H-133.08" at bounding box center [539, 58] width 157 height 22
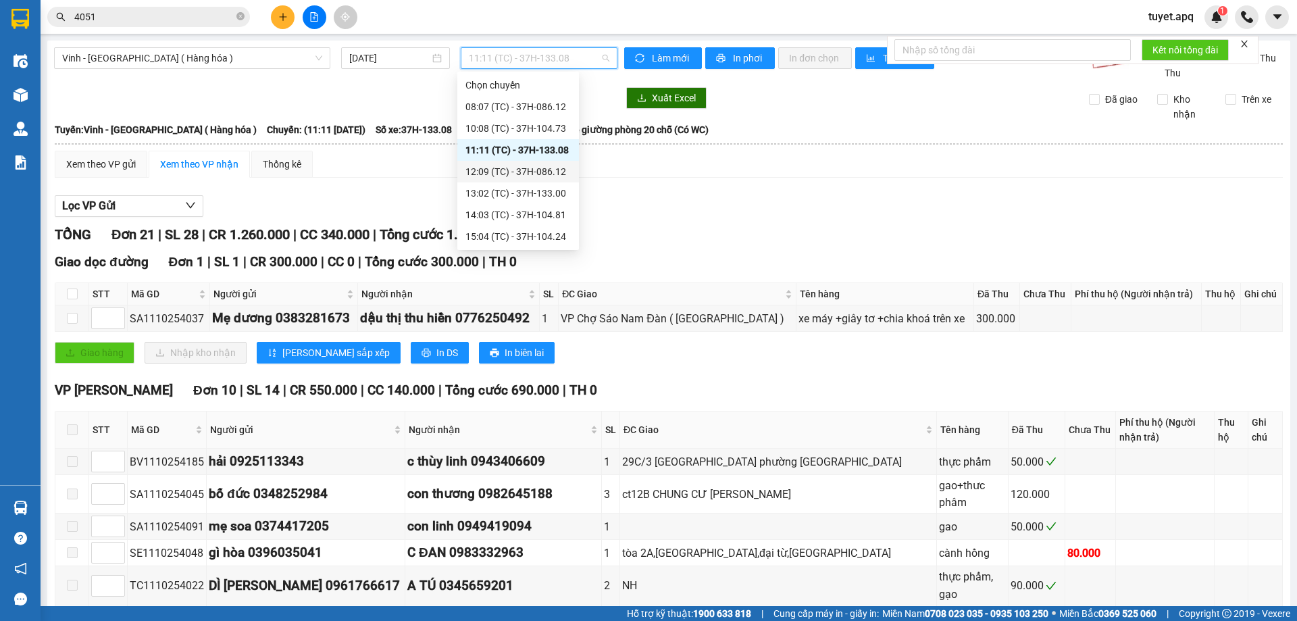
click at [564, 173] on div "12:09 (TC) - 37H-086.12" at bounding box center [518, 171] width 105 height 15
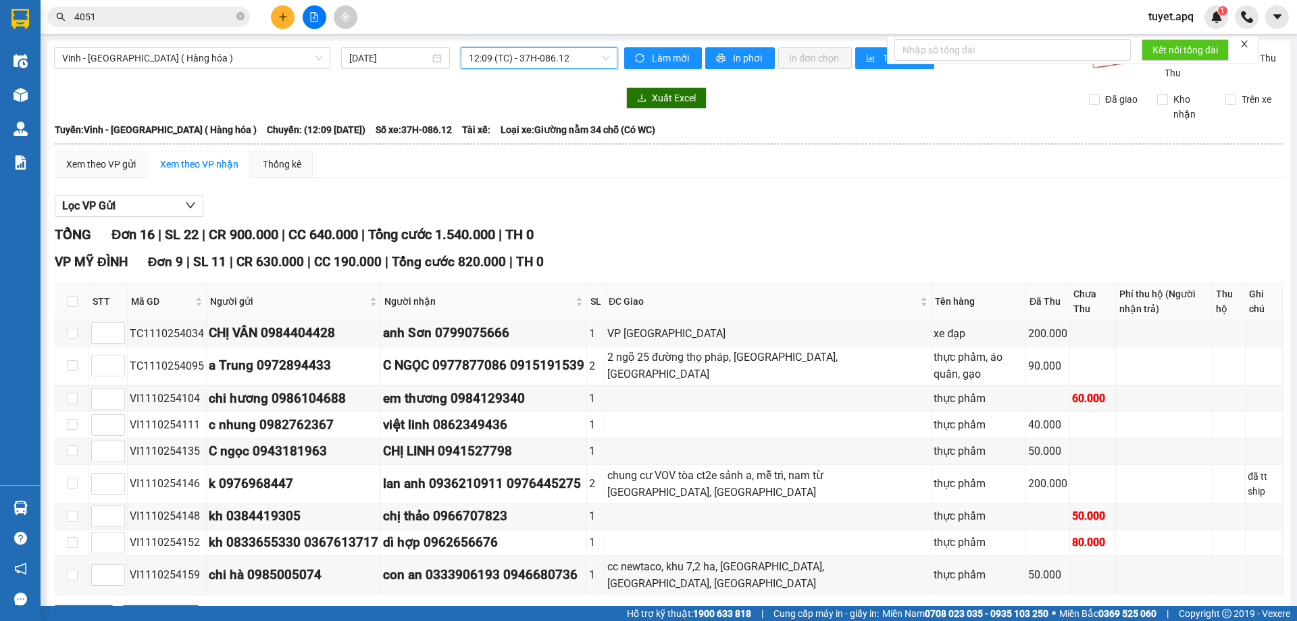
click at [127, 19] on input "4051" at bounding box center [153, 16] width 159 height 15
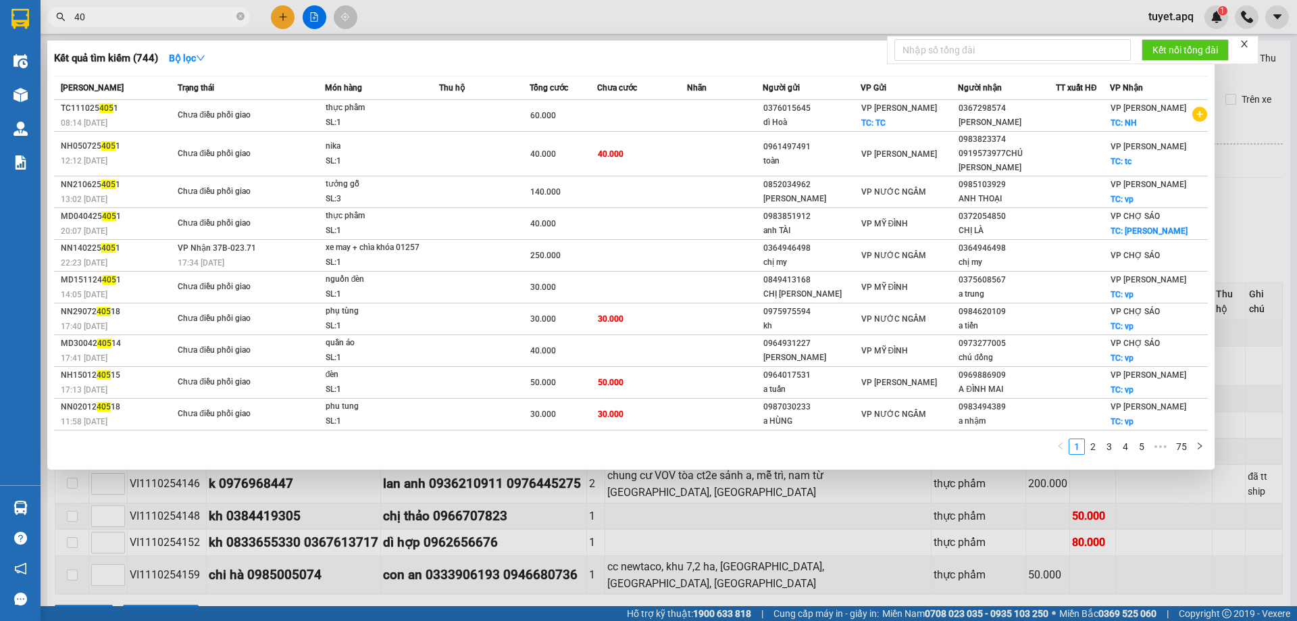
type input "4"
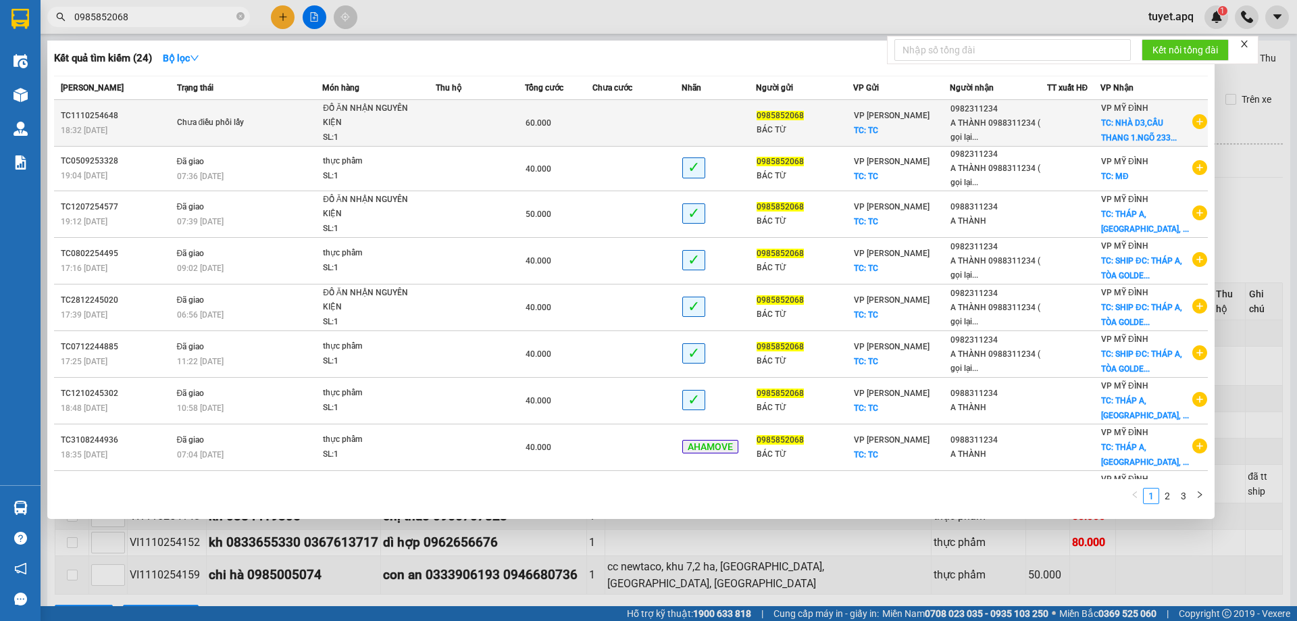
type input "0985852068"
click at [595, 134] on td at bounding box center [637, 123] width 89 height 47
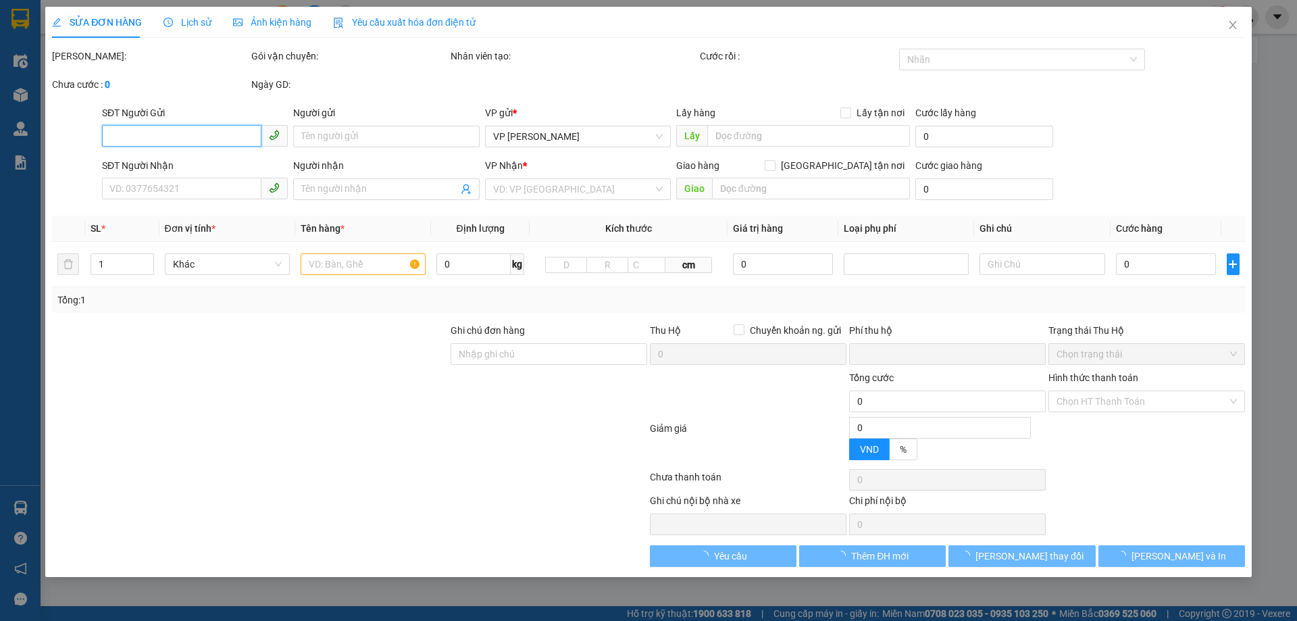
type input "0985852068"
type input "BÁC TỪ"
checkbox input "true"
type input "TC"
type input "0982311234"
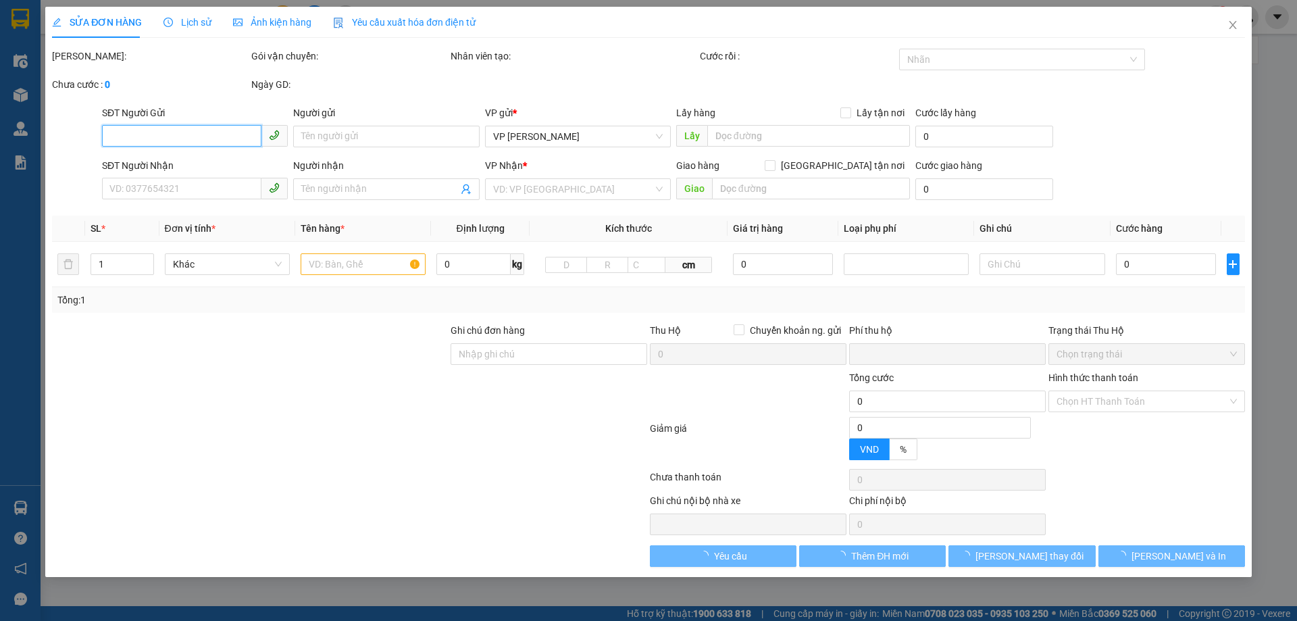
type input "A THÀNH 0988311234 ( gọi lại ship )"
checkbox input "true"
type input "NHÀ D3,CẦU THANG 1.NGÕ 233 ĐƯỜNG TÔ HIỆU,QUẬN CẦU GIẤY HÀ NỘI,SHIP ĐỊA CHỈ NÀY …"
type input "0"
type input "60.000"
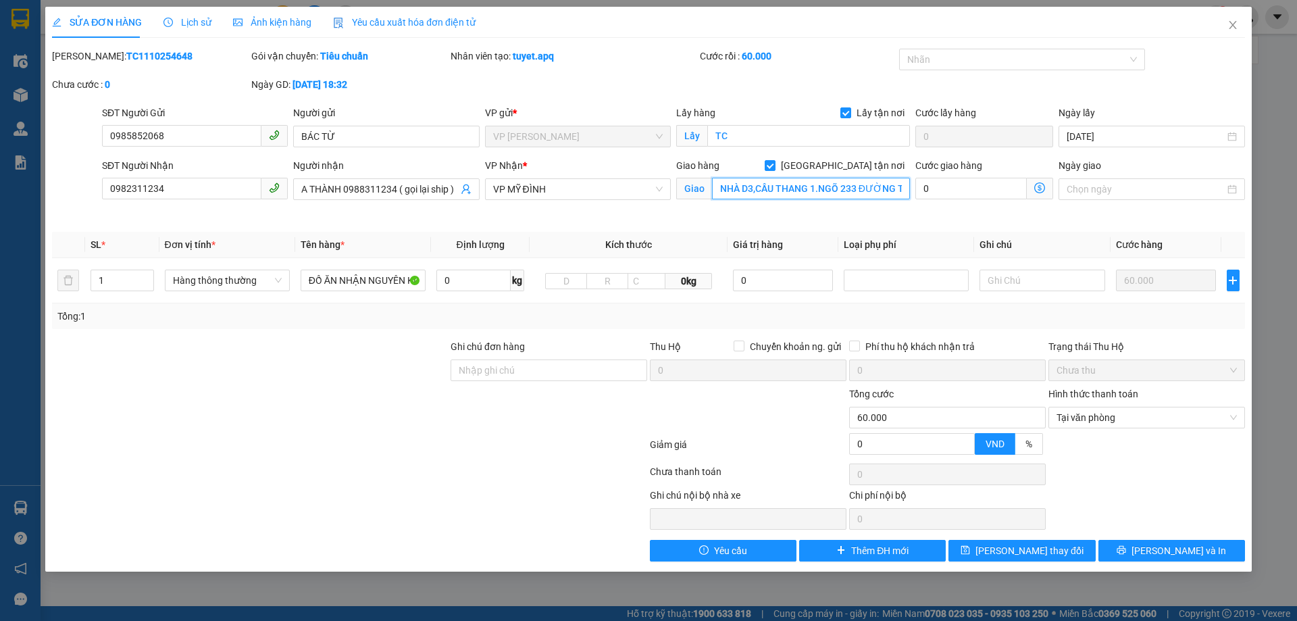
click at [839, 189] on input "NHÀ D3,CẦU THANG 1.NGÕ 233 ĐƯỜNG TÔ HIỆU,QUẬN CẦU GIẤY HÀ NỘI,SHIP ĐỊA CHỈ NÀY …" at bounding box center [811, 189] width 198 height 22
click at [796, 190] on input "NHÀ D3,CẦU THANG 1.NGÕ 233 ĐƯỜNG TÔ HIỆU,QUẬN CẦU GIẤY HÀ NỘI,SHIP ĐỊA CHỈ NÀY …" at bounding box center [811, 189] width 198 height 22
click at [821, 187] on input "NHÀ D3,CẦU THANG 1.NGÕ 233 ĐƯỜNG TÔ HIỆU,QUẬN CẦU GIẤY HÀ NỘI,SHIP ĐỊA CHỈ NÀY …" at bounding box center [811, 189] width 198 height 22
type input "NGÕ 233 ĐƯỜNG TÔ HIỆU,QUẬN CẦU GIẤY HÀ NỘI,SHIP ĐỊA CHỈ NÀY NGƯỜI NHẬN TT SHIP"
click at [1119, 547] on button "[PERSON_NAME] và In" at bounding box center [1172, 551] width 147 height 22
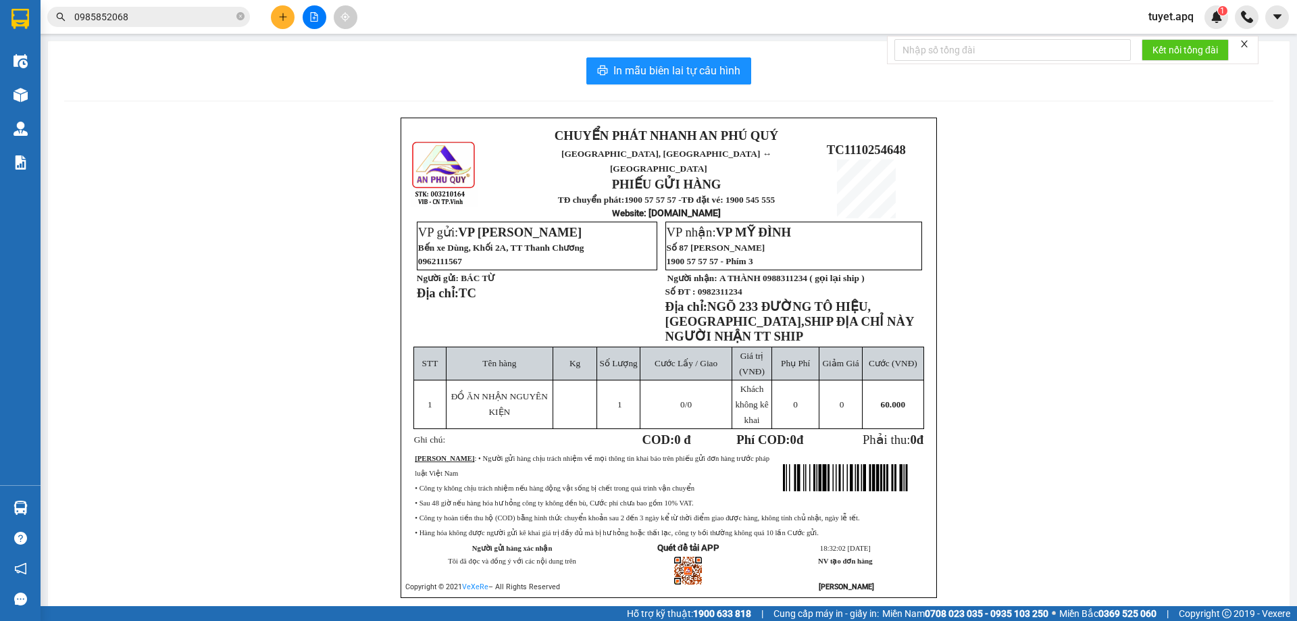
scroll to position [34, 0]
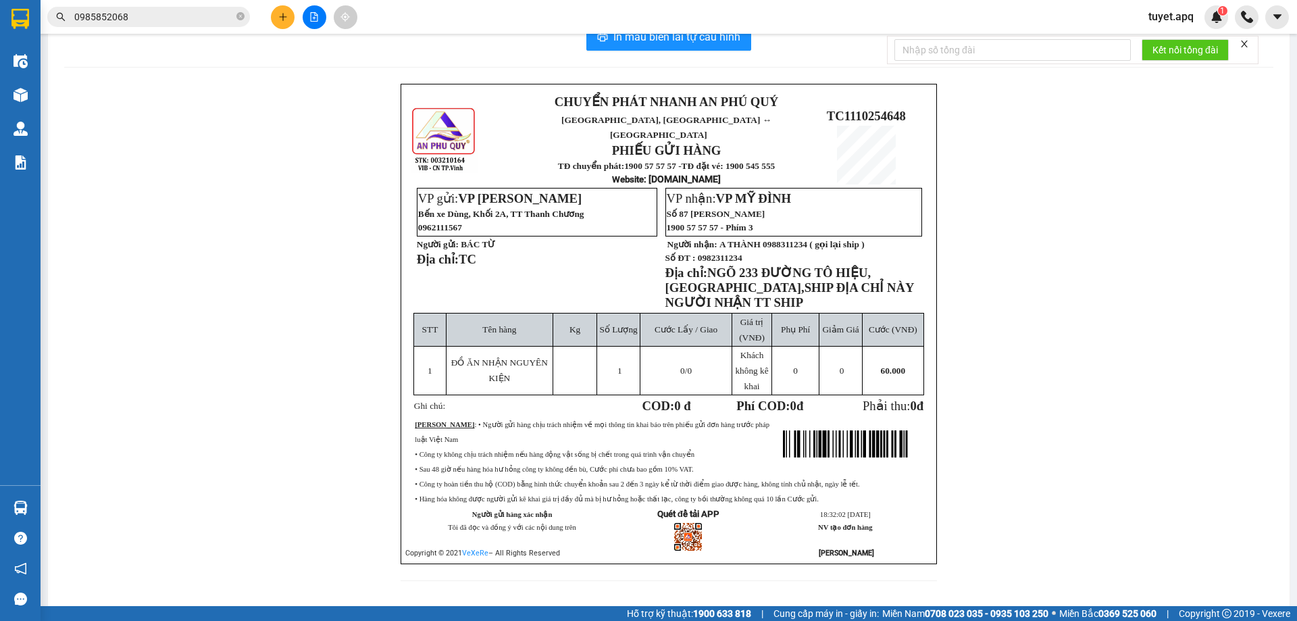
click at [287, 16] on icon "plus" at bounding box center [282, 16] width 9 height 9
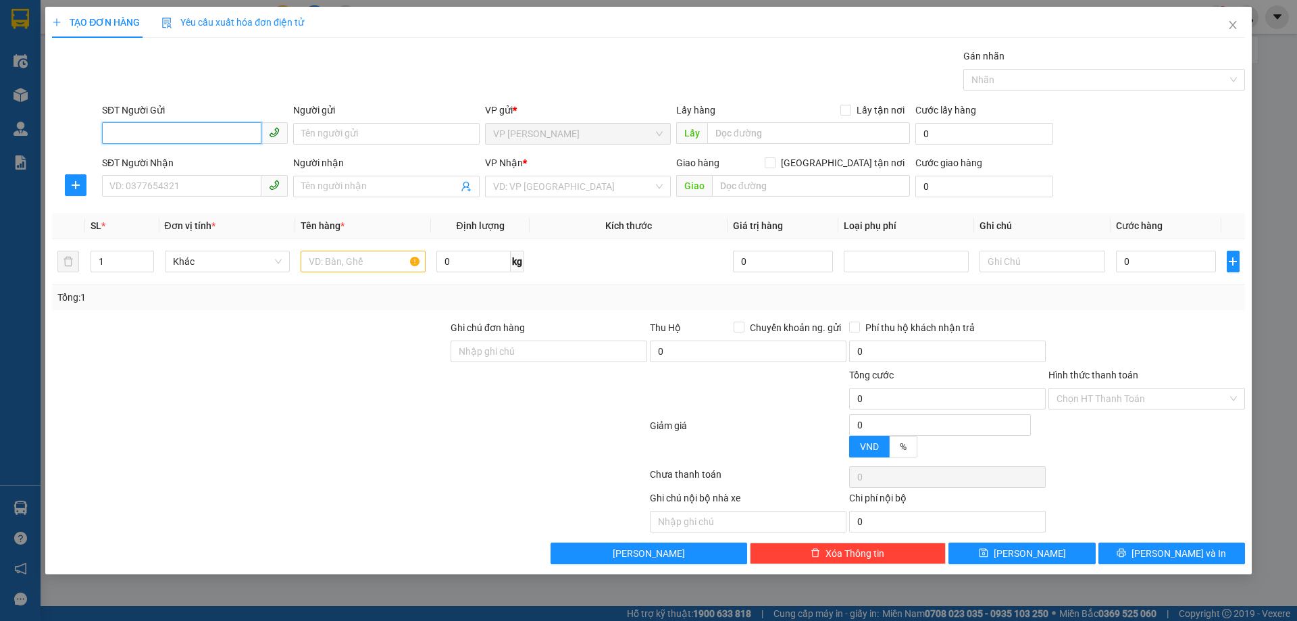
click at [191, 134] on input "SĐT Người Gửi" at bounding box center [181, 133] width 159 height 22
click at [188, 185] on input "SĐT Người Nhận" at bounding box center [181, 186] width 159 height 22
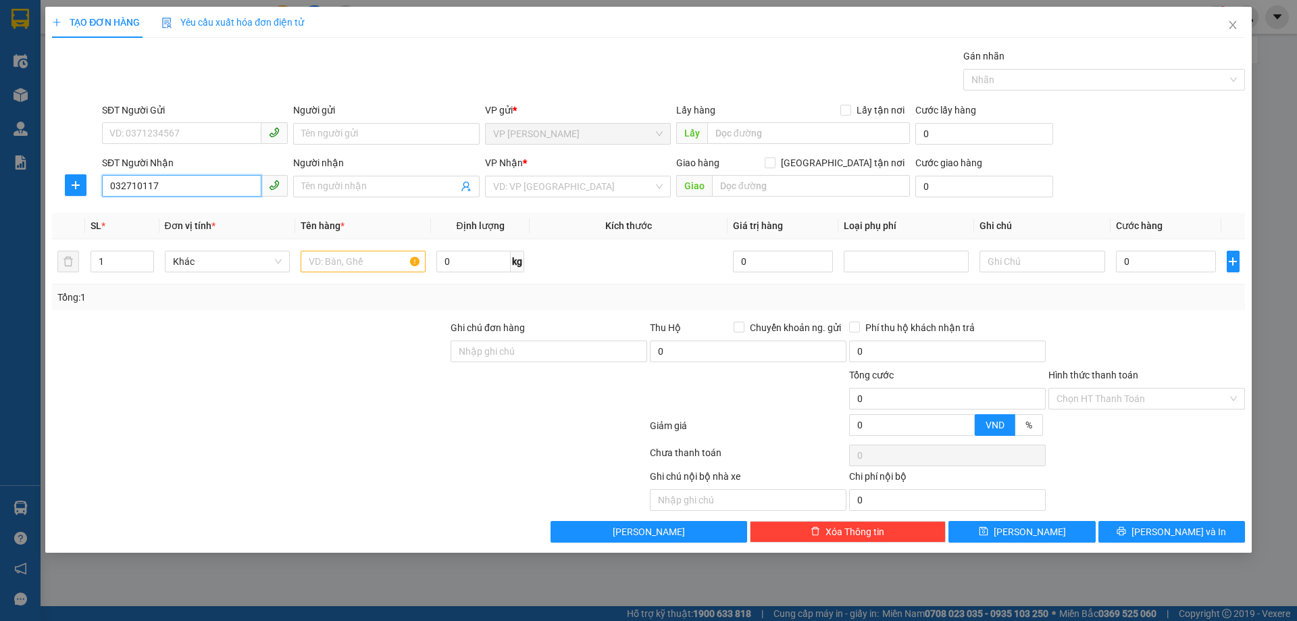
type input "0327101175"
click at [172, 220] on div "0327101175" at bounding box center [195, 213] width 170 height 15
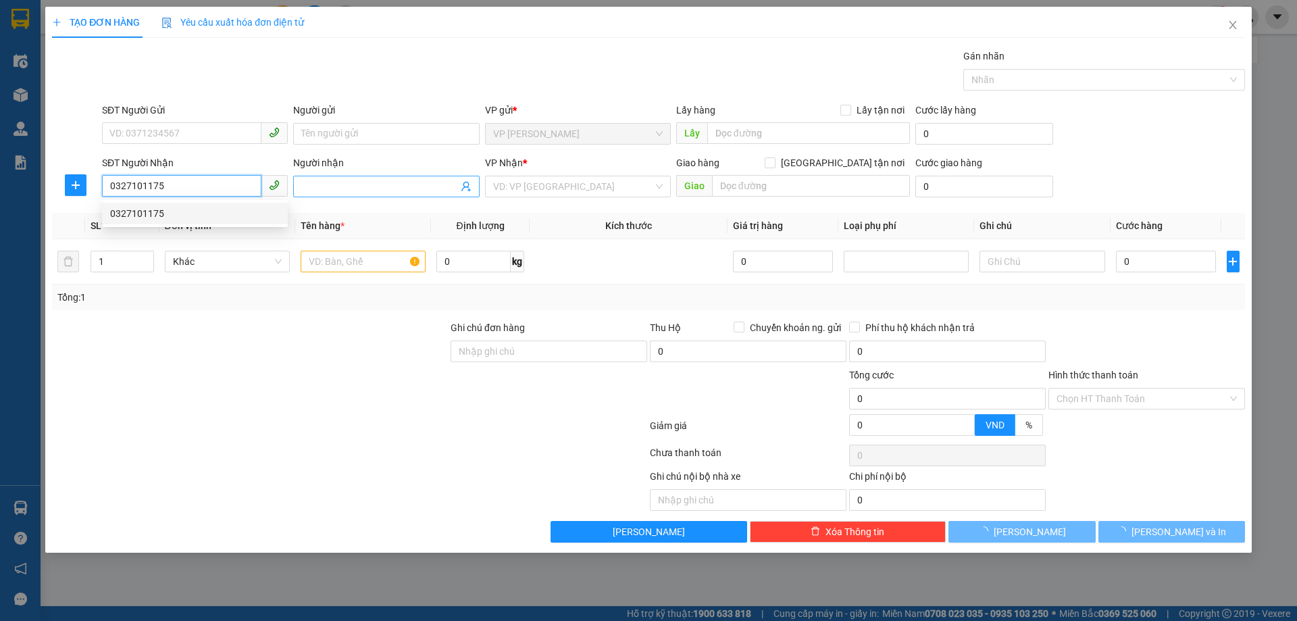
checkbox input "true"
type input "MĐ"
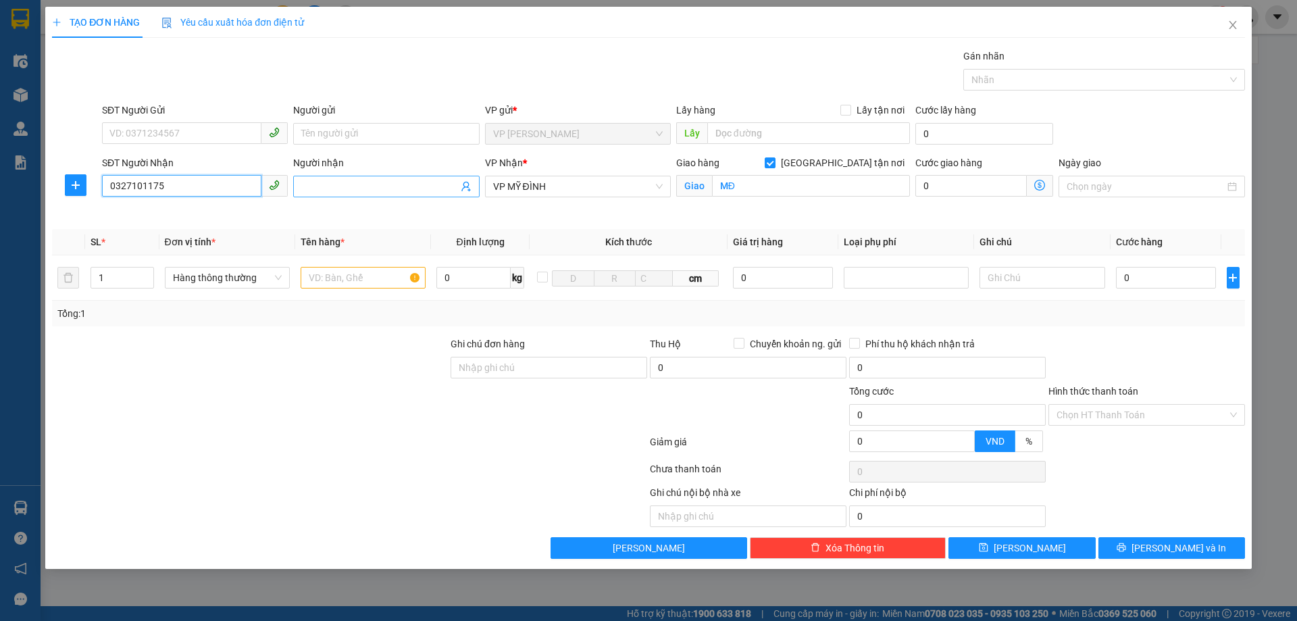
type input "0327101175"
click at [379, 184] on input "Người nhận" at bounding box center [379, 186] width 156 height 15
type input "K"
type input "NG DOÃN THẾ VIỆT"
click at [187, 134] on input "SĐT Người Gửi" at bounding box center [181, 133] width 159 height 22
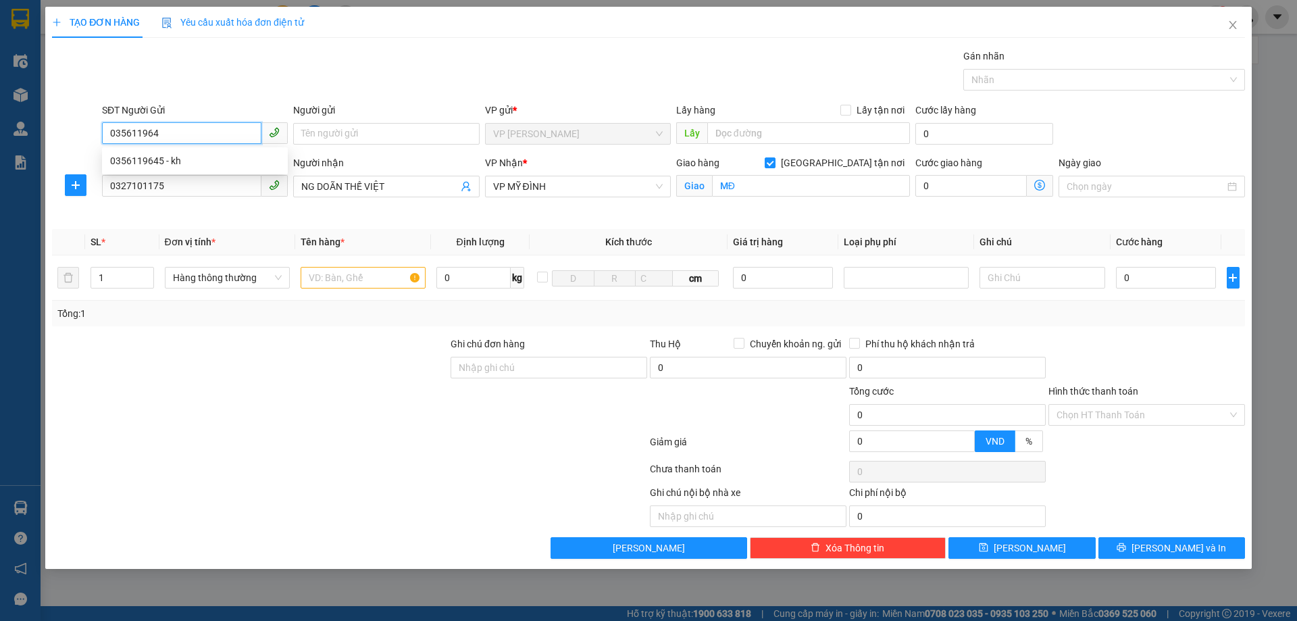
type input "0356119645"
click at [168, 165] on div "0356119645 - kh" at bounding box center [195, 160] width 170 height 15
type input "kh"
checkbox input "true"
type input "TC"
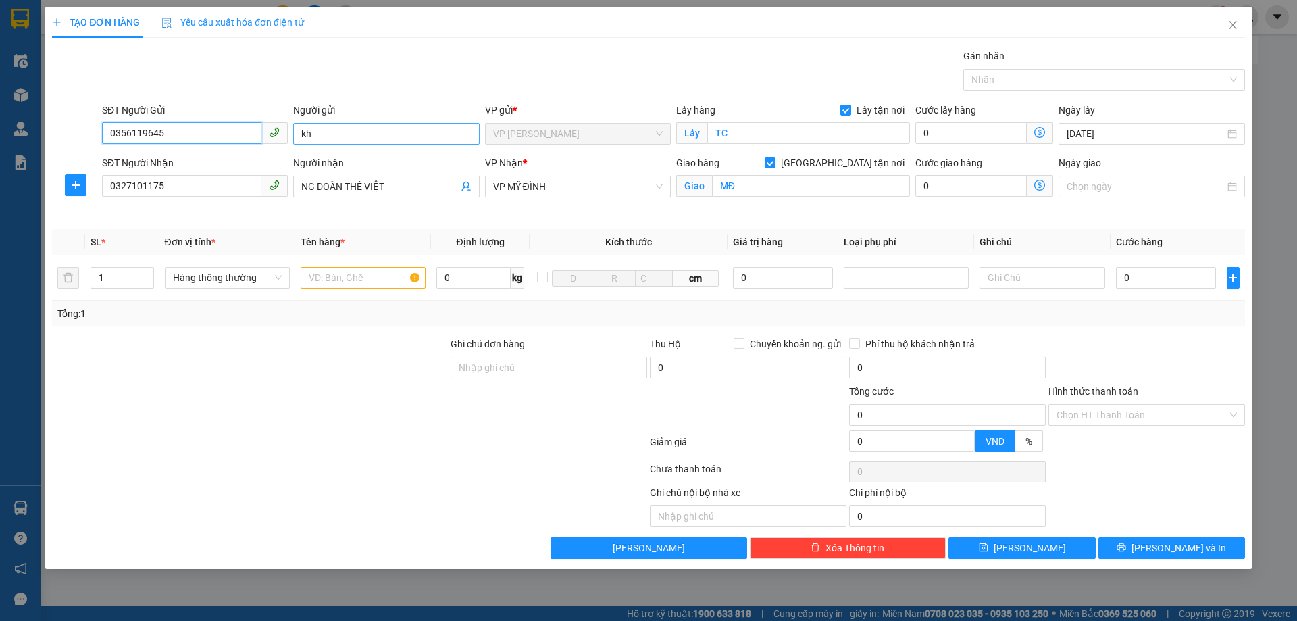
type input "0356119645"
click at [353, 133] on input "kh" at bounding box center [386, 134] width 186 height 22
type input "kh CHỊ THẠCH"
drag, startPoint x: 164, startPoint y: 130, endPoint x: 0, endPoint y: 173, distance: 169.0
click at [0, 172] on div "TẠO ĐƠN HÀNG Yêu cầu xuất hóa đơn điện tử Transit Pickup Surcharge Ids Transit …" at bounding box center [648, 310] width 1297 height 621
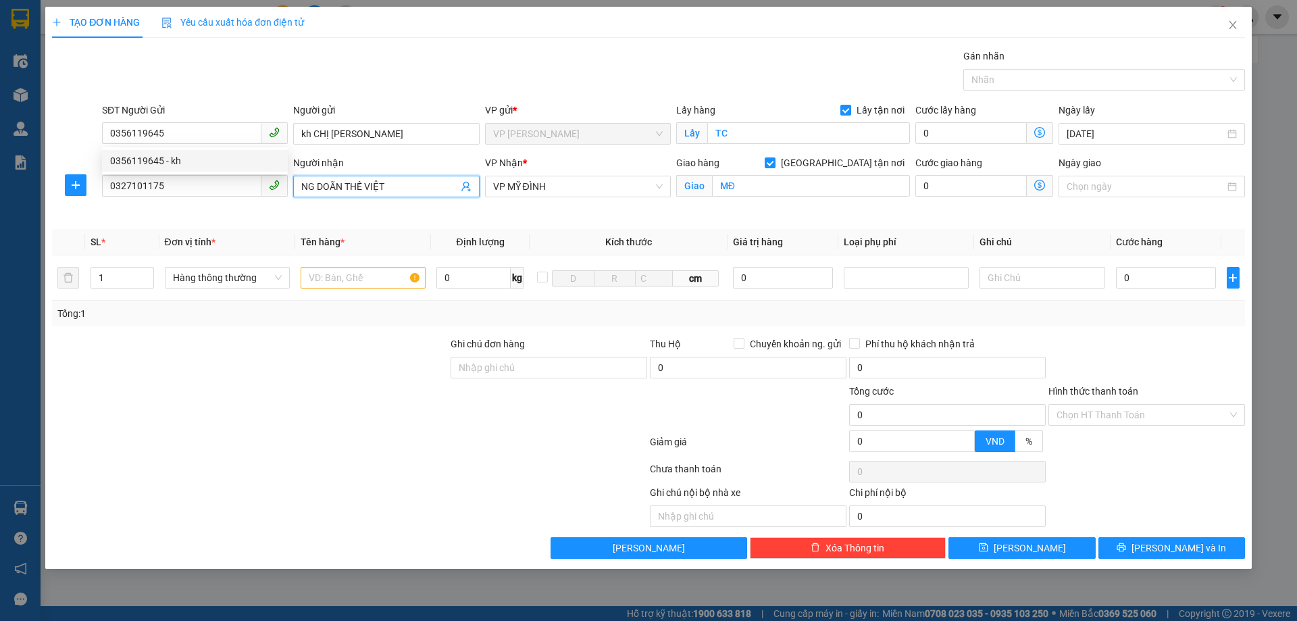
click at [419, 180] on input "NG DOÃN THẾ VIỆT" at bounding box center [379, 186] width 156 height 15
paste input "0356119645"
type input "NG DOÃN THẾ VIỆT,0356119645"
click at [357, 278] on input "text" at bounding box center [363, 278] width 125 height 22
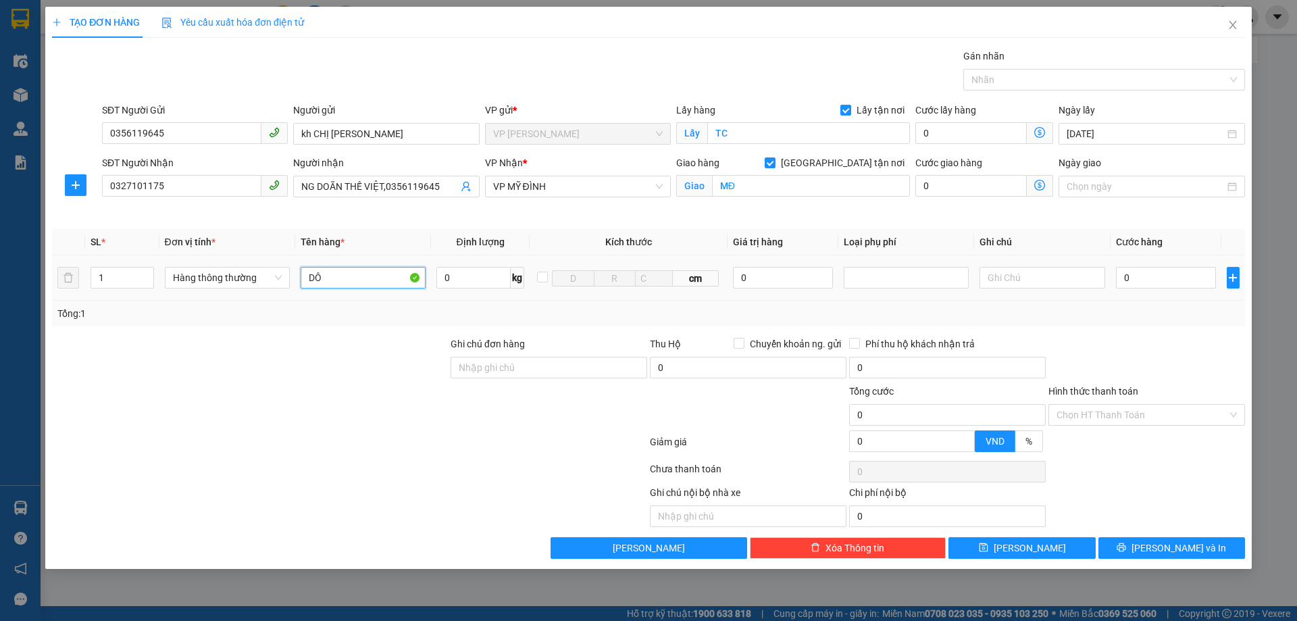
type input "D"
click at [355, 277] on input "ĐỒ ĂN NHÂNJ NGUYÊN KIỆN" at bounding box center [363, 278] width 125 height 22
type input "ĐỒ ĂN NHÂN NGUYÊN KIỆN"
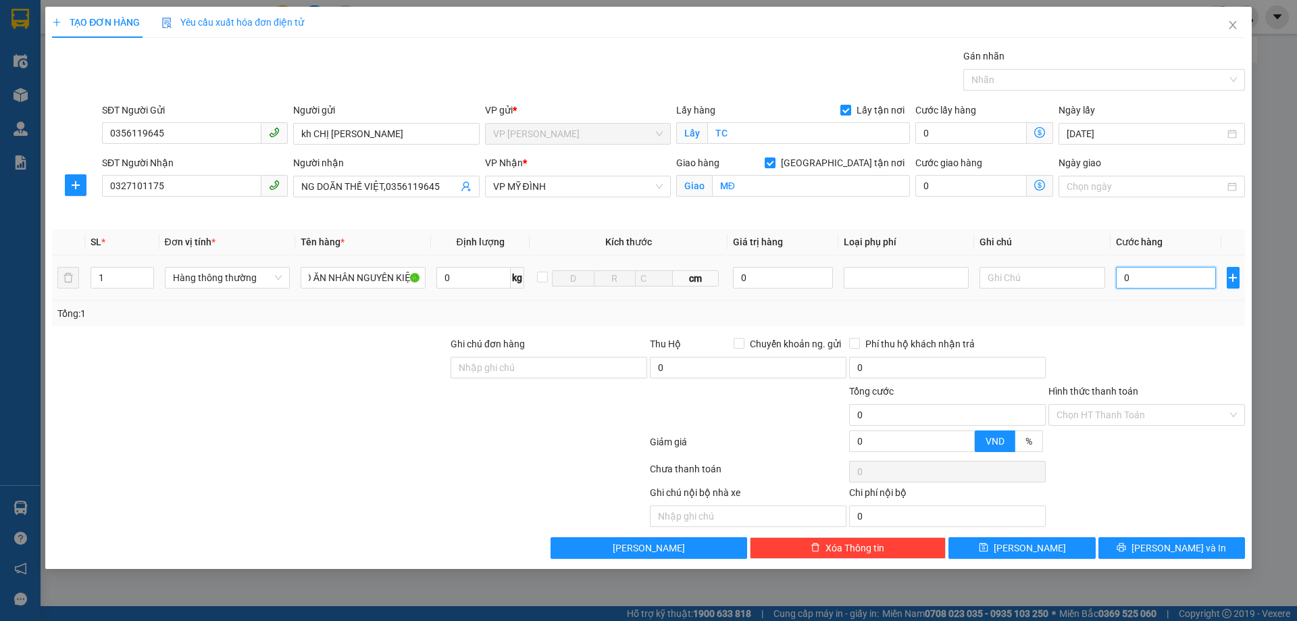
click at [1164, 278] on input "0" at bounding box center [1166, 278] width 101 height 22
type input "4"
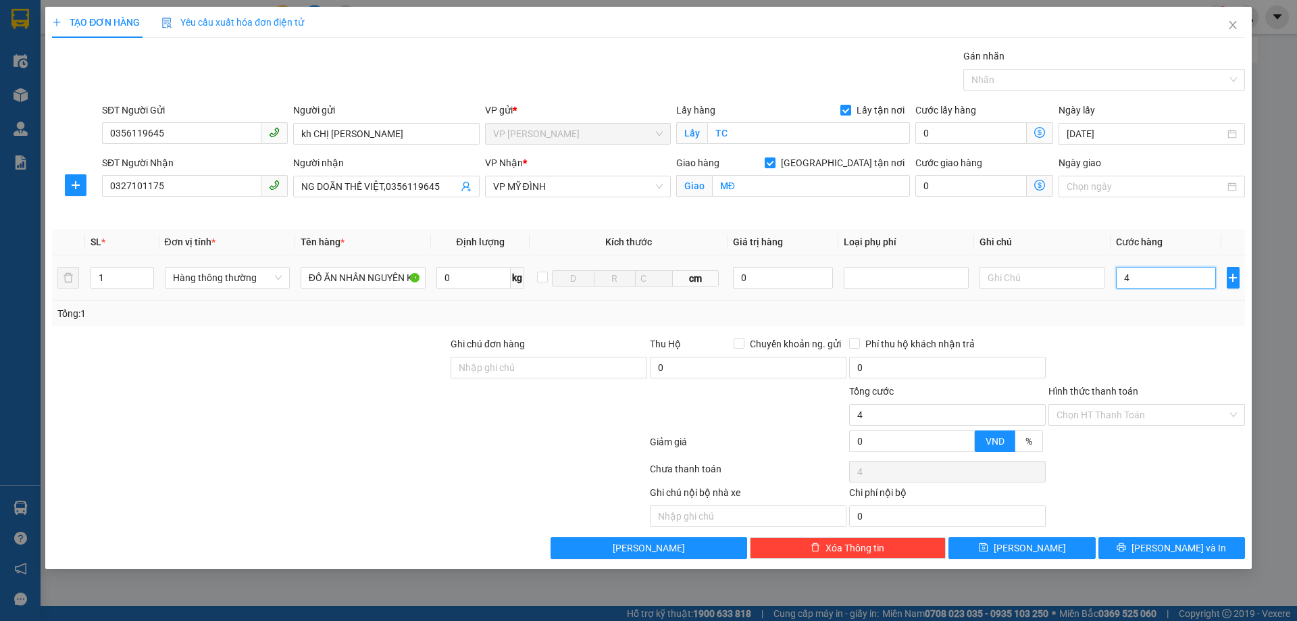
type input "40"
type input "400"
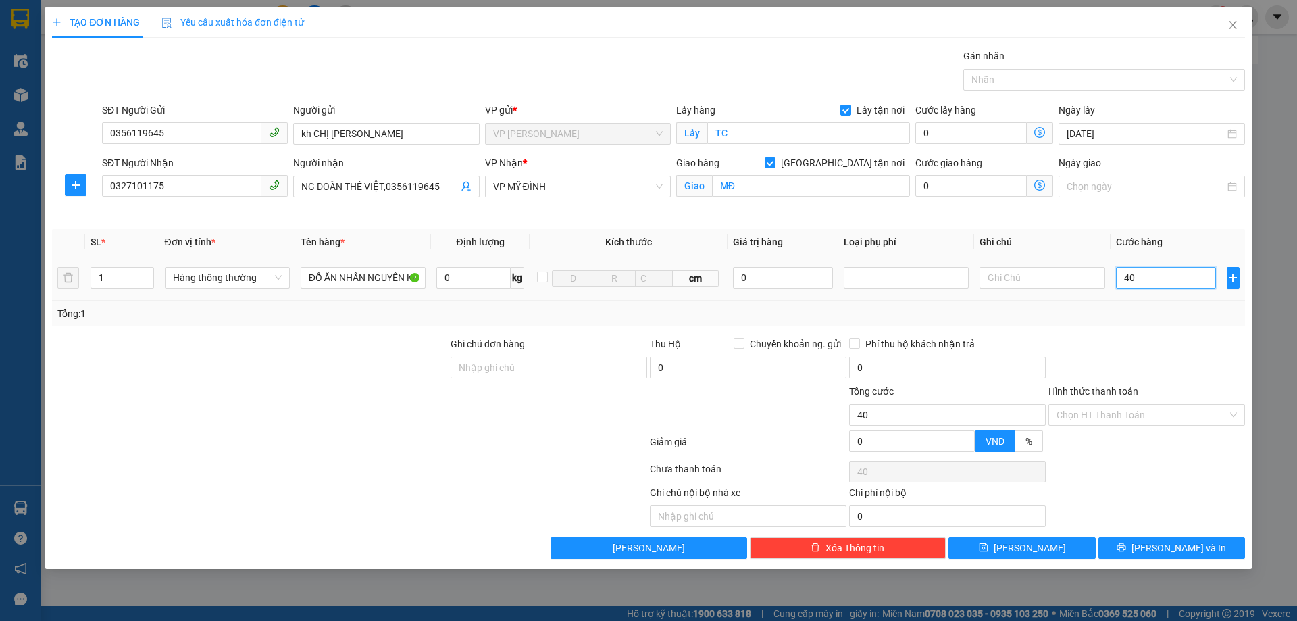
type input "400"
type input "40.000"
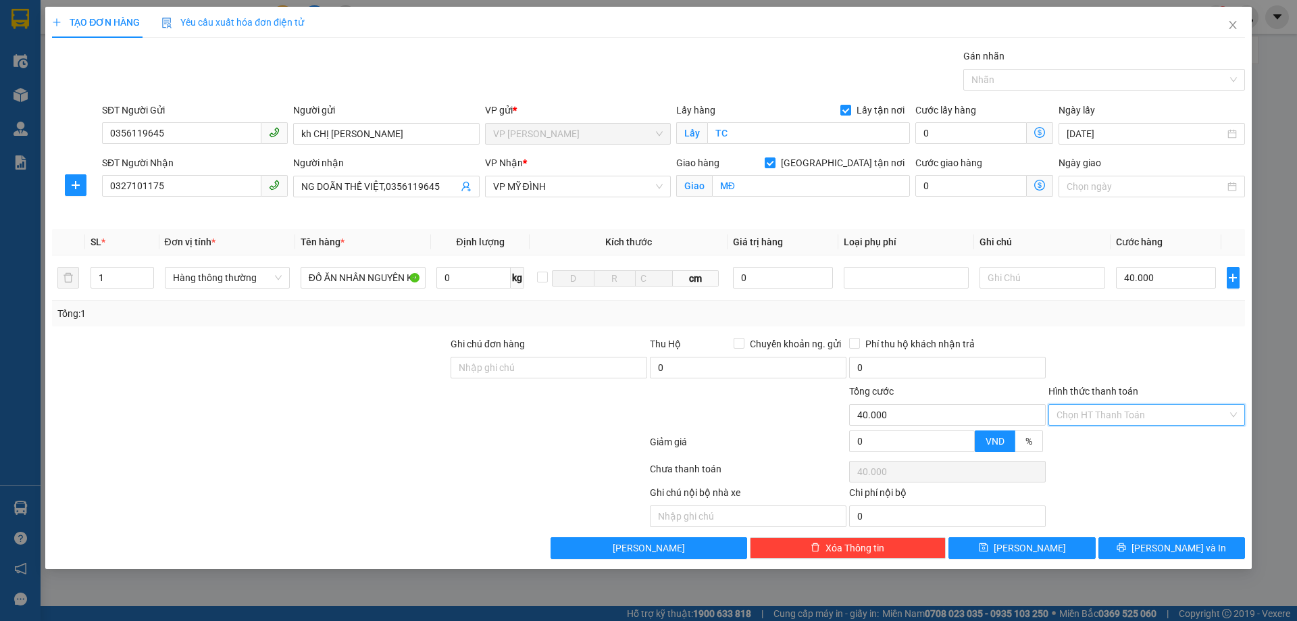
click at [1147, 410] on input "Hình thức thanh toán" at bounding box center [1142, 415] width 171 height 20
click at [1098, 441] on div "Tại văn phòng" at bounding box center [1147, 442] width 180 height 15
type input "0"
click at [1126, 545] on icon "printer" at bounding box center [1121, 547] width 9 height 9
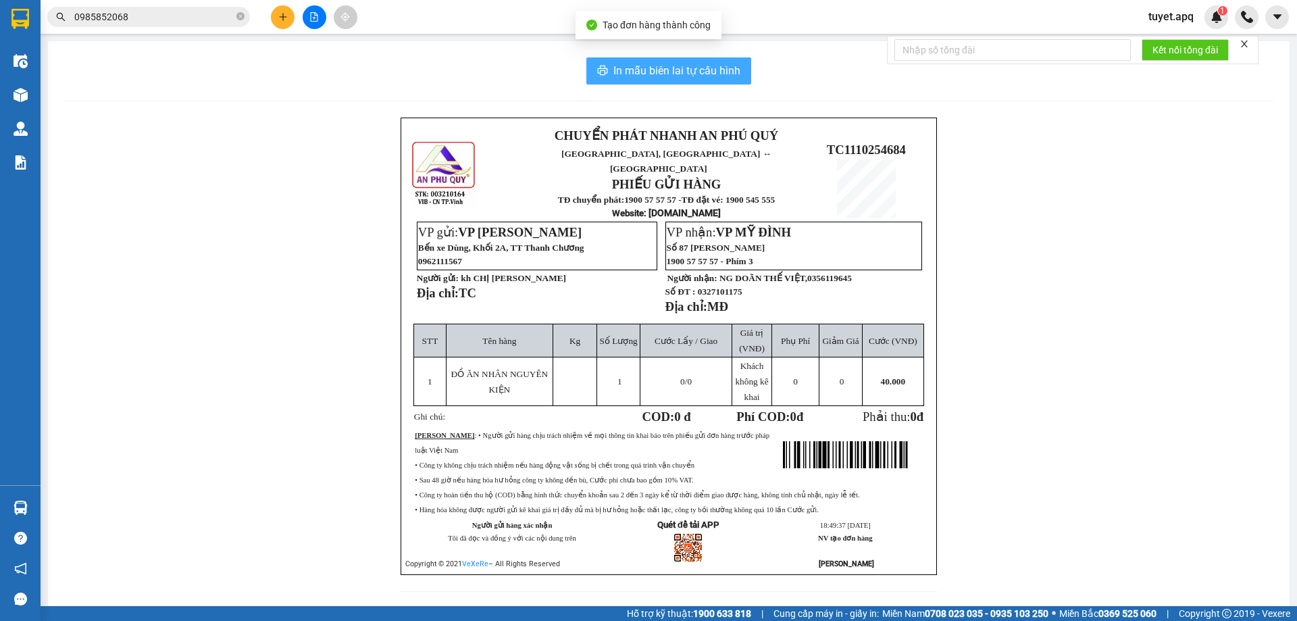
click at [705, 73] on span "In mẫu biên lai tự cấu hình" at bounding box center [677, 70] width 127 height 17
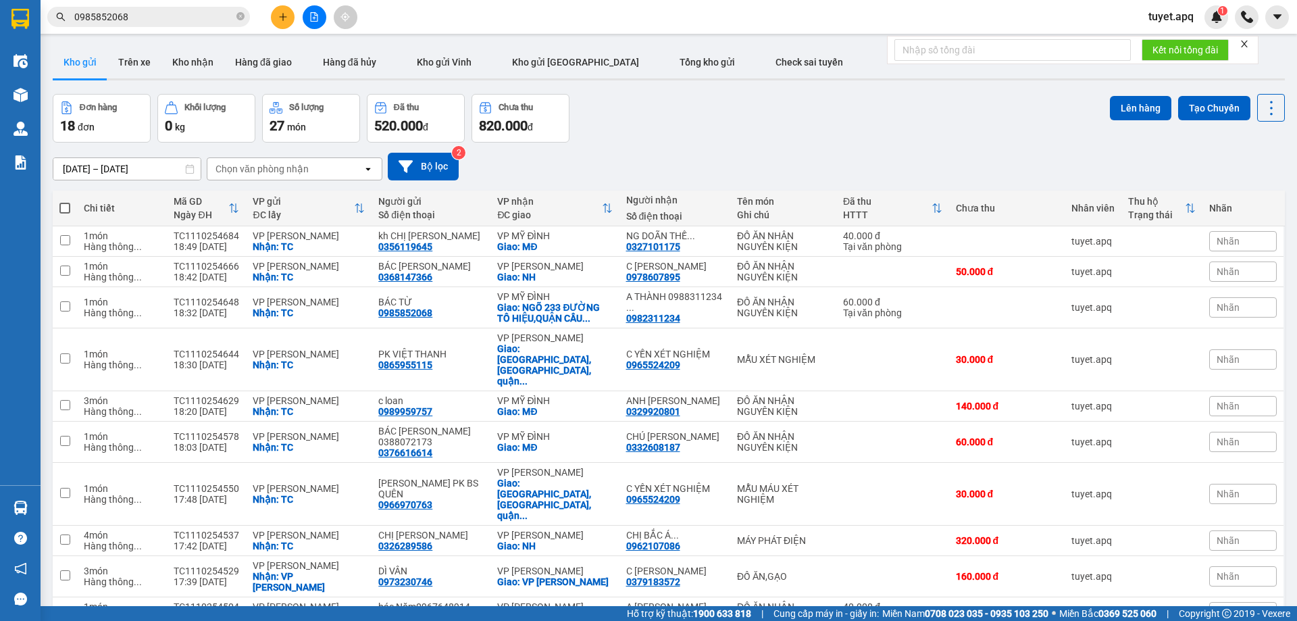
click at [158, 20] on input "0985852068" at bounding box center [153, 16] width 159 height 15
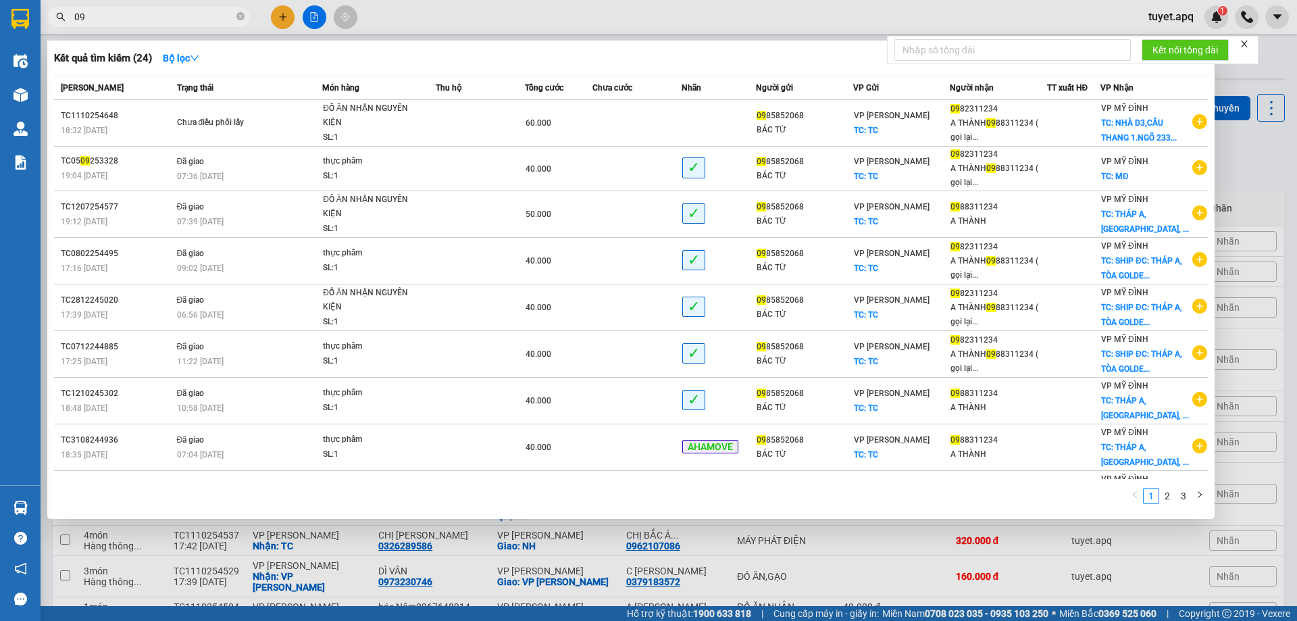
type input "0"
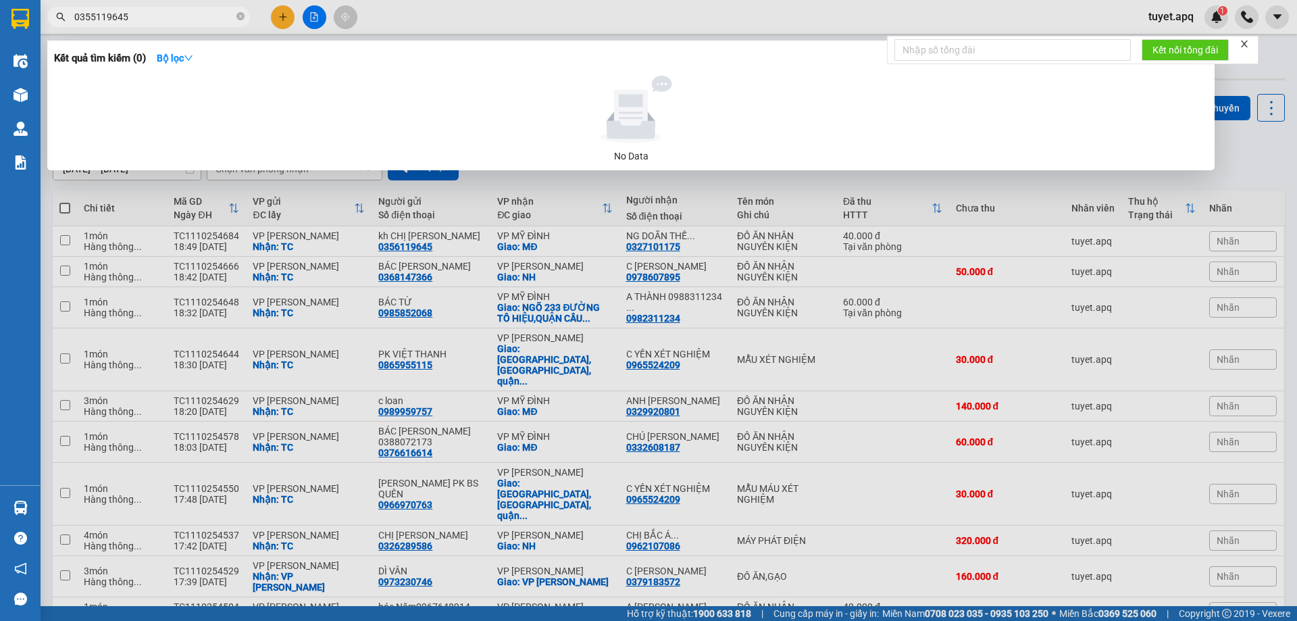
click at [93, 18] on input "0355119645" at bounding box center [153, 16] width 159 height 15
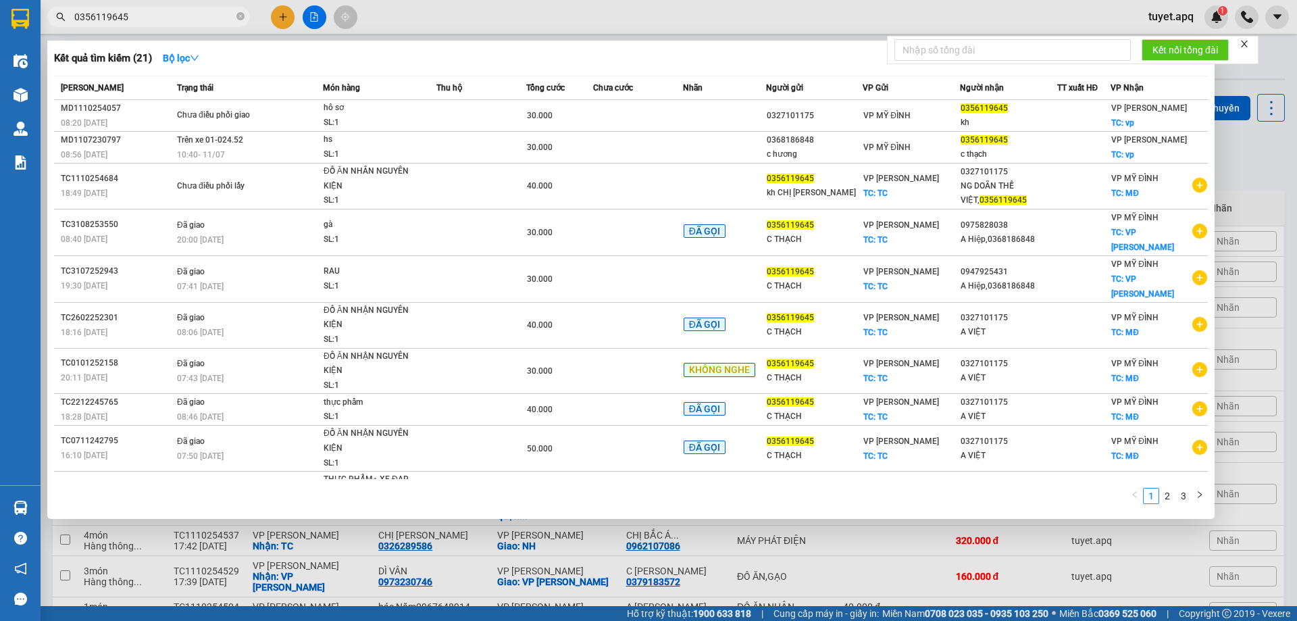
type input "0356119645"
click at [277, 27] on div at bounding box center [648, 310] width 1297 height 621
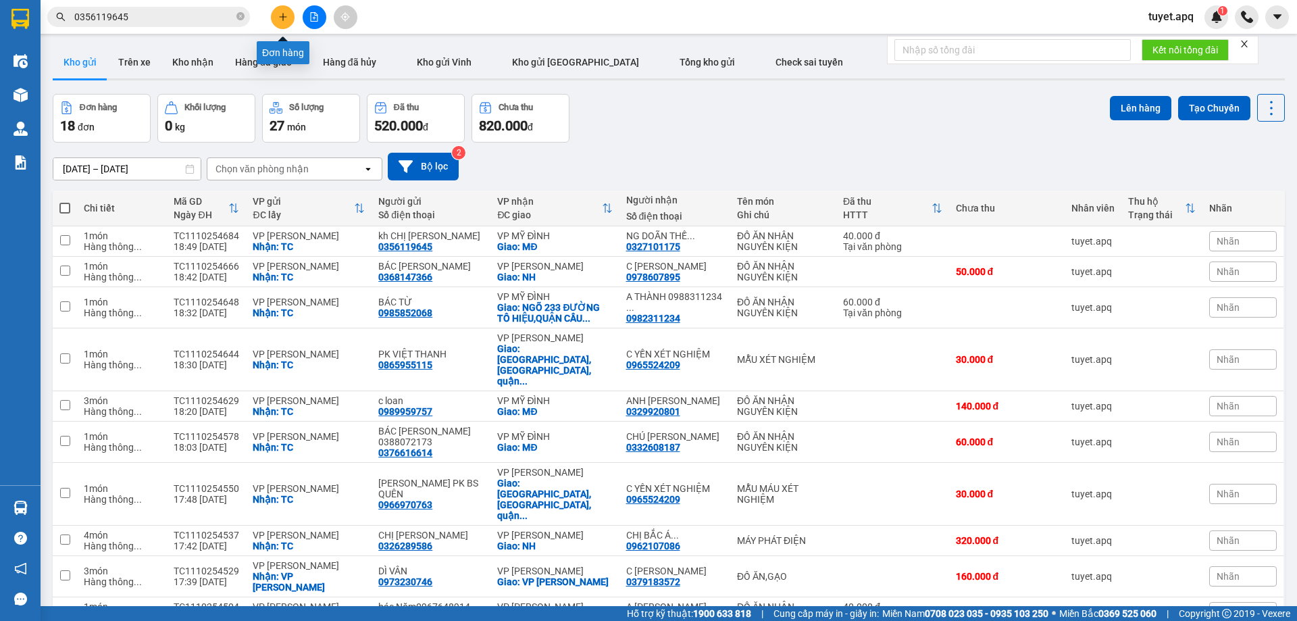
click at [278, 20] on icon "plus" at bounding box center [282, 16] width 9 height 9
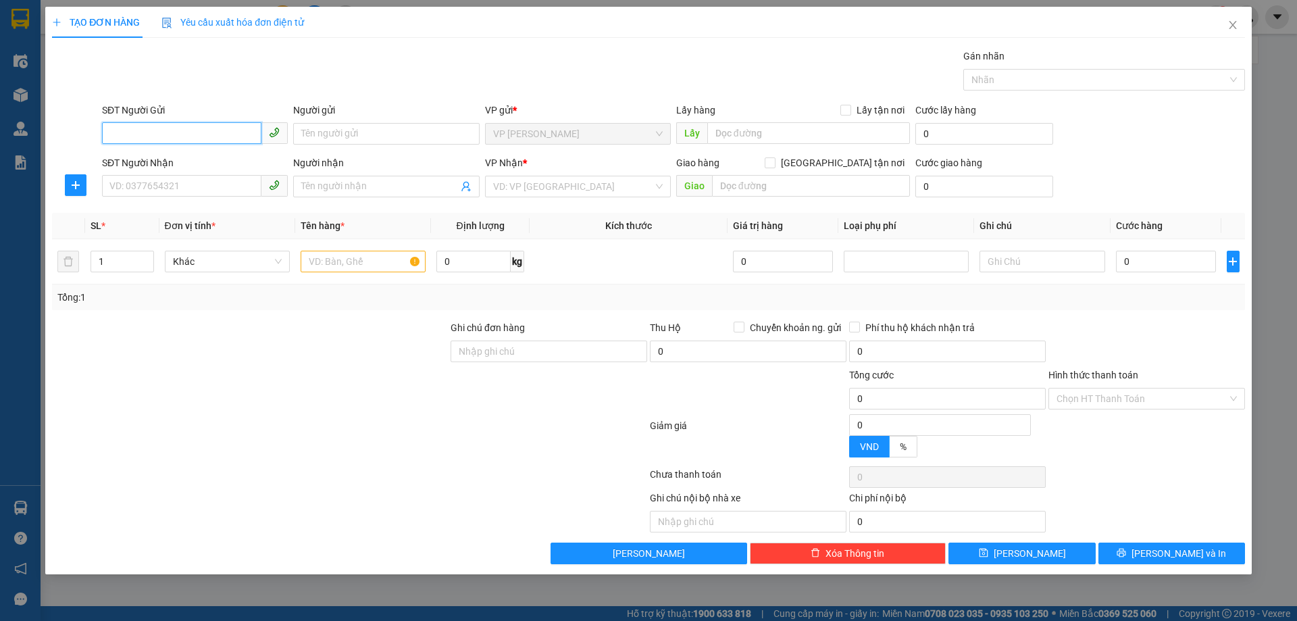
click at [203, 126] on input "SĐT Người Gửi" at bounding box center [181, 133] width 159 height 22
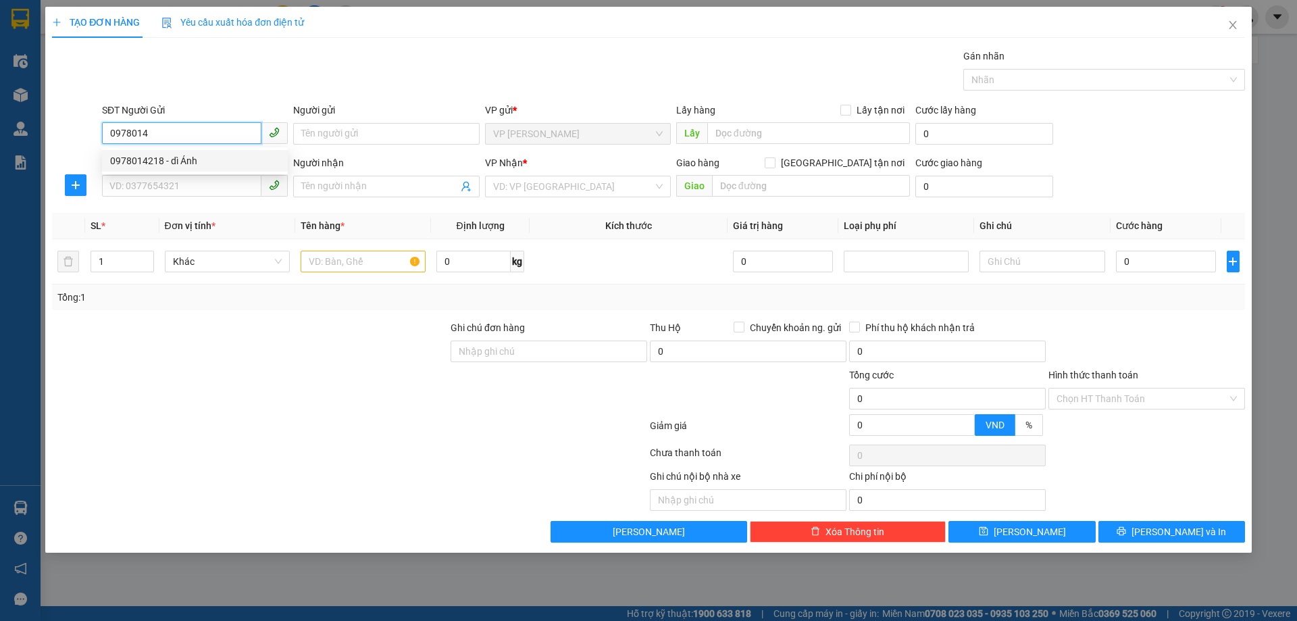
click at [172, 165] on div "0978014218 - dì Ánh" at bounding box center [195, 160] width 170 height 15
type input "0978014218"
type input "dì Ánh"
checkbox input "true"
type input "TC"
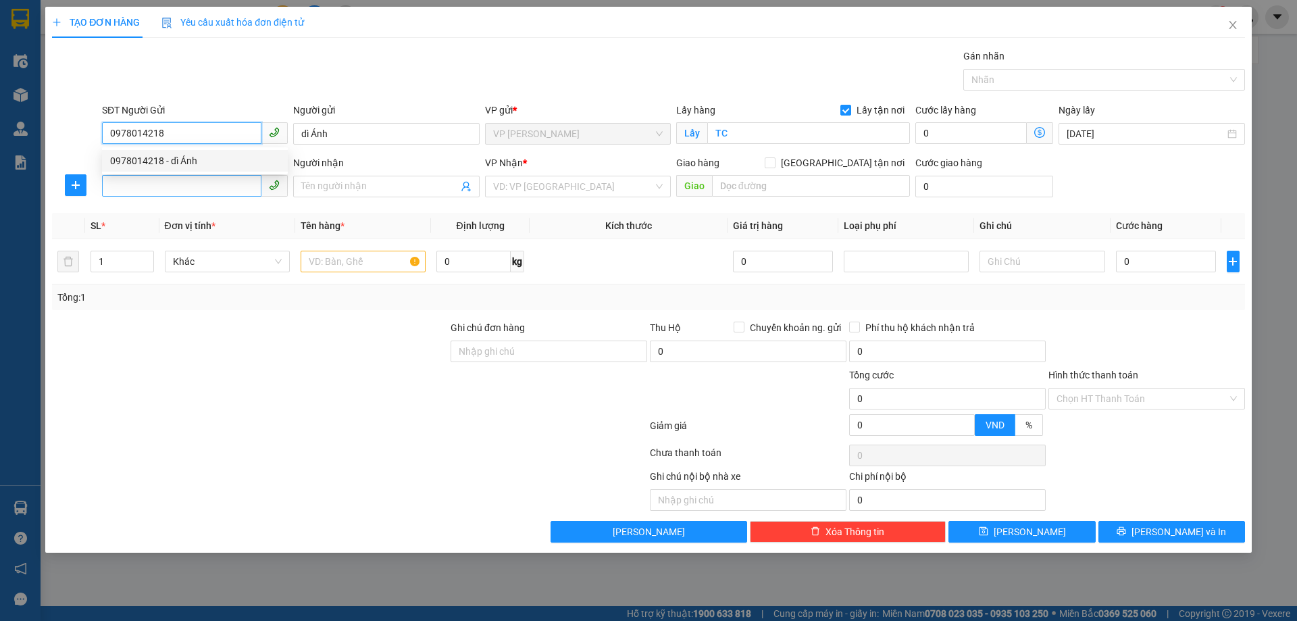
type input "0978014218"
click at [180, 194] on input "SĐT Người Nhận" at bounding box center [181, 186] width 159 height 22
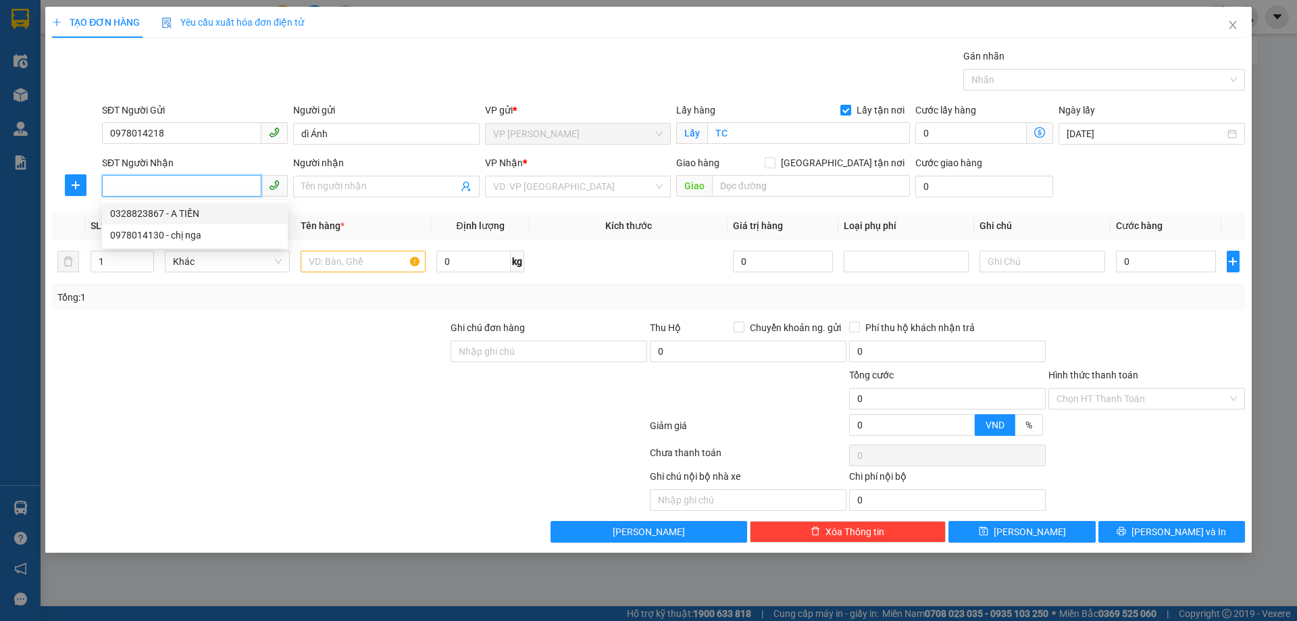
click at [180, 218] on div "0328823867 - A TIẾN" at bounding box center [195, 213] width 170 height 15
type input "0328823867"
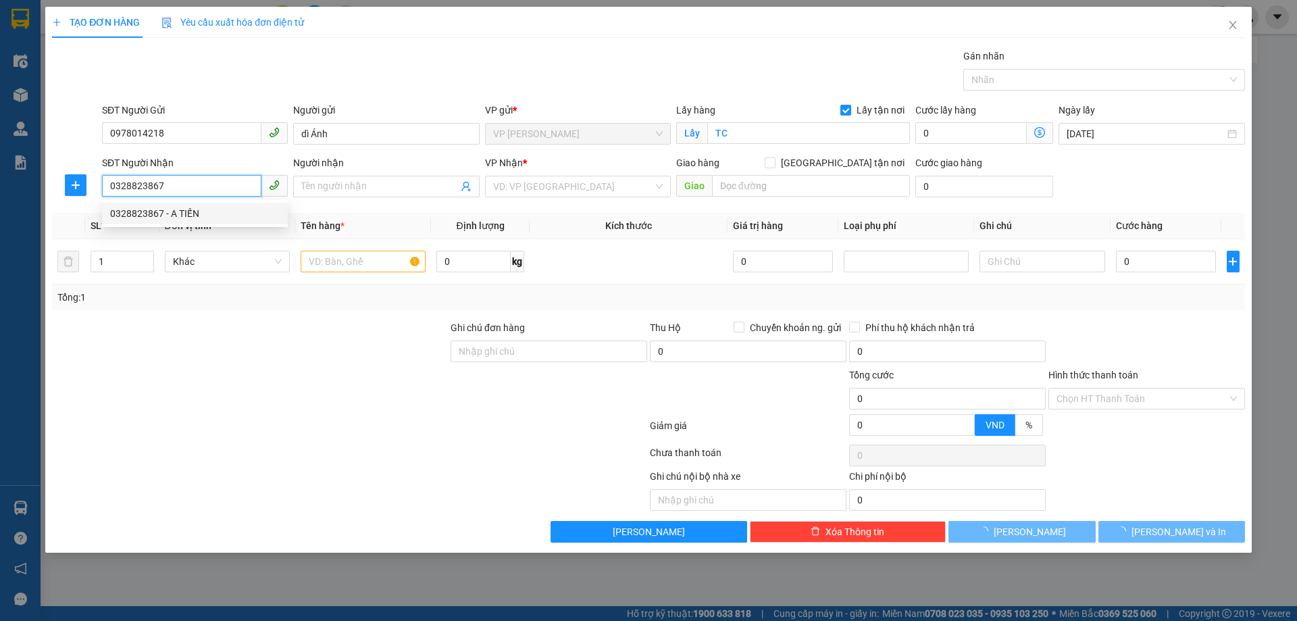
type input "A TIẾN"
checkbox input "true"
type input "MĐ"
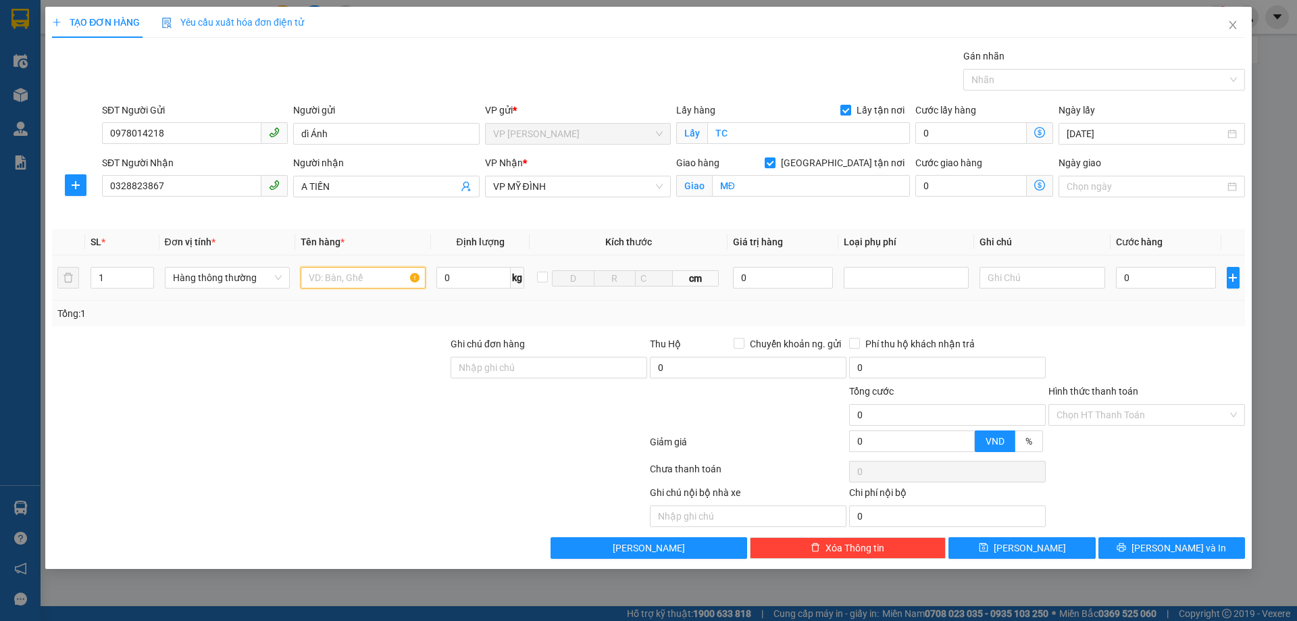
click at [355, 280] on input "text" at bounding box center [363, 278] width 125 height 22
type input "D"
type input "ĐỒ ĂN NHẬN NGUYÊN KIỆN"
click at [1169, 280] on input "0" at bounding box center [1166, 278] width 101 height 22
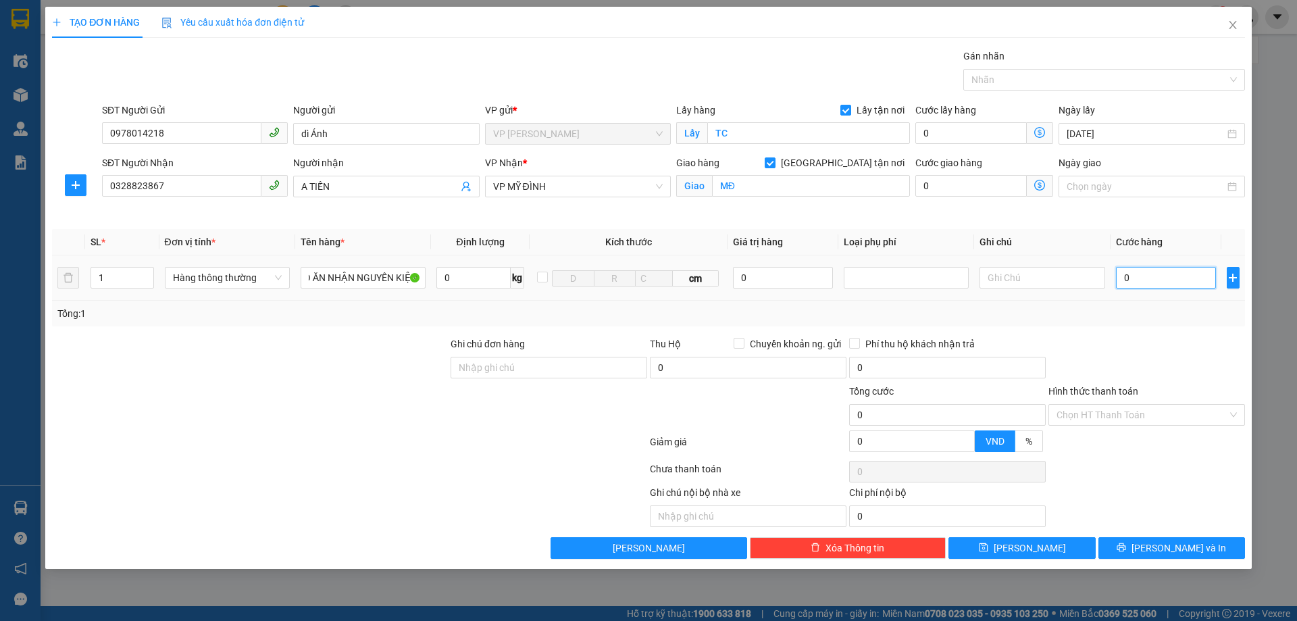
scroll to position [0, 0]
type input "5"
click at [1168, 418] on input "Hình thức thanh toán" at bounding box center [1142, 415] width 171 height 20
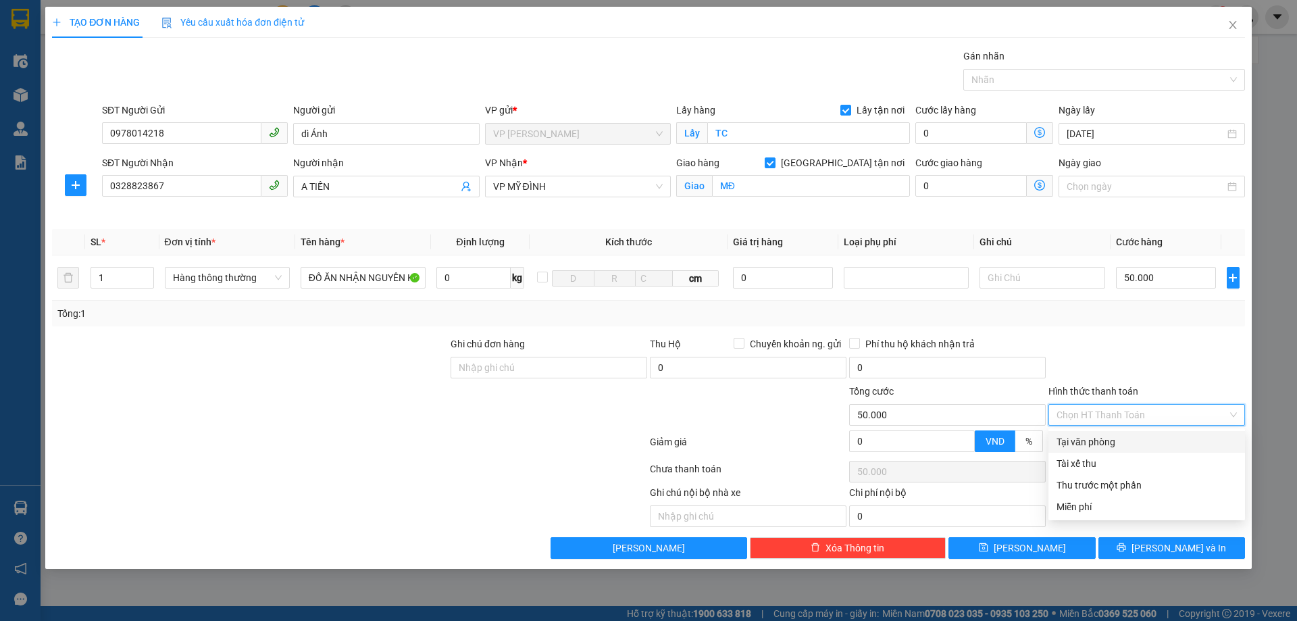
click at [1119, 444] on div "Tại văn phòng" at bounding box center [1147, 442] width 180 height 15
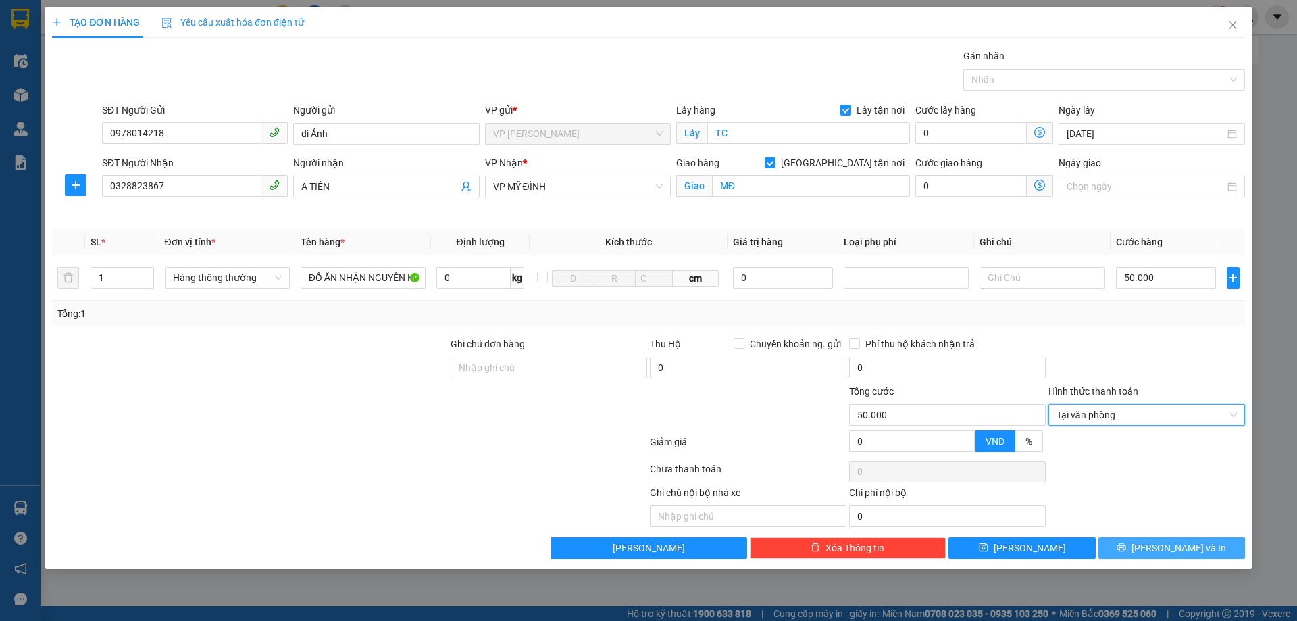
click at [1160, 553] on span "[PERSON_NAME] và In" at bounding box center [1179, 548] width 95 height 15
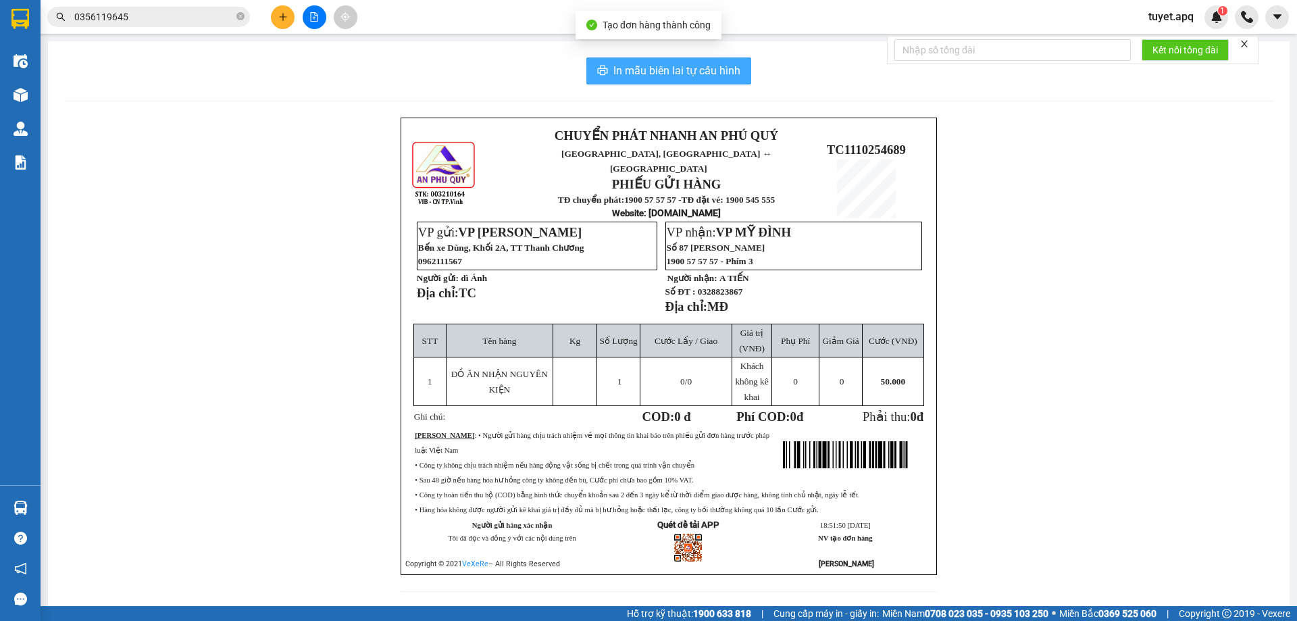
click at [637, 64] on span "In mẫu biên lai tự cấu hình" at bounding box center [677, 70] width 127 height 17
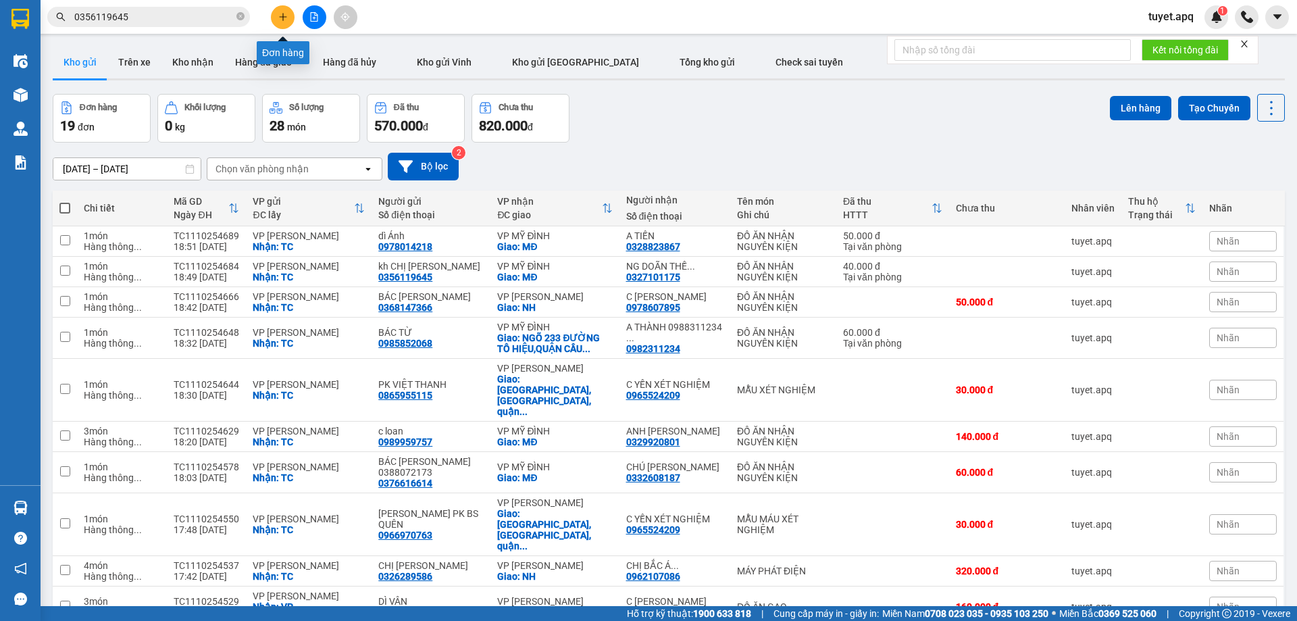
click at [281, 20] on icon "plus" at bounding box center [282, 16] width 9 height 9
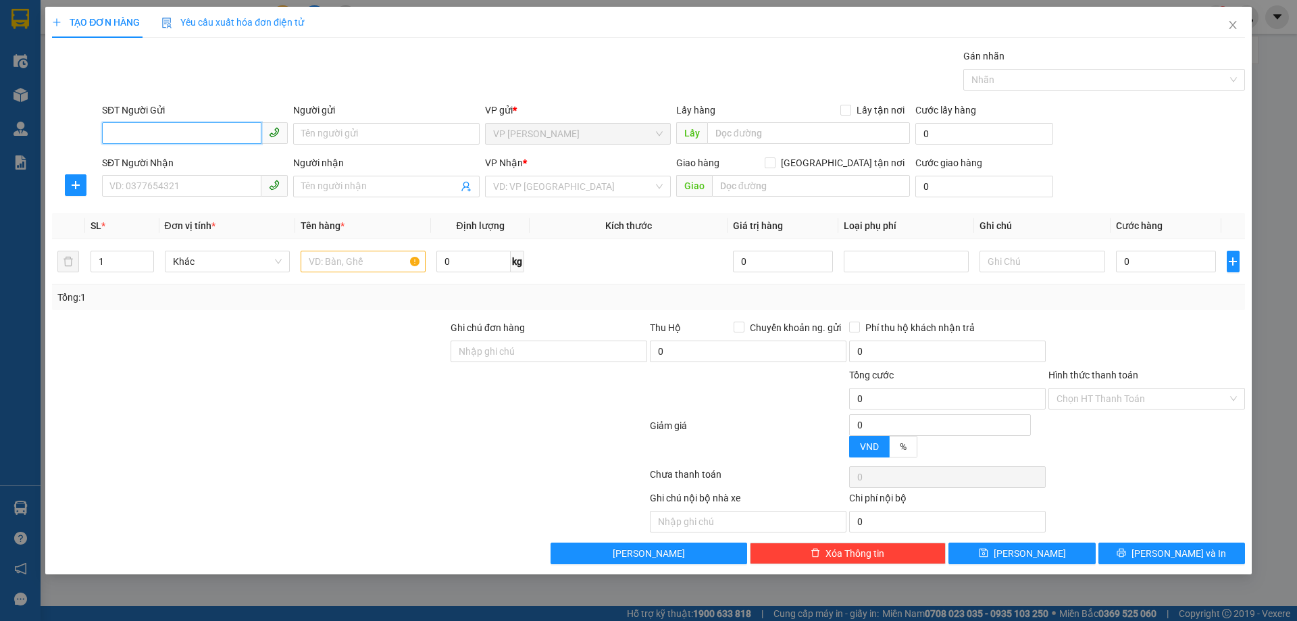
click at [210, 134] on input "SĐT Người Gửi" at bounding box center [181, 133] width 159 height 22
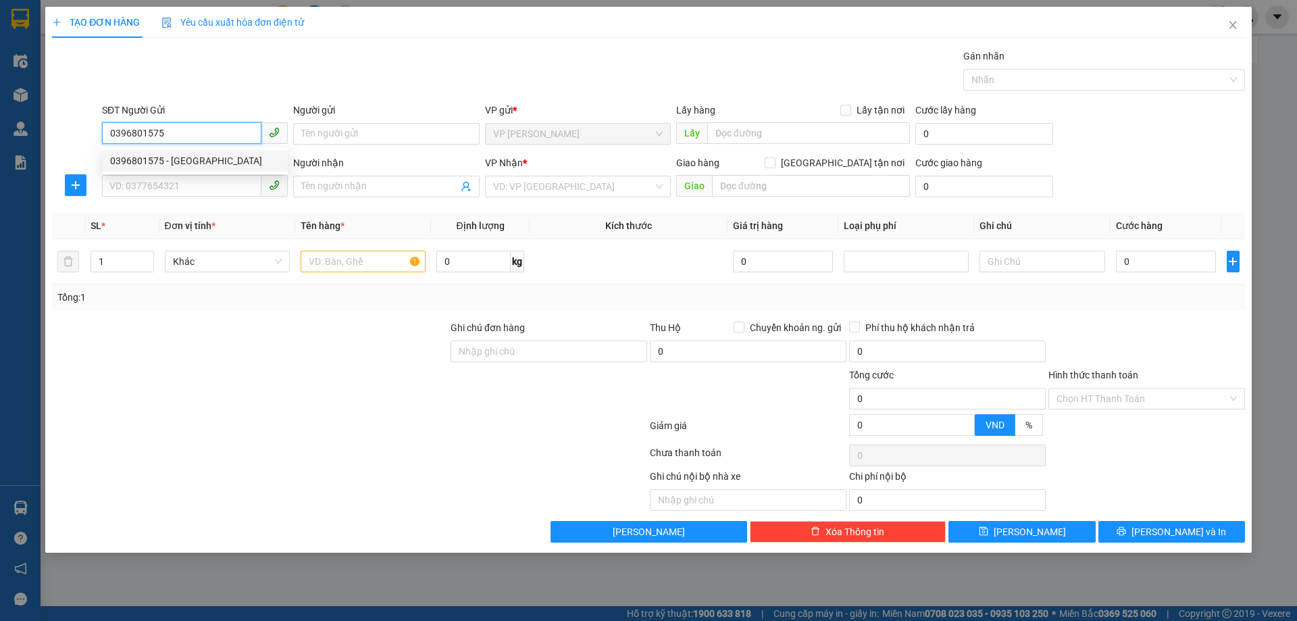
click at [188, 159] on div "0396801575 - bác Bình" at bounding box center [195, 160] width 170 height 15
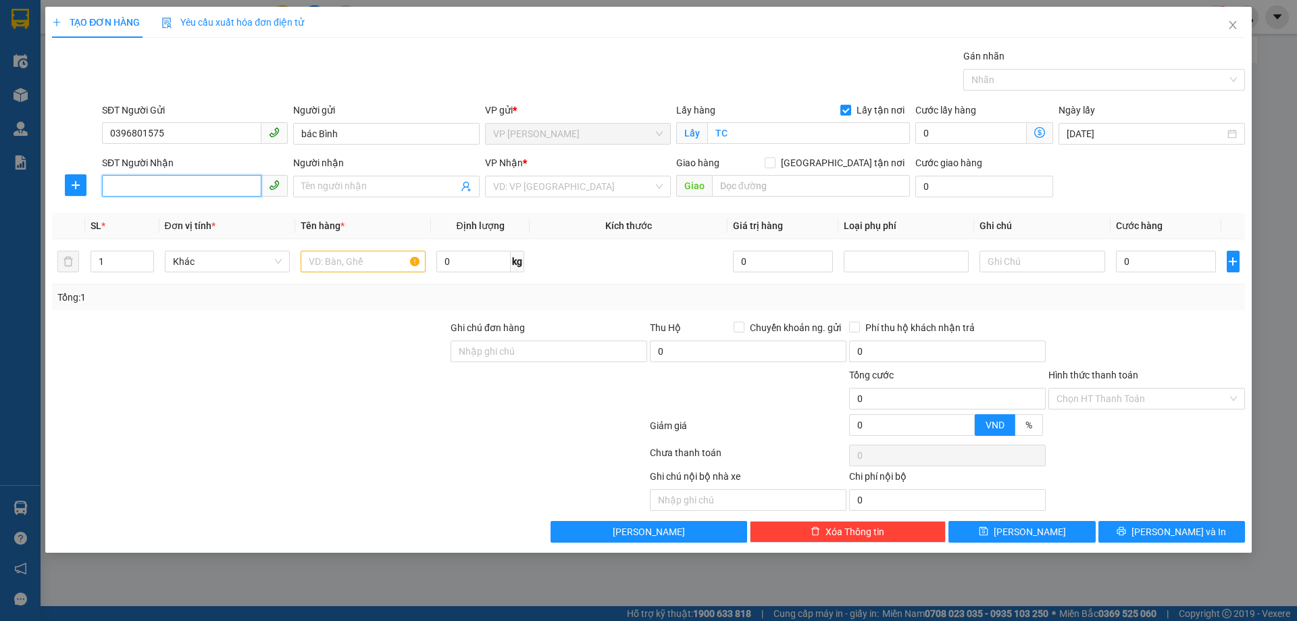
click at [200, 182] on input "SĐT Người Nhận" at bounding box center [181, 186] width 159 height 22
click at [201, 184] on input "SĐT Người Nhận" at bounding box center [181, 186] width 159 height 22
click at [195, 215] on div "0948399190 - ngọc huy" at bounding box center [195, 213] width 170 height 15
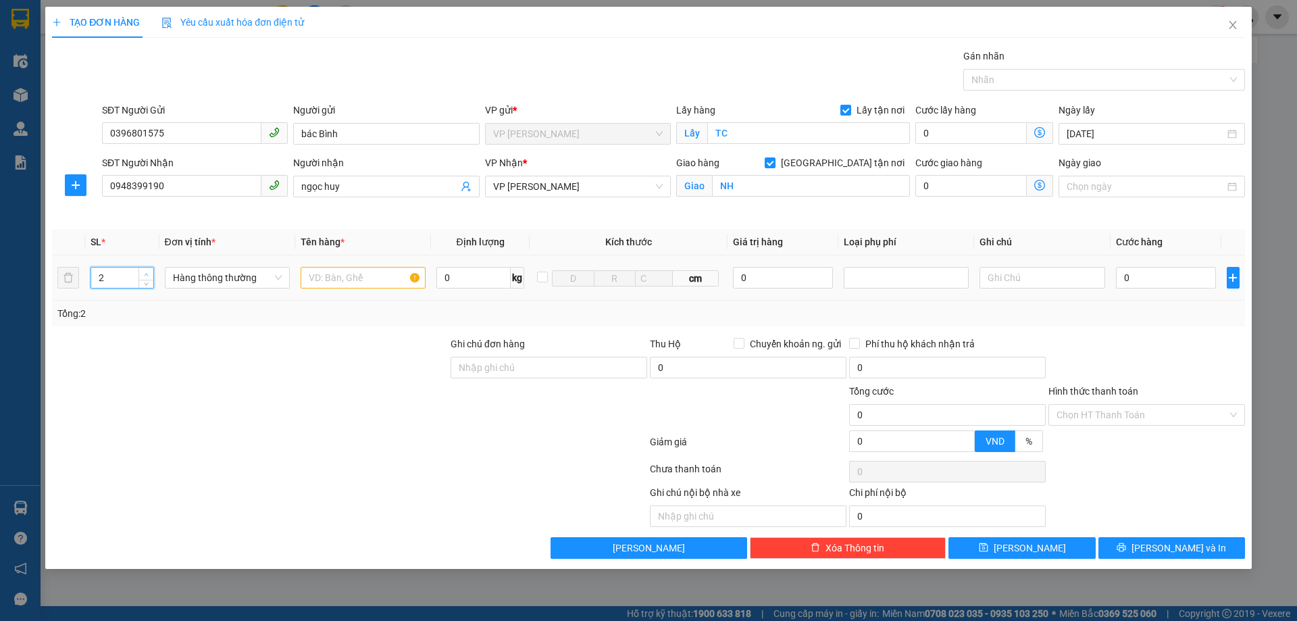
click at [146, 273] on icon "up" at bounding box center [146, 274] width 5 height 5
click at [357, 278] on input "text" at bounding box center [363, 278] width 125 height 22
click at [1164, 280] on input "0" at bounding box center [1166, 278] width 101 height 22
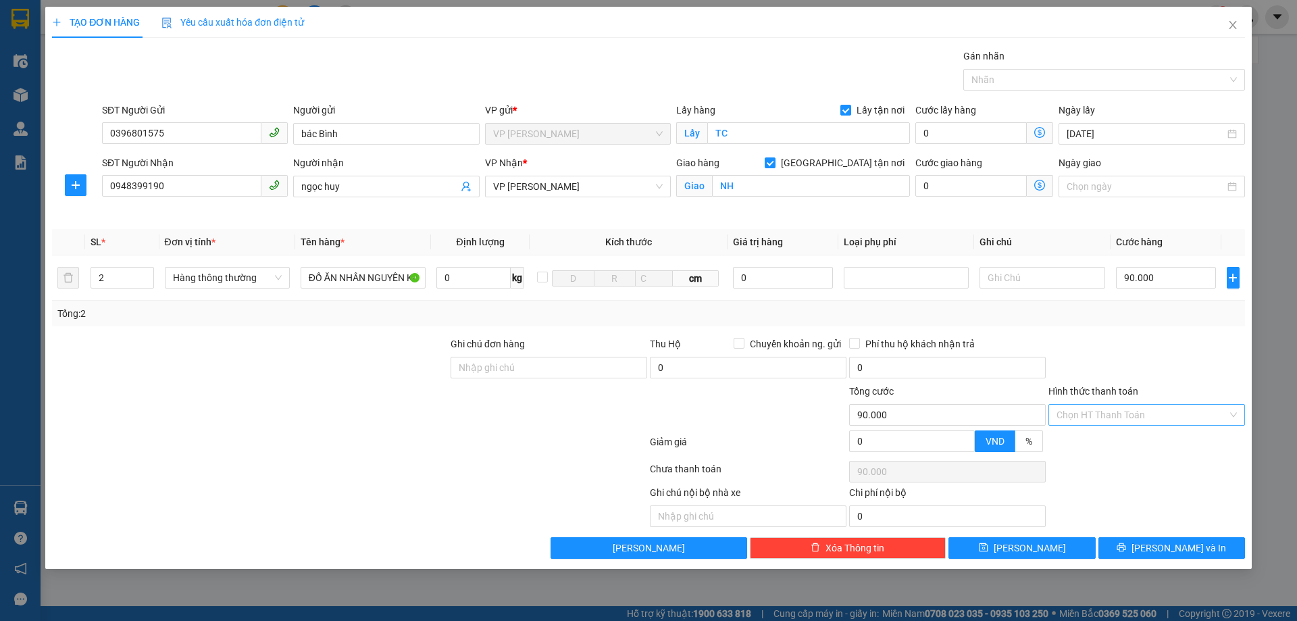
click at [1145, 412] on input "Hình thức thanh toán" at bounding box center [1142, 415] width 171 height 20
click at [1111, 445] on div "Tại văn phòng" at bounding box center [1147, 442] width 180 height 15
click at [1161, 549] on span "[PERSON_NAME] và In" at bounding box center [1179, 548] width 95 height 15
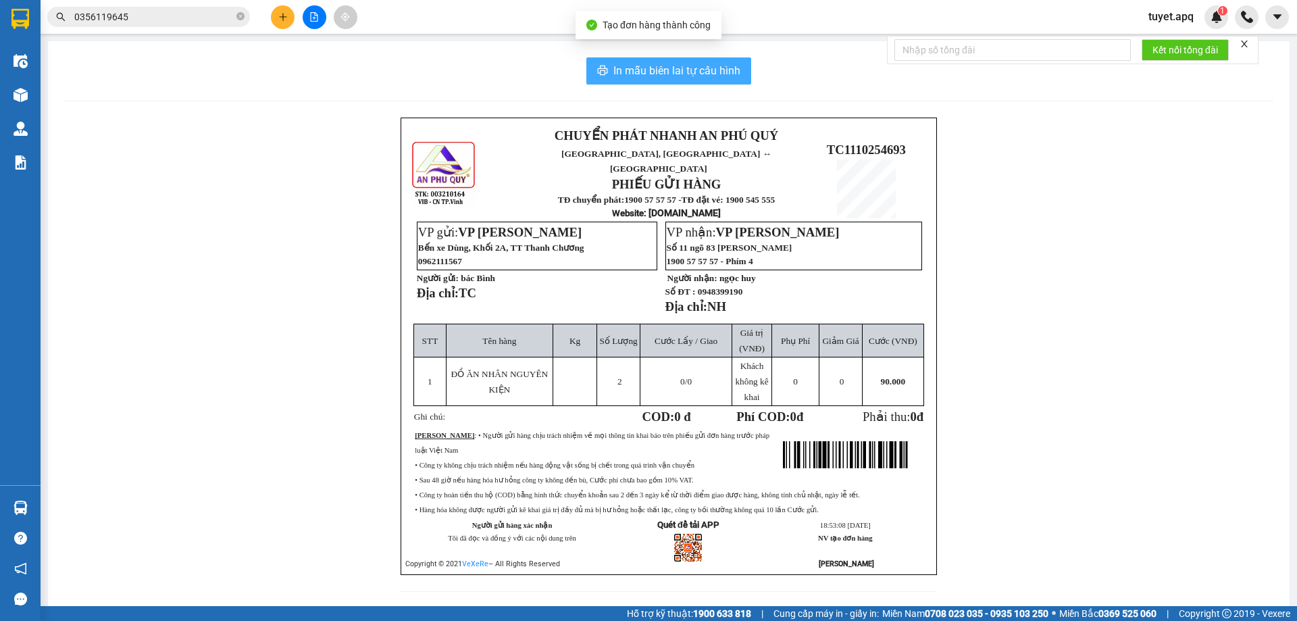
click at [645, 69] on span "In mẫu biên lai tự cấu hình" at bounding box center [677, 70] width 127 height 17
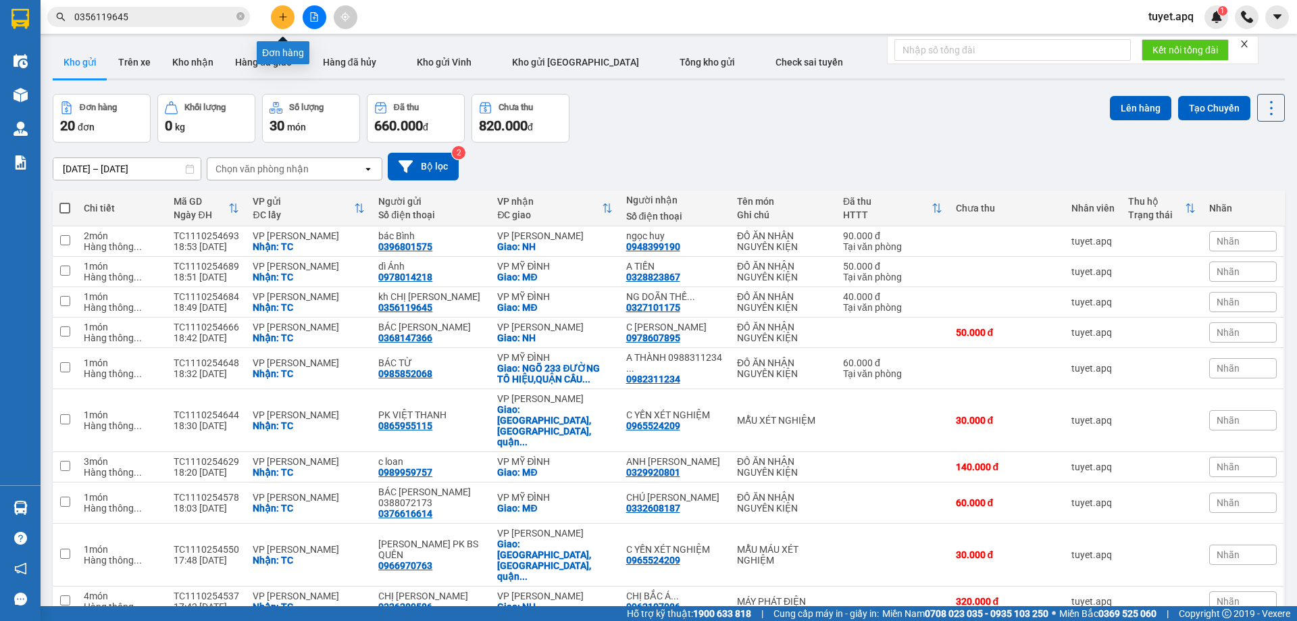
click at [287, 11] on button at bounding box center [283, 17] width 24 height 24
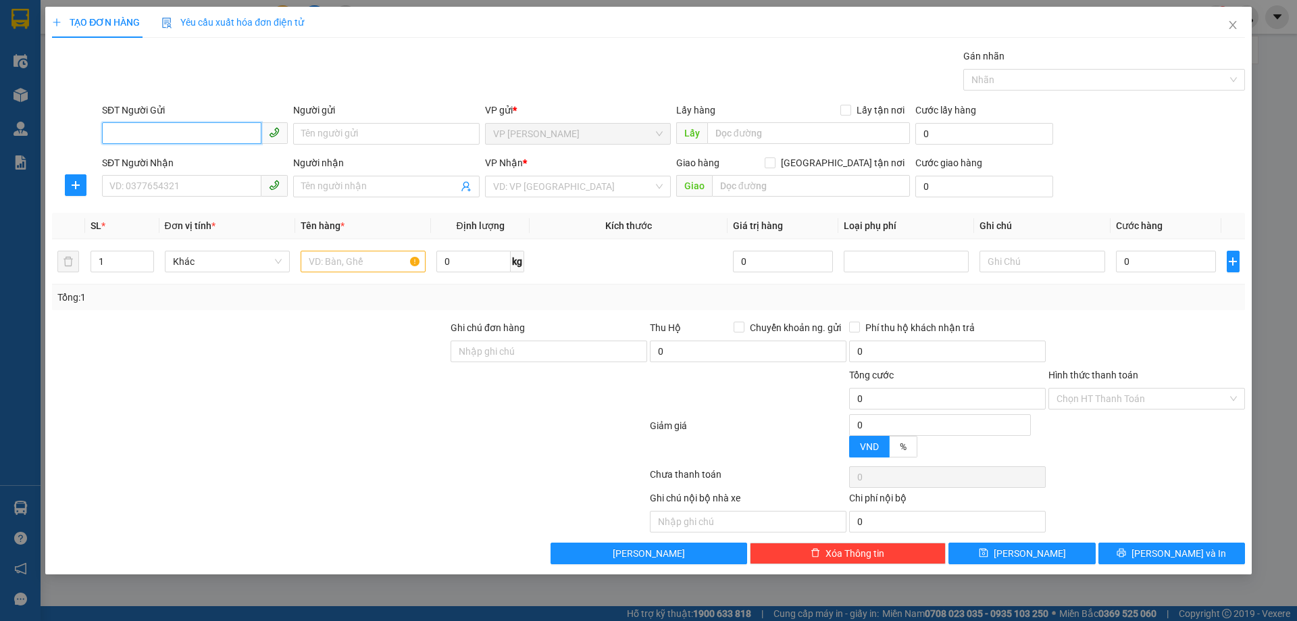
click at [200, 132] on input "SĐT Người Gửi" at bounding box center [181, 133] width 159 height 22
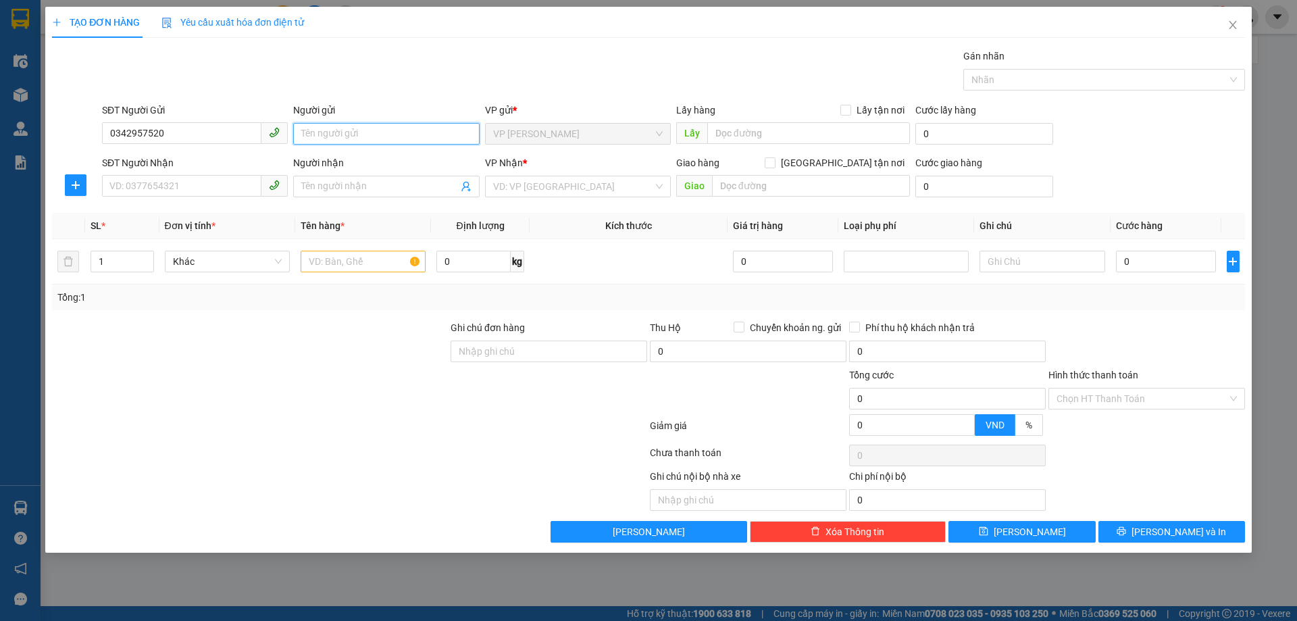
click at [355, 132] on input "Người gửi" at bounding box center [386, 134] width 186 height 22
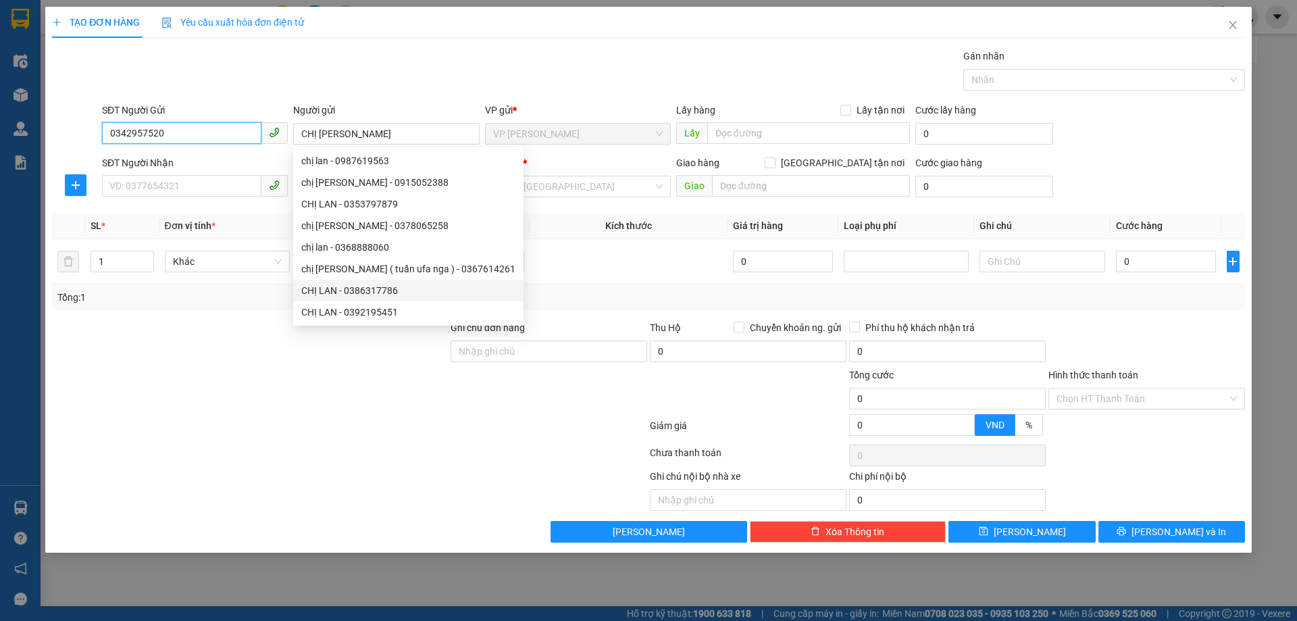
drag, startPoint x: 206, startPoint y: 135, endPoint x: 0, endPoint y: 158, distance: 207.4
click at [24, 170] on div "TẠO ĐƠN HÀNG Yêu cầu xuất hóa đơn điện tử Transit Pickup Surcharge Ids Transit …" at bounding box center [648, 310] width 1297 height 621
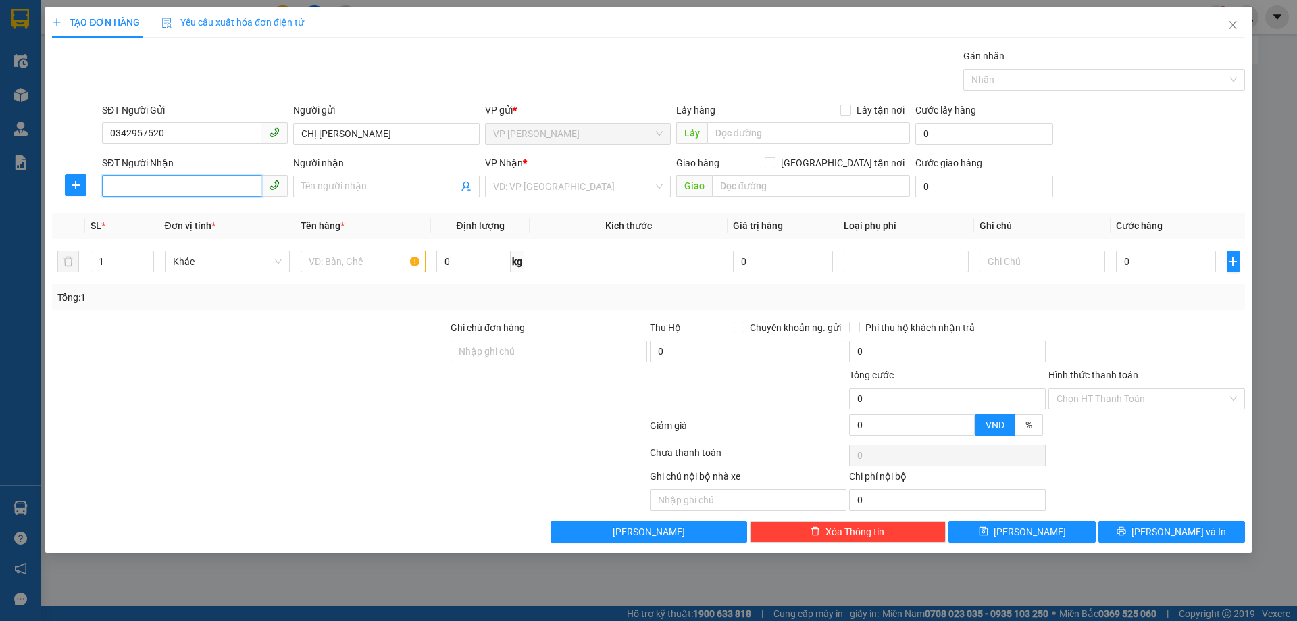
click at [175, 189] on input "SĐT Người Nhận" at bounding box center [181, 186] width 159 height 22
paste input "0342957520"
click at [205, 218] on div "0342957520 - CHỊ NGÔ THỊ THUÝ HIỀN" at bounding box center [195, 213] width 170 height 15
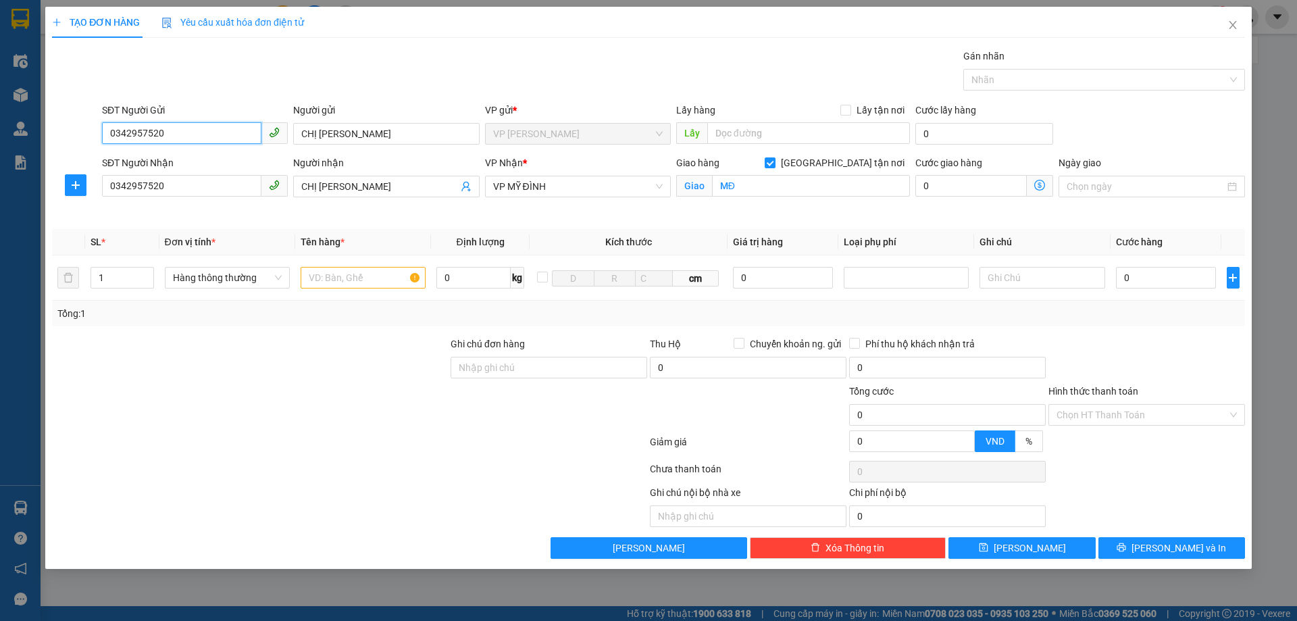
click at [166, 132] on input "0342957520" at bounding box center [181, 133] width 159 height 22
click at [176, 162] on div "0326998414 - CHỊ LAN" at bounding box center [195, 160] width 170 height 15
click at [338, 285] on input "text" at bounding box center [363, 278] width 125 height 22
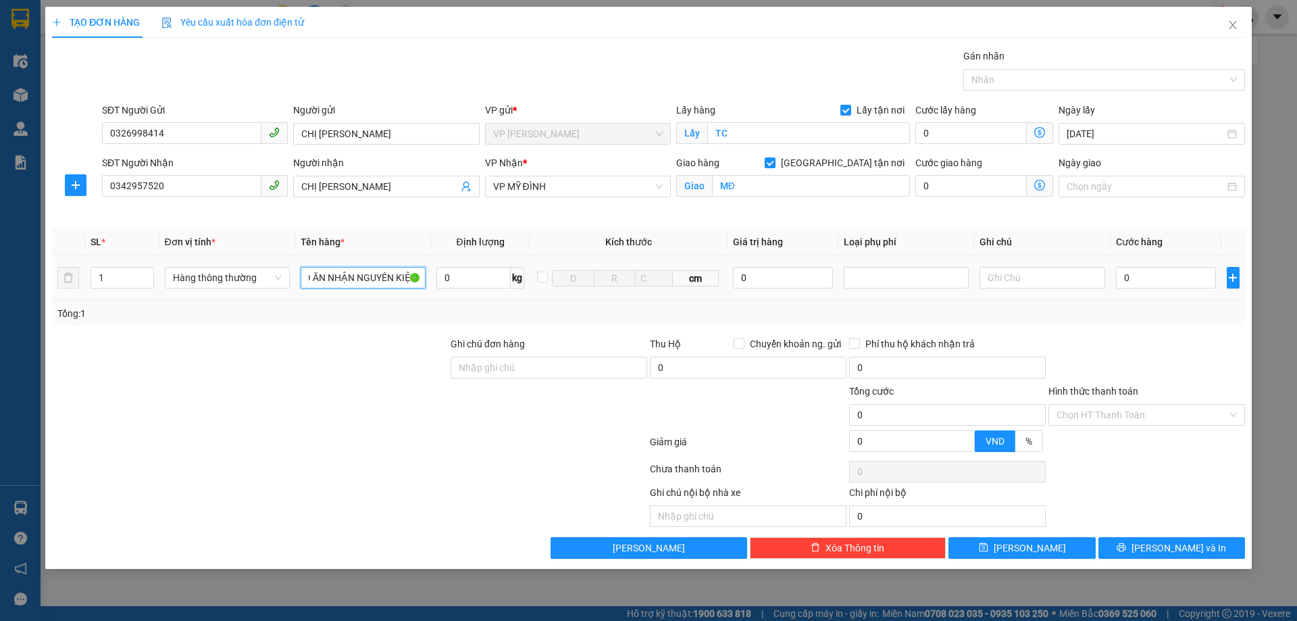
scroll to position [0, 12]
click at [1145, 276] on input "0" at bounding box center [1166, 278] width 101 height 22
click at [1106, 411] on input "Hình thức thanh toán" at bounding box center [1142, 415] width 171 height 20
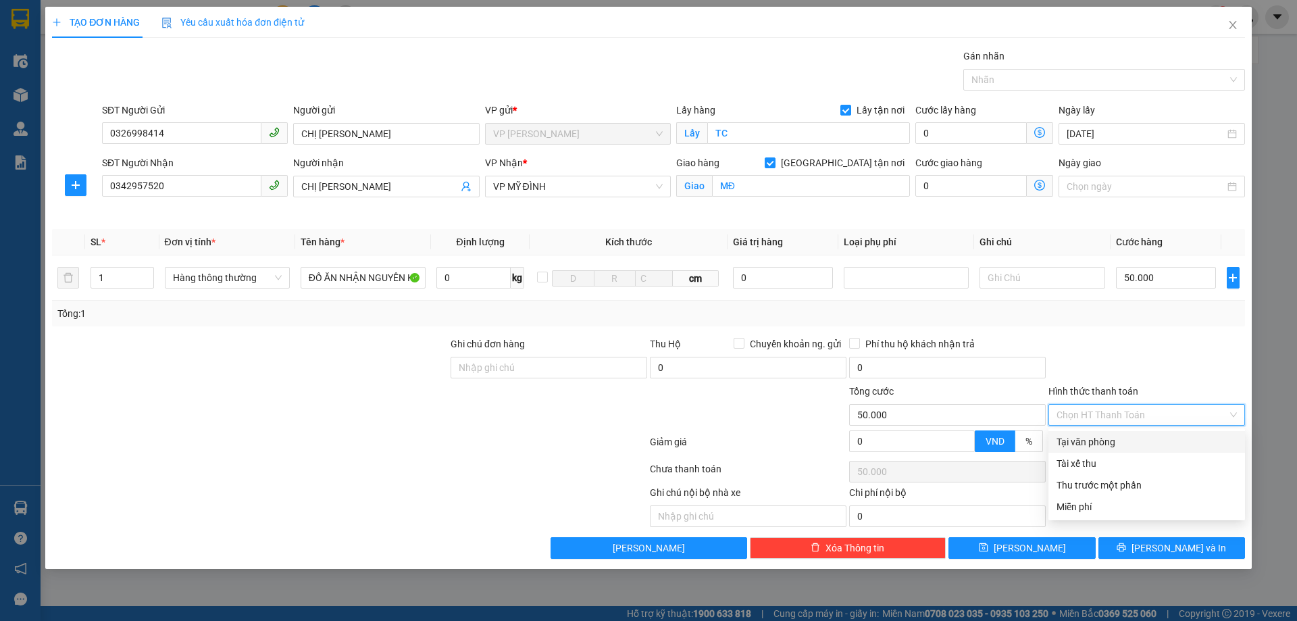
click at [1089, 443] on div "Tại văn phòng" at bounding box center [1147, 442] width 180 height 15
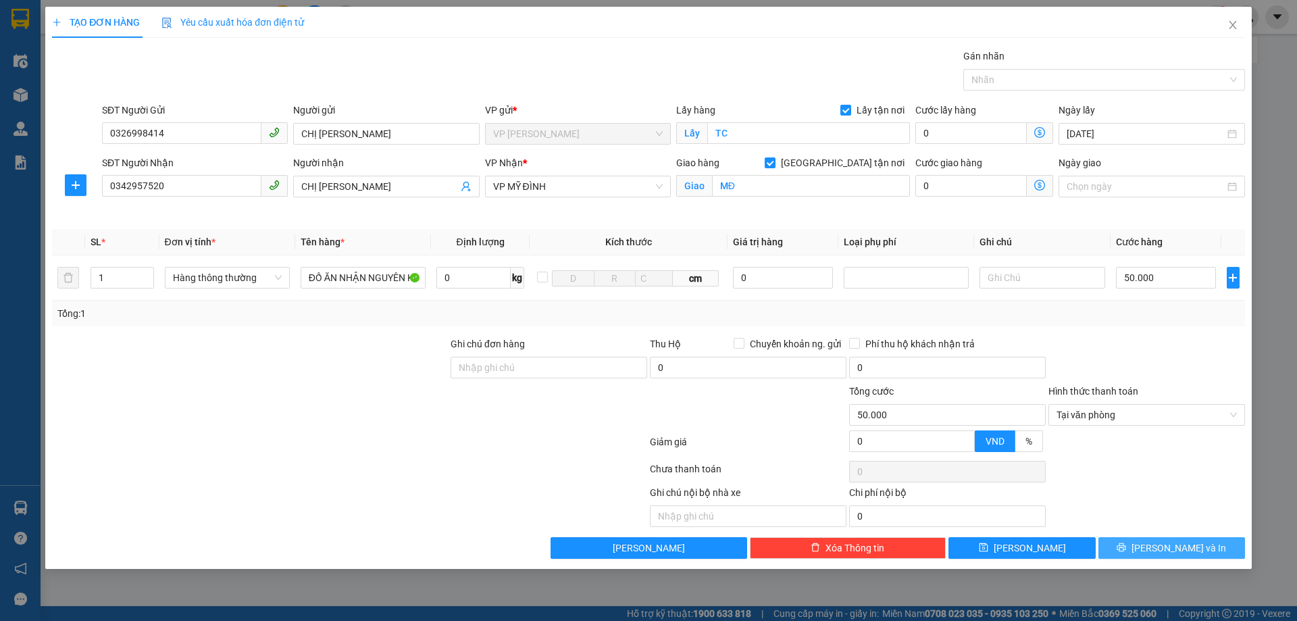
click at [1126, 544] on icon "printer" at bounding box center [1121, 547] width 9 height 9
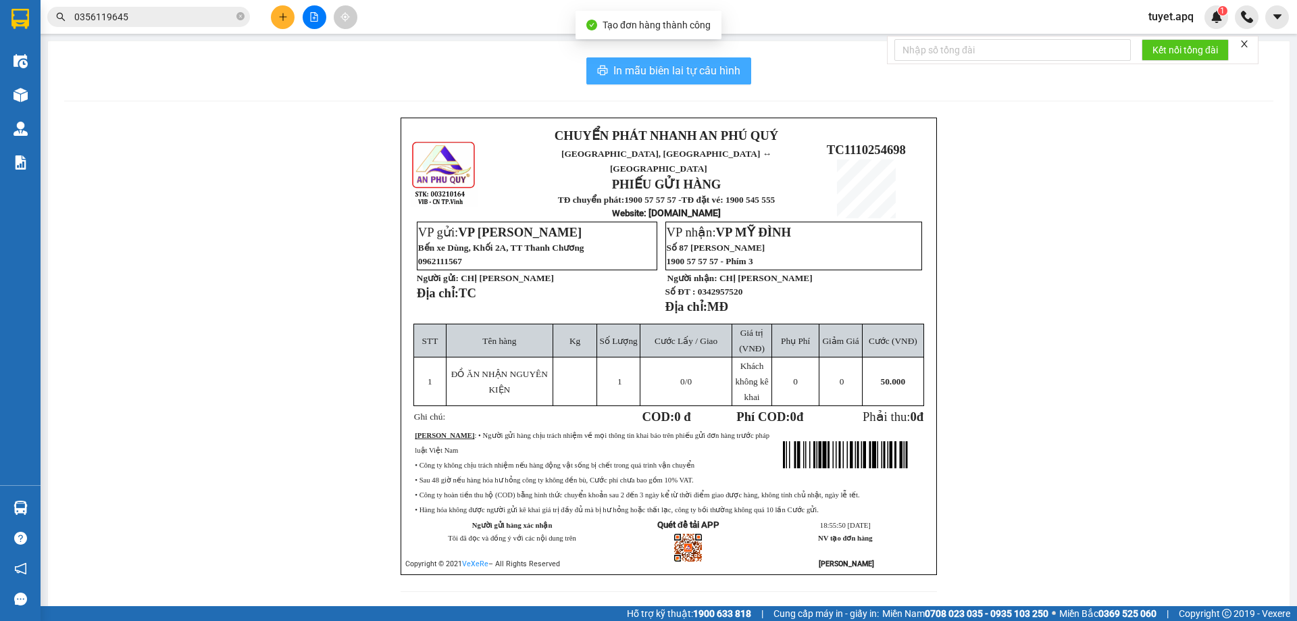
click at [658, 68] on span "In mẫu biên lai tự cấu hình" at bounding box center [677, 70] width 127 height 17
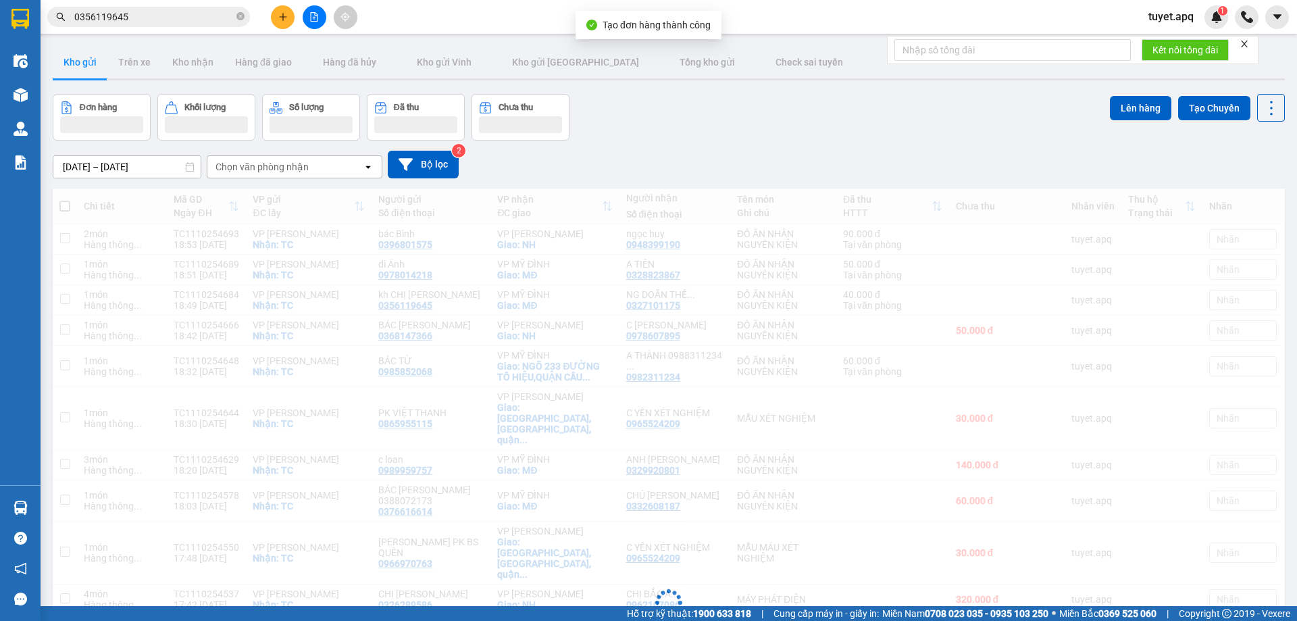
click at [288, 16] on button at bounding box center [283, 17] width 24 height 24
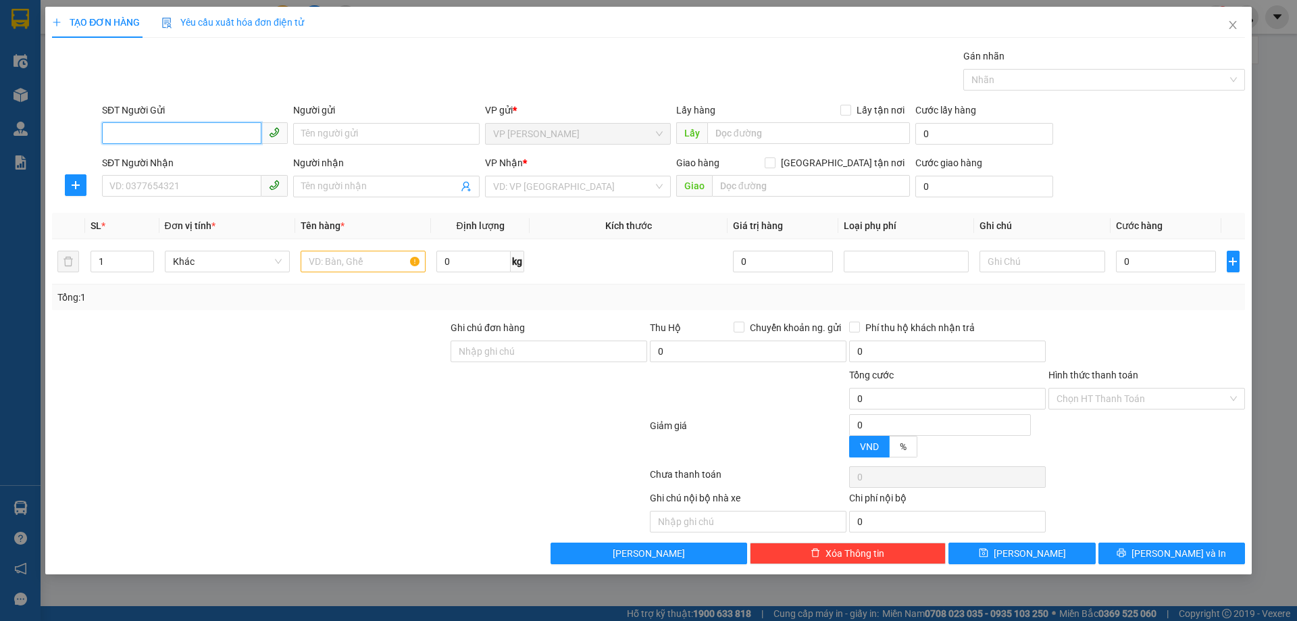
click at [128, 134] on input "SĐT Người Gửi" at bounding box center [181, 133] width 159 height 22
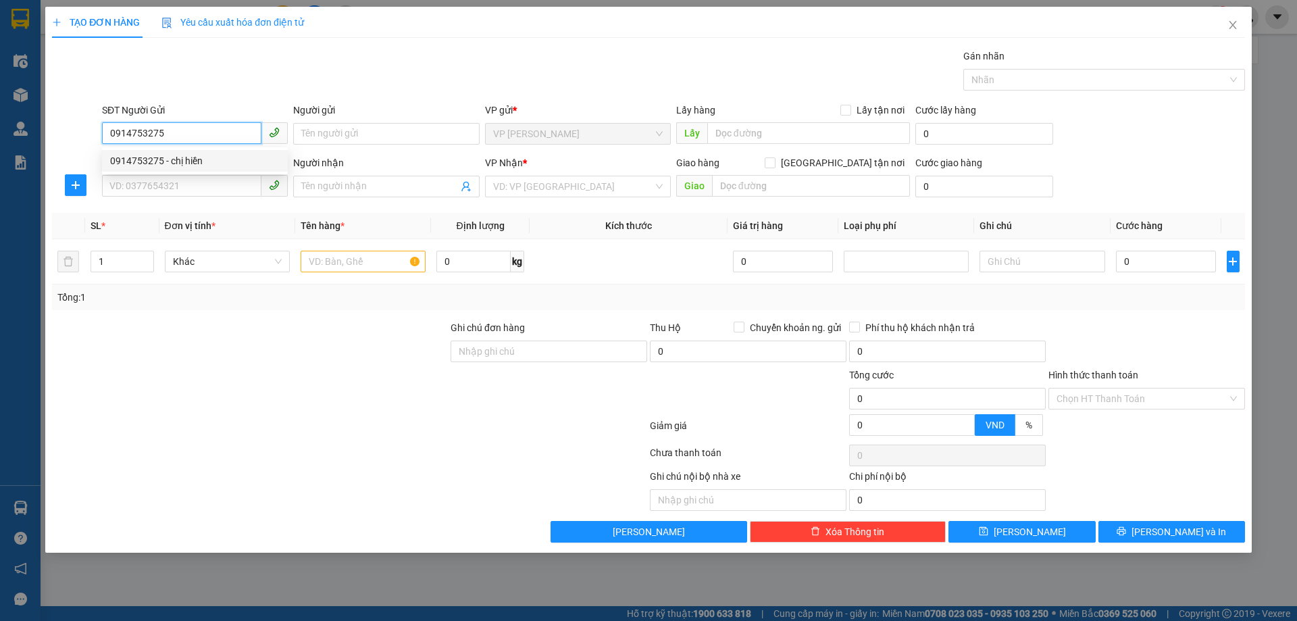
click at [204, 164] on div "0914753275 - chị hiền" at bounding box center [195, 160] width 170 height 15
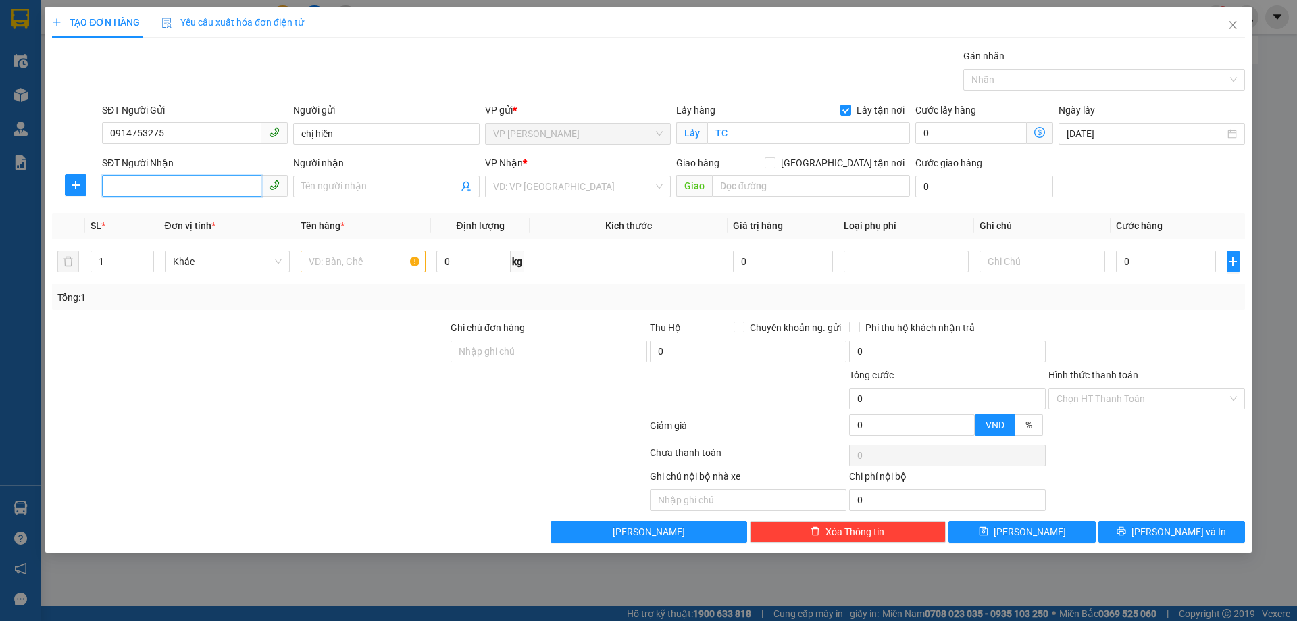
click at [207, 182] on input "SĐT Người Nhận" at bounding box center [181, 186] width 159 height 22
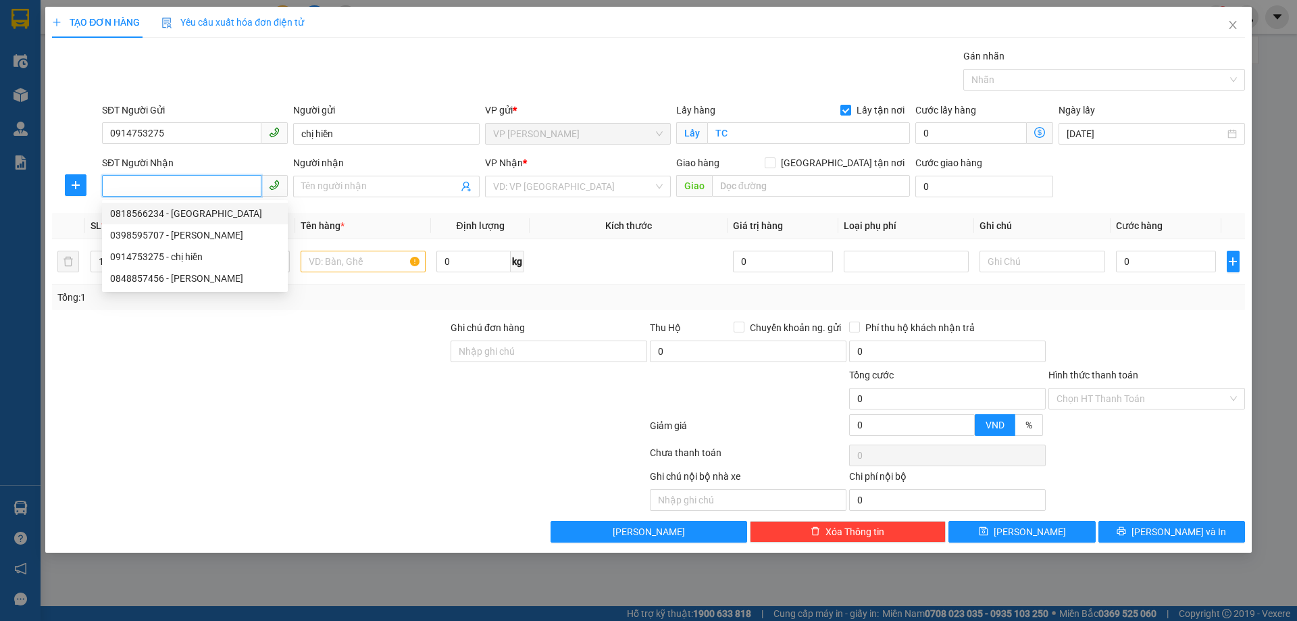
click at [201, 217] on div "0818566234 - Hà Trang" at bounding box center [195, 213] width 170 height 15
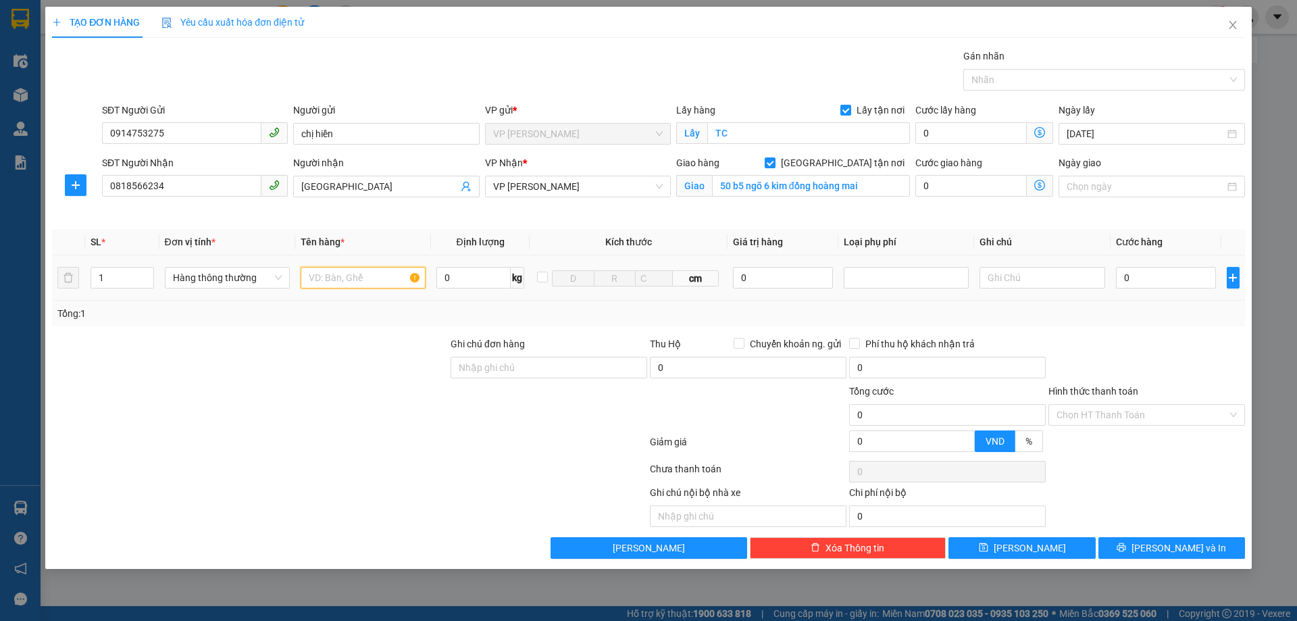
click at [349, 282] on input "text" at bounding box center [363, 278] width 125 height 22
click at [889, 180] on input "50 b5 ngõ 6 kim đồng hoàng mai" at bounding box center [811, 186] width 198 height 22
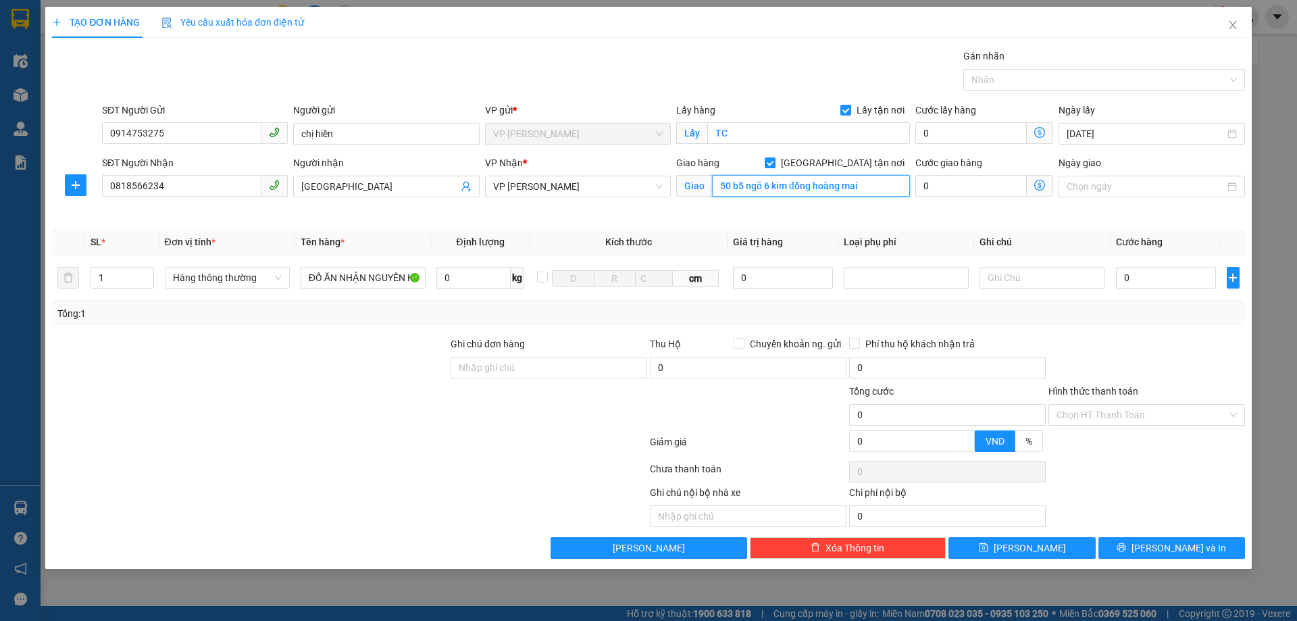
click at [889, 180] on input "50 b5 ngõ 6 kim đồng hoàng mai" at bounding box center [811, 186] width 198 height 22
click at [1145, 272] on input "0" at bounding box center [1166, 278] width 101 height 22
click at [1118, 412] on input "Hình thức thanh toán" at bounding box center [1142, 415] width 171 height 20
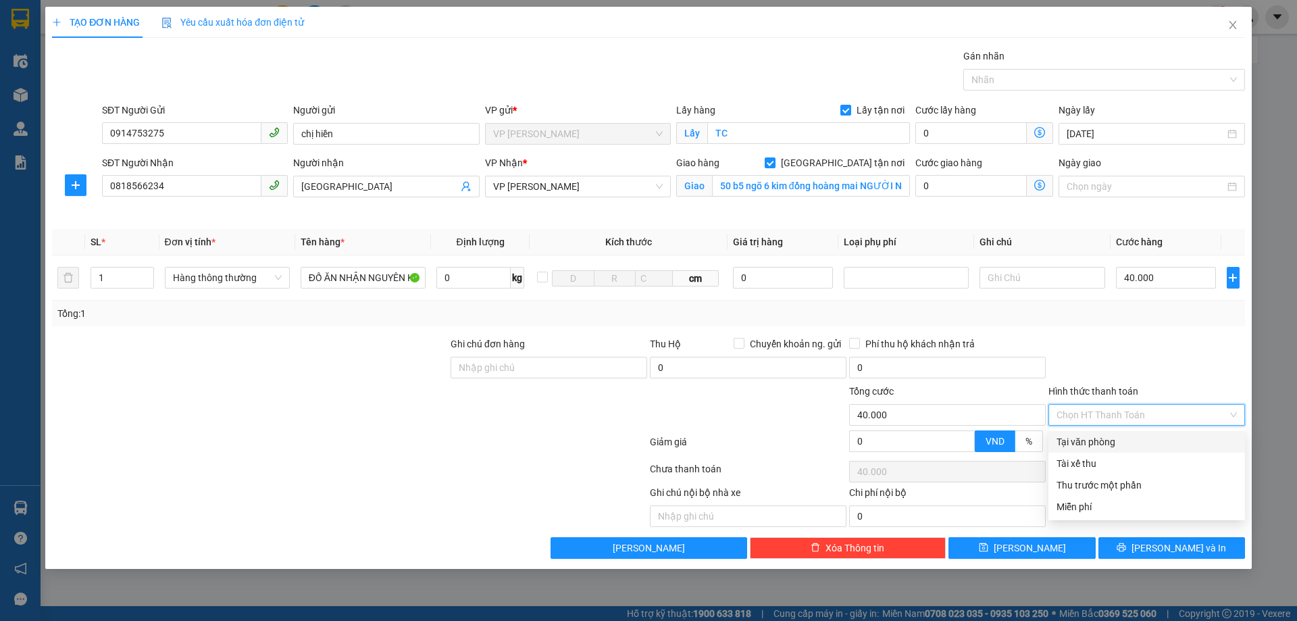
click at [1085, 445] on div "Tại văn phòng" at bounding box center [1147, 442] width 180 height 15
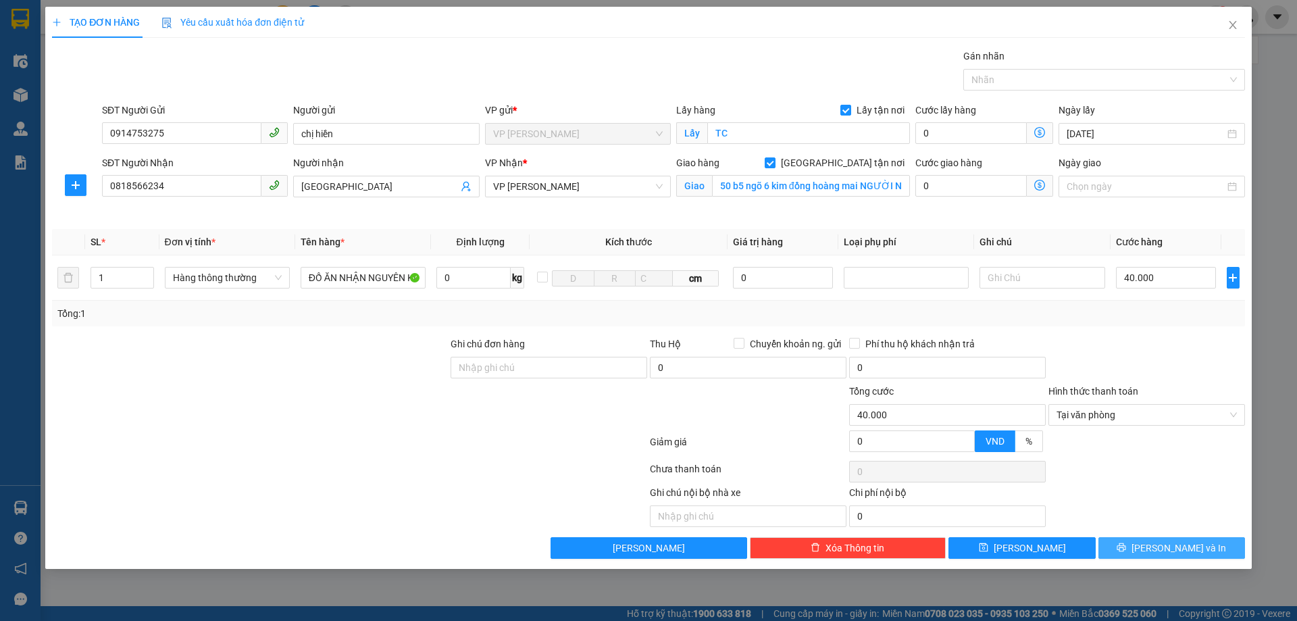
click at [1197, 546] on span "[PERSON_NAME] và In" at bounding box center [1179, 548] width 95 height 15
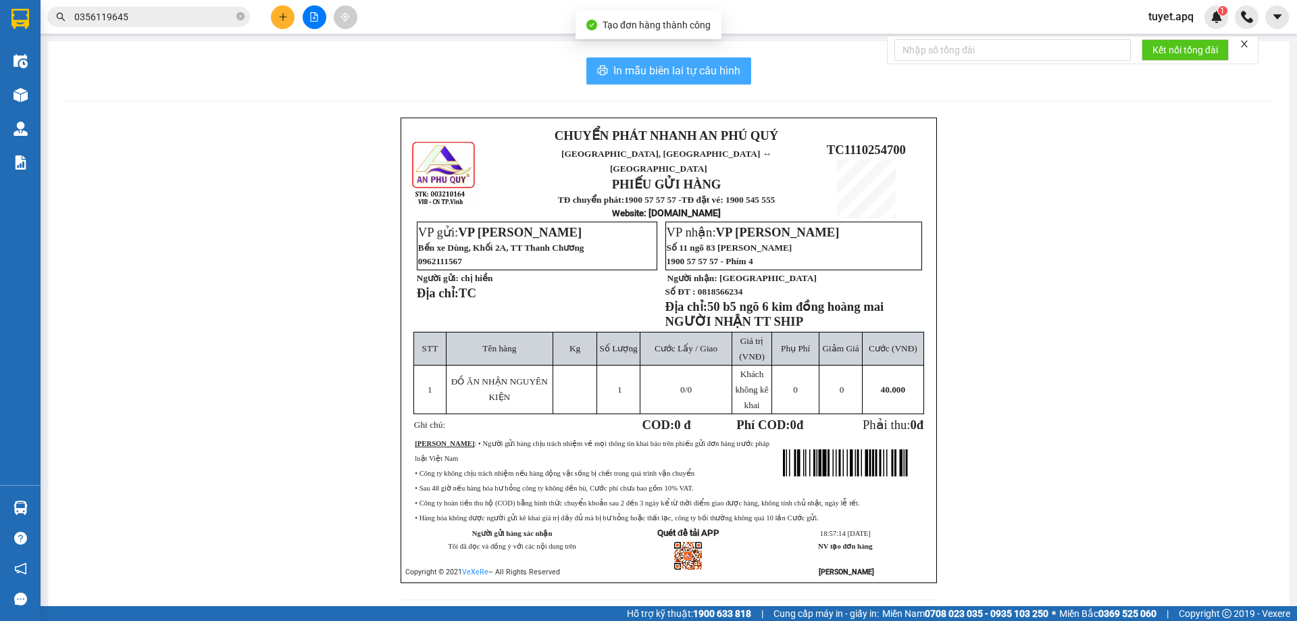
click at [646, 76] on span "In mẫu biên lai tự cấu hình" at bounding box center [677, 70] width 127 height 17
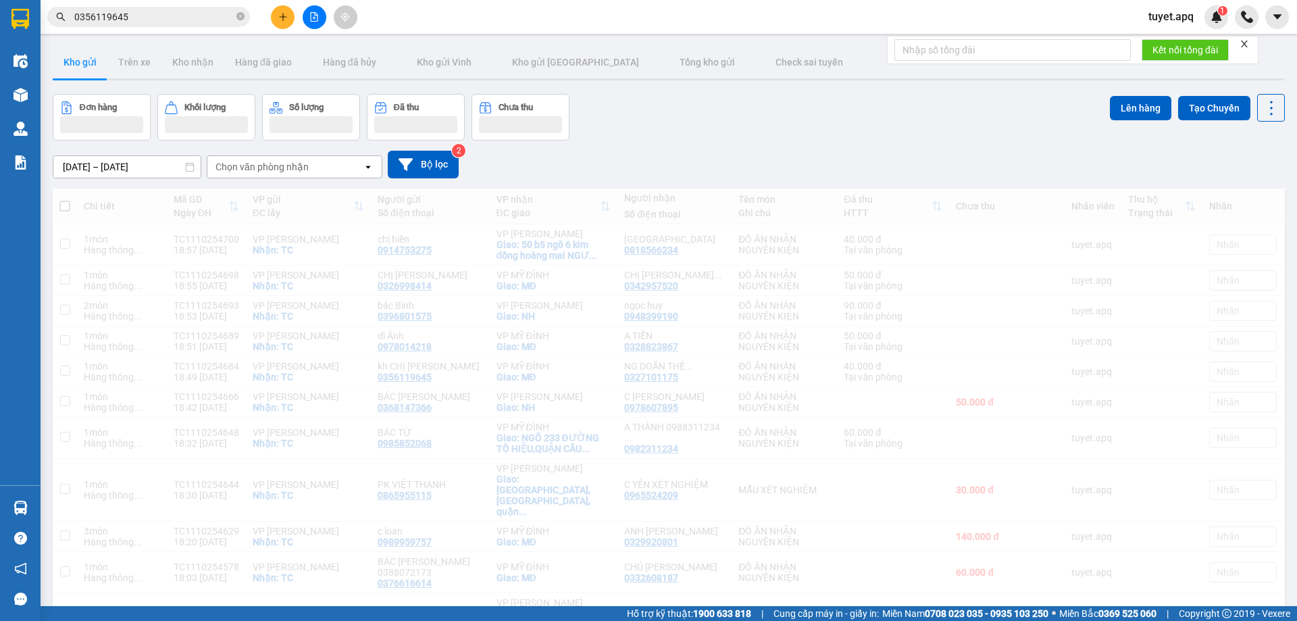
click at [288, 22] on button at bounding box center [283, 17] width 24 height 24
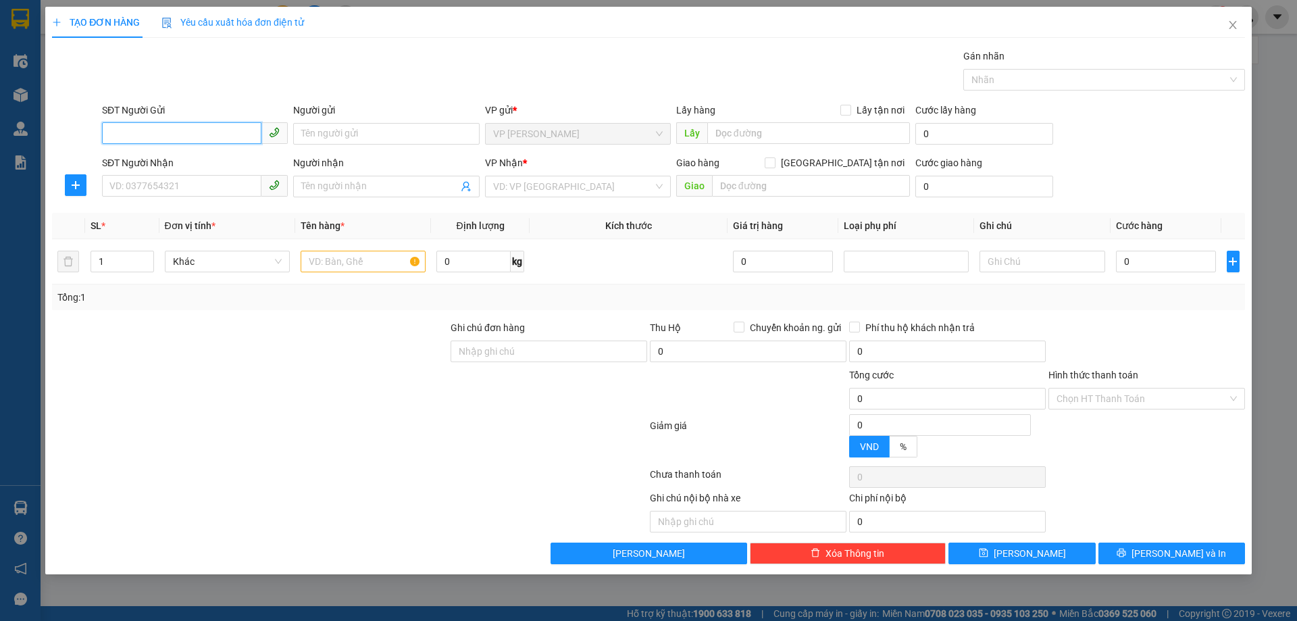
click at [178, 135] on input "SĐT Người Gửi" at bounding box center [181, 133] width 159 height 22
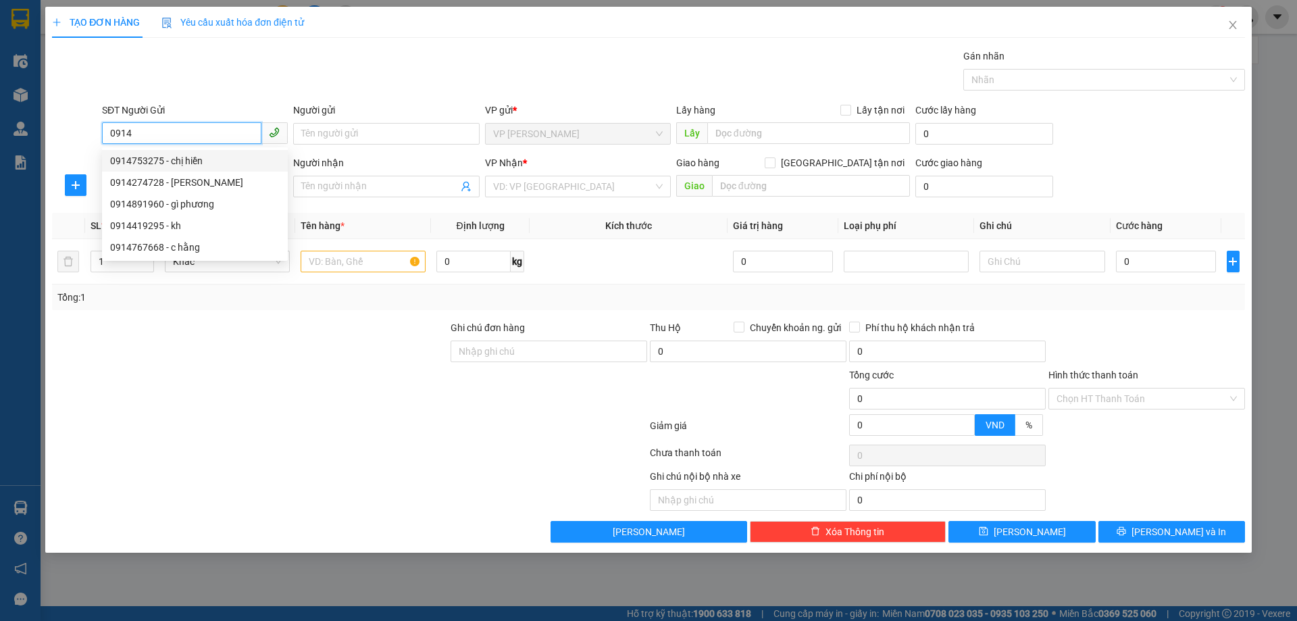
click at [181, 164] on div "0914753275 - chị hiền" at bounding box center [195, 160] width 170 height 15
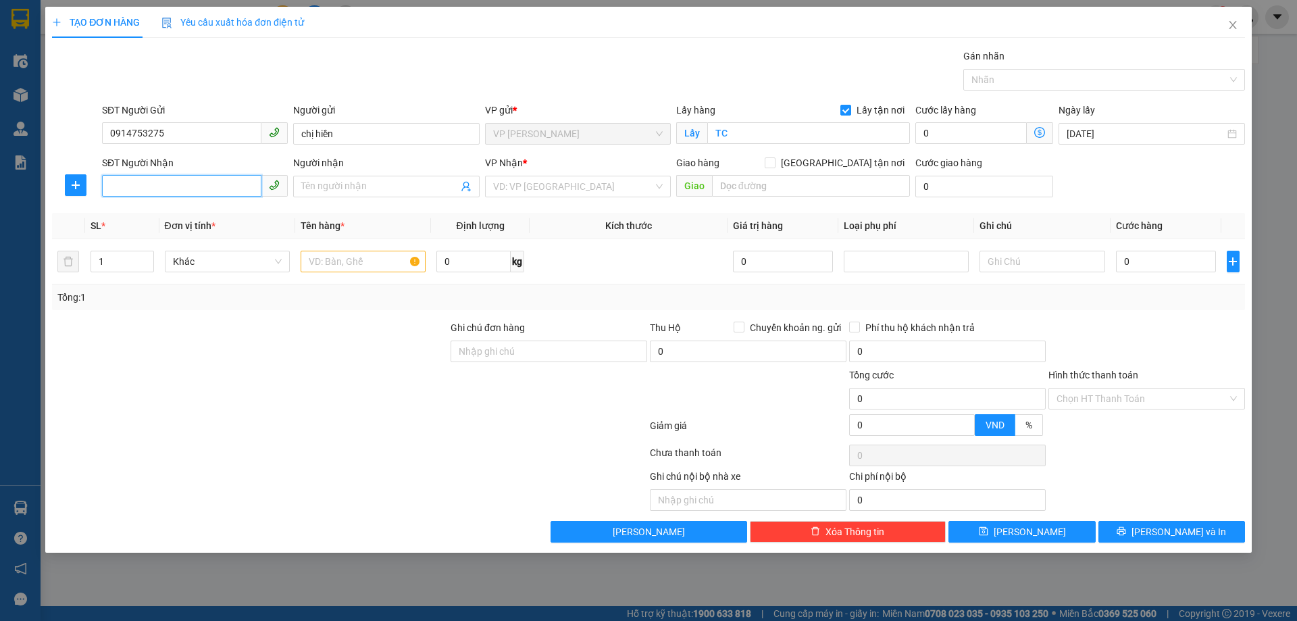
click at [143, 187] on input "SĐT Người Nhận" at bounding box center [181, 186] width 159 height 22
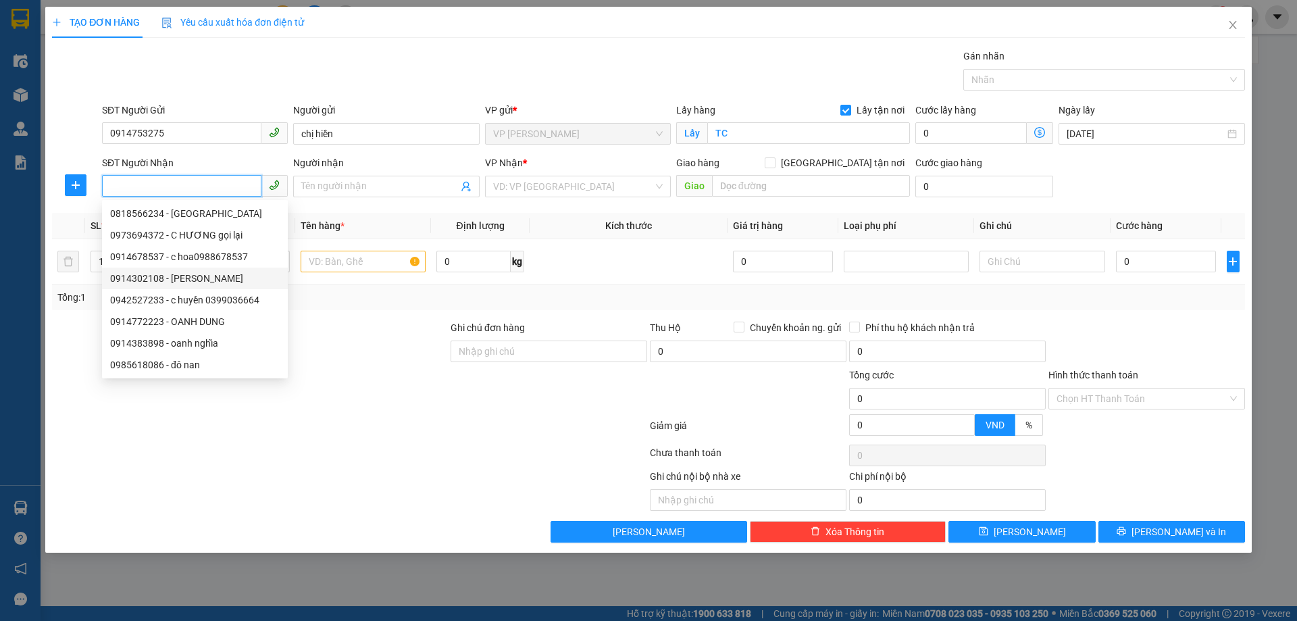
click at [230, 278] on div "0914302108 - anh tuấn anh" at bounding box center [195, 278] width 170 height 15
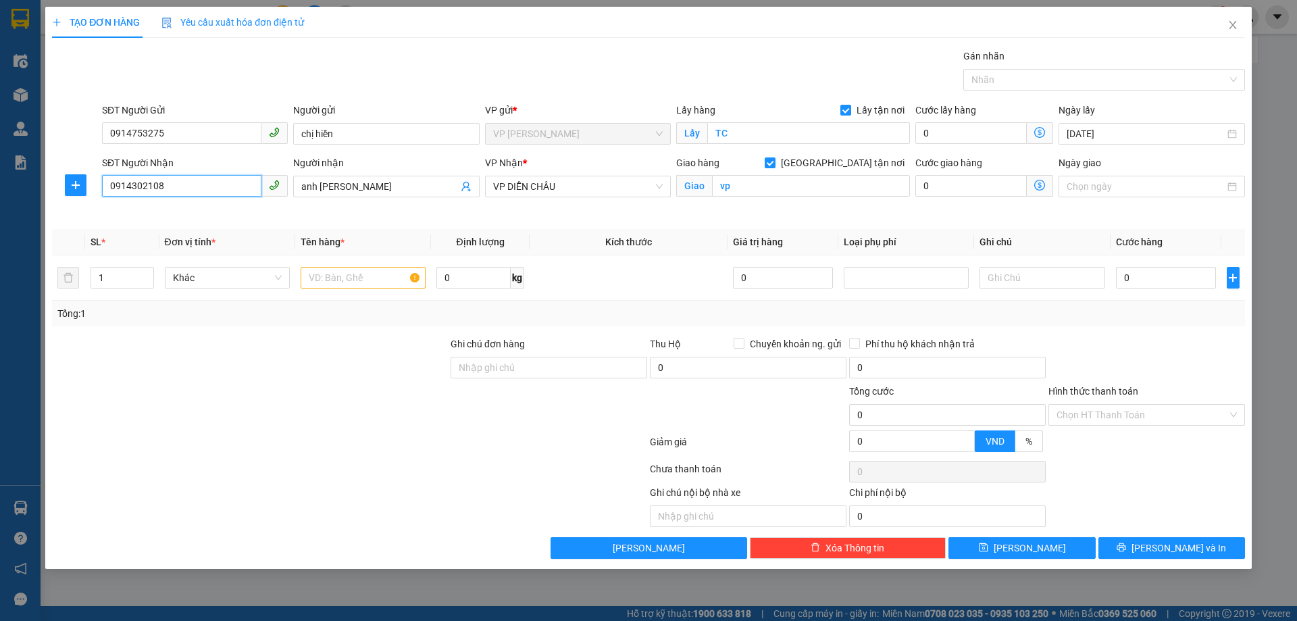
click at [218, 187] on input "0914302108" at bounding box center [181, 186] width 159 height 22
click at [573, 190] on span "VP DIỄN CHÂU" at bounding box center [578, 186] width 170 height 20
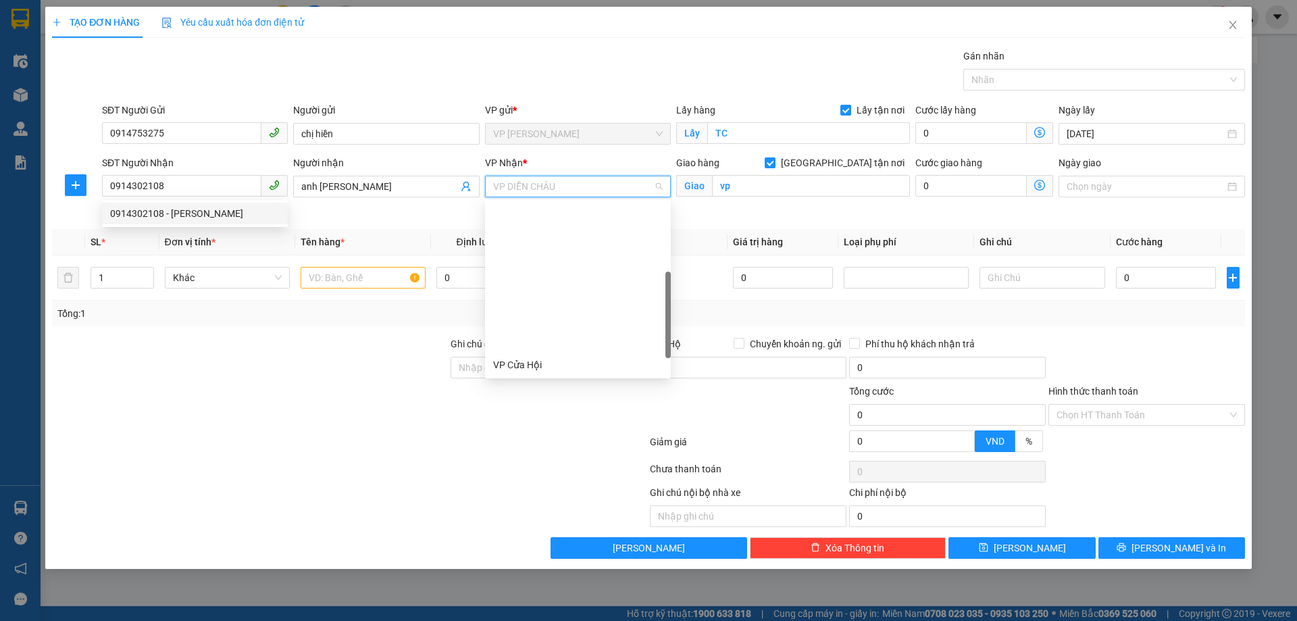
scroll to position [173, 0]
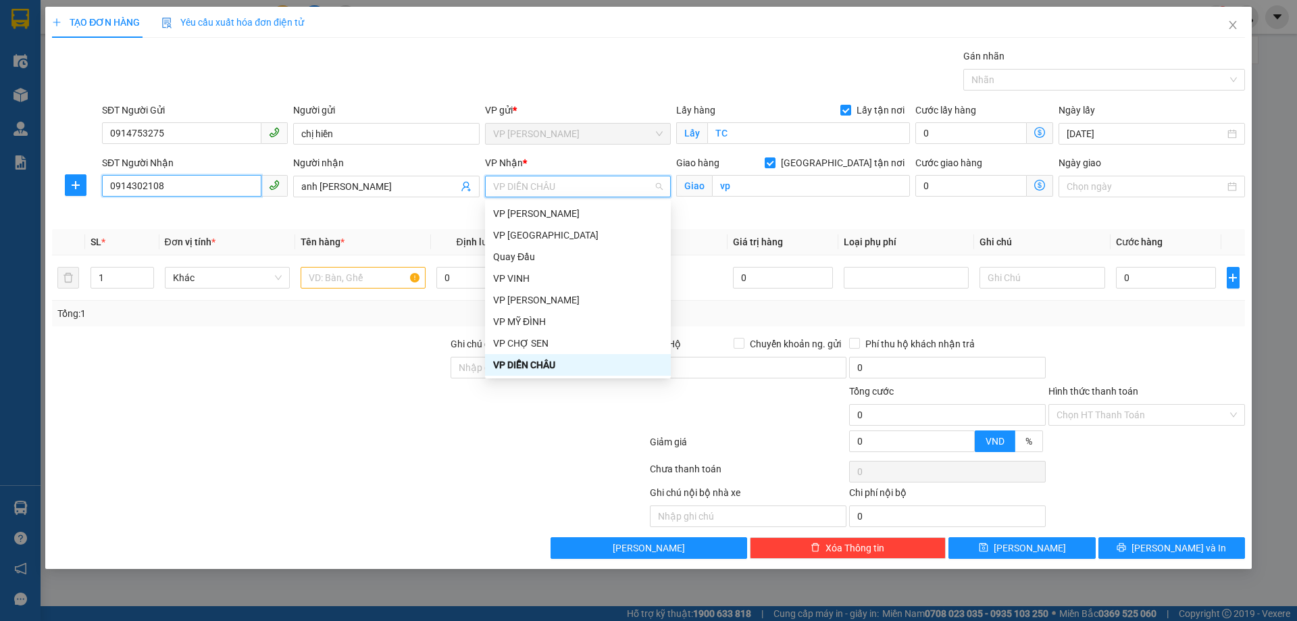
click at [178, 185] on input "0914302108" at bounding box center [181, 186] width 159 height 22
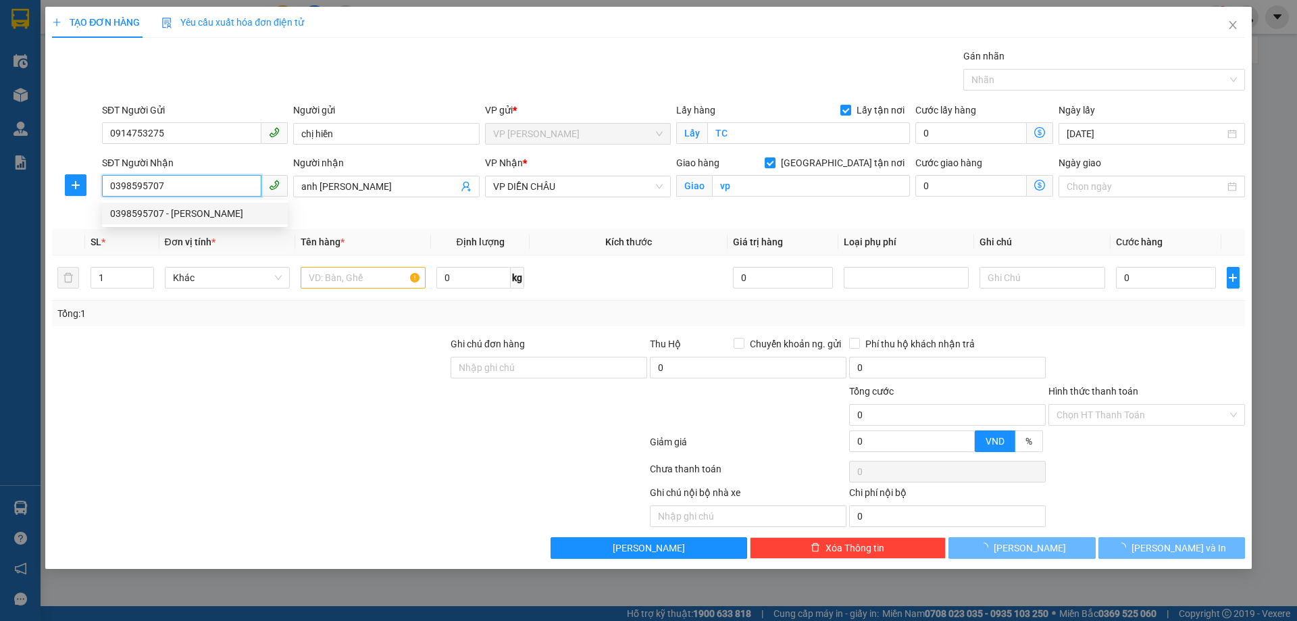
click at [176, 212] on div "0398595707 - tuấn anh" at bounding box center [195, 213] width 170 height 15
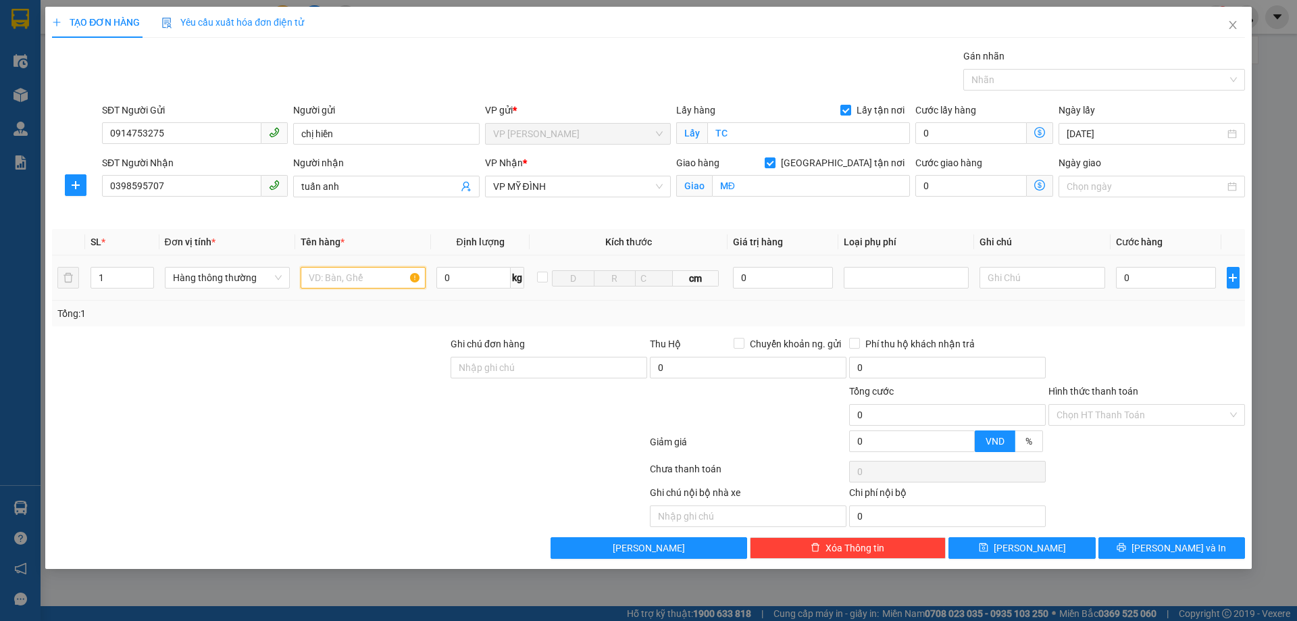
click at [377, 284] on input "text" at bounding box center [363, 278] width 125 height 22
click at [1132, 410] on input "Hình thức thanh toán" at bounding box center [1142, 415] width 171 height 20
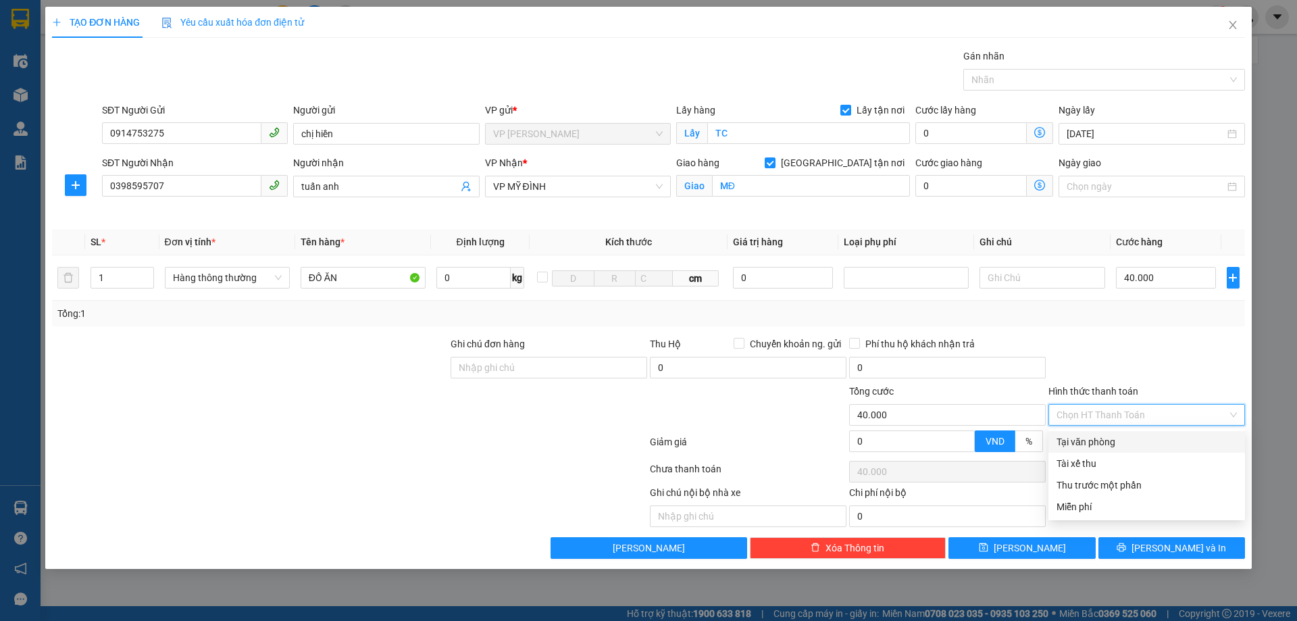
click at [1110, 445] on div "Tại văn phòng" at bounding box center [1147, 442] width 180 height 15
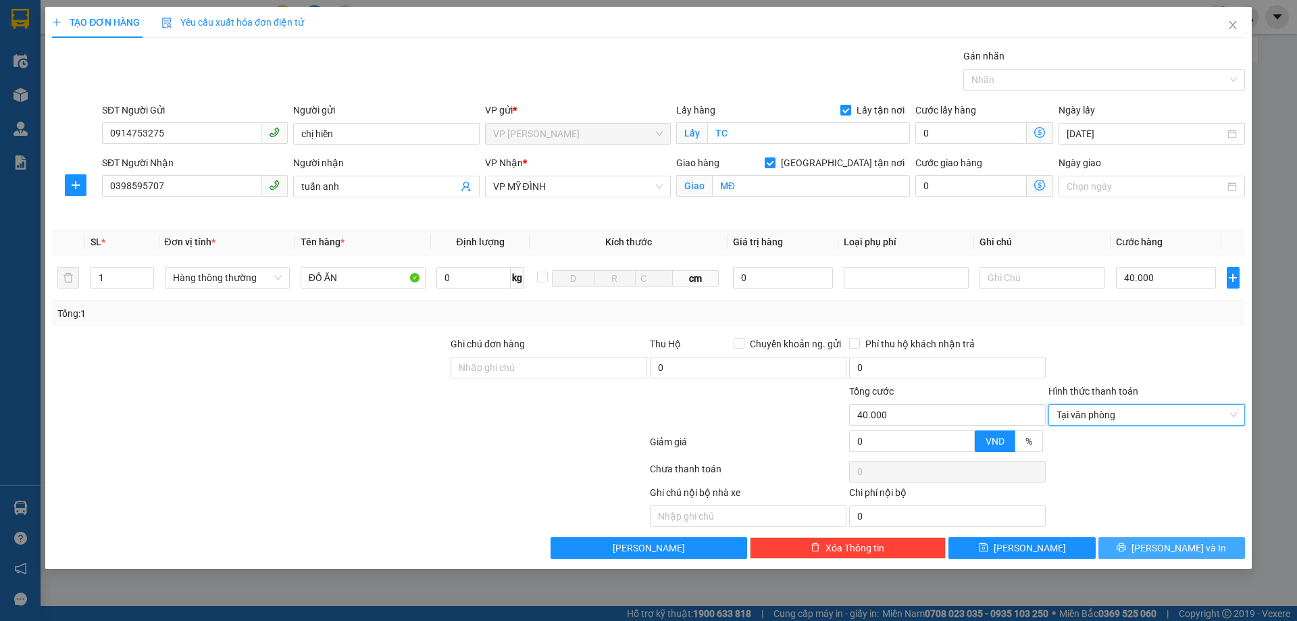
drag, startPoint x: 1142, startPoint y: 554, endPoint x: 1100, endPoint y: 538, distance: 44.9
click at [1143, 553] on button "[PERSON_NAME] và In" at bounding box center [1172, 548] width 147 height 22
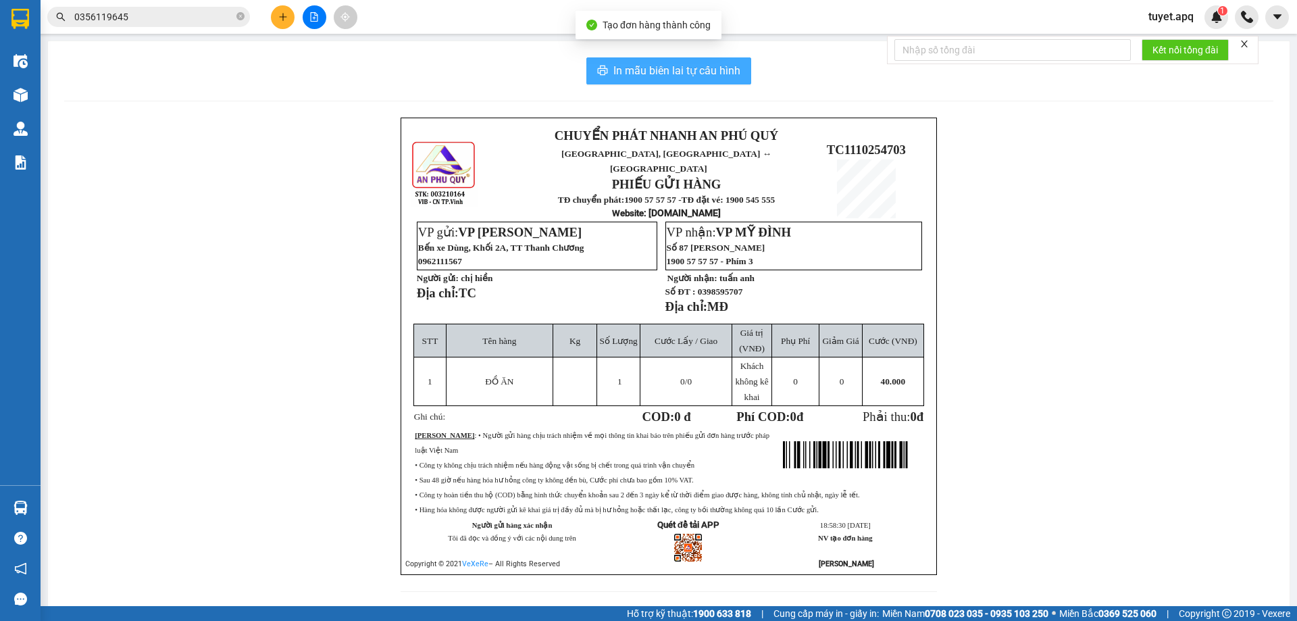
click at [645, 68] on span "In mẫu biên lai tự cấu hình" at bounding box center [677, 70] width 127 height 17
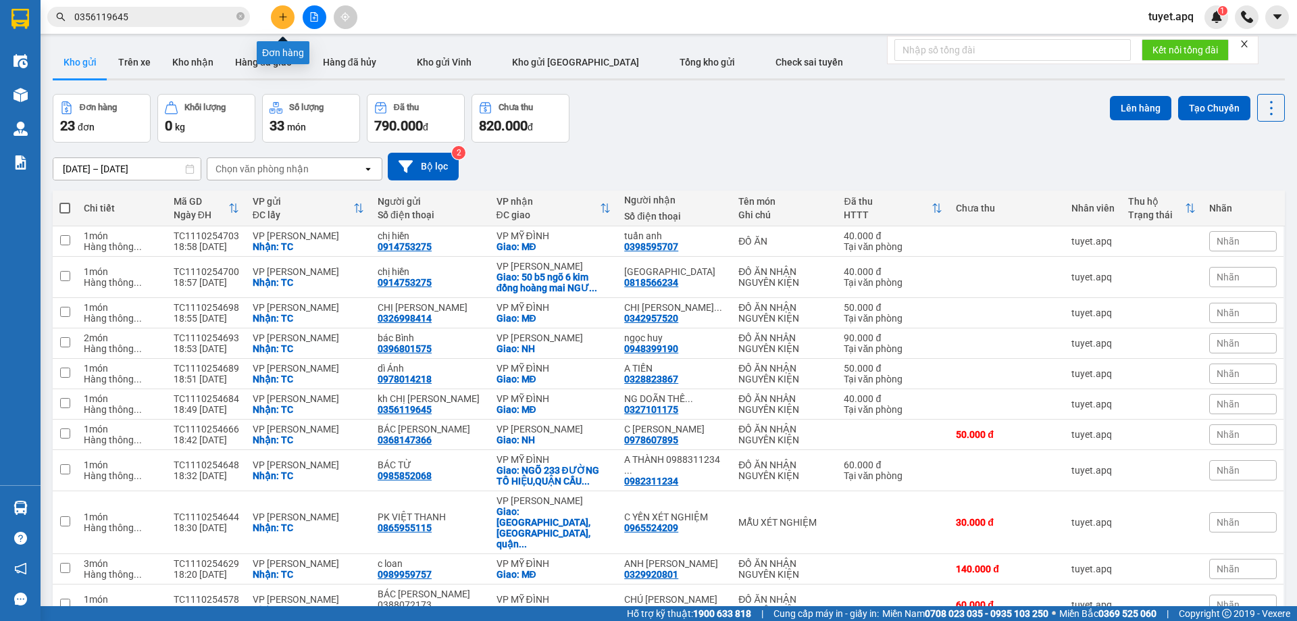
click at [288, 19] on button at bounding box center [283, 17] width 24 height 24
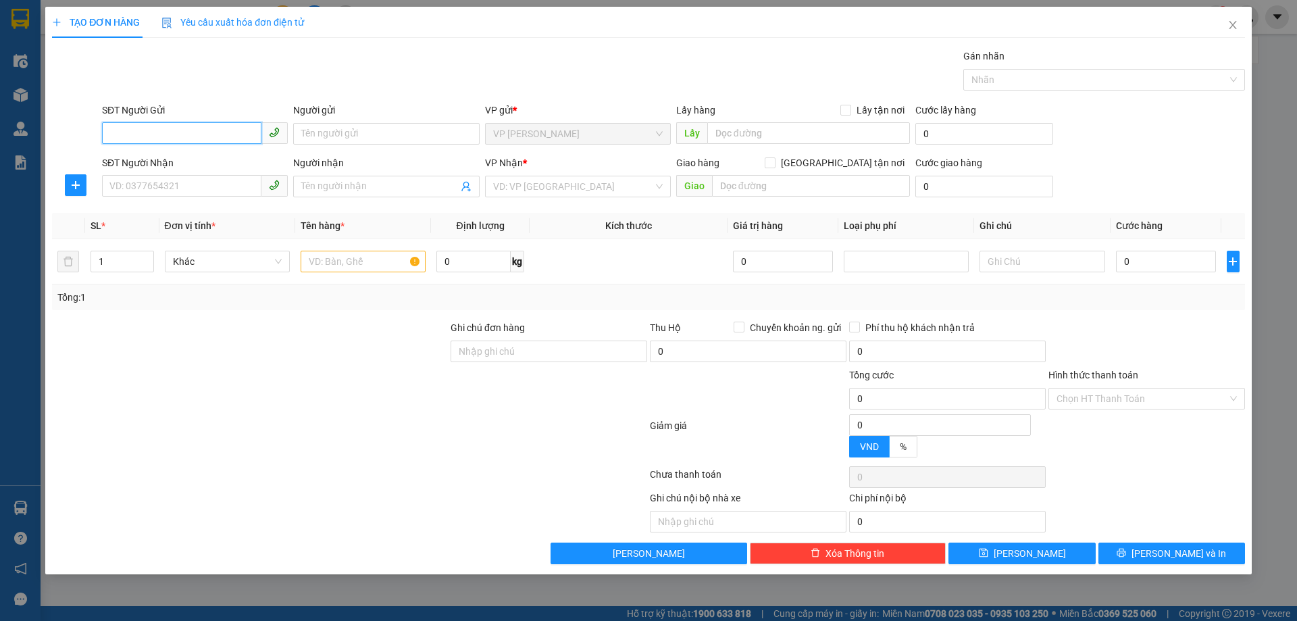
click at [165, 128] on input "SĐT Người Gửi" at bounding box center [181, 133] width 159 height 22
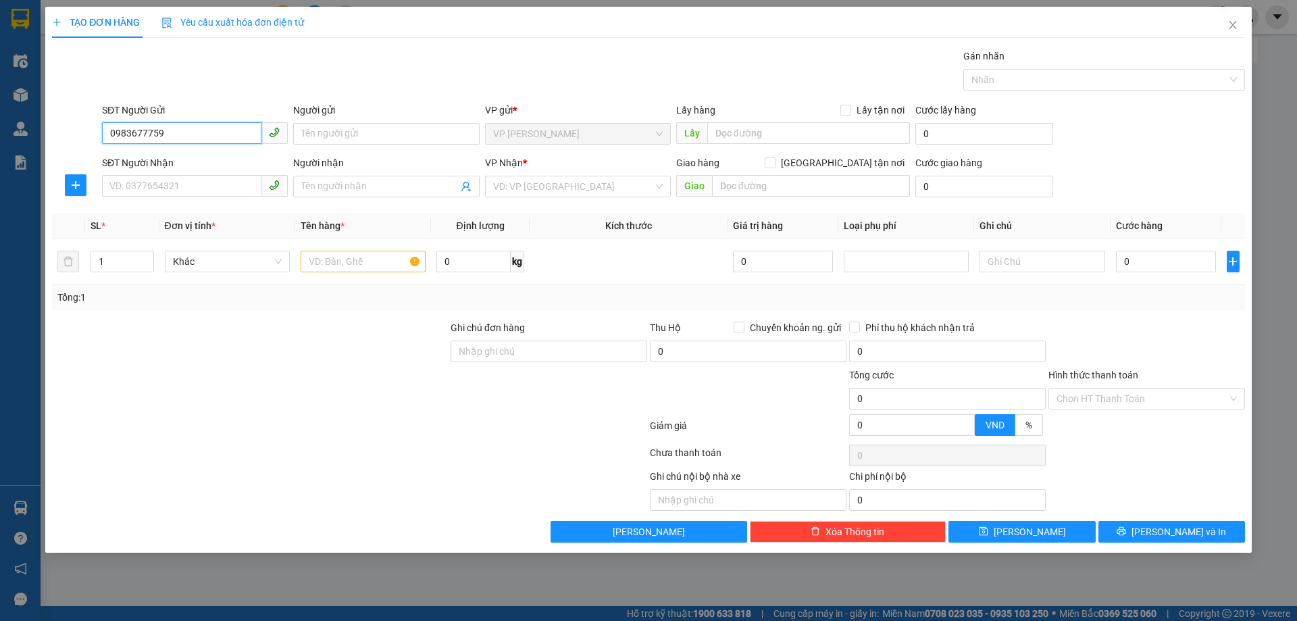
click at [203, 133] on input "0983677759" at bounding box center [181, 133] width 159 height 22
drag, startPoint x: 218, startPoint y: 161, endPoint x: 211, endPoint y: 153, distance: 10.6
click at [214, 156] on div "0983677596 - BÁC TRỊNH HÂN" at bounding box center [195, 160] width 170 height 15
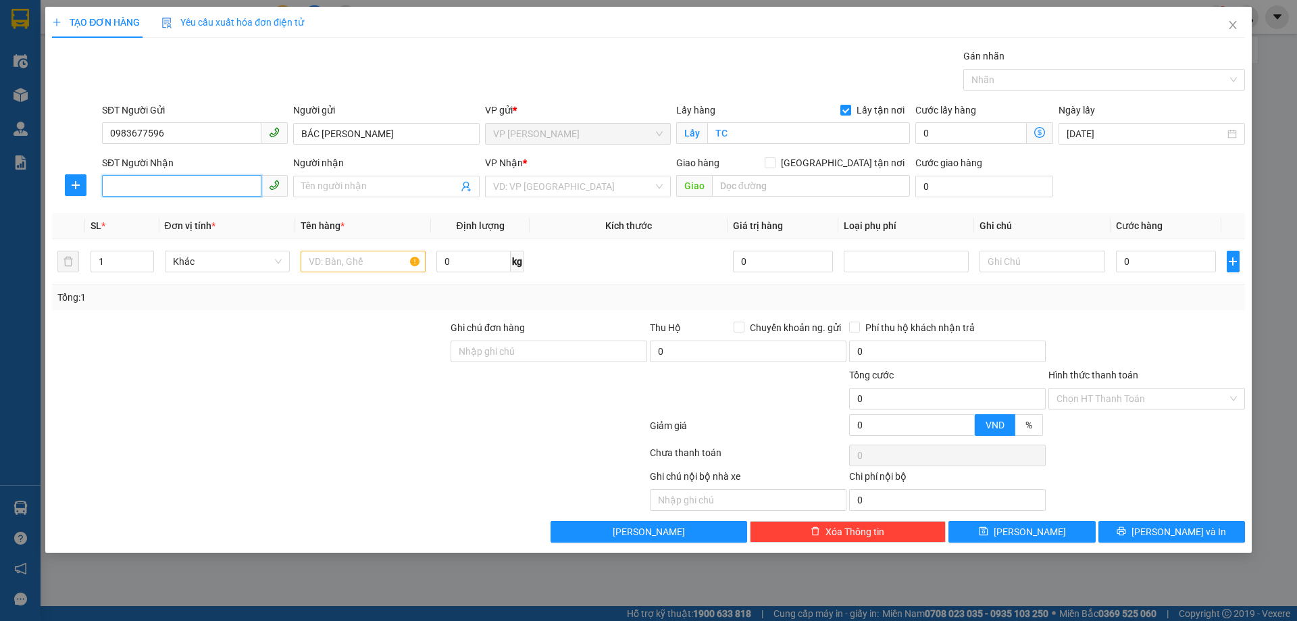
click at [220, 189] on input "SĐT Người Nhận" at bounding box center [181, 186] width 159 height 22
click at [224, 236] on div "0965549826 - A TRỊNH BÁ NAM" at bounding box center [195, 235] width 170 height 15
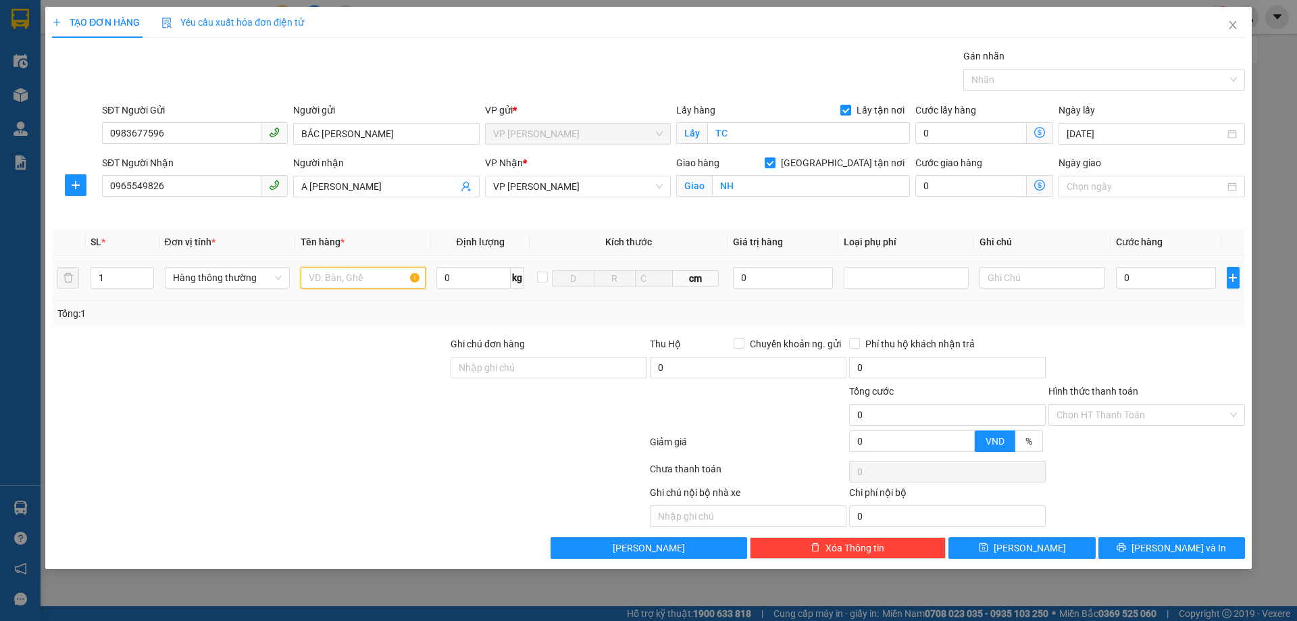
click at [349, 280] on input "text" at bounding box center [363, 278] width 125 height 22
click at [1189, 276] on input "0" at bounding box center [1166, 278] width 101 height 22
click at [1174, 406] on input "Hình thức thanh toán" at bounding box center [1142, 415] width 171 height 20
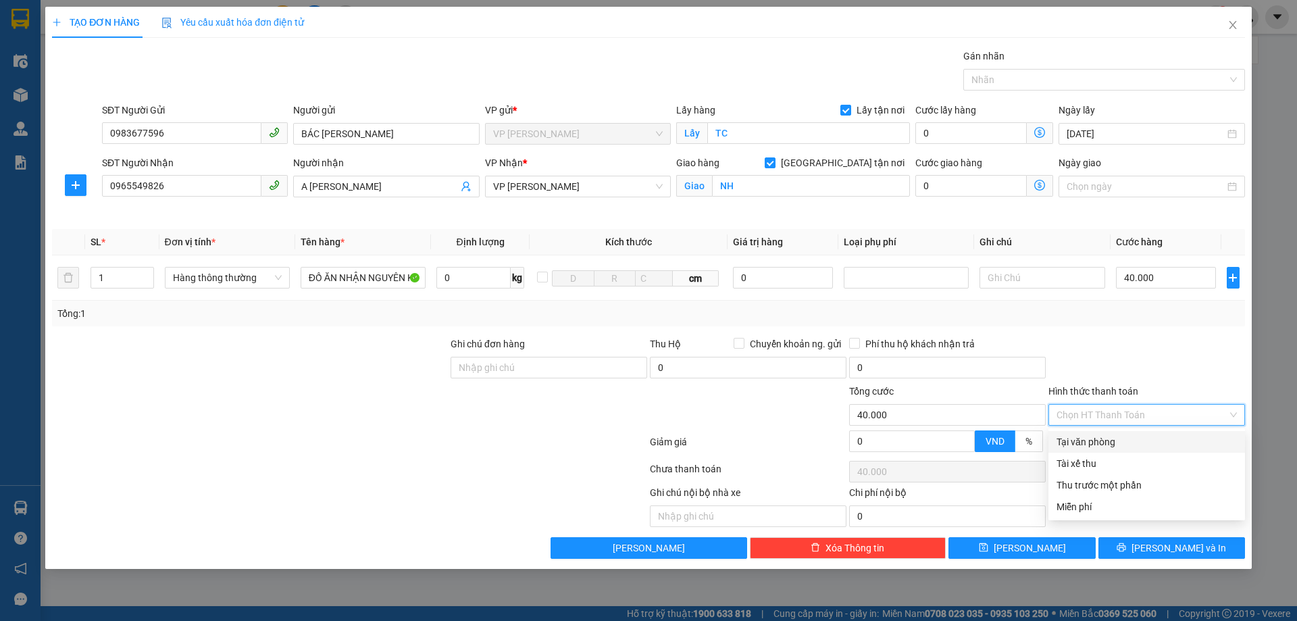
click at [1104, 446] on div "Tại văn phòng" at bounding box center [1147, 442] width 180 height 15
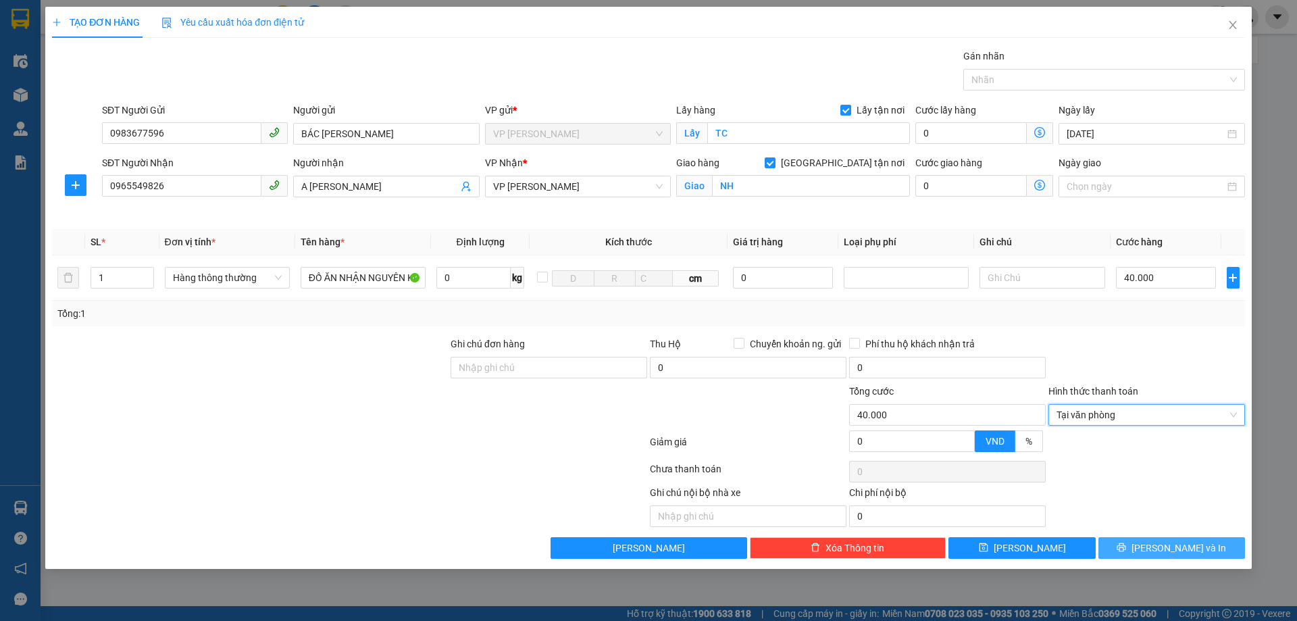
click at [1185, 545] on span "[PERSON_NAME] và In" at bounding box center [1179, 548] width 95 height 15
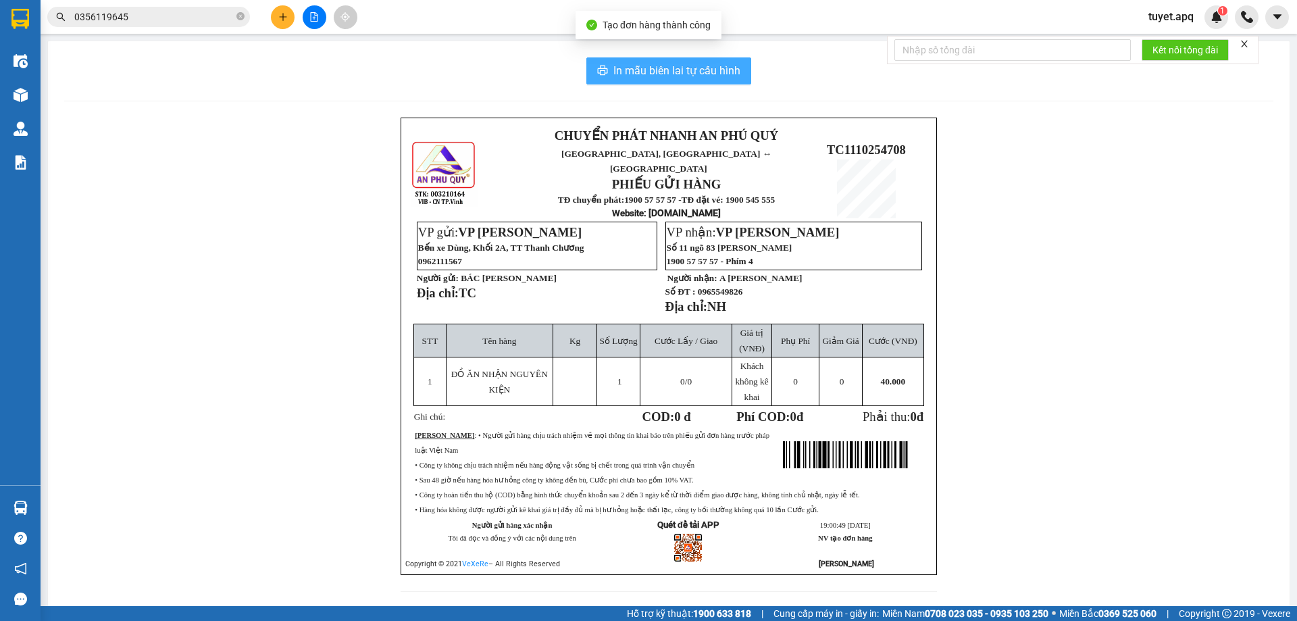
click at [696, 69] on span "In mẫu biên lai tự cấu hình" at bounding box center [677, 70] width 127 height 17
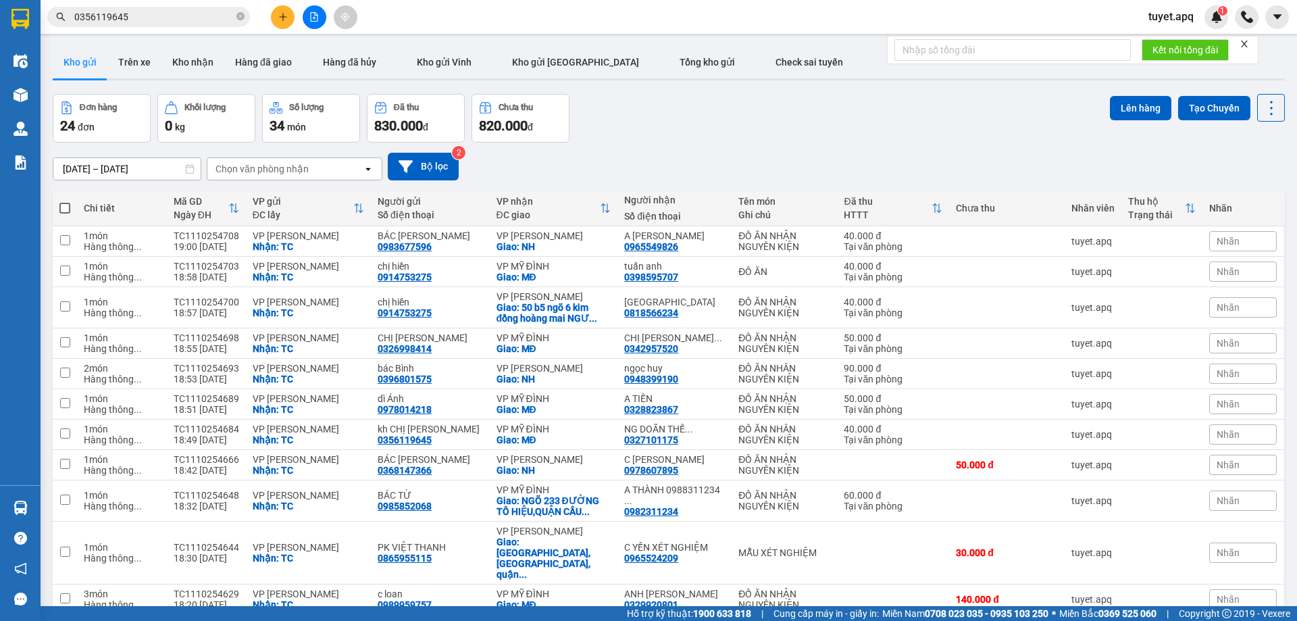
click at [280, 20] on icon "plus" at bounding box center [282, 16] width 9 height 9
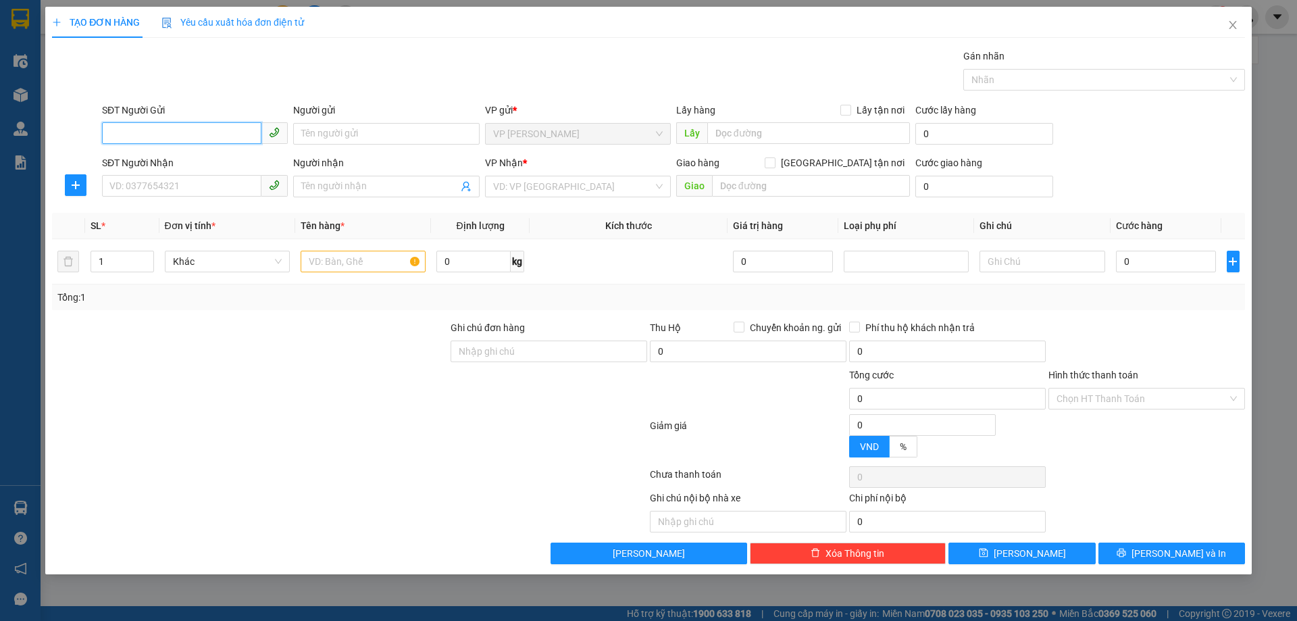
click at [215, 125] on input "SĐT Người Gửi" at bounding box center [181, 133] width 159 height 22
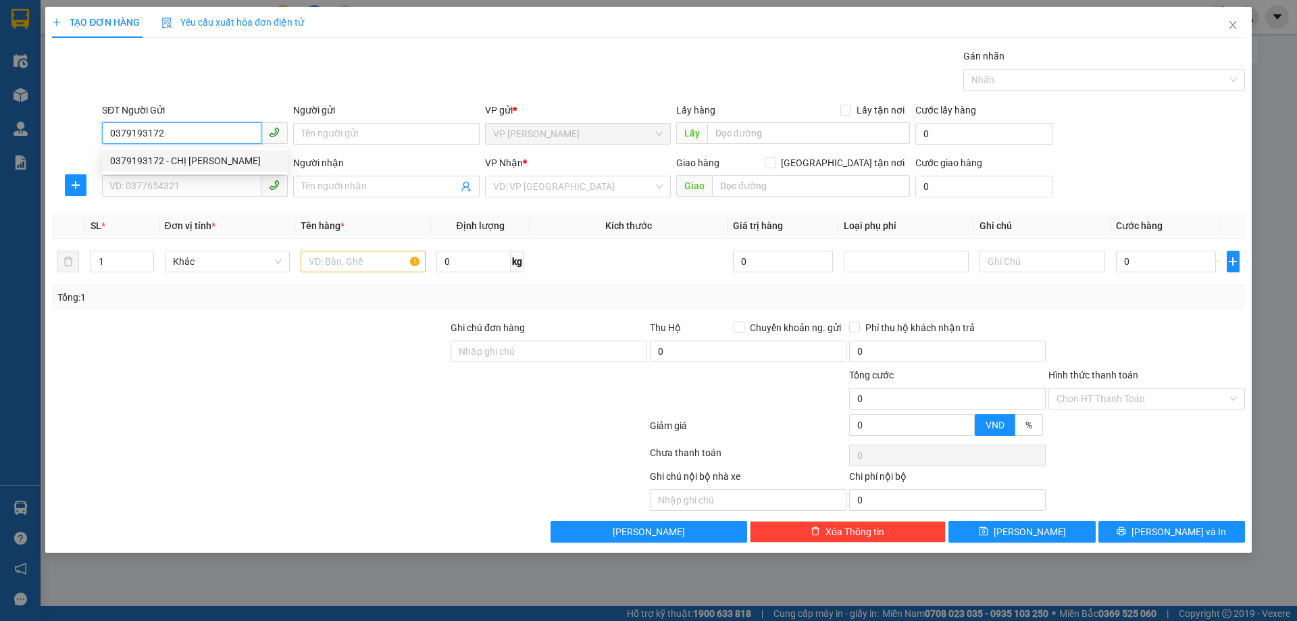
click at [204, 164] on div "0379193172 - CHỊ HÀ HỘI" at bounding box center [195, 160] width 170 height 15
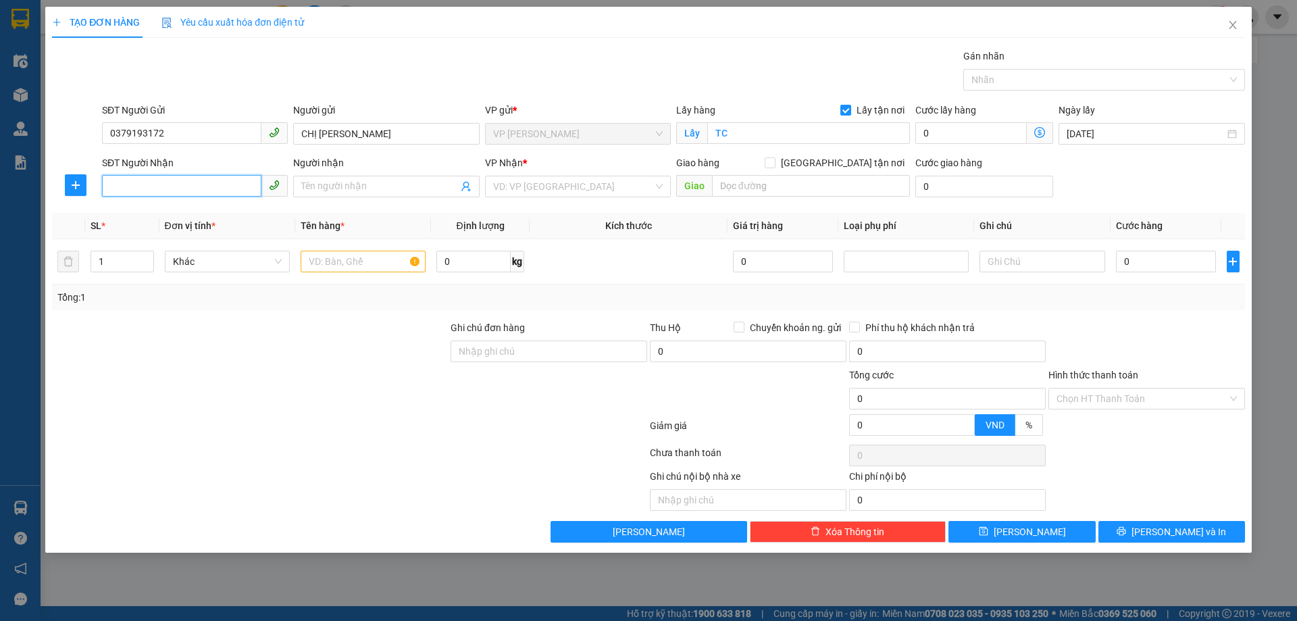
click at [205, 188] on input "SĐT Người Nhận" at bounding box center [181, 186] width 159 height 22
click at [242, 208] on div "0987481201 - NGUYỄN DUY TÙNG 0979354777" at bounding box center [204, 213] width 189 height 15
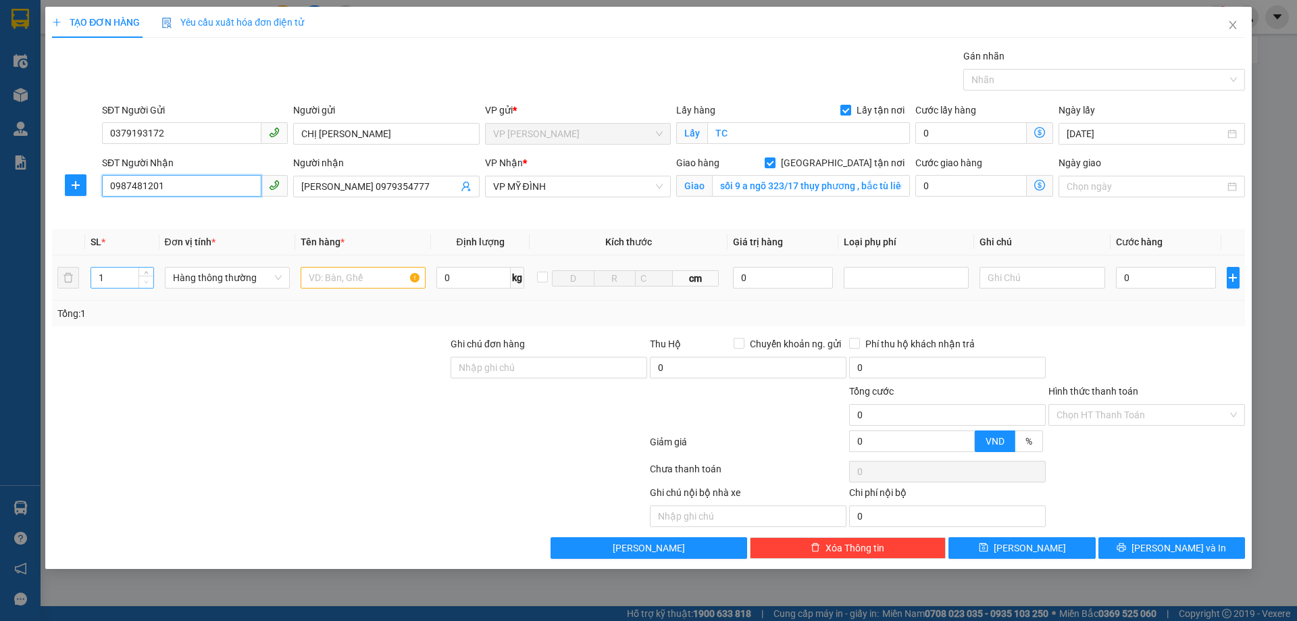
click at [147, 278] on span "down" at bounding box center [147, 282] width 8 height 8
click at [147, 270] on span "up" at bounding box center [147, 274] width 8 height 8
click at [389, 274] on input "text" at bounding box center [363, 278] width 125 height 22
click at [1154, 275] on input "0" at bounding box center [1166, 278] width 101 height 22
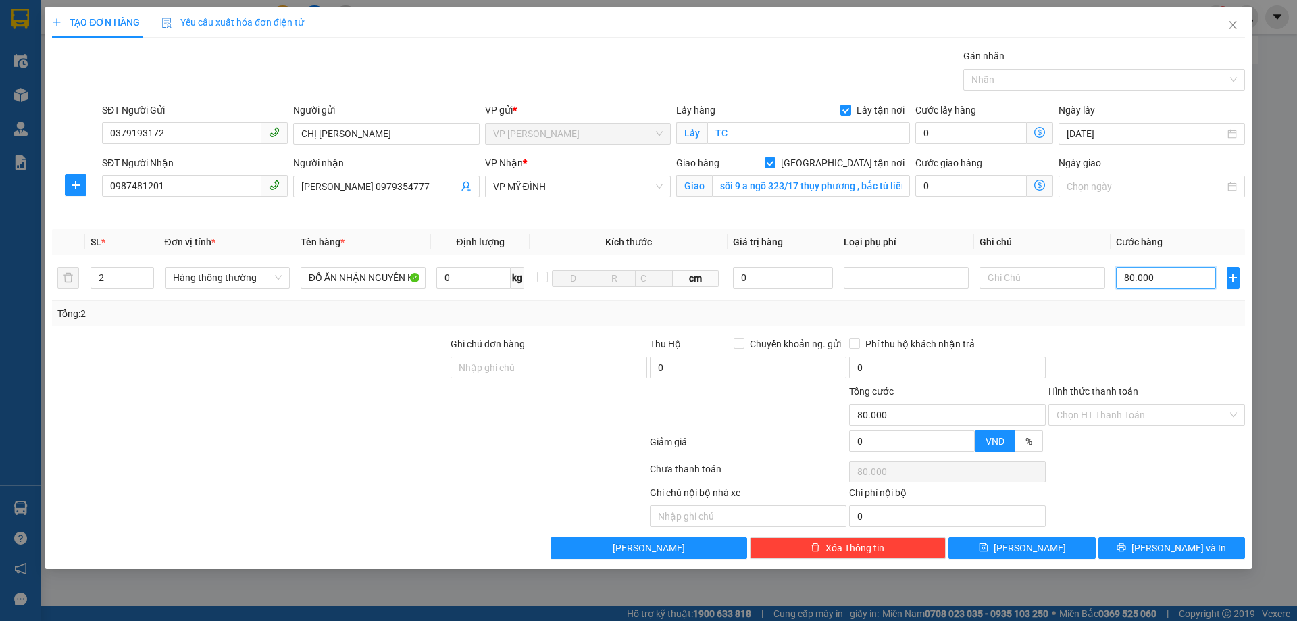
drag, startPoint x: 1161, startPoint y: 276, endPoint x: 970, endPoint y: 255, distance: 191.8
click at [996, 314] on div "SL * Đơn vị tính * Tên hàng * Định lượng Kích thước Giá trị hàng Loại phụ phí G…" at bounding box center [648, 277] width 1193 height 97
click at [1164, 409] on input "Hình thức thanh toán" at bounding box center [1142, 415] width 171 height 20
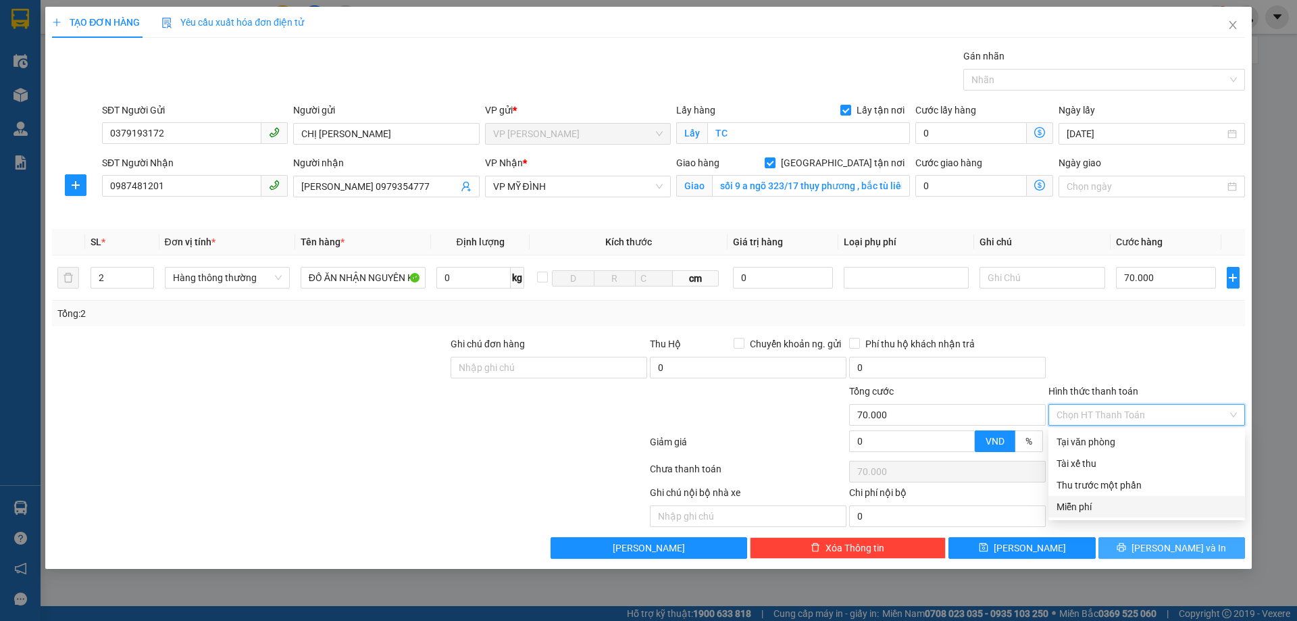
click at [1163, 551] on span "[PERSON_NAME] và In" at bounding box center [1179, 548] width 95 height 15
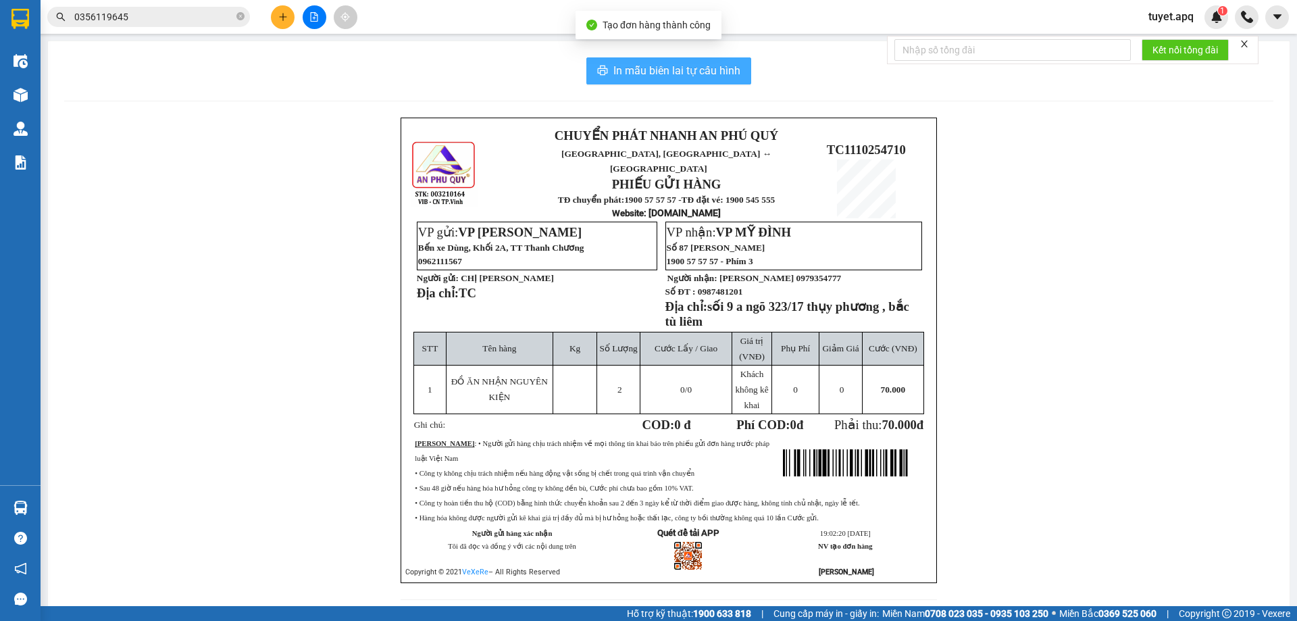
click at [639, 67] on span "In mẫu biên lai tự cấu hình" at bounding box center [677, 70] width 127 height 17
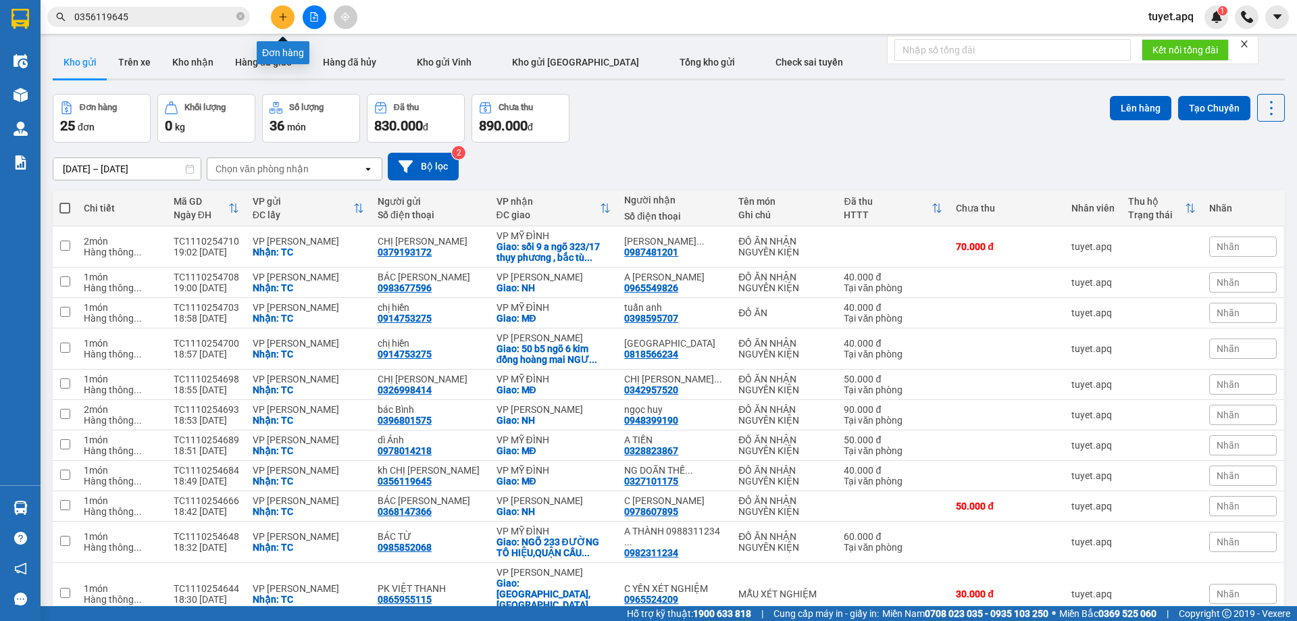
click at [285, 15] on icon "plus" at bounding box center [282, 16] width 9 height 9
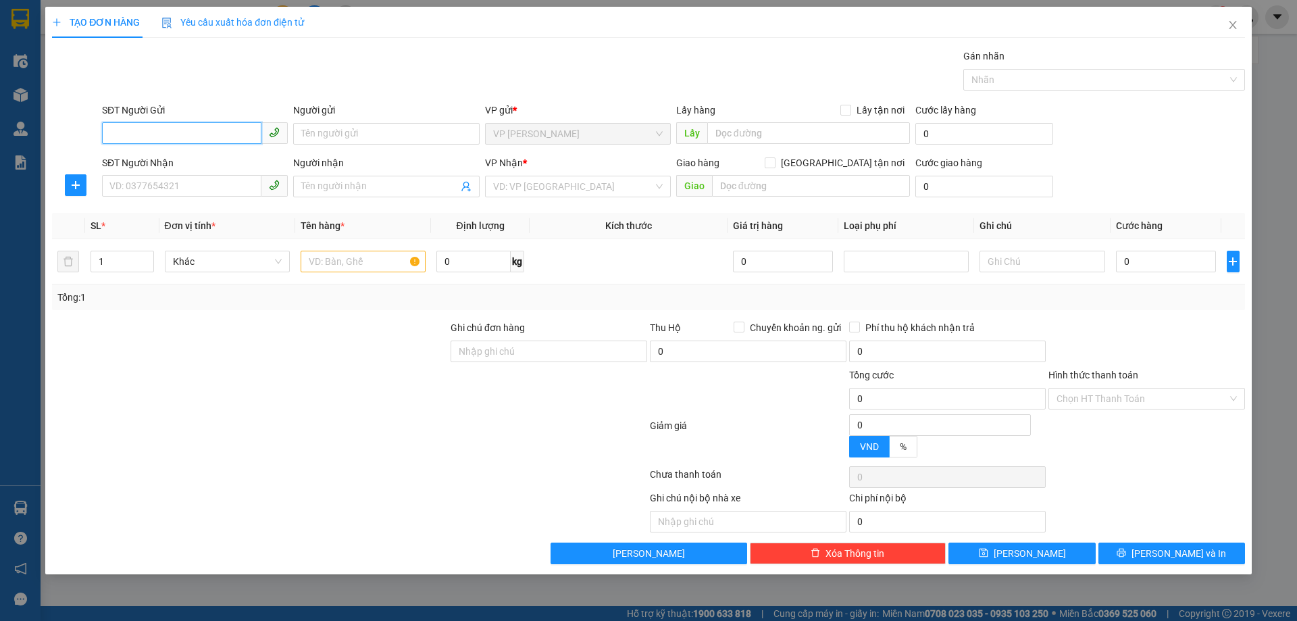
click at [189, 128] on input "SĐT Người Gửi" at bounding box center [181, 133] width 159 height 22
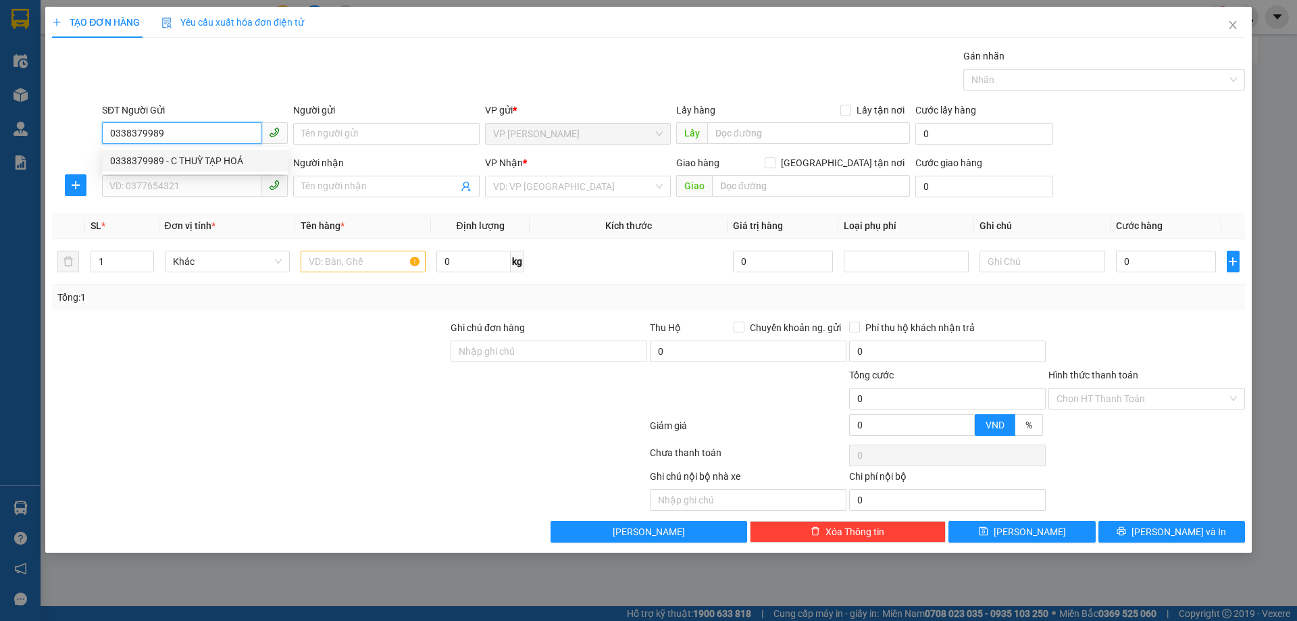
click at [200, 165] on div "0338379989 - C THUỲ TẠP HOÁ" at bounding box center [195, 160] width 170 height 15
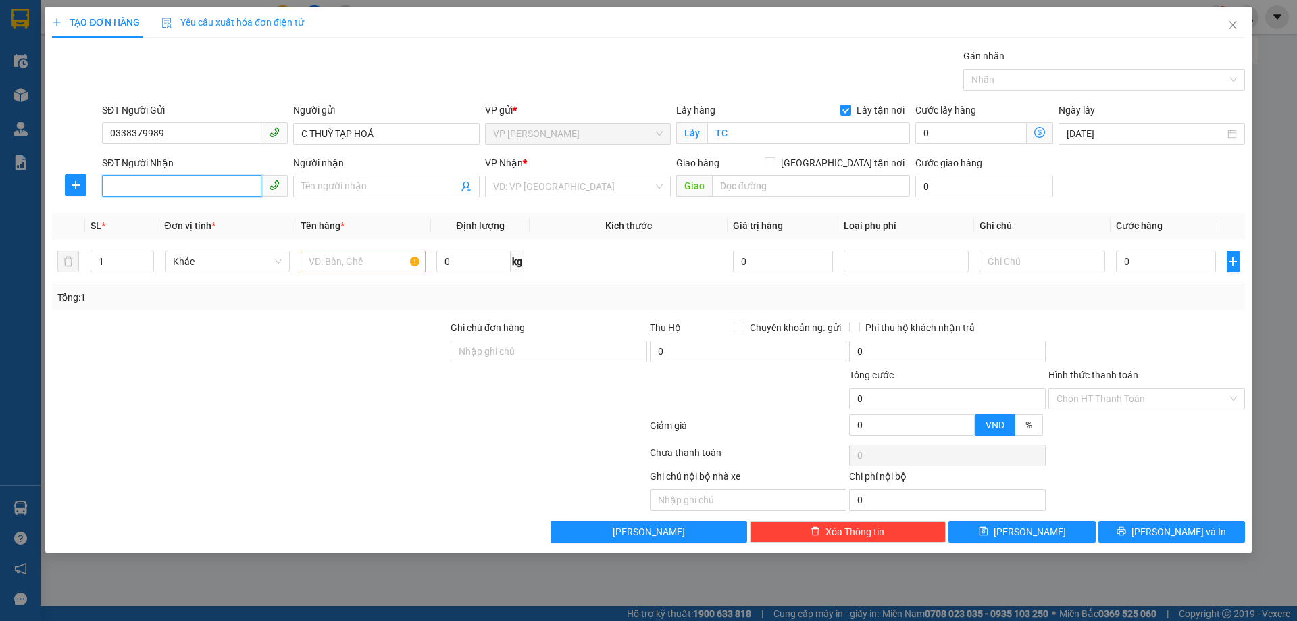
click at [208, 187] on input "SĐT Người Nhận" at bounding box center [181, 186] width 159 height 22
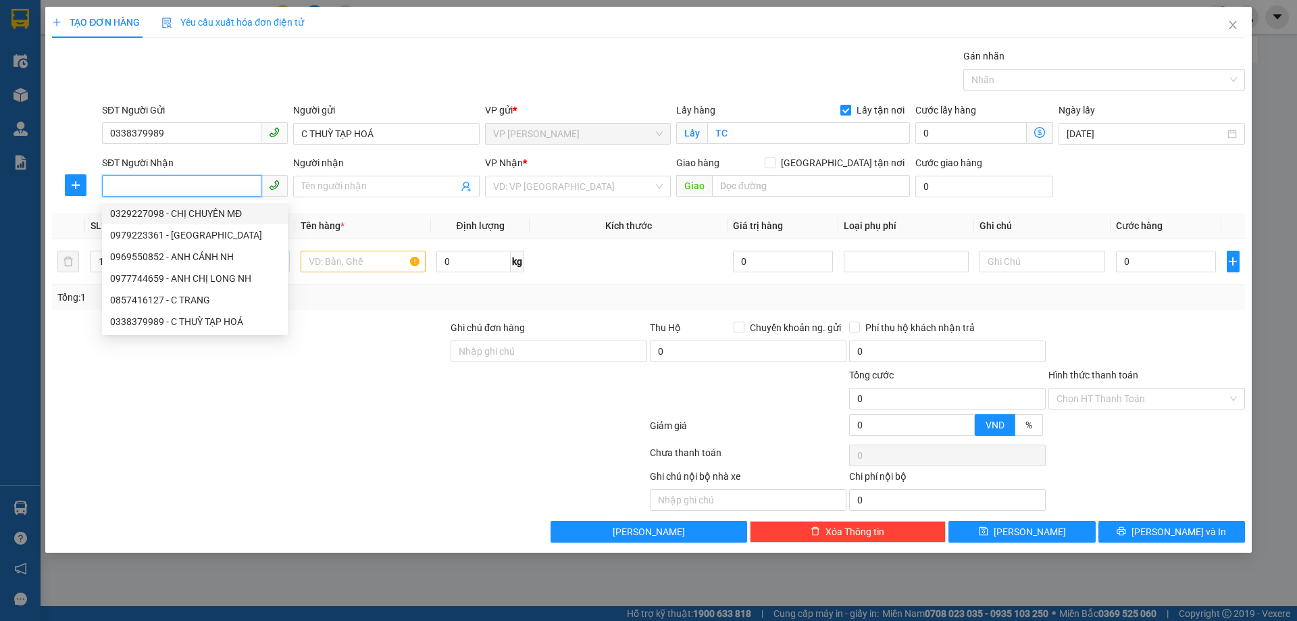
click at [214, 216] on div "0329227098 - CHỊ CHUYÊN MĐ" at bounding box center [195, 213] width 170 height 15
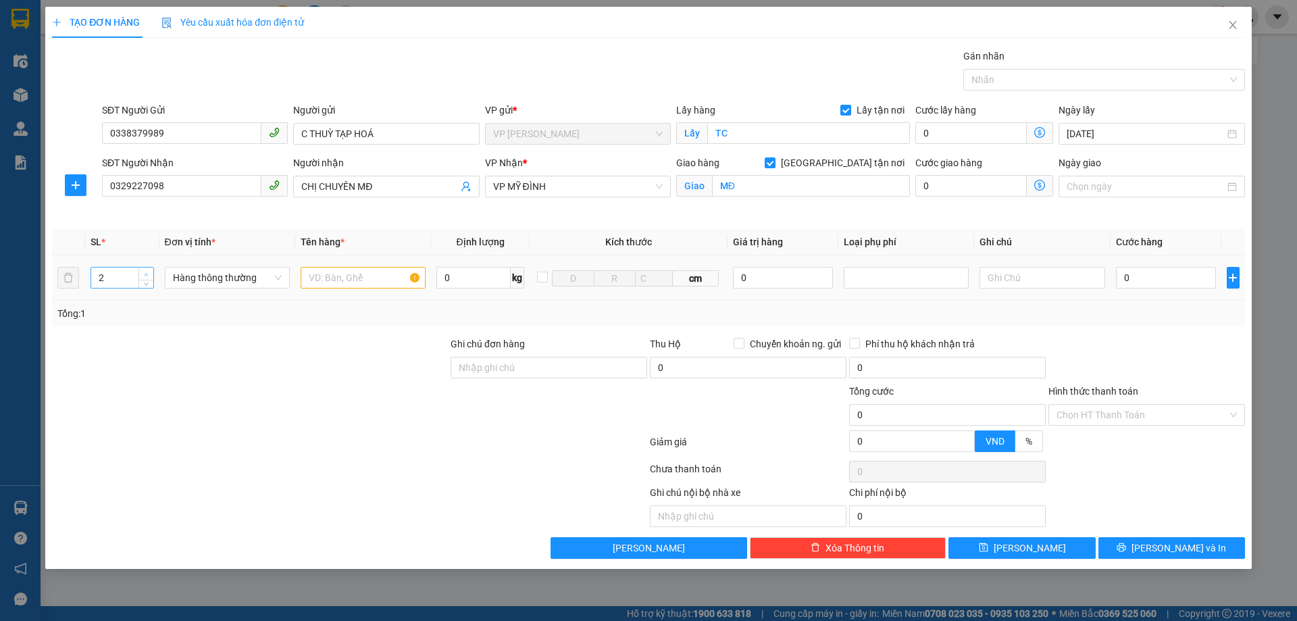
click at [143, 273] on span "up" at bounding box center [147, 274] width 8 height 8
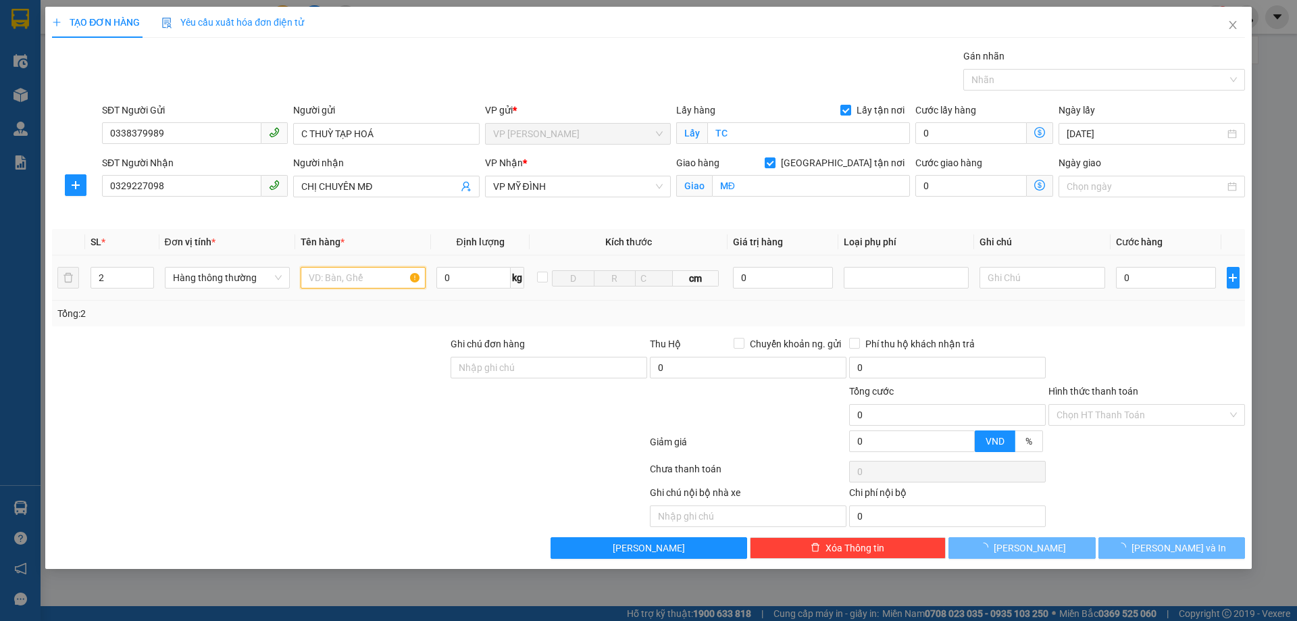
click at [370, 279] on input "text" at bounding box center [363, 278] width 125 height 22
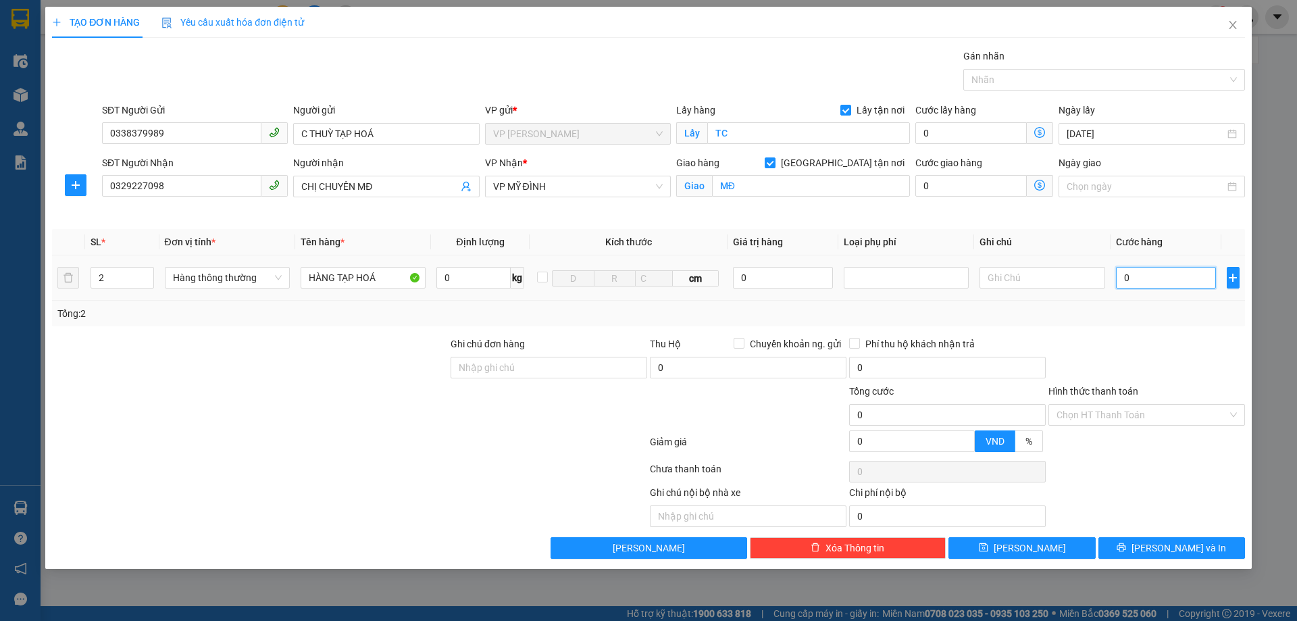
click at [1165, 274] on input "0" at bounding box center [1166, 278] width 101 height 22
click at [1133, 553] on button "[PERSON_NAME] và In" at bounding box center [1172, 548] width 147 height 22
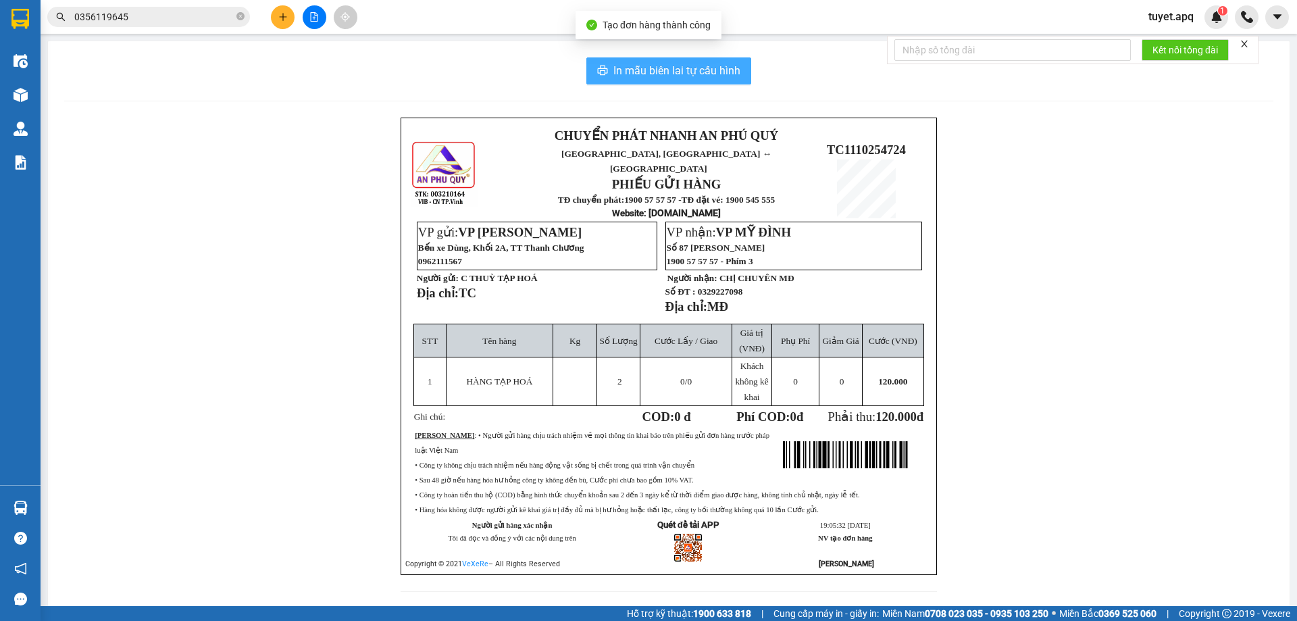
click at [643, 64] on span "In mẫu biên lai tự cấu hình" at bounding box center [677, 70] width 127 height 17
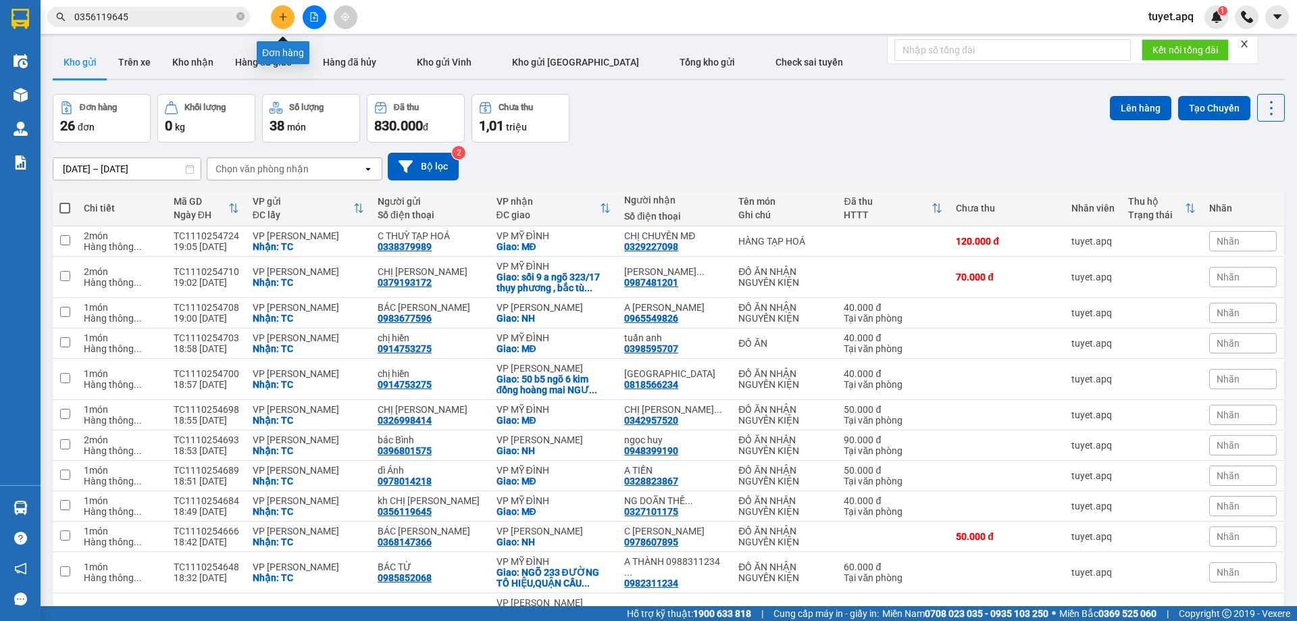
click at [289, 15] on button at bounding box center [283, 17] width 24 height 24
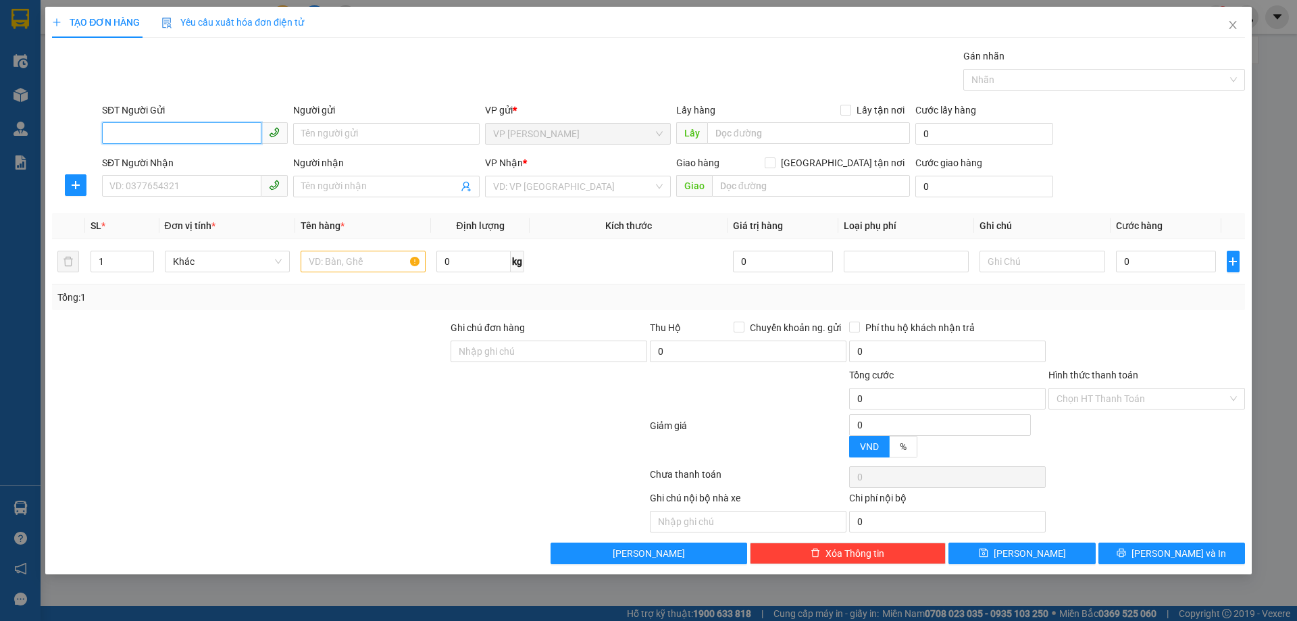
click at [220, 128] on input "SĐT Người Gửi" at bounding box center [181, 133] width 159 height 22
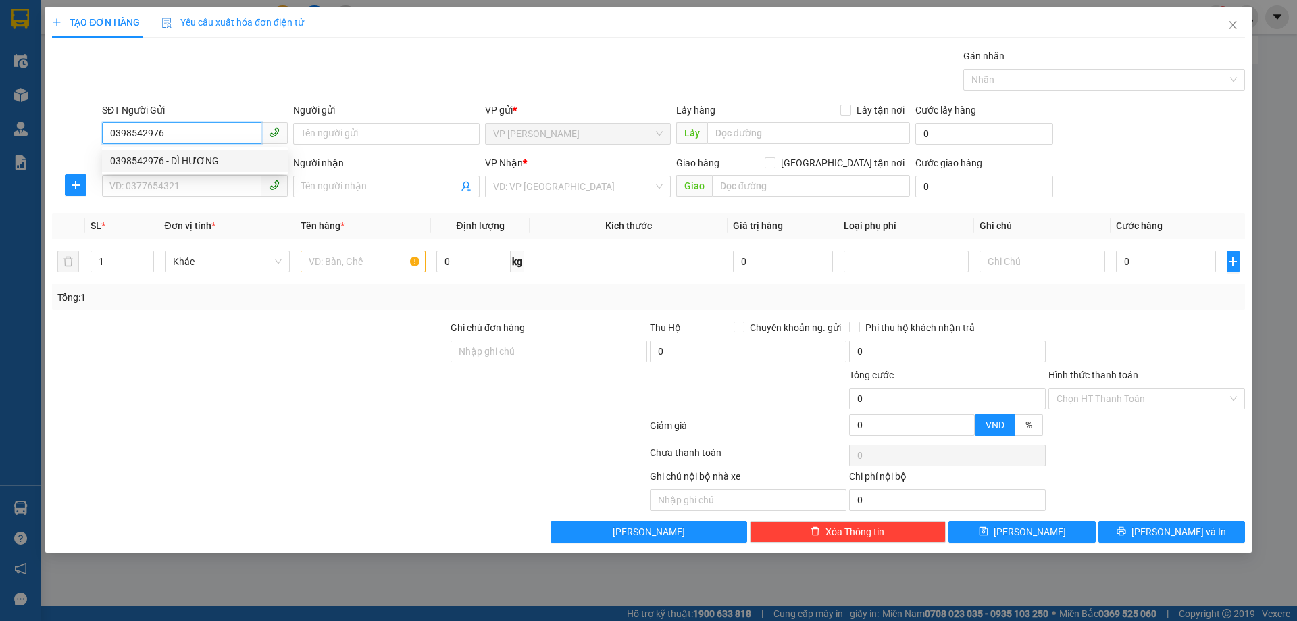
click at [176, 163] on div "0398542976 - DÌ HƯƠNG" at bounding box center [195, 160] width 170 height 15
click at [186, 180] on input "SĐT Người Nhận" at bounding box center [181, 186] width 159 height 22
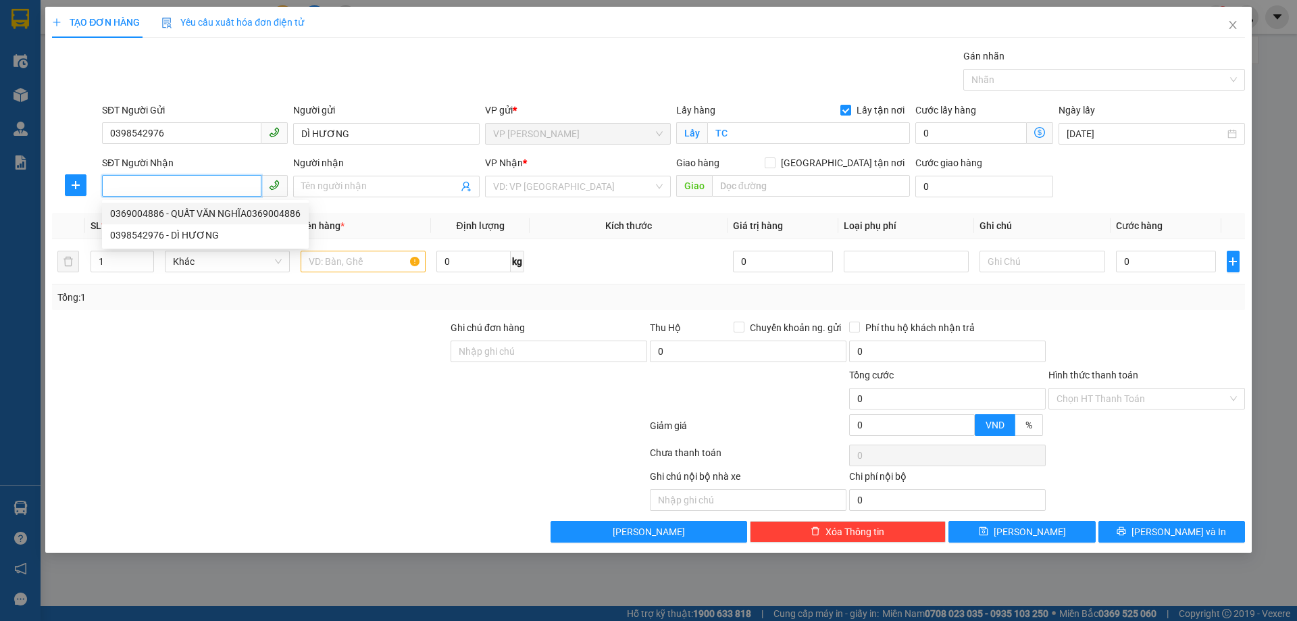
click at [247, 209] on div "0369004886 - QUẤT VĂN NGHĨA0369004886" at bounding box center [205, 213] width 191 height 15
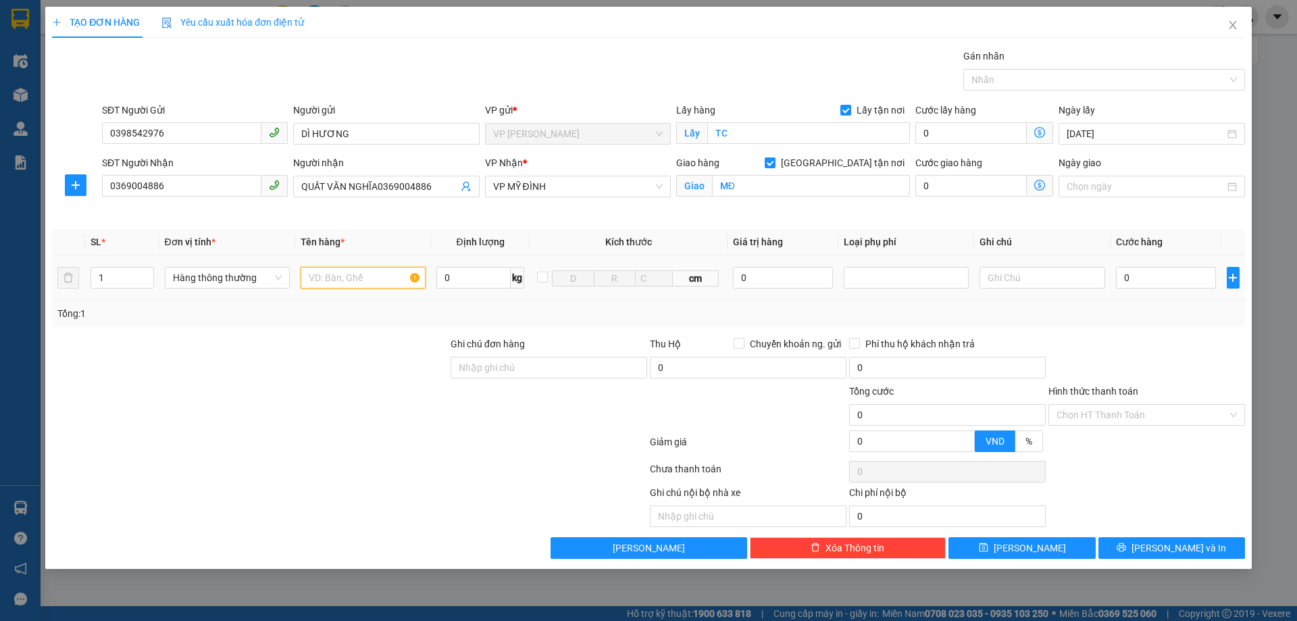
click at [371, 279] on input "text" at bounding box center [363, 278] width 125 height 22
click at [1145, 274] on input "0" at bounding box center [1166, 278] width 101 height 22
click at [1156, 408] on input "Hình thức thanh toán" at bounding box center [1142, 415] width 171 height 20
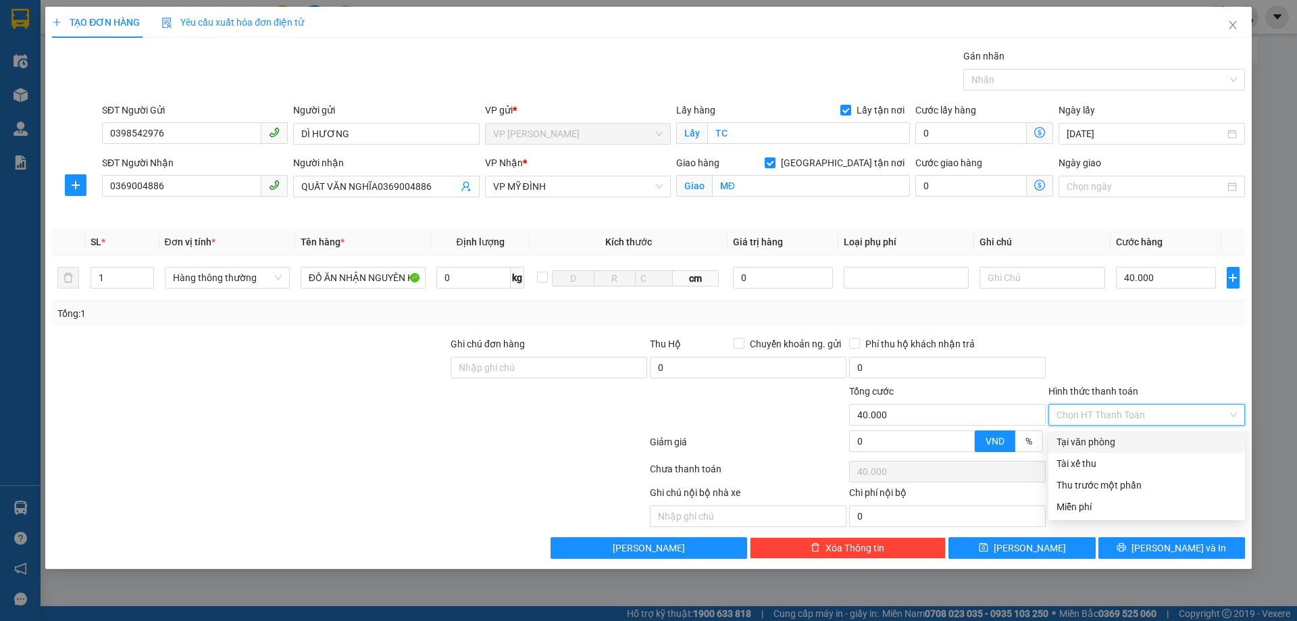
click at [1095, 444] on div "Tại văn phòng" at bounding box center [1147, 442] width 180 height 15
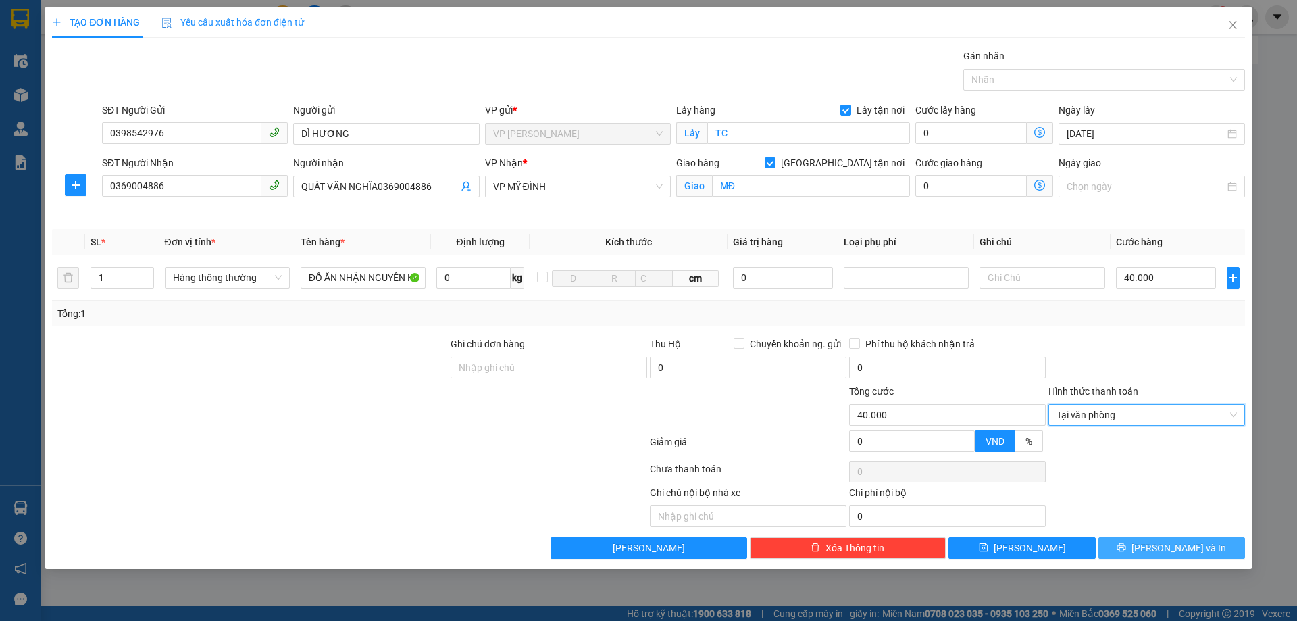
click at [1139, 543] on button "[PERSON_NAME] và In" at bounding box center [1172, 548] width 147 height 22
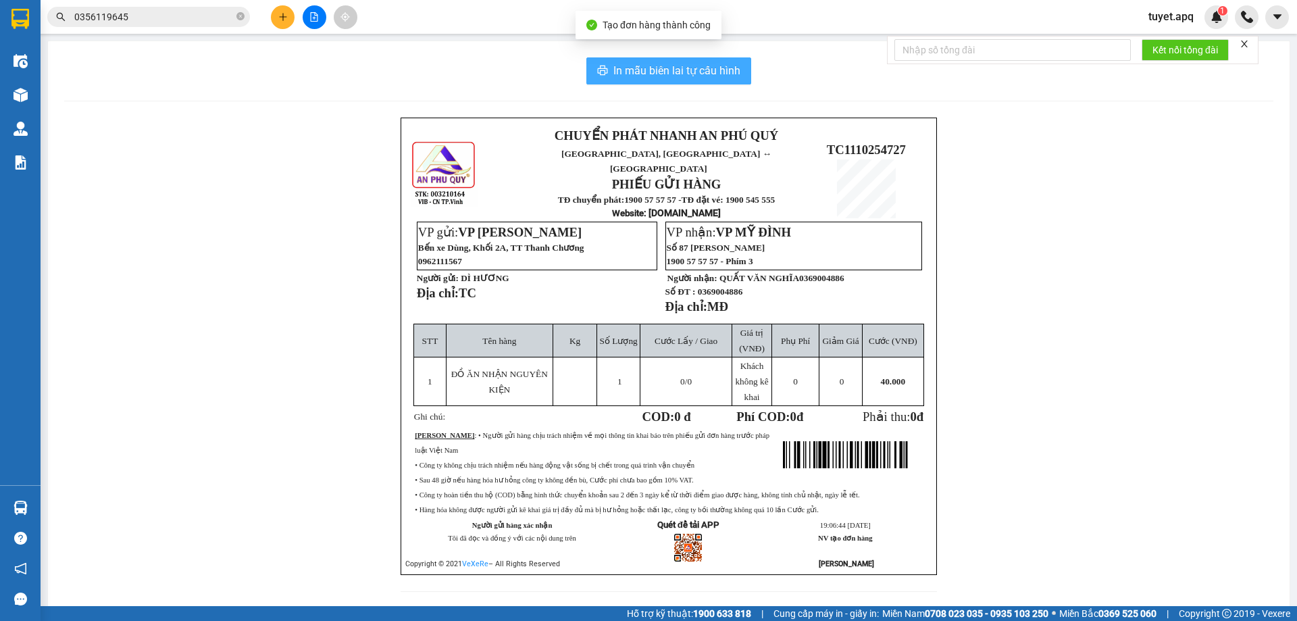
click at [680, 73] on span "In mẫu biên lai tự cấu hình" at bounding box center [677, 70] width 127 height 17
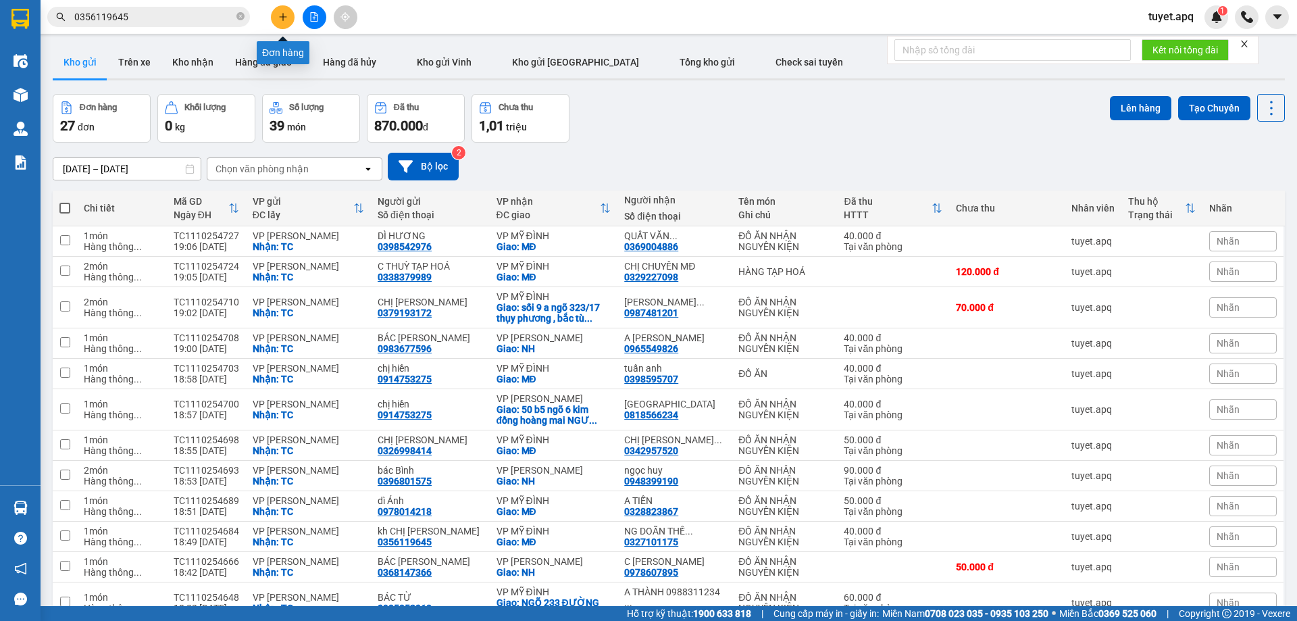
click at [277, 18] on button at bounding box center [283, 17] width 24 height 24
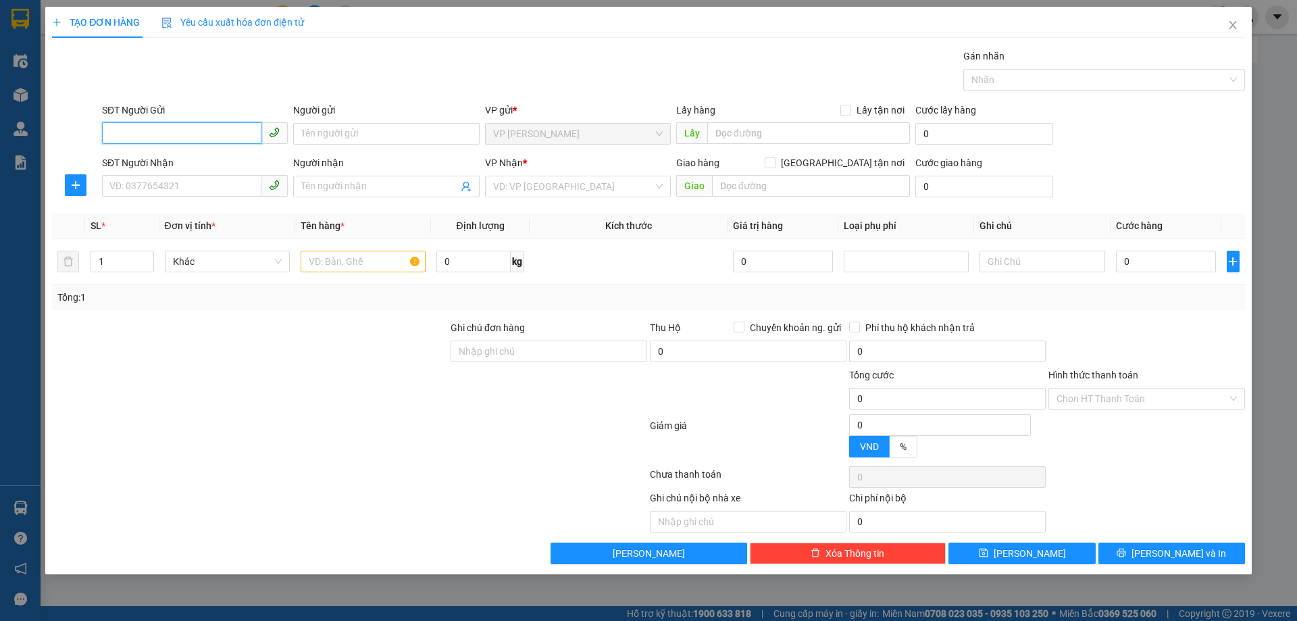
click at [203, 132] on input "SĐT Người Gửi" at bounding box center [181, 133] width 159 height 22
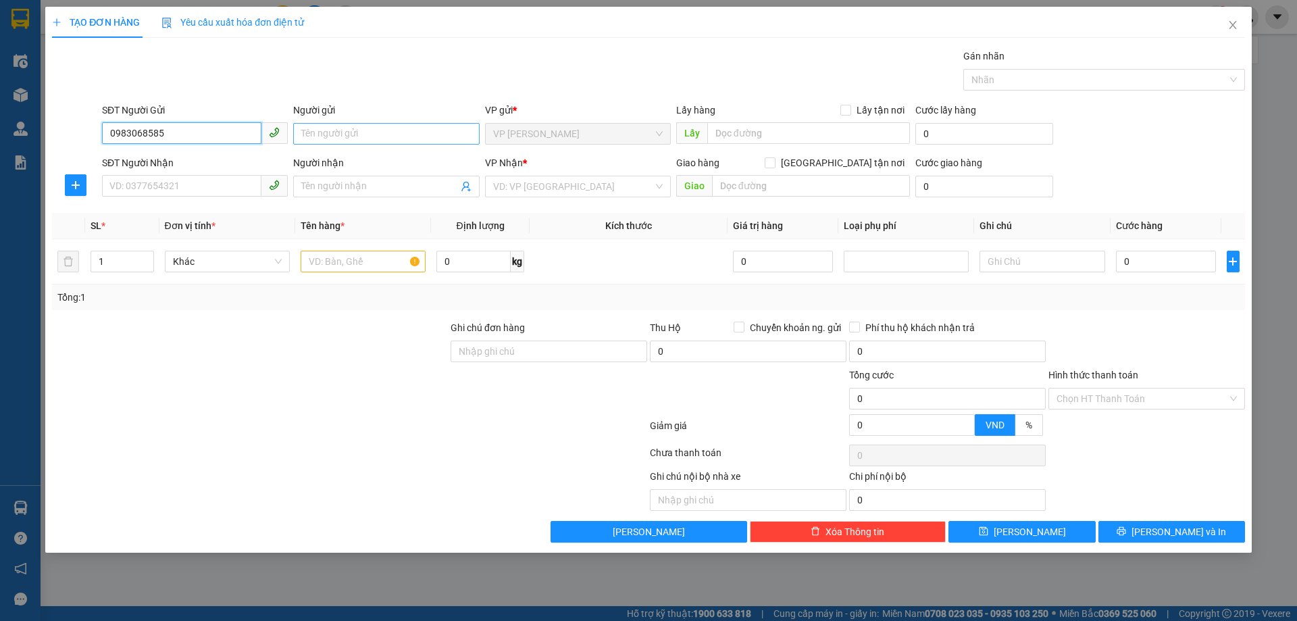
type input "0983068585"
click at [355, 130] on input "Người gửi" at bounding box center [386, 134] width 186 height 22
type input "C"
drag, startPoint x: 176, startPoint y: 134, endPoint x: 0, endPoint y: 166, distance: 179.3
click at [0, 166] on div "TẠO ĐƠN HÀNG Yêu cầu xuất hóa đơn điện tử Transit Pickup Surcharge Ids Transit …" at bounding box center [648, 310] width 1297 height 621
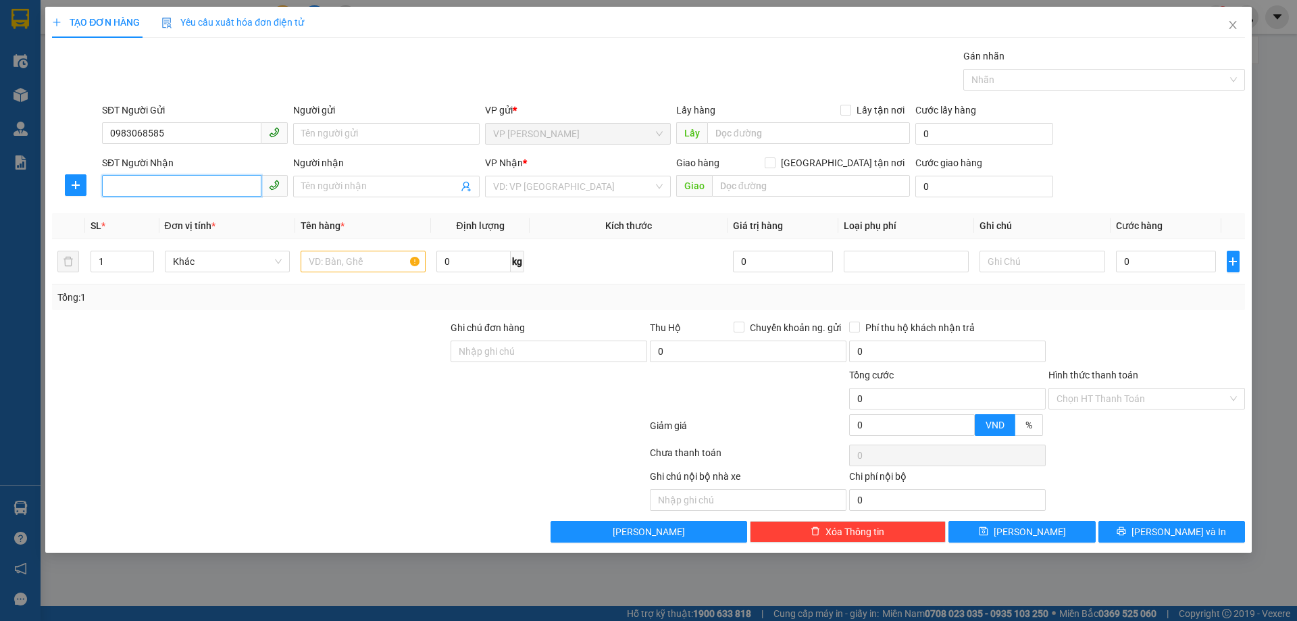
click at [134, 178] on input "SĐT Người Nhận" at bounding box center [181, 186] width 159 height 22
paste input "0983068585"
type input "0983068585"
click at [182, 219] on div "0983068585 - a Vũ" at bounding box center [195, 213] width 170 height 15
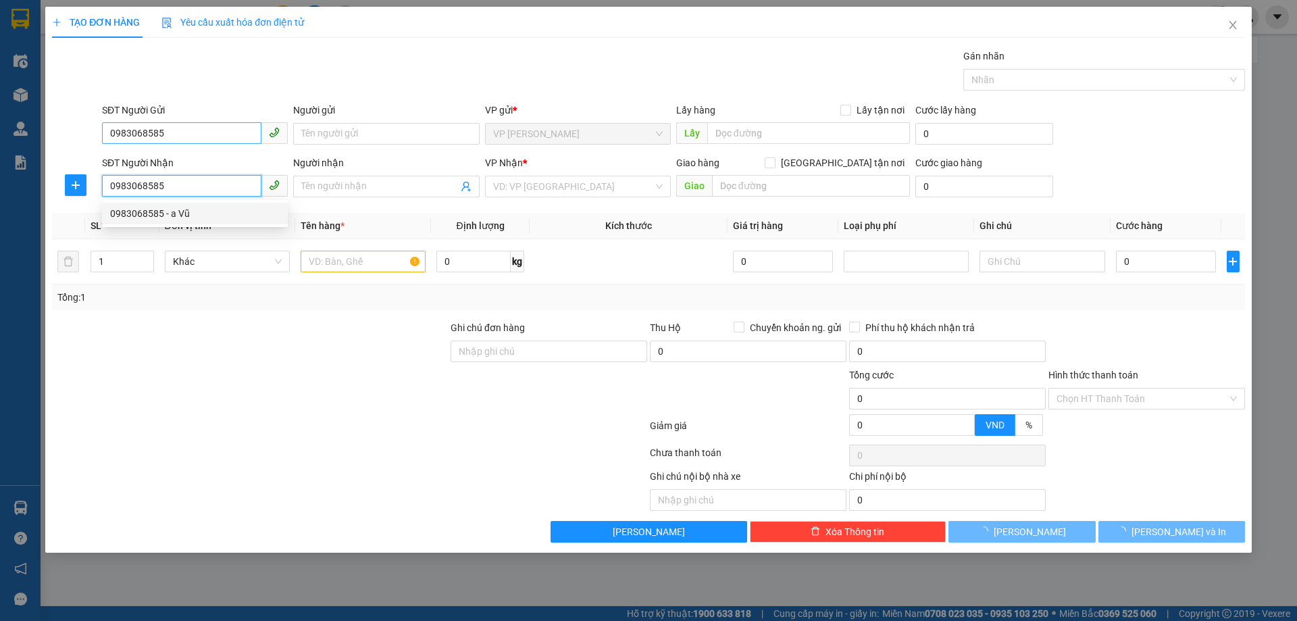
type input "a Vũ"
checkbox input "true"
type input "NH"
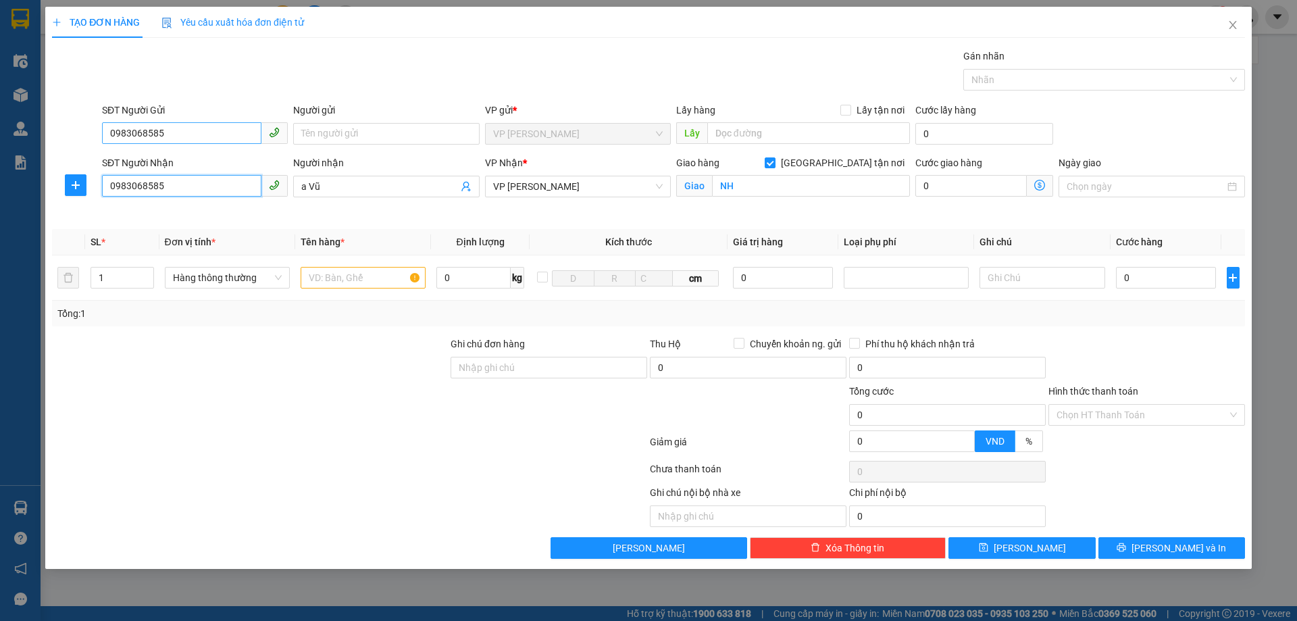
type input "0983068585"
click at [184, 132] on input "0983068585" at bounding box center [181, 133] width 159 height 22
type input "0"
click at [186, 159] on div "0915008116 - CHỊ QUÝ" at bounding box center [195, 160] width 170 height 15
type input "0915008116"
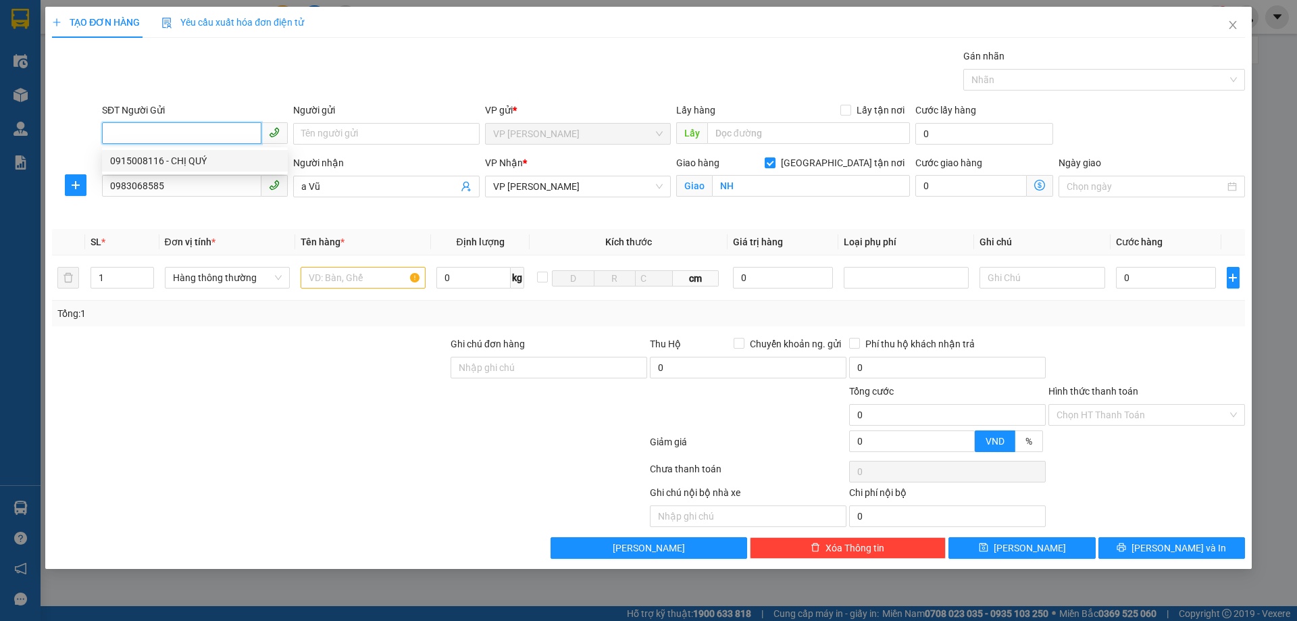
type input "CHỊ QUÝ"
checkbox input "true"
type input "TC"
type input "0915008116"
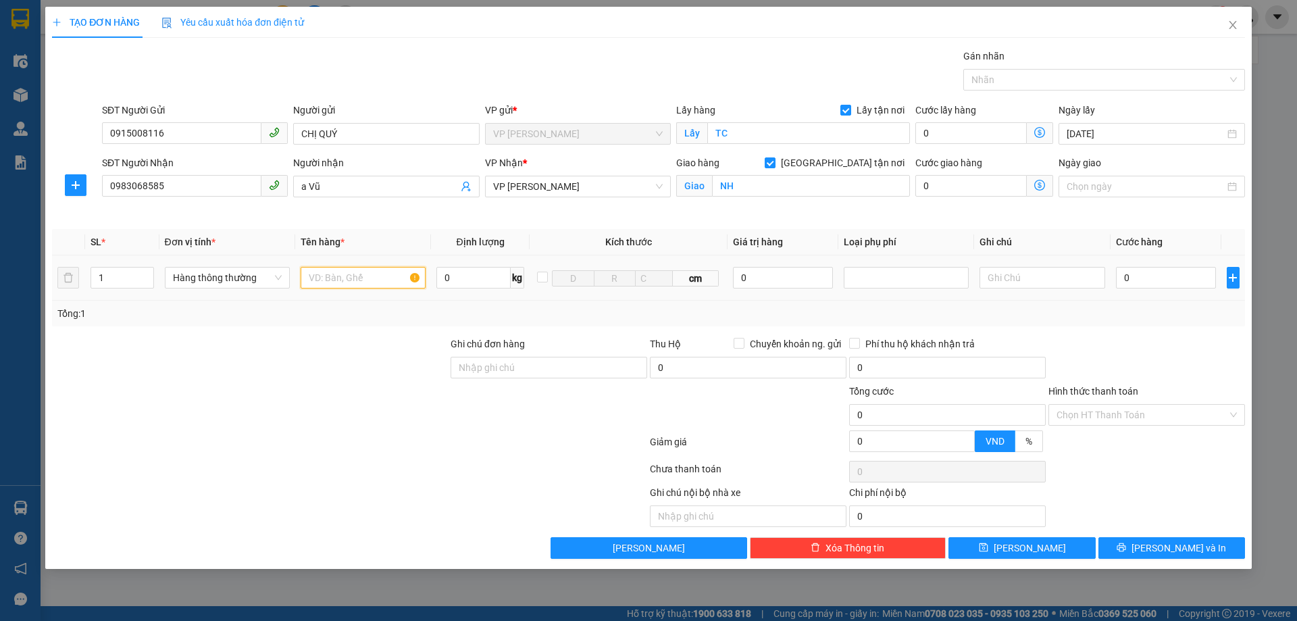
click at [351, 282] on input "text" at bounding box center [363, 278] width 125 height 22
type input "D"
type input "ĐỒ ĂN NHẬN NGUYÊN KIỆN"
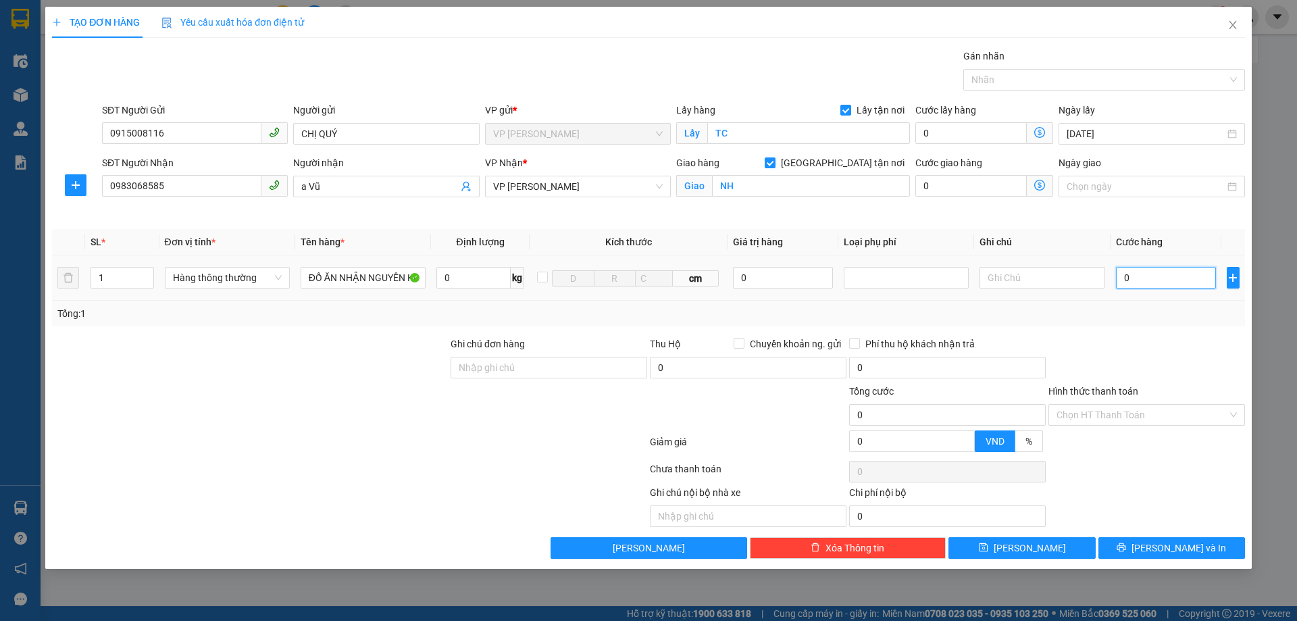
click at [1145, 278] on input "0" at bounding box center [1166, 278] width 101 height 22
type input "3"
type input "30"
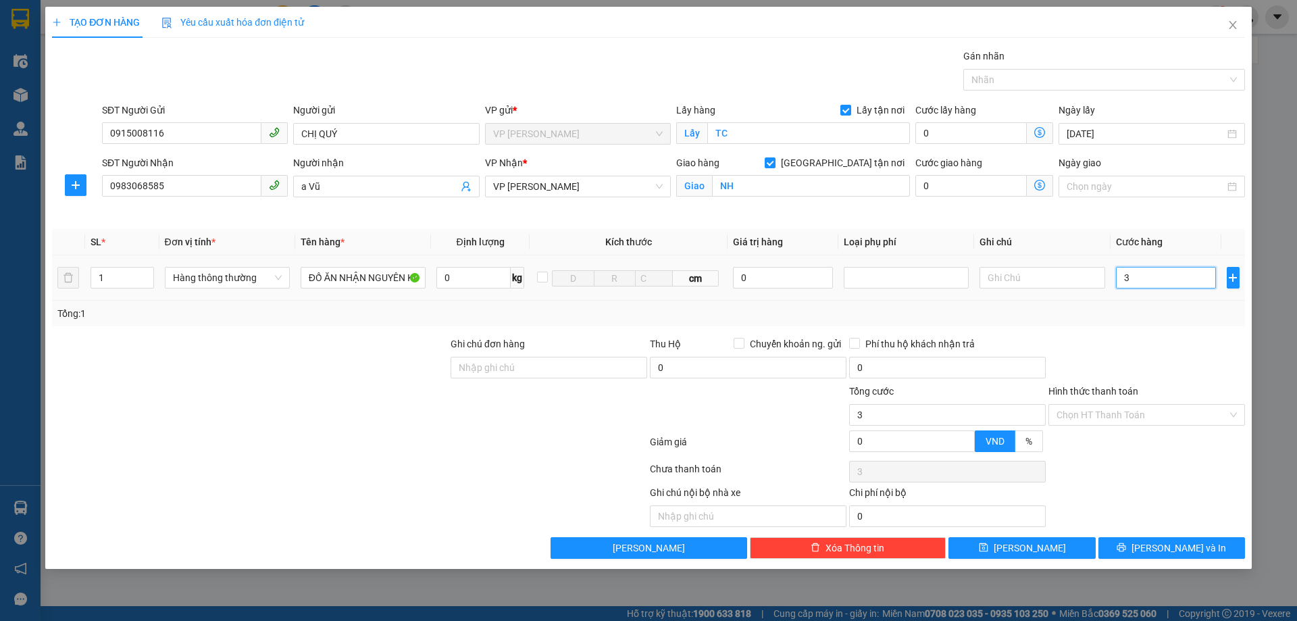
type input "30"
type input "300"
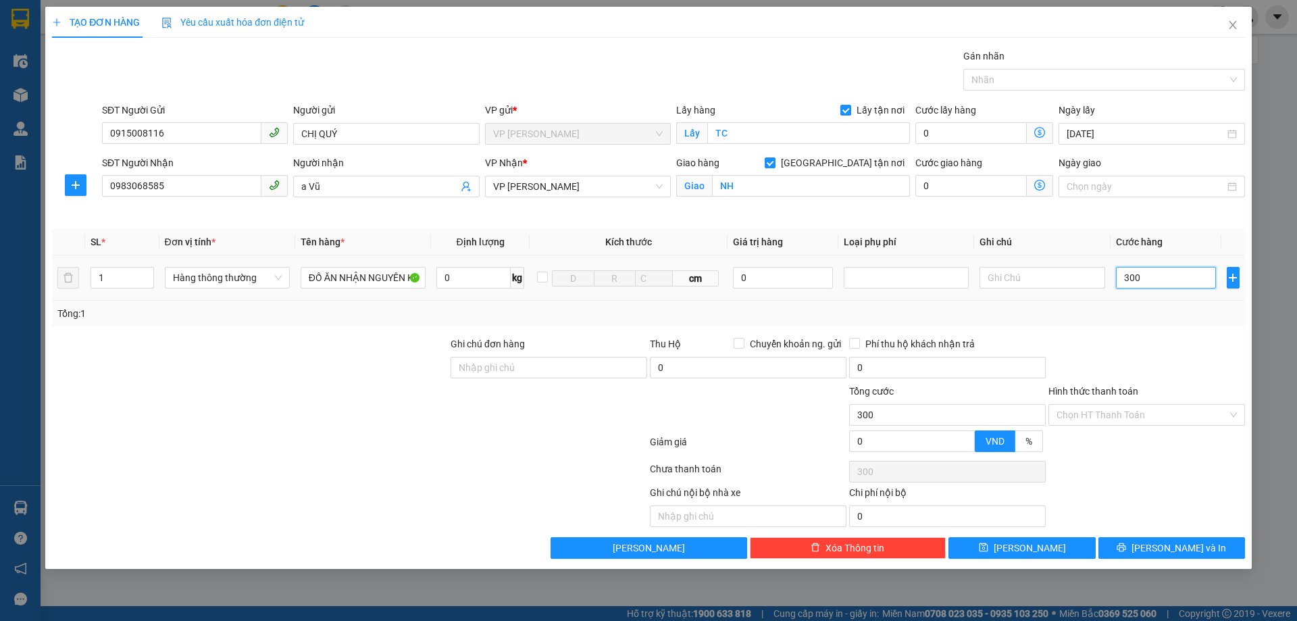
type input "3.000"
type input "30.000"
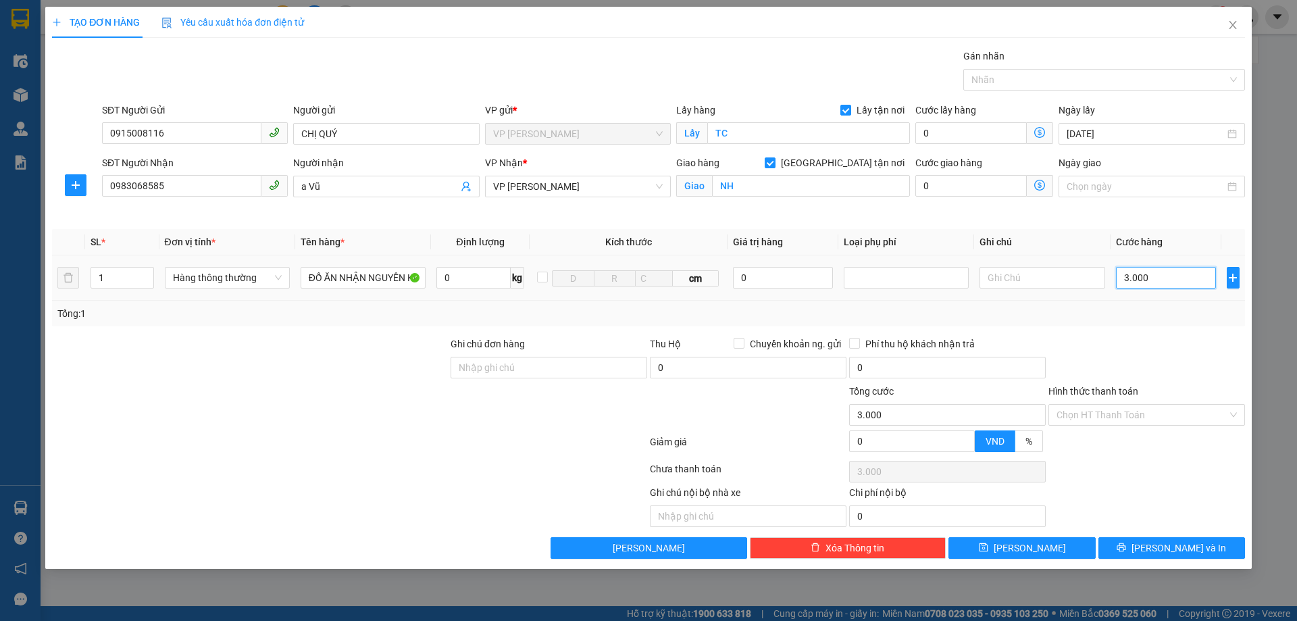
type input "30.000"
click at [743, 189] on input "NH" at bounding box center [811, 186] width 198 height 22
click at [866, 187] on input "570 KIM GIANG,THANH LIỆT,THANH TRÌ HÀ NỘI" at bounding box center [811, 186] width 198 height 22
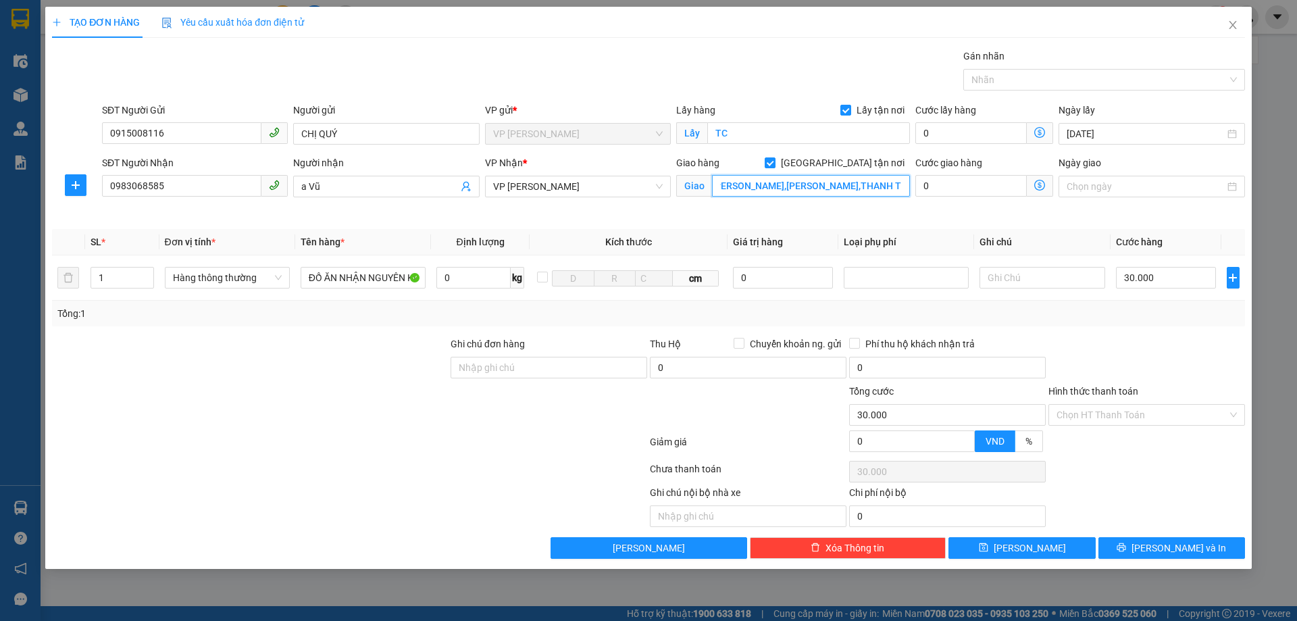
click at [870, 187] on input "570 KIM GIANG,THANH LIỆT,THANH TRÌ HÀ NỘI" at bounding box center [811, 186] width 198 height 22
click at [1039, 185] on icon "dollar-circle" at bounding box center [1040, 185] width 11 height 11
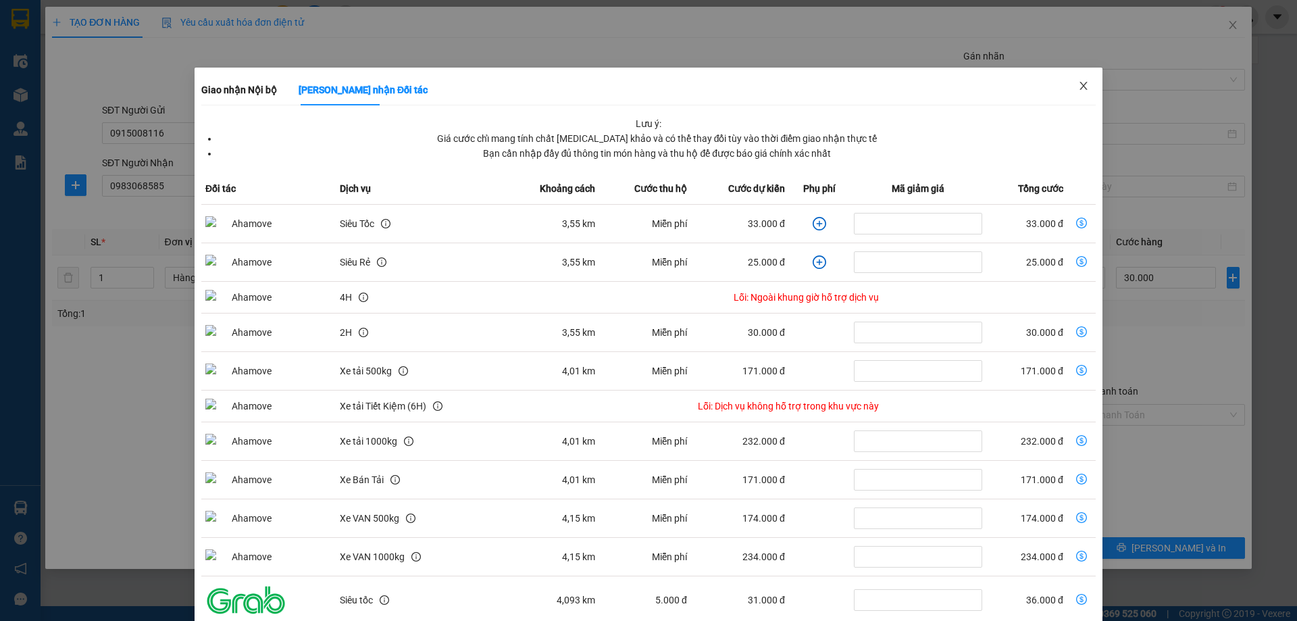
click at [1080, 86] on icon "close" at bounding box center [1083, 86] width 7 height 8
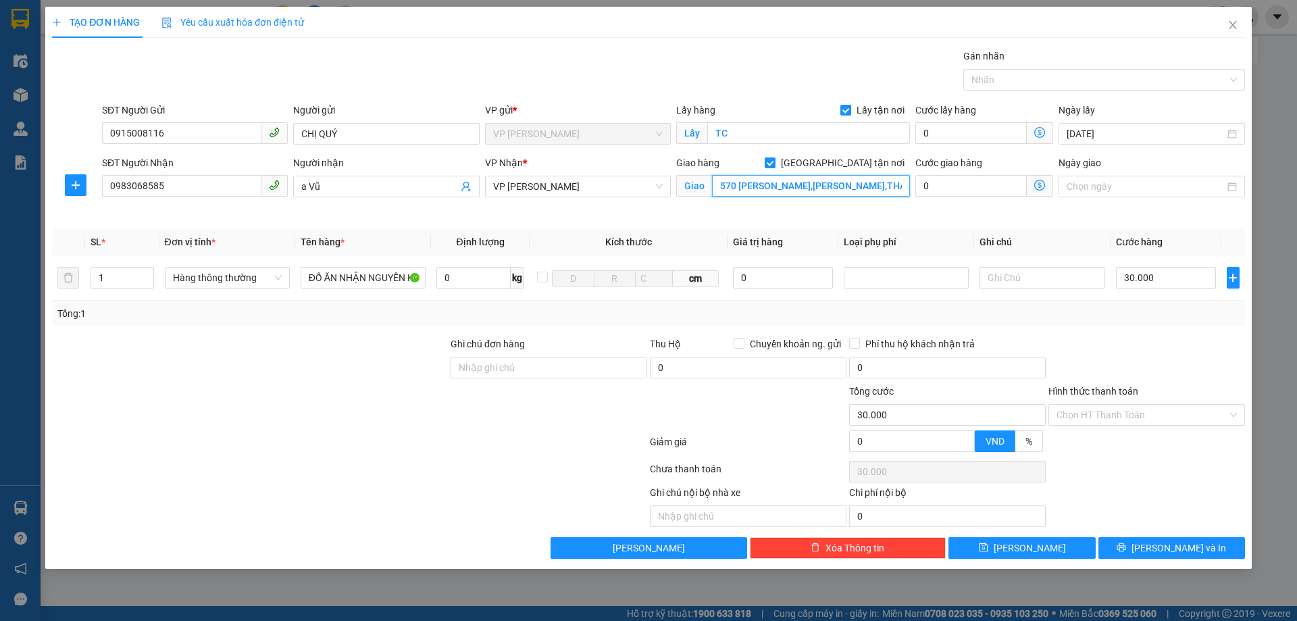
click at [904, 181] on input "570 KIM GIANG,THANH LIỆT,THANH TRÌ HÀ NỘI" at bounding box center [811, 186] width 198 height 22
click at [1118, 425] on div "Chọn HT Thanh Toán" at bounding box center [1147, 415] width 197 height 22
type input "570 KIM GIANG,THANH LIỆT,THANH TRÌ HÀ NỘI,NGƯỜI NHẬN TT SHIP"
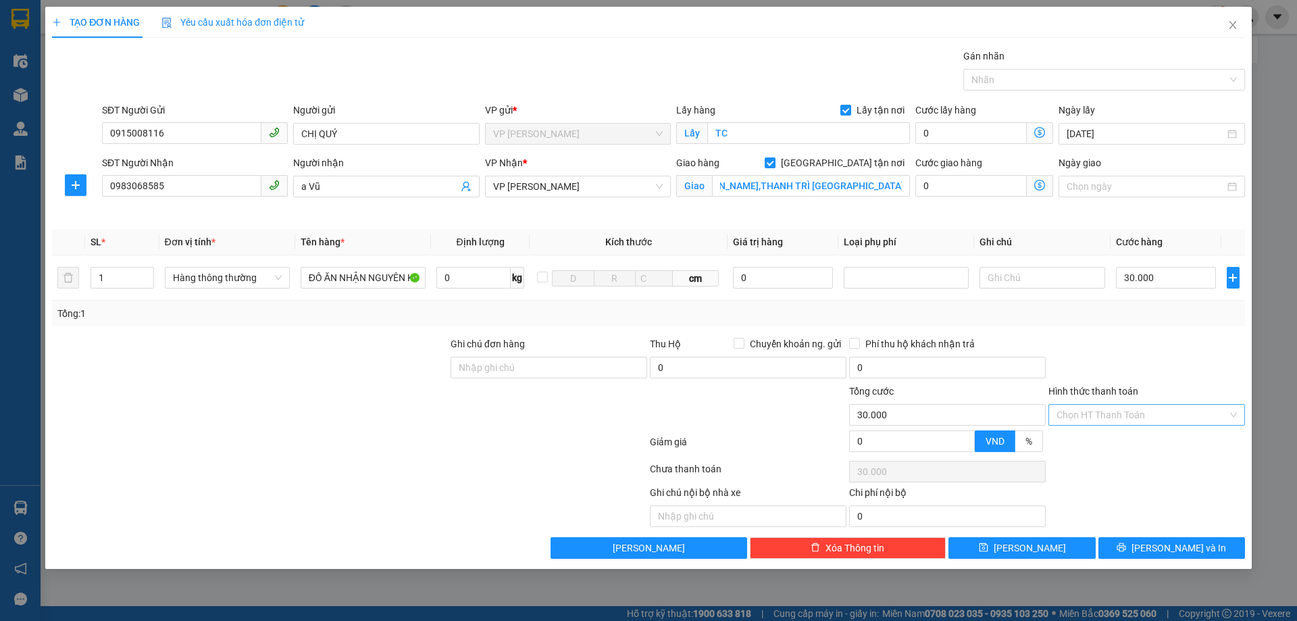
scroll to position [0, 0]
click at [1110, 439] on div "Tại văn phòng" at bounding box center [1147, 442] width 180 height 15
type input "0"
click at [1186, 548] on span "[PERSON_NAME] và In" at bounding box center [1179, 548] width 95 height 15
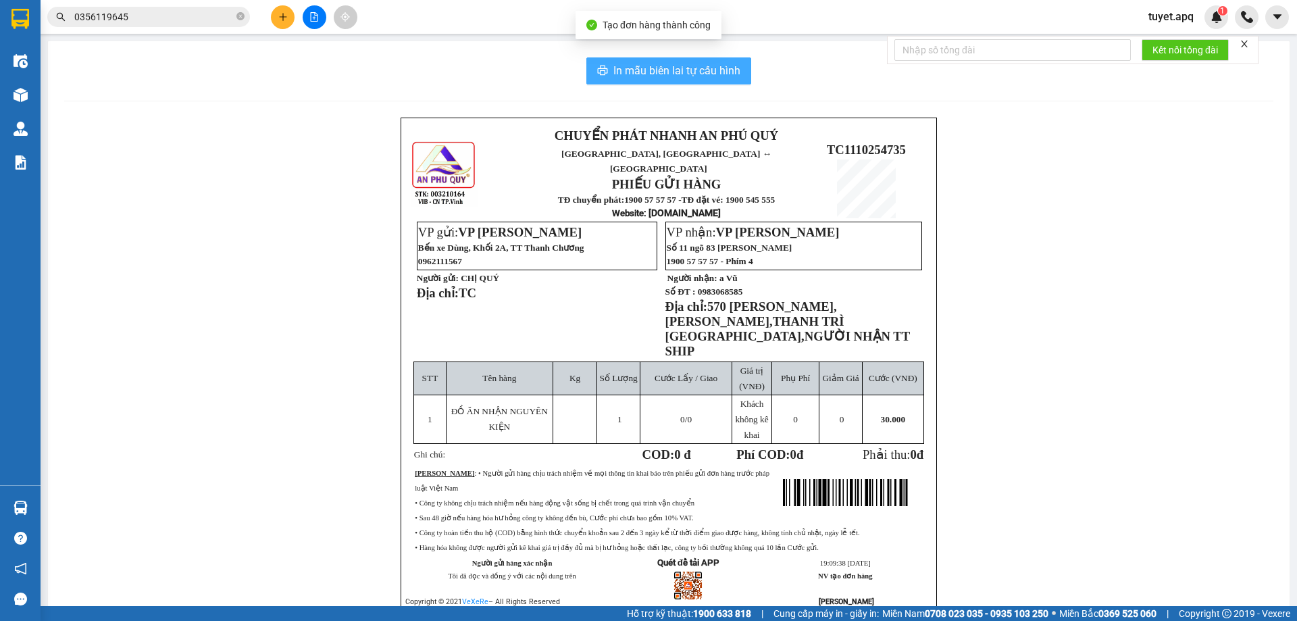
click at [683, 71] on span "In mẫu biên lai tự cấu hình" at bounding box center [677, 70] width 127 height 17
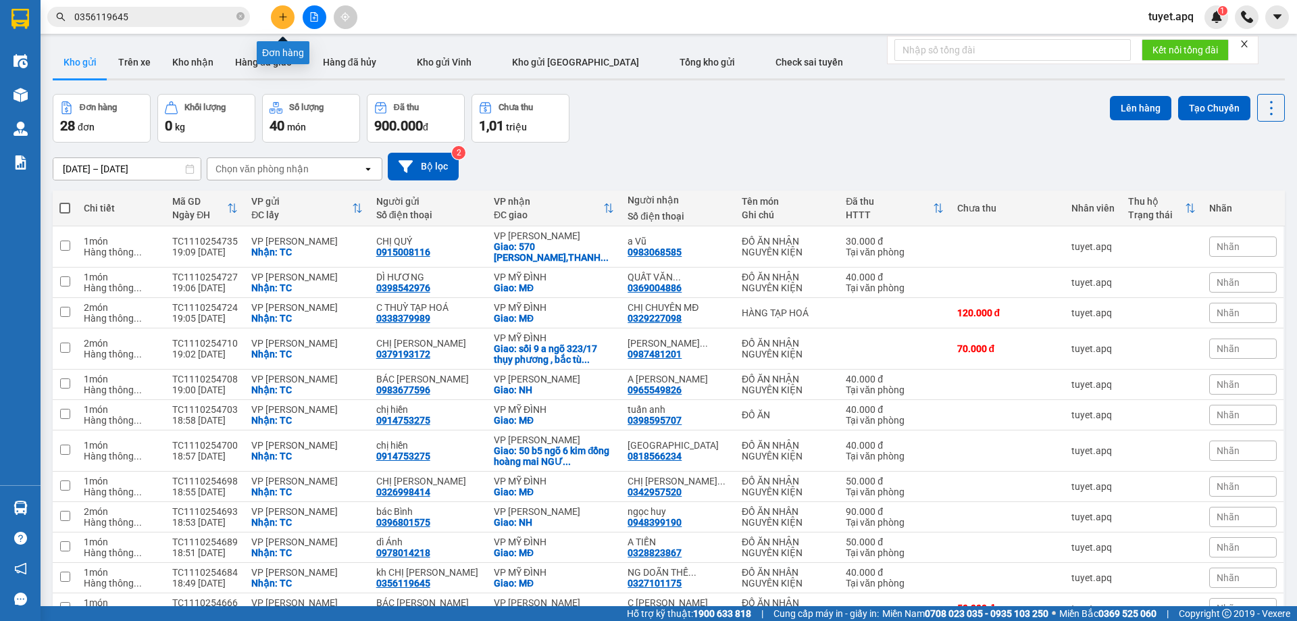
click at [289, 16] on button at bounding box center [283, 17] width 24 height 24
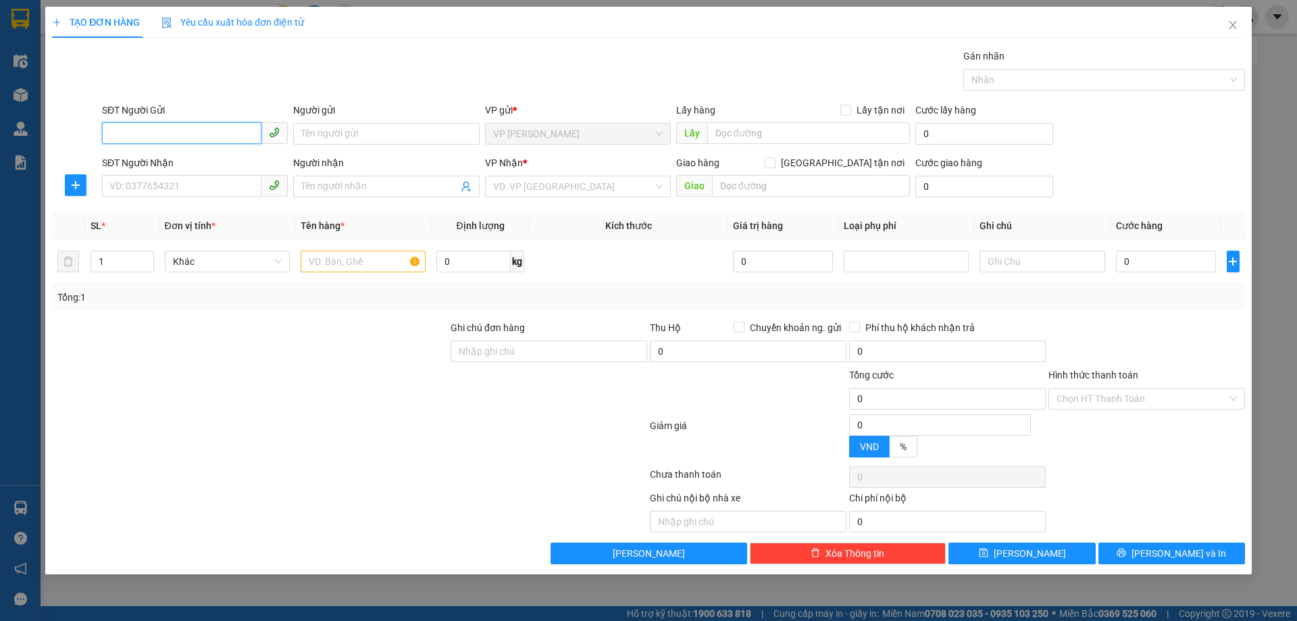
click at [195, 137] on input "SĐT Người Gửi" at bounding box center [181, 133] width 159 height 22
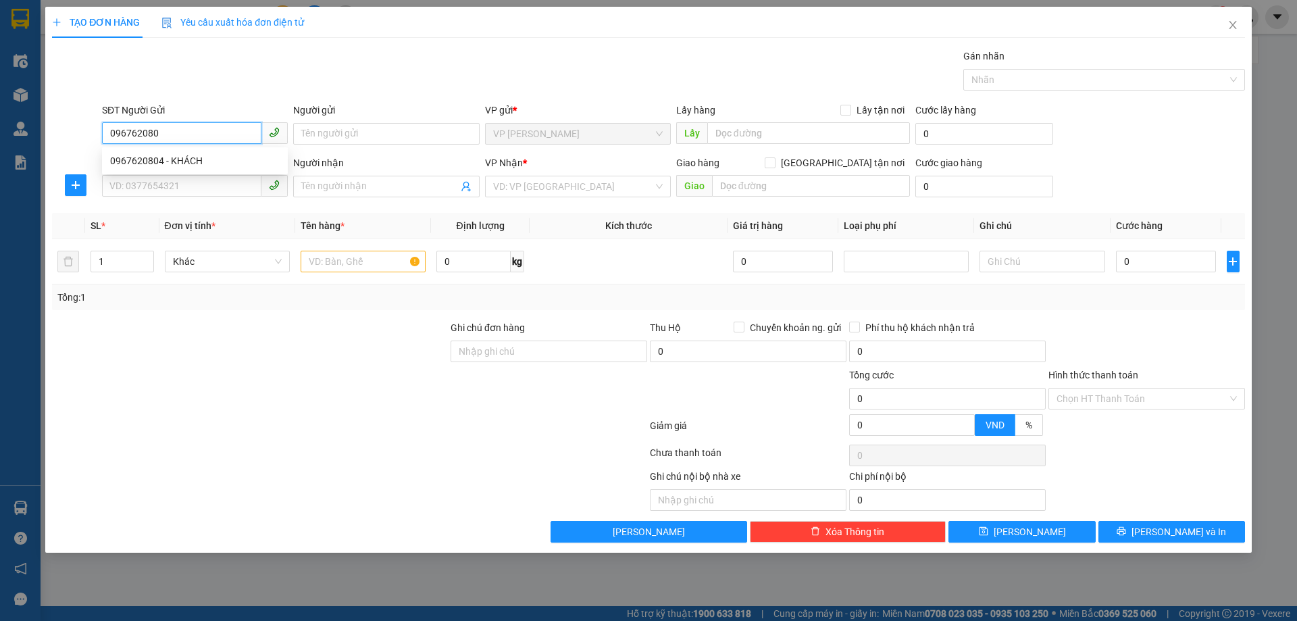
type input "0967620804"
click at [184, 164] on div "0967620804 - KHÁCH" at bounding box center [195, 160] width 170 height 15
type input "KHÁCH"
checkbox input "true"
type input "TC"
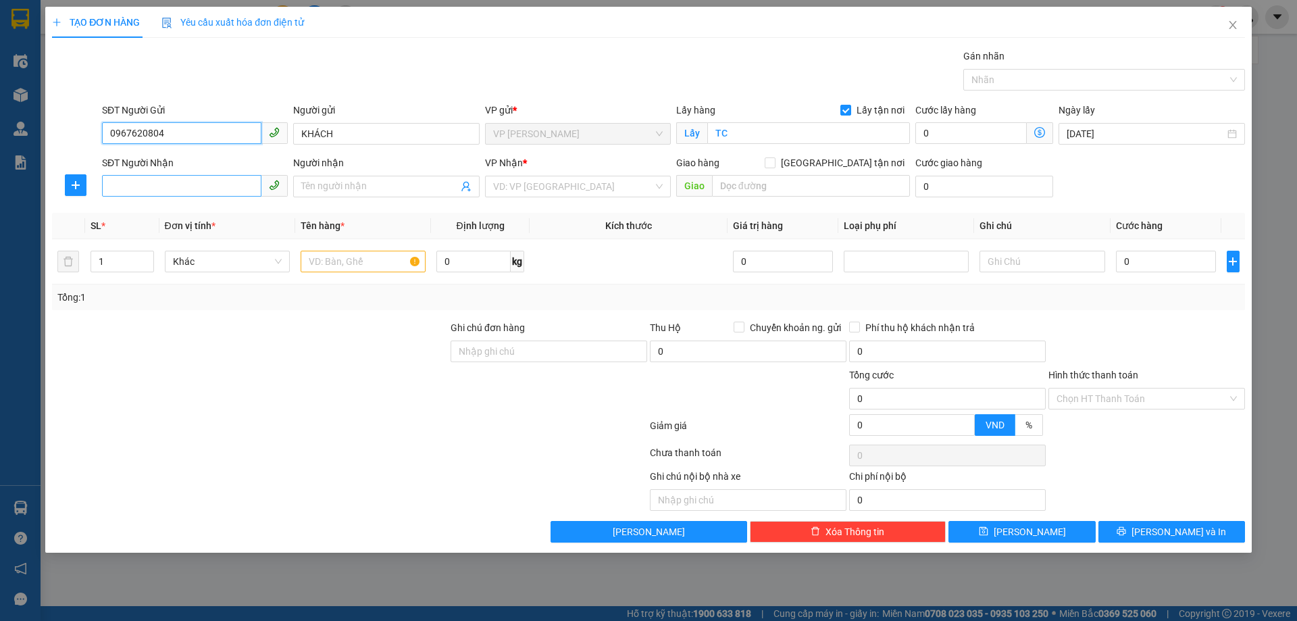
type input "0967620804"
click at [230, 190] on input "SĐT Người Nhận" at bounding box center [181, 186] width 159 height 22
click at [243, 208] on div "0966890839 - C ĐINH THỊ OANH" at bounding box center [195, 213] width 170 height 15
type input "0966890839"
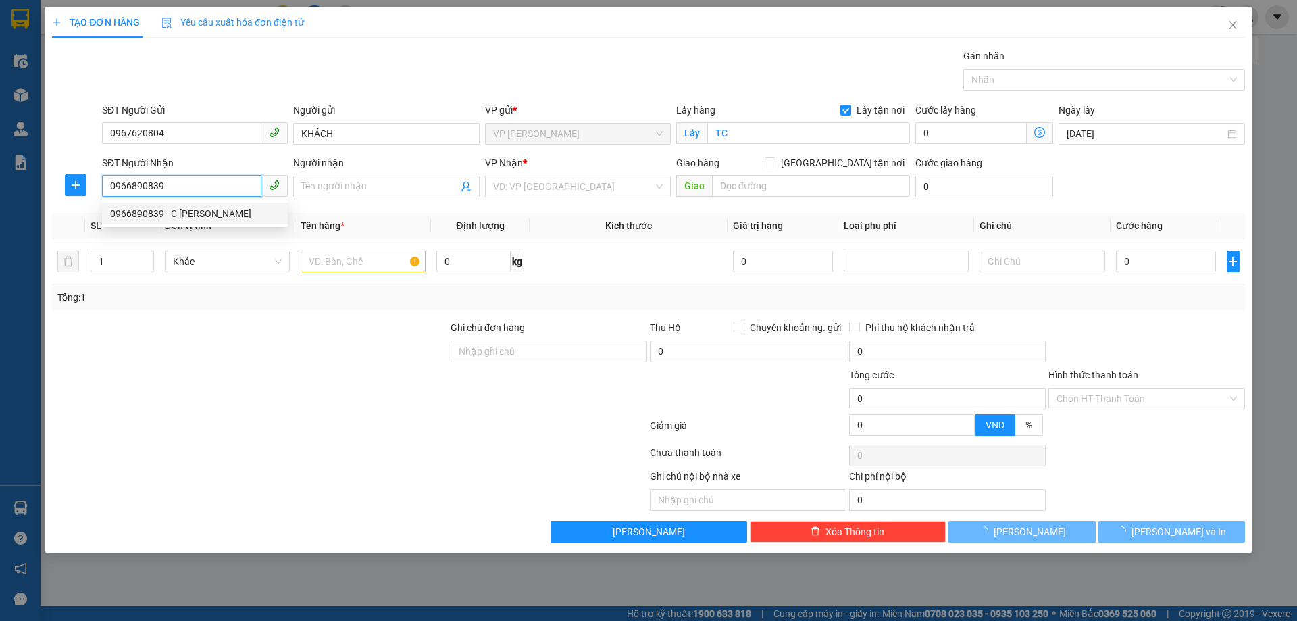
type input "C ĐINH THỊ OANH"
checkbox input "true"
type input "mđ"
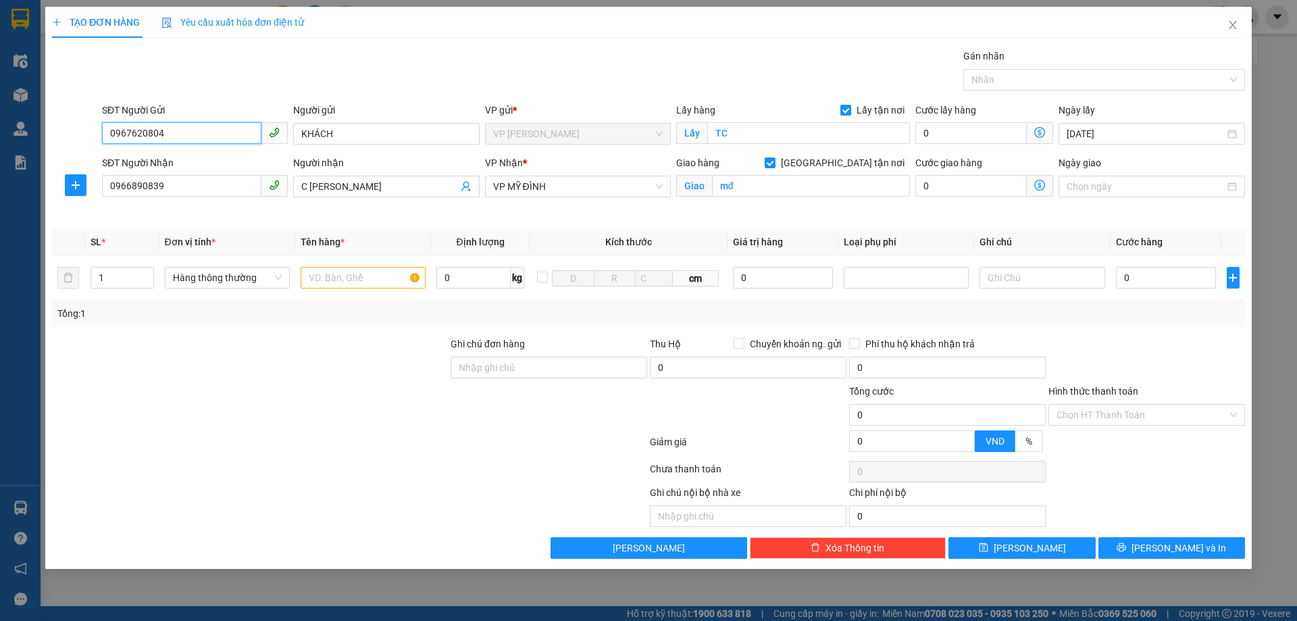
drag, startPoint x: 177, startPoint y: 134, endPoint x: 0, endPoint y: 169, distance: 180.5
click at [0, 169] on div "TẠO ĐƠN HÀNG Yêu cầu xuất hóa đơn điện tử Transit Pickup Surcharge Ids Transit …" at bounding box center [648, 310] width 1297 height 621
click at [406, 182] on input "C ĐINH THỊ OANH" at bounding box center [379, 186] width 156 height 15
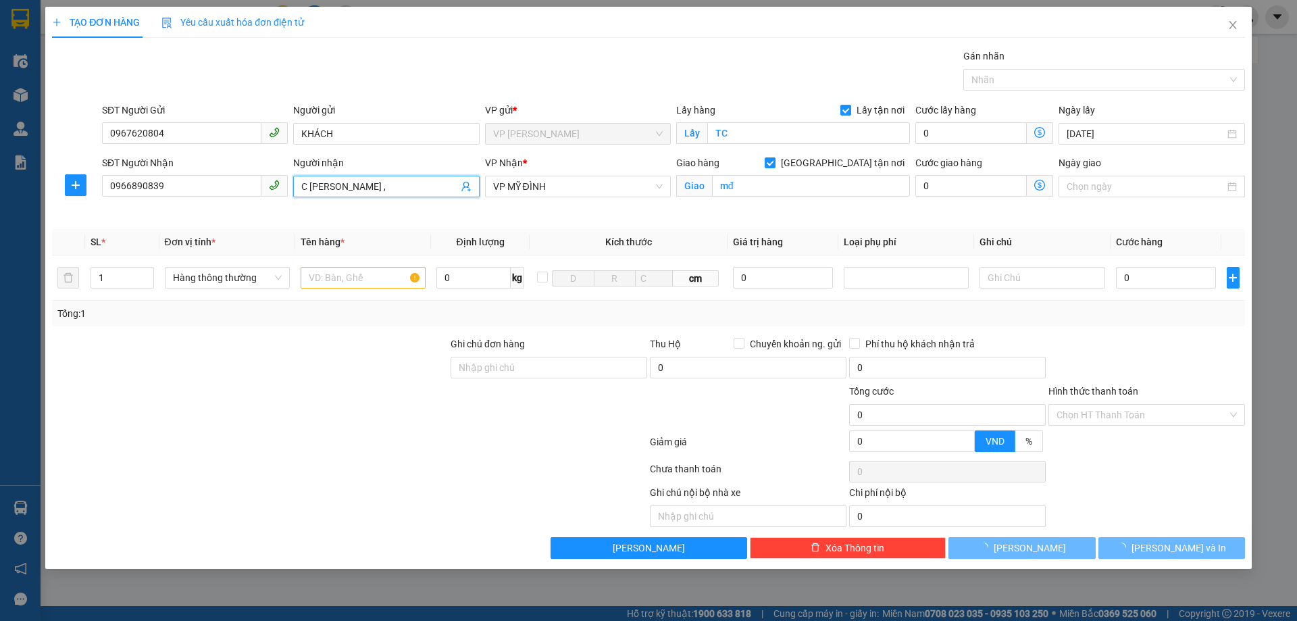
paste input "0967620804"
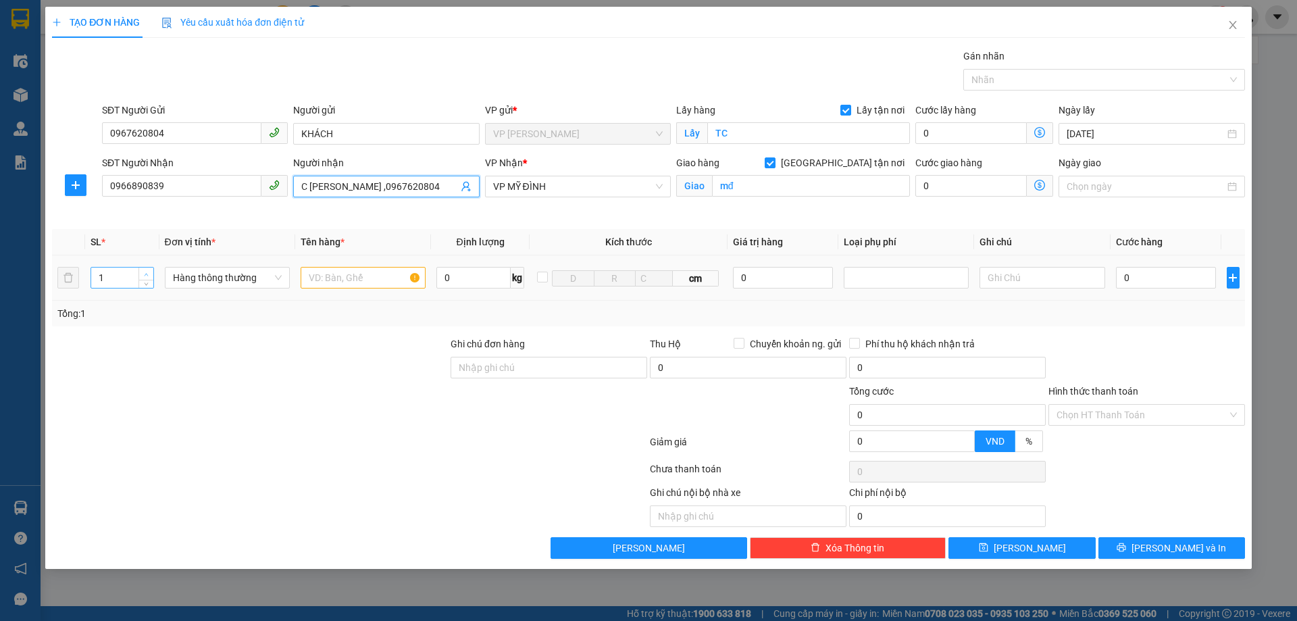
type input "C ĐINH THỊ OANH ,0967620804"
click at [148, 274] on icon "up" at bounding box center [146, 274] width 5 height 5
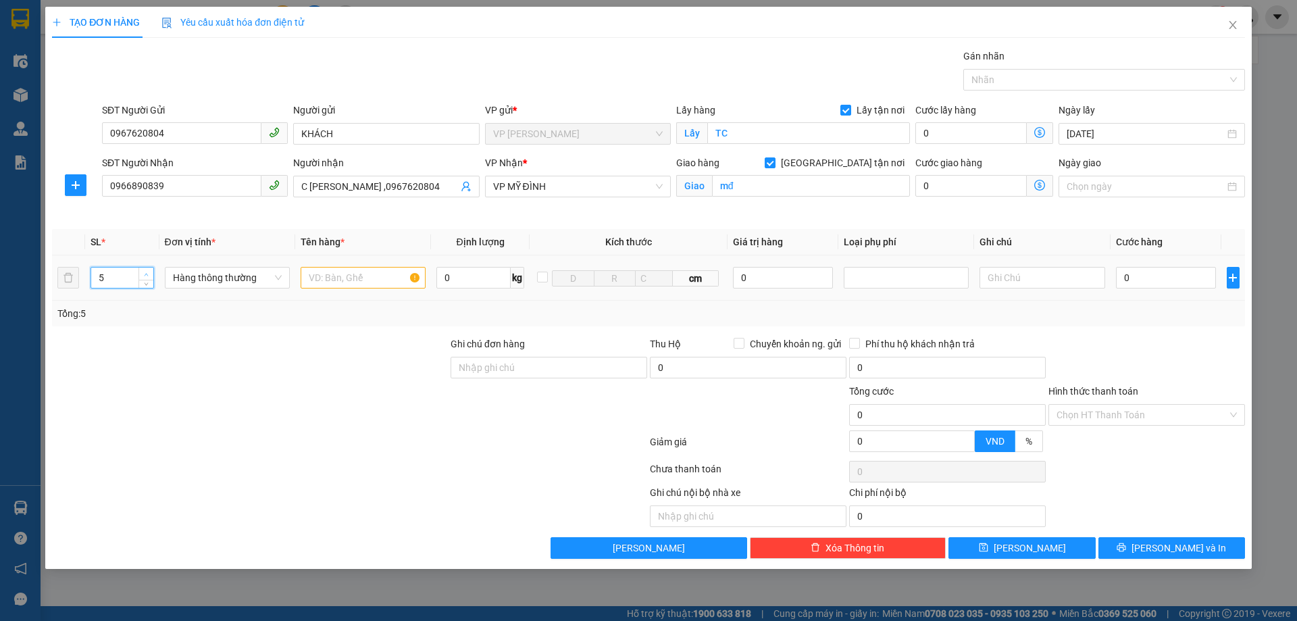
type input "6"
click at [148, 274] on icon "up" at bounding box center [146, 274] width 5 height 5
click at [358, 277] on input "text" at bounding box center [363, 278] width 125 height 22
type input "BƯỞI,ĐỒ ĂN NHẬN NGUYÊN KIỆN"
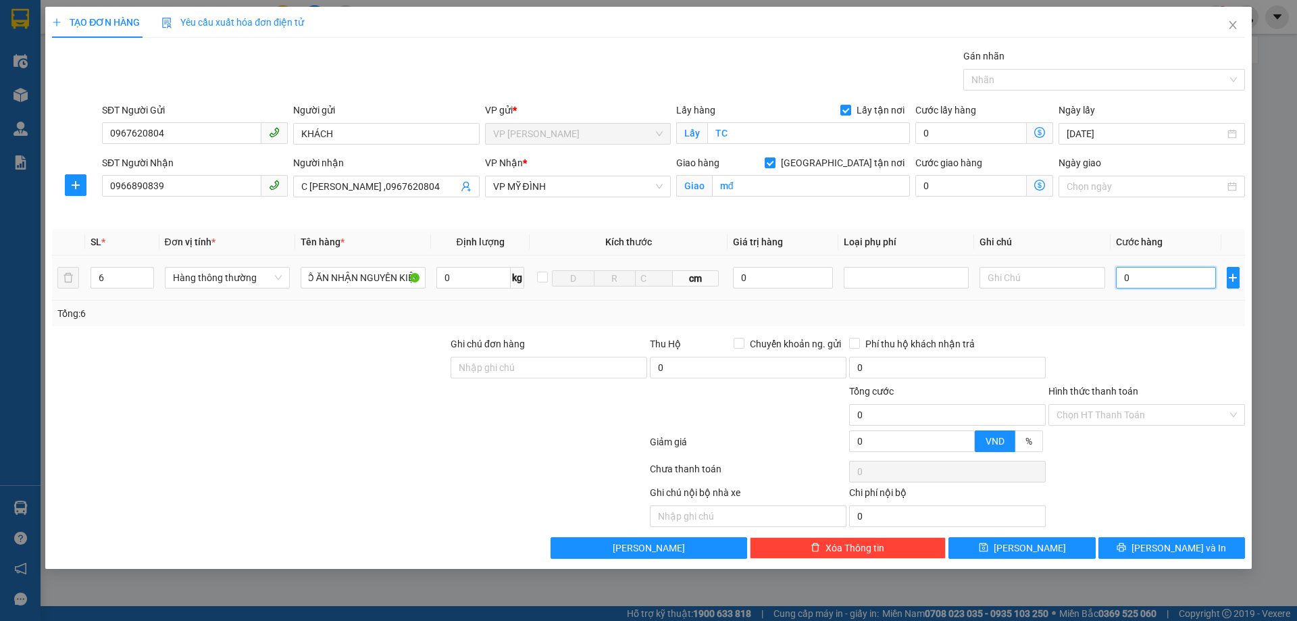
click at [1145, 272] on input "0" at bounding box center [1166, 278] width 101 height 22
type input "2"
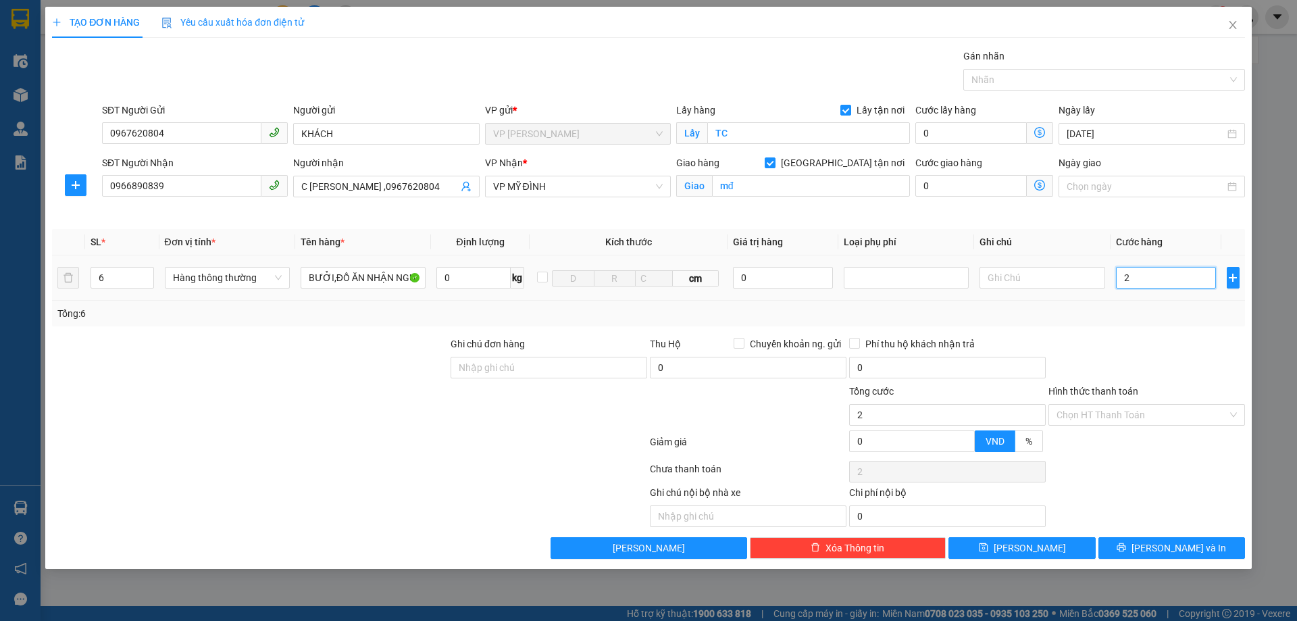
type input "25"
type input "2"
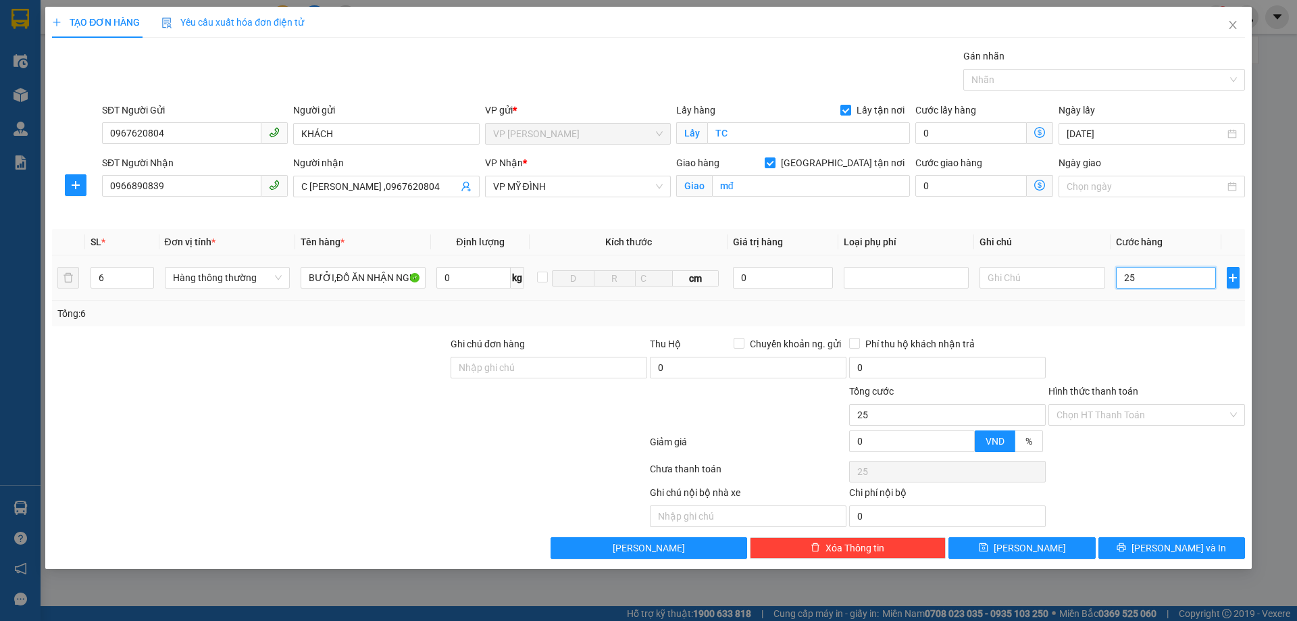
type input "2"
type input "26"
type input "260"
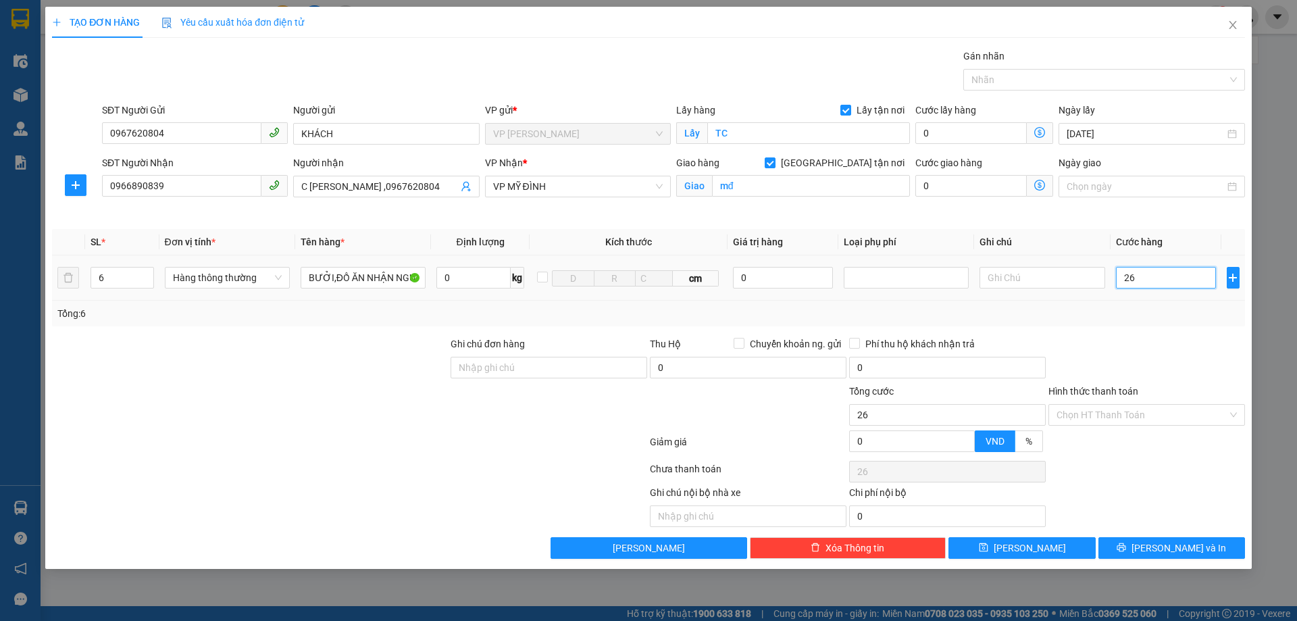
type input "260"
type input "2.600"
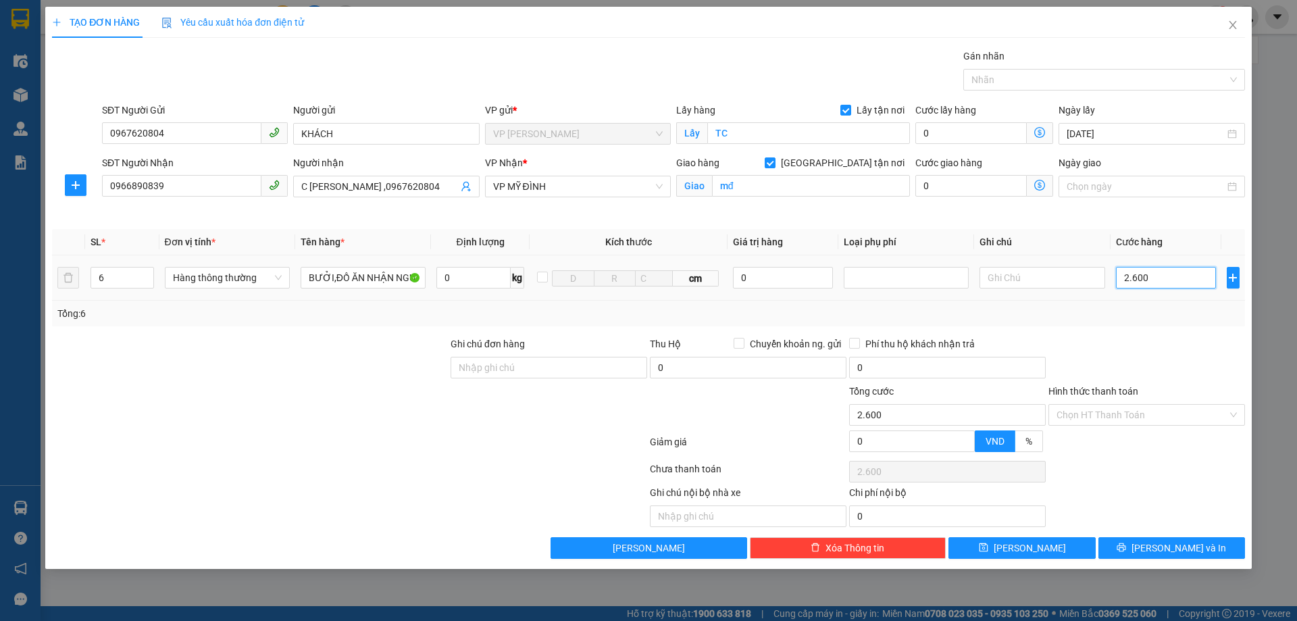
type input "26.000"
type input "260.000"
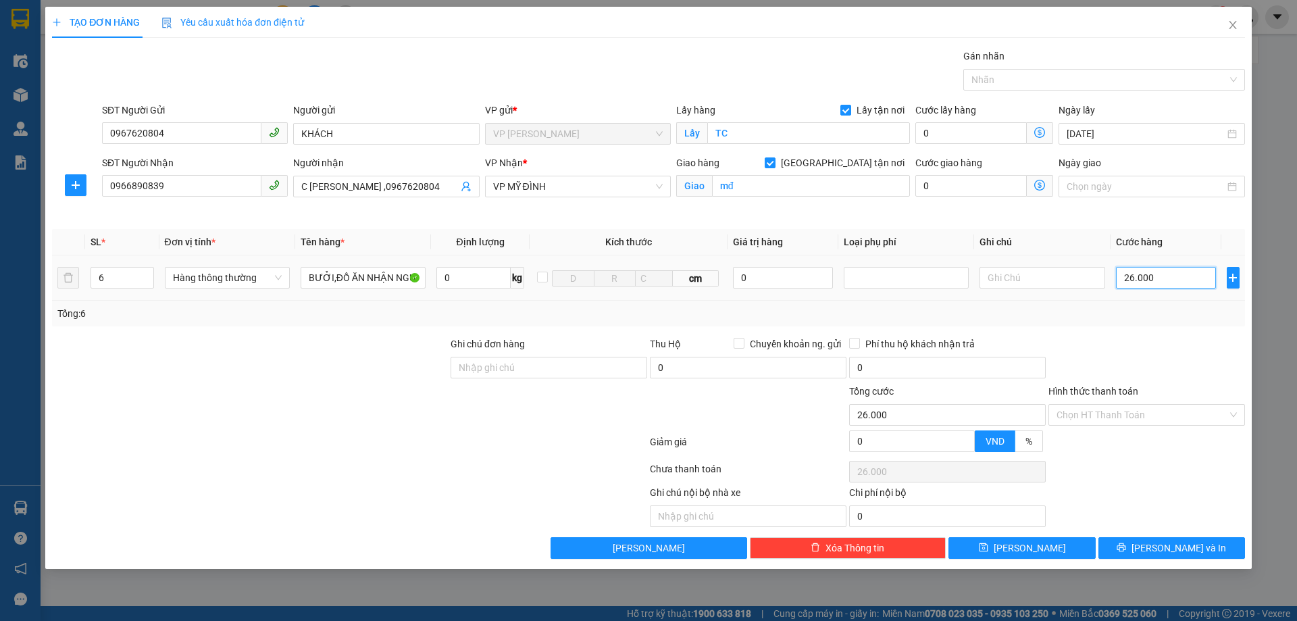
type input "260.000"
click at [1169, 550] on span "[PERSON_NAME] và In" at bounding box center [1179, 548] width 95 height 15
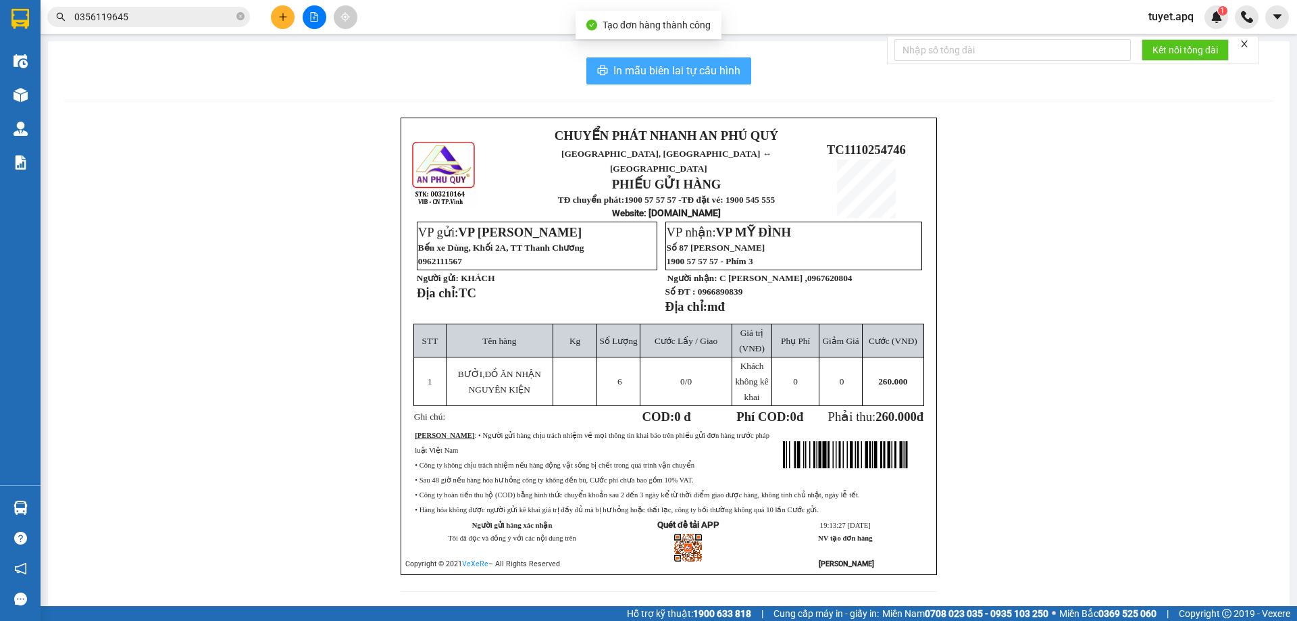
click at [679, 71] on span "In mẫu biên lai tự cấu hình" at bounding box center [677, 70] width 127 height 17
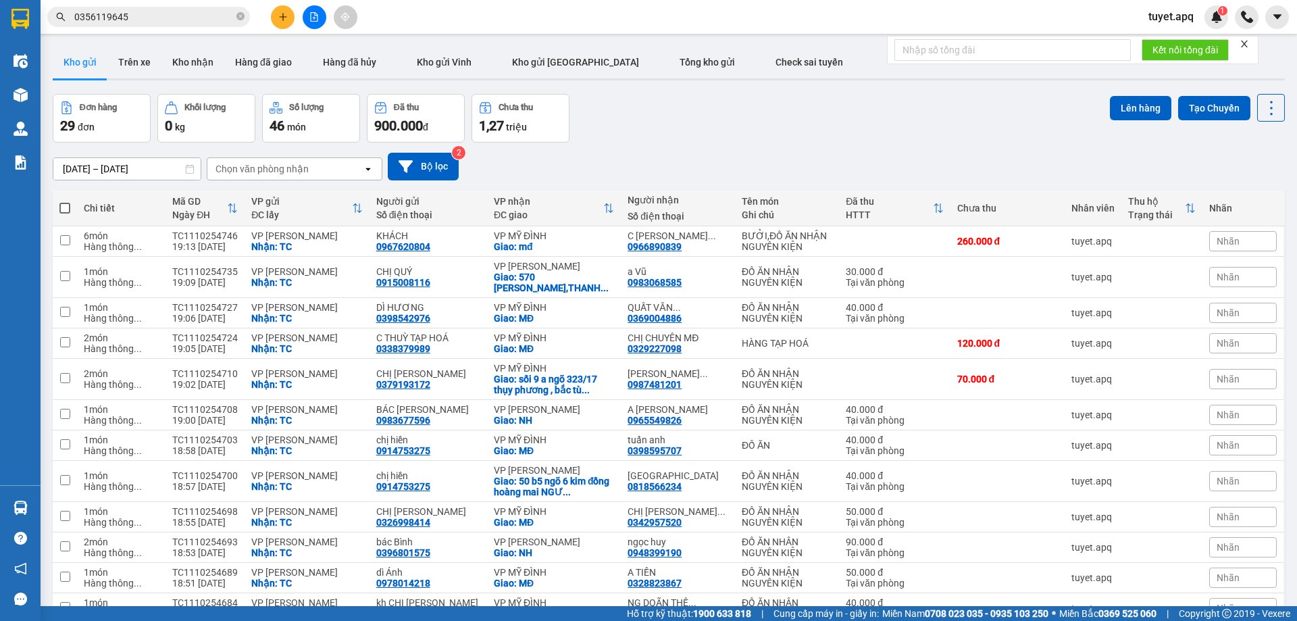
click at [291, 22] on button at bounding box center [283, 17] width 24 height 24
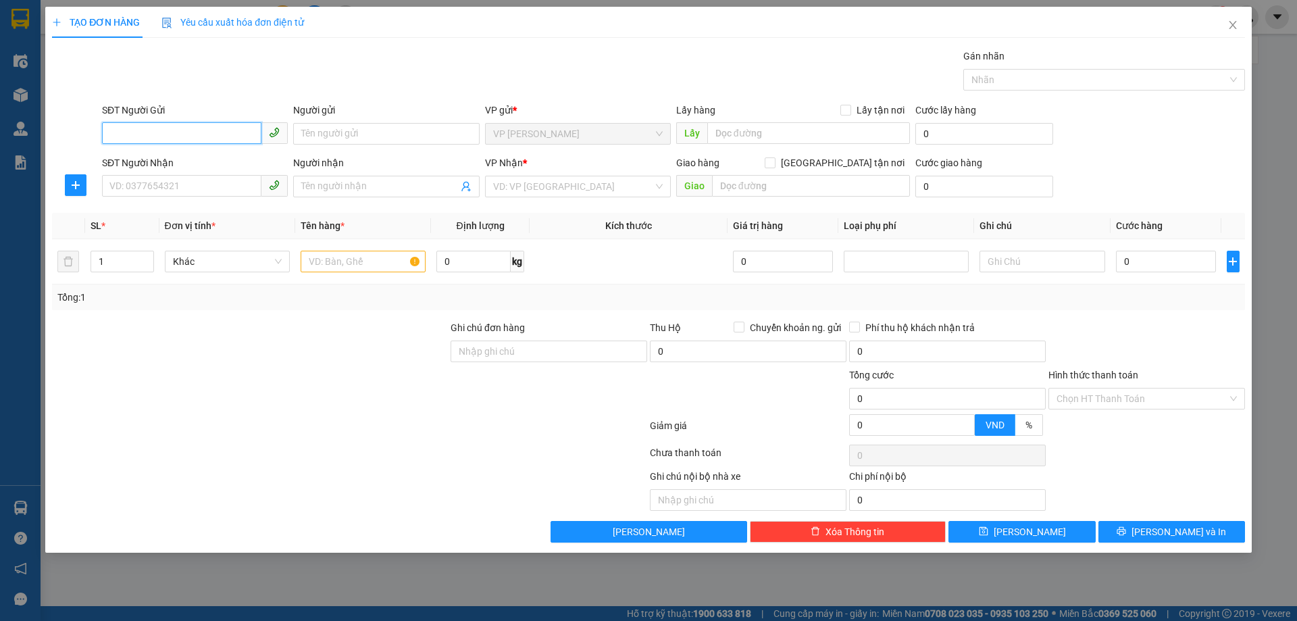
click at [201, 136] on input "SĐT Người Gửi" at bounding box center [181, 133] width 159 height 22
click at [162, 135] on input "SĐT Người Gửi" at bounding box center [181, 133] width 159 height 22
type input "0345781689"
click at [189, 160] on div "0345781689 - mẹ Thắm" at bounding box center [195, 160] width 170 height 15
type input "mẹ Thắm"
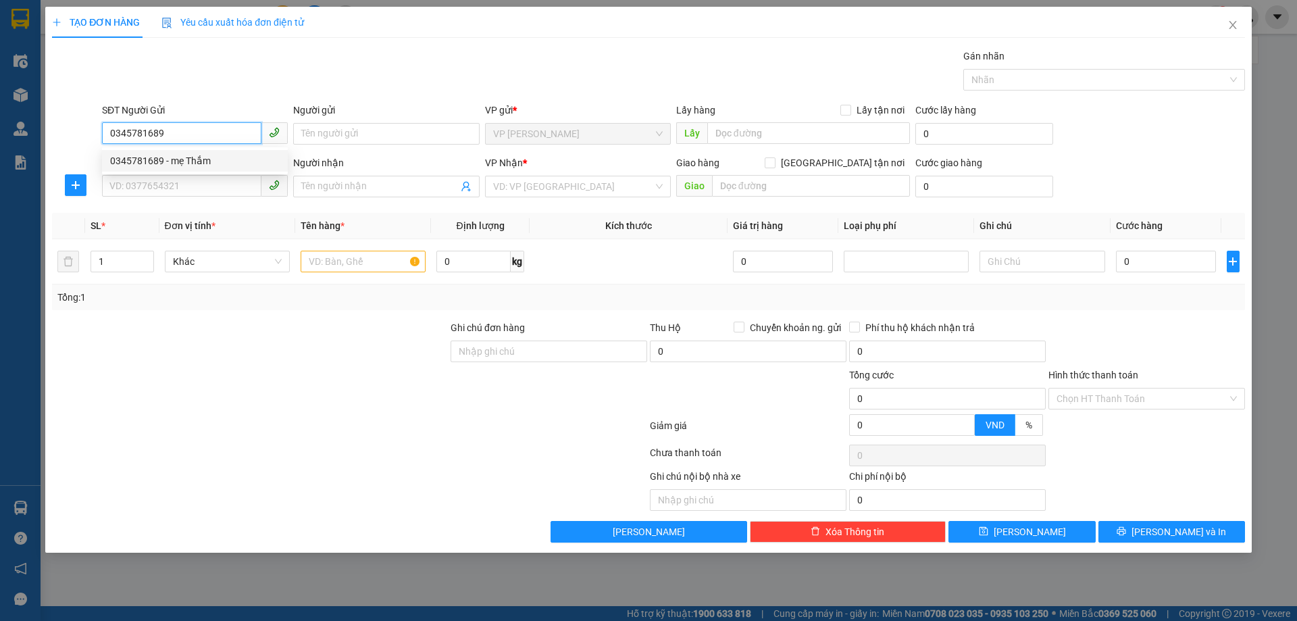
checkbox input "true"
type input "TC"
type input "0345781689"
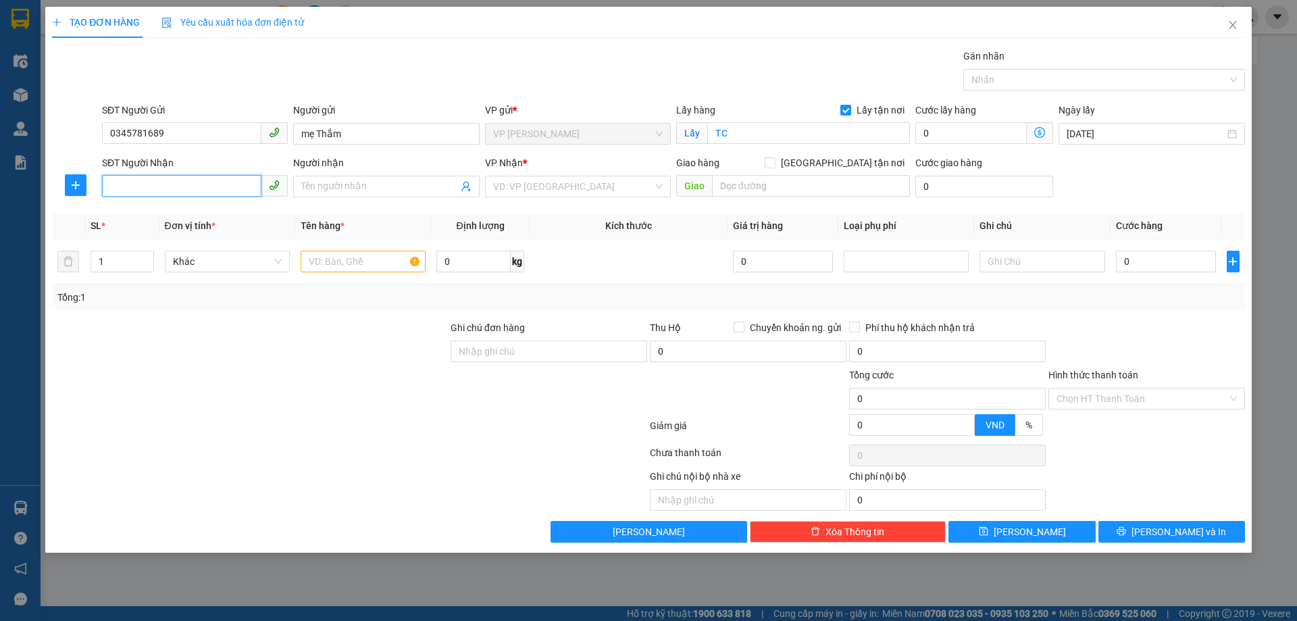
click at [213, 190] on input "SĐT Người Nhận" at bounding box center [181, 186] width 159 height 22
click at [216, 218] on div "0388200613 - ANH TRẦN ĐÌNH ĐỨC" at bounding box center [195, 213] width 170 height 15
type input "0388200613"
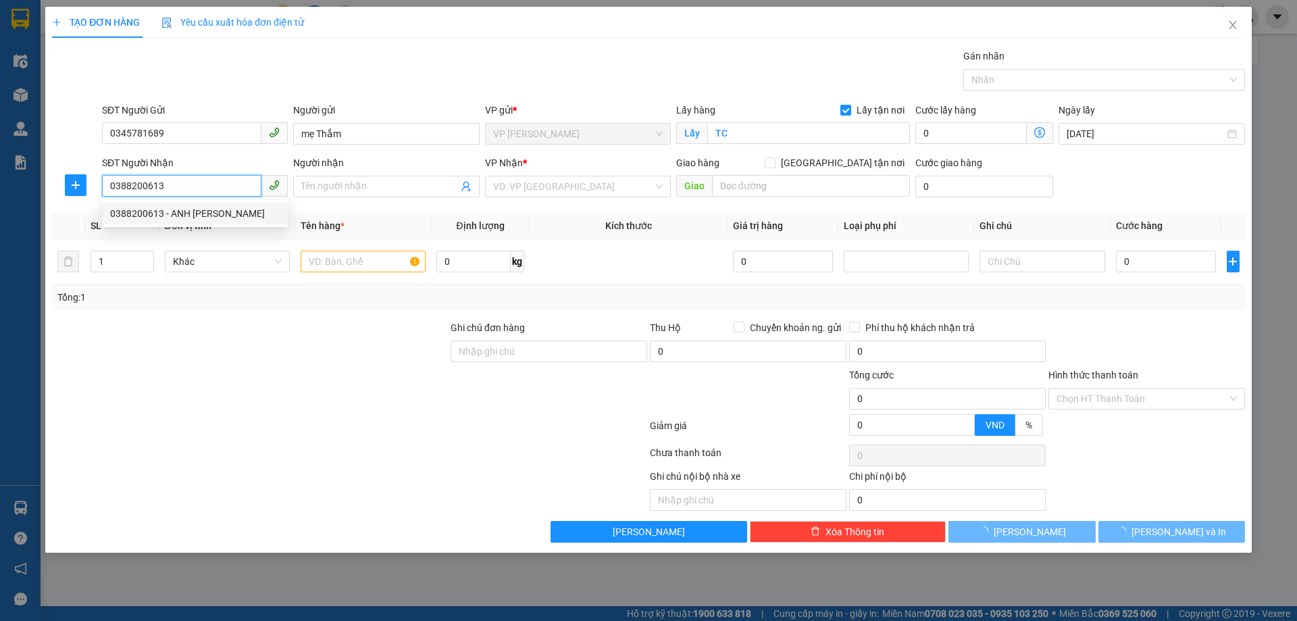
type input "ANH TRẦN ĐÌNH ĐỨC"
checkbox input "true"
type input "MĐ"
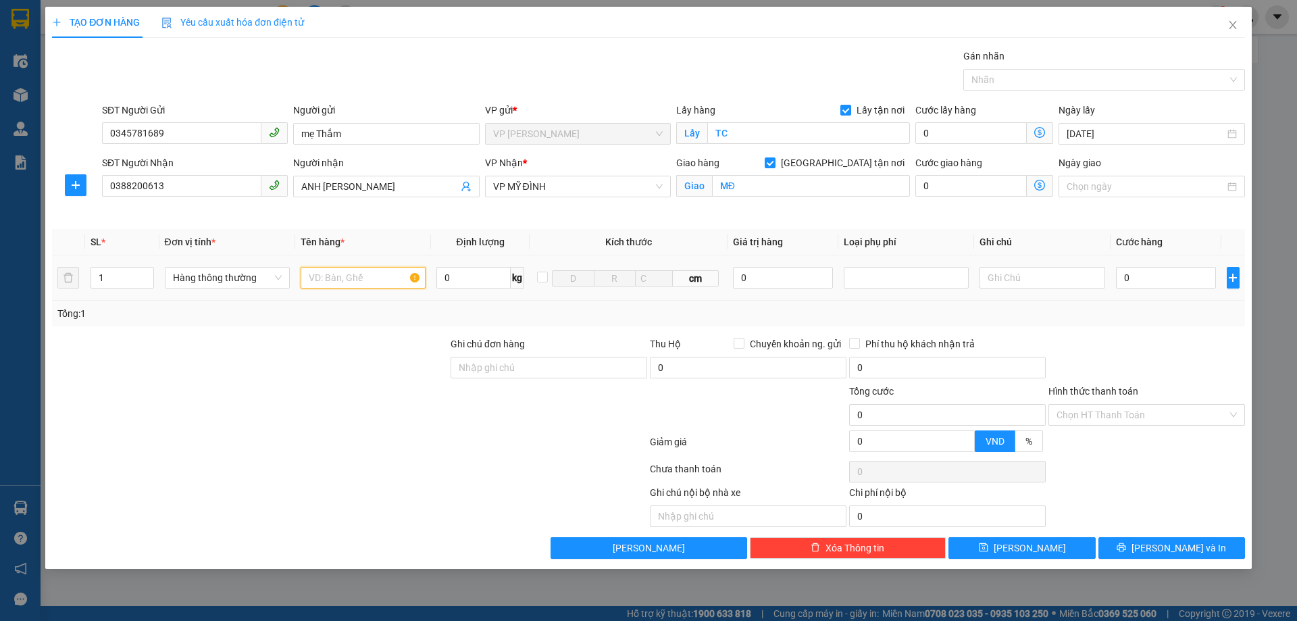
click at [360, 281] on input "text" at bounding box center [363, 278] width 125 height 22
type input "D"
type input "ĐỒ ĂN NHẬN NGUYÊN KIỆN"
click at [1158, 280] on input "0" at bounding box center [1166, 278] width 101 height 22
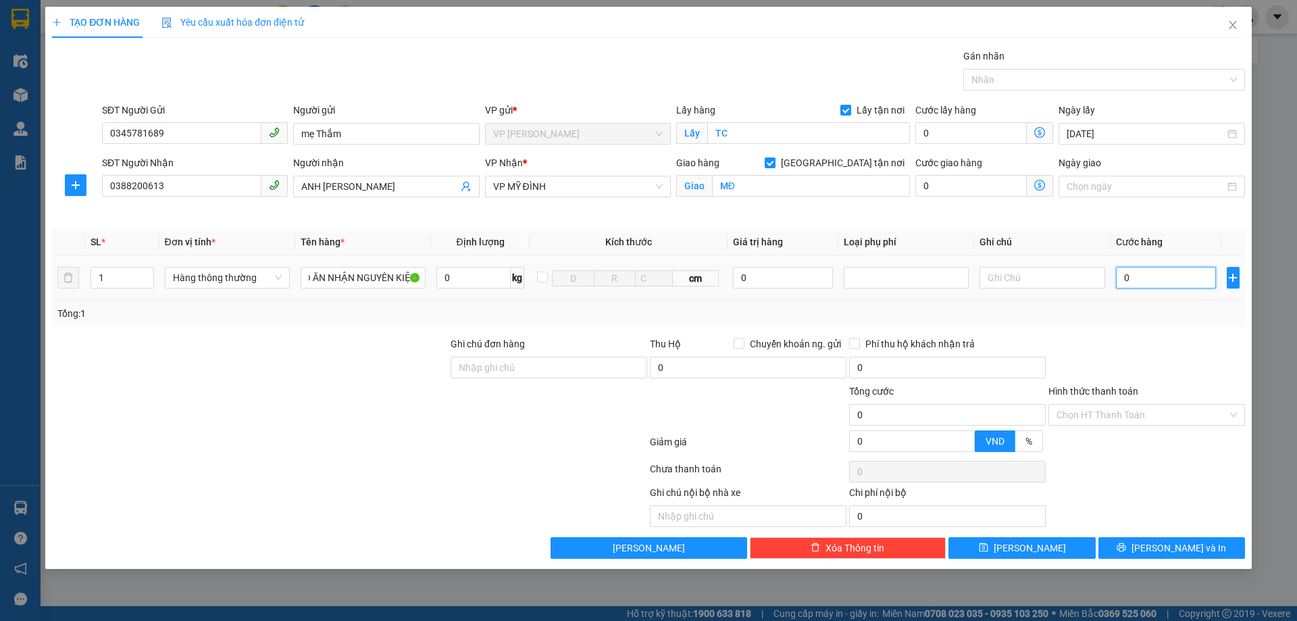
scroll to position [0, 0]
type input "5"
type input "50"
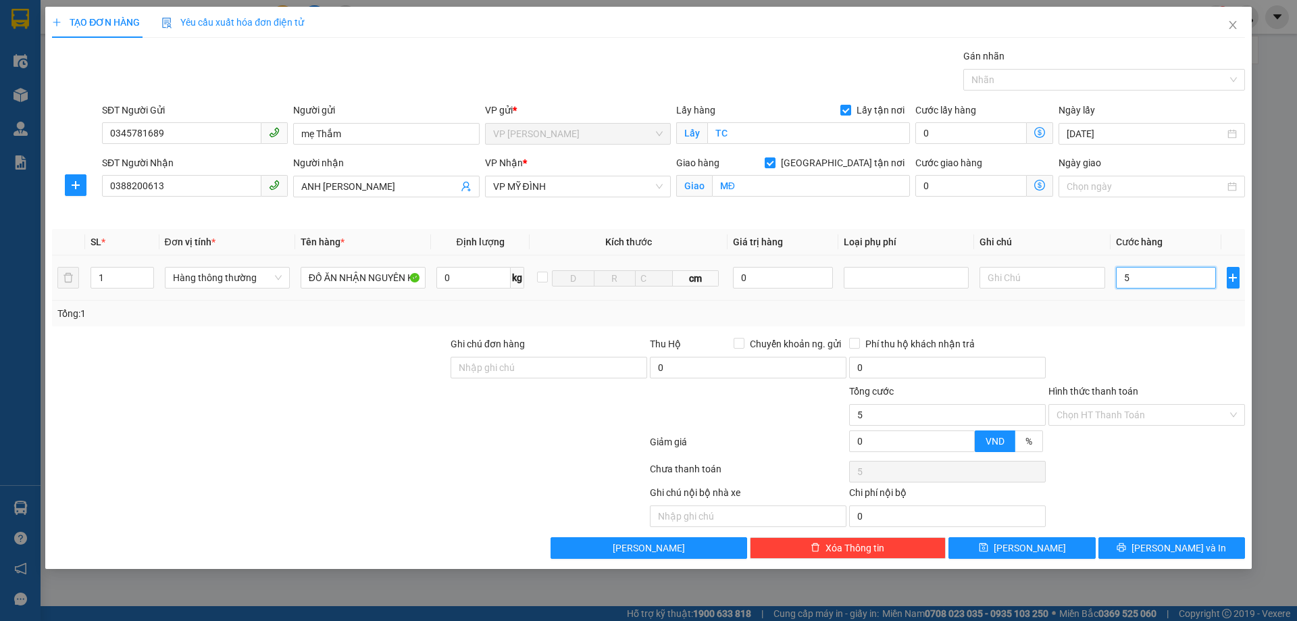
type input "50"
type input "500"
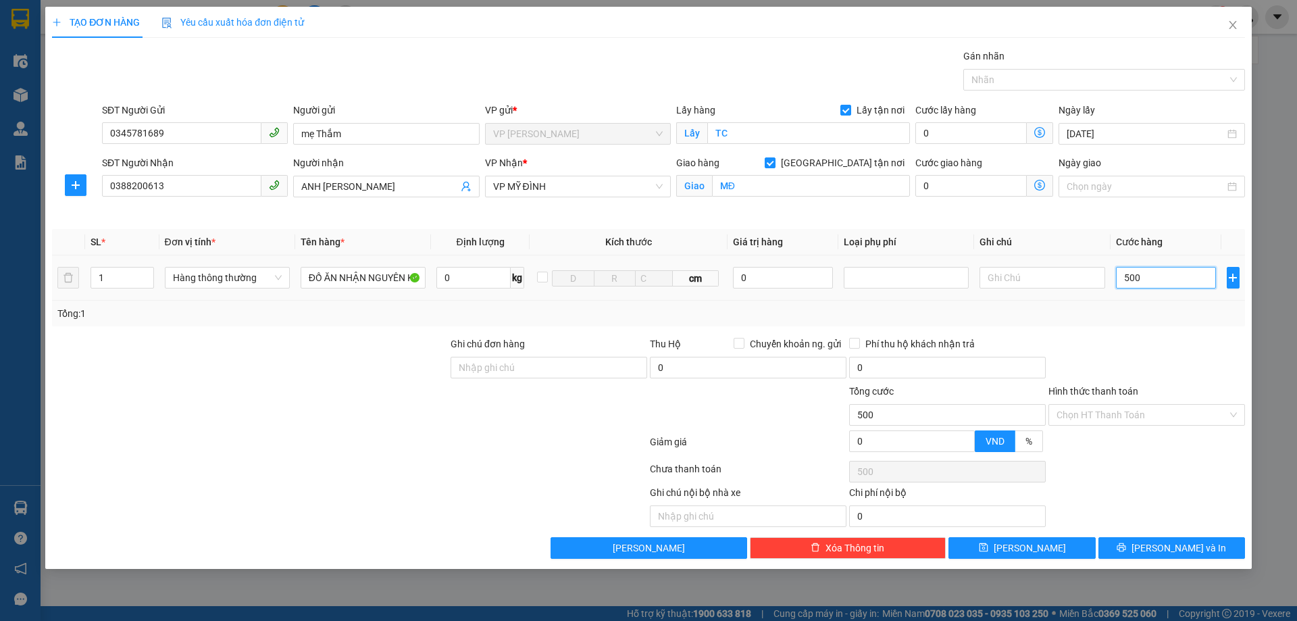
type input "5.000"
type input "50.000"
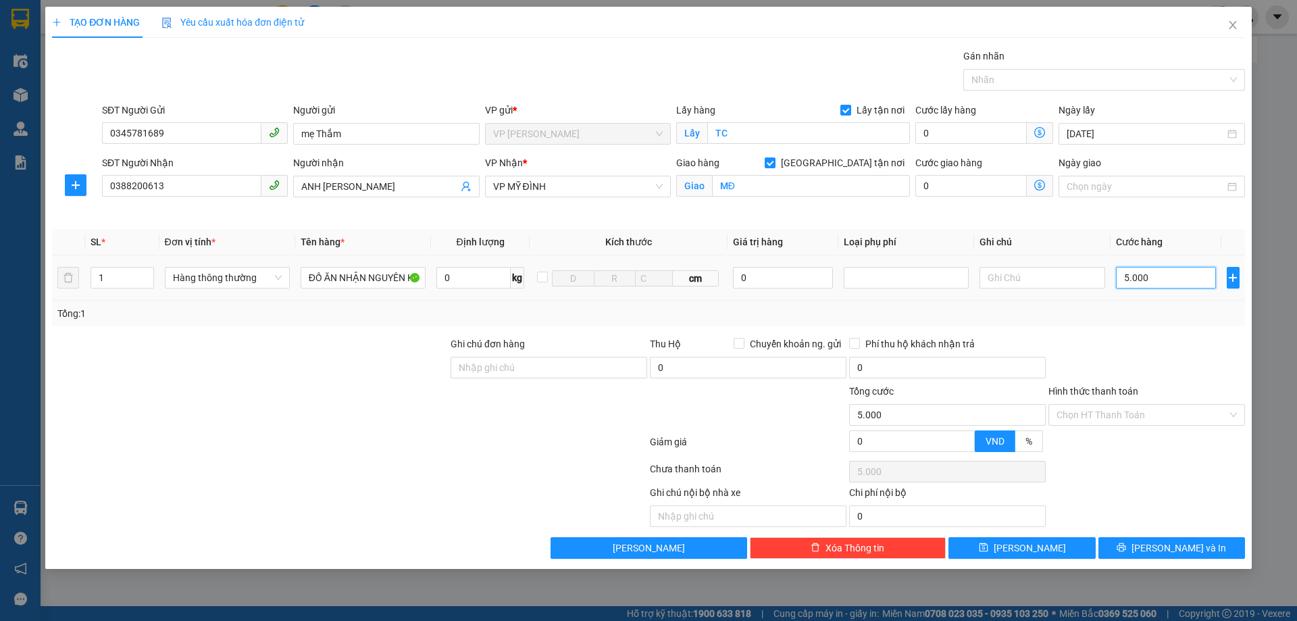
type input "50.000"
click at [1089, 413] on input "Hình thức thanh toán" at bounding box center [1142, 415] width 171 height 20
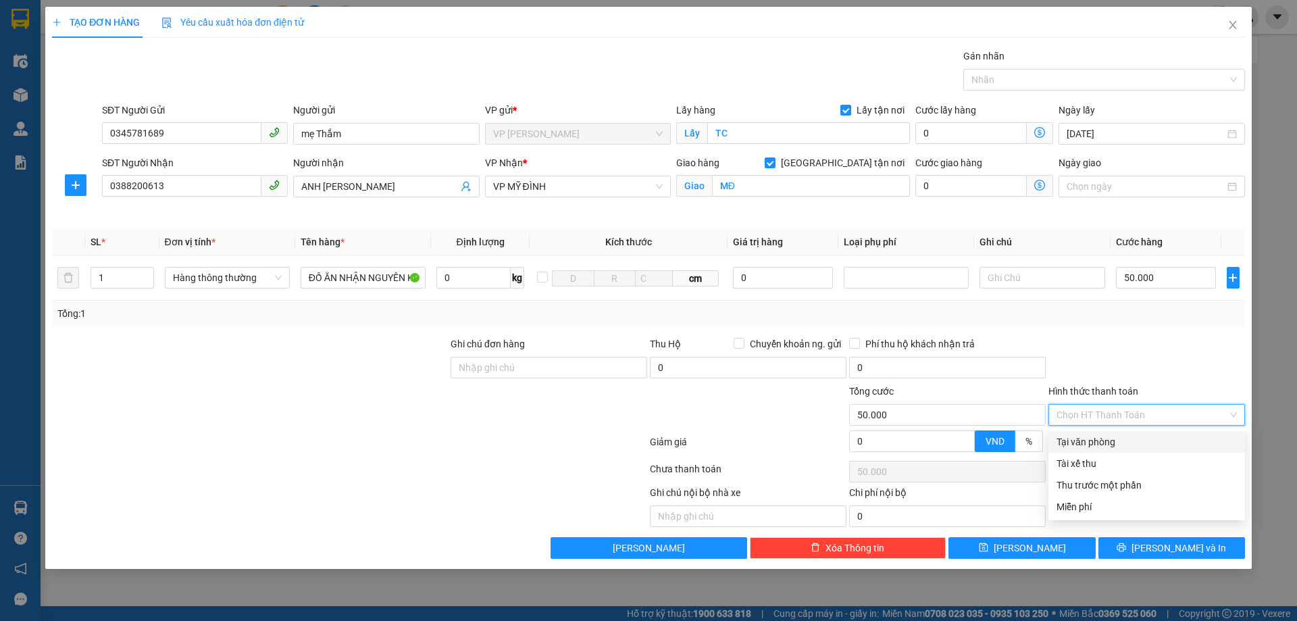
click at [1066, 443] on div "Tại văn phòng" at bounding box center [1147, 442] width 180 height 15
type input "0"
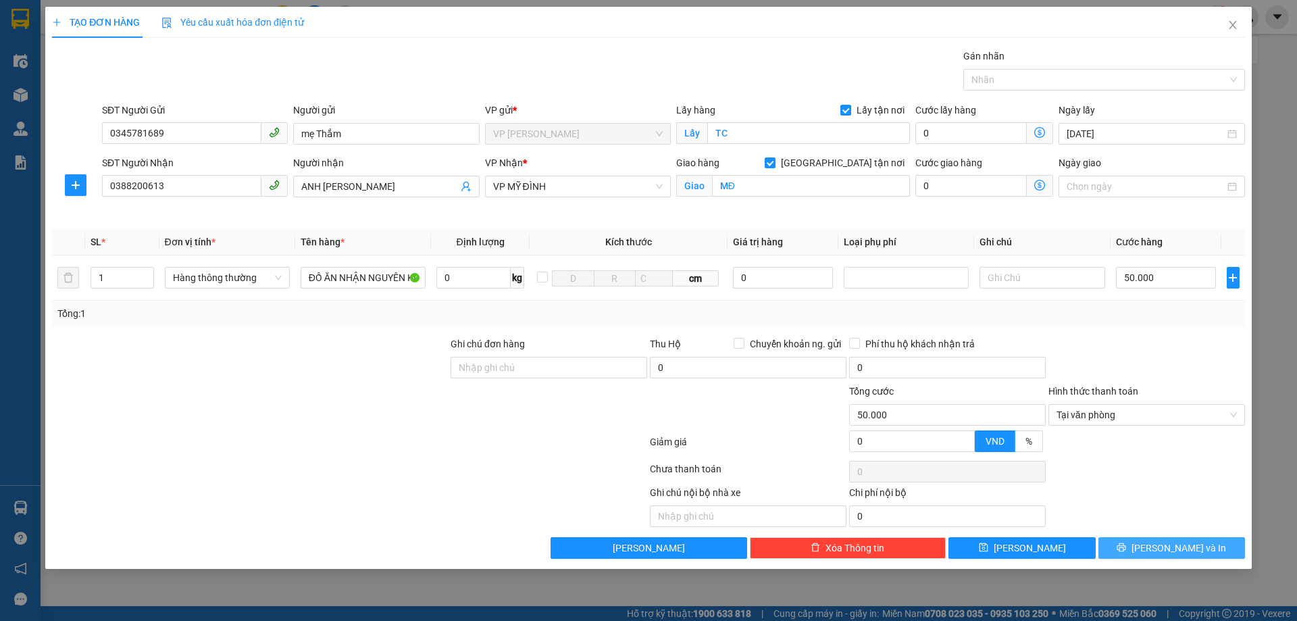
click at [1177, 547] on span "[PERSON_NAME] và In" at bounding box center [1179, 548] width 95 height 15
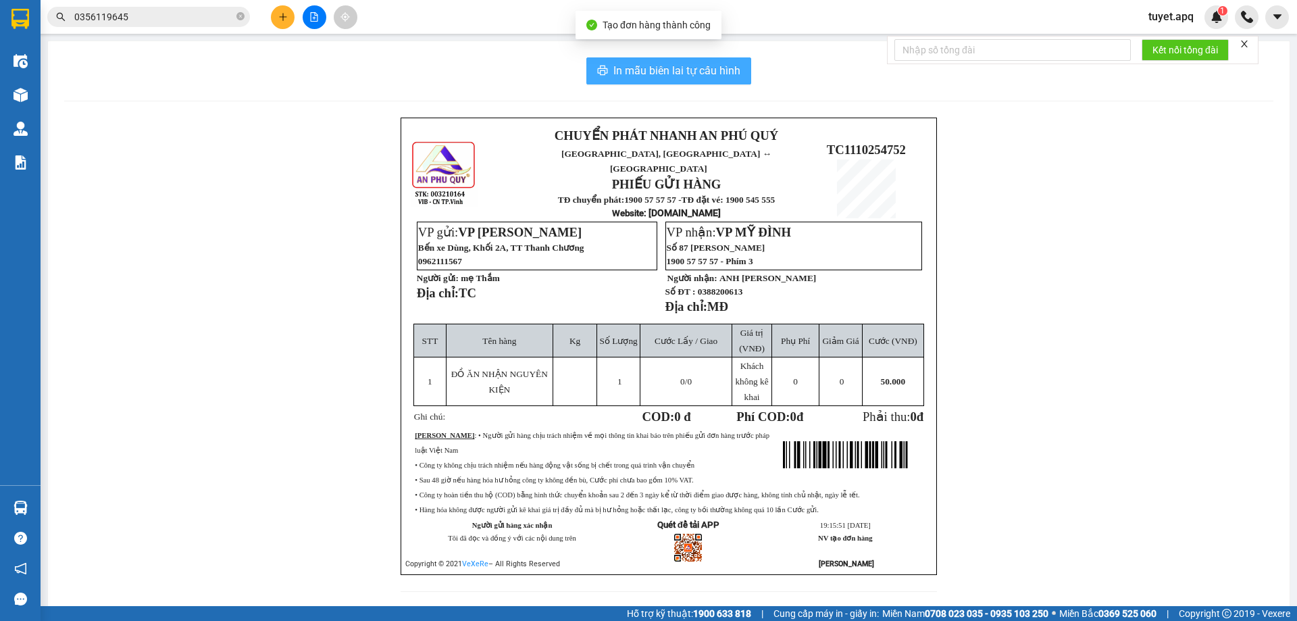
click at [631, 69] on span "In mẫu biên lai tự cấu hình" at bounding box center [677, 70] width 127 height 17
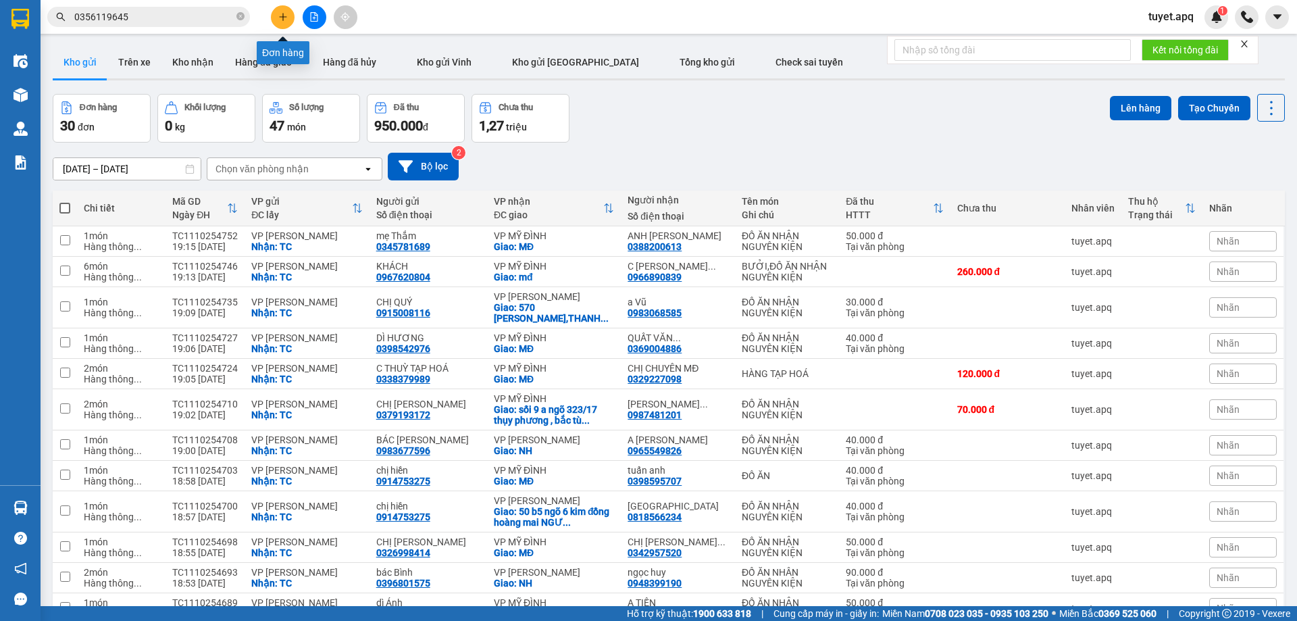
click at [289, 14] on button at bounding box center [283, 17] width 24 height 24
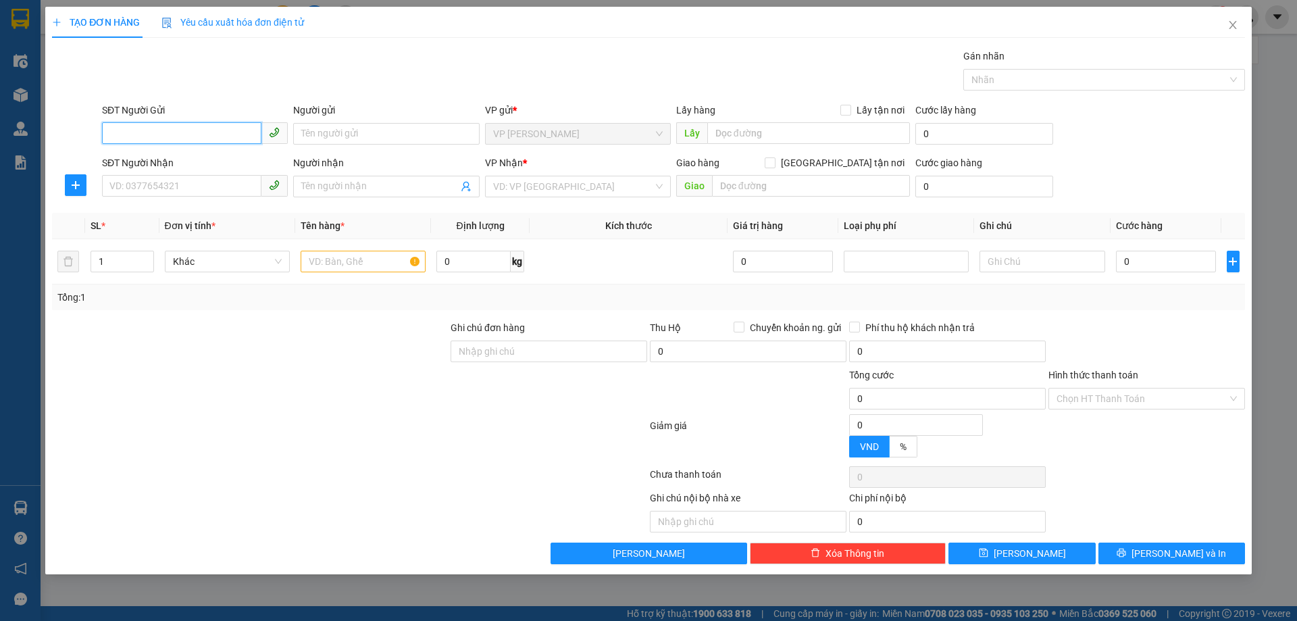
click at [184, 136] on input "SĐT Người Gửi" at bounding box center [181, 133] width 159 height 22
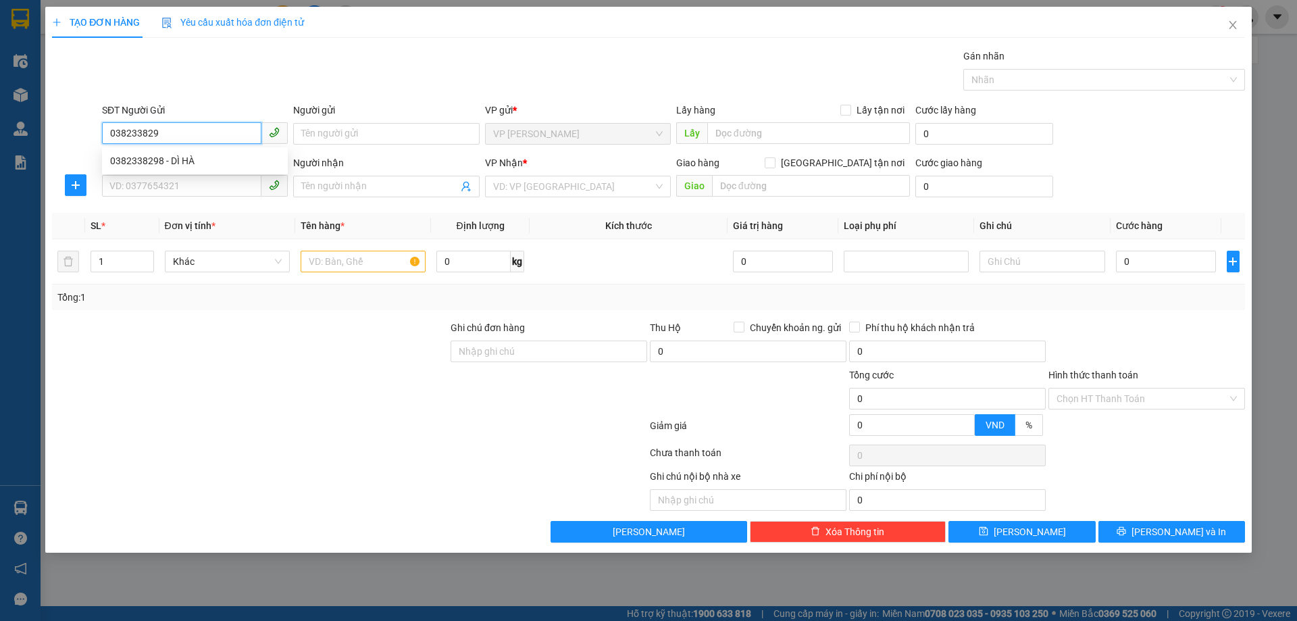
type input "0382338298"
click at [197, 163] on div "0382338298 - DÌ HÀ" at bounding box center [195, 160] width 170 height 15
type input "DÌ HÀ"
checkbox input "true"
type input "TC"
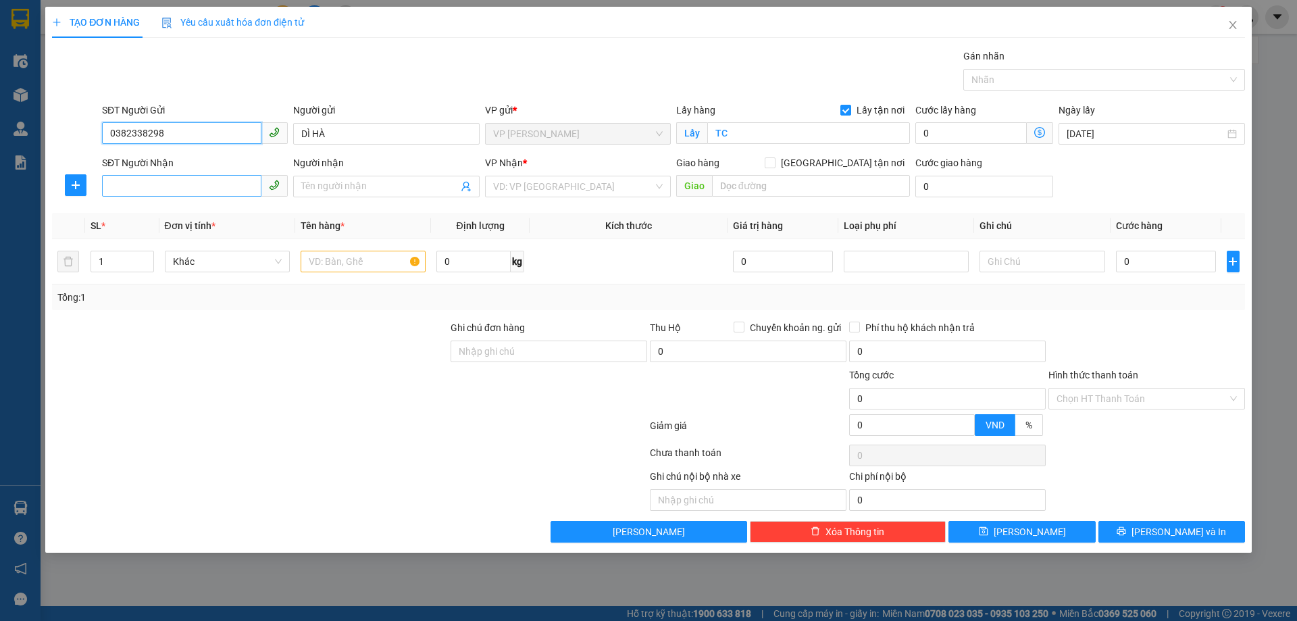
type input "0382338298"
click at [209, 189] on input "SĐT Người Nhận" at bounding box center [181, 186] width 159 height 22
click at [199, 214] on div "0977751609 - C HIỀN" at bounding box center [195, 213] width 170 height 15
type input "0977751609"
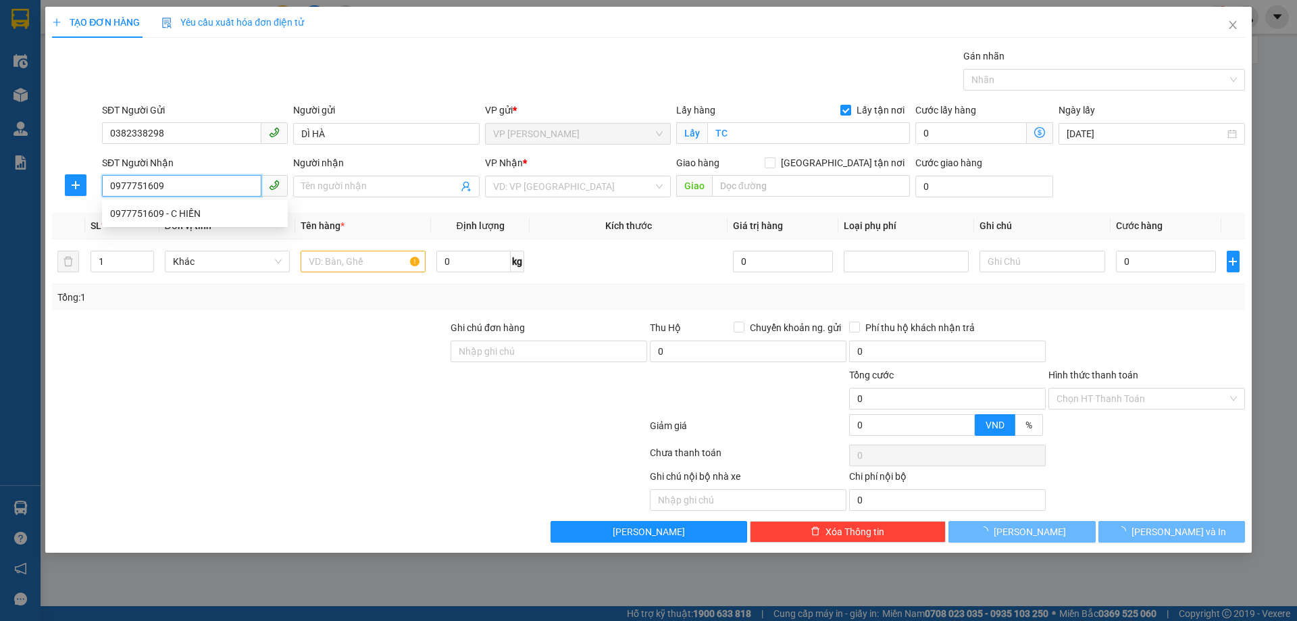
type input "C HIỀN"
type input "VP [PERSON_NAME]"
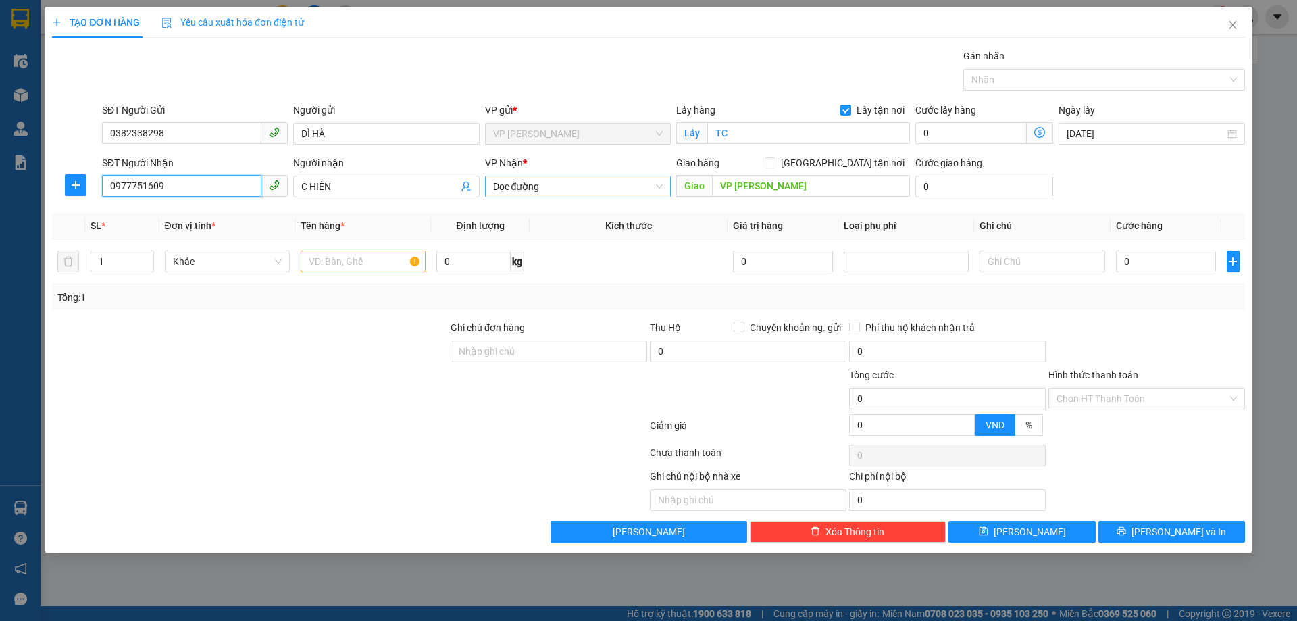
click at [547, 186] on span "Dọc đường" at bounding box center [578, 186] width 170 height 20
type input "0977751609"
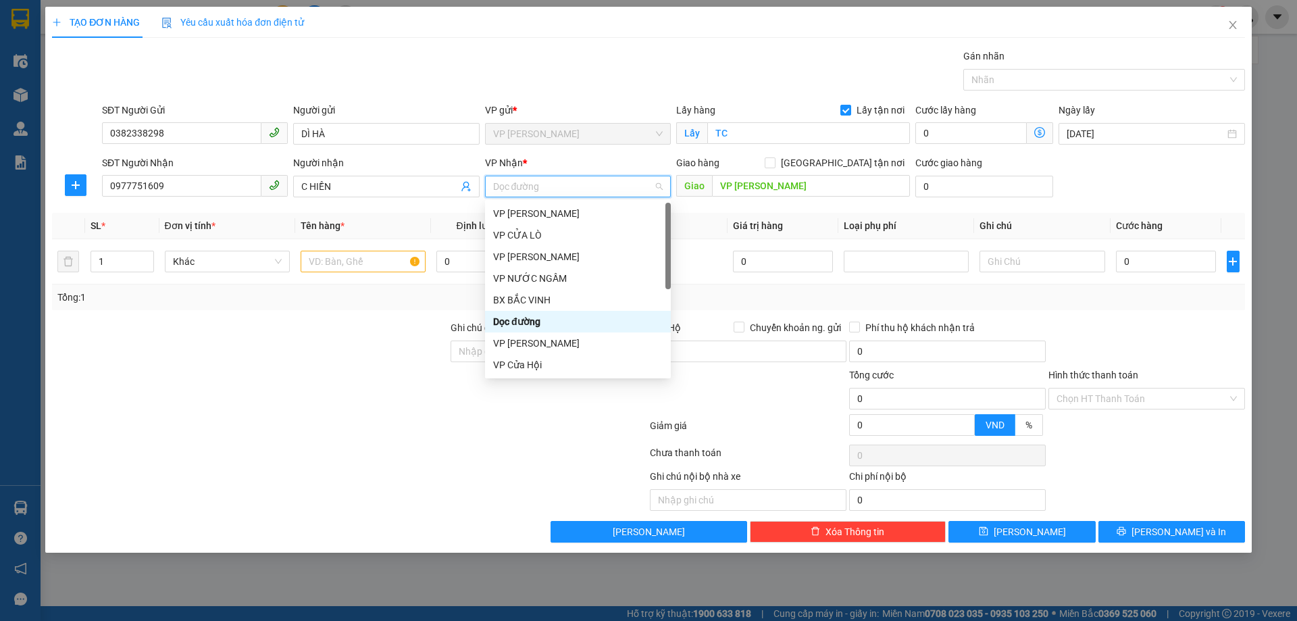
type input "G"
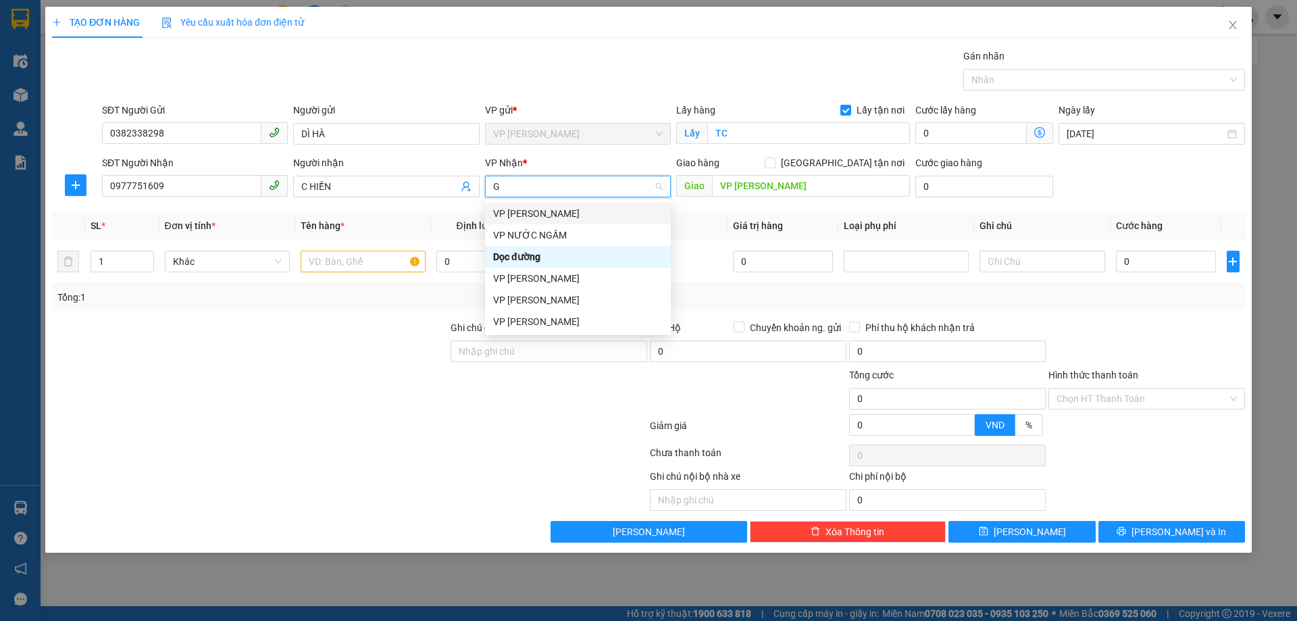
click at [549, 215] on div "VP [PERSON_NAME]" at bounding box center [578, 213] width 170 height 15
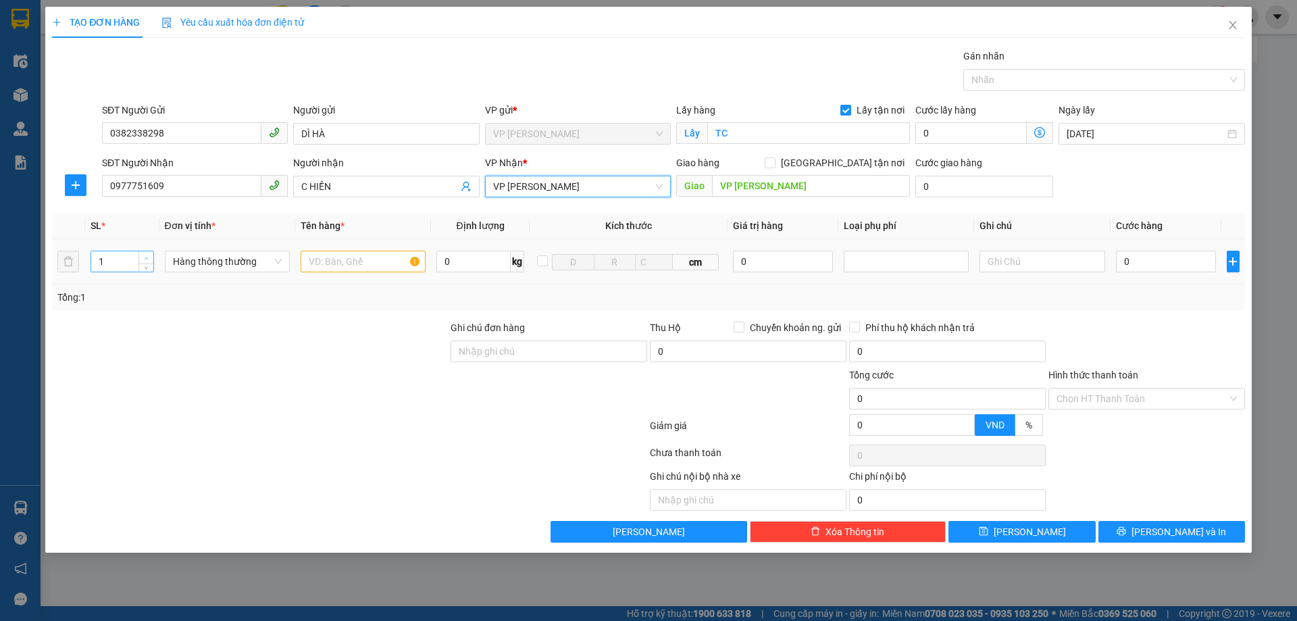
type input "2"
click at [148, 257] on icon "up" at bounding box center [146, 258] width 5 height 5
click at [374, 257] on input "text" at bounding box center [363, 262] width 125 height 22
type input "D"
type input "ĐỒ ĂN"
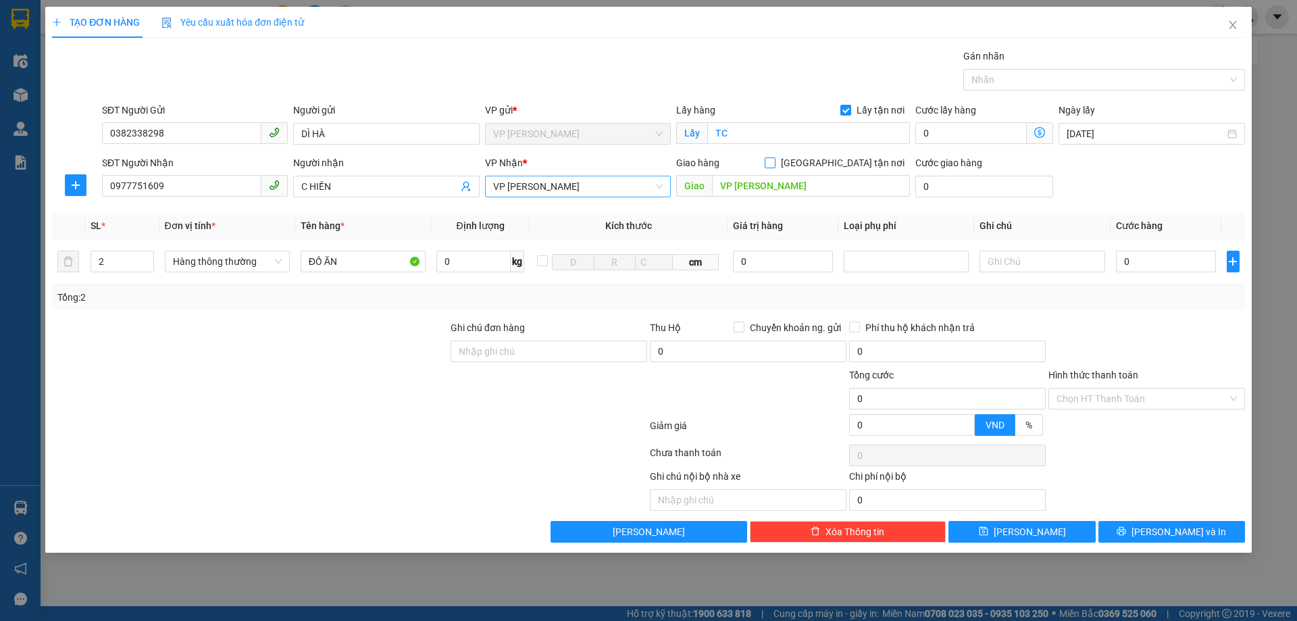
click at [774, 160] on input "[GEOGRAPHIC_DATA] tận nơi" at bounding box center [769, 161] width 9 height 9
checkbox input "true"
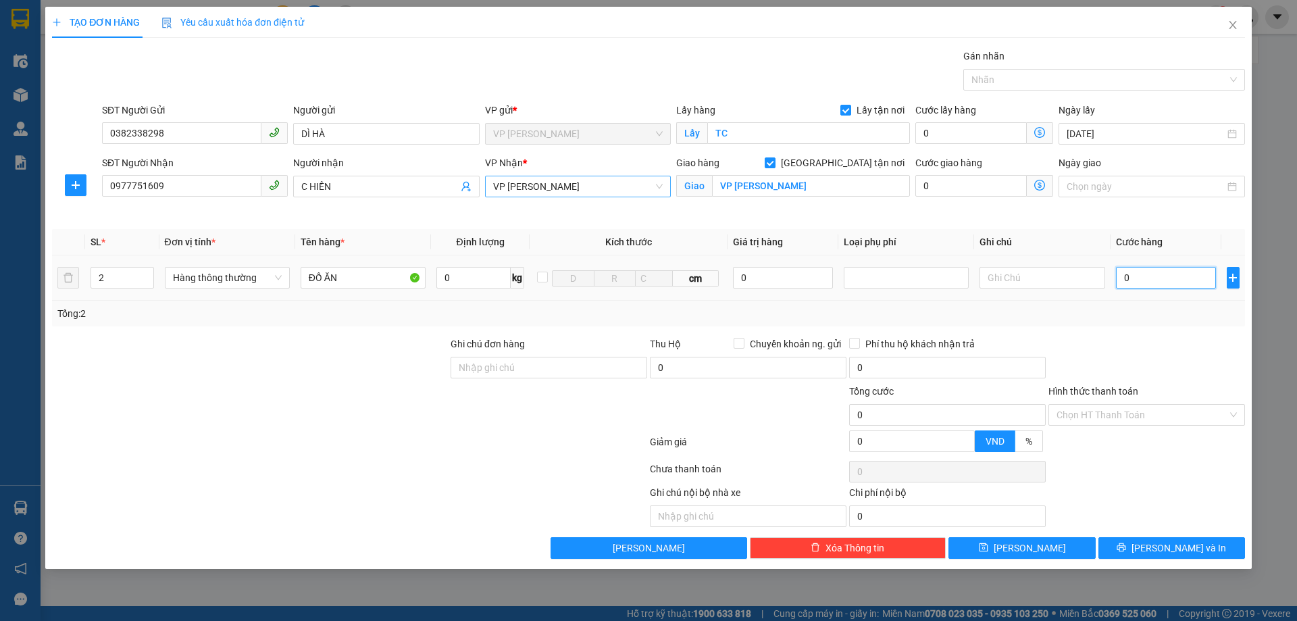
click at [1145, 278] on input "0" at bounding box center [1166, 278] width 101 height 22
type input "1"
type input "10"
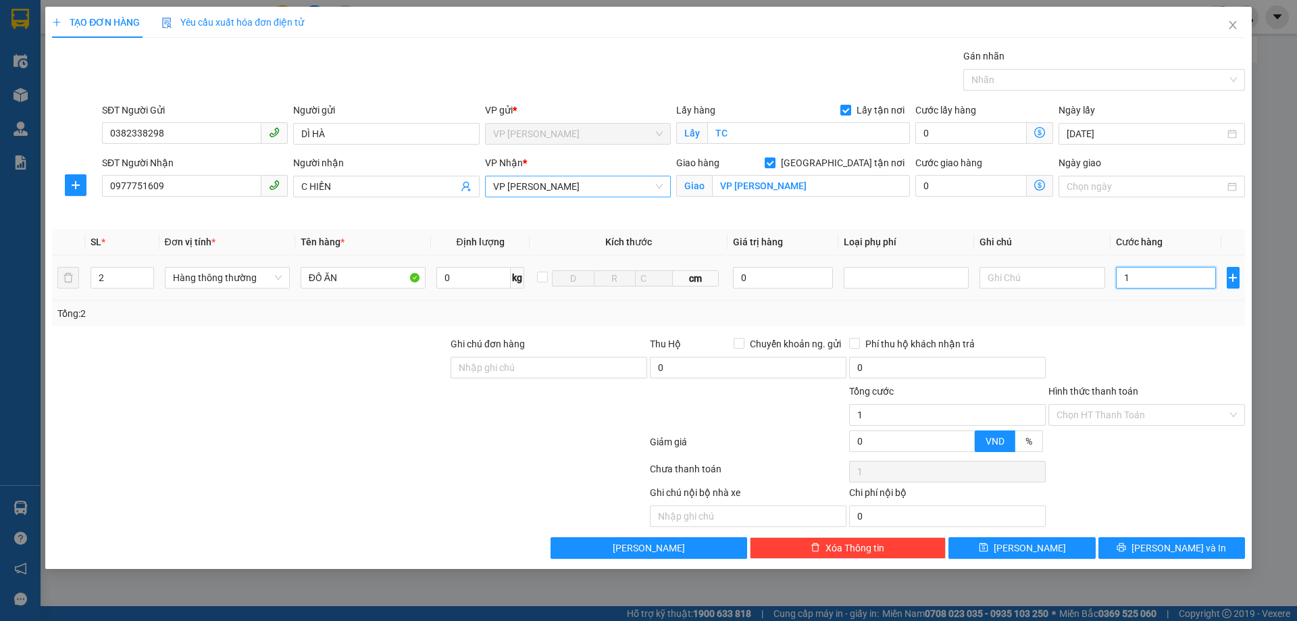
type input "10"
type input "100"
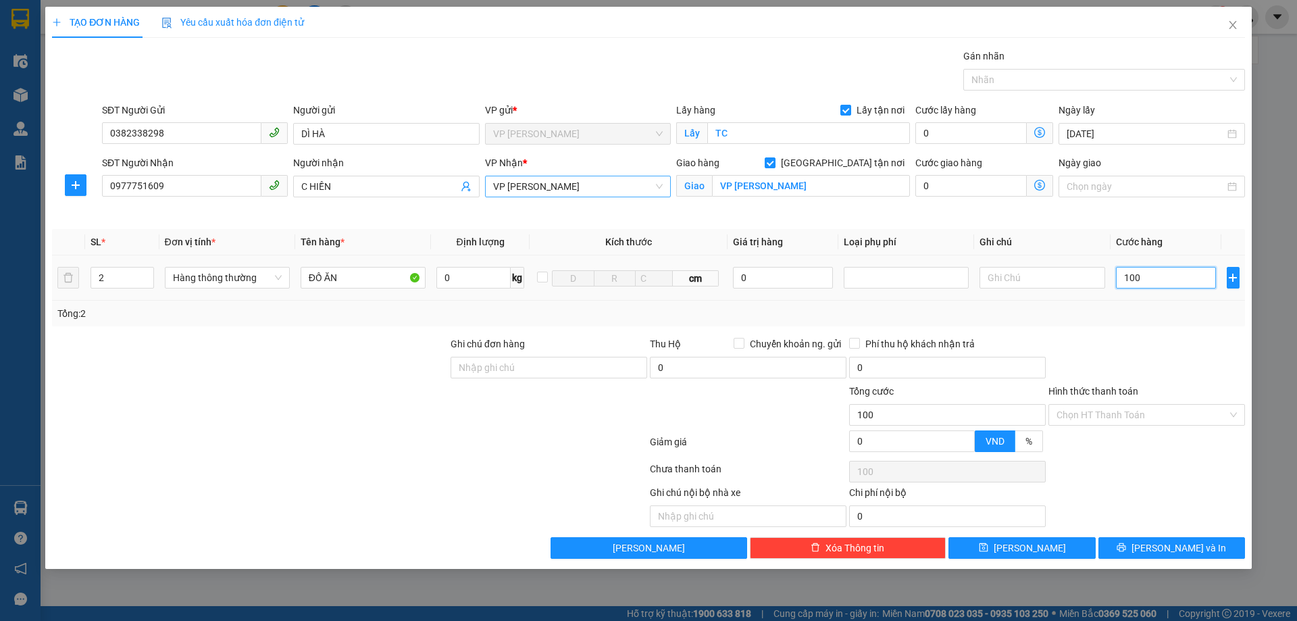
type input "1.000"
type input "10.000"
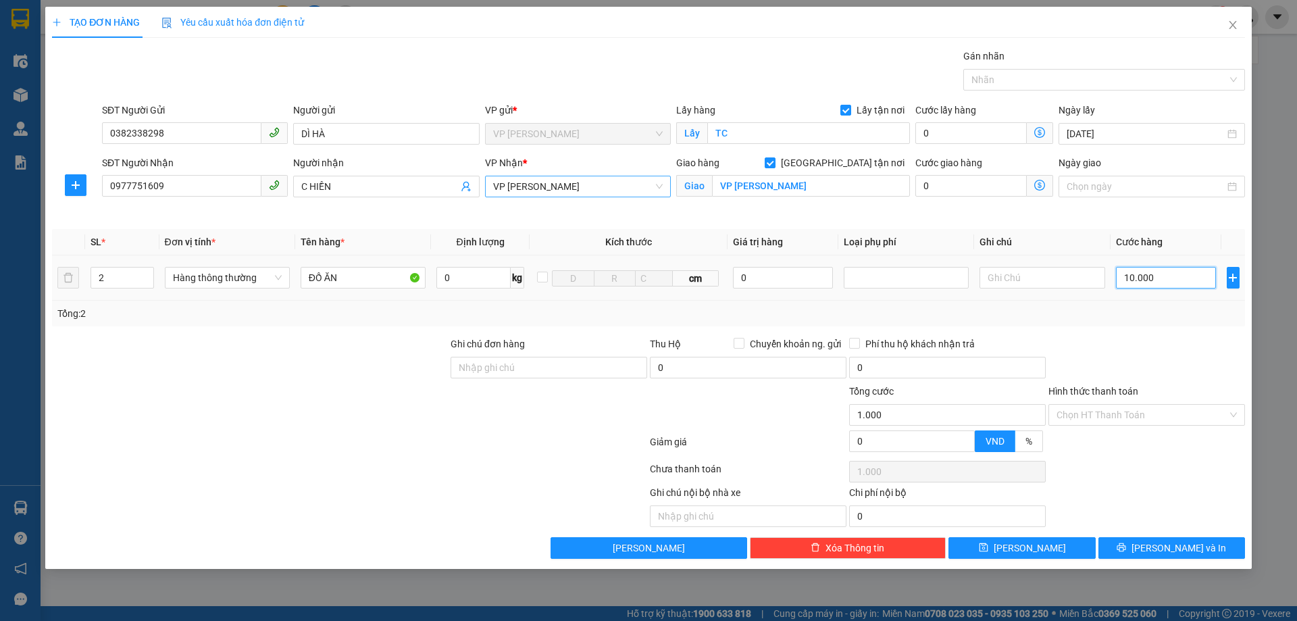
type input "10.000"
type input "100.000"
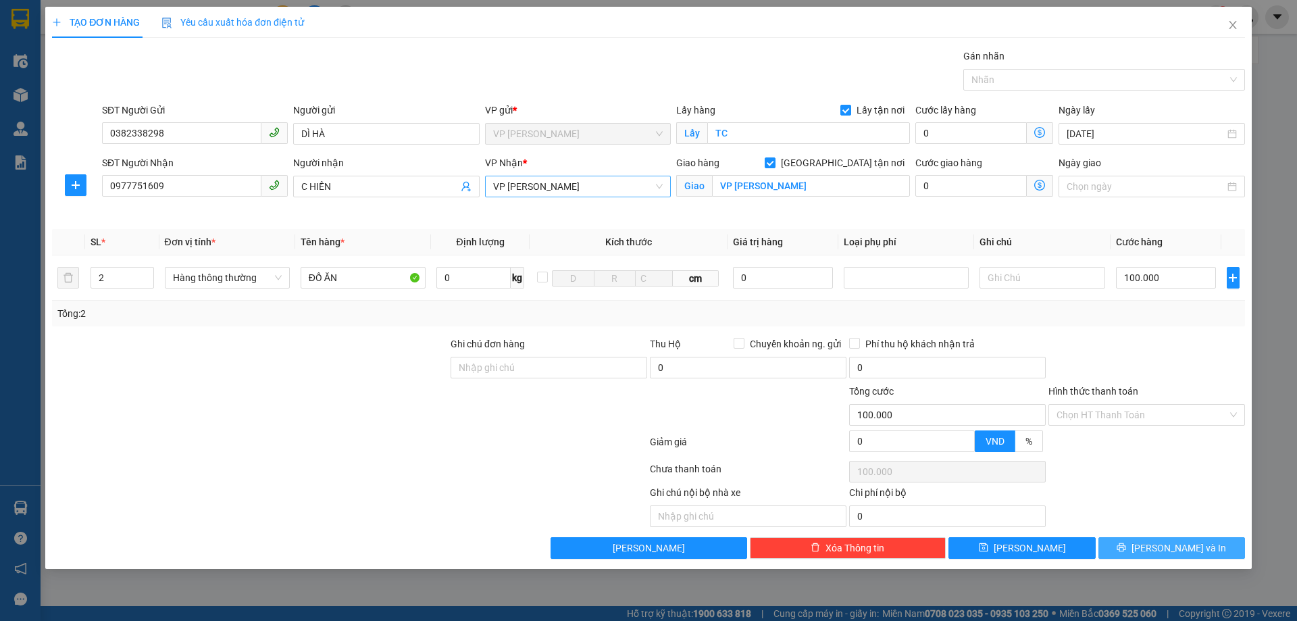
click at [1132, 548] on button "[PERSON_NAME] và In" at bounding box center [1172, 548] width 147 height 22
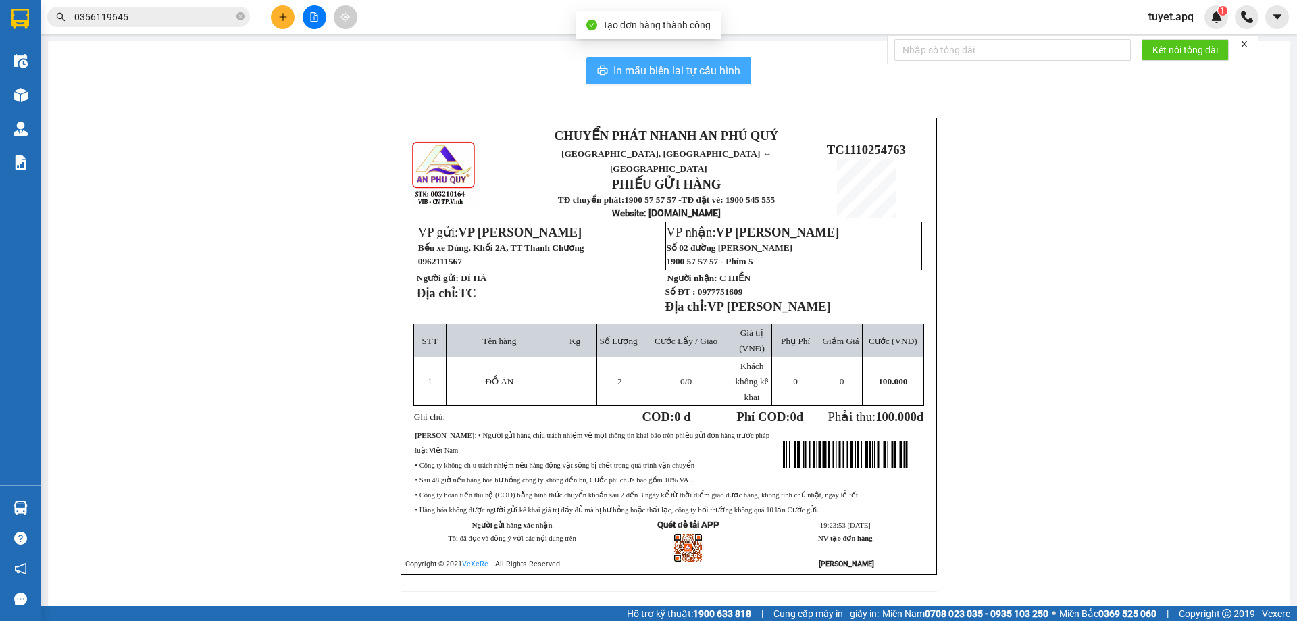
click at [648, 66] on span "In mẫu biên lai tự cấu hình" at bounding box center [677, 70] width 127 height 17
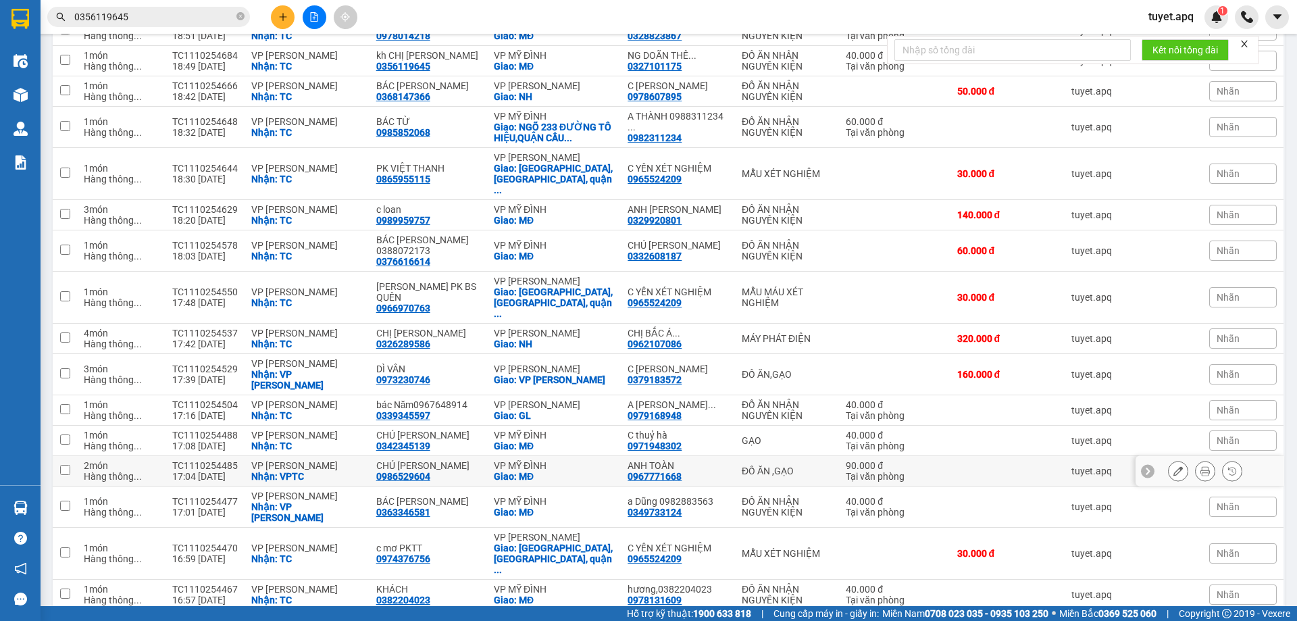
scroll to position [716, 0]
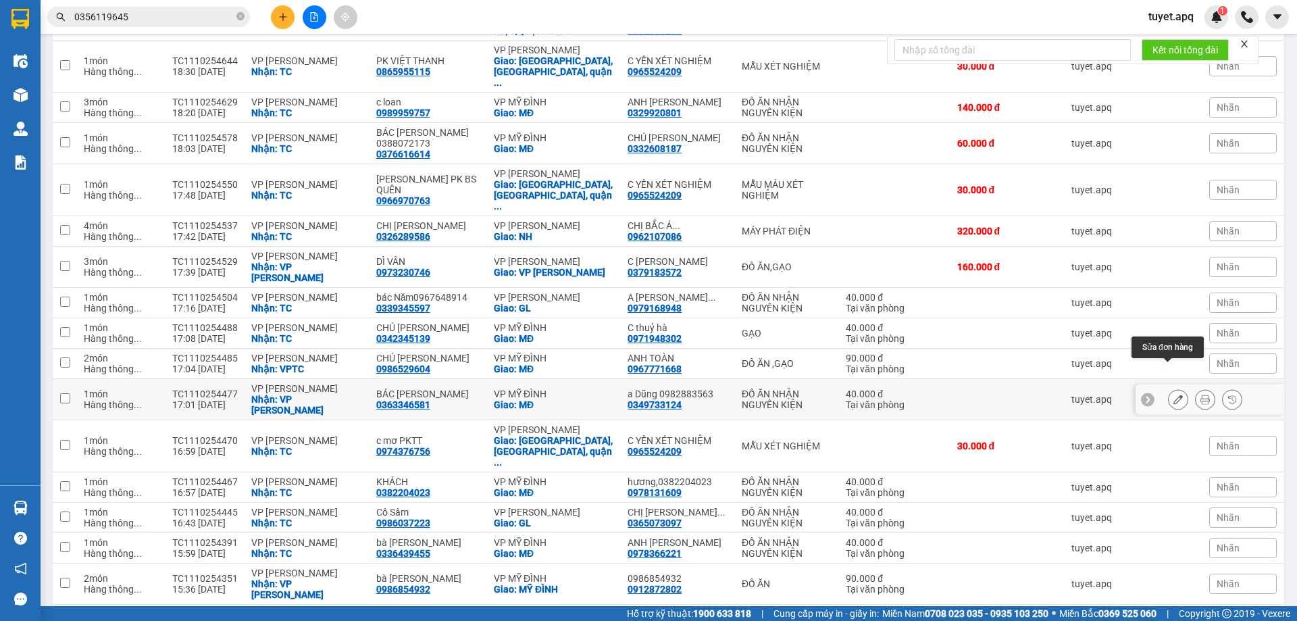
click at [1176, 388] on button at bounding box center [1178, 400] width 19 height 24
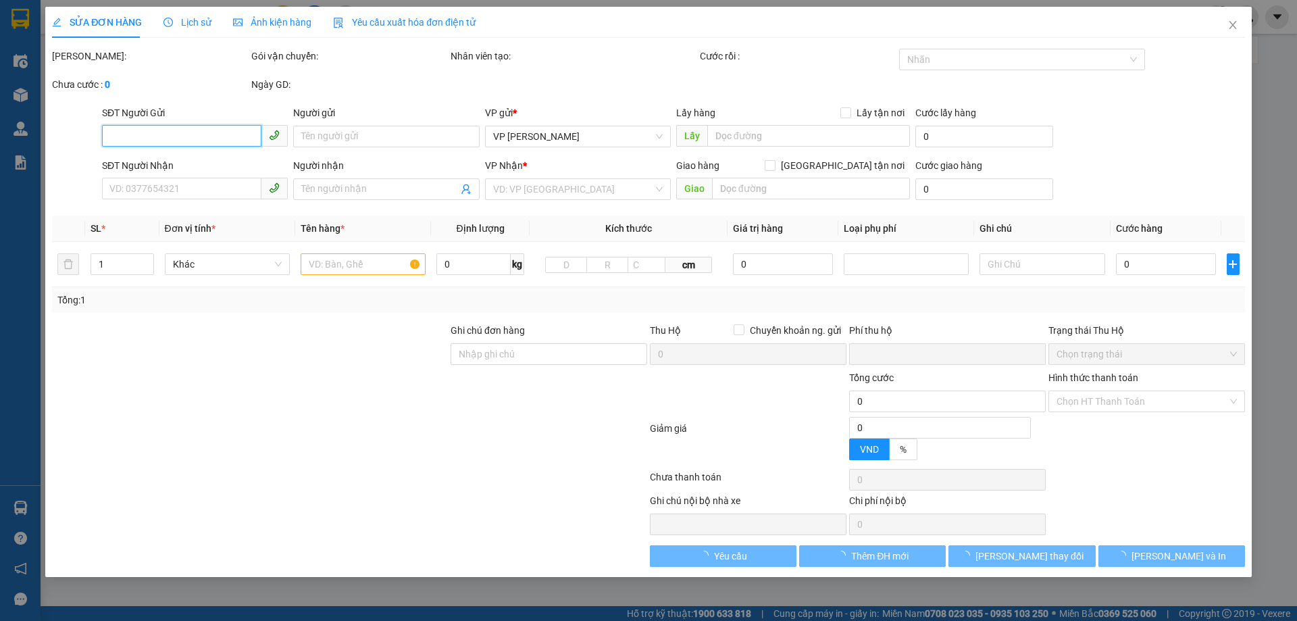
type input "0363346581"
type input "BÁC Ng HỮU TƯ"
checkbox input "true"
type input "VP [PERSON_NAME]"
type input "0349733124"
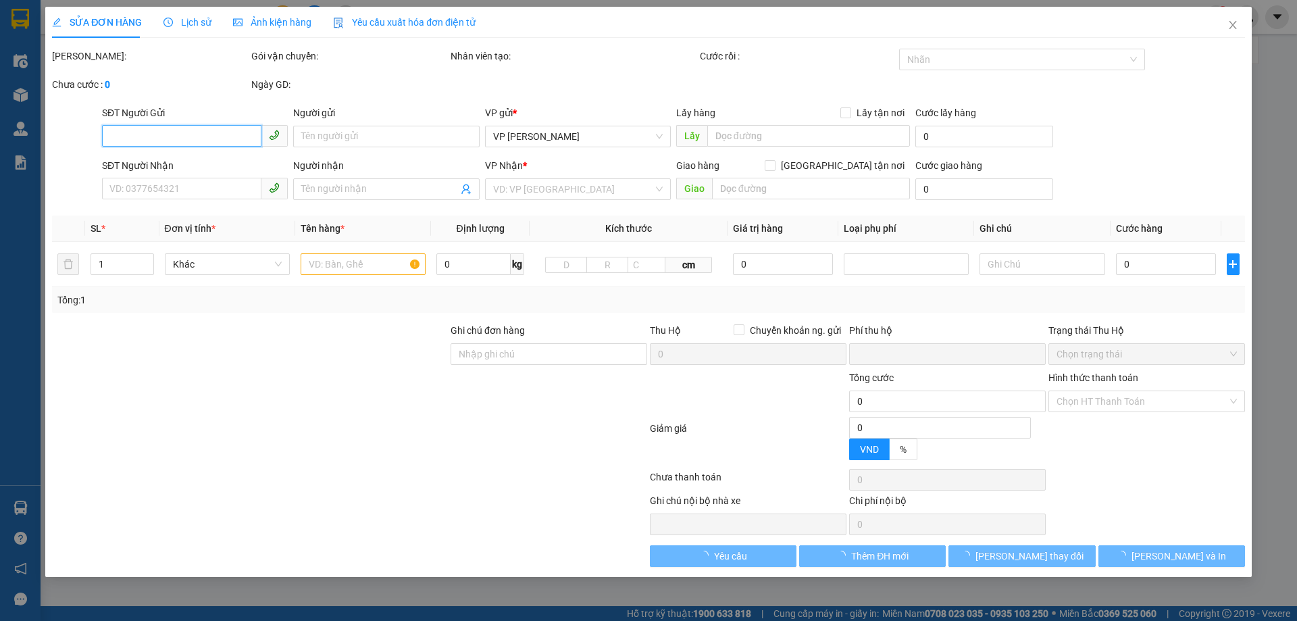
type input "a Dũng 0982883563"
checkbox input "true"
type input "MĐ"
type input "0"
type input "40.000"
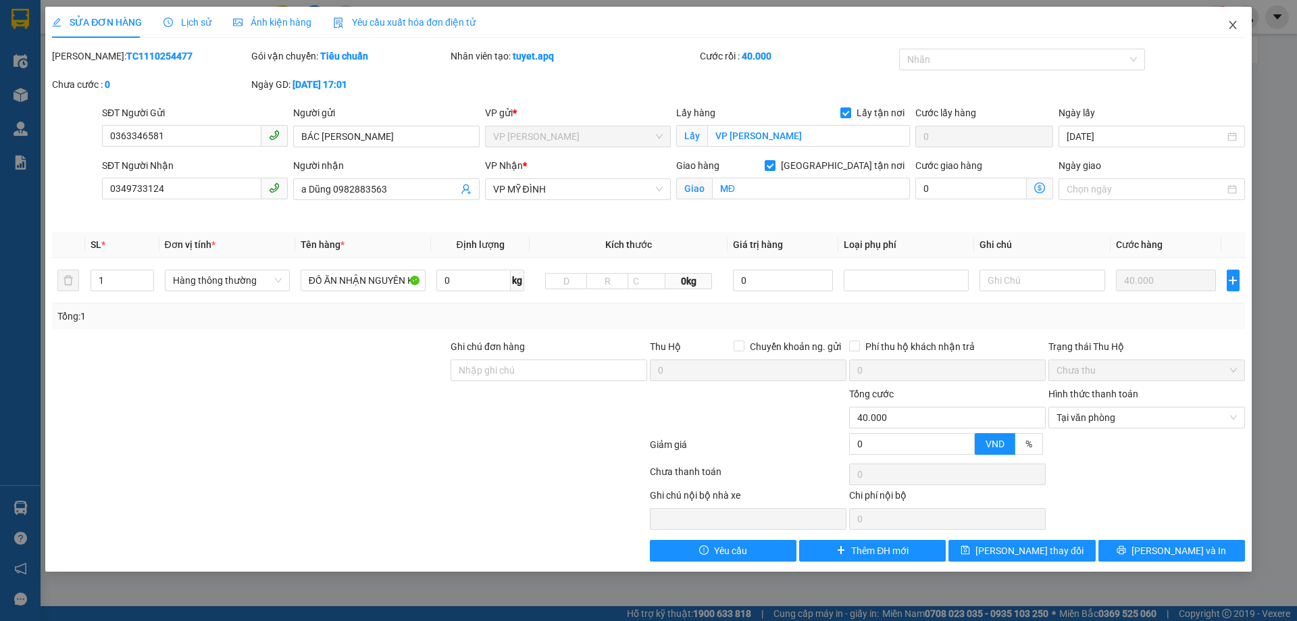
click at [1231, 25] on icon "close" at bounding box center [1233, 25] width 11 height 11
click at [1237, 25] on div at bounding box center [1247, 17] width 24 height 24
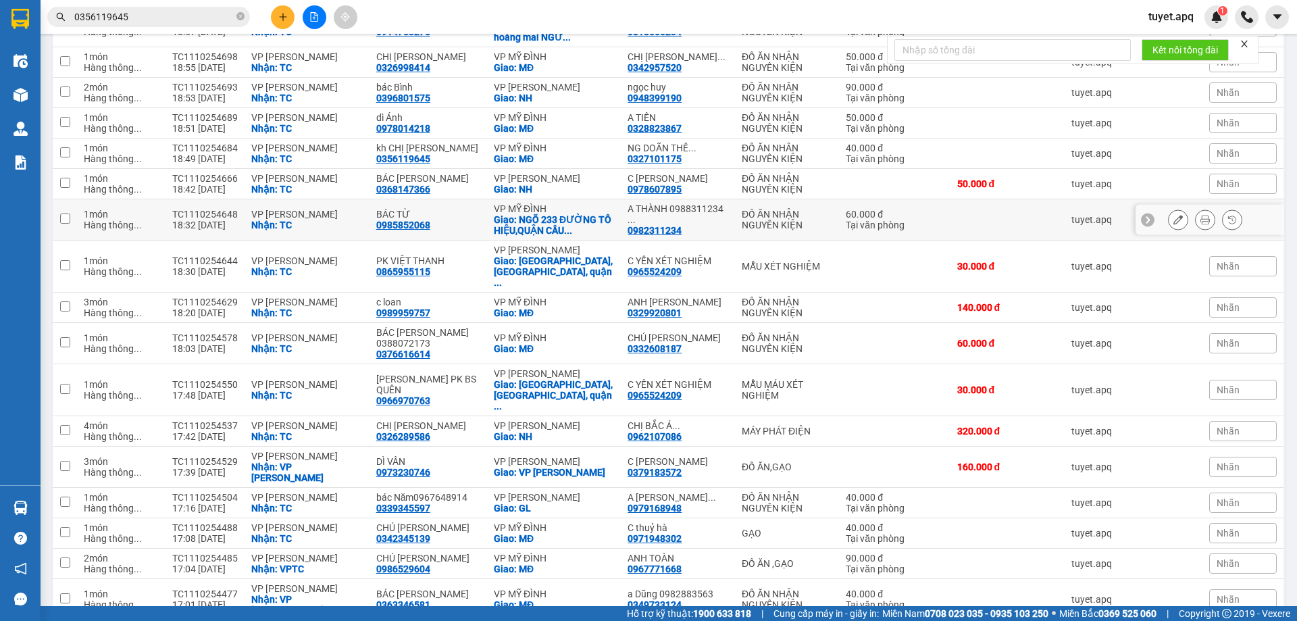
scroll to position [513, 0]
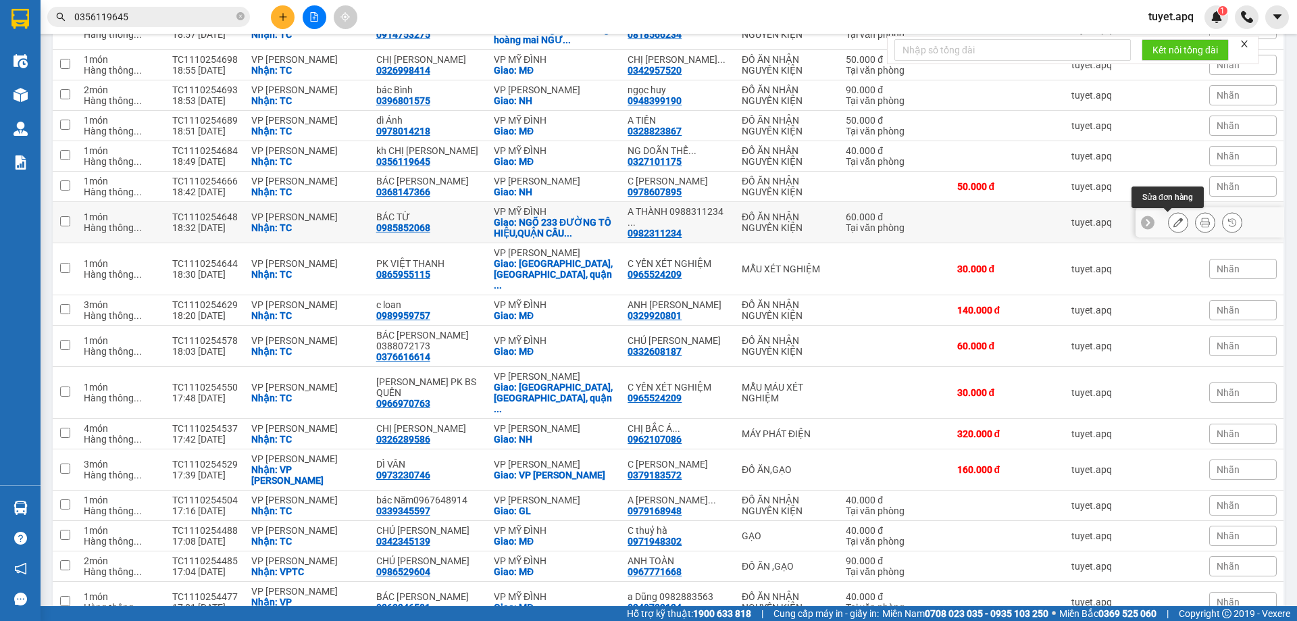
click at [1174, 220] on icon at bounding box center [1178, 222] width 9 height 9
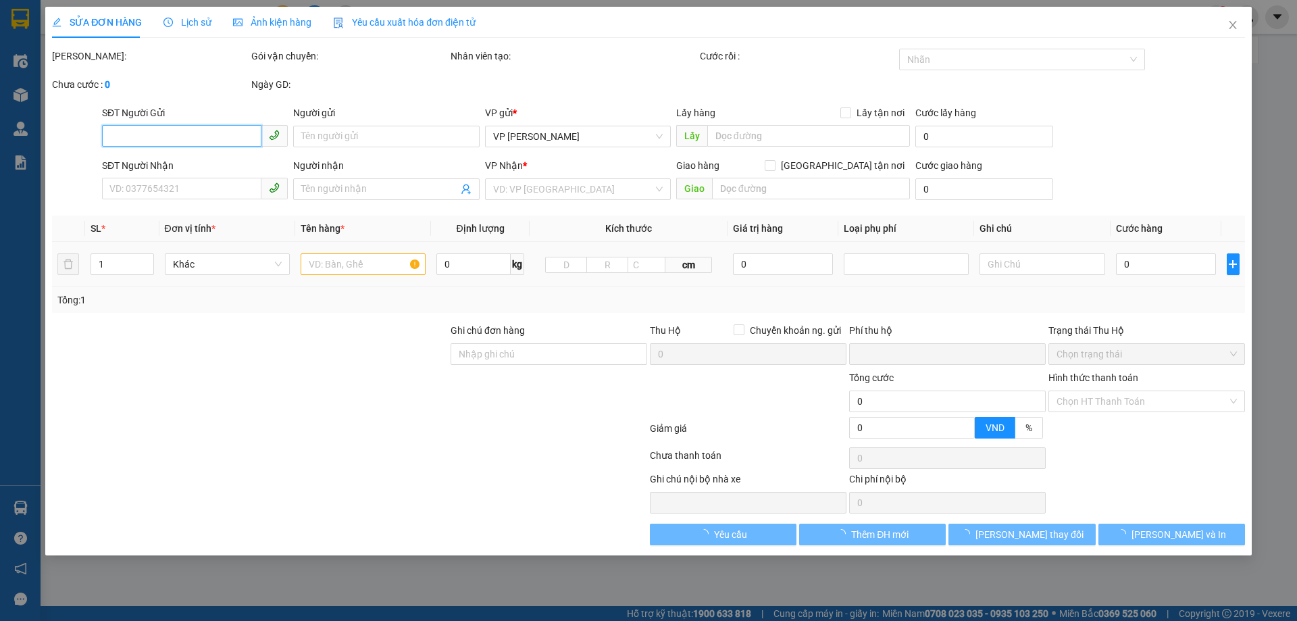
type input "0985852068"
type input "BÁC TỪ"
checkbox input "true"
type input "TC"
type input "0982311234"
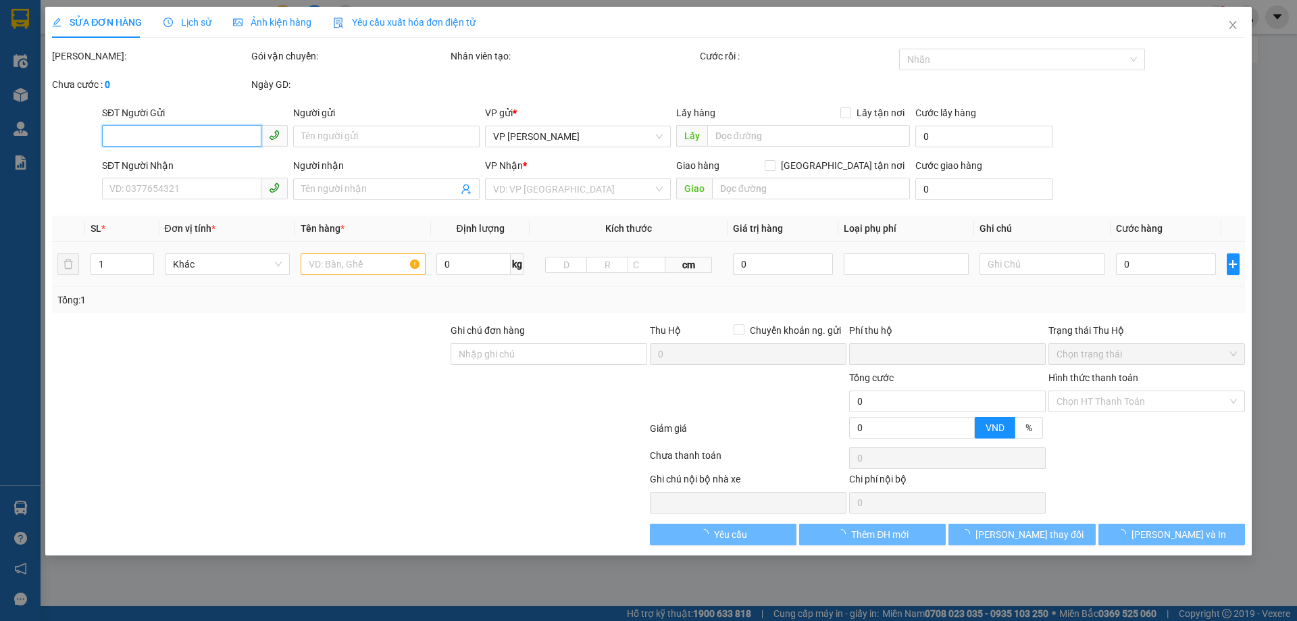
type input "A THÀNH 0988311234 ( gọi lại ship )"
checkbox input "true"
type input "NGÕ 233 ĐƯỜNG TÔ HIỆU,QUẬN CẦU GIẤY HÀ NỘI,SHIP ĐỊA CHỈ NÀY NGƯỜI NHẬN TT SHIP"
type input "0"
type input "60.000"
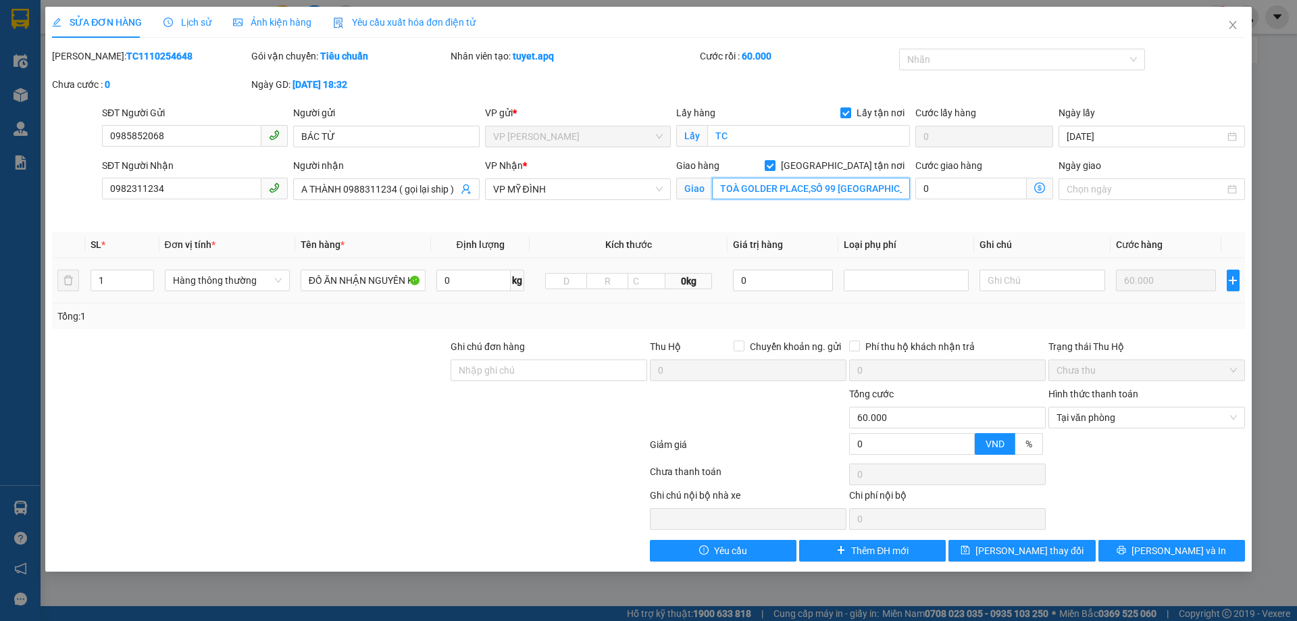
scroll to position [0, 35]
type input "THÁP A TOÀ GOLDER PLACE,SỐ 99 MỄ TRÌ,HÀ NỘI"
click at [1037, 184] on icon "dollar-circle" at bounding box center [1040, 187] width 11 height 11
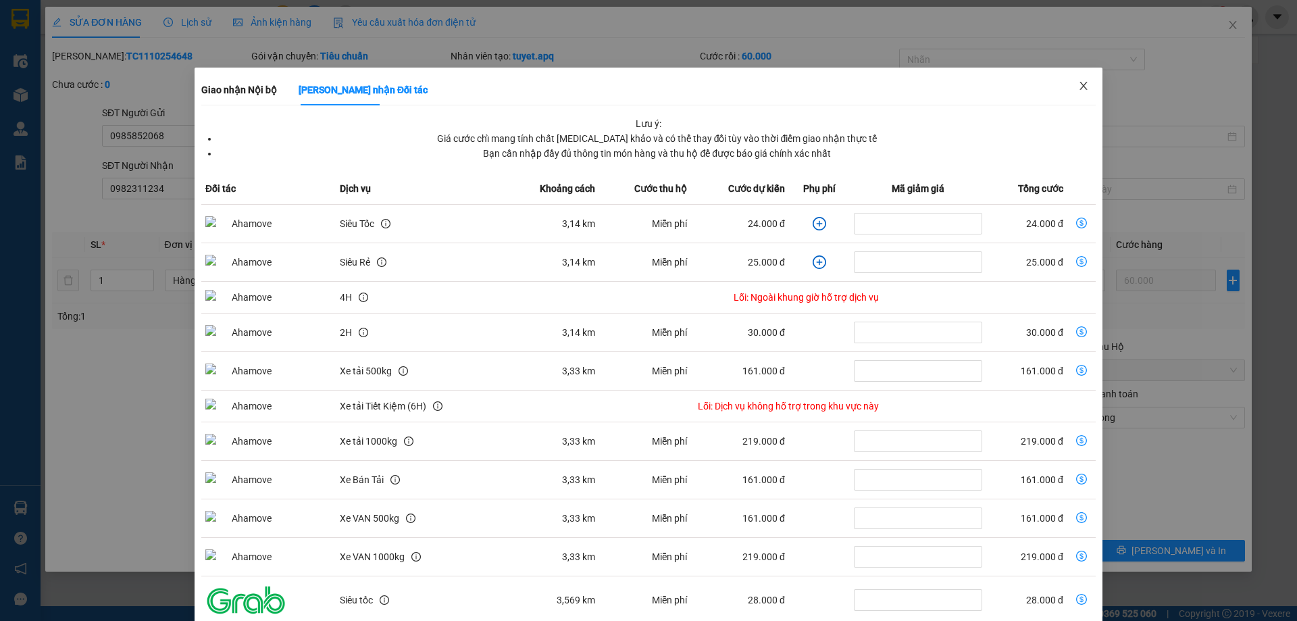
click at [1079, 84] on icon "close" at bounding box center [1084, 85] width 11 height 11
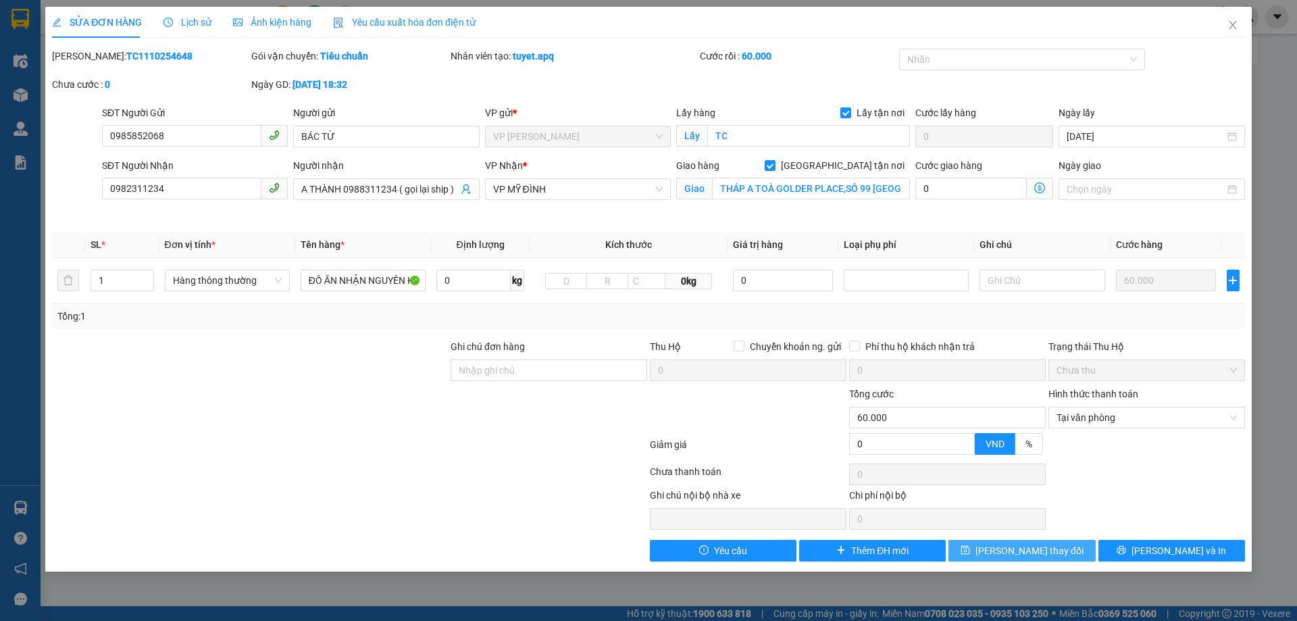
click at [1025, 551] on span "Lưu thay đổi" at bounding box center [1030, 550] width 108 height 15
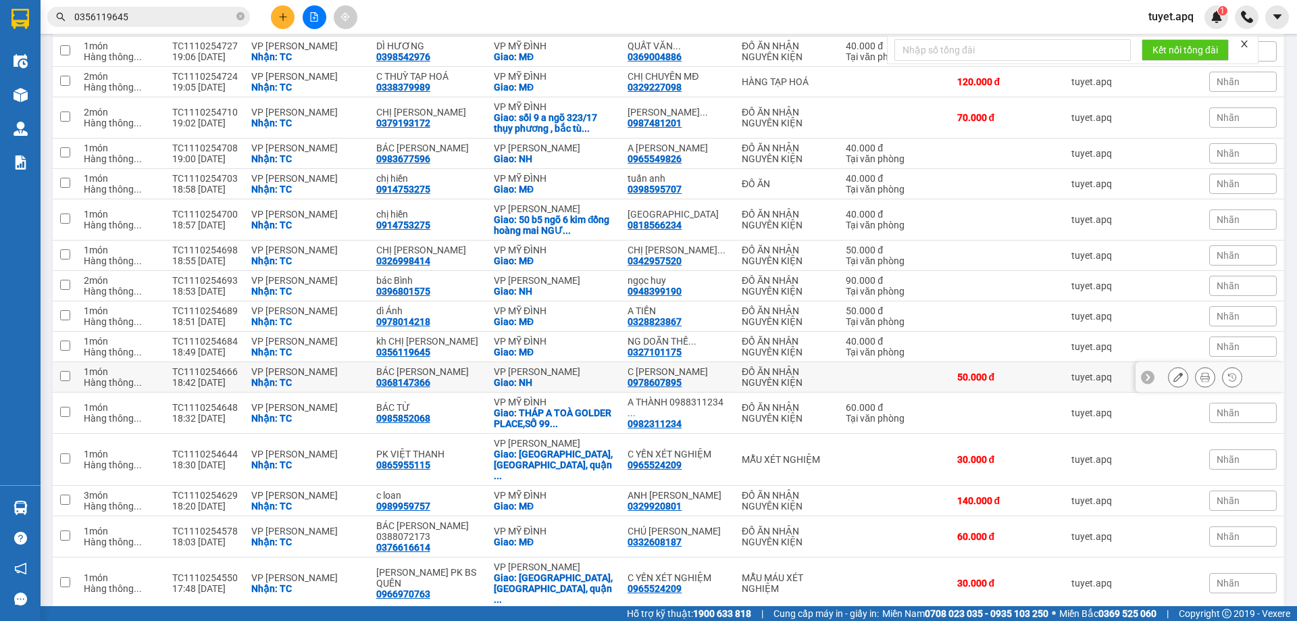
scroll to position [338, 0]
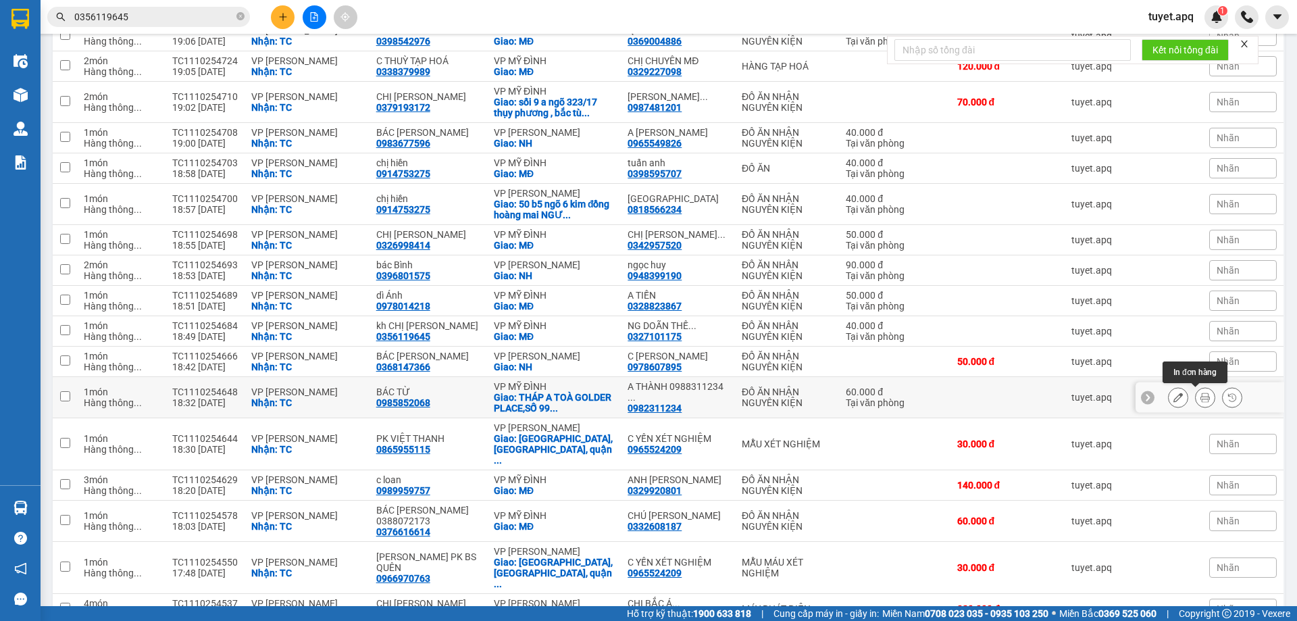
click at [1201, 400] on icon at bounding box center [1205, 397] width 9 height 9
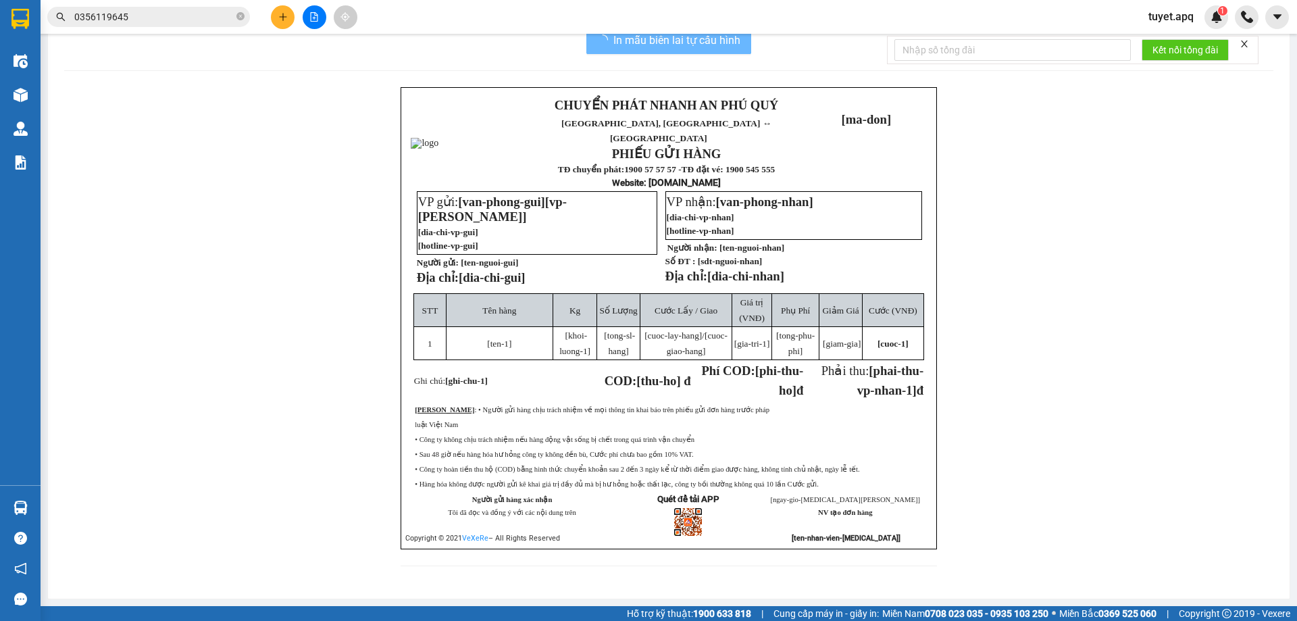
scroll to position [14, 0]
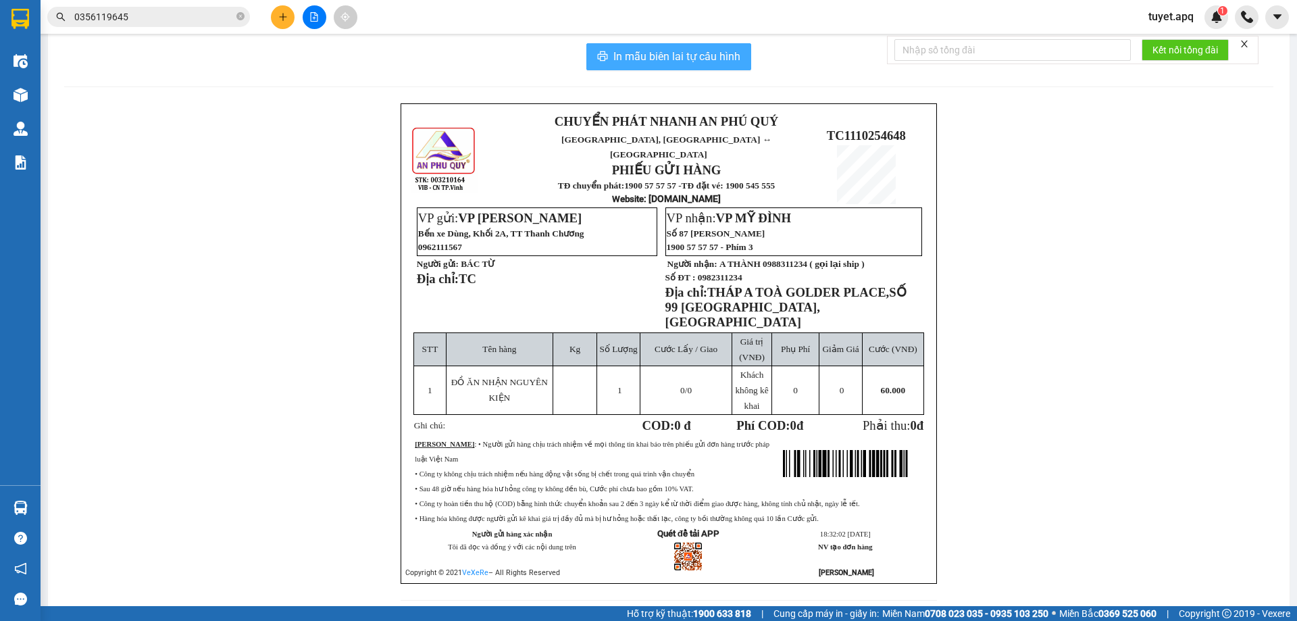
click at [696, 56] on span "In mẫu biên lai tự cấu hình" at bounding box center [677, 56] width 127 height 17
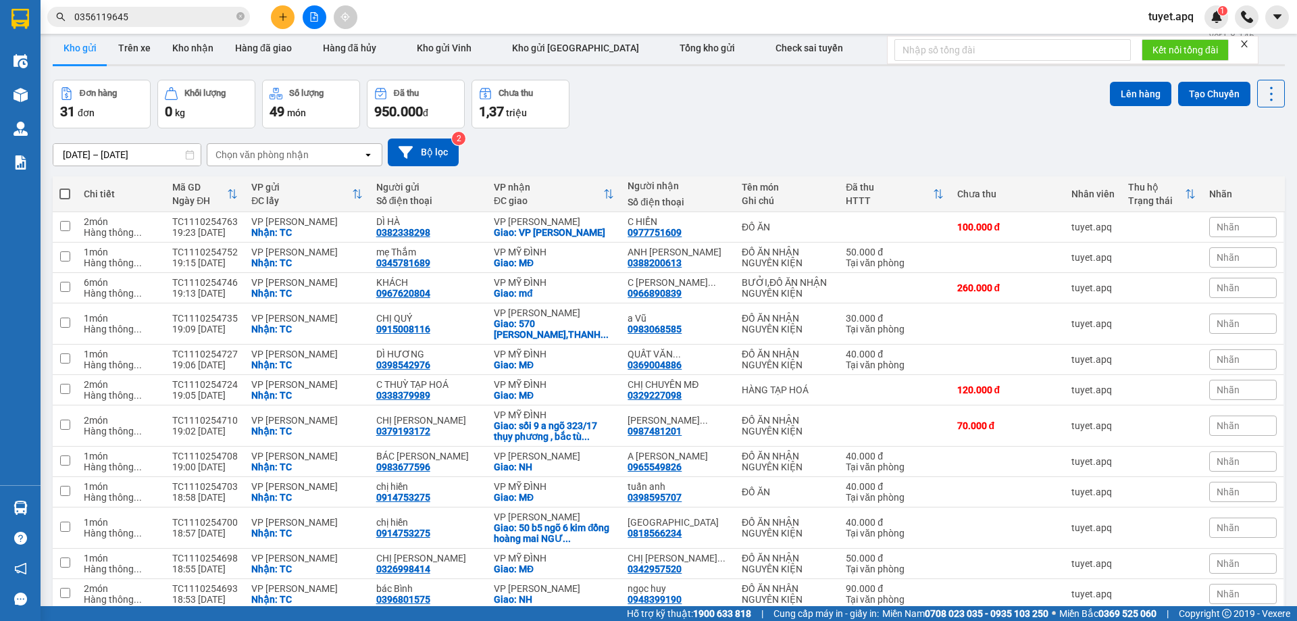
click at [317, 152] on div "Chọn văn phòng nhận" at bounding box center [284, 155] width 155 height 22
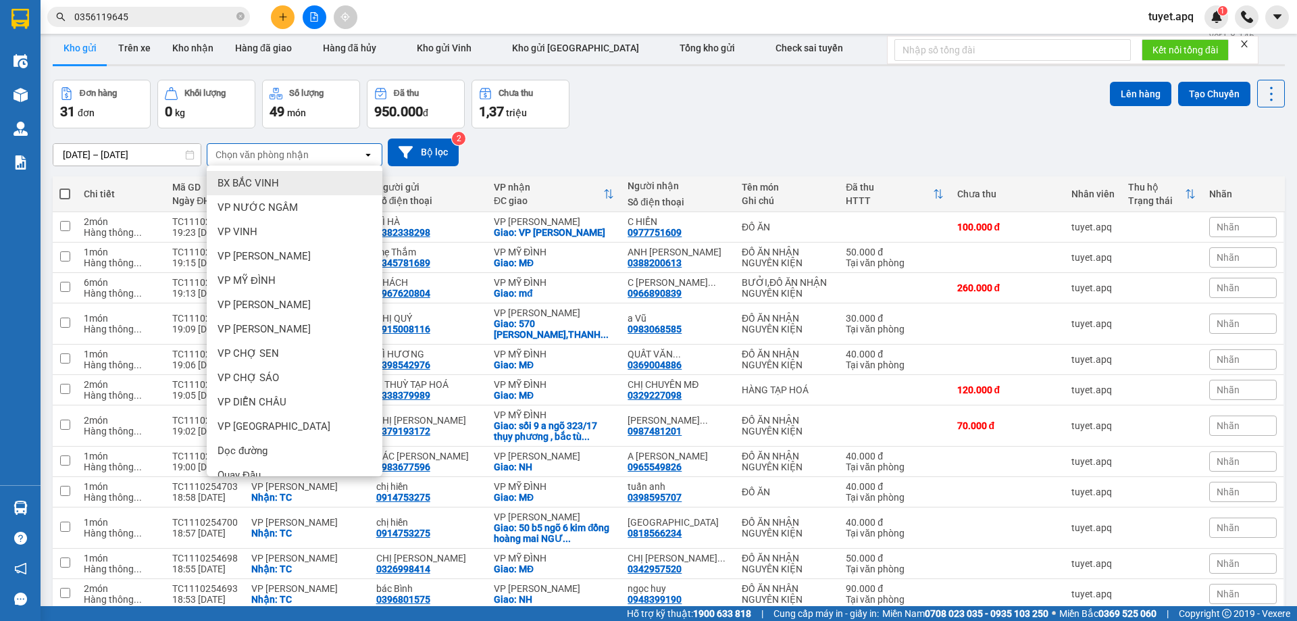
type input "N"
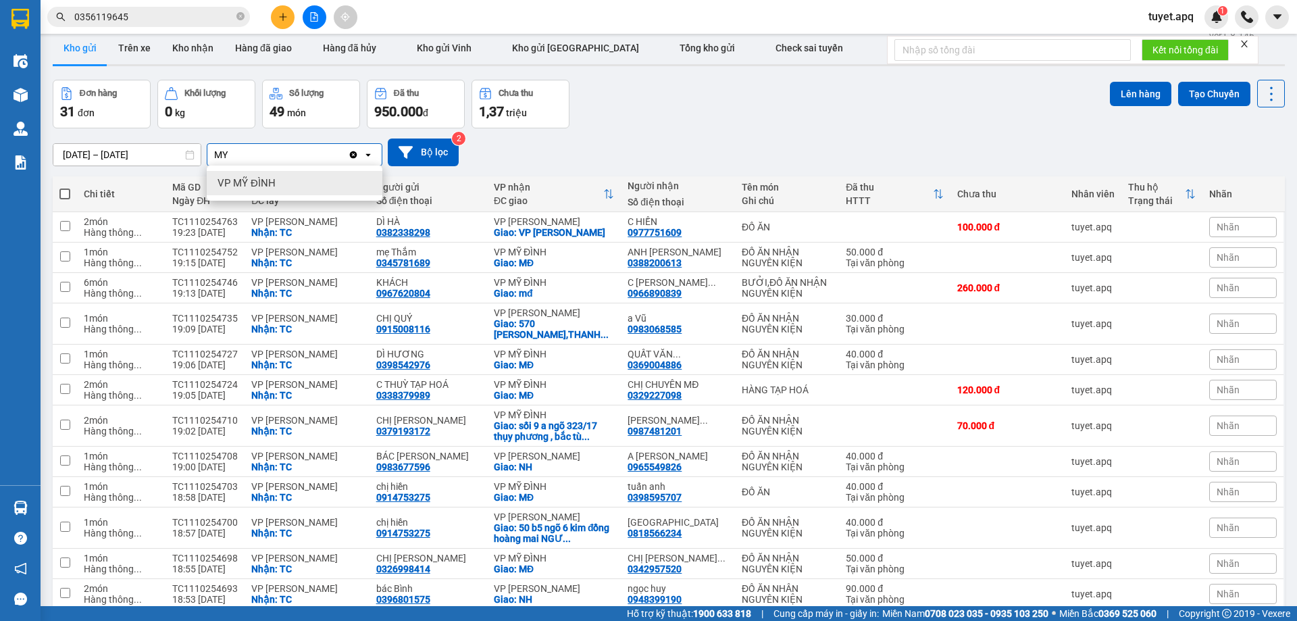
type input "MY"
click at [276, 187] on div "VP MỸ ĐÌNH" at bounding box center [295, 183] width 176 height 24
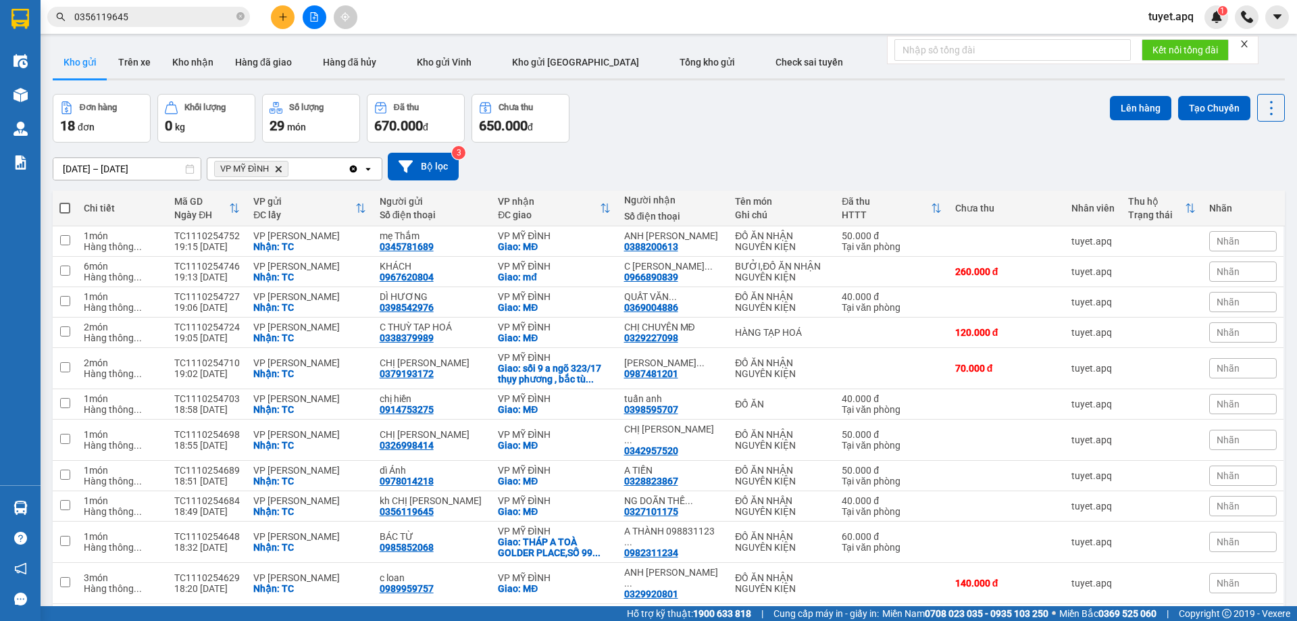
click at [171, 18] on input "0356119645" at bounding box center [153, 16] width 159 height 15
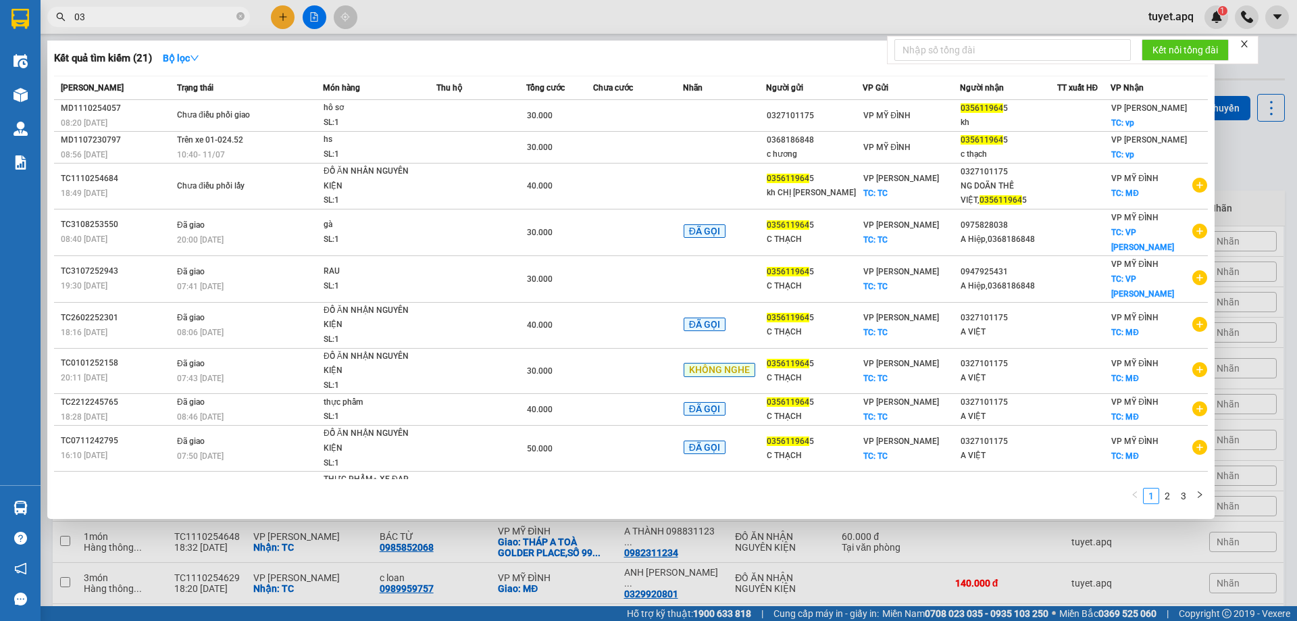
type input "0"
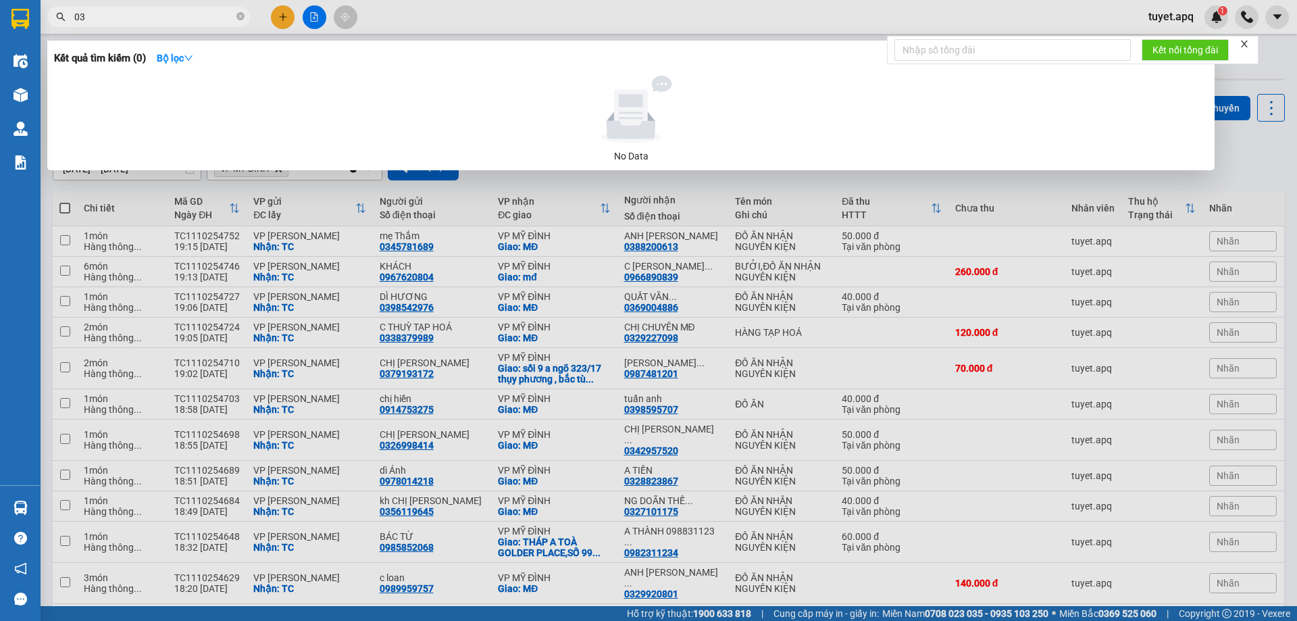
type input "0"
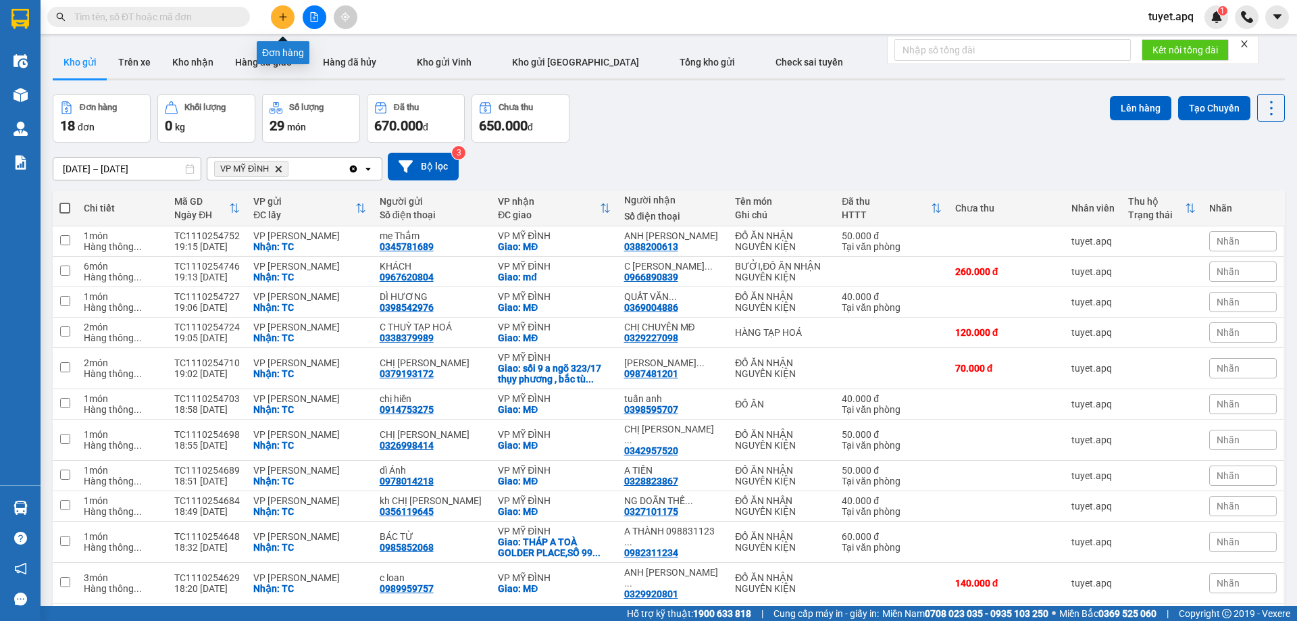
click at [285, 18] on icon "plus" at bounding box center [282, 16] width 9 height 9
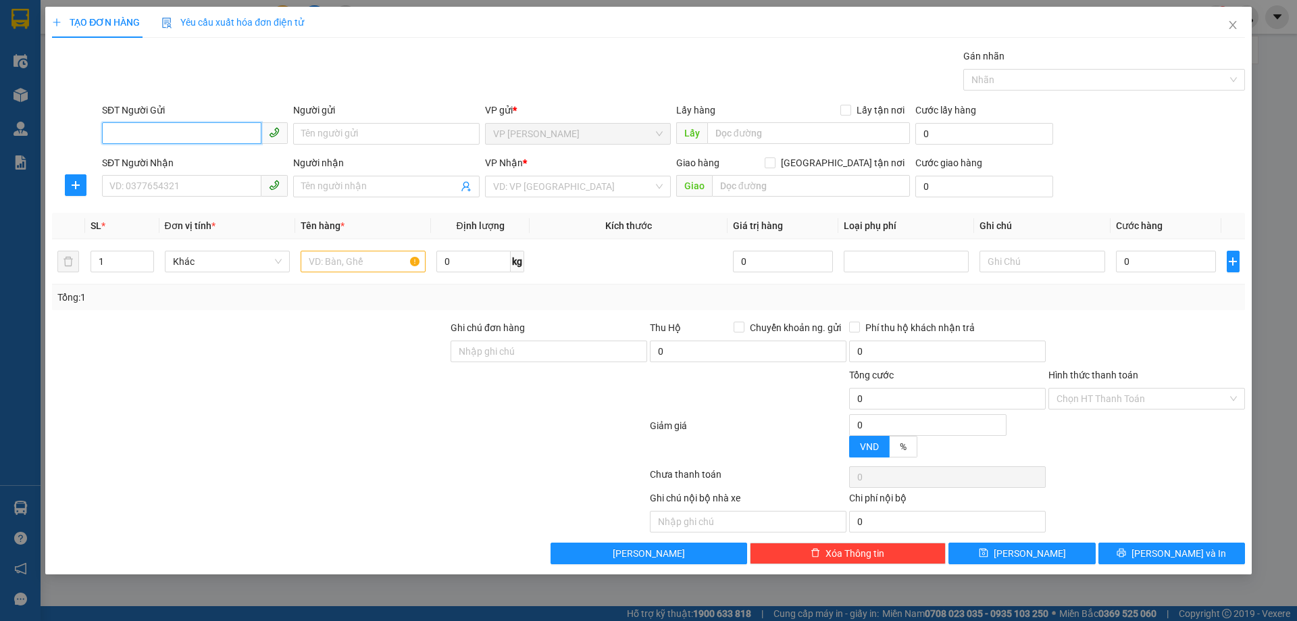
click at [251, 132] on input "SĐT Người Gửi" at bounding box center [181, 133] width 159 height 22
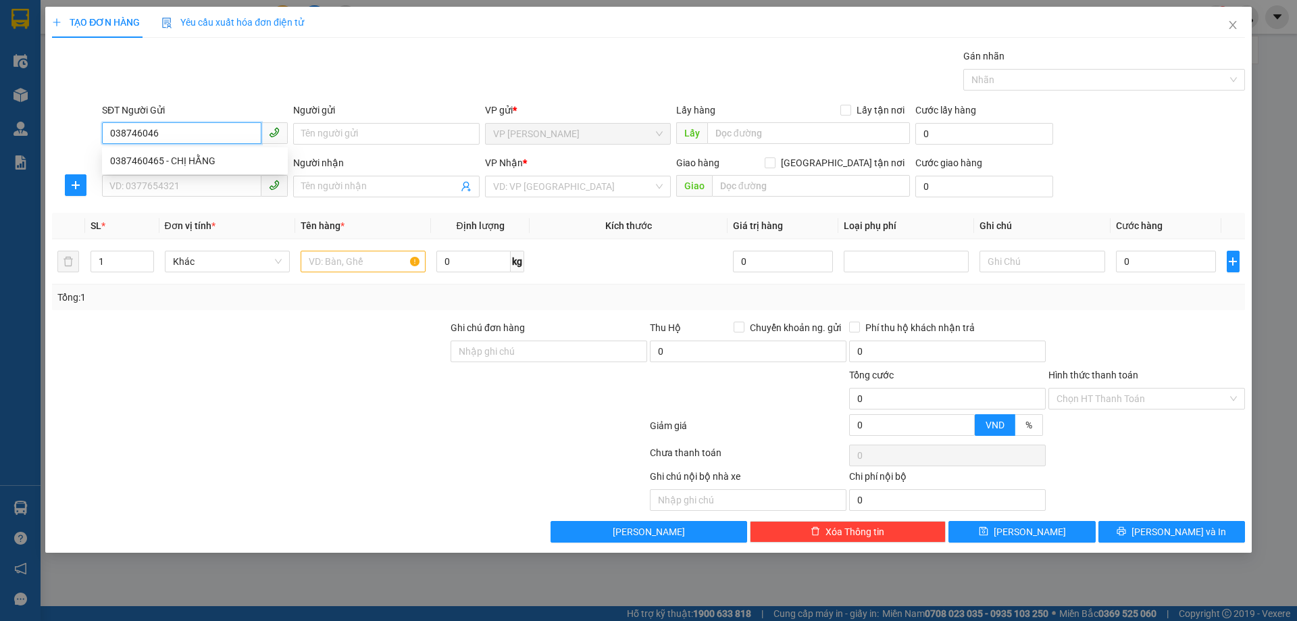
type input "0387460465"
click at [207, 159] on div "0387460465 - CHỊ HẰNG" at bounding box center [195, 160] width 170 height 15
type input "CHỊ HẰNG"
checkbox input "true"
type input "TC"
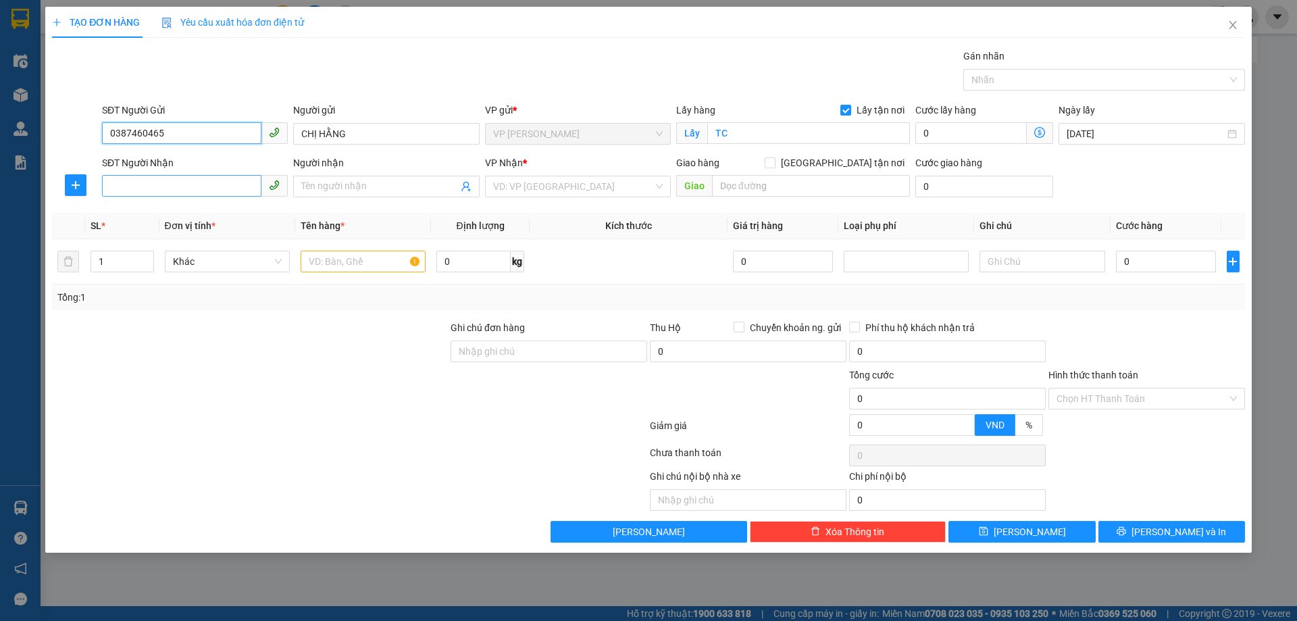
type input "0387460465"
click at [221, 185] on input "SĐT Người Nhận" at bounding box center [181, 186] width 159 height 22
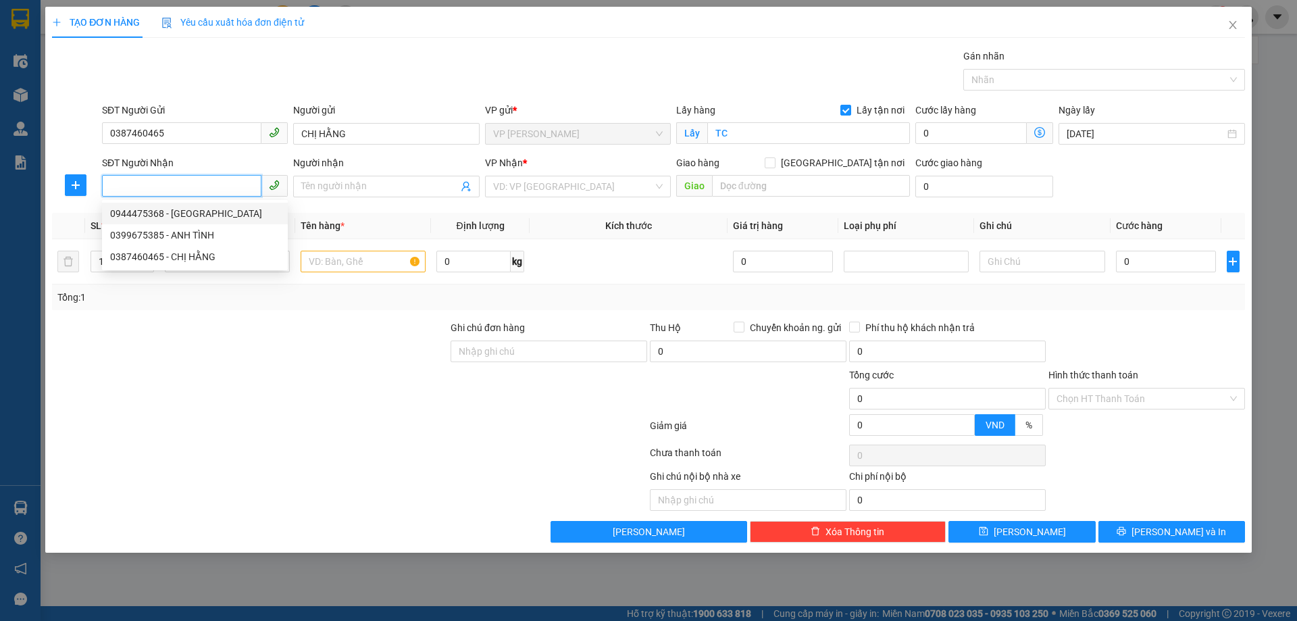
click at [163, 185] on input "SĐT Người Nhận" at bounding box center [181, 186] width 159 height 22
type input "0339803357"
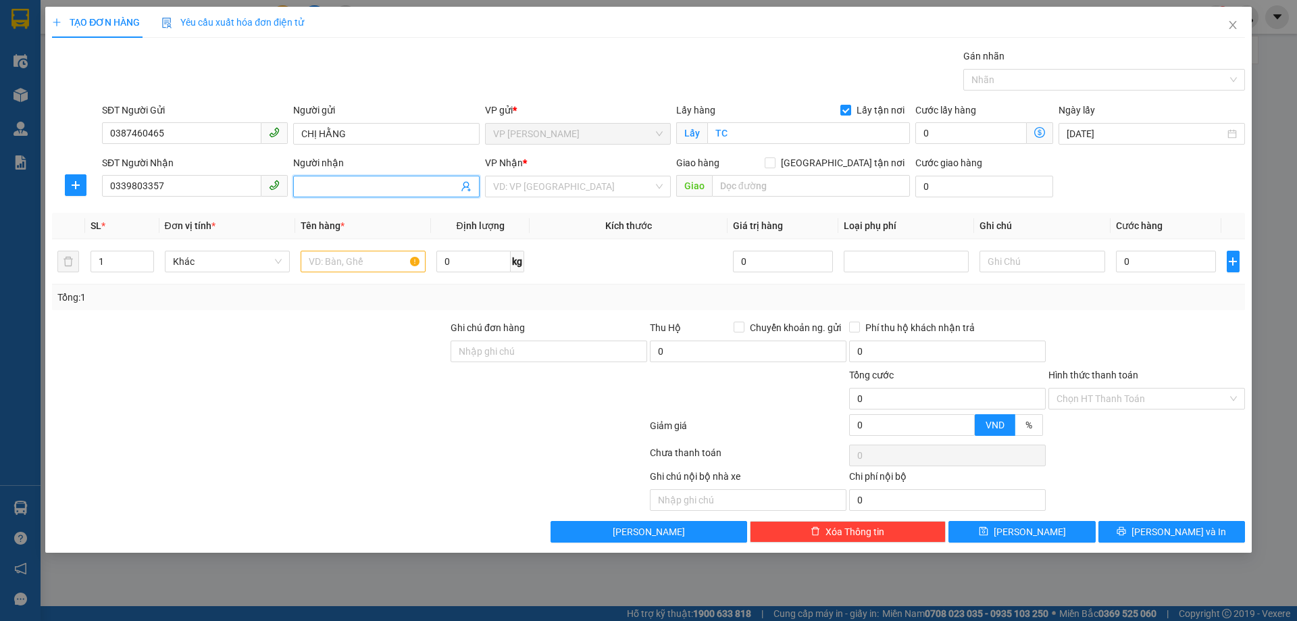
click at [349, 180] on input "Người nhận" at bounding box center [379, 186] width 156 height 15
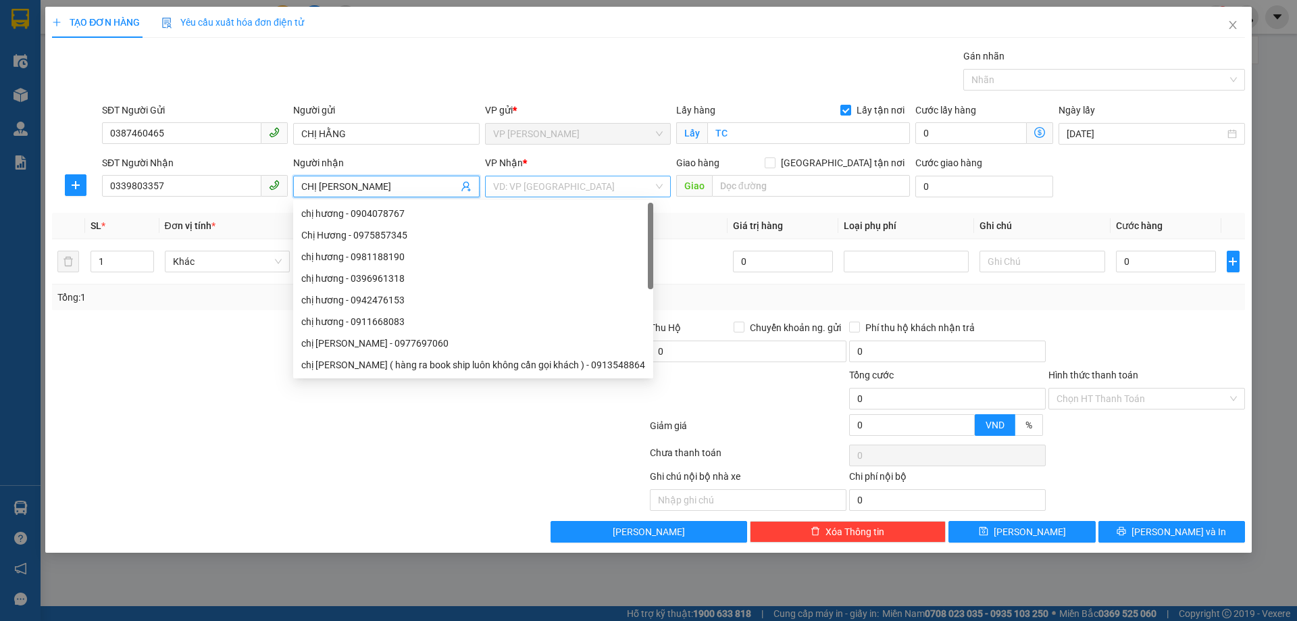
type input "CHỊ HƯƠNG"
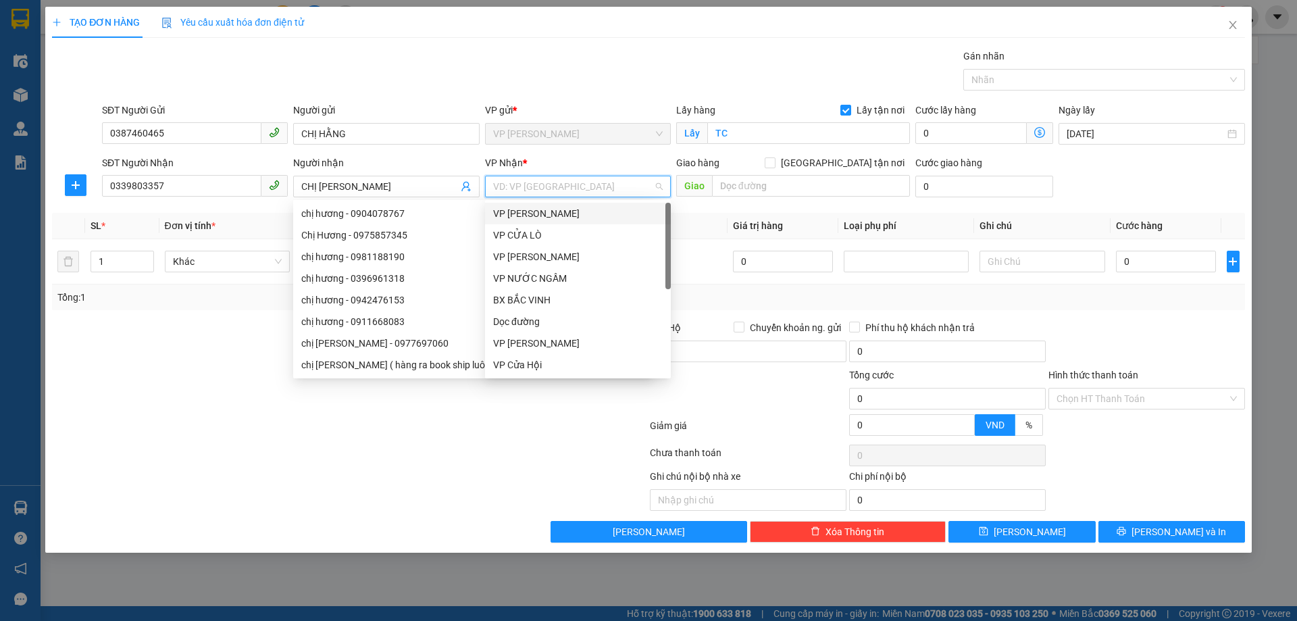
click at [585, 195] on input "search" at bounding box center [573, 186] width 160 height 20
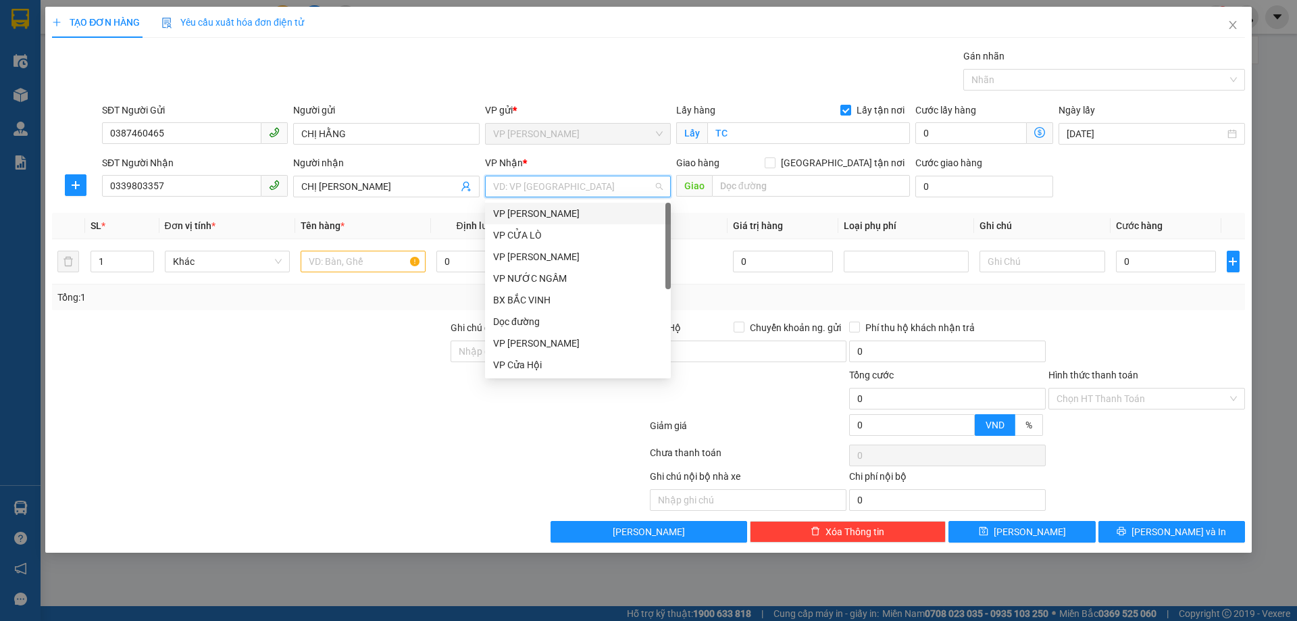
type input "G"
click at [556, 213] on div "VP [PERSON_NAME]" at bounding box center [578, 213] width 170 height 15
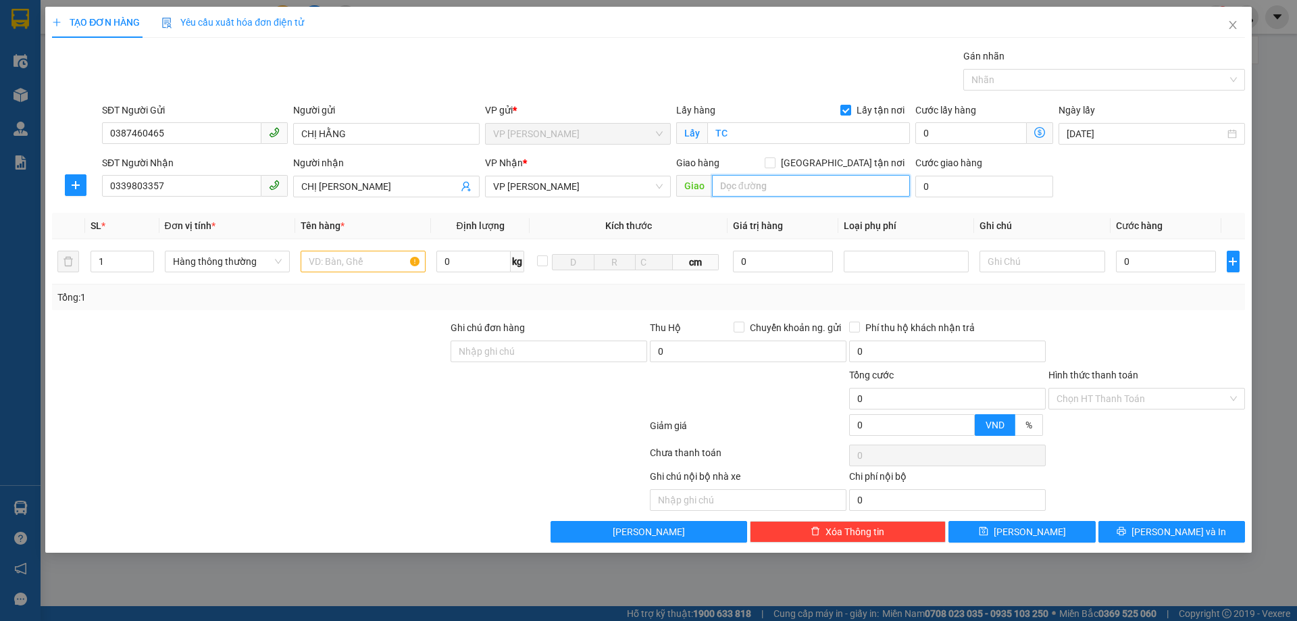
click at [791, 189] on input "text" at bounding box center [811, 186] width 198 height 22
type input "GL"
click at [774, 159] on input "[GEOGRAPHIC_DATA] tận nơi" at bounding box center [769, 161] width 9 height 9
checkbox input "true"
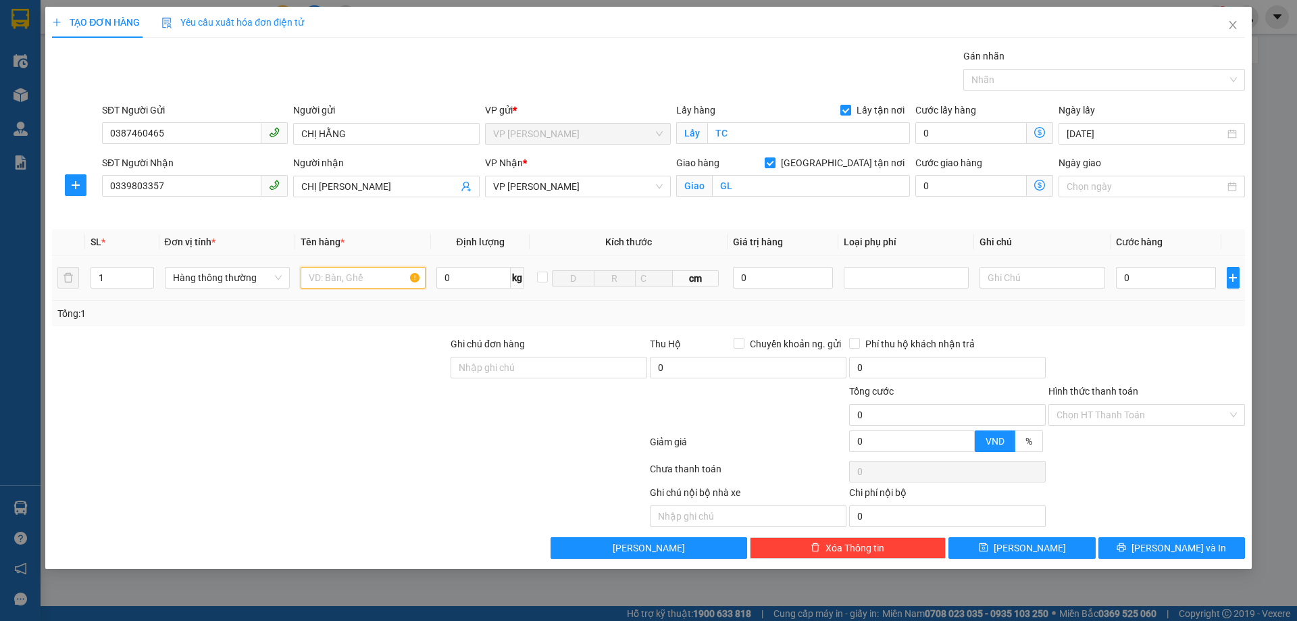
click at [368, 278] on input "text" at bounding box center [363, 278] width 125 height 22
type input "D"
type input "ĐỒ ĂN NHẬN NGUYÊN KIỆN"
type input "2"
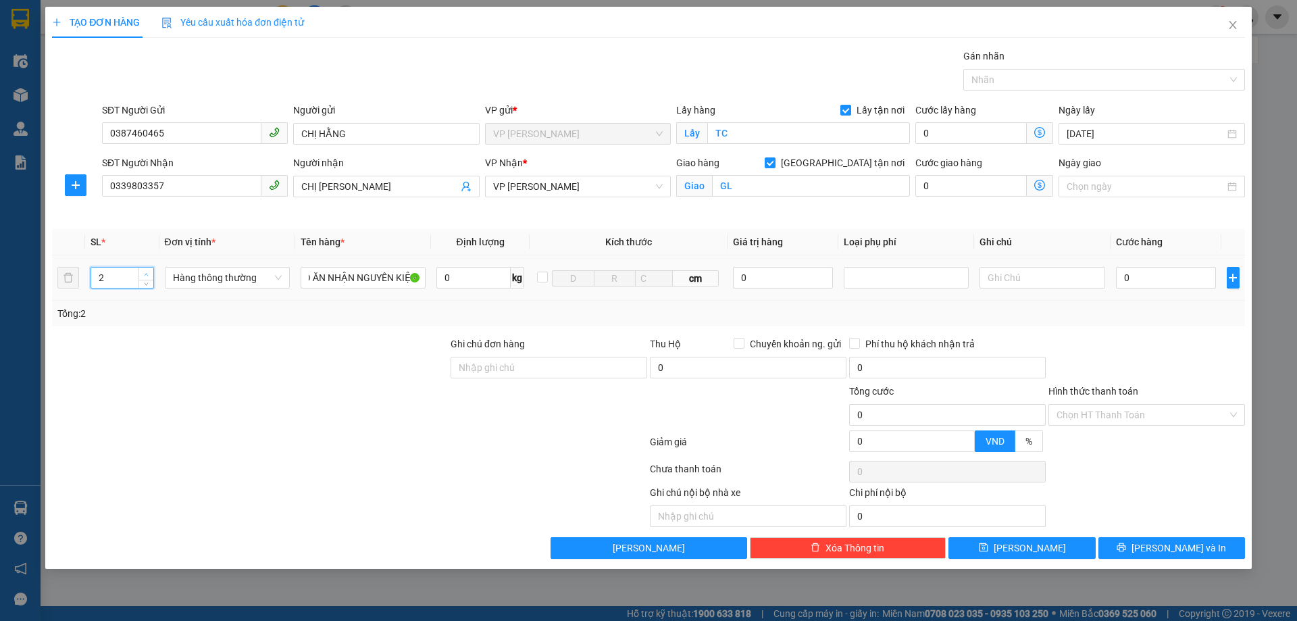
click at [145, 271] on span "up" at bounding box center [147, 274] width 8 height 8
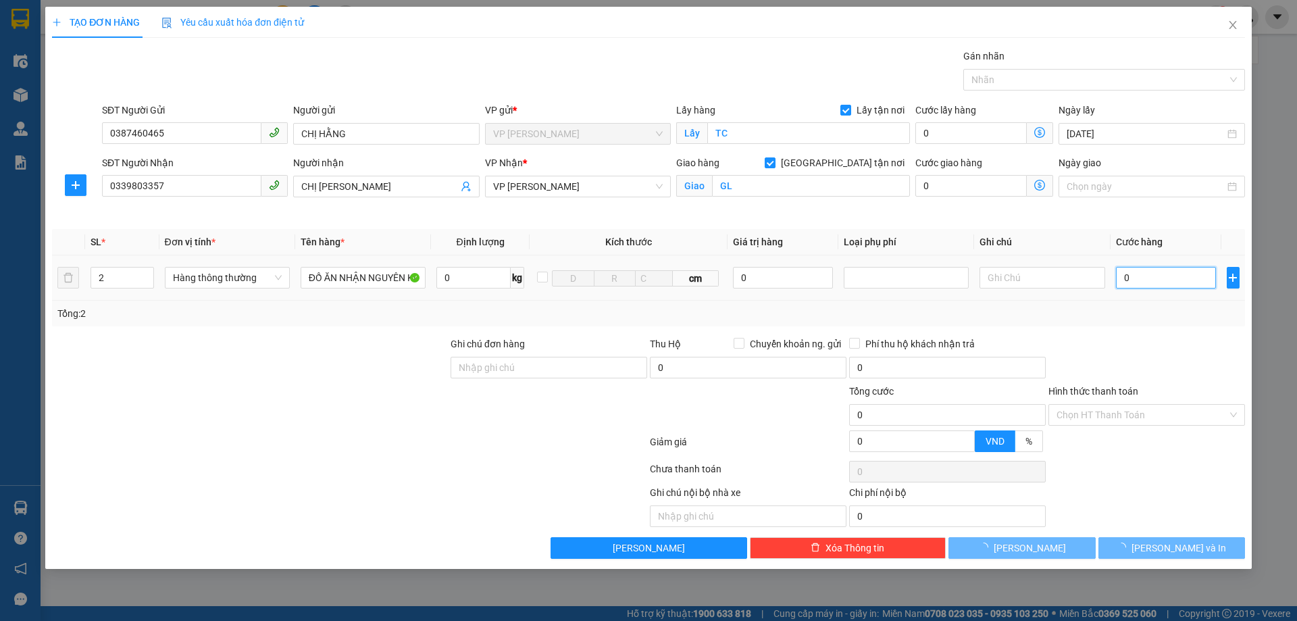
click at [1162, 276] on input "0" at bounding box center [1166, 278] width 101 height 22
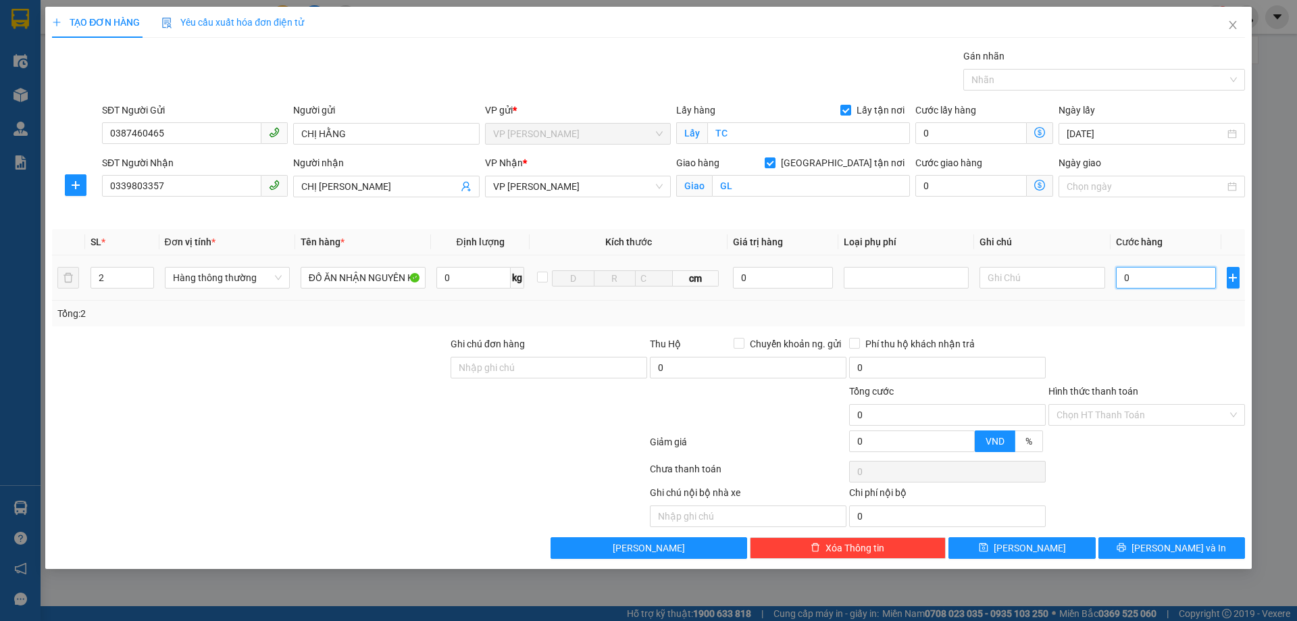
type input "8"
type input "80"
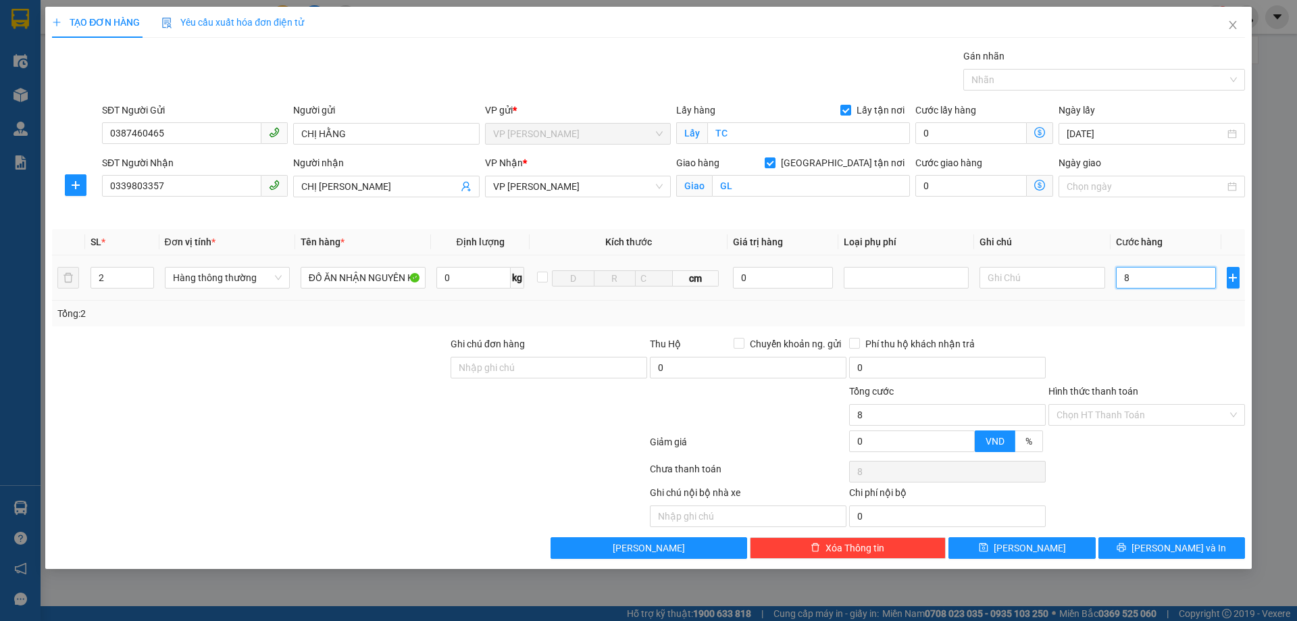
type input "80"
type input "800"
type input "8.000"
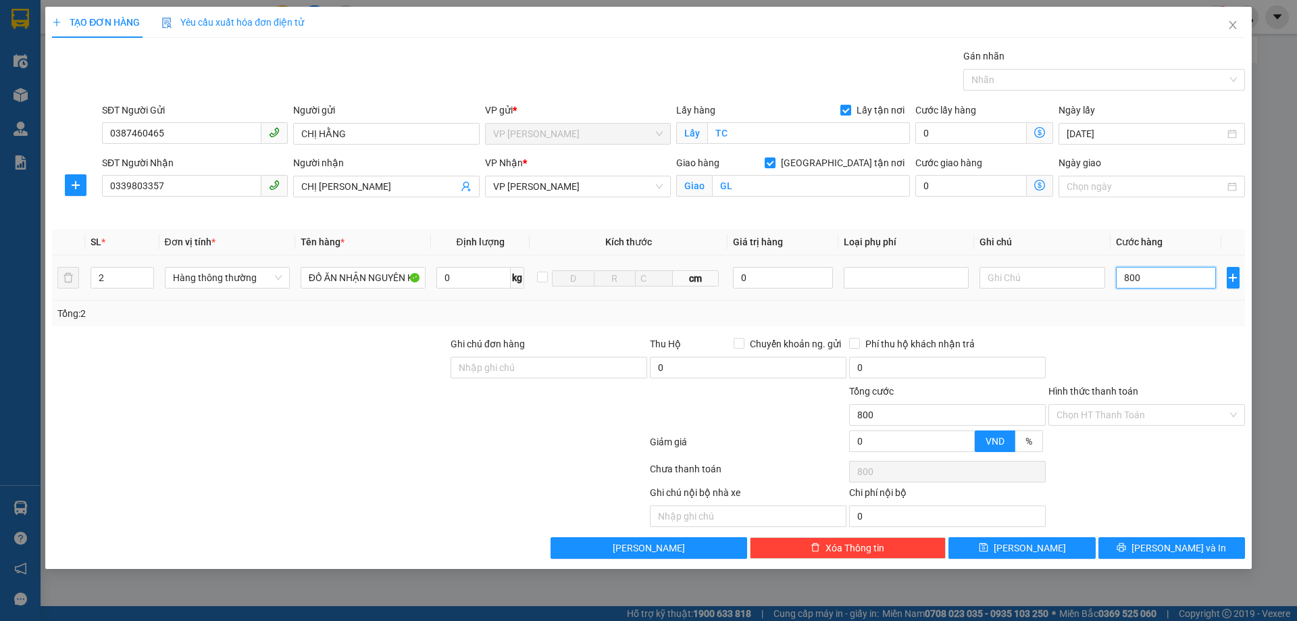
type input "8.000"
type input "80.000"
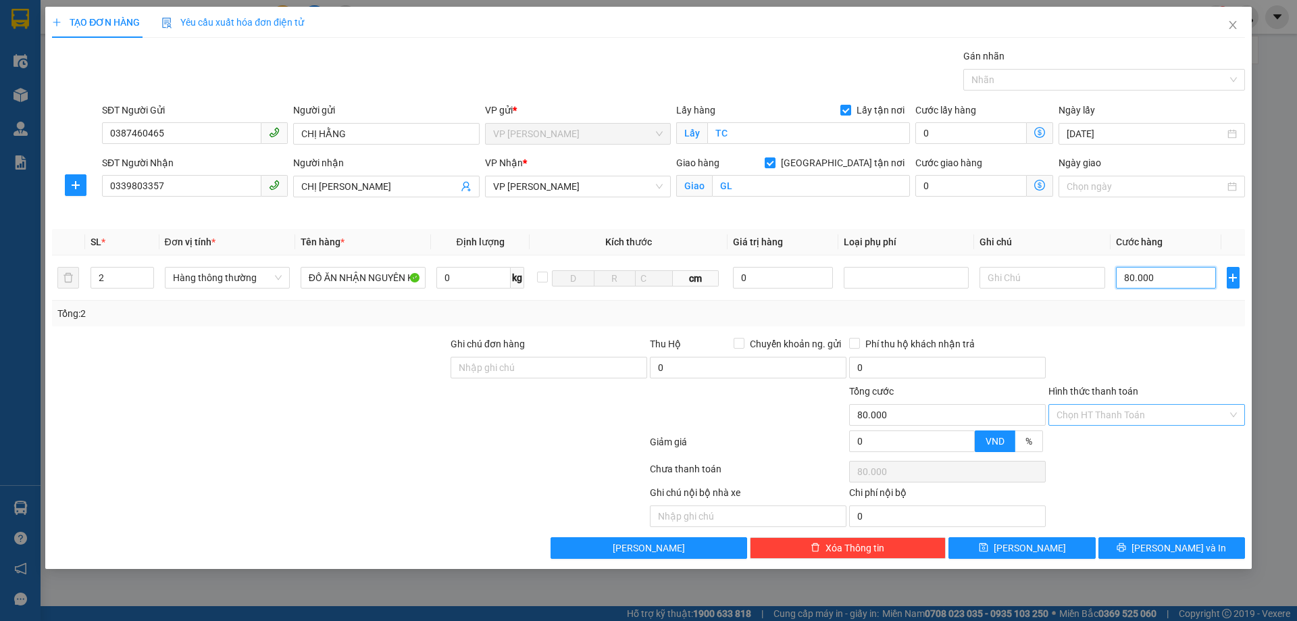
type input "80.000"
click at [1179, 413] on input "Hình thức thanh toán" at bounding box center [1142, 415] width 171 height 20
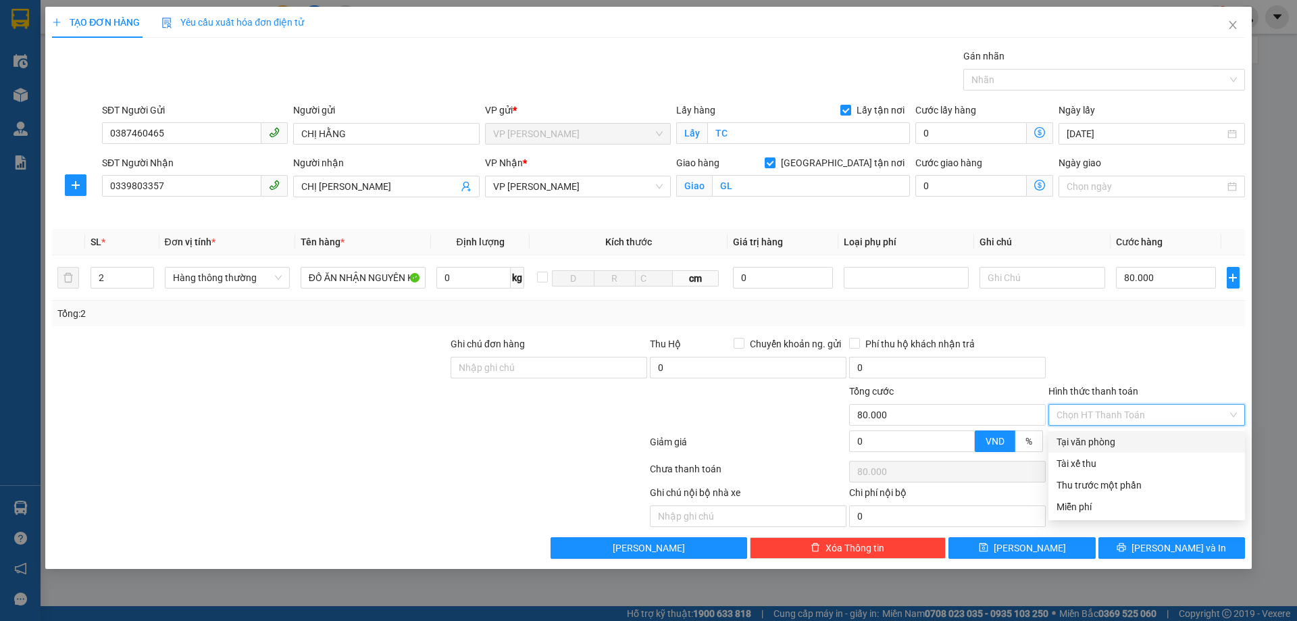
click at [1109, 443] on div "Tại văn phòng" at bounding box center [1147, 442] width 180 height 15
type input "0"
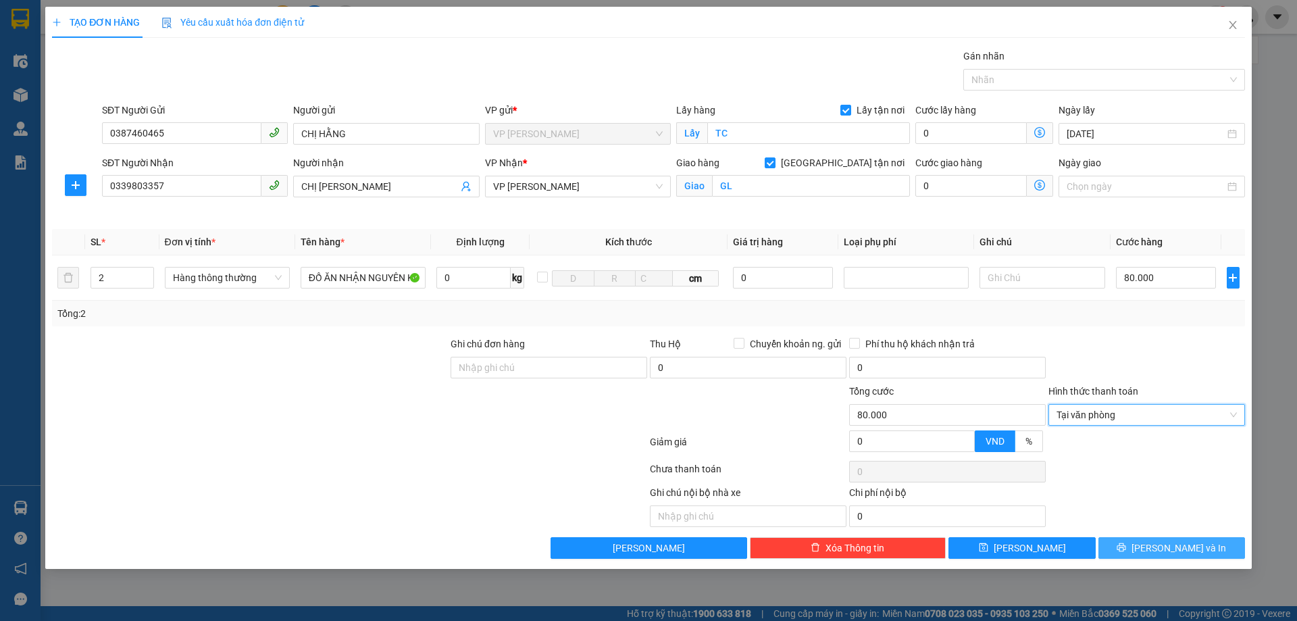
click at [1181, 549] on span "[PERSON_NAME] và In" at bounding box center [1179, 548] width 95 height 15
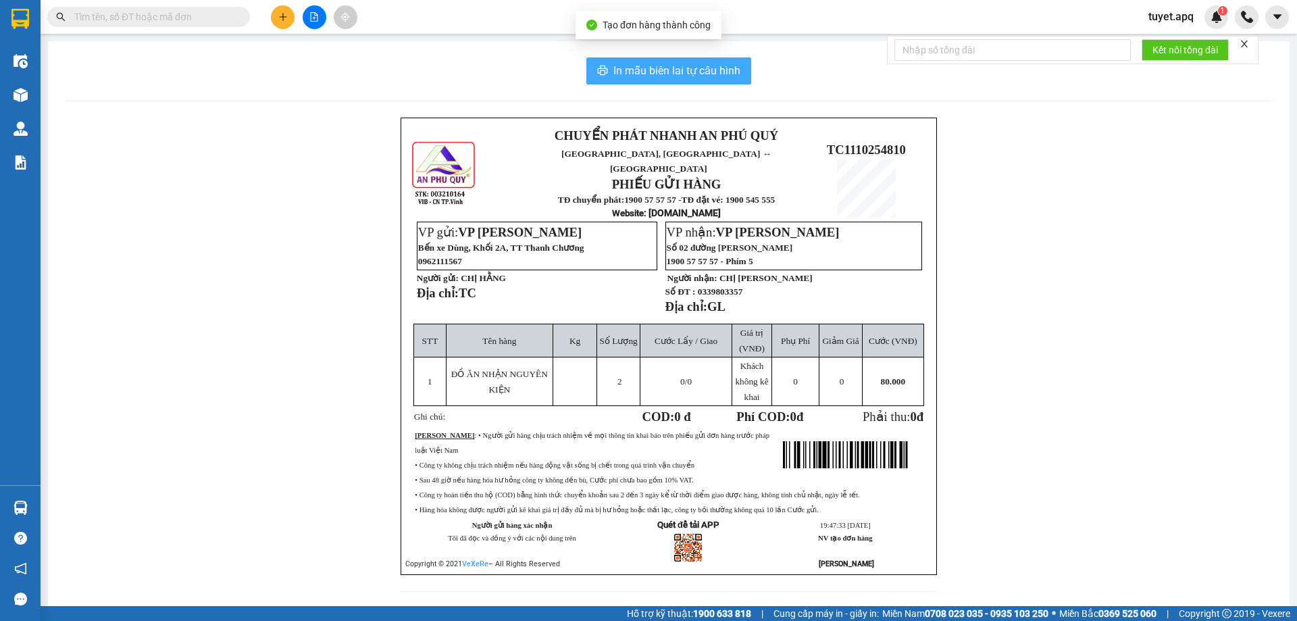
click at [657, 67] on span "In mẫu biên lai tự cấu hình" at bounding box center [677, 70] width 127 height 17
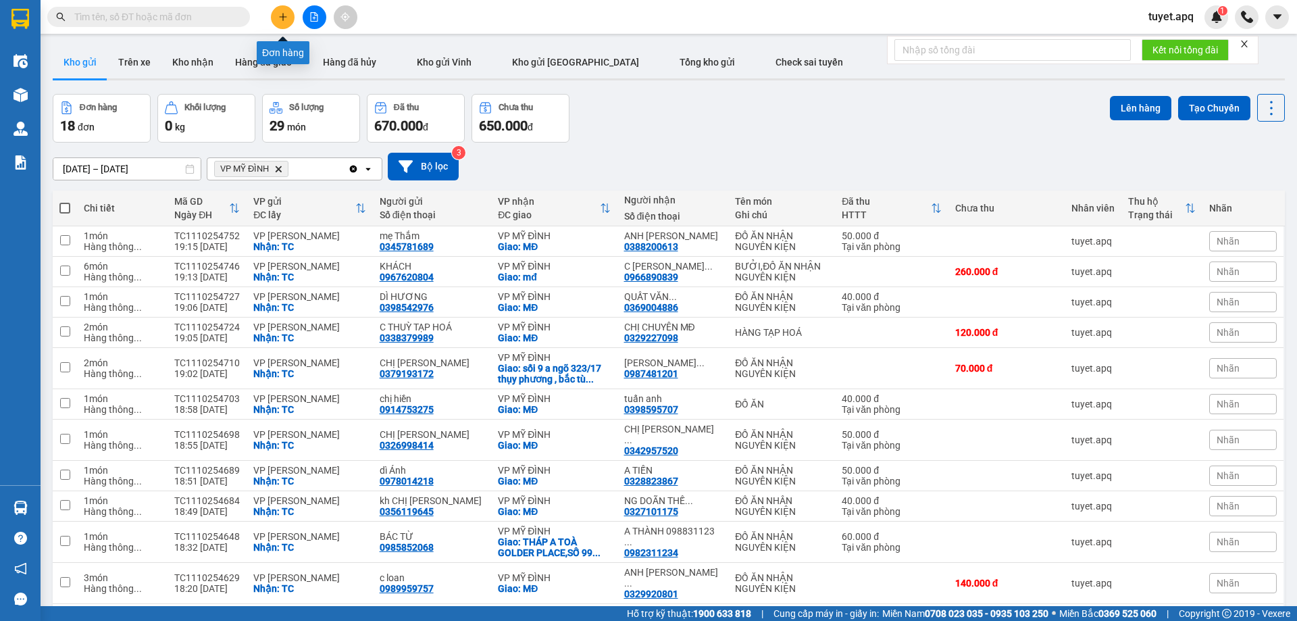
click at [286, 15] on icon "plus" at bounding box center [282, 16] width 9 height 9
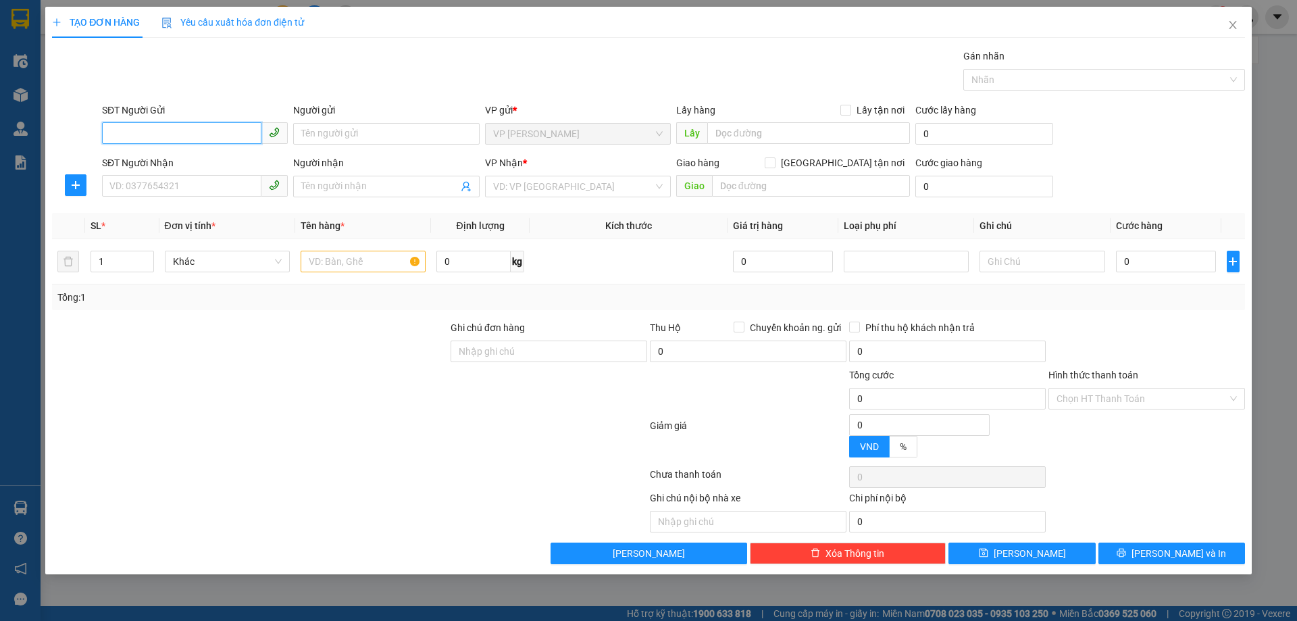
click at [195, 137] on input "SĐT Người Gửi" at bounding box center [181, 133] width 159 height 22
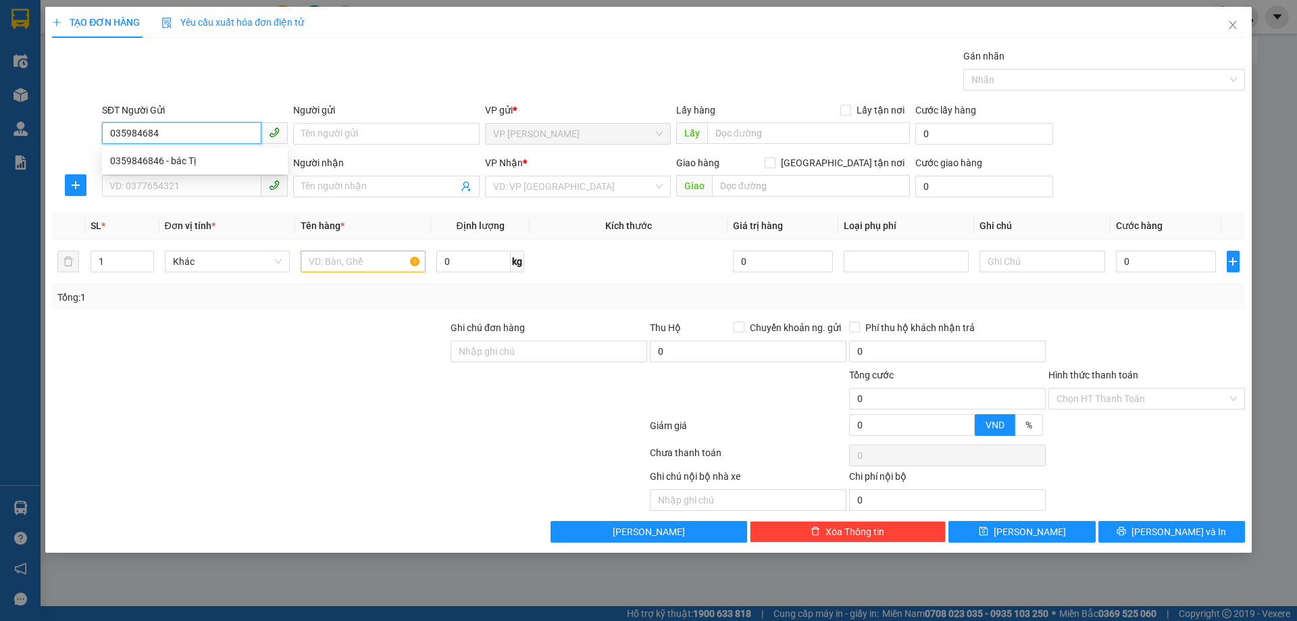
type input "0359846846"
click at [187, 166] on div "0359846846 - bác Tị" at bounding box center [195, 160] width 170 height 15
type input "bác Tị"
checkbox input "true"
type input "TC"
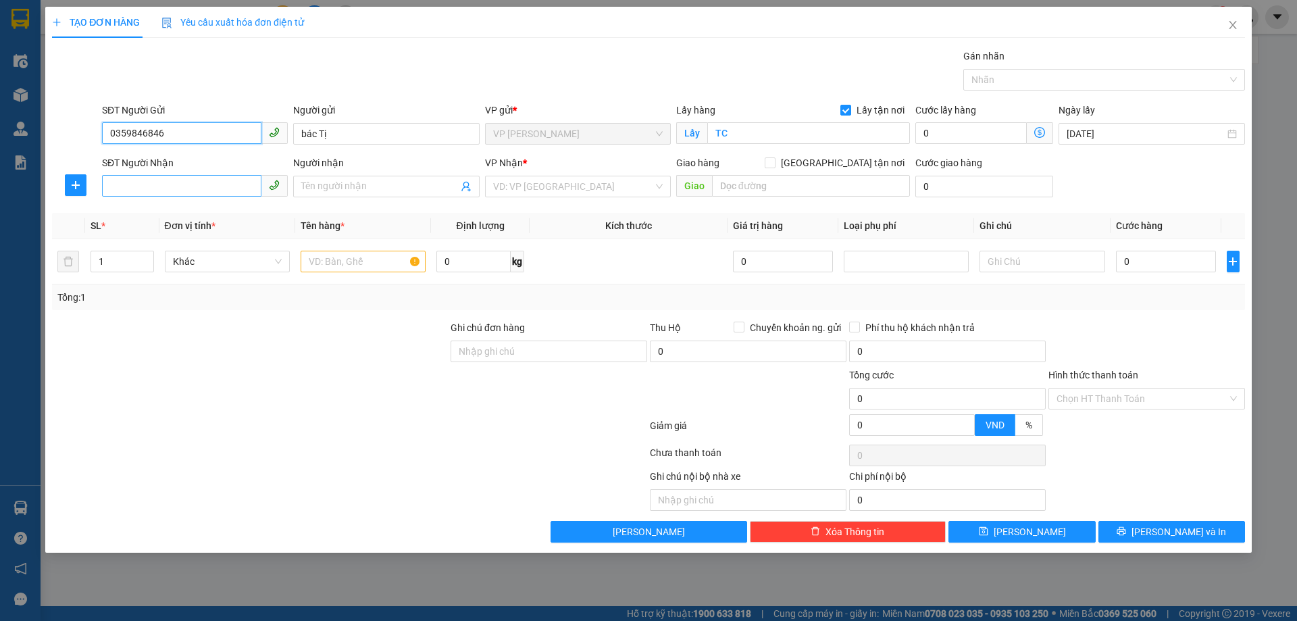
type input "0359846846"
click at [212, 191] on input "SĐT Người Nhận" at bounding box center [181, 186] width 159 height 22
click at [197, 209] on div "0977306806 - CHỊ THƯƠNG" at bounding box center [195, 213] width 170 height 15
type input "0977306806"
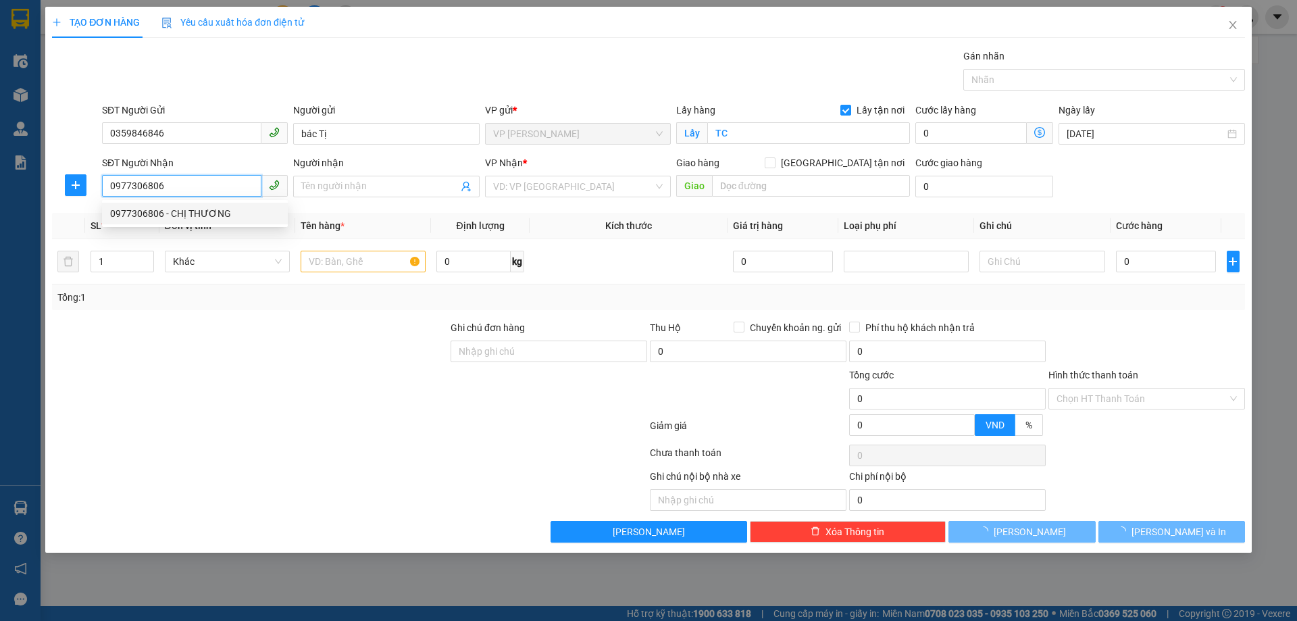
type input "CHỊ THƯƠNG"
checkbox input "true"
type input "MĐ"
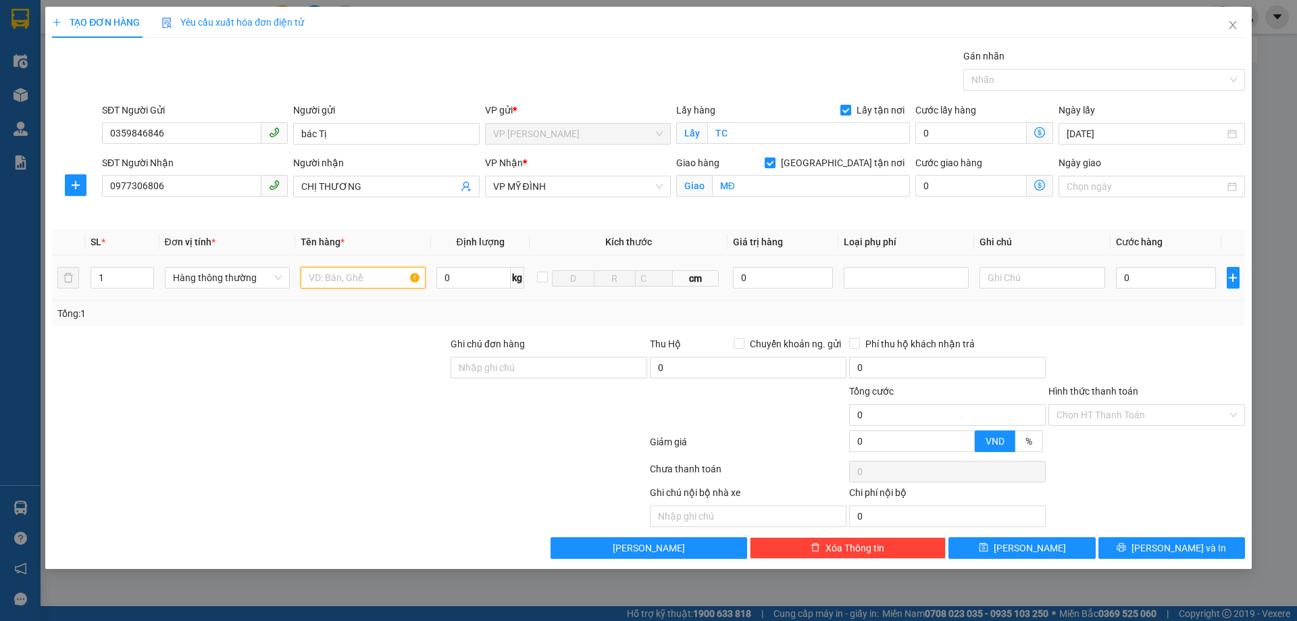
click at [370, 281] on input "text" at bounding box center [363, 278] width 125 height 22
type input "D"
click at [1175, 272] on input "0" at bounding box center [1166, 278] width 101 height 22
click at [1126, 545] on icon "printer" at bounding box center [1122, 547] width 9 height 9
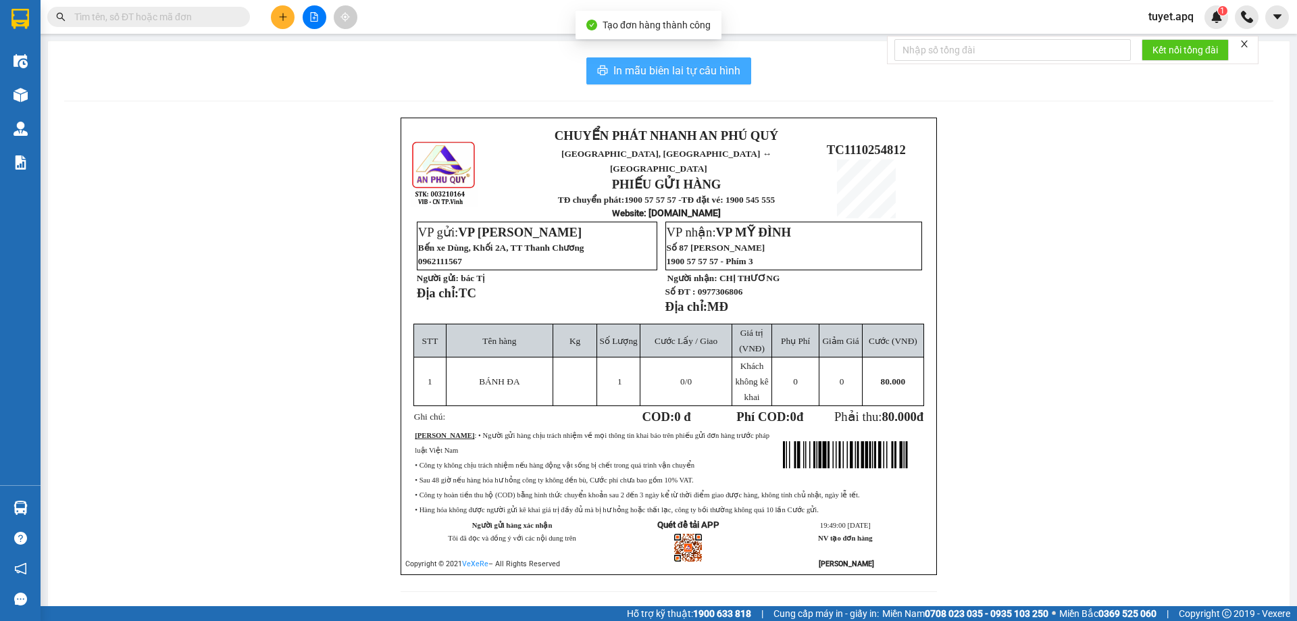
click at [651, 61] on button "In mẫu biên lai tự cấu hình" at bounding box center [669, 70] width 165 height 27
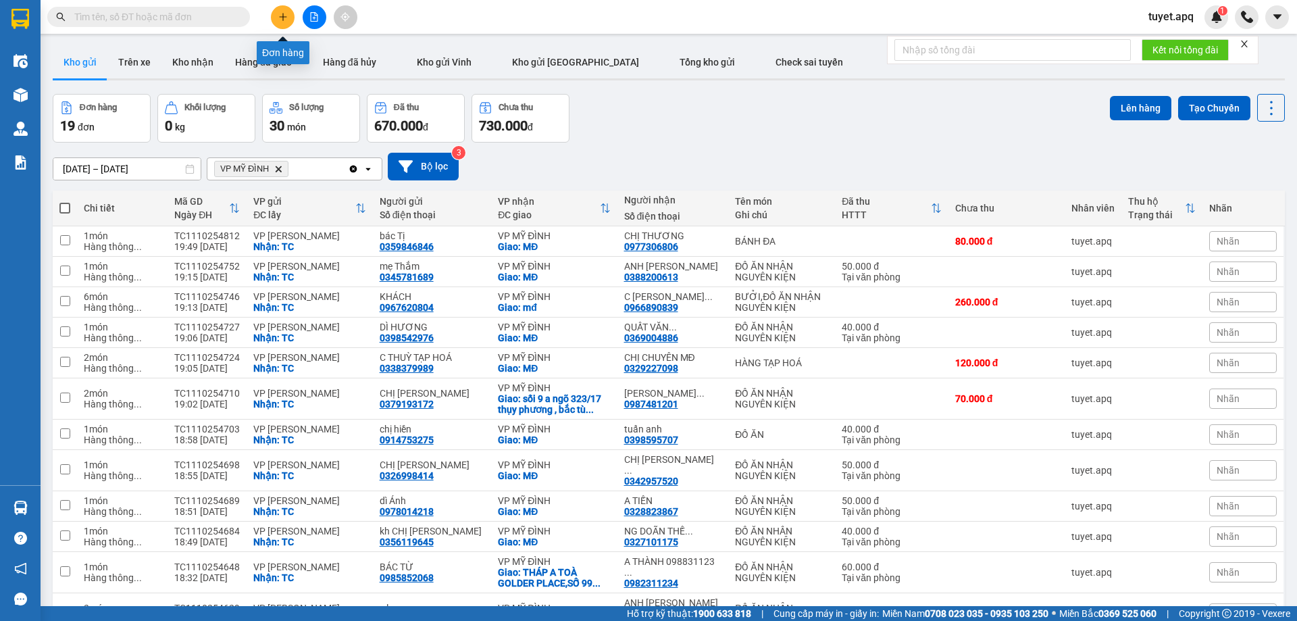
click at [279, 22] on button at bounding box center [283, 17] width 24 height 24
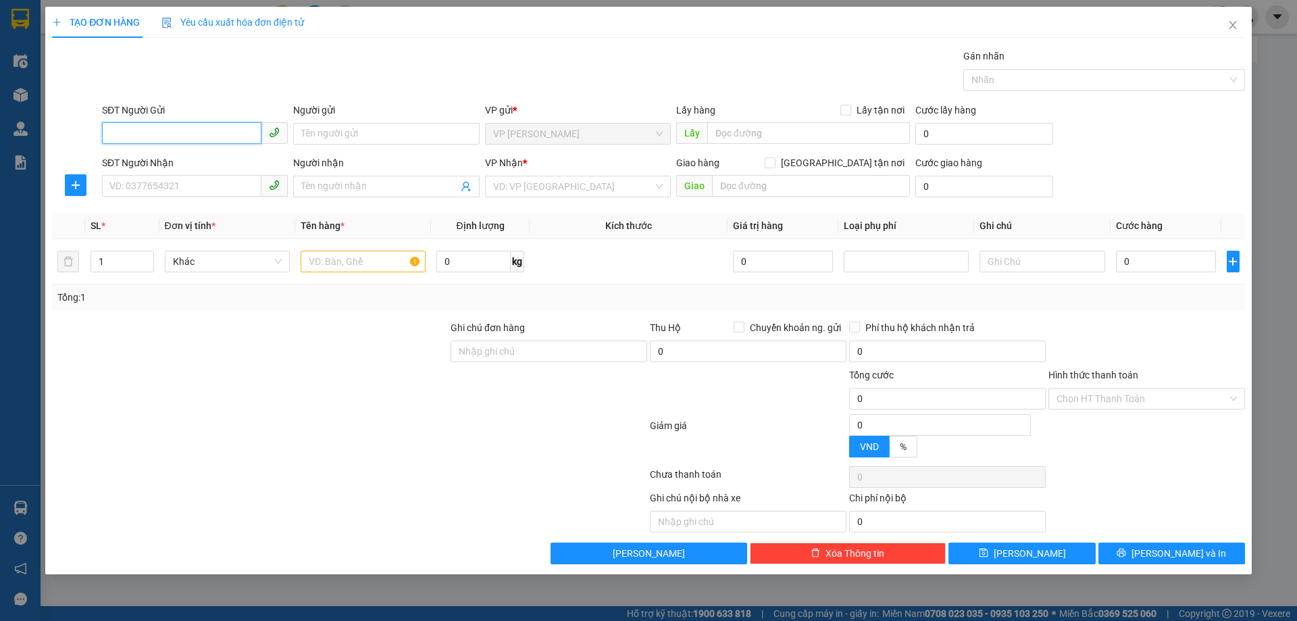
click at [215, 134] on input "SĐT Người Gửi" at bounding box center [181, 133] width 159 height 22
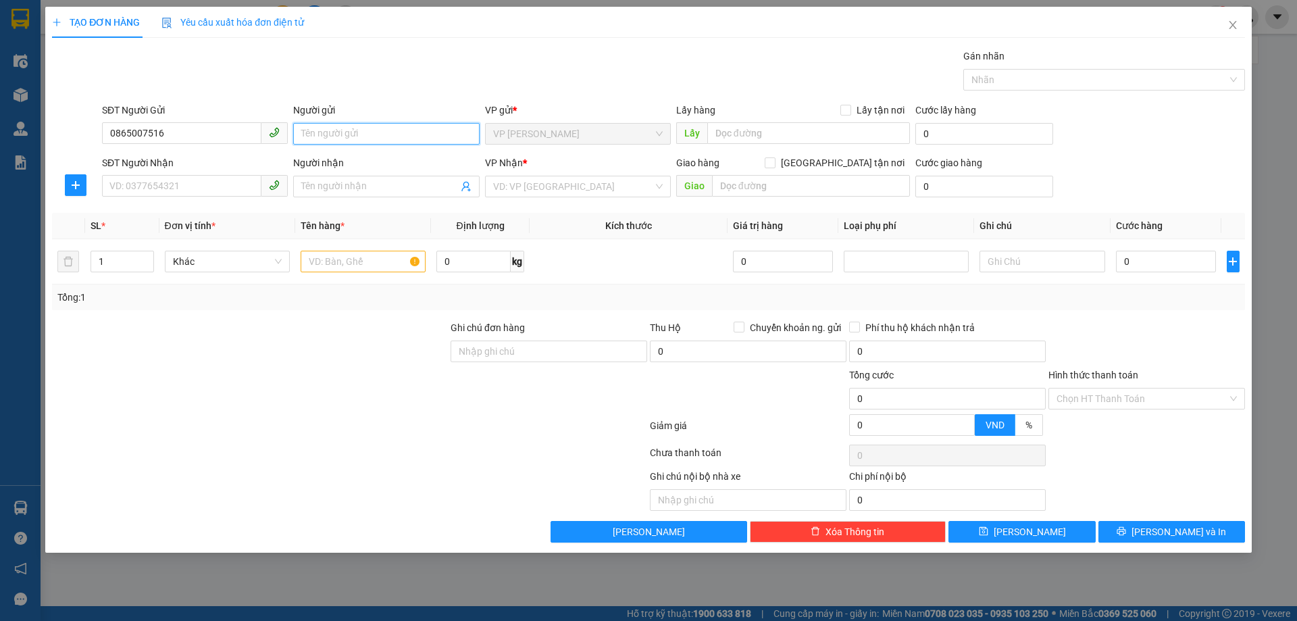
click at [347, 128] on input "Người gửi" at bounding box center [386, 134] width 186 height 22
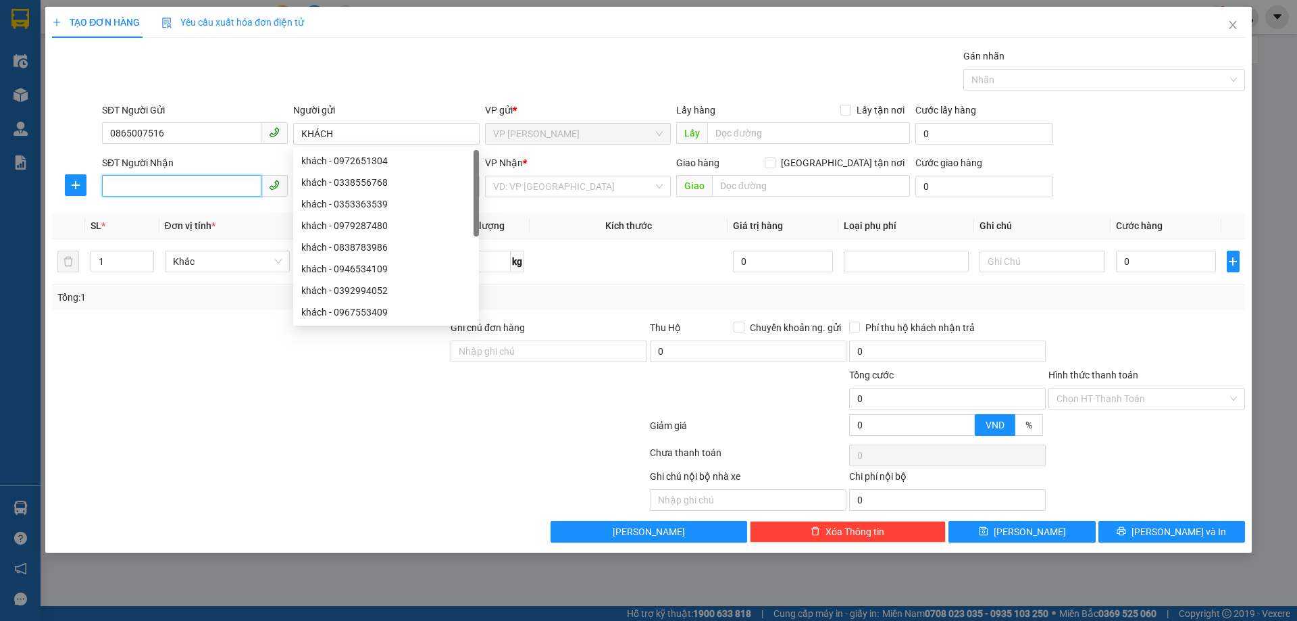
click at [167, 184] on input "SĐT Người Nhận" at bounding box center [181, 186] width 159 height 22
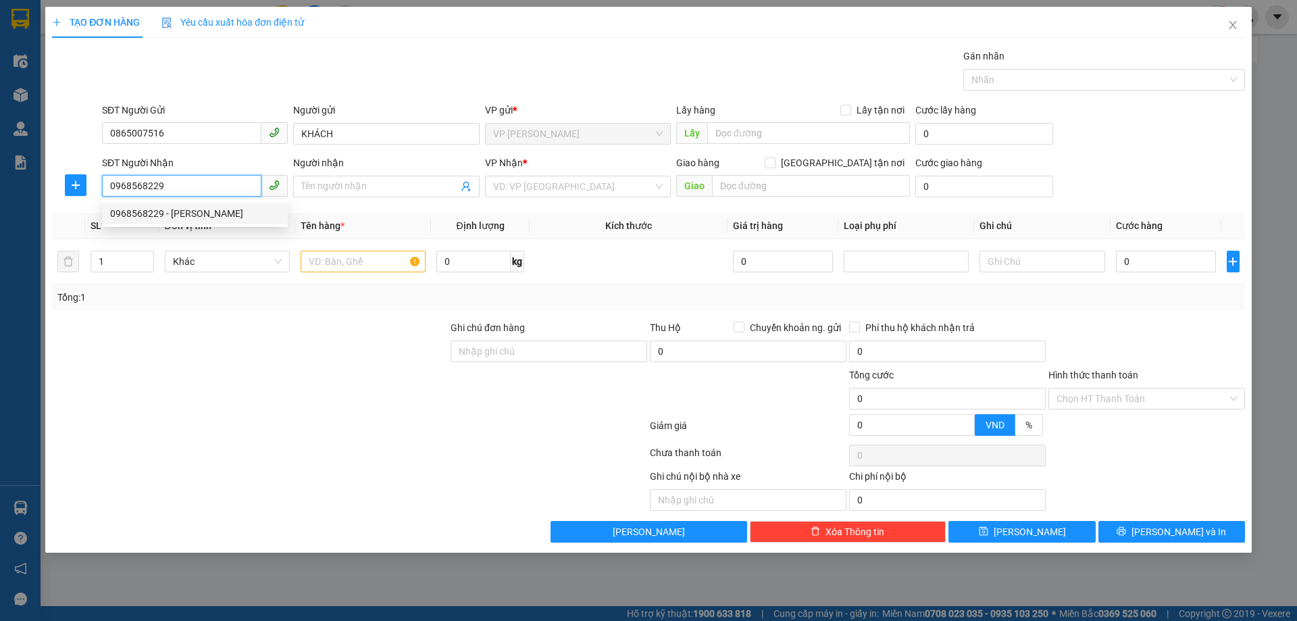
click at [174, 219] on div "0968568229 - c huyền" at bounding box center [195, 213] width 170 height 15
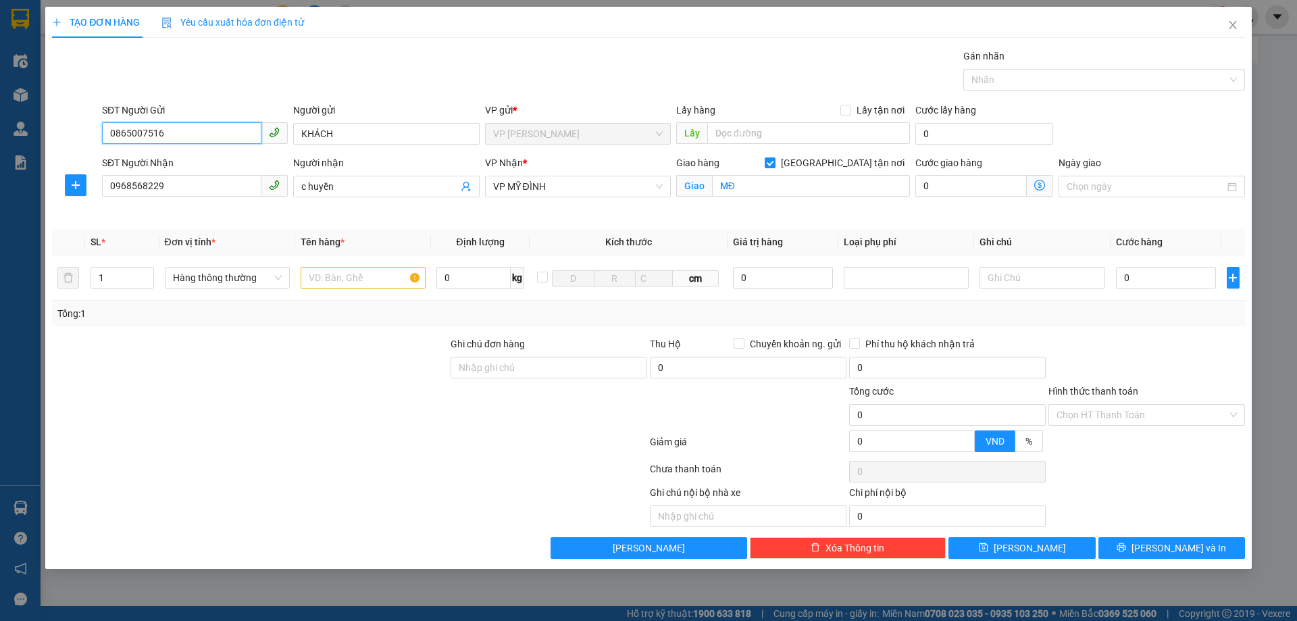
drag, startPoint x: 173, startPoint y: 135, endPoint x: 79, endPoint y: 153, distance: 95.7
click at [79, 153] on form "SĐT Người Gửi 0865007516 0865007516 Người gửi KHÁCH VP gửi * VP THANH CHƯƠNG Lấ…" at bounding box center [648, 161] width 1193 height 116
click at [380, 183] on input "c huyền" at bounding box center [379, 186] width 156 height 15
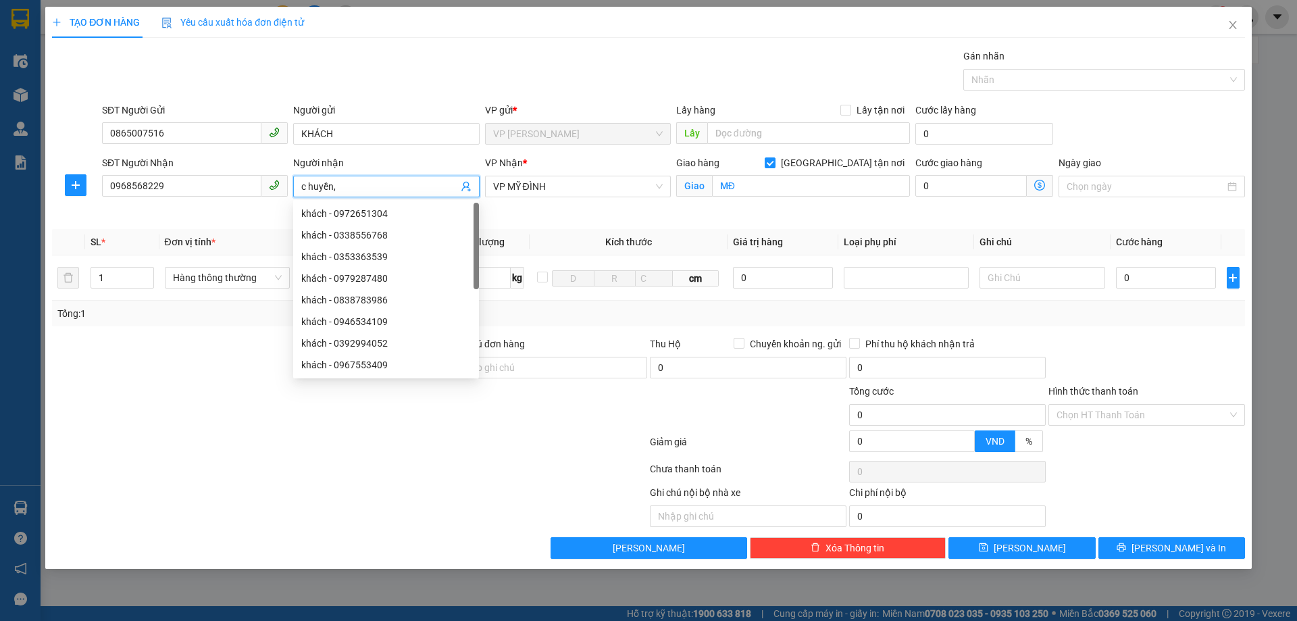
paste input "0865007516"
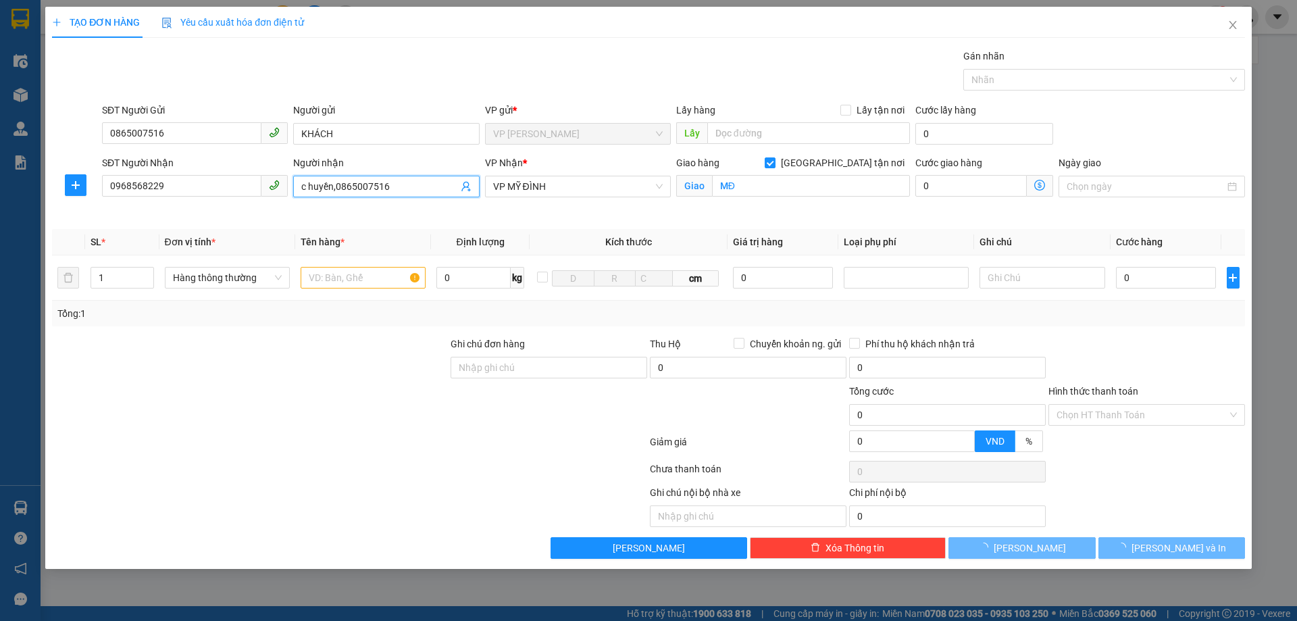
drag, startPoint x: 238, startPoint y: 407, endPoint x: 241, endPoint y: 372, distance: 35.2
click at [238, 397] on div at bounding box center [250, 407] width 399 height 47
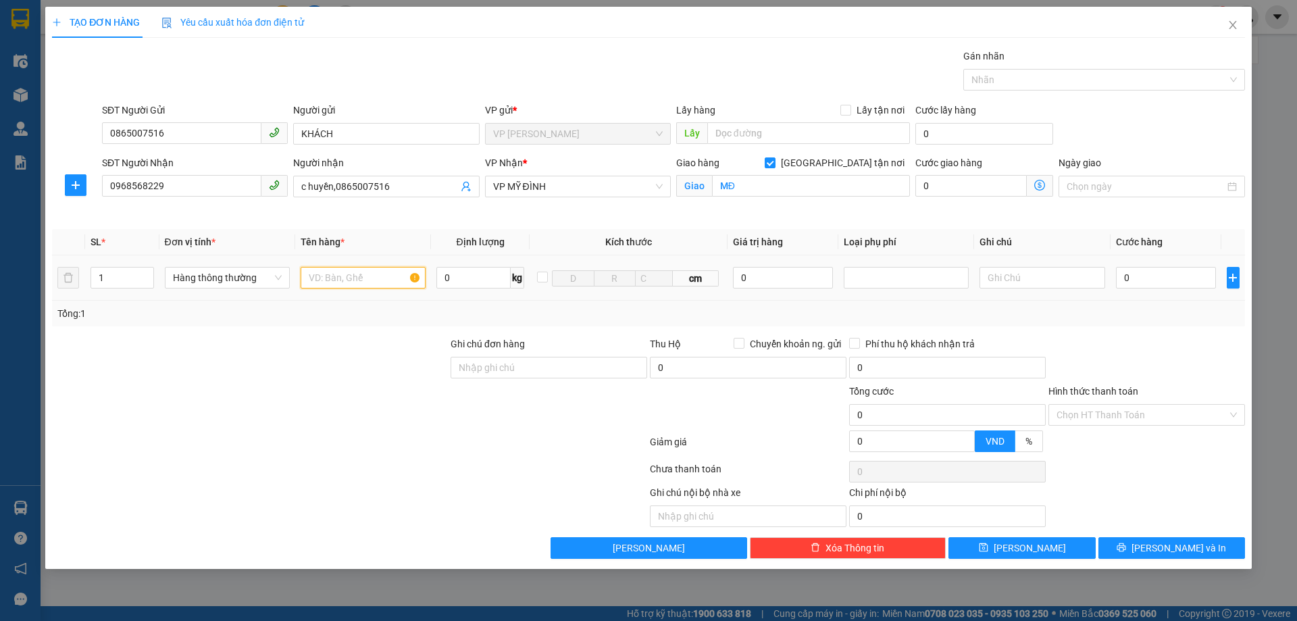
click at [350, 274] on input "text" at bounding box center [363, 278] width 125 height 22
click at [1147, 281] on input "0" at bounding box center [1166, 278] width 101 height 22
click at [1126, 551] on icon "printer" at bounding box center [1121, 547] width 9 height 9
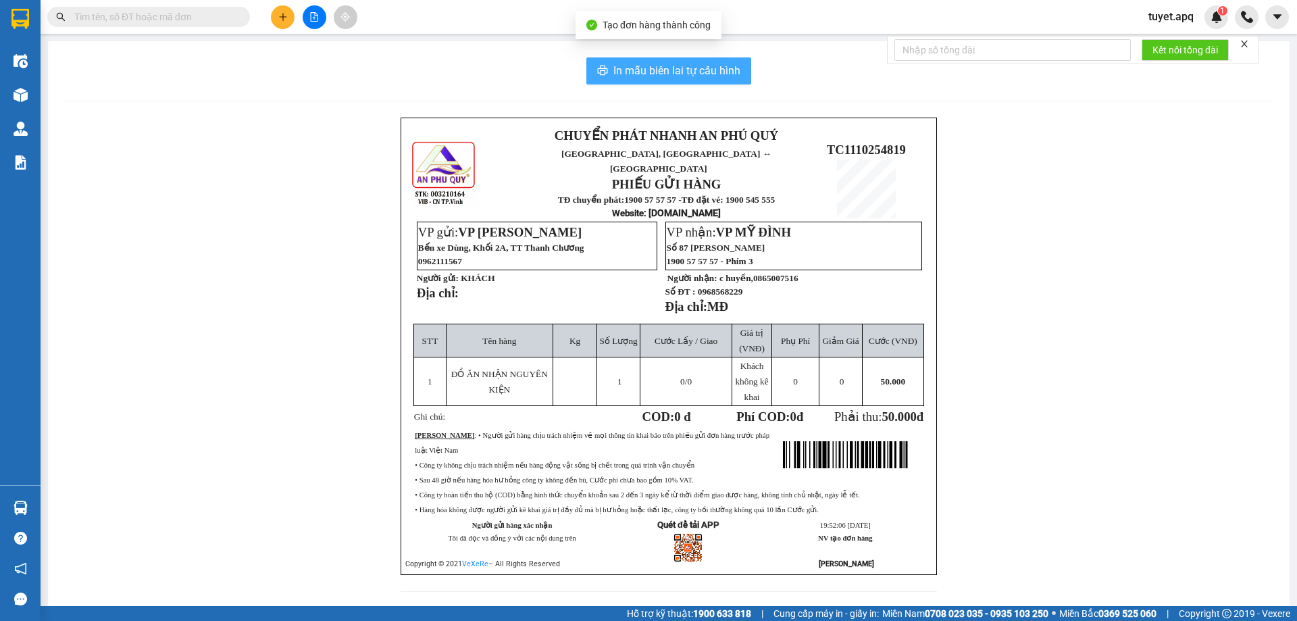
click at [670, 70] on span "In mẫu biên lai tự cấu hình" at bounding box center [677, 70] width 127 height 17
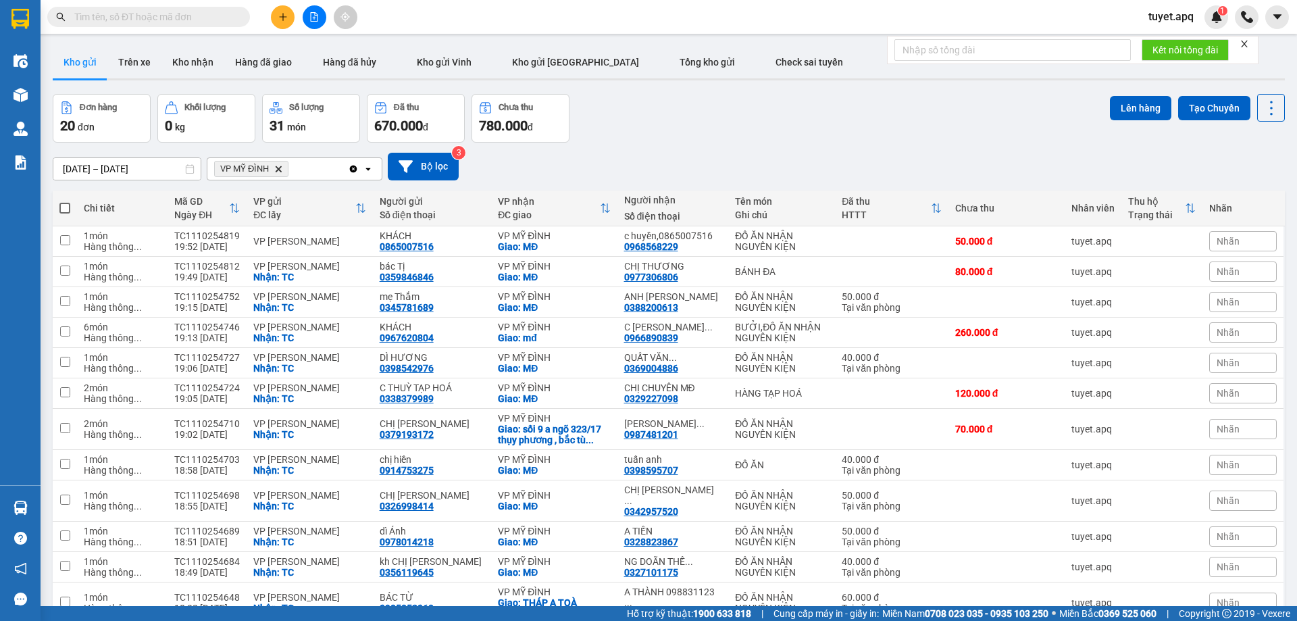
click at [276, 166] on icon "Delete" at bounding box center [278, 169] width 8 height 8
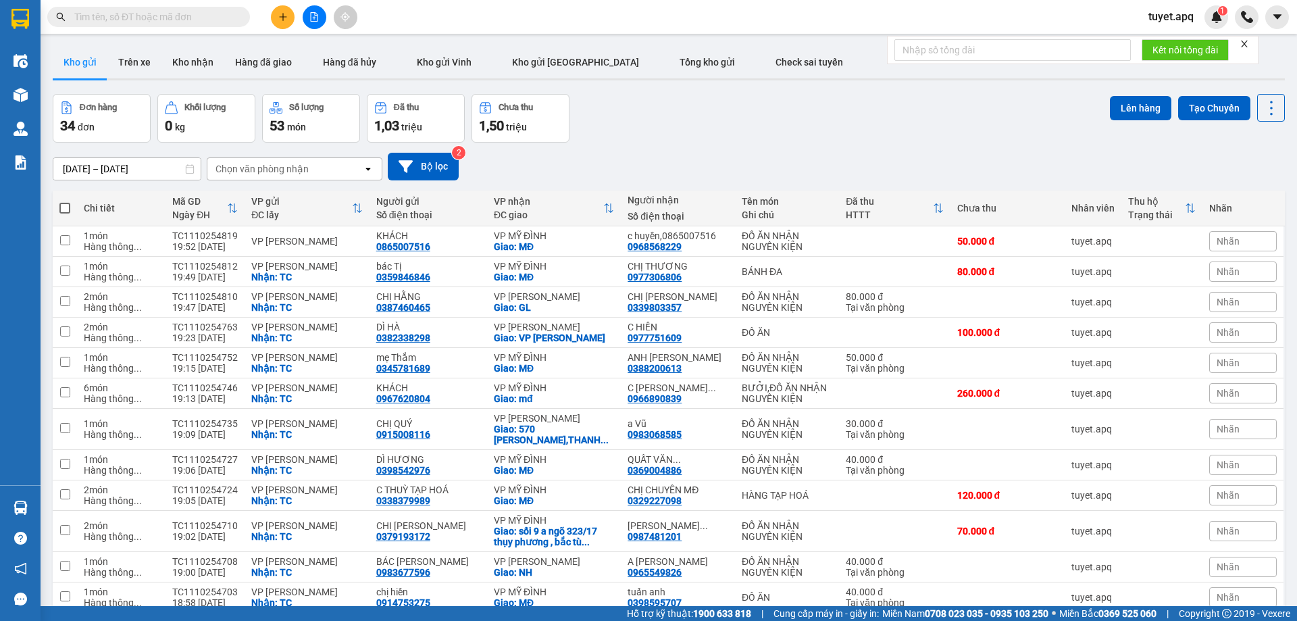
click at [276, 168] on div "Chọn văn phòng nhận" at bounding box center [262, 169] width 93 height 14
click at [276, 201] on div "VP MỸ ĐÌNH" at bounding box center [295, 197] width 176 height 24
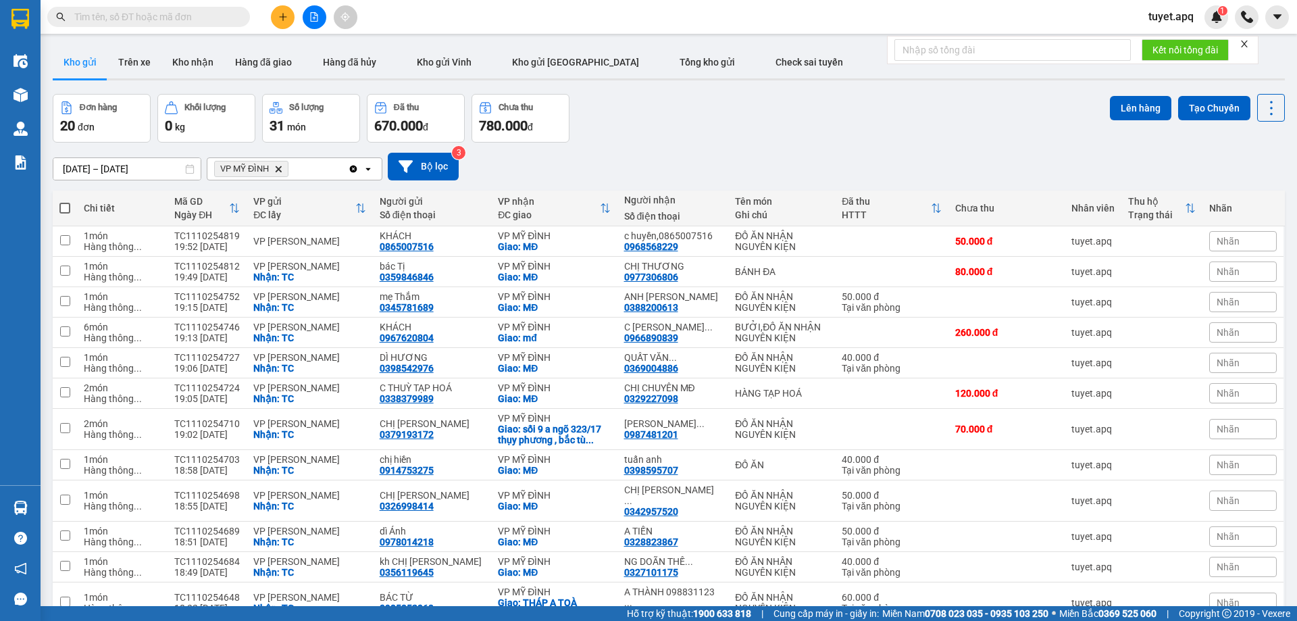
click at [66, 203] on span at bounding box center [64, 208] width 11 height 11
click at [65, 201] on input "checkbox" at bounding box center [65, 201] width 0 height 0
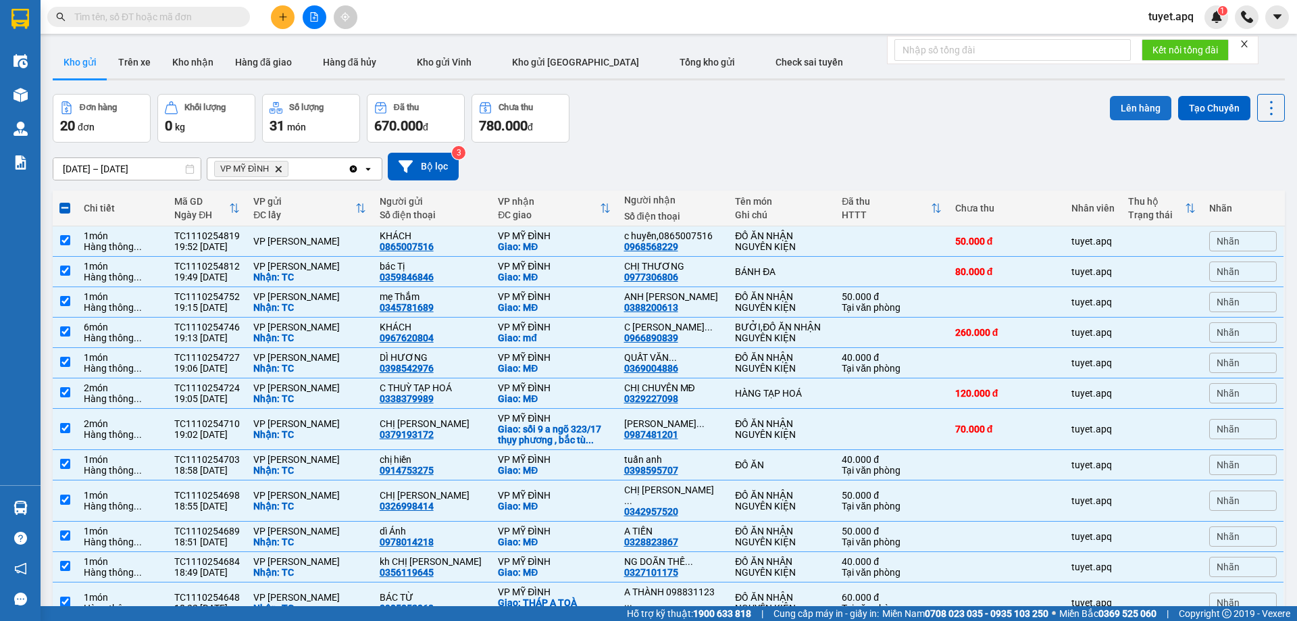
click at [1145, 107] on button "Lên hàng" at bounding box center [1140, 108] width 61 height 24
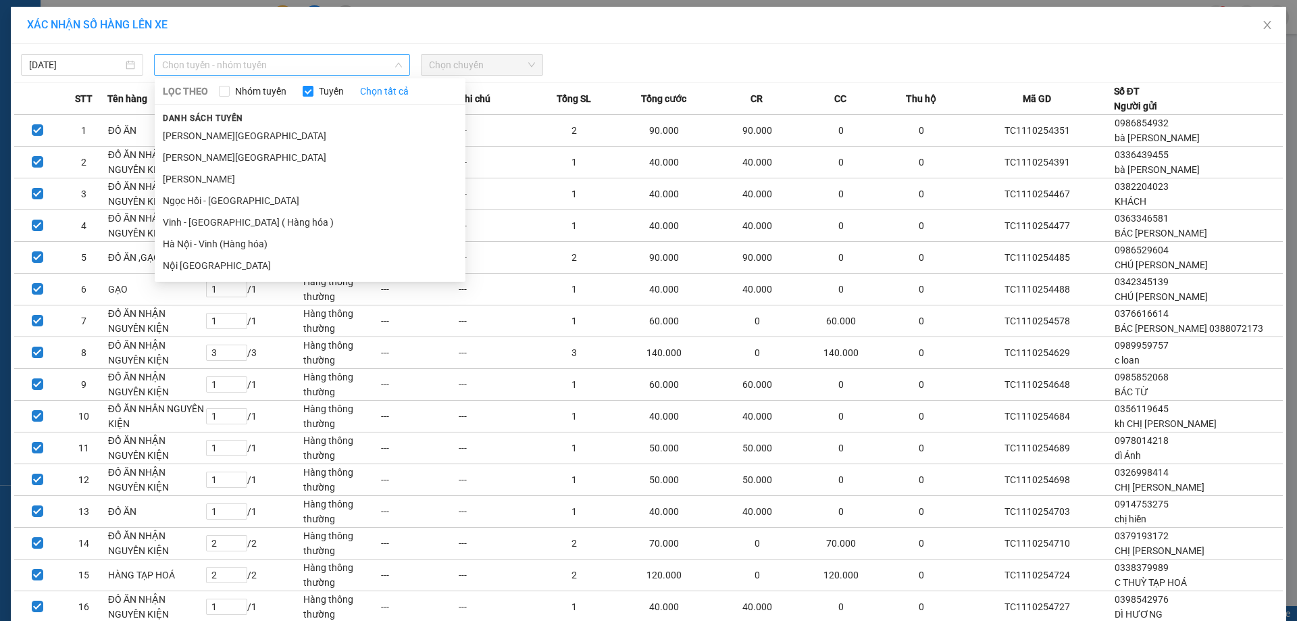
click at [268, 63] on span "Chọn tuyến - nhóm tuyến" at bounding box center [282, 65] width 240 height 20
click at [216, 225] on li "Vinh - Hà Nội ( Hàng hóa )" at bounding box center [310, 223] width 311 height 22
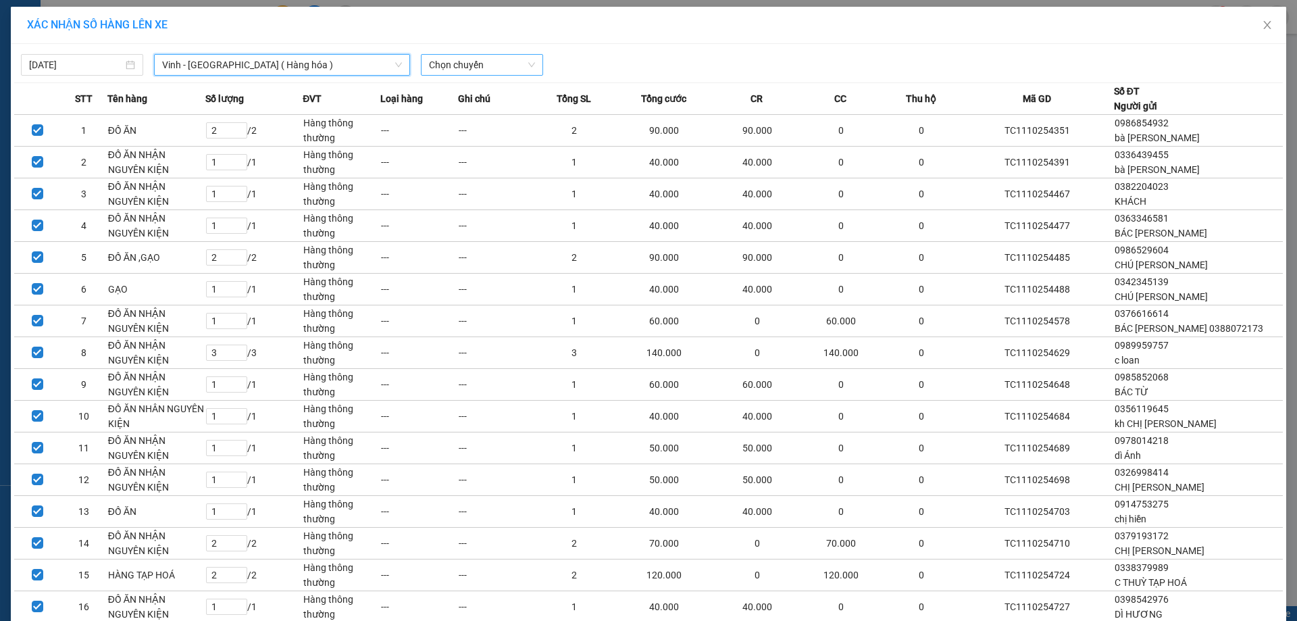
click at [484, 66] on span "Chọn chuyến" at bounding box center [482, 65] width 106 height 20
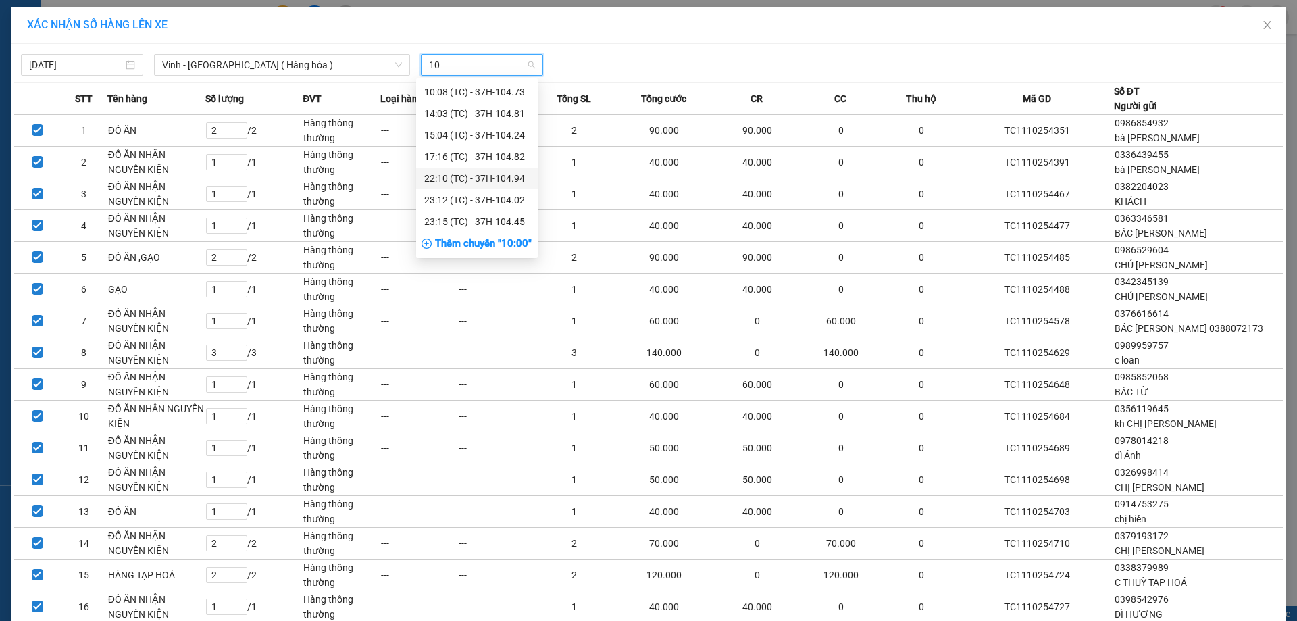
click at [508, 173] on div "22:10 (TC) - 37H-104.94" at bounding box center [476, 178] width 105 height 15
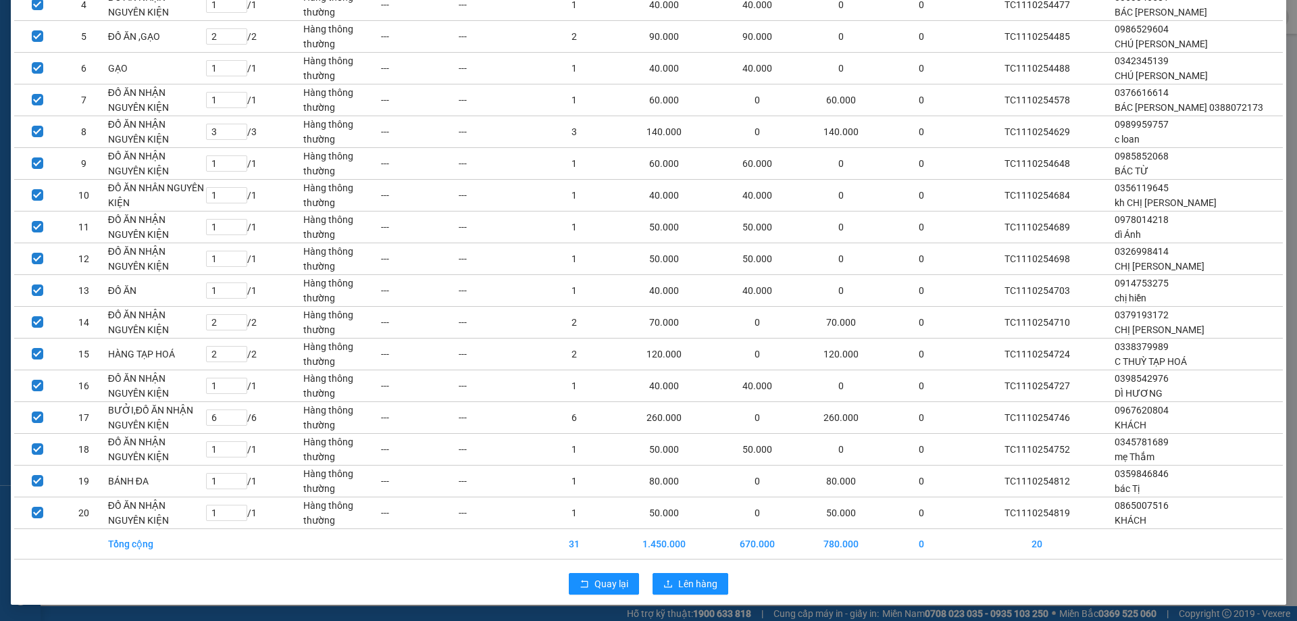
scroll to position [266, 0]
click at [692, 580] on span "Lên hàng" at bounding box center [697, 583] width 39 height 15
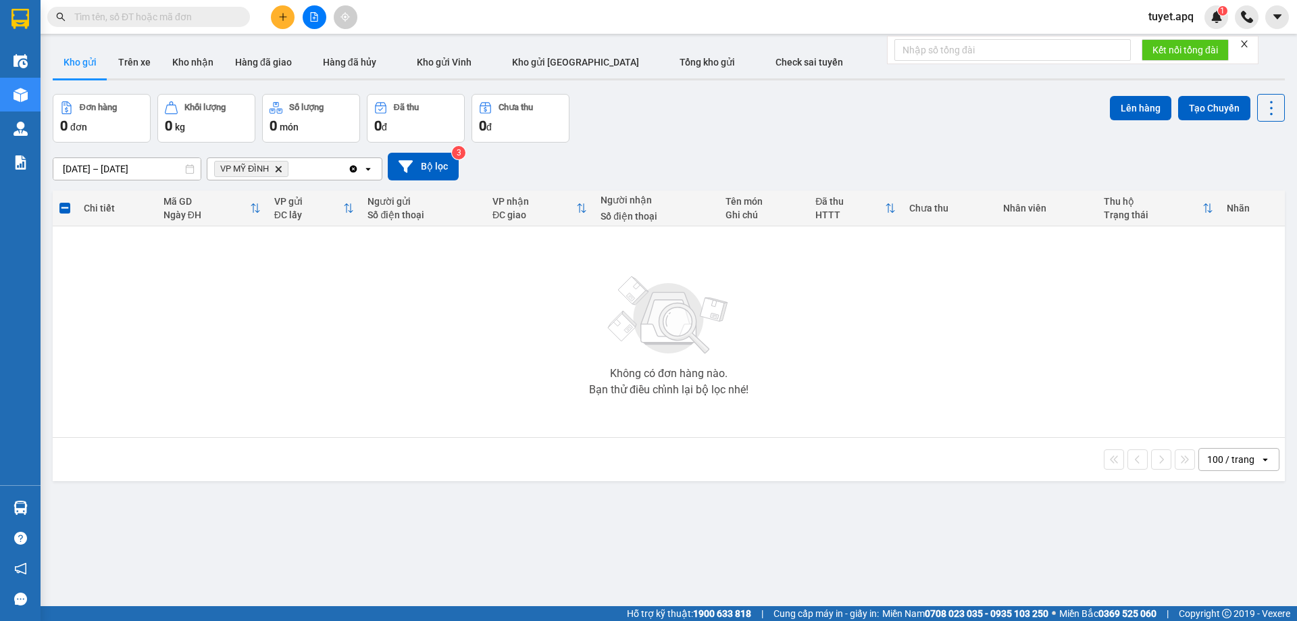
click at [141, 22] on input "text" at bounding box center [153, 16] width 159 height 15
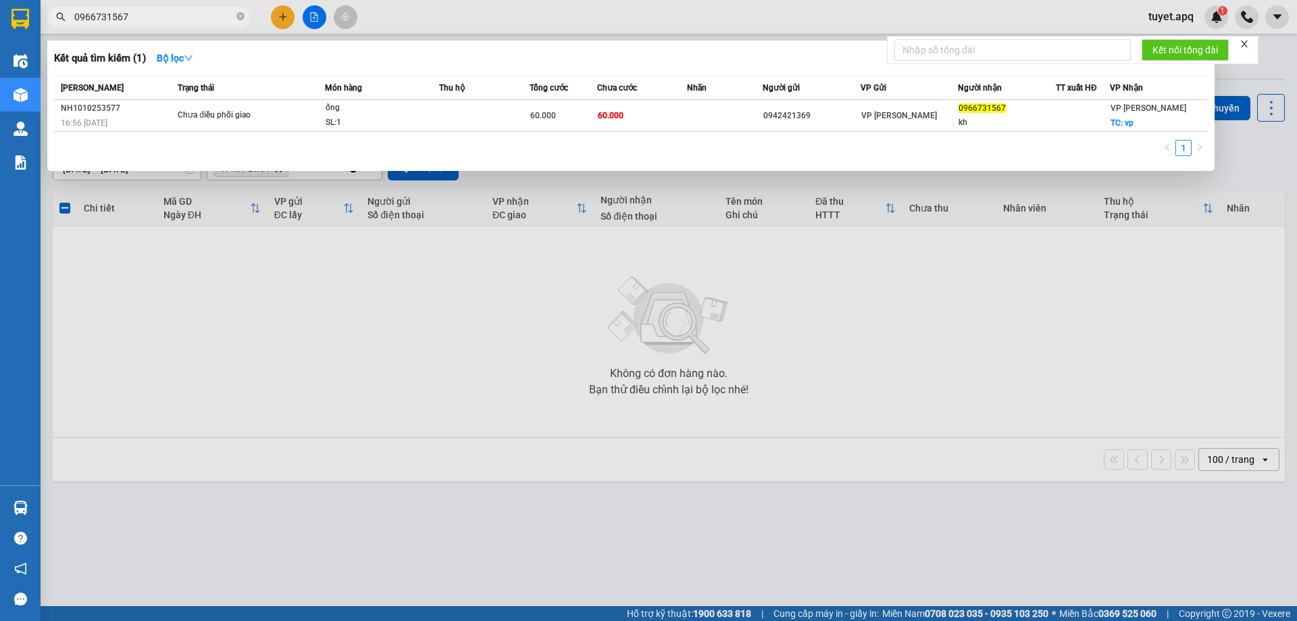
click at [166, 15] on input "0966731567" at bounding box center [153, 16] width 159 height 15
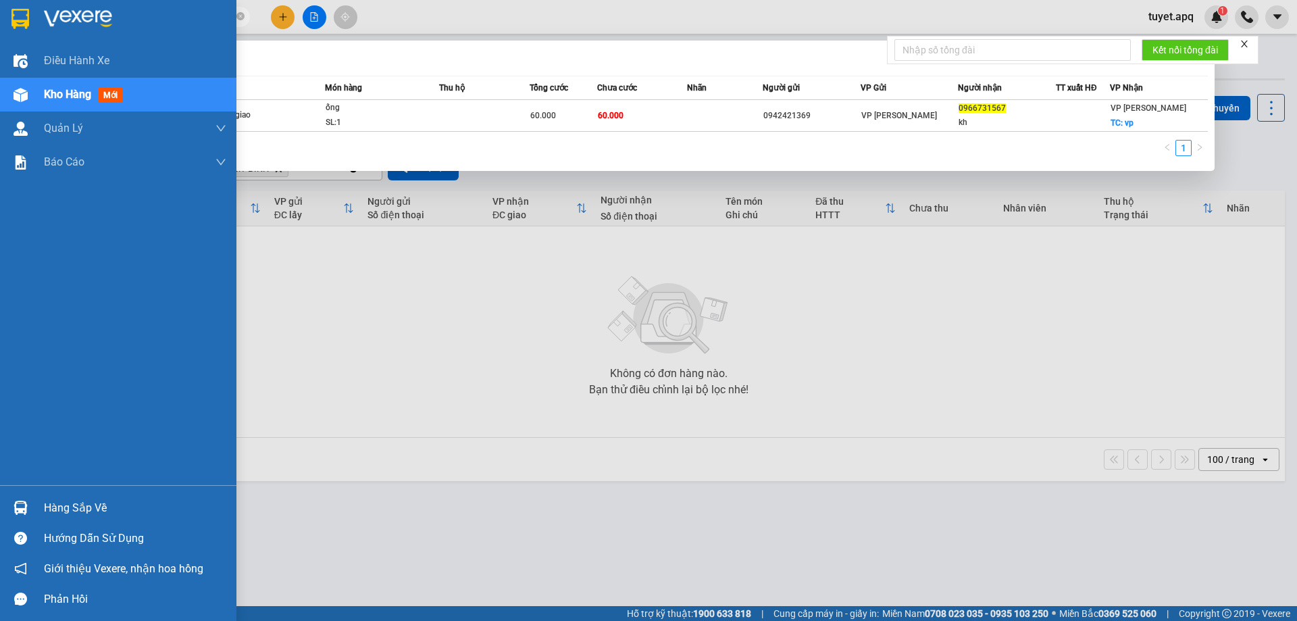
click at [27, 499] on div at bounding box center [21, 508] width 24 height 24
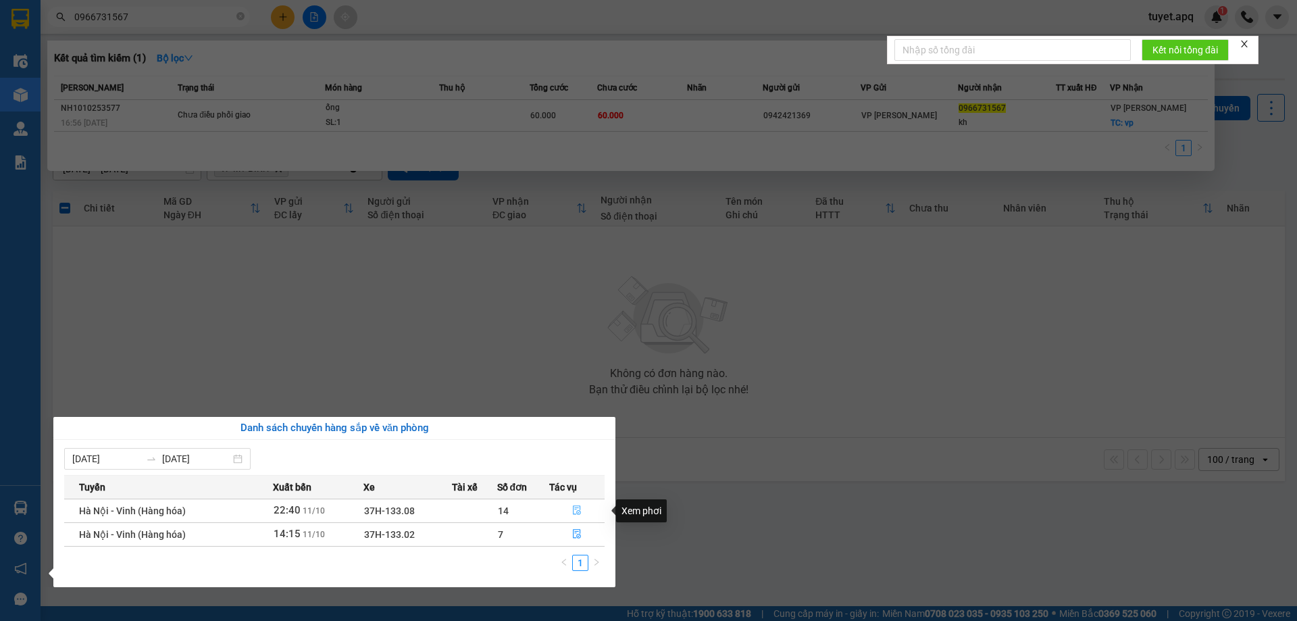
click at [580, 511] on icon "file-done" at bounding box center [577, 510] width 8 height 9
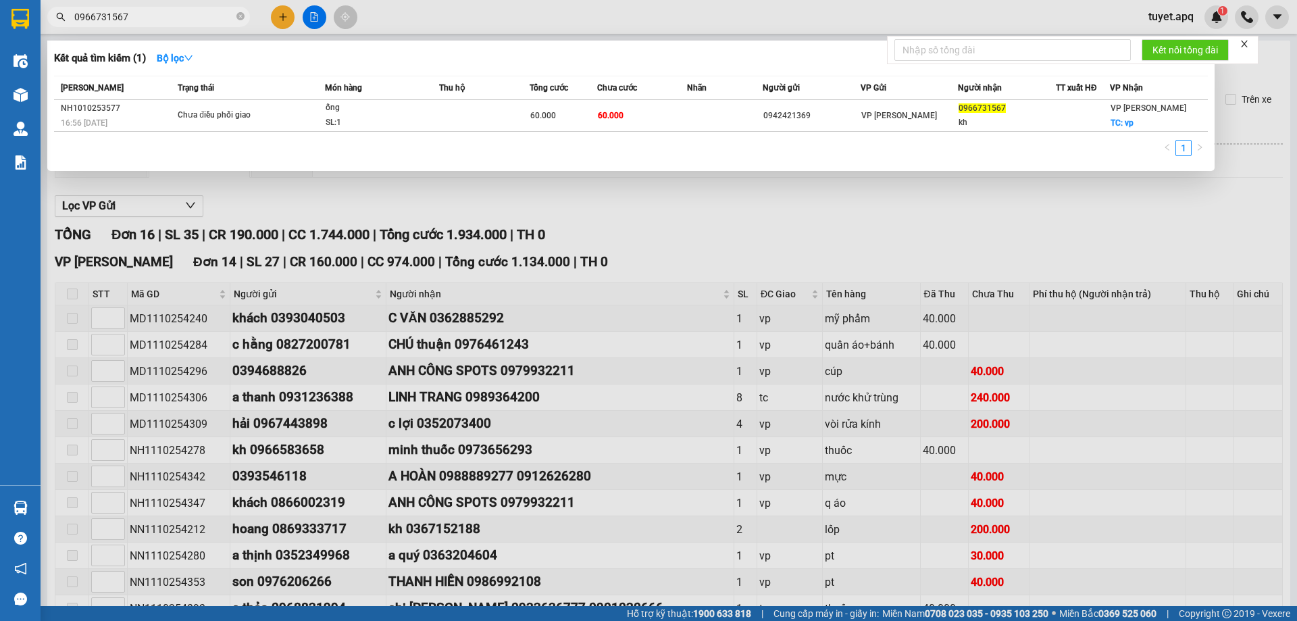
click at [631, 226] on div at bounding box center [648, 310] width 1297 height 621
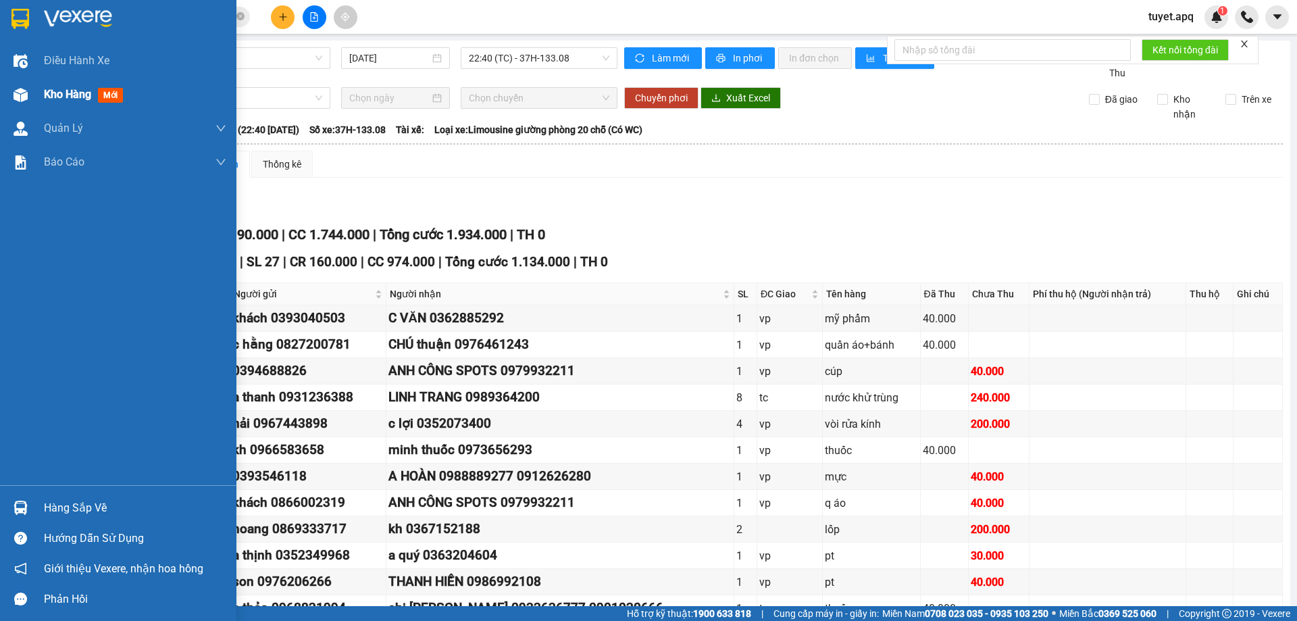
click at [26, 94] on img at bounding box center [21, 95] width 14 height 14
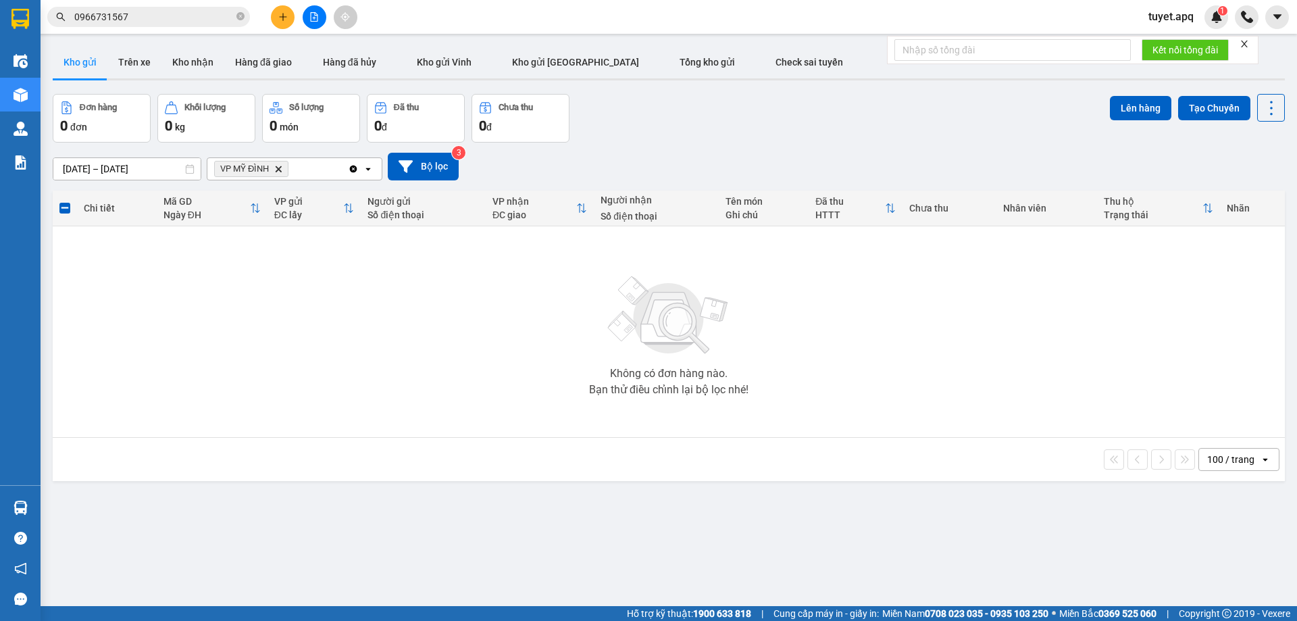
click at [276, 167] on icon "Delete" at bounding box center [278, 169] width 8 height 8
